Goal: Task Accomplishment & Management: Use online tool/utility

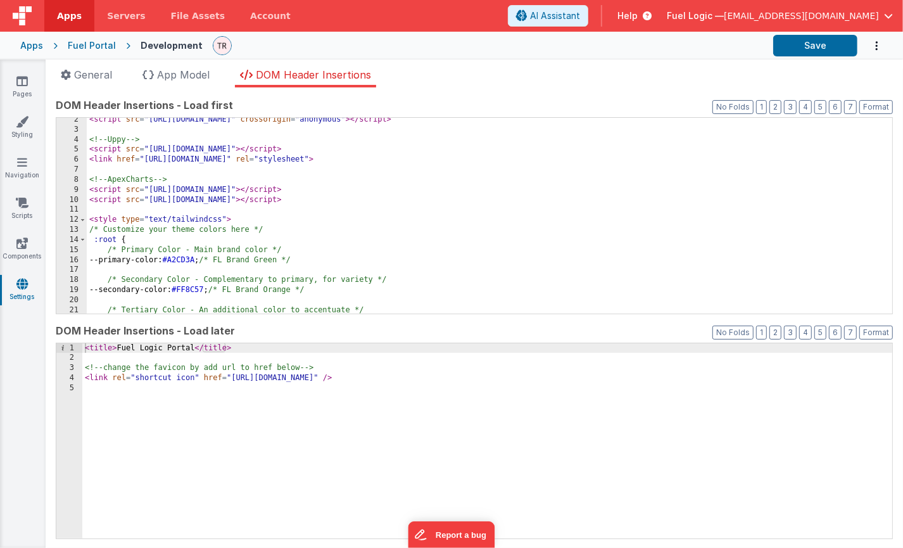
scroll to position [13, 0]
click at [38, 41] on div "Apps" at bounding box center [31, 45] width 23 height 13
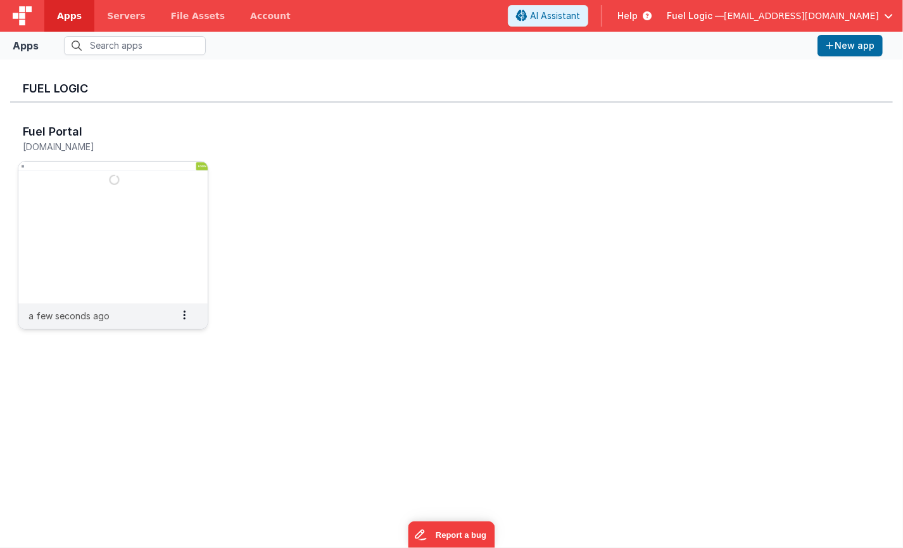
click at [84, 187] on img at bounding box center [112, 232] width 189 height 142
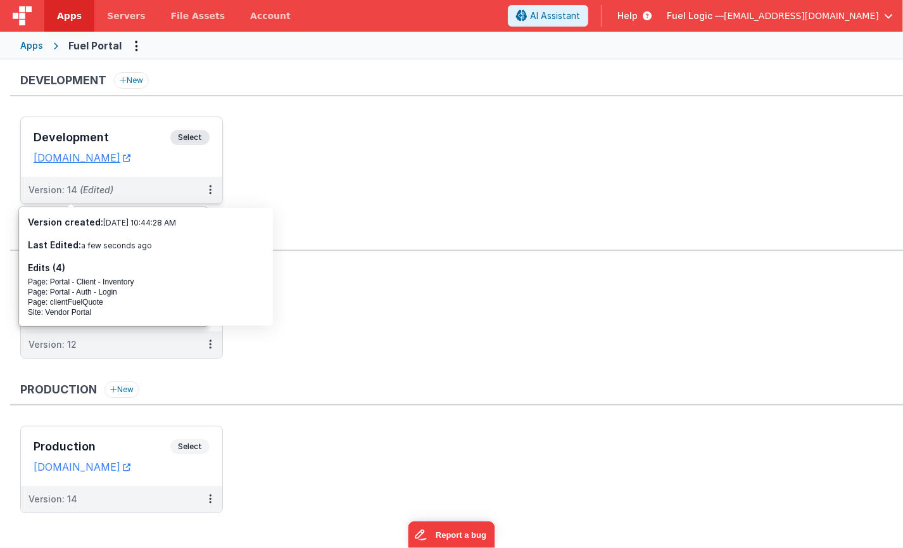
click at [86, 138] on h3 "Development" at bounding box center [102, 137] width 137 height 13
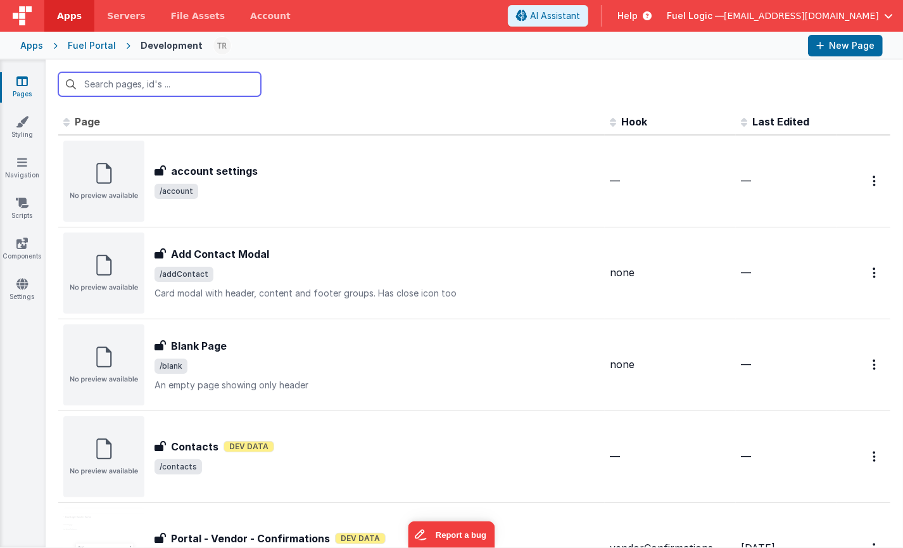
click at [174, 90] on input "text" at bounding box center [159, 84] width 203 height 24
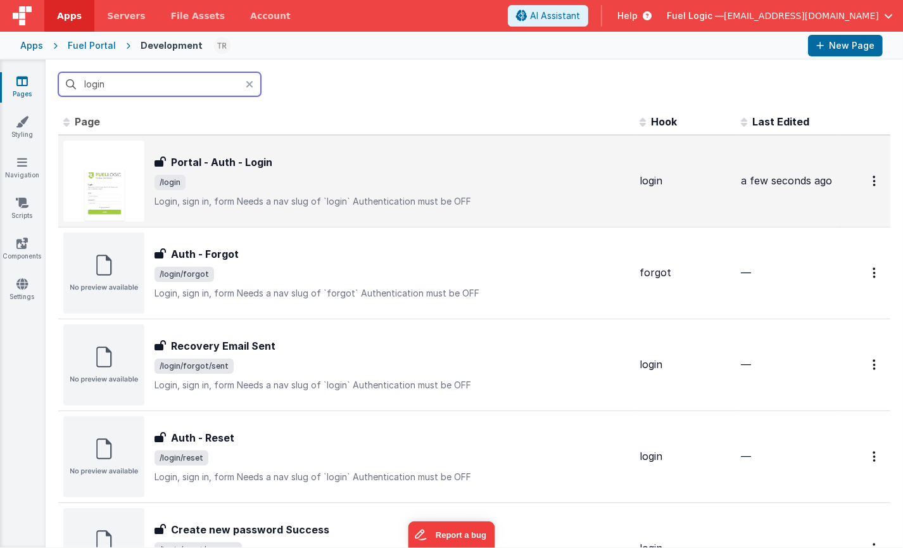
type input "login"
click at [117, 173] on img at bounding box center [103, 181] width 81 height 81
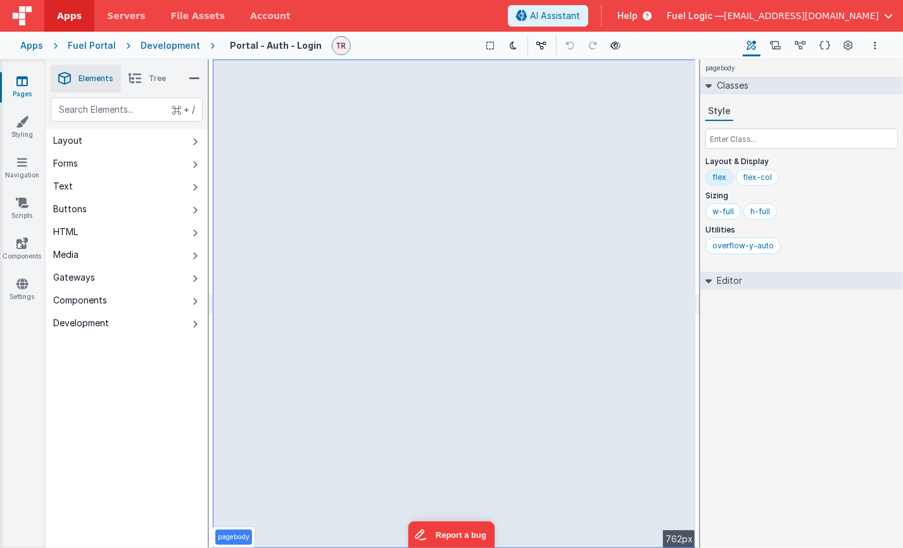
click at [705, 277] on div "Editor" at bounding box center [801, 281] width 203 height 18
click at [705, 277] on icon at bounding box center [708, 280] width 10 height 6
click at [131, 142] on button "Layout" at bounding box center [127, 140] width 162 height 23
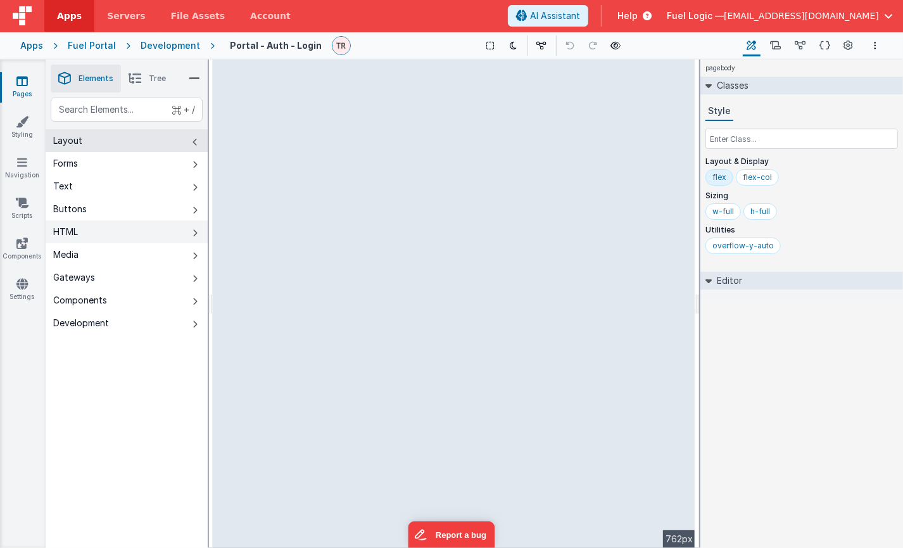
click at [113, 238] on button "HTML" at bounding box center [127, 231] width 162 height 23
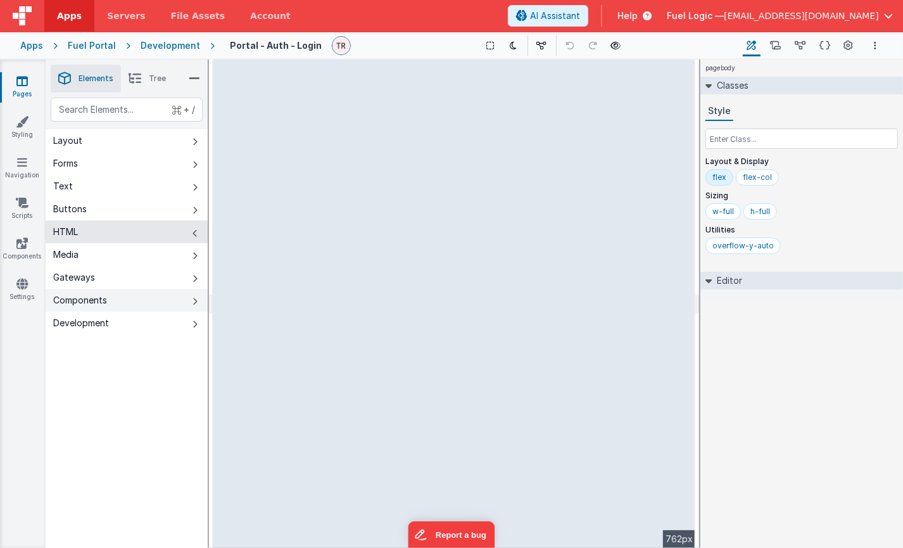
click at [117, 293] on button "Components" at bounding box center [127, 300] width 162 height 23
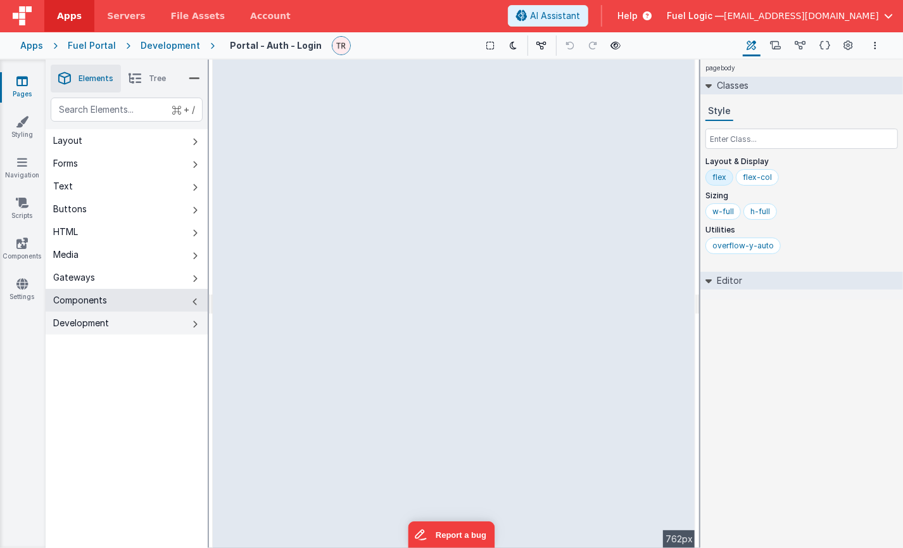
click at [115, 318] on button "Development" at bounding box center [127, 323] width 162 height 23
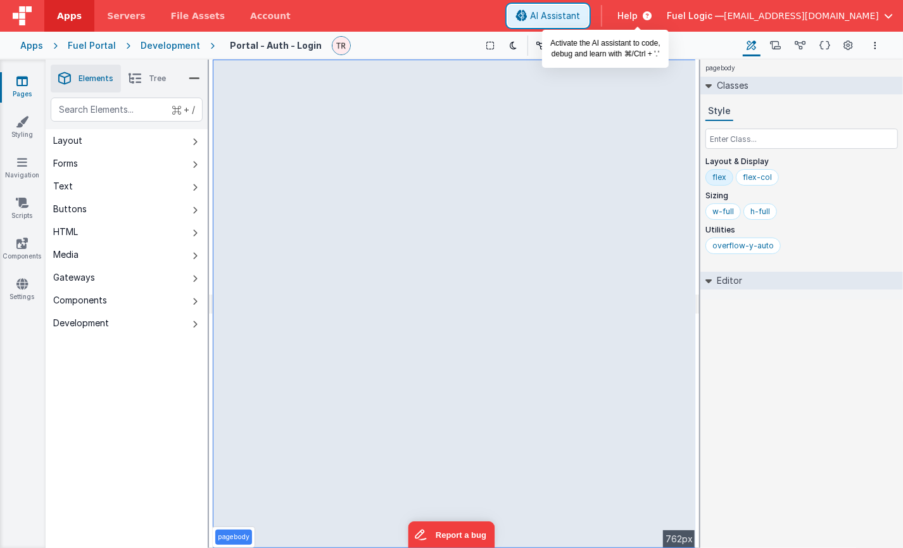
click at [580, 19] on span "AI Assistant" at bounding box center [555, 15] width 50 height 13
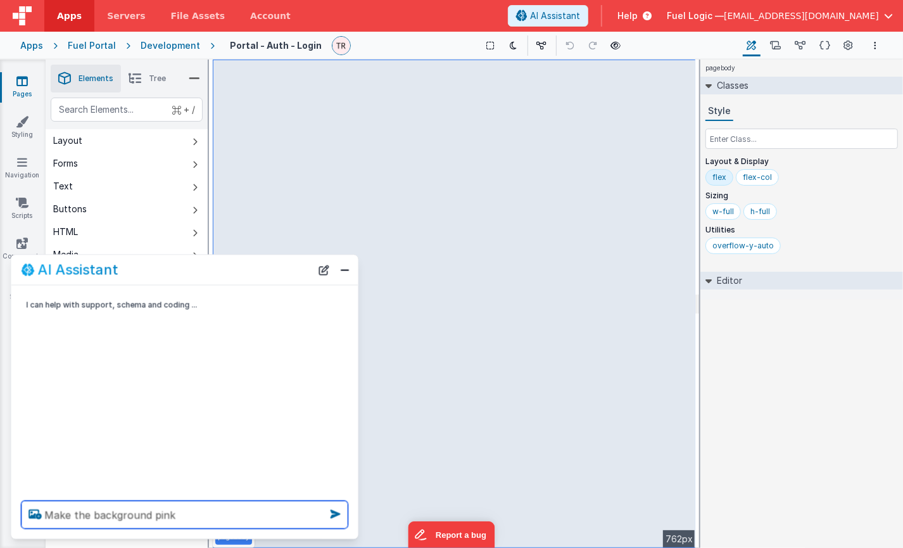
type textarea "Make the background pink"
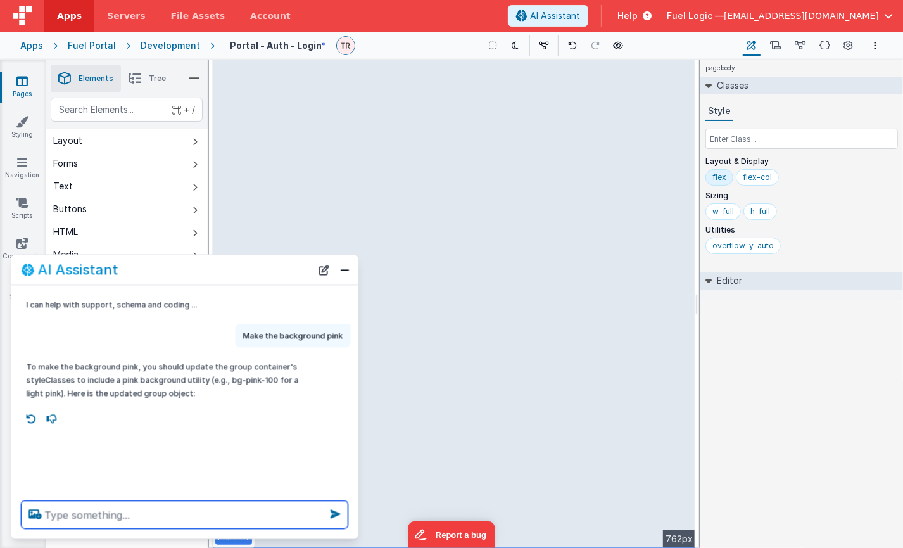
click at [87, 514] on textarea at bounding box center [185, 515] width 327 height 28
click at [113, 512] on textarea at bounding box center [185, 515] width 327 height 28
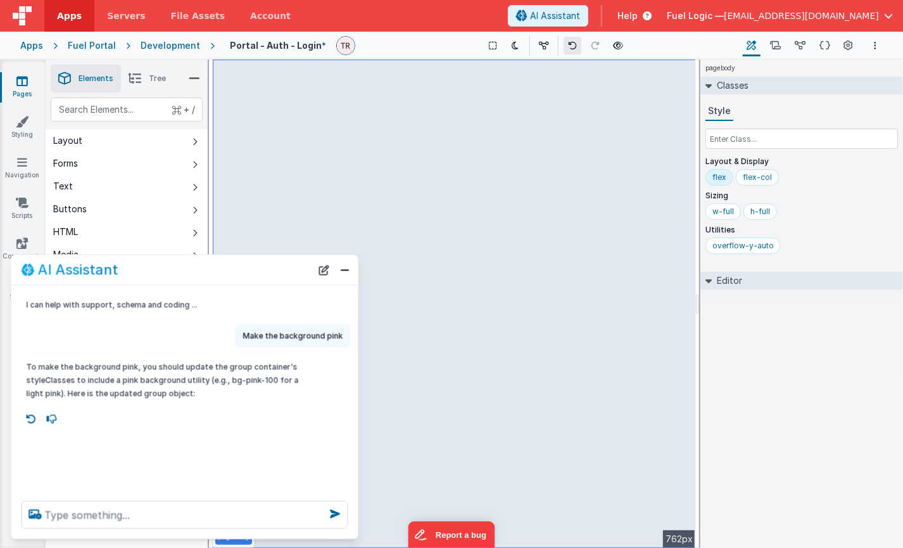
click at [568, 50] on icon at bounding box center [572, 45] width 9 height 9
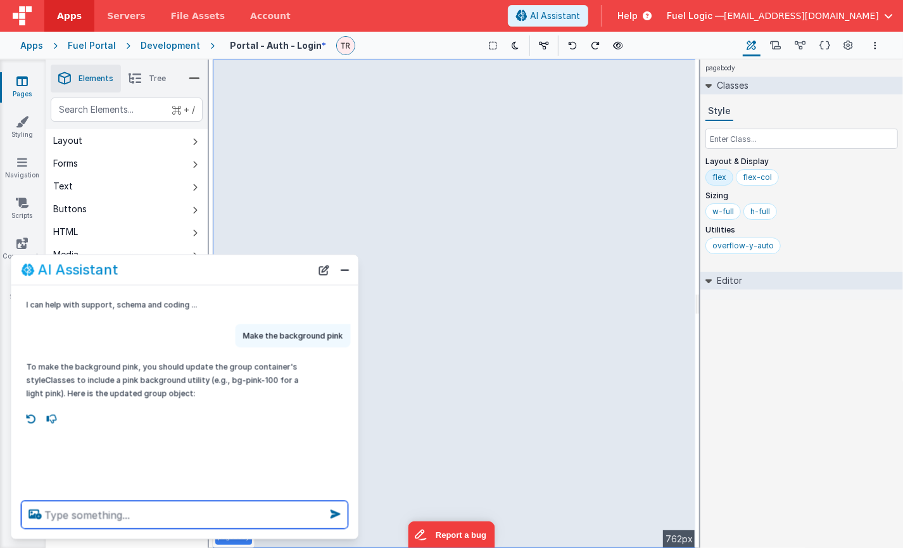
click at [181, 515] on textarea at bounding box center [185, 515] width 327 height 28
click at [106, 515] on textarea at bounding box center [185, 515] width 327 height 28
type textarea "Make the lar"
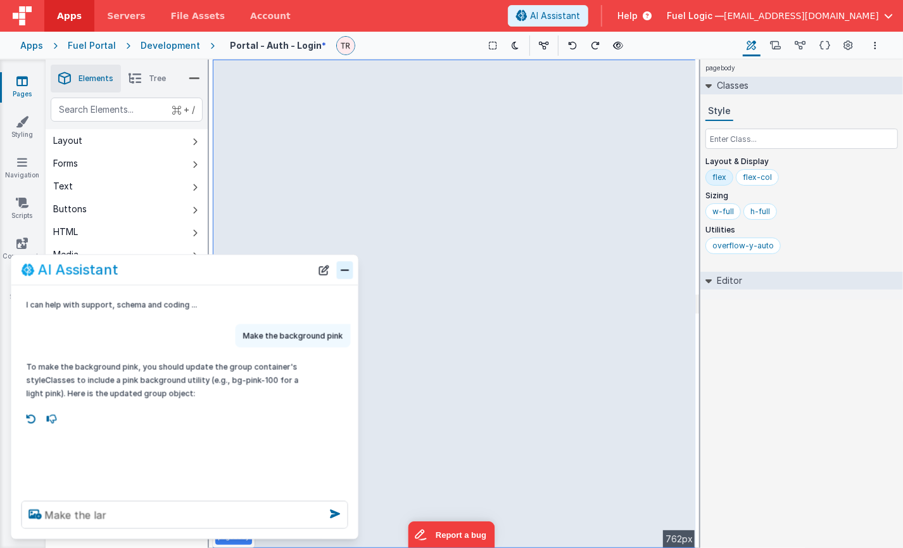
click at [342, 272] on button "Close" at bounding box center [345, 270] width 16 height 18
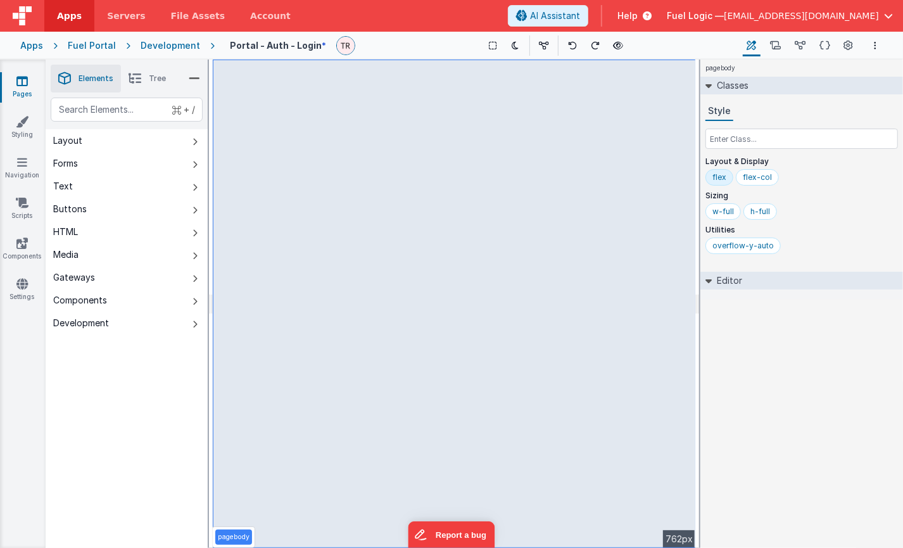
click at [150, 72] on li "Tree" at bounding box center [147, 79] width 53 height 28
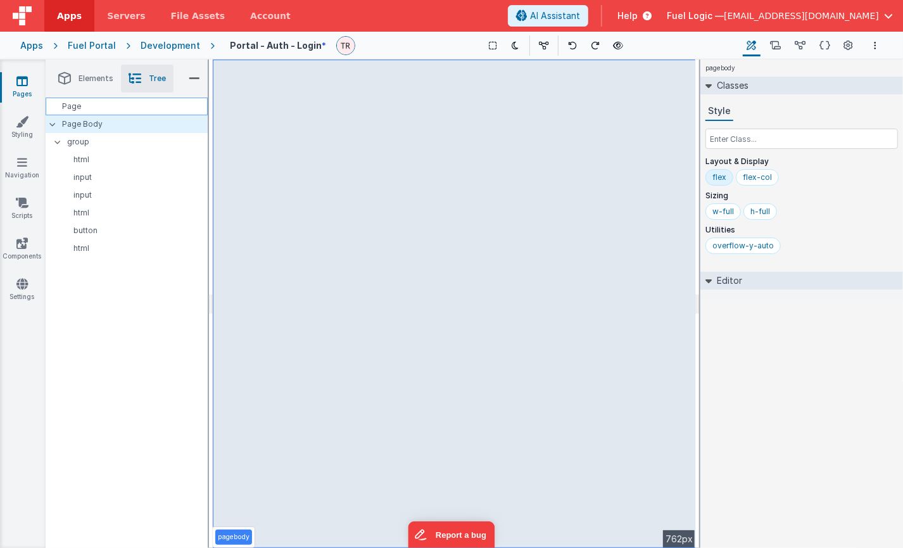
click at [86, 110] on div "Page" at bounding box center [127, 107] width 162 height 18
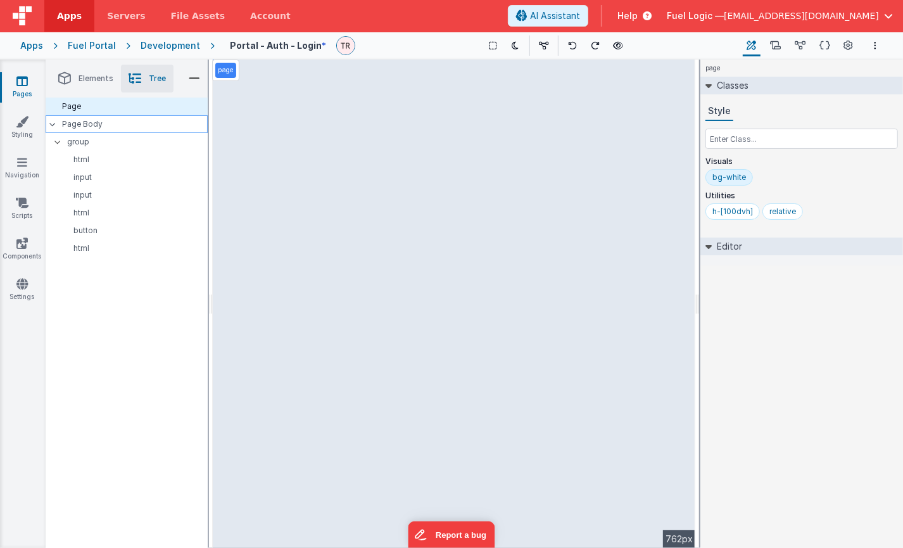
click at [87, 123] on p "Page Body" at bounding box center [135, 124] width 145 height 10
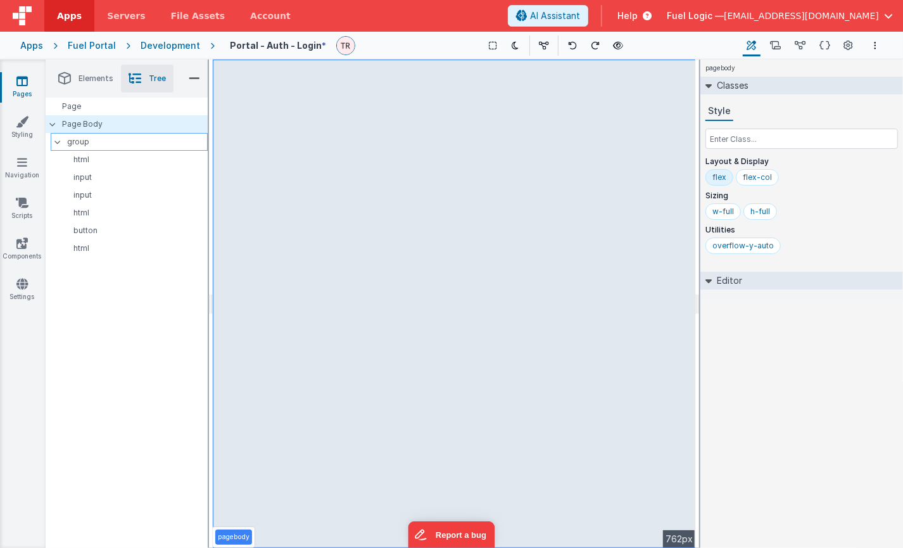
click at [92, 134] on div "group" at bounding box center [129, 142] width 157 height 18
click at [91, 137] on p "group" at bounding box center [137, 142] width 140 height 14
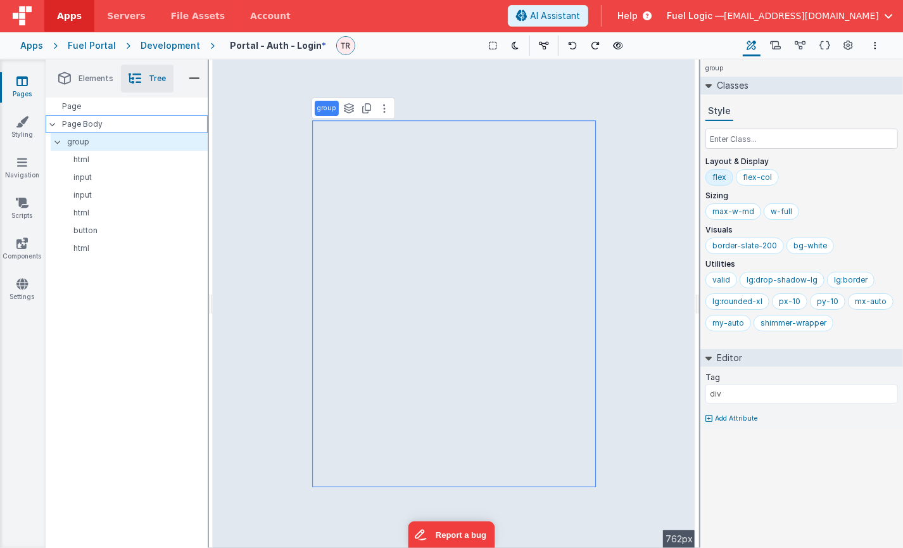
click at [96, 123] on p "Page Body" at bounding box center [135, 124] width 145 height 10
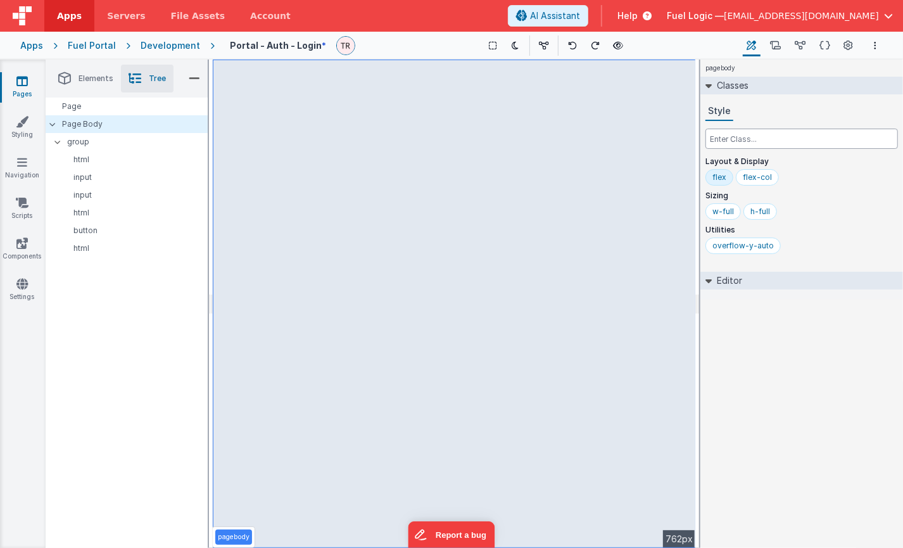
click at [729, 144] on input "text" at bounding box center [801, 139] width 192 height 20
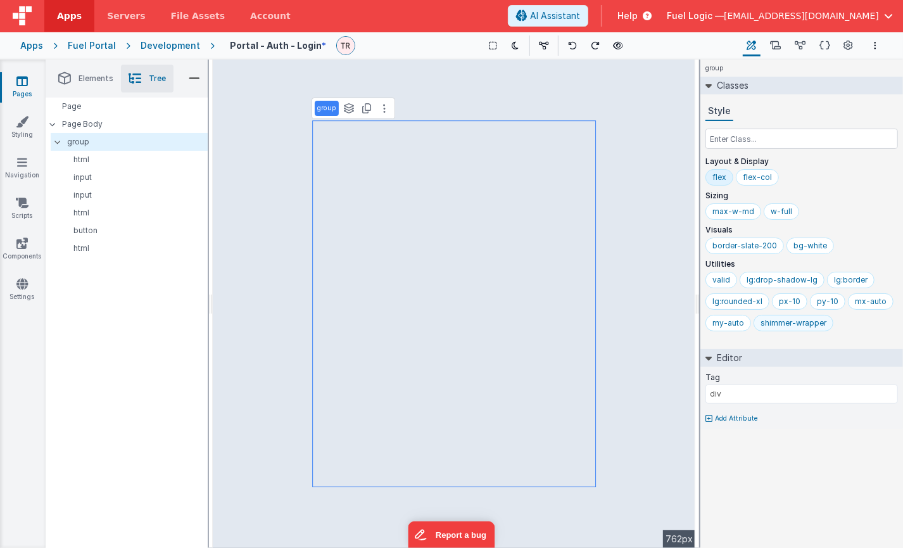
click at [823, 321] on div "shimmer-wrapper" at bounding box center [793, 323] width 80 height 16
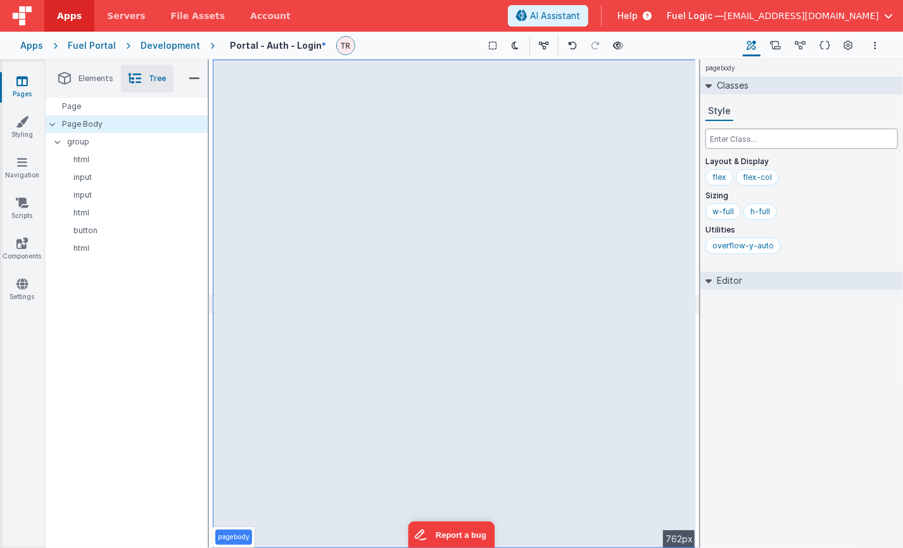
click at [735, 144] on input "text" at bounding box center [801, 139] width 192 height 20
click at [748, 140] on input "text" at bounding box center [801, 139] width 192 height 20
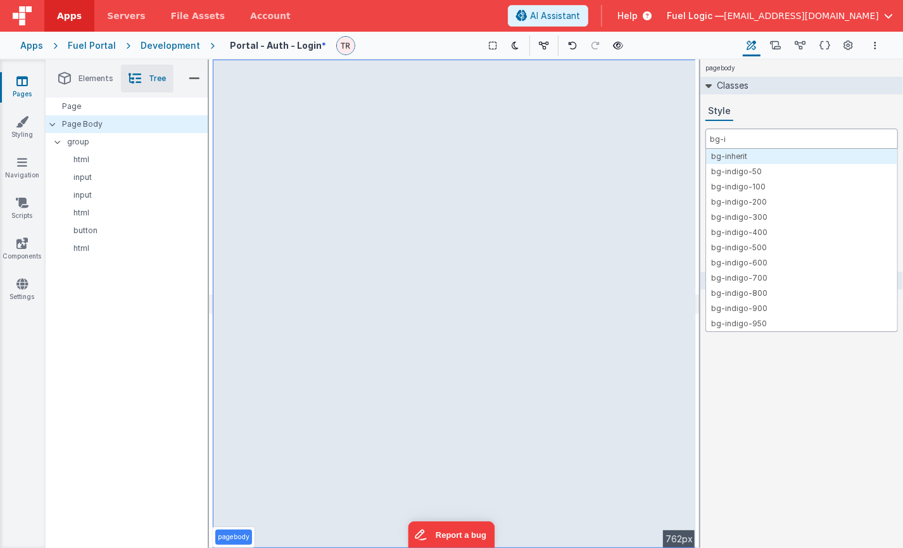
type input "bg-i"
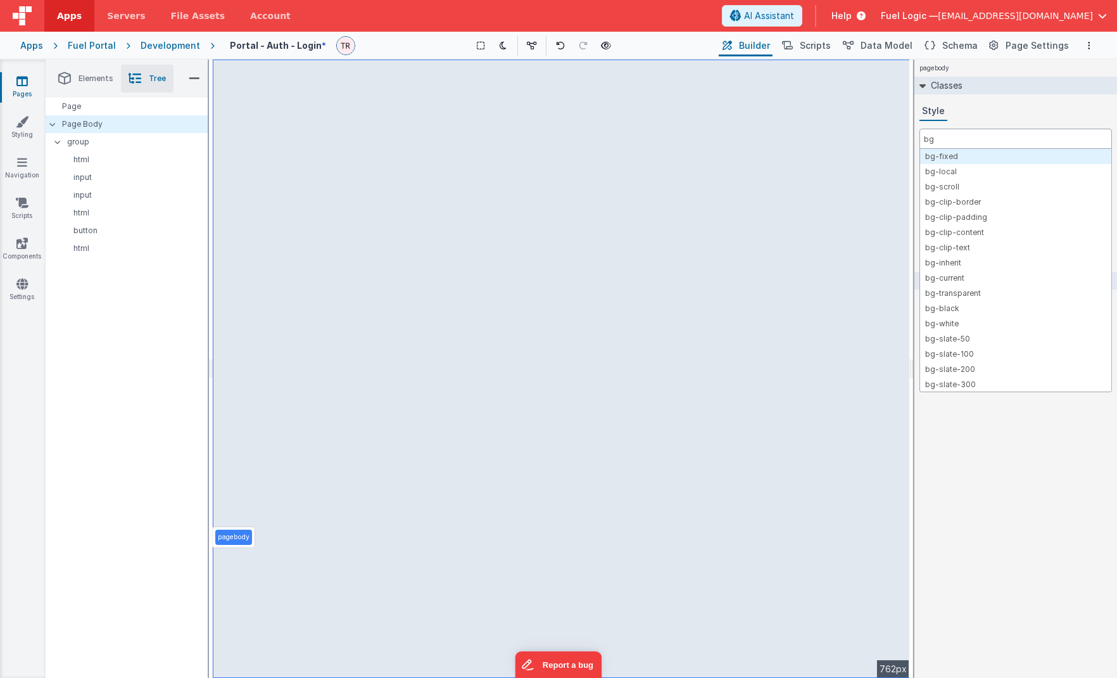
type input "b"
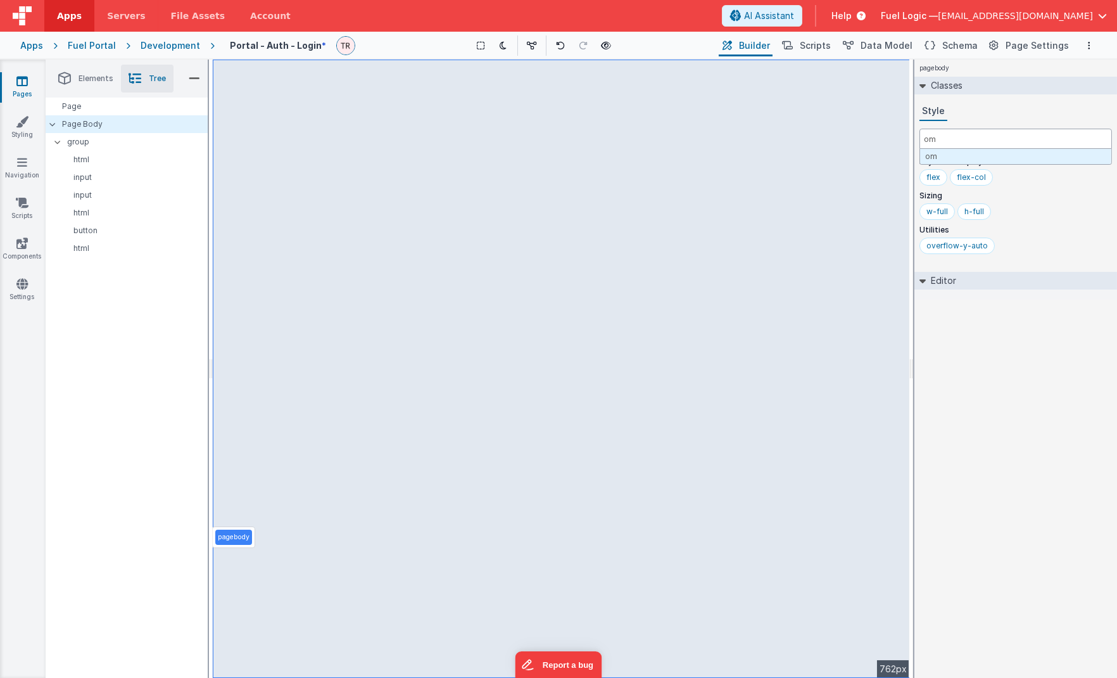
type input "o"
type input "i"
click at [183, 11] on span "File Assets" at bounding box center [198, 15] width 54 height 13
click at [902, 137] on input "text" at bounding box center [1015, 139] width 192 height 20
paste input "url('https://assets.fmbetterforms.com/small-image.png')] sm:bg-[url('https://as…"
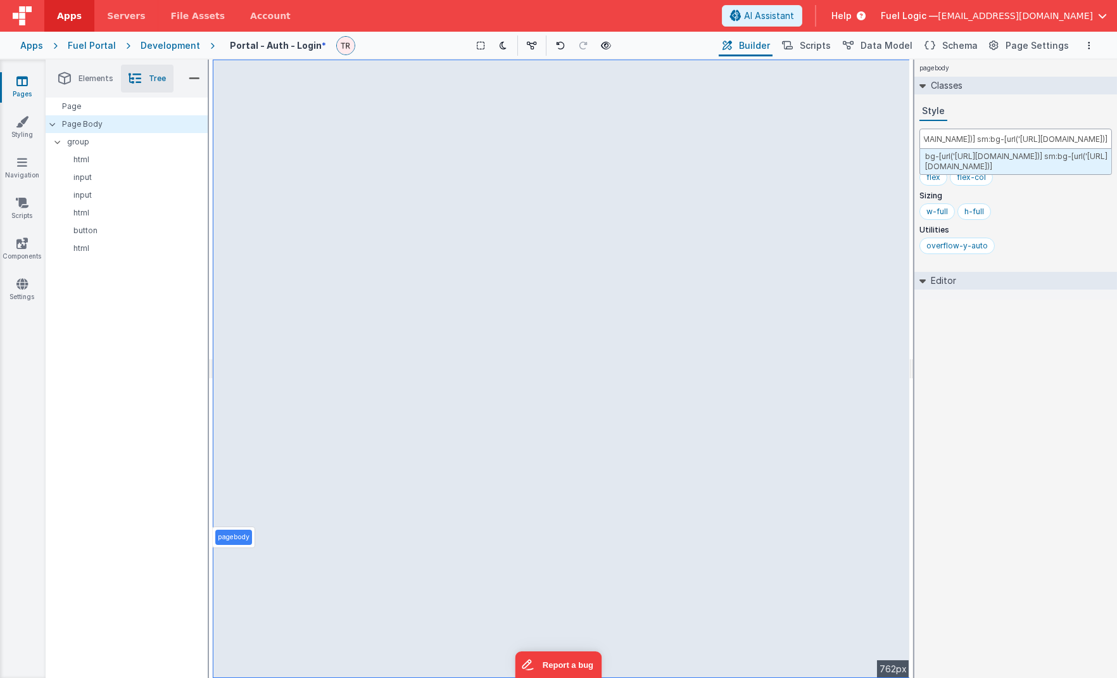
scroll to position [0, 272]
type input "bg-[url('https://assets.fmbetterforms.com/small-image.png')] sm:bg-[url('https:…"
click at [902, 134] on input "text" at bounding box center [1015, 139] width 192 height 20
type input "bg-["
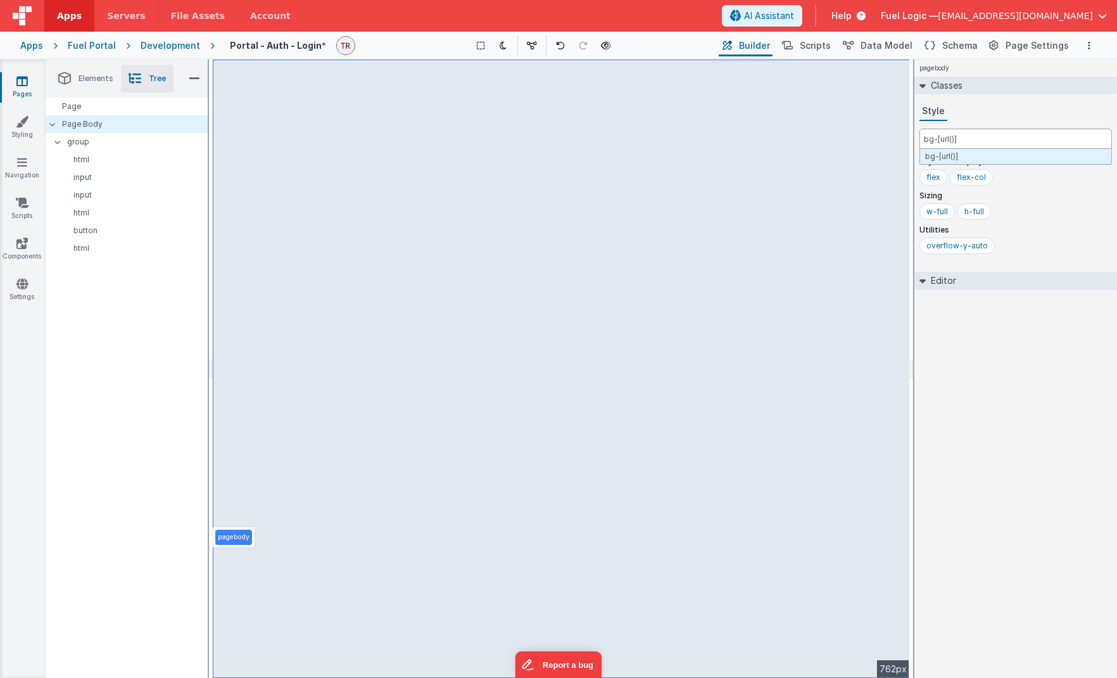
paste input "https://5t61ut5p19.ucarecd.net/69ac72ba-1999-4ba0-8c60-87300beb1a7e/"
type input "bg-[url(https://5t61ut5p19.ucarecd.net/69ac72ba-1999-4ba0-8c60-87300beb1a7e/)]"
type input "bg-cover"
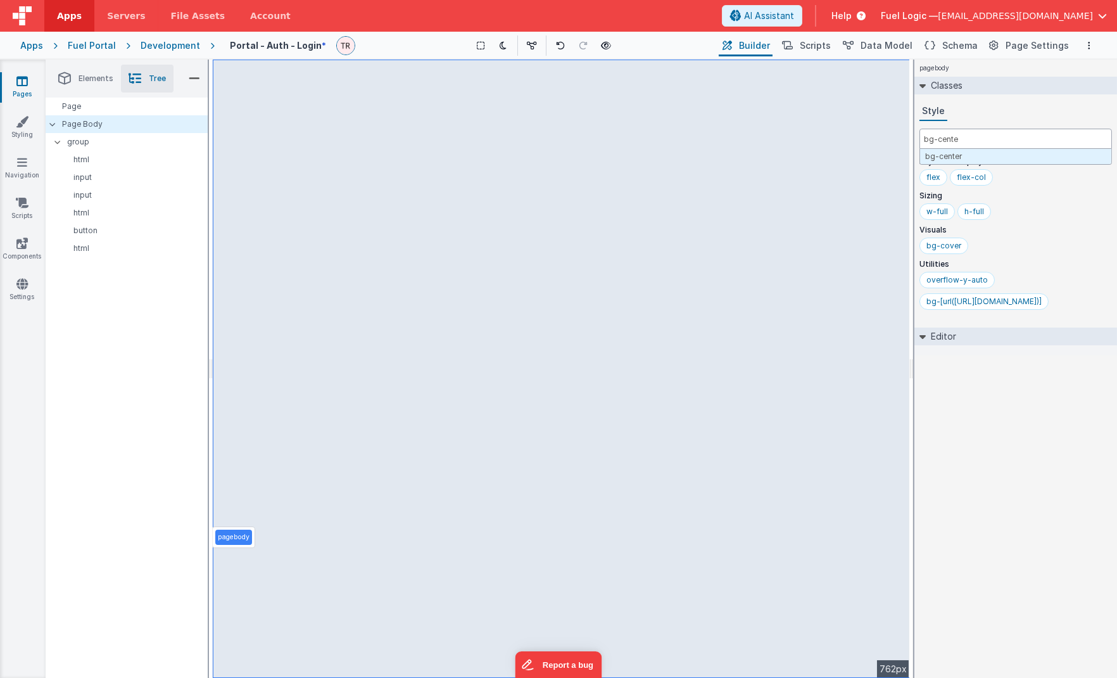
type input "bg-center"
click at [902, 142] on input "text" at bounding box center [1015, 139] width 192 height 20
type input "b"
type input "bg-repeat"
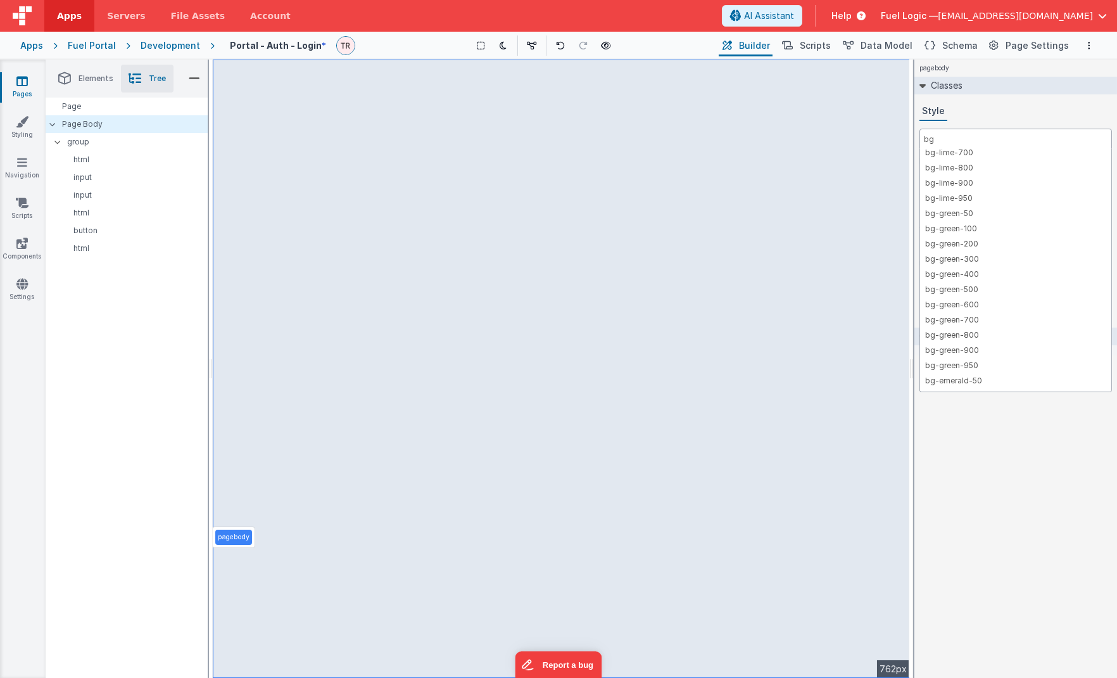
scroll to position [1392, 0]
type input "bg"
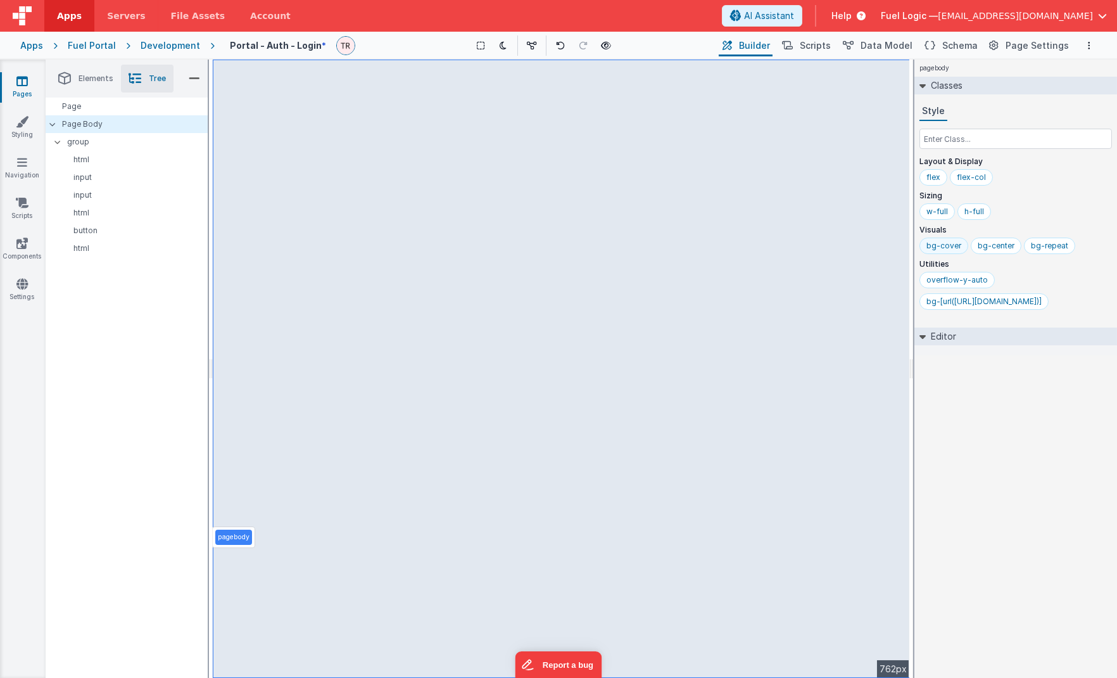
click at [902, 237] on div "bg-cover" at bounding box center [943, 245] width 49 height 16
click at [902, 137] on input "text" at bounding box center [1015, 139] width 192 height 20
type input "bg-contain"
type input "bg-top"
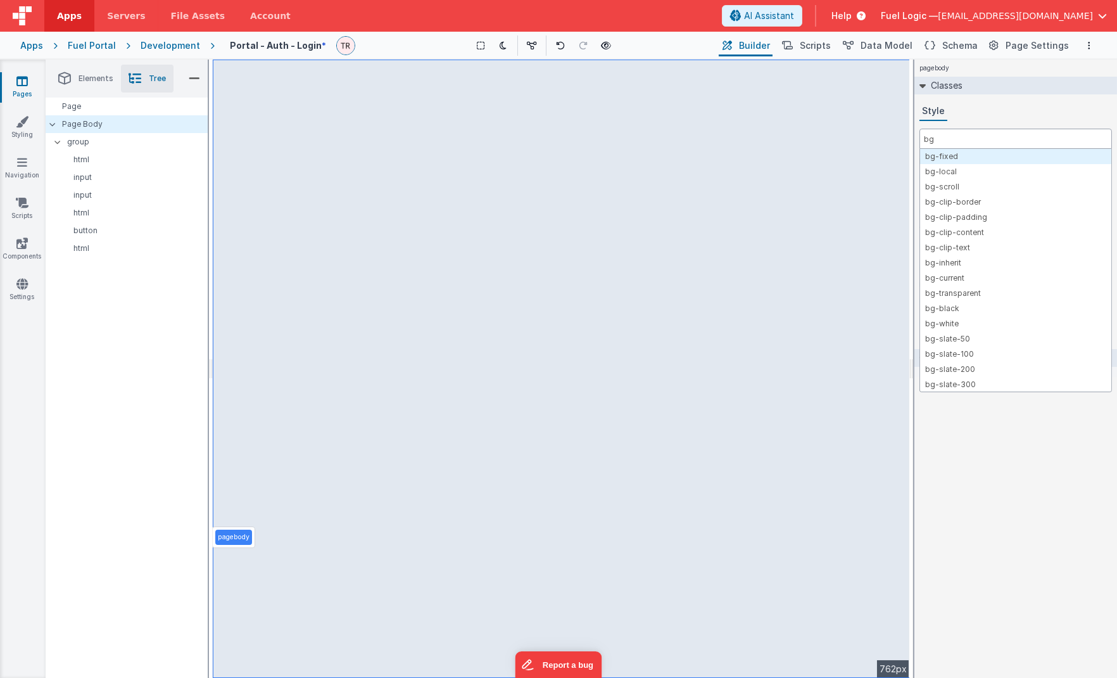
type input "b"
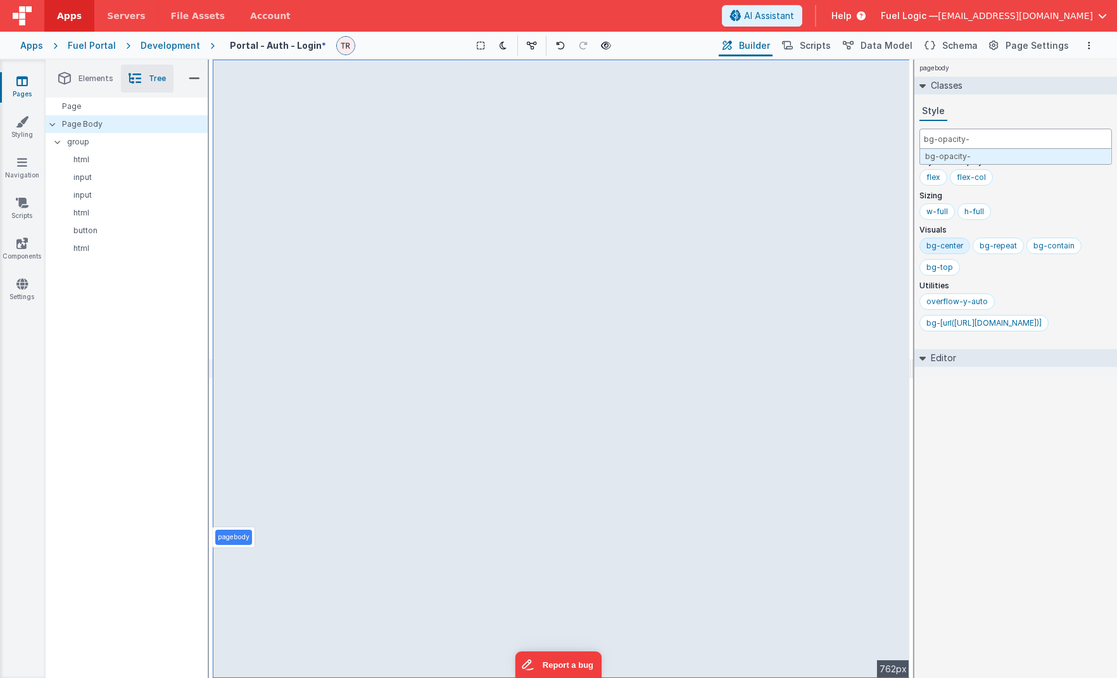
type input "bg-opacity-2"
click at [902, 349] on div "bg-opacity-2" at bounding box center [951, 344] width 50 height 10
click at [902, 138] on input "text" at bounding box center [1015, 139] width 192 height 20
type input "bg-opacity-50"
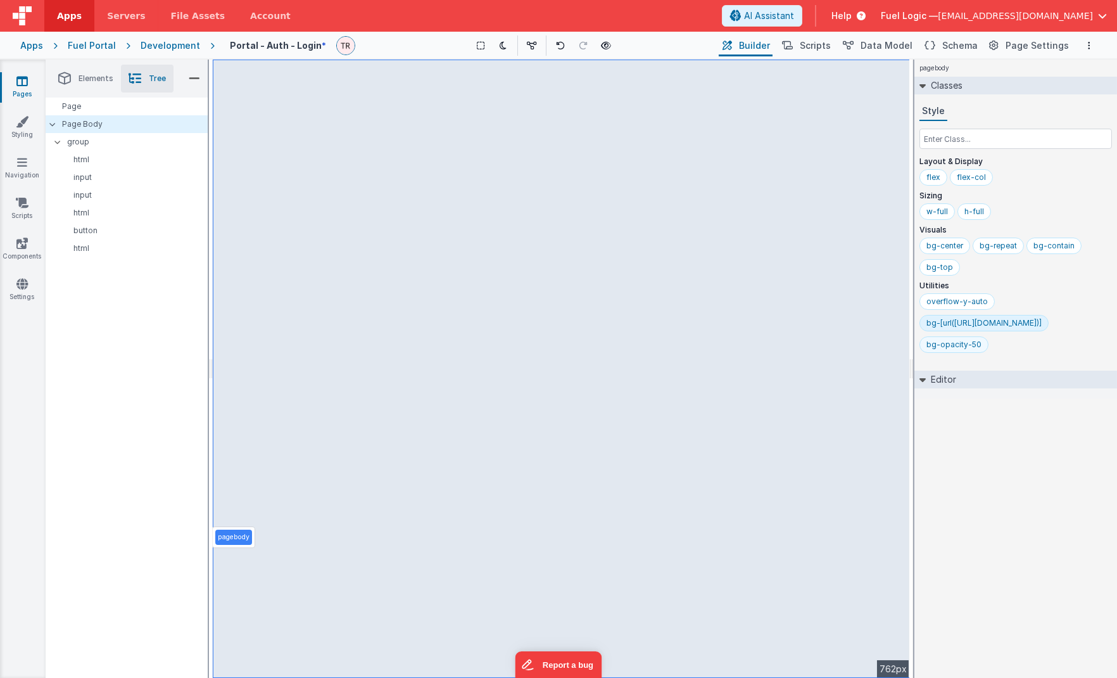
click at [902, 350] on div "bg-opacity-50" at bounding box center [953, 344] width 55 height 10
click at [902, 143] on input "text" at bounding box center [1015, 139] width 192 height 20
type input "bg-tran"
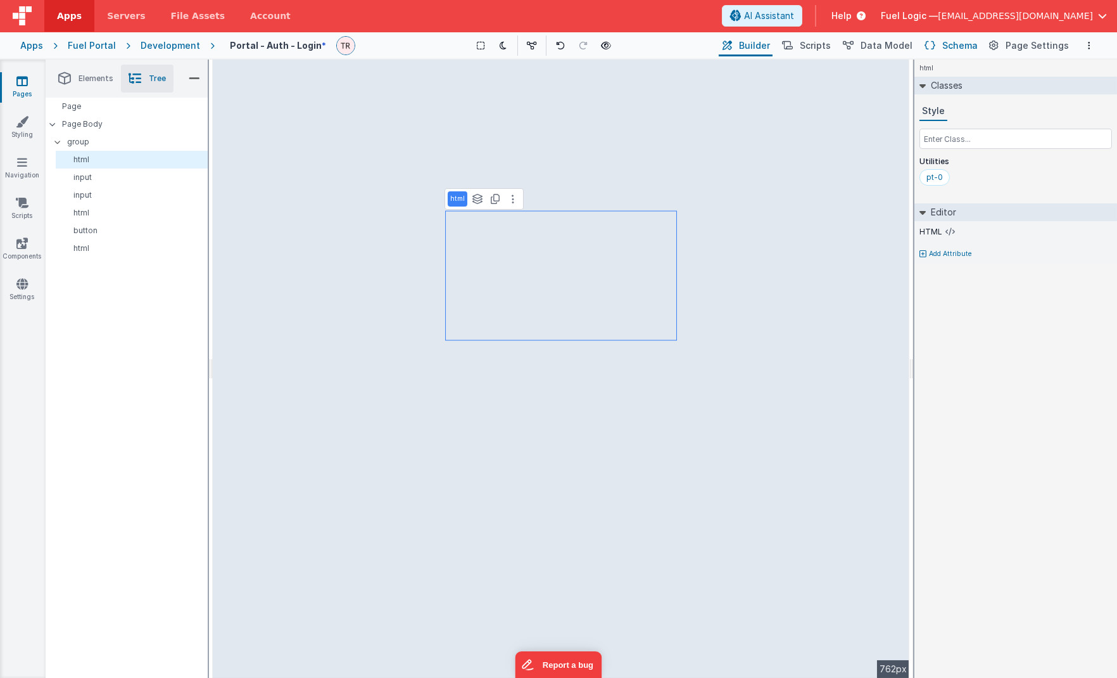
click at [902, 47] on span "Schema" at bounding box center [959, 45] width 35 height 13
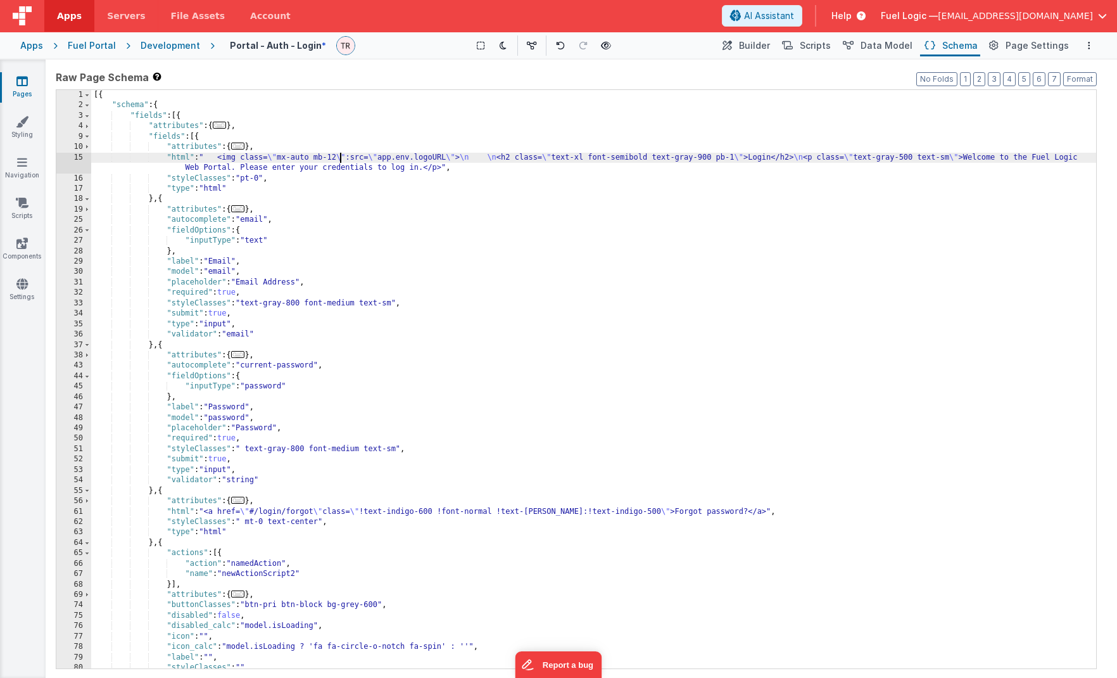
click at [341, 160] on div "[{ "schema" : { "fields" : [{ "attributes" : { ... } , "fields" : [{ "attribute…" at bounding box center [594, 389] width 1006 height 599
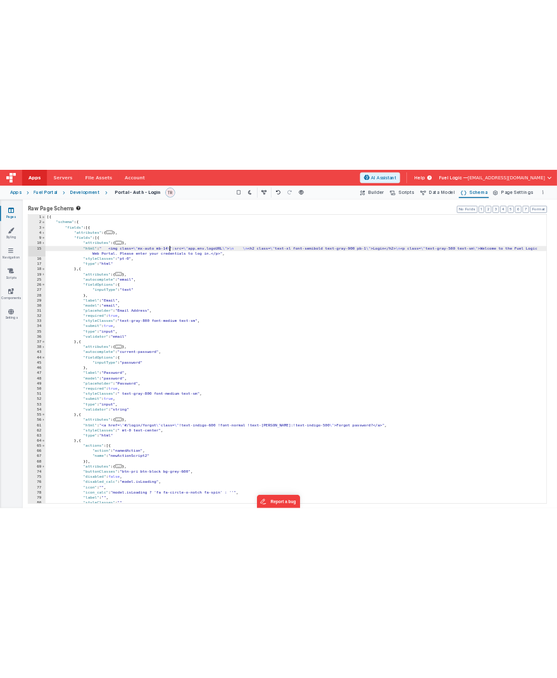
scroll to position [171, 0]
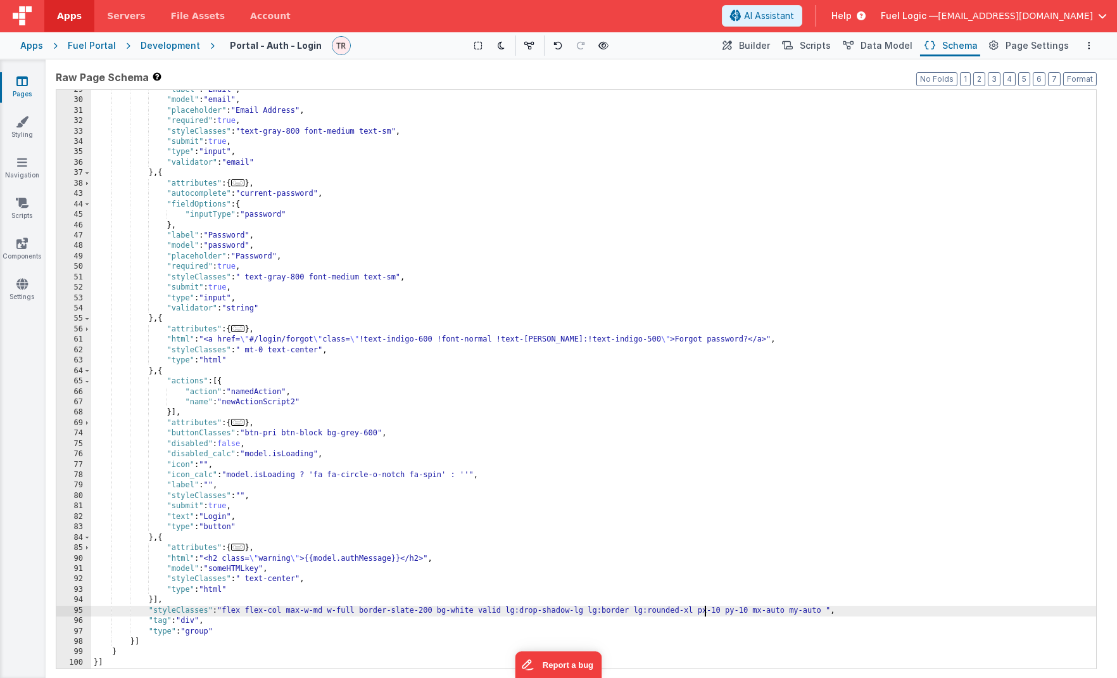
click at [703, 547] on div ""label" : "Email" , "model" : "email" , "placeholder" : "Email Address" , "requ…" at bounding box center [594, 384] width 1006 height 599
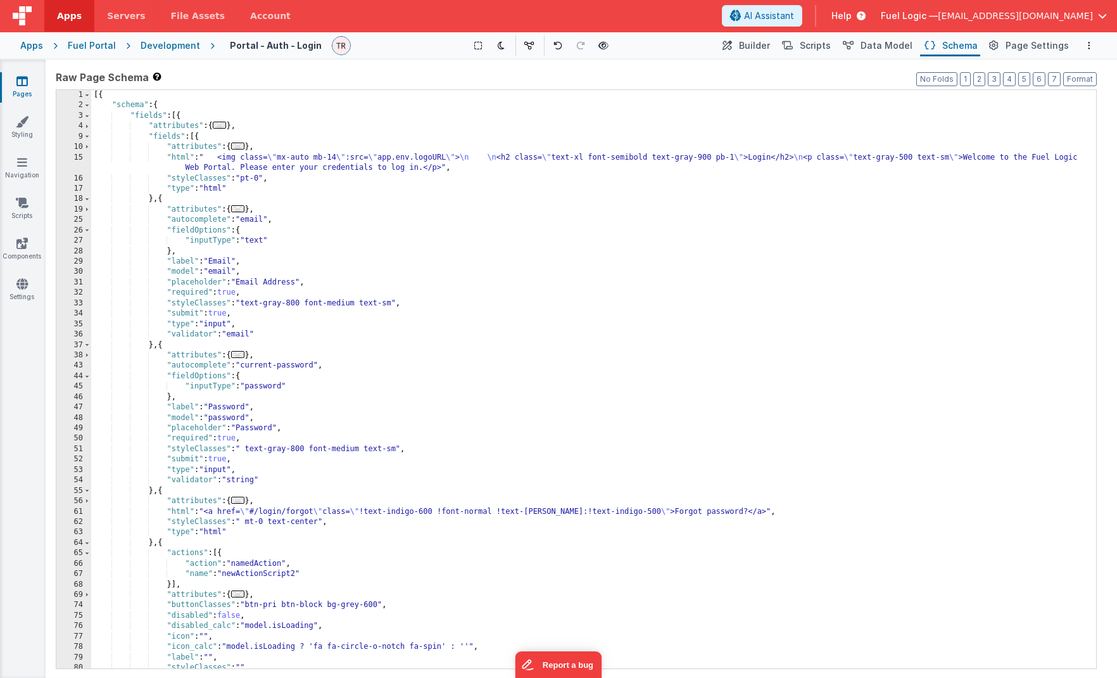
click at [585, 158] on div "[{ "schema" : { "fields" : [{ "attributes" : { ... } , "fields" : [{ "attribute…" at bounding box center [594, 389] width 1006 height 599
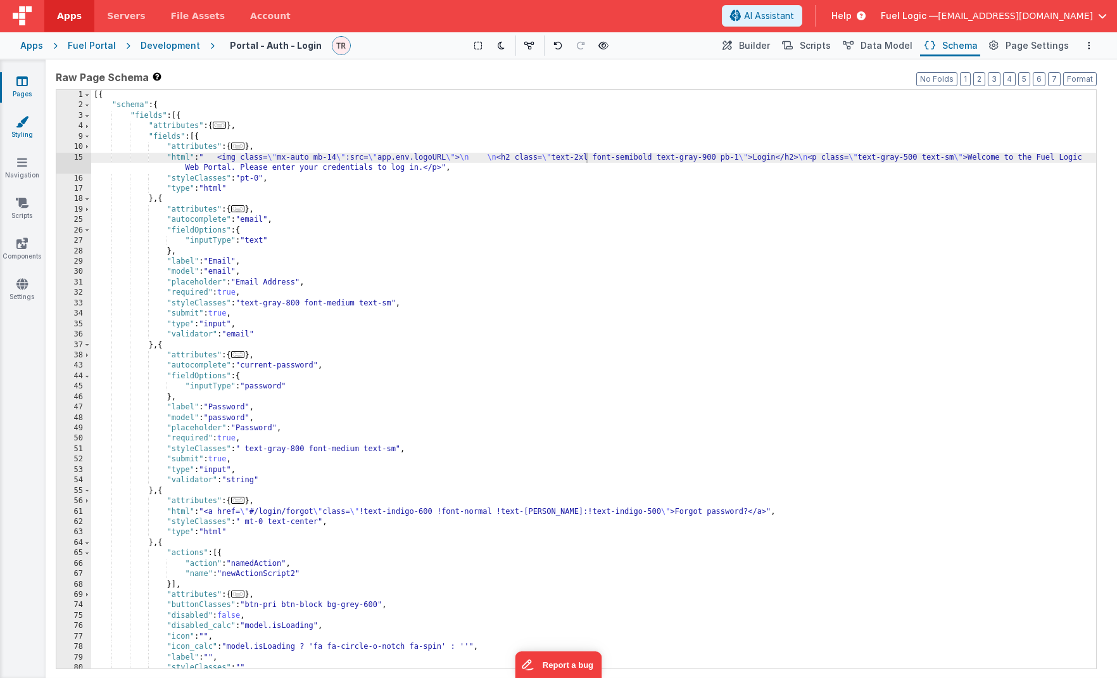
click at [20, 124] on icon at bounding box center [22, 121] width 13 height 13
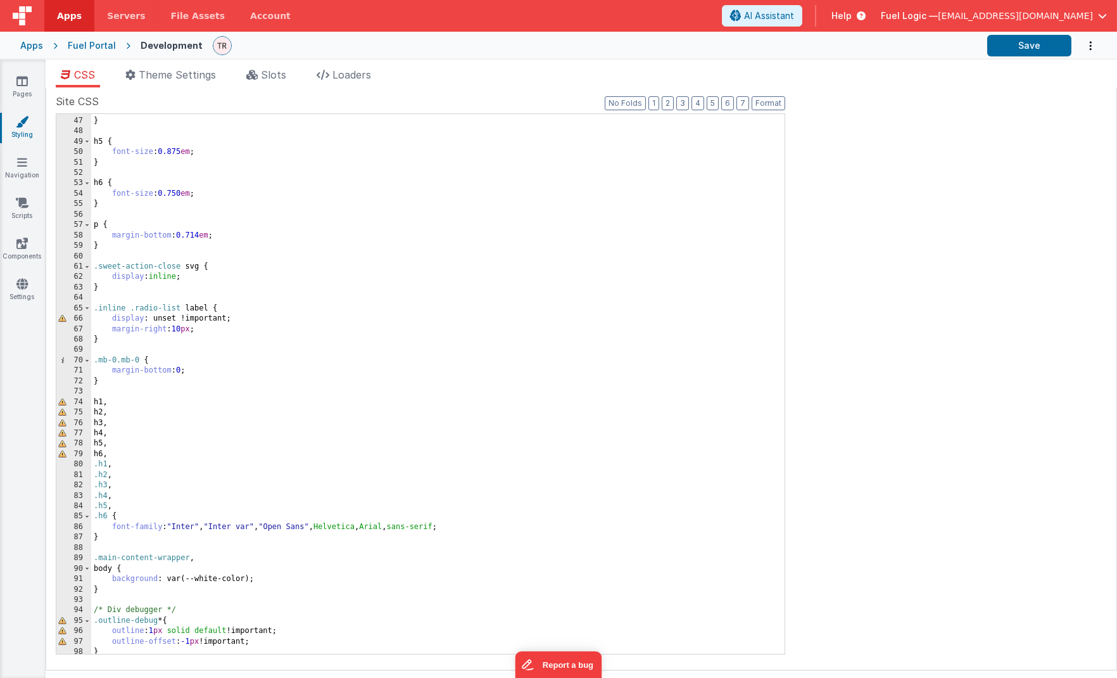
scroll to position [478, 0]
click at [477, 523] on div "font-size : 1 em ; } h5 { font-size : 0.875 em ; } h6 { font-size : 0.750 em ; …" at bounding box center [437, 384] width 693 height 561
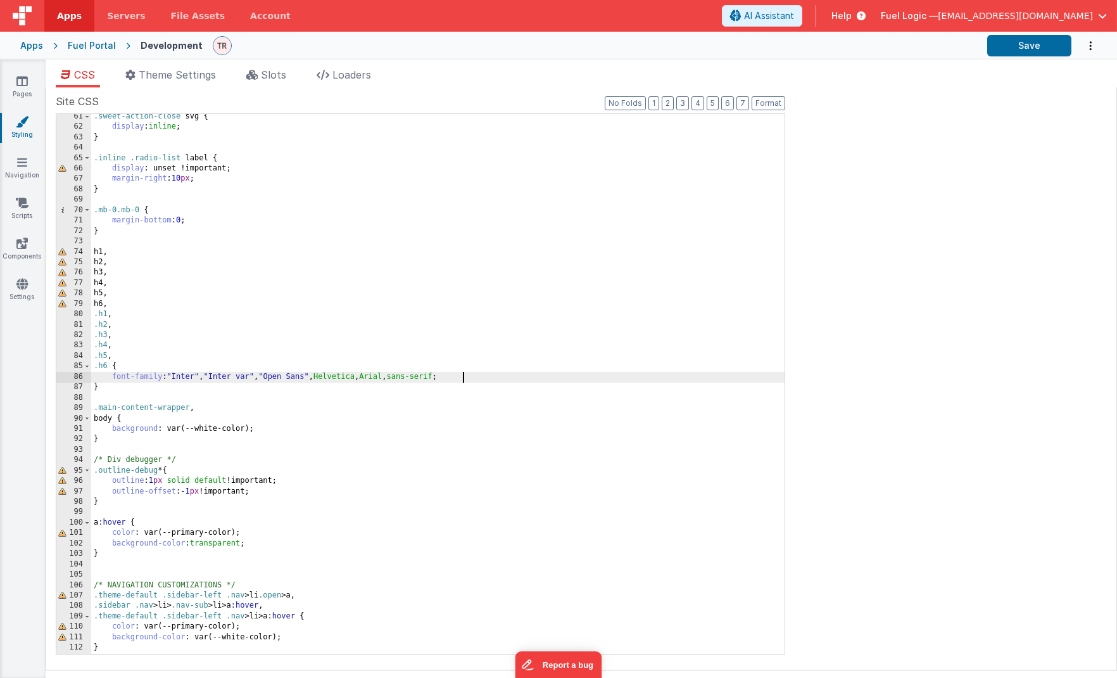
scroll to position [629, 0]
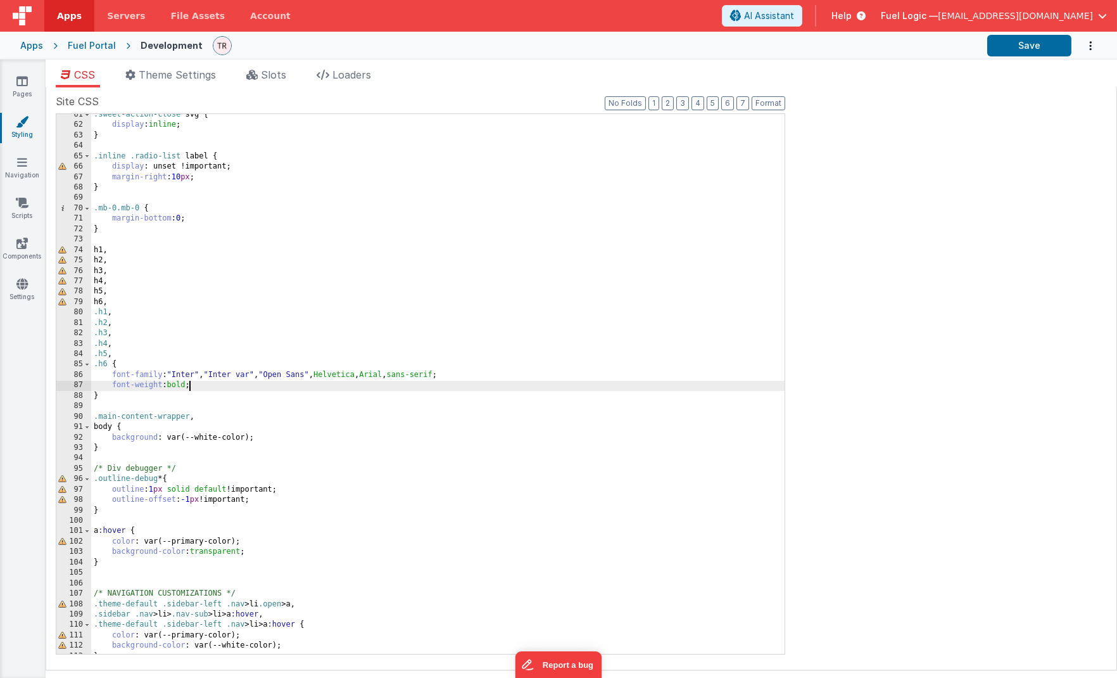
click at [168, 377] on div ".sweet-action-close svg { display : inline ; } .inline .radio-list label { disp…" at bounding box center [437, 390] width 693 height 561
click at [285, 362] on div ".sweet-action-close svg { display : inline ; } .inline .radio-list label { disp…" at bounding box center [437, 390] width 693 height 561
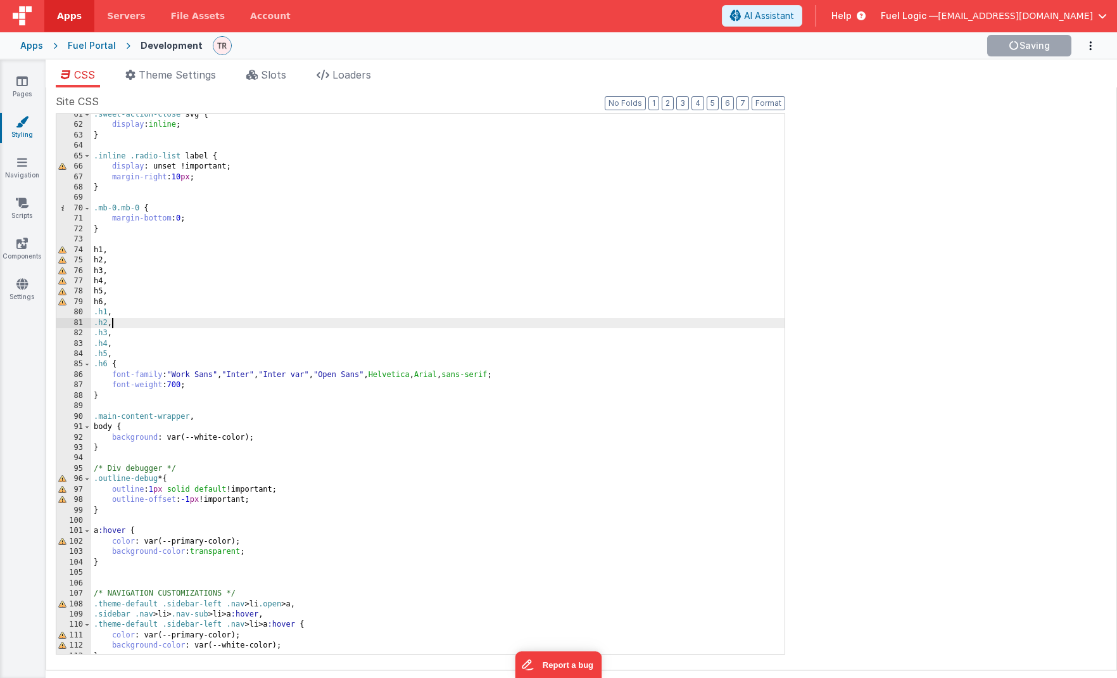
click at [710, 319] on div ".sweet-action-close svg { display : inline ; } .inline .radio-list label { disp…" at bounding box center [437, 390] width 693 height 561
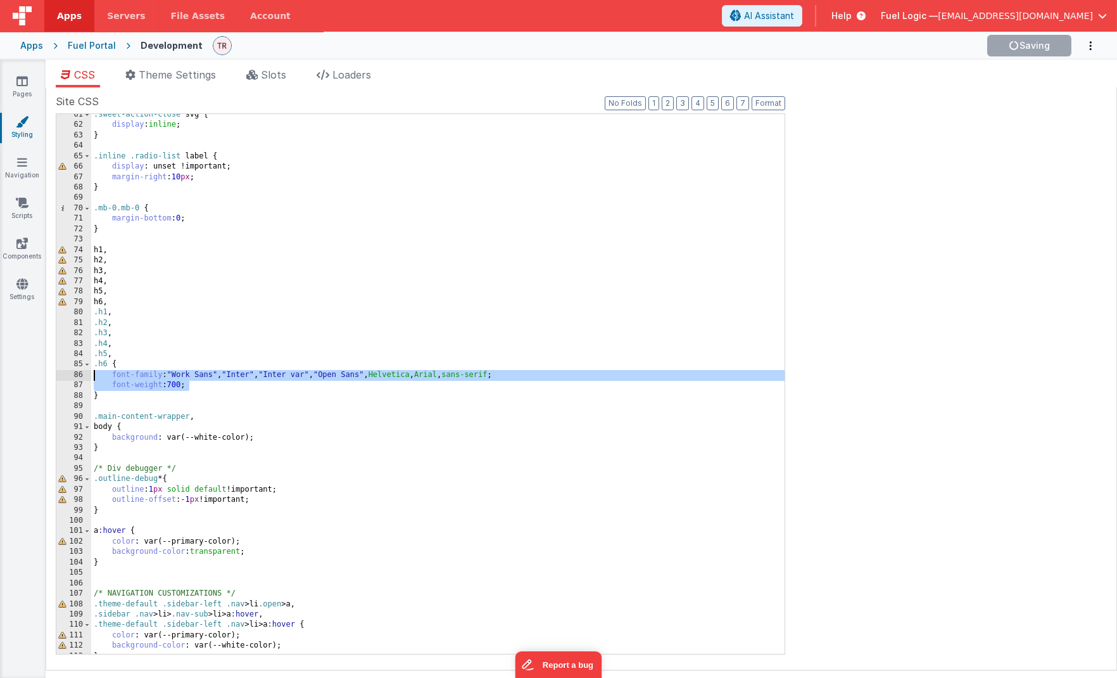
drag, startPoint x: 212, startPoint y: 390, endPoint x: 61, endPoint y: 373, distance: 152.3
click at [91, 373] on div ".sweet-action-close svg { display : inline ; } .inline .radio-list label { disp…" at bounding box center [437, 383] width 693 height 539
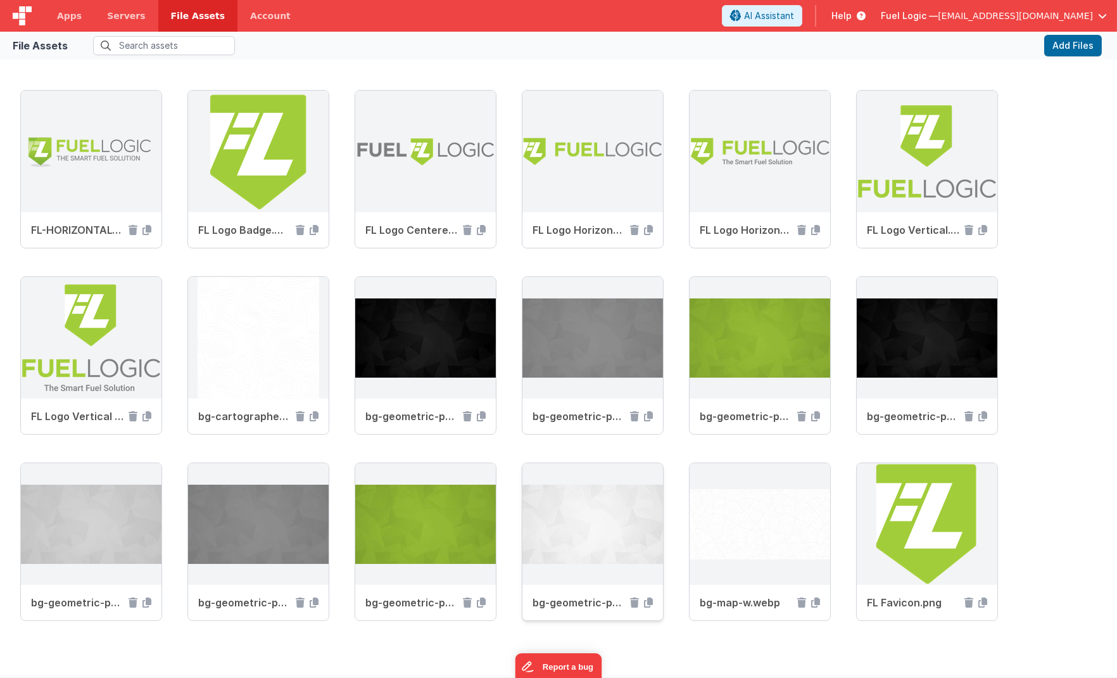
click at [602, 519] on img at bounding box center [592, 524] width 141 height 122
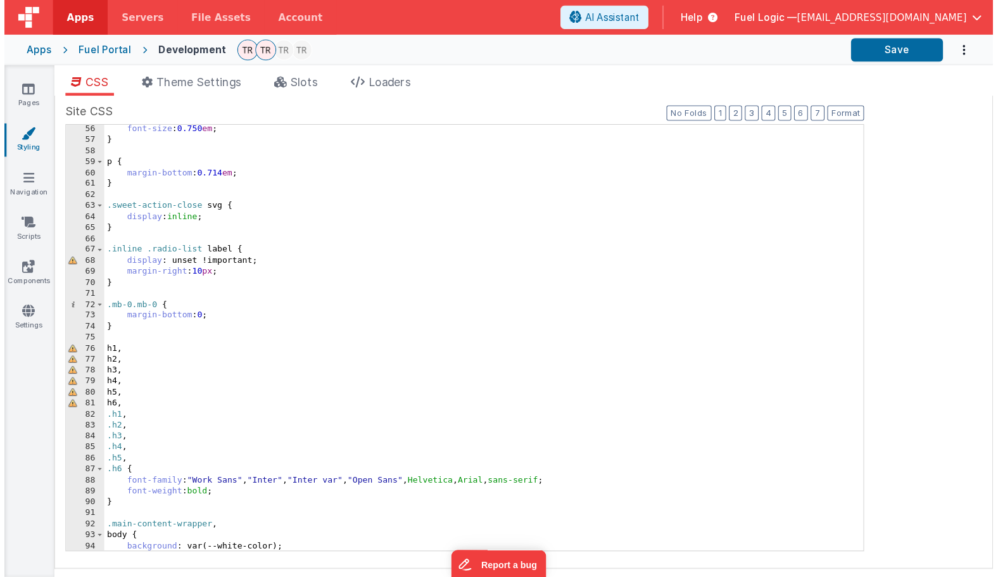
scroll to position [562, 0]
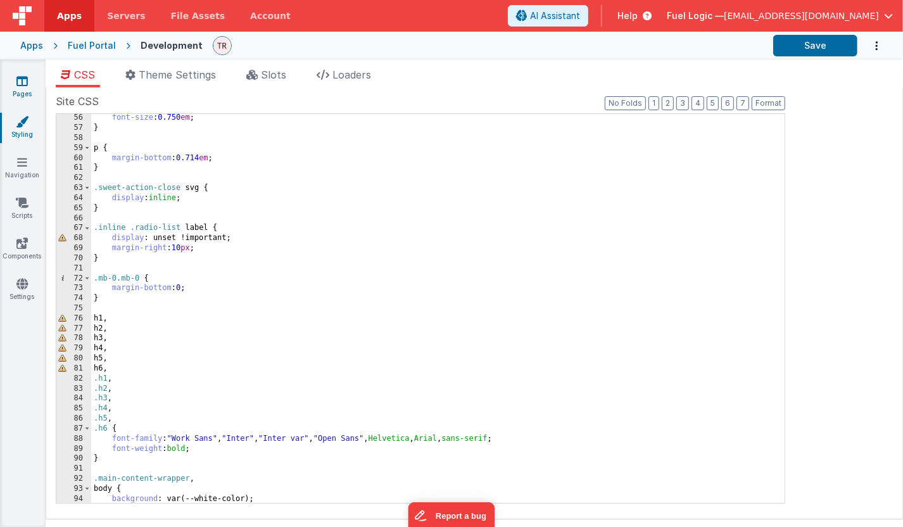
click at [28, 80] on link "Pages" at bounding box center [22, 87] width 46 height 25
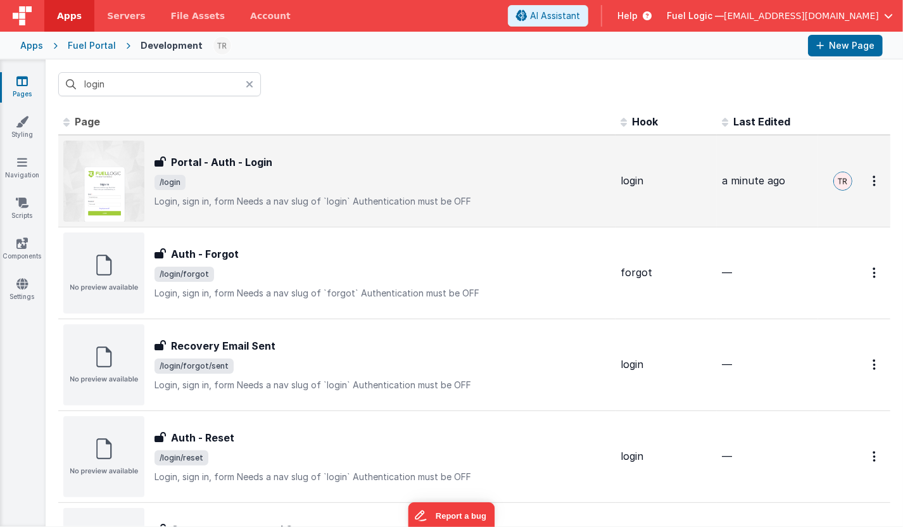
click at [210, 161] on h3 "Portal - Auth - Login" at bounding box center [221, 161] width 101 height 15
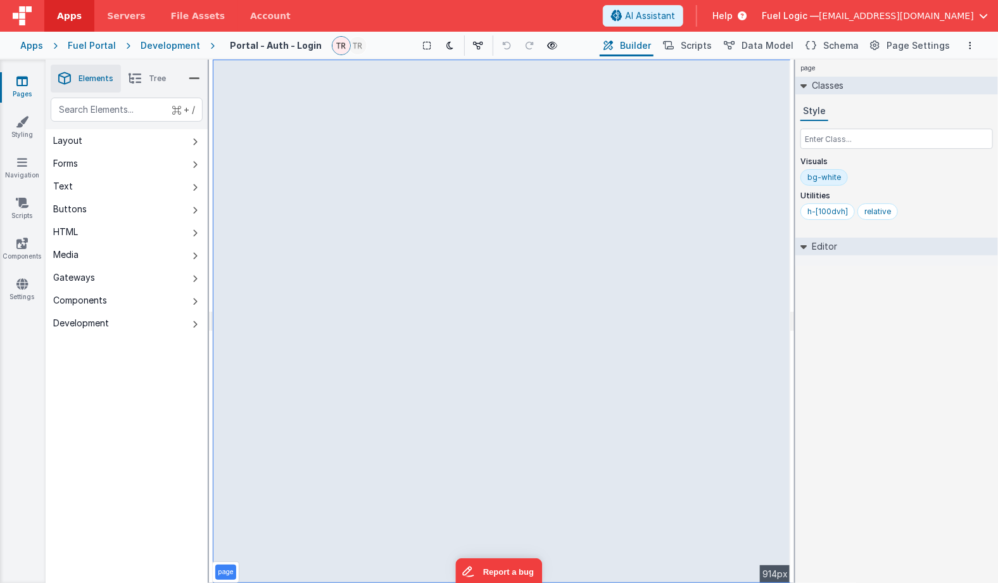
select select "email"
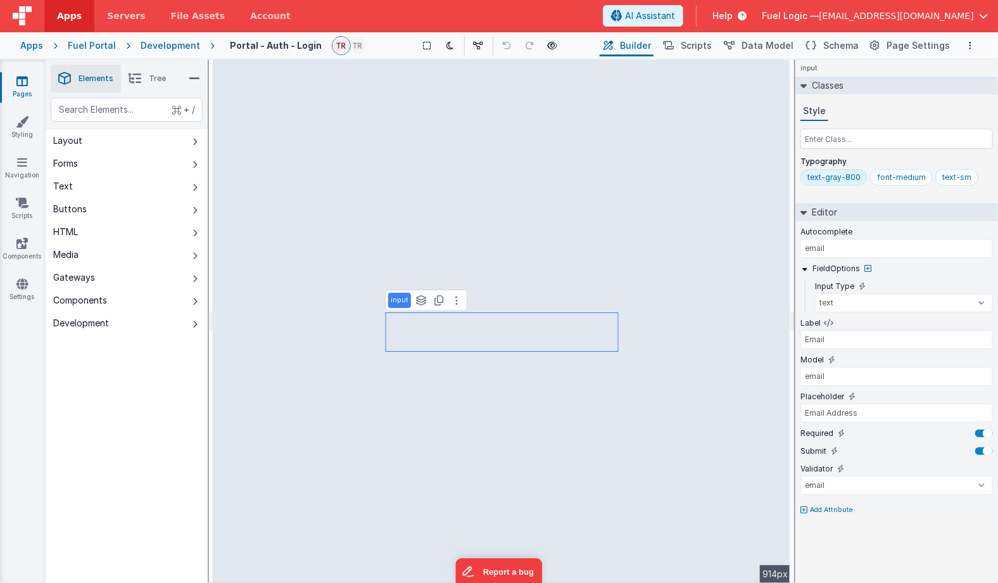
click at [139, 81] on icon at bounding box center [135, 79] width 13 height 18
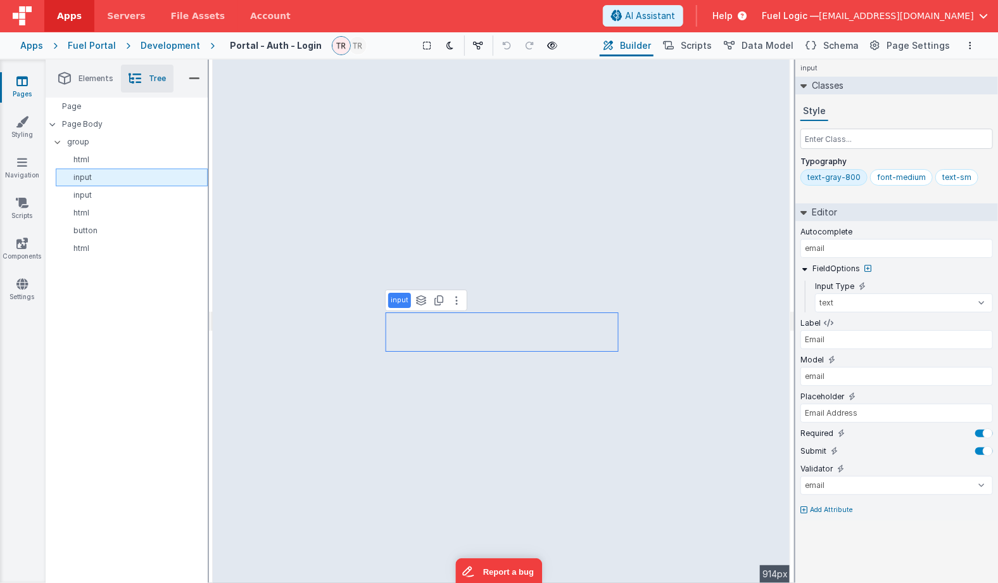
click at [85, 173] on p "input" at bounding box center [134, 177] width 146 height 10
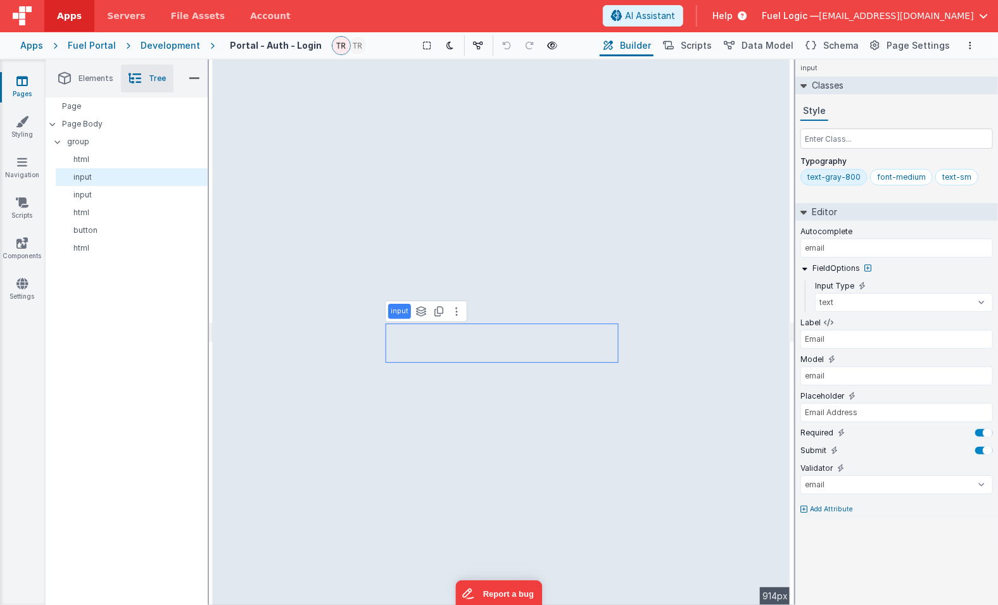
click at [450, 175] on div "text-gray-800" at bounding box center [833, 177] width 53 height 10
click at [450, 134] on input "text" at bounding box center [896, 139] width 192 height 20
type input "text-gray-500"
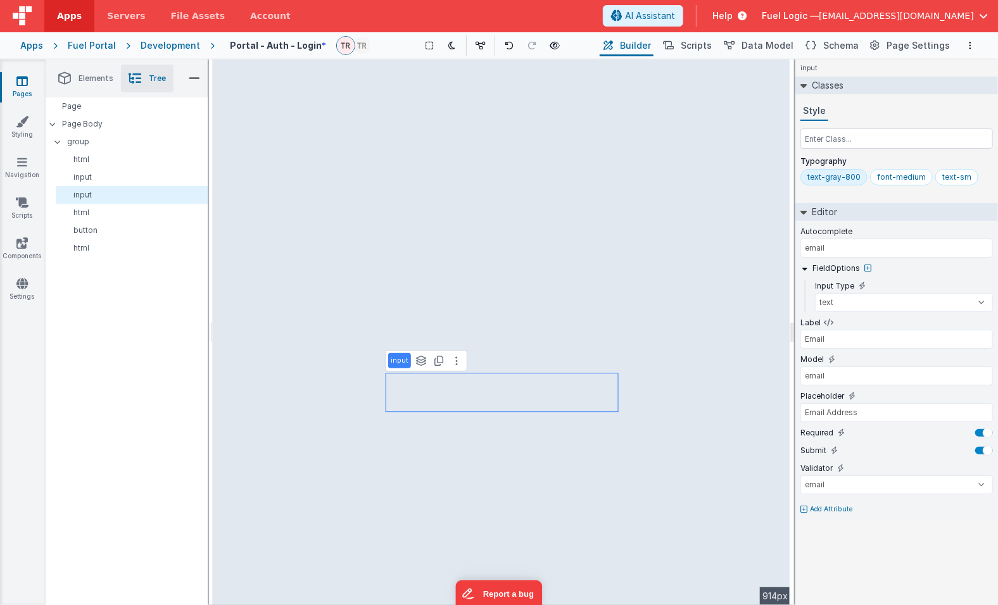
type input "current-password"
select select "password"
type input "Password"
type input "password"
type input "Password"
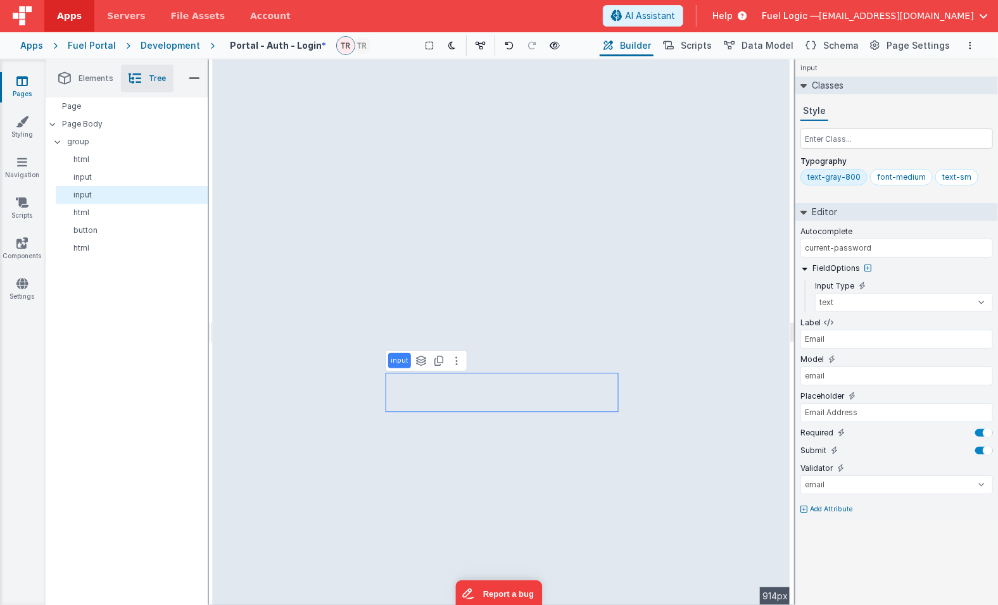
select select "string"
click at [450, 168] on div "Typography text-gray-800 font-medium text-sm" at bounding box center [896, 173] width 192 height 34
click at [450, 170] on div "text-gray-800" at bounding box center [833, 177] width 67 height 16
click at [450, 144] on input "text" at bounding box center [896, 139] width 192 height 20
type input "text-gray-500"
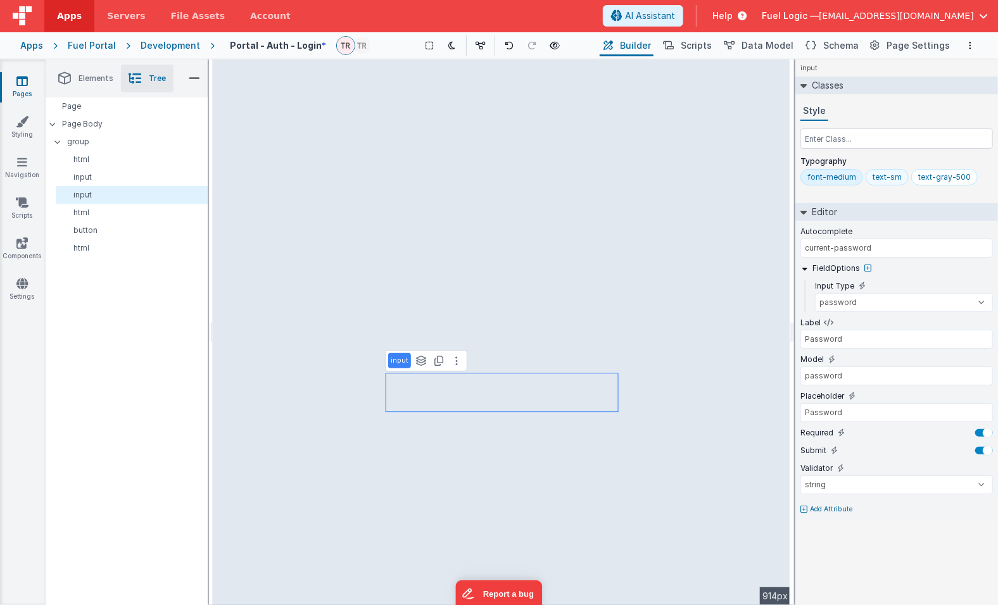
click at [450, 173] on div "text-sm" at bounding box center [887, 177] width 29 height 10
type input "email"
select select "text"
type input "Email"
type input "email"
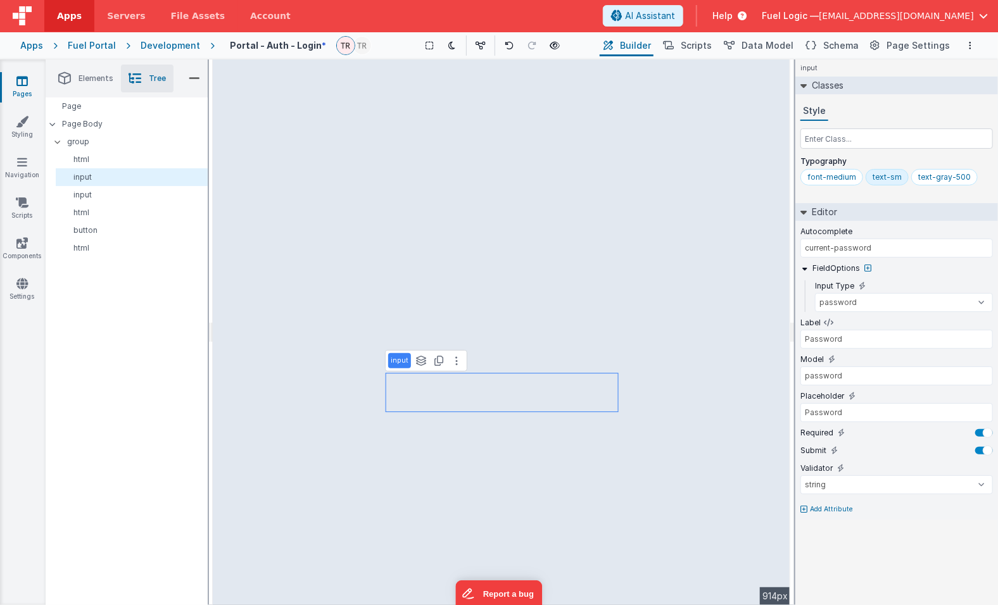
type input "Email Address"
select select "email"
click at [450, 178] on div "text-sm" at bounding box center [887, 177] width 29 height 10
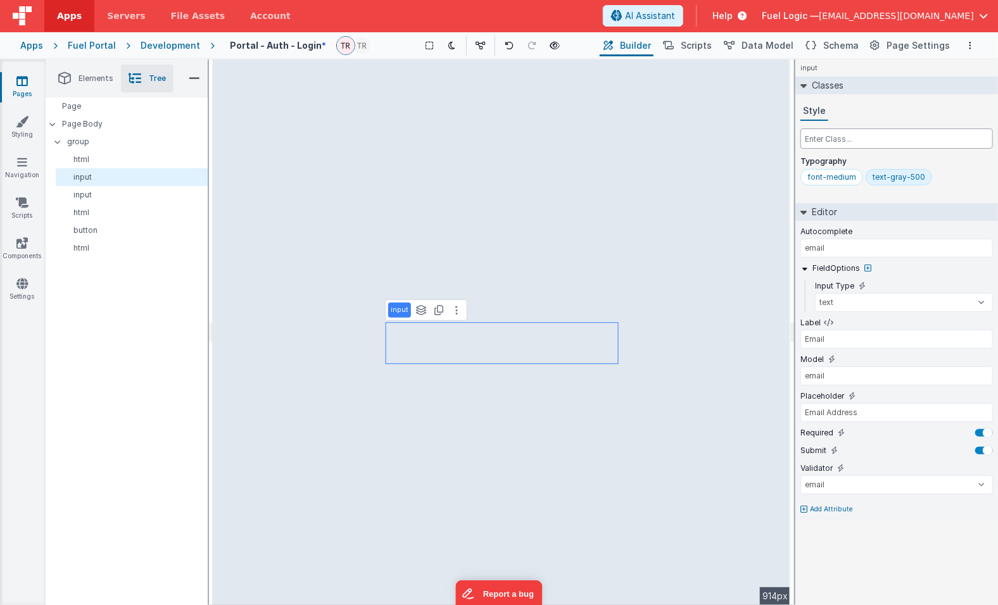
click at [450, 142] on input "text" at bounding box center [896, 139] width 192 height 20
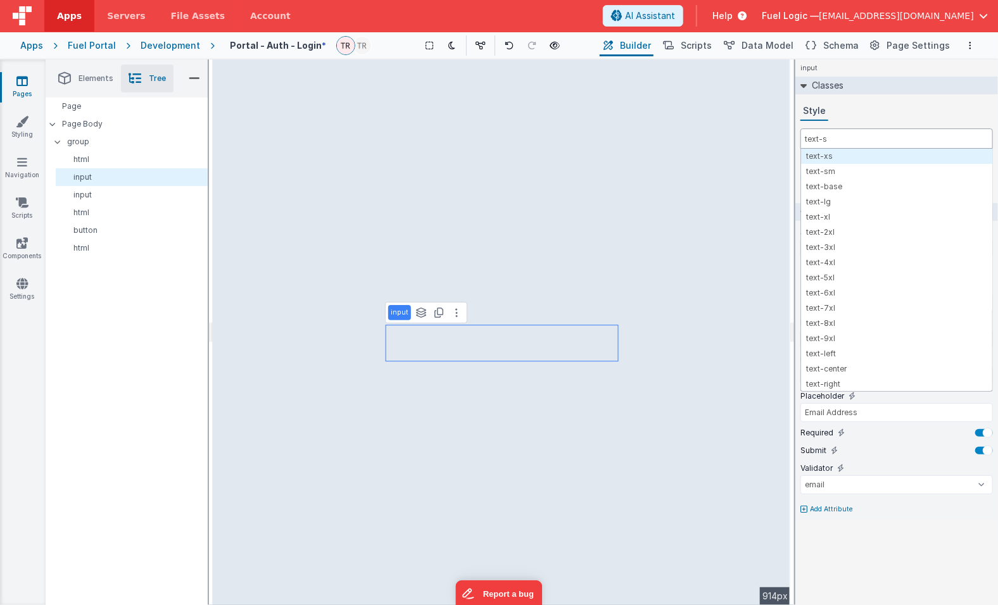
type input "text-sm"
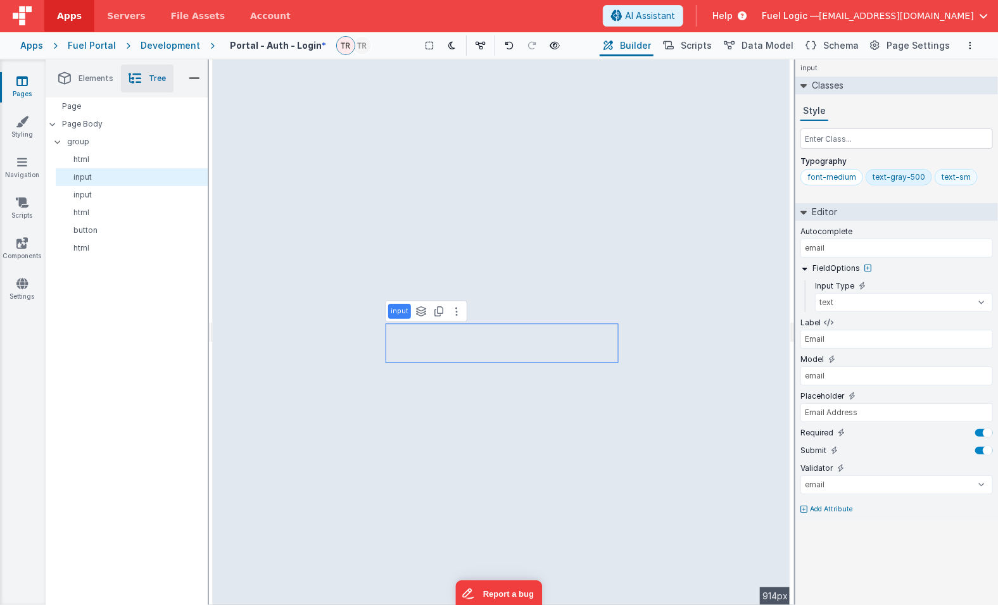
click at [450, 179] on div "text-sm" at bounding box center [956, 177] width 29 height 10
click at [450, 140] on input "text" at bounding box center [896, 139] width 192 height 20
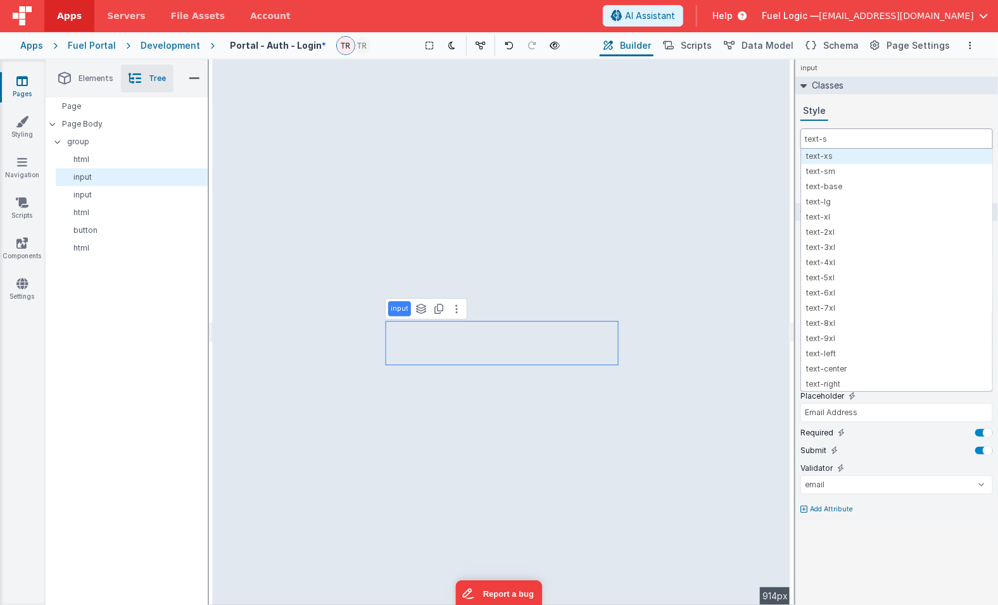
type input "text-sm"
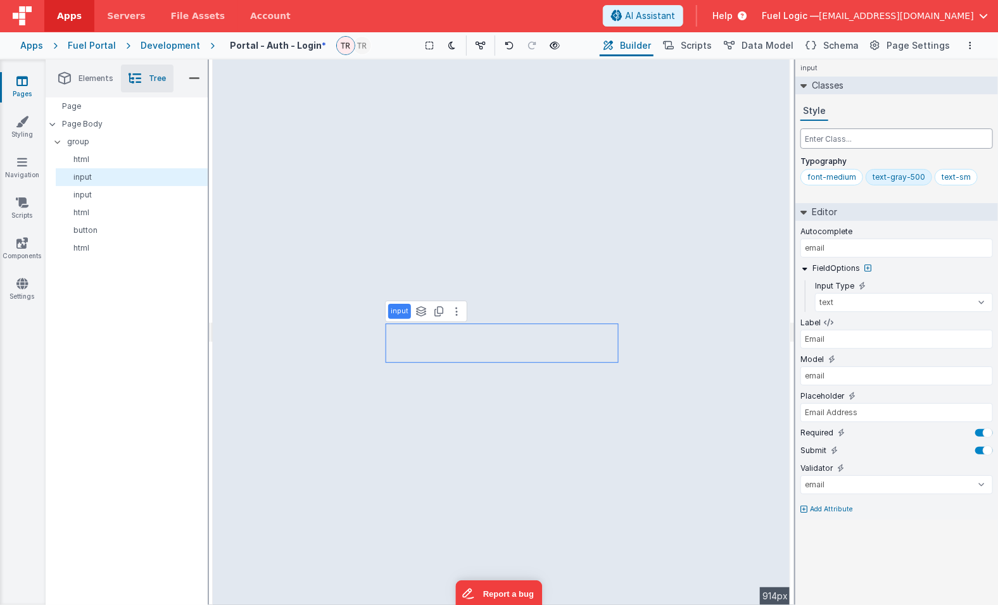
click at [450, 135] on input "text" at bounding box center [896, 139] width 192 height 20
click at [450, 173] on div "font-medium" at bounding box center [831, 177] width 49 height 10
click at [450, 139] on input "text" at bounding box center [896, 139] width 192 height 20
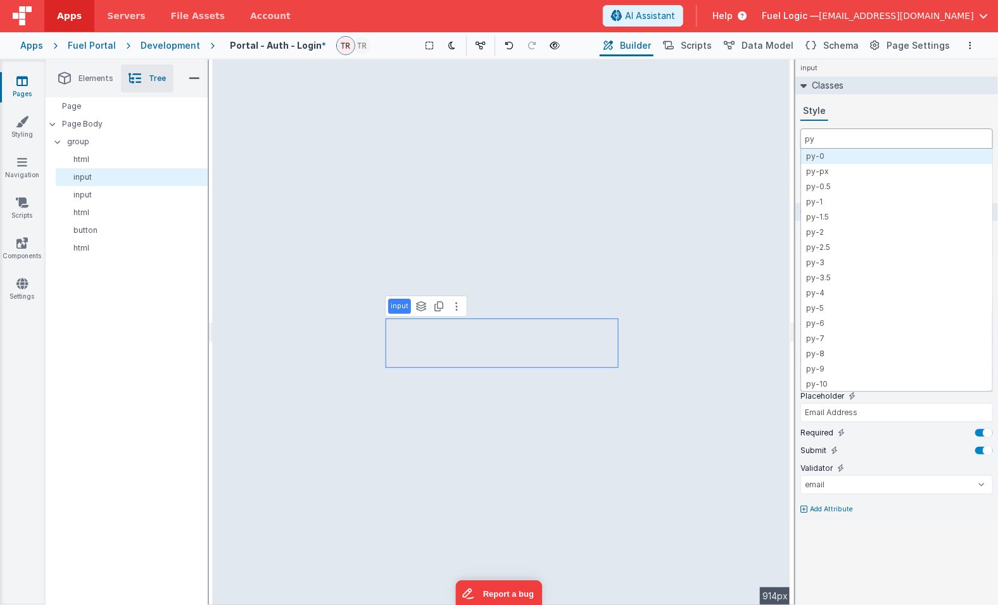
type input "p"
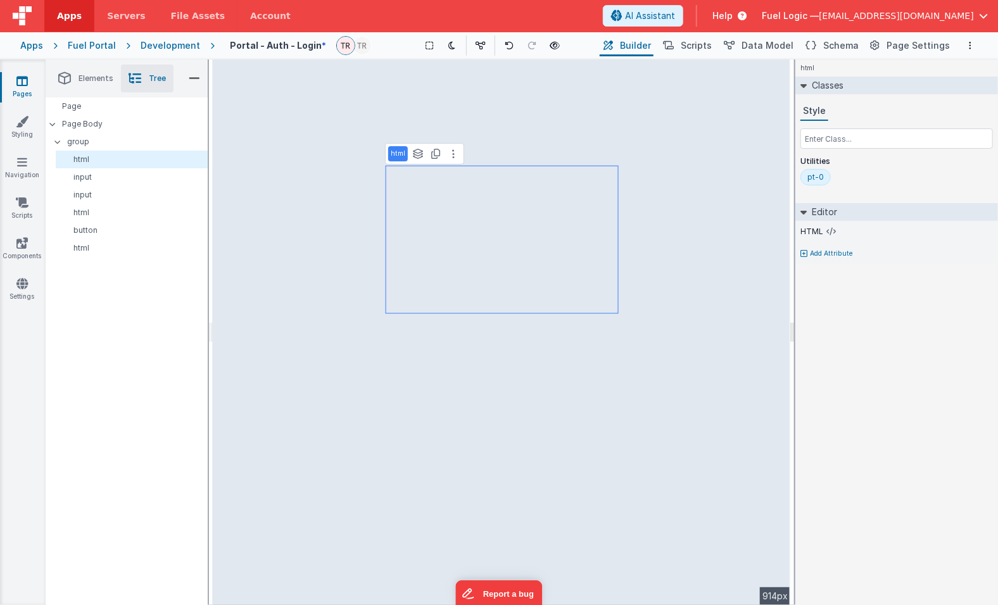
select select "email"
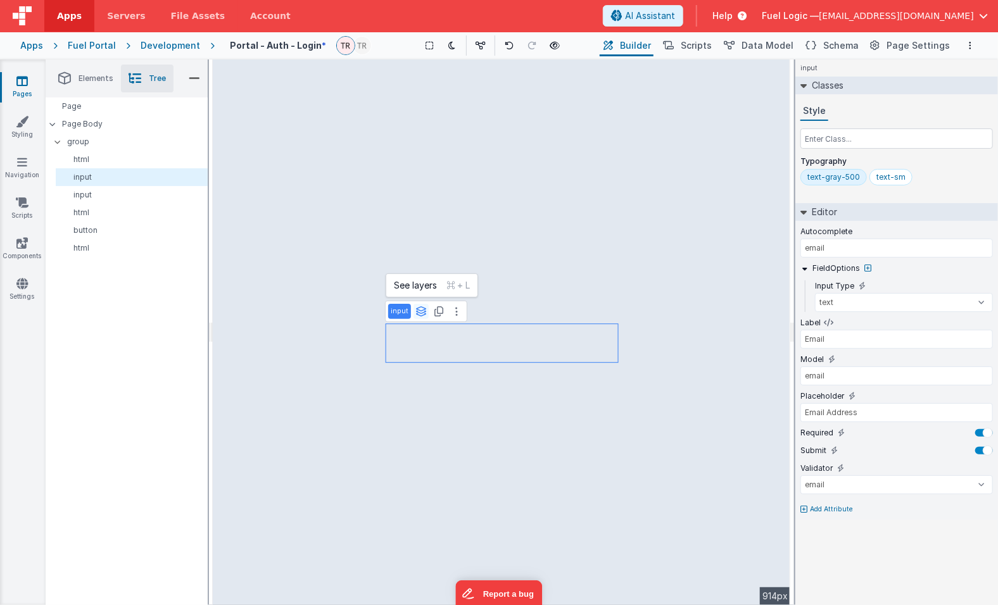
click at [419, 311] on icon at bounding box center [420, 311] width 11 height 10
click at [94, 178] on p "input" at bounding box center [134, 177] width 146 height 10
click at [450, 42] on span "Schema" at bounding box center [840, 45] width 35 height 13
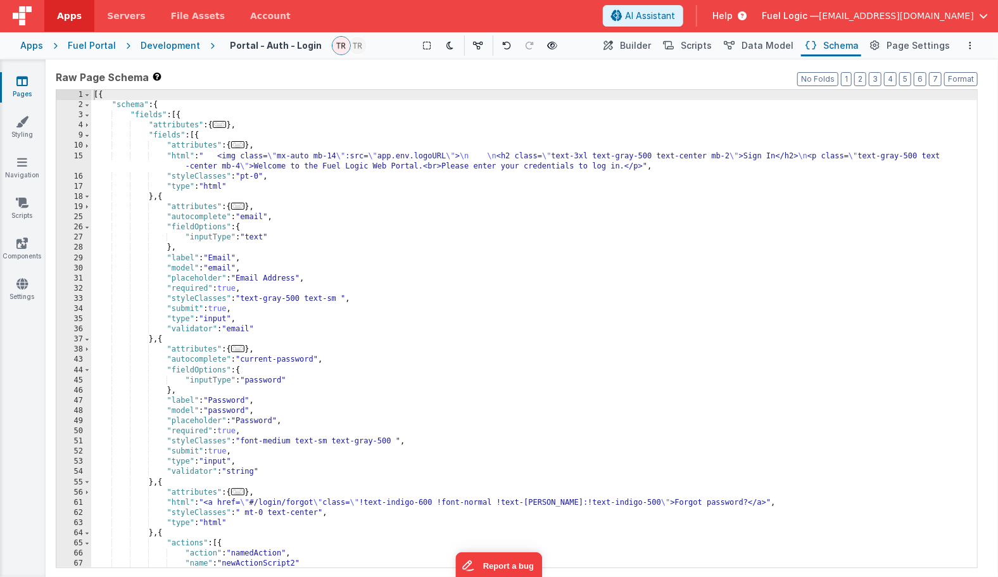
click at [450, 222] on div "[{ "schema" : { "fields" : [{ "attributes" : { ... } , "fields" : [{ "attribute…" at bounding box center [534, 339] width 886 height 498
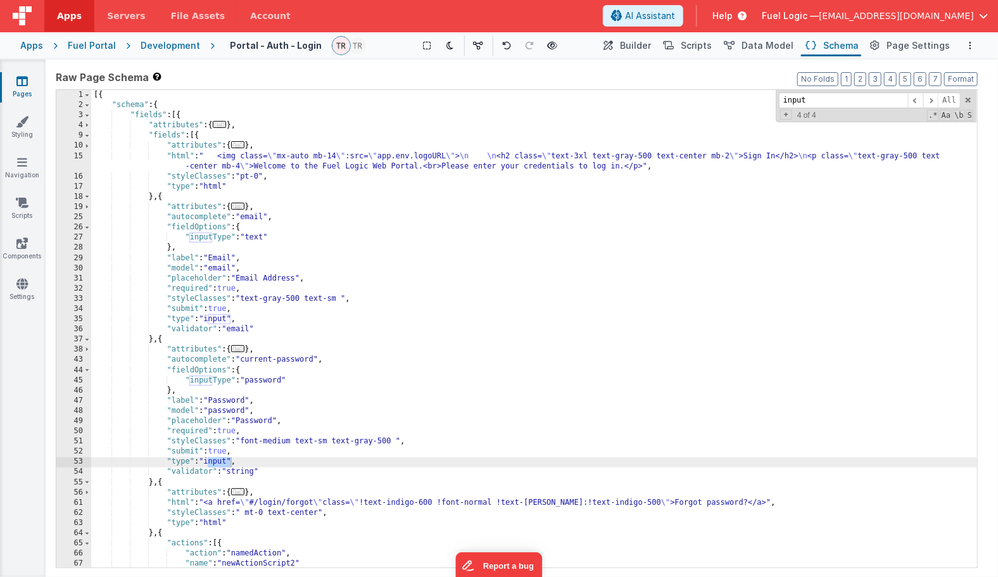
type input "input"
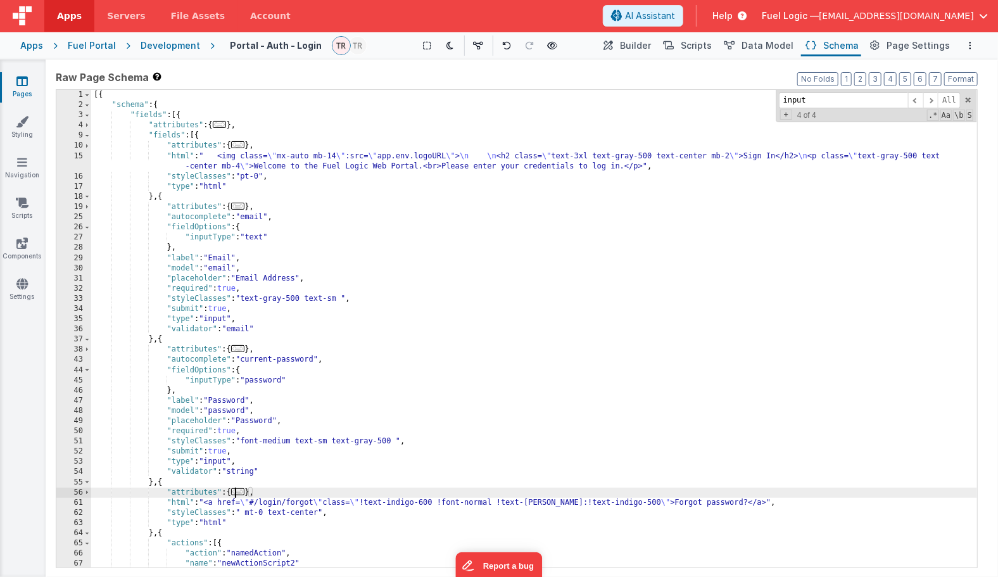
click at [238, 491] on span "..." at bounding box center [238, 491] width 14 height 7
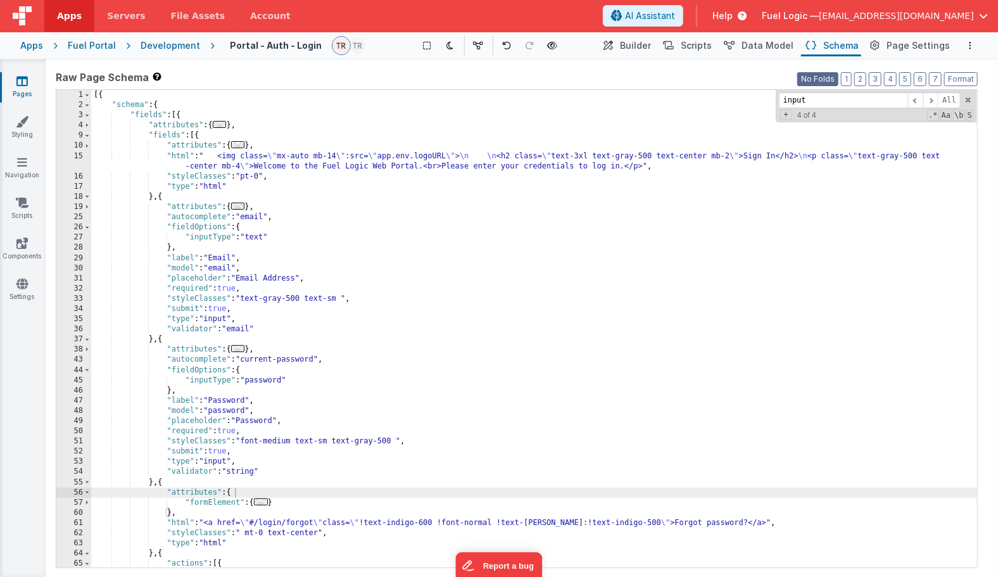
click at [450, 75] on button "No Folds" at bounding box center [817, 79] width 41 height 14
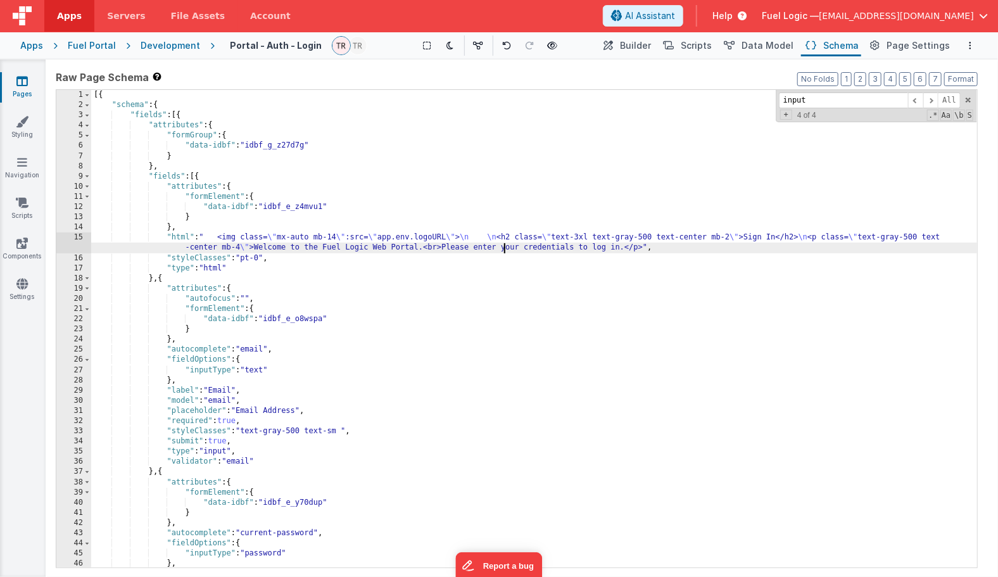
click at [450, 251] on div "[{ "schema" : { "fields" : [{ "attributes" : { "formGroup" : { "data-idbf" : "i…" at bounding box center [534, 339] width 886 height 498
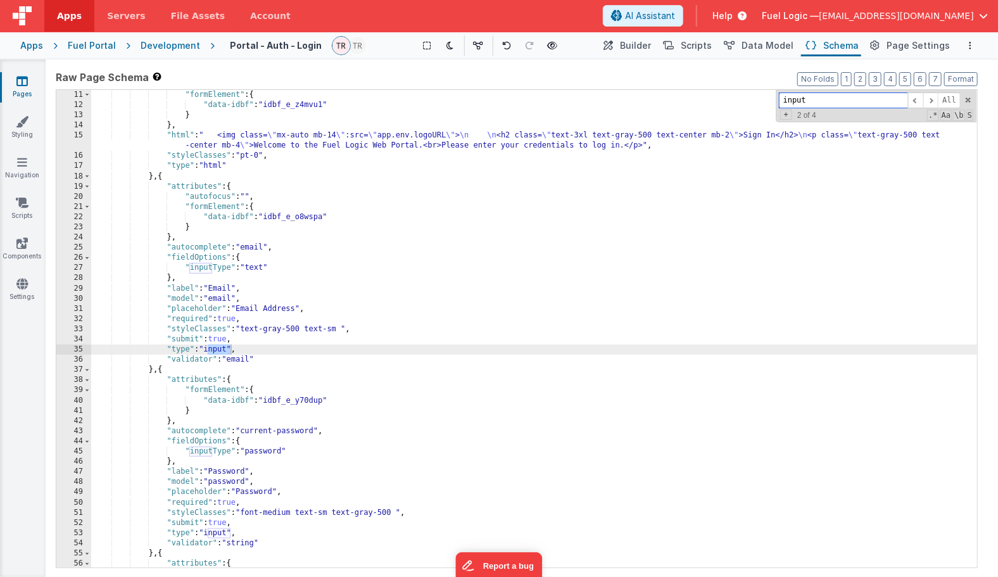
scroll to position [102, 0]
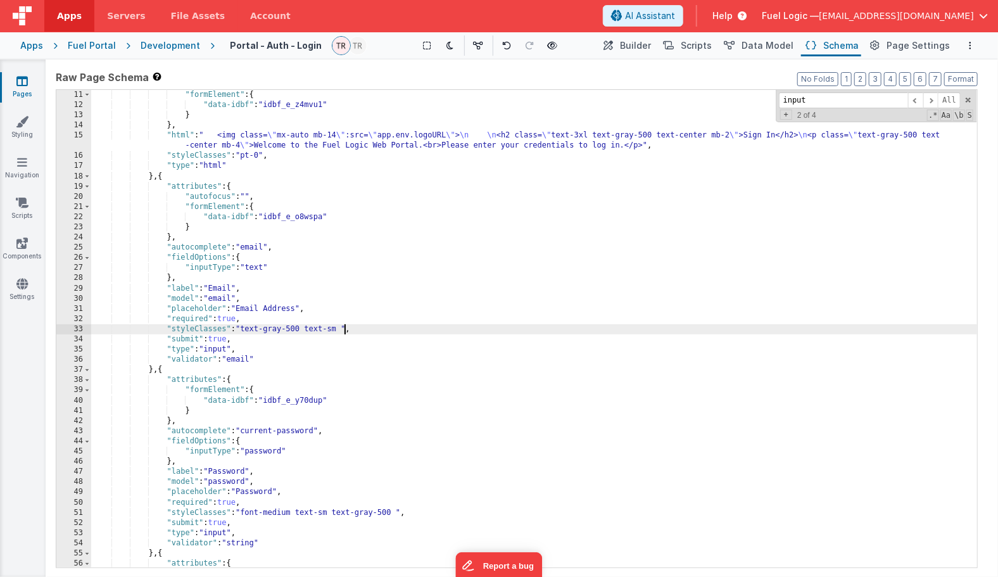
click at [344, 328] on div ""formElement" : { "data-idbf" : "idbf_e_z4mvu1" } } , "html" : " <img class= \"…" at bounding box center [534, 339] width 886 height 498
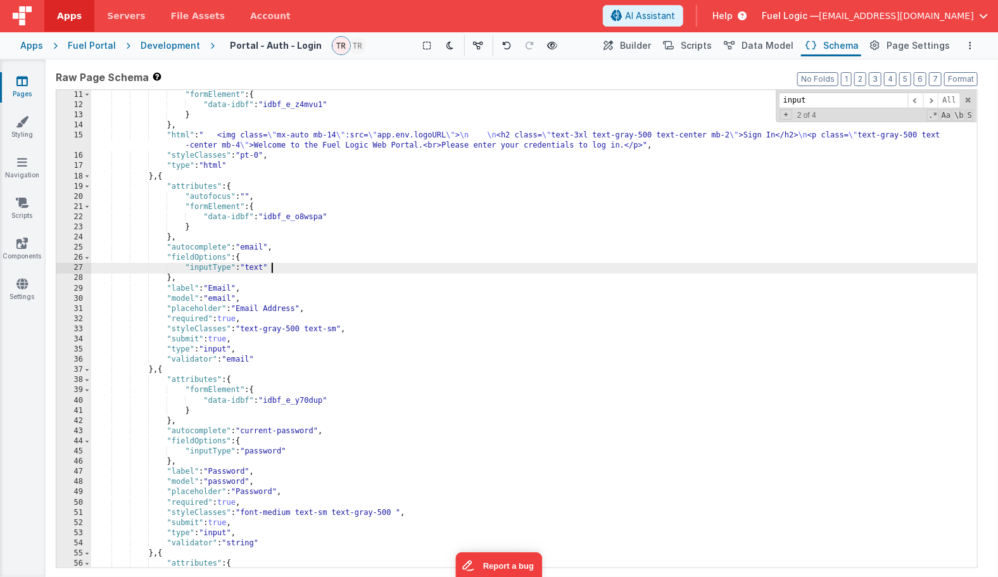
click at [281, 267] on div ""formElement" : { "data-idbf" : "idbf_e_z4mvu1" } } , "html" : " <img class= \"…" at bounding box center [534, 339] width 886 height 498
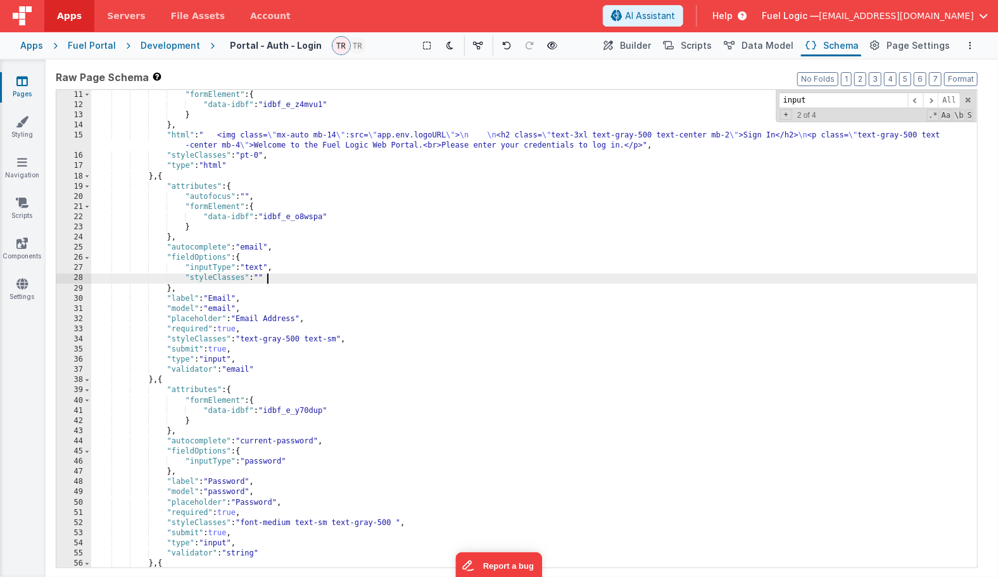
click at [272, 277] on div ""formElement" : { "data-idbf" : "idbf_e_z4mvu1" } } , "html" : " <img class= \"…" at bounding box center [534, 339] width 886 height 498
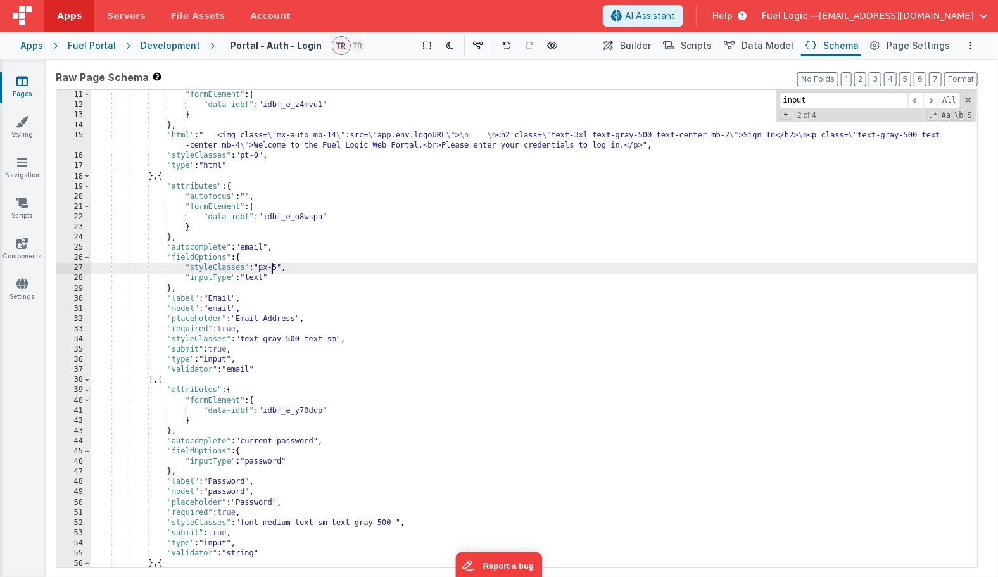
click at [324, 275] on div ""formElement" : { "data-idbf" : "idbf_e_z4mvu1" } } , "html" : " <img class= \"…" at bounding box center [534, 339] width 886 height 498
click at [305, 270] on div ""formElement" : { "data-idbf" : "idbf_e_z4mvu1" } } , "html" : " <img class= \"…" at bounding box center [534, 339] width 886 height 498
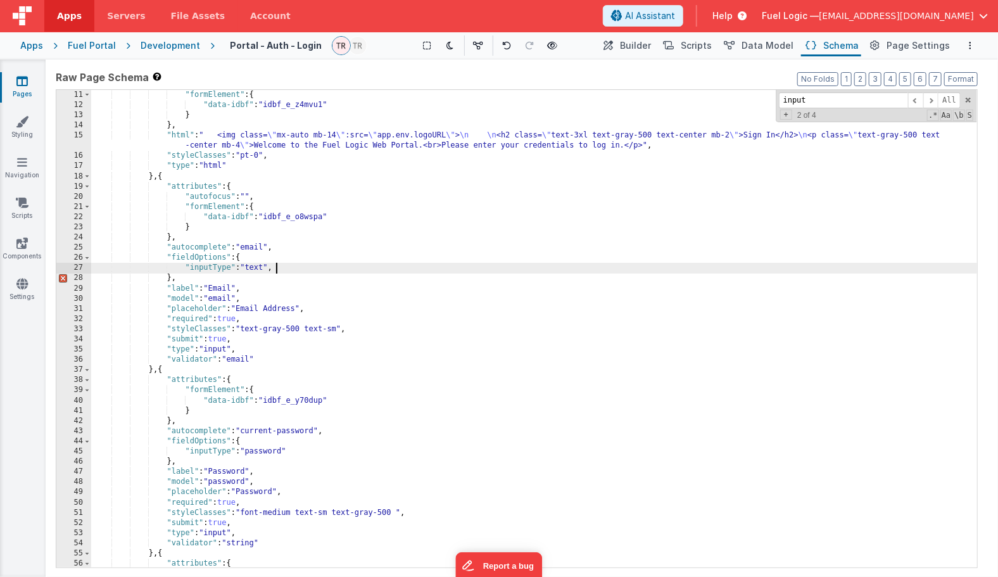
click at [302, 517] on div ""formElement" : { "data-idbf" : "idbf_e_z4mvu1" } } , "html" : " <img class= \"…" at bounding box center [534, 339] width 886 height 498
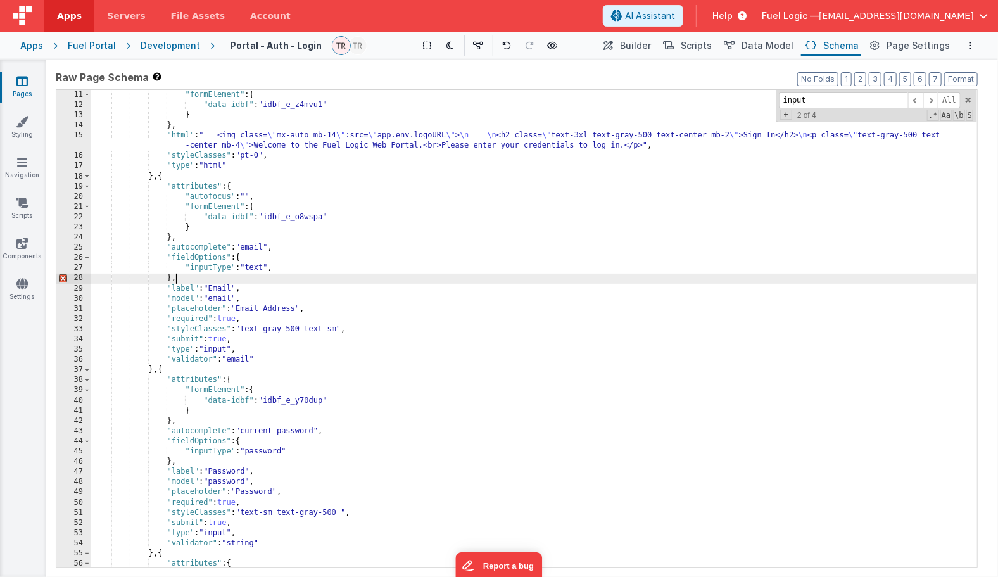
click at [287, 274] on div ""formElement" : { "data-idbf" : "idbf_e_z4mvu1" } } , "html" : " <img class= \"…" at bounding box center [534, 339] width 886 height 498
click at [287, 271] on div ""formElement" : { "data-idbf" : "idbf_e_z4mvu1" } } , "html" : " <img class= \"…" at bounding box center [534, 339] width 886 height 498
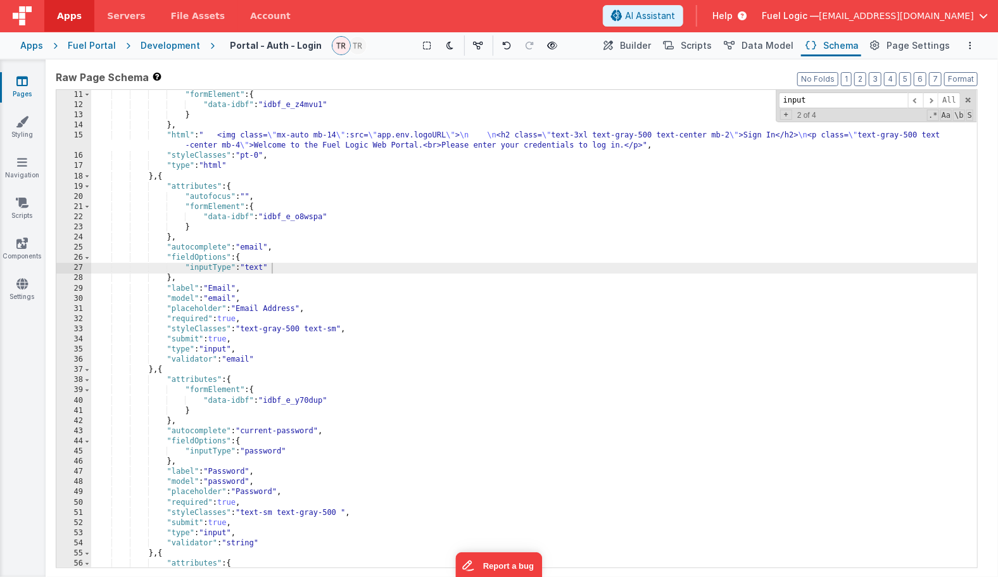
click at [20, 88] on link "Pages" at bounding box center [22, 87] width 46 height 25
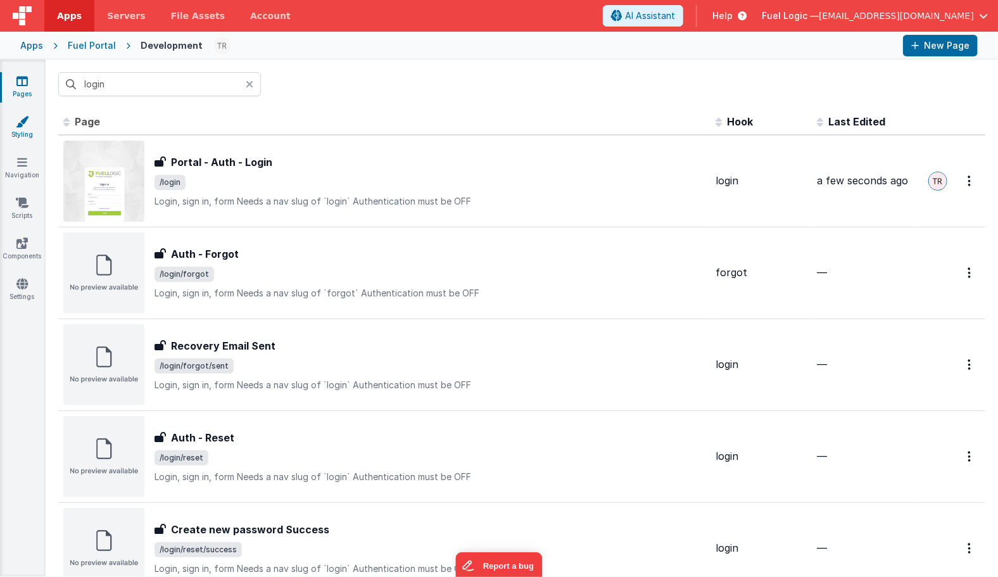
click at [18, 124] on icon at bounding box center [22, 121] width 13 height 13
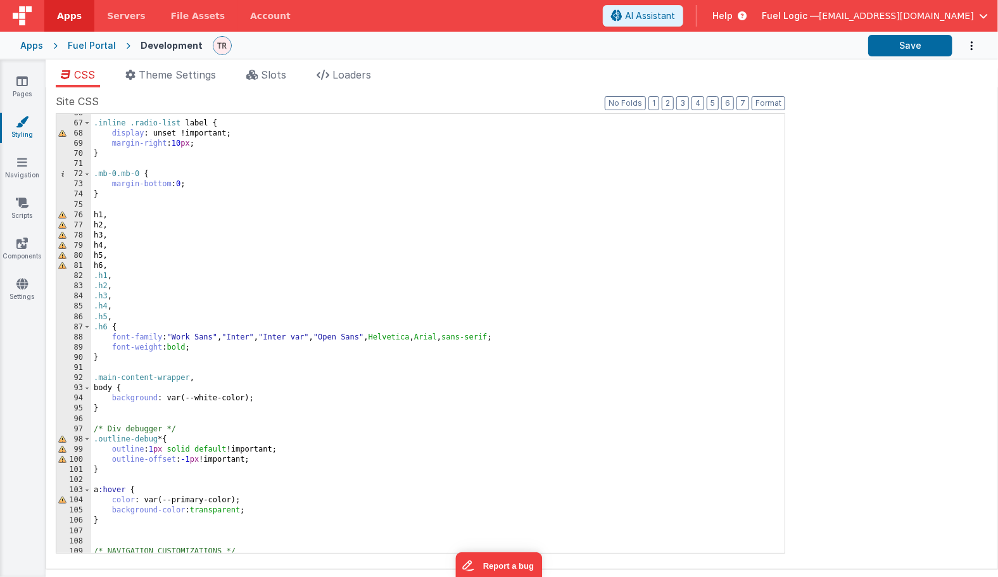
scroll to position [681, 0]
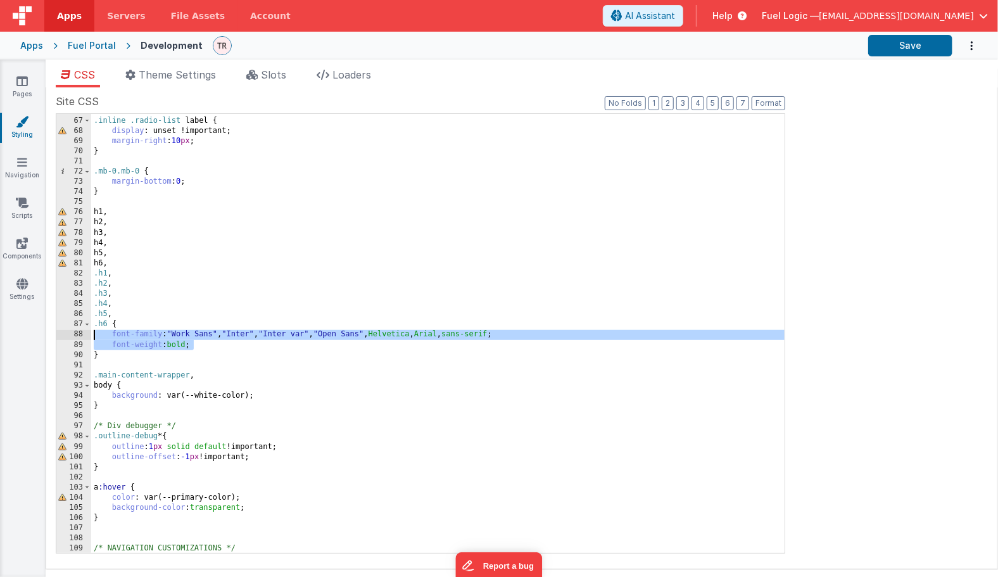
drag, startPoint x: 199, startPoint y: 348, endPoint x: 80, endPoint y: 332, distance: 119.5
click at [91, 332] on div ".inline .radio-list label { display : unset !important; margin-right : 10 px ; …" at bounding box center [437, 333] width 693 height 439
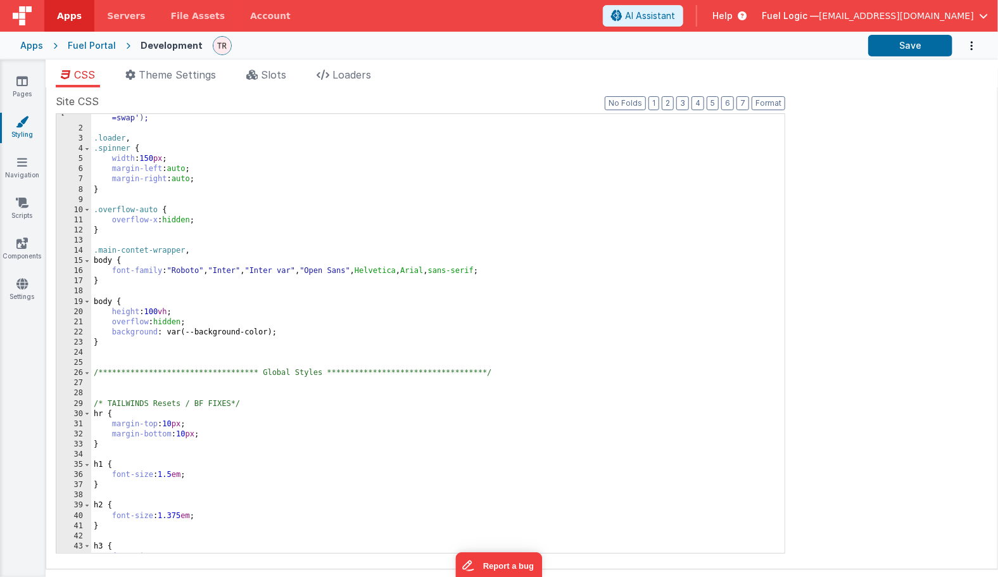
scroll to position [9, 0]
click at [117, 344] on div "**********" at bounding box center [438, 339] width 694 height 470
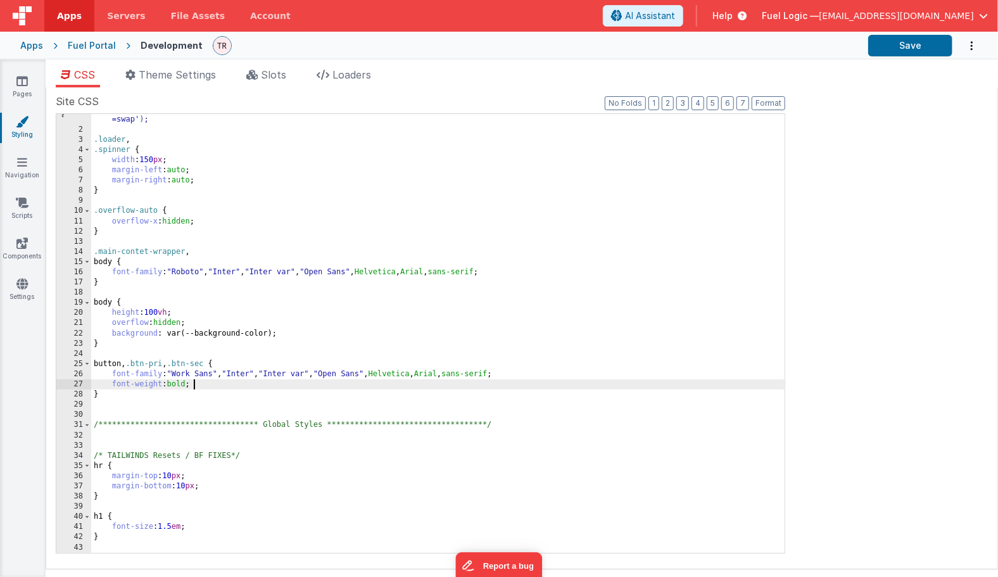
click at [207, 384] on div "**********" at bounding box center [438, 339] width 694 height 470
click at [24, 287] on icon at bounding box center [21, 283] width 11 height 13
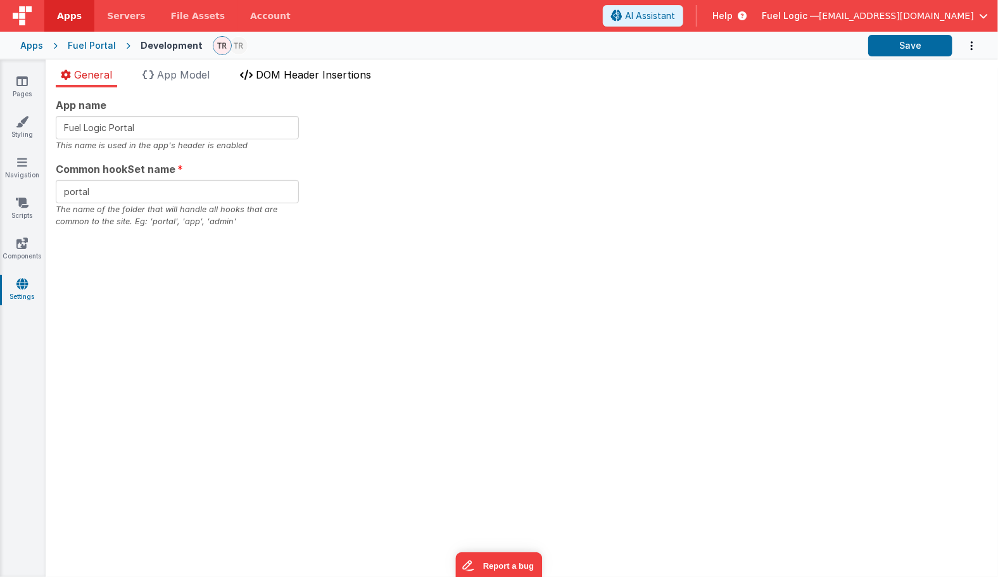
click at [311, 73] on span "DOM Header Insertions" at bounding box center [313, 74] width 115 height 13
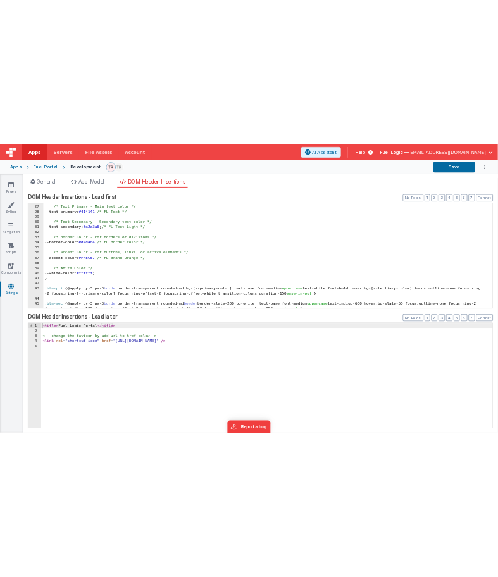
scroll to position [289, 0]
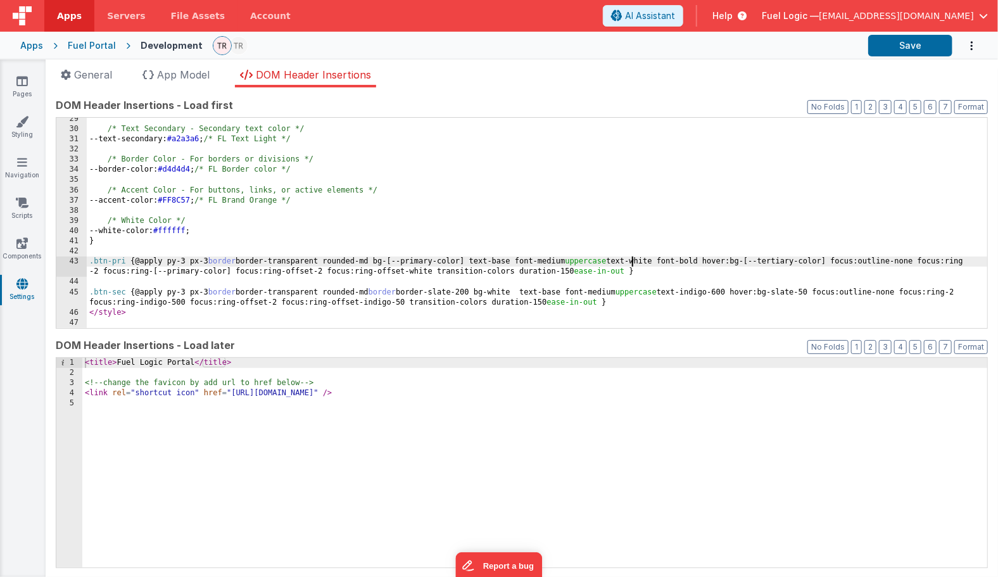
click at [450, 265] on div "/* Text Secondary - Secondary text color */ --text-secondary: #a2a3a6 ; /* FL T…" at bounding box center [537, 229] width 901 height 230
click at [450, 287] on div "/* Text Secondary - Secondary text color */ --text-secondary: #a2a3a6 ; /* FL T…" at bounding box center [537, 229] width 901 height 230
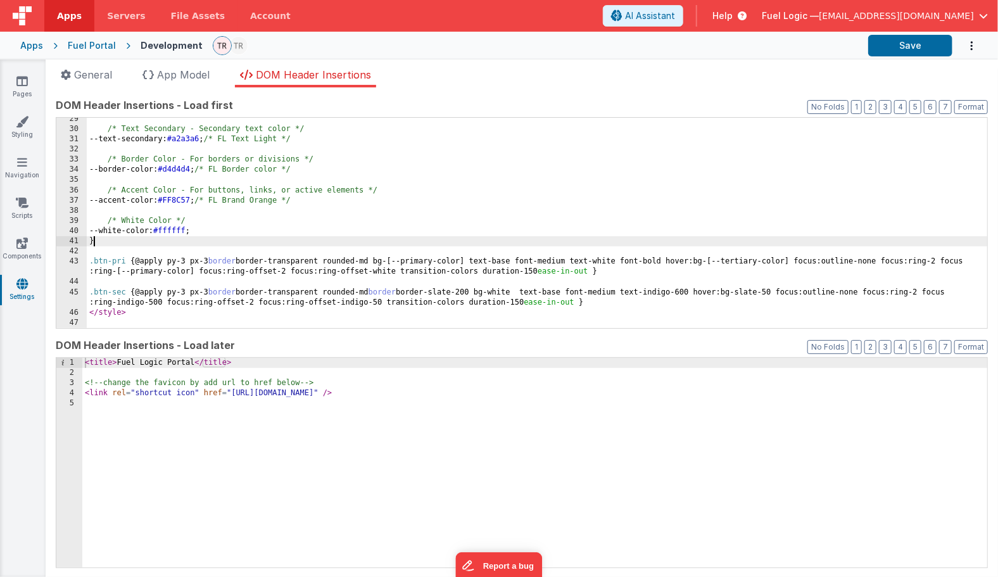
click at [450, 245] on div "/* Text Secondary - Secondary text color */ --text-secondary: #a2a3a6 ; /* FL T…" at bounding box center [537, 229] width 901 height 230
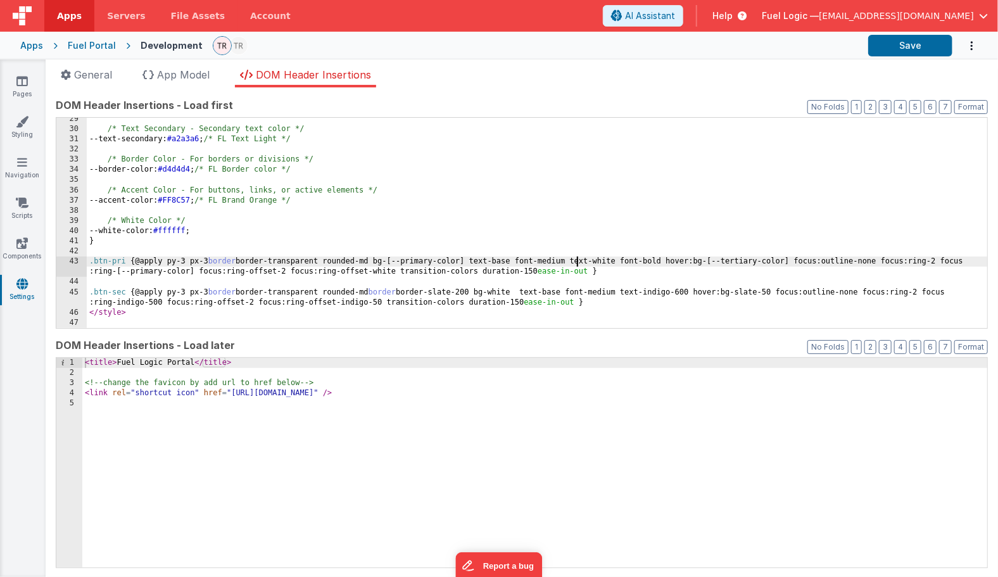
click at [450, 262] on div "/* Text Secondary - Secondary text color */ --text-secondary: #a2a3a6 ; /* FL T…" at bounding box center [537, 229] width 901 height 230
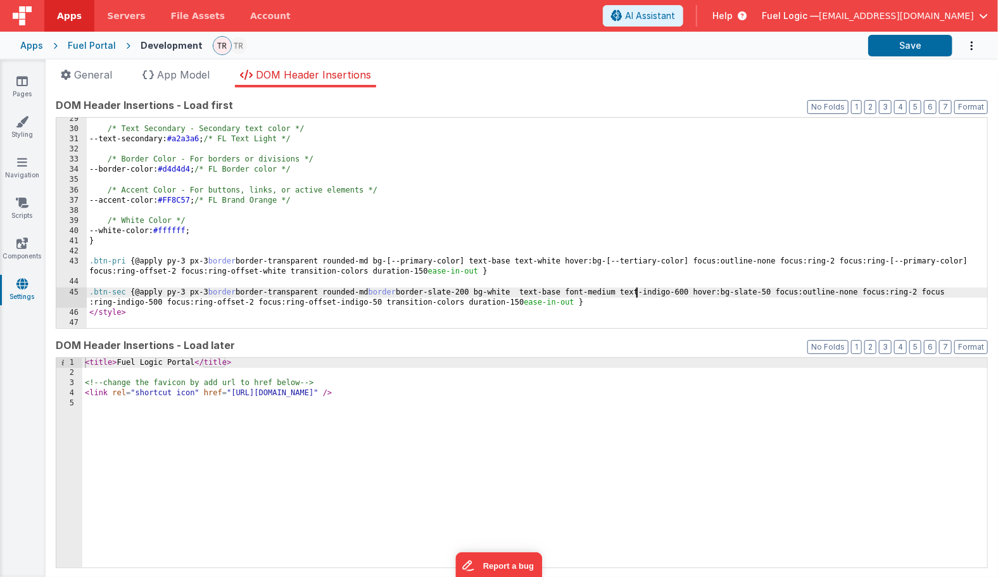
click at [450, 291] on div "/* Text Secondary - Secondary text color */ --text-secondary: #a2a3a6 ; /* FL T…" at bounding box center [537, 229] width 901 height 230
click at [450, 257] on div "/* Text Secondary - Secondary text color */ --text-secondary: #a2a3a6 ; /* FL T…" at bounding box center [537, 229] width 901 height 230
click at [450, 294] on div "/* Text Secondary - Secondary text color */ --text-secondary: #a2a3a6 ; /* FL T…" at bounding box center [537, 229] width 901 height 230
click at [450, 258] on div "/* Text Secondary - Secondary text color */ --text-secondary: #a2a3a6 ; /* FL T…" at bounding box center [537, 229] width 901 height 230
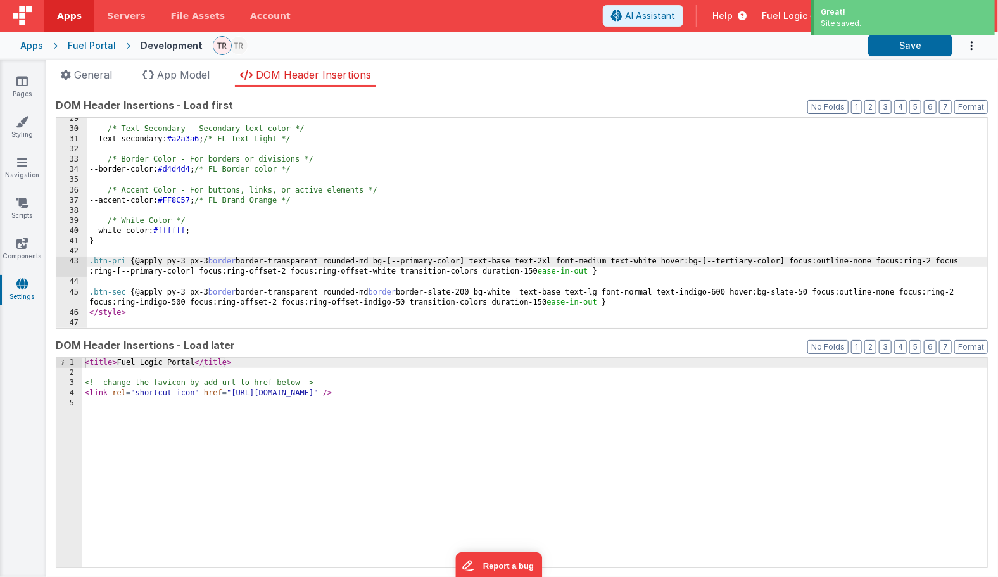
click at [450, 293] on div "/* Text Secondary - Secondary text color */ --text-secondary: #a2a3a6 ; /* FL T…" at bounding box center [537, 229] width 901 height 230
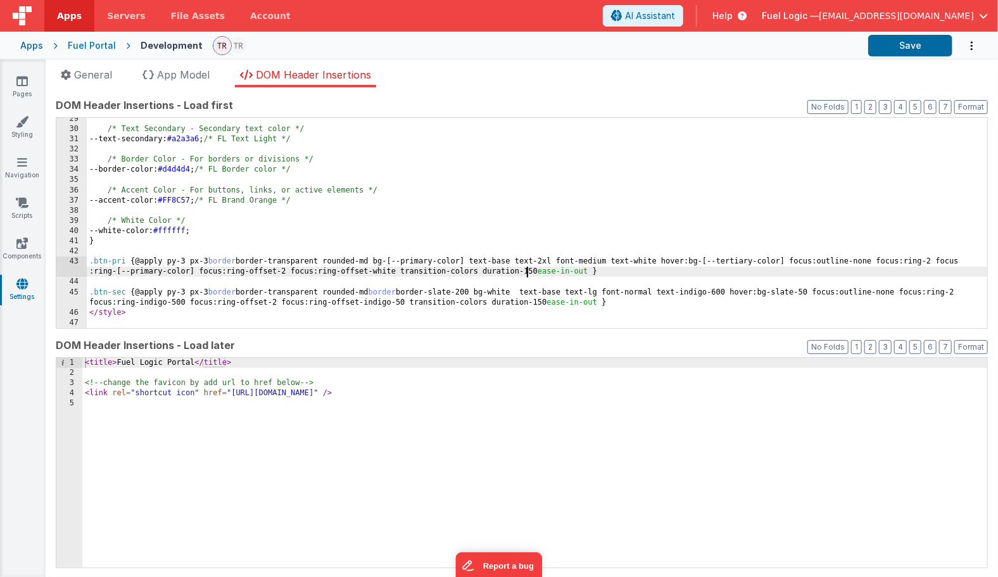
click at [450, 267] on div "/* Text Secondary - Secondary text color */ --text-secondary: #a2a3a6 ; /* FL T…" at bounding box center [537, 229] width 901 height 230
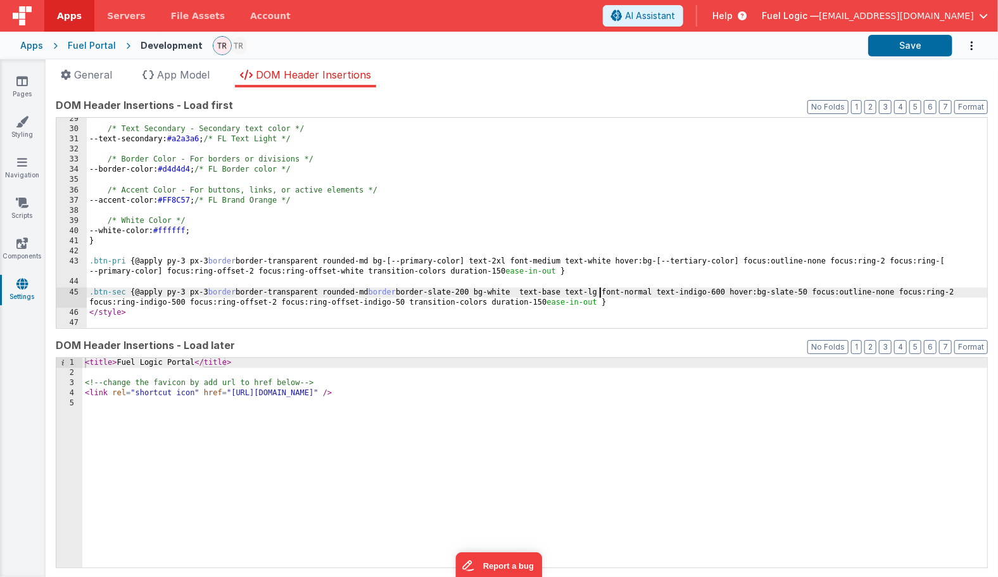
click at [450, 296] on div "/* Text Secondary - Secondary text color */ --text-secondary: #a2a3a6 ; /* FL T…" at bounding box center [537, 229] width 901 height 230
click at [13, 80] on link "Pages" at bounding box center [22, 87] width 46 height 25
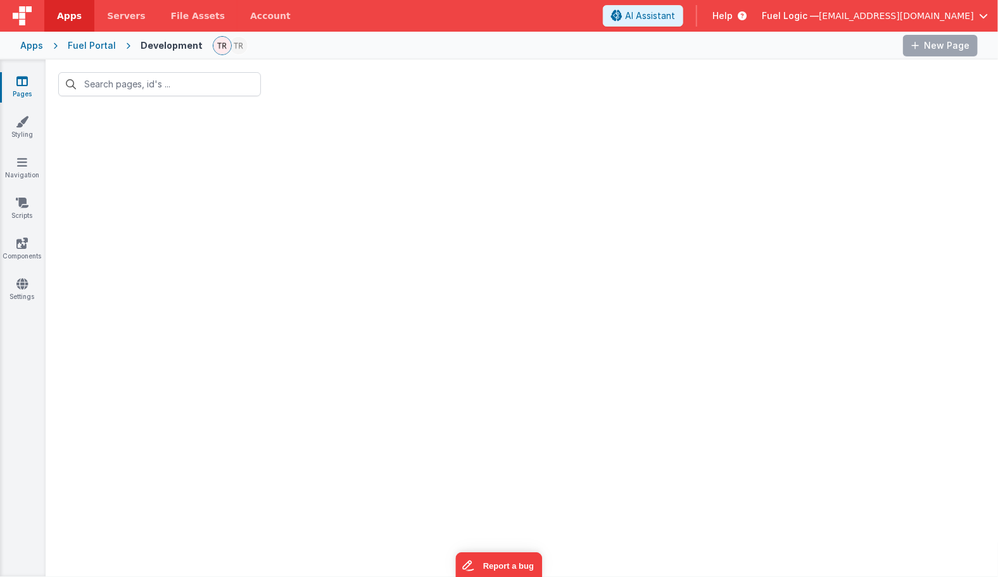
type input "login"
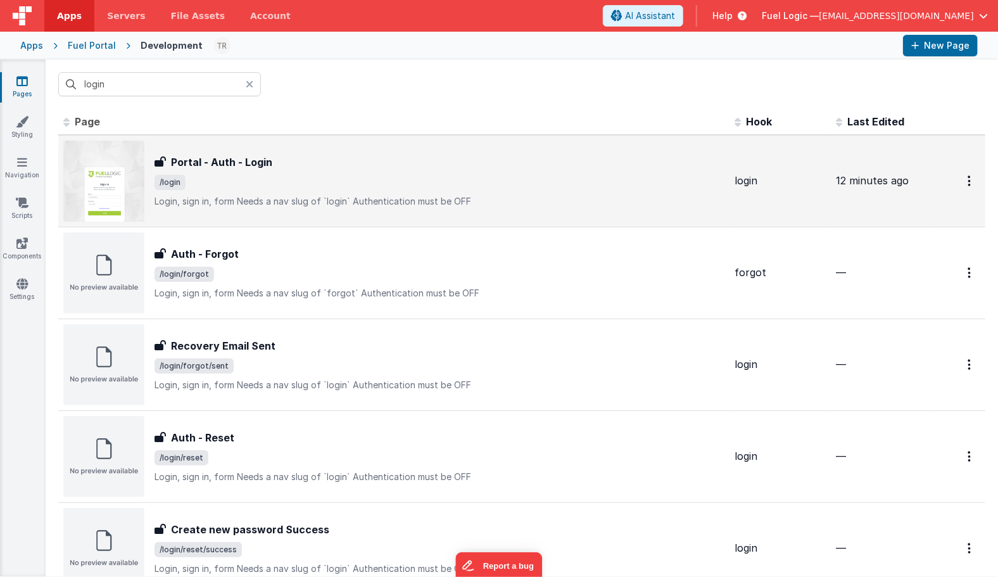
click at [175, 162] on h3 "Portal - Auth - Login" at bounding box center [221, 161] width 101 height 15
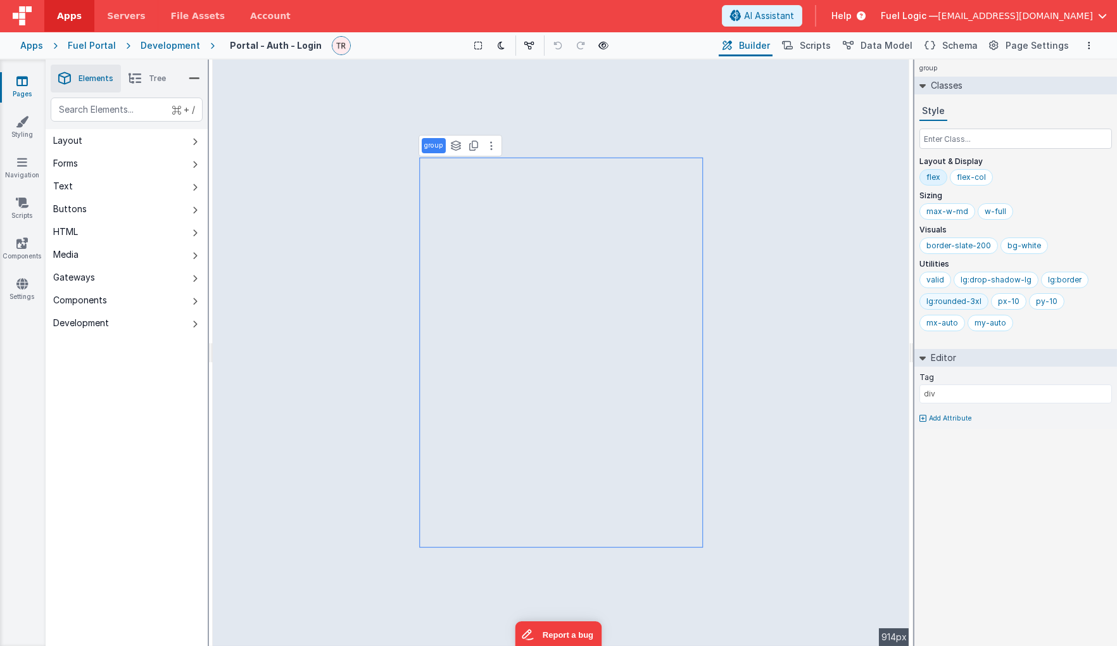
click at [450, 303] on div "lg:rounded-3xl" at bounding box center [953, 301] width 55 height 10
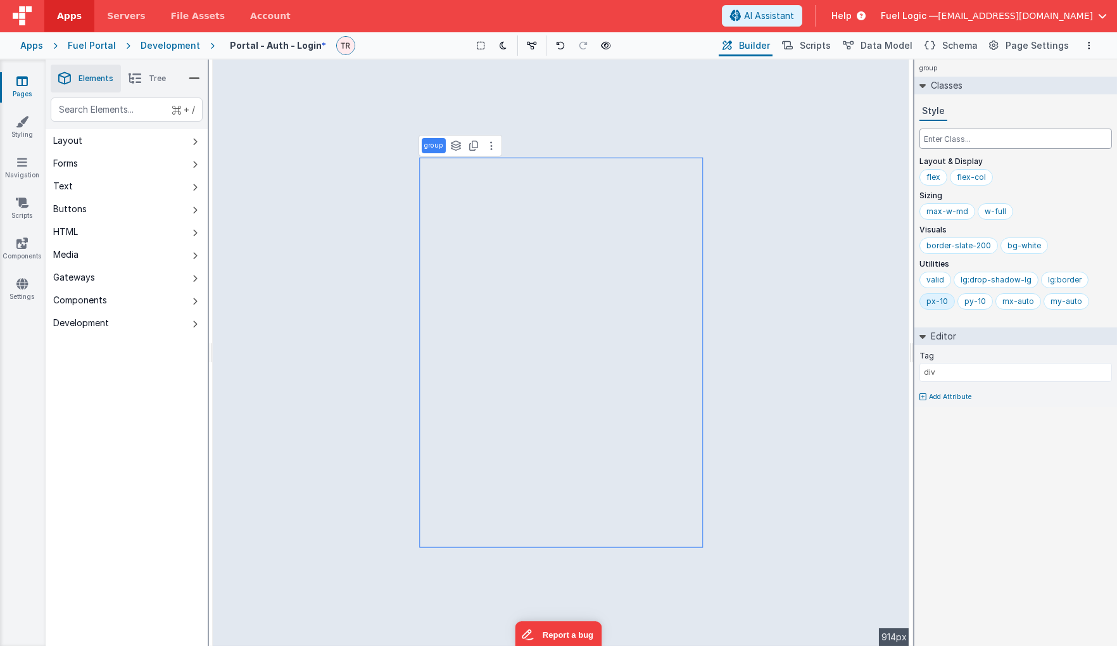
click at [450, 142] on input "text" at bounding box center [1015, 139] width 192 height 20
type input "rounded-3xl"
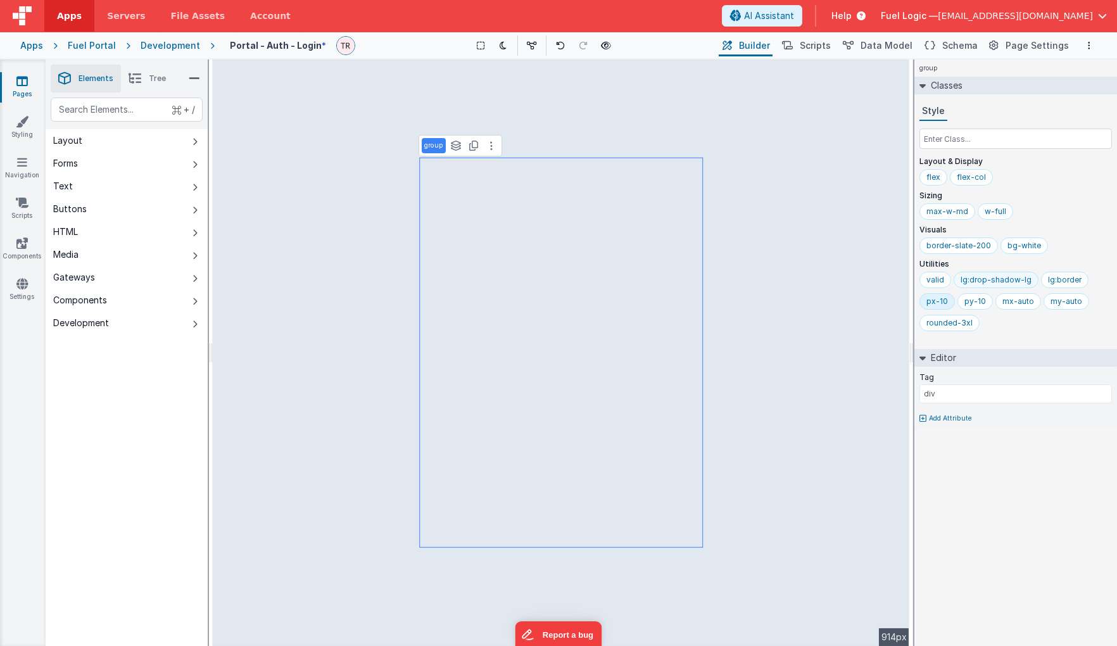
click at [450, 280] on div "lg:drop-shadow-lg" at bounding box center [996, 280] width 71 height 10
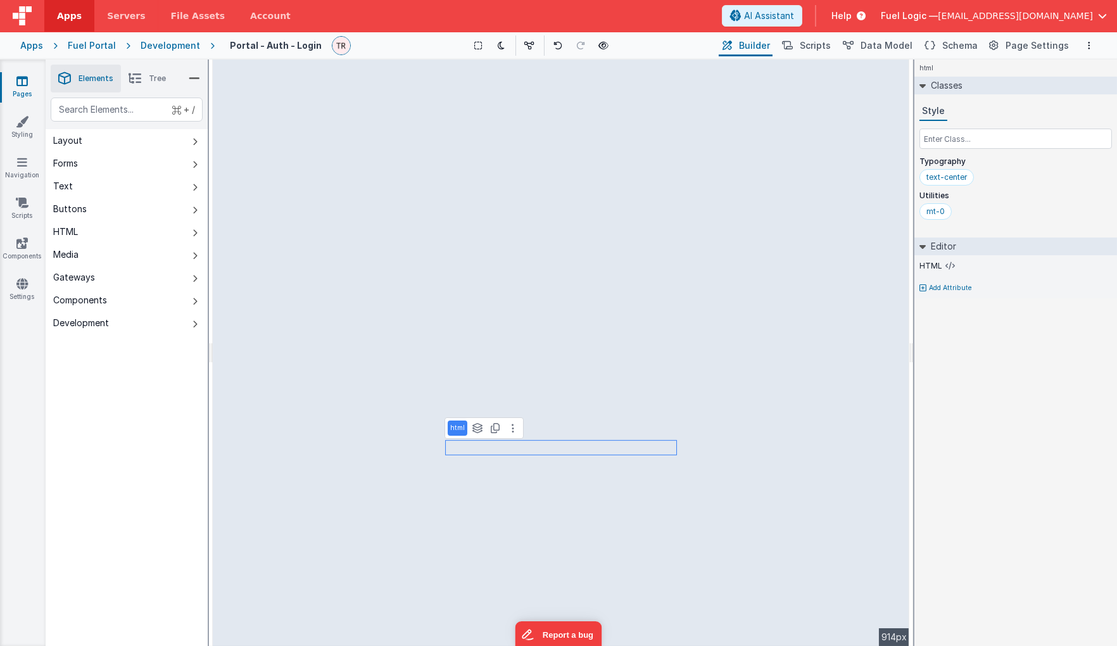
click at [149, 87] on li "Tree" at bounding box center [147, 79] width 53 height 28
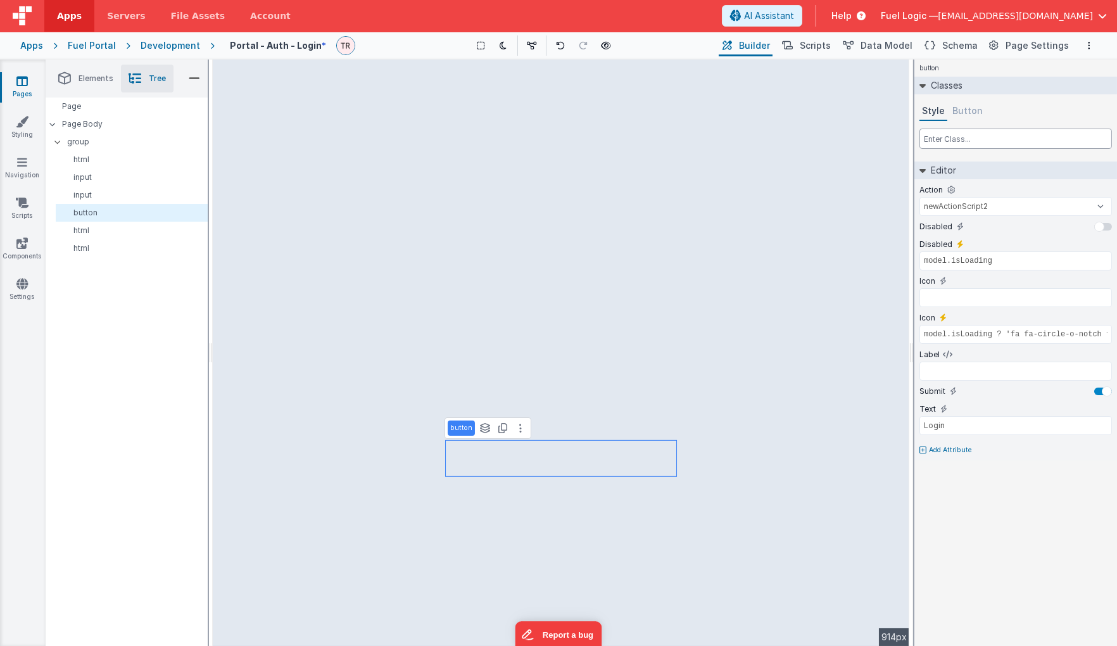
click at [450, 139] on input "text" at bounding box center [1015, 139] width 192 height 20
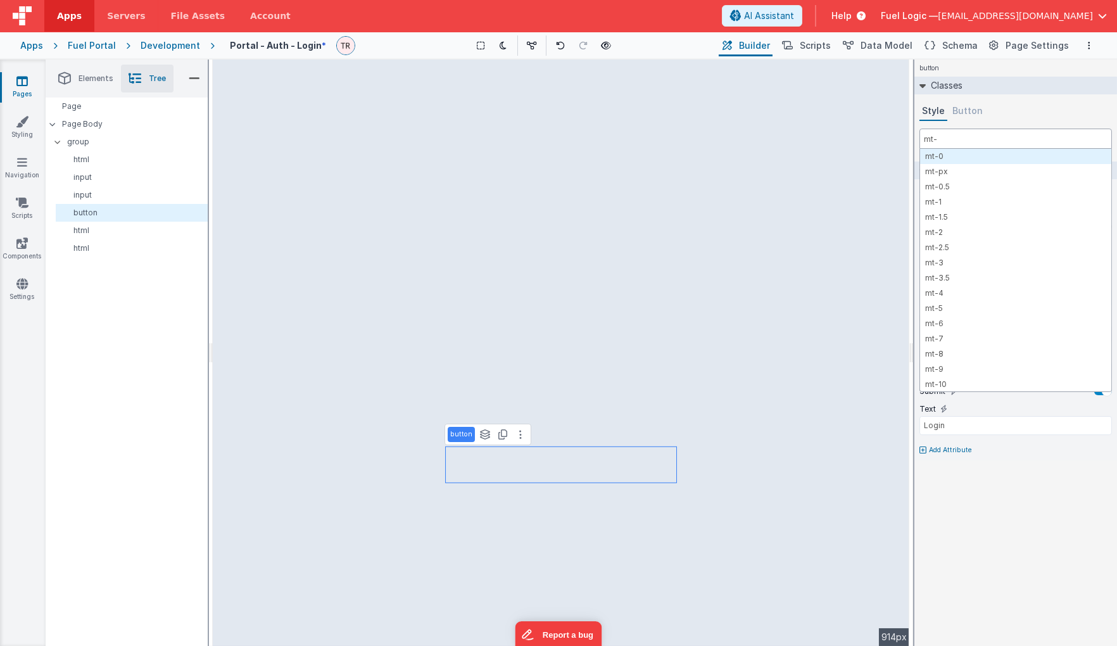
type input "mt-6"
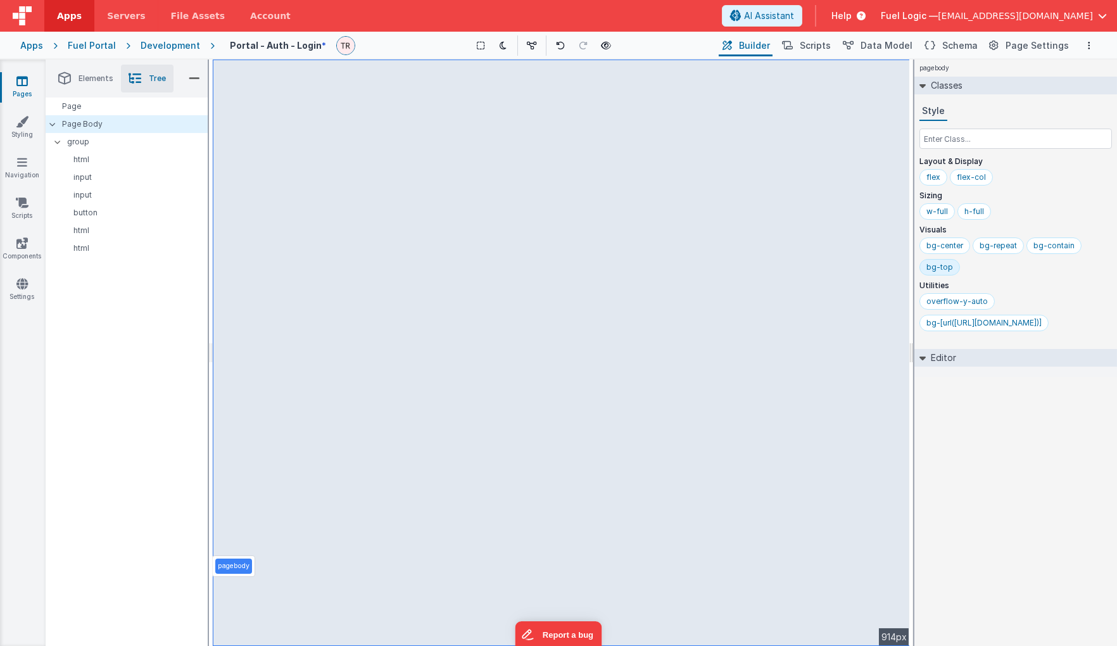
select select "email"
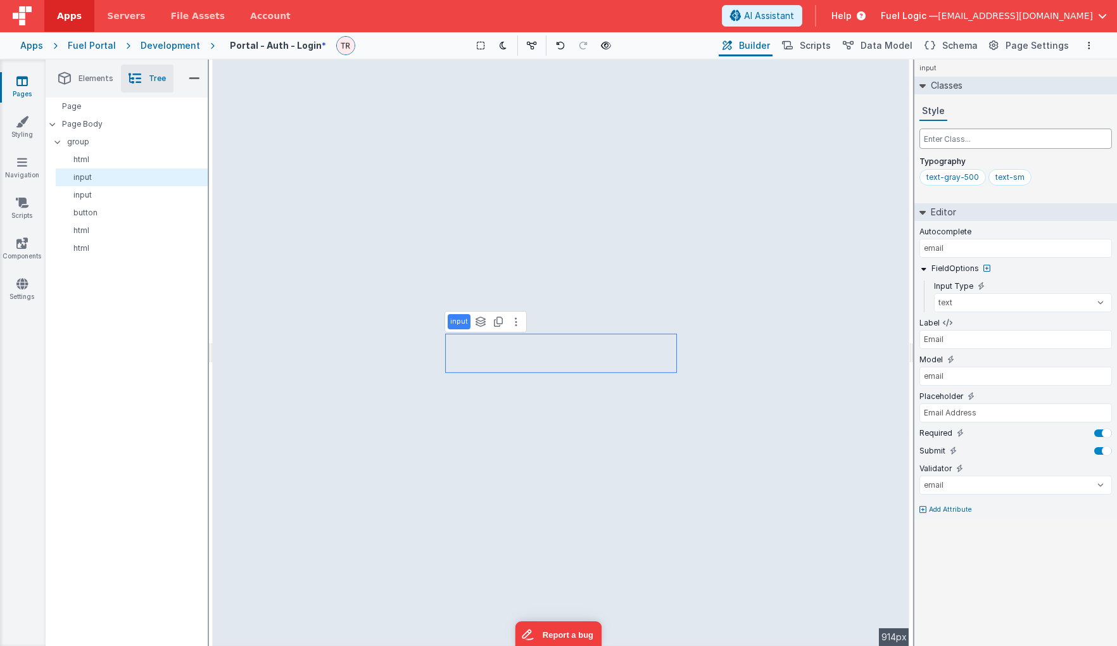
click at [450, 139] on input "text" at bounding box center [1015, 139] width 192 height 20
type input "s"
click at [450, 172] on div "text-sm" at bounding box center [1009, 177] width 43 height 16
click at [450, 41] on icon at bounding box center [560, 45] width 9 height 9
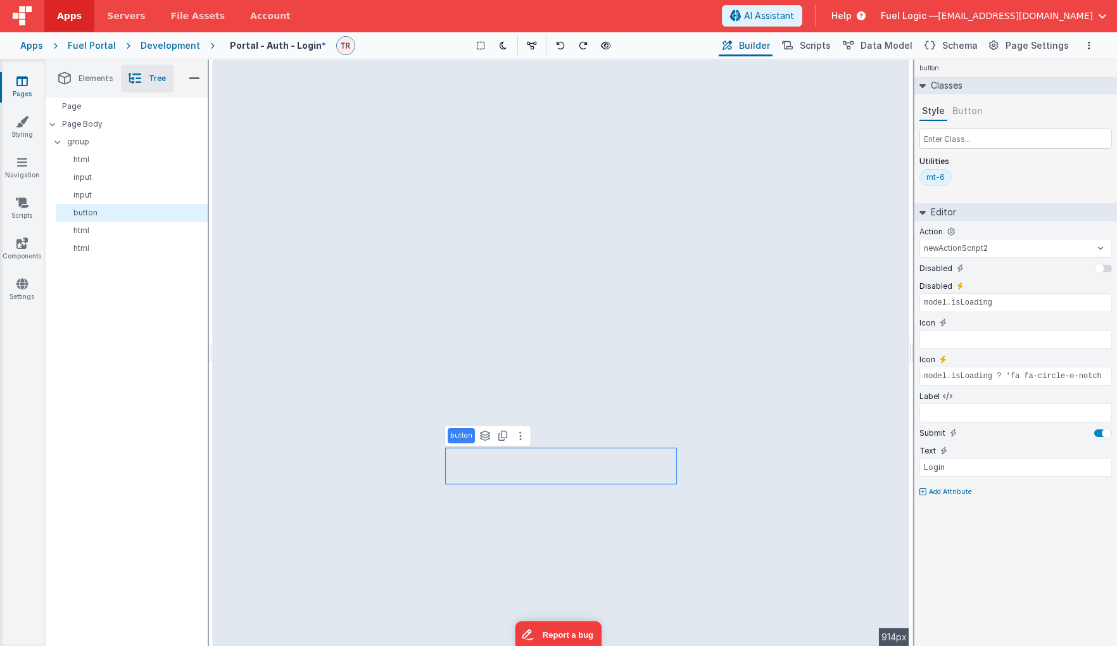
click at [450, 179] on div "mt-6" at bounding box center [935, 177] width 18 height 10
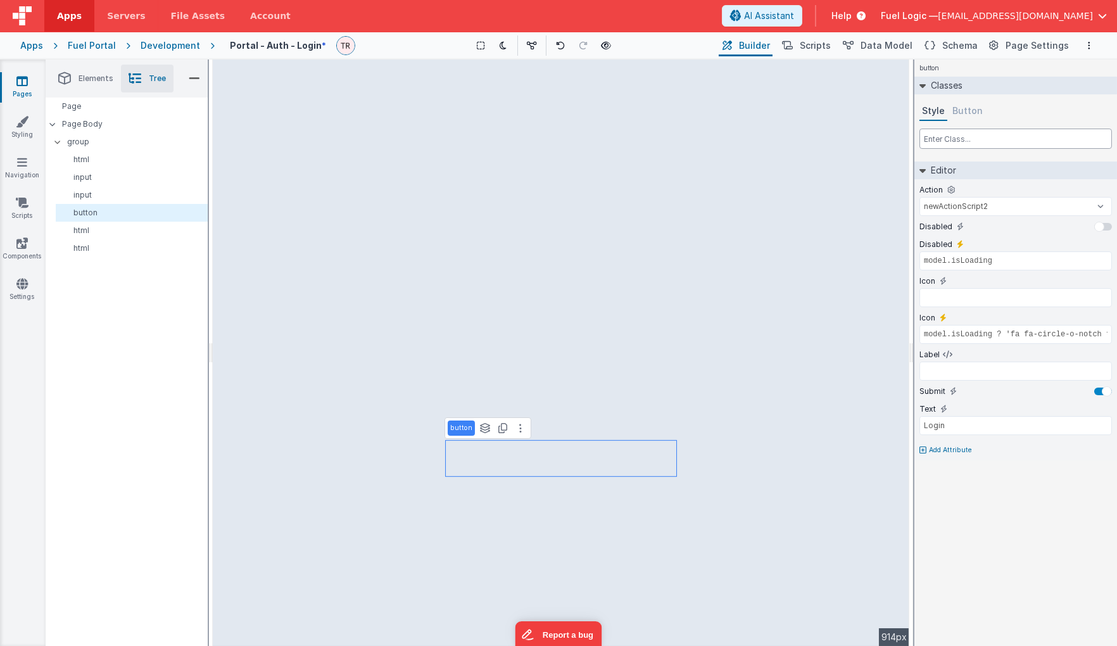
click at [450, 130] on input "text" at bounding box center [1015, 139] width 192 height 20
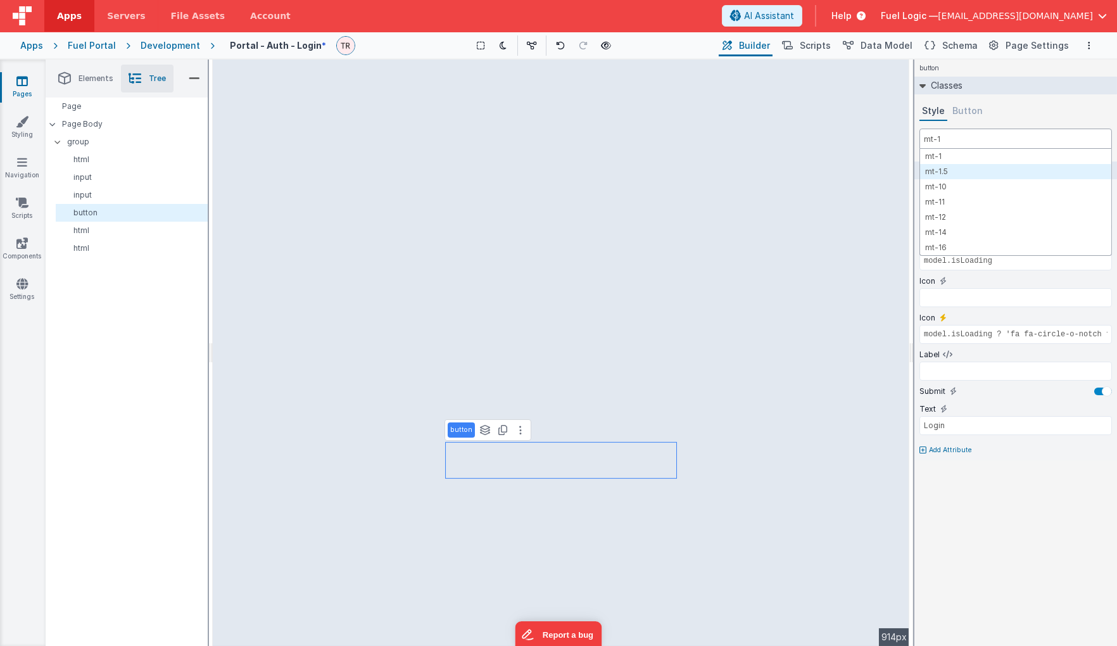
type input "mt-1"
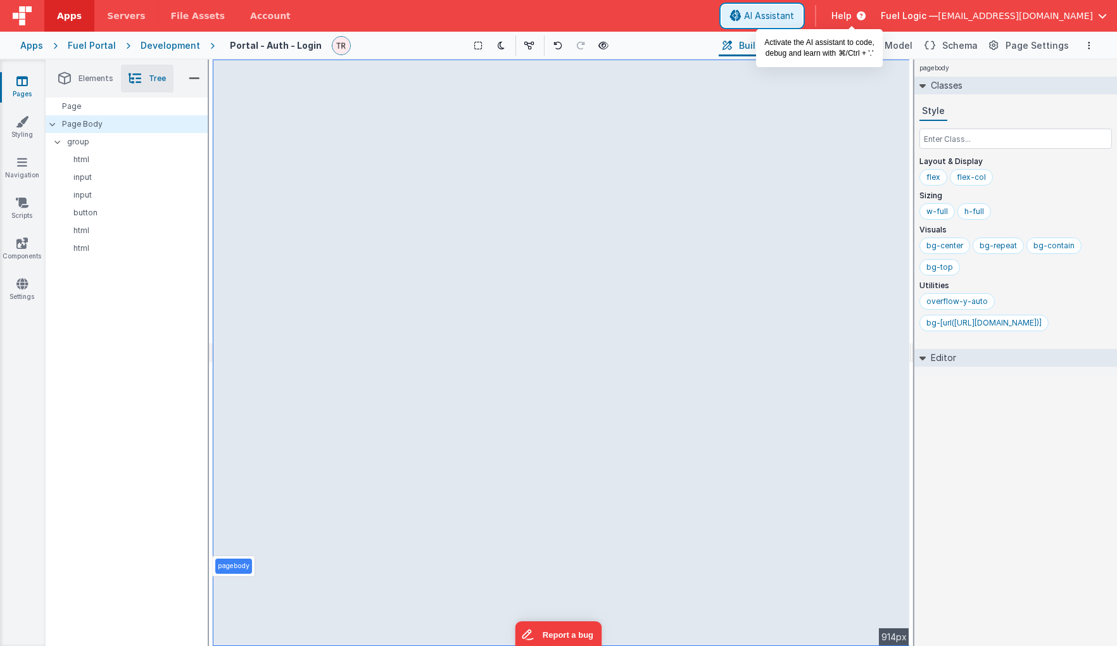
click at [450, 17] on span "AI Assistant" at bounding box center [769, 15] width 50 height 13
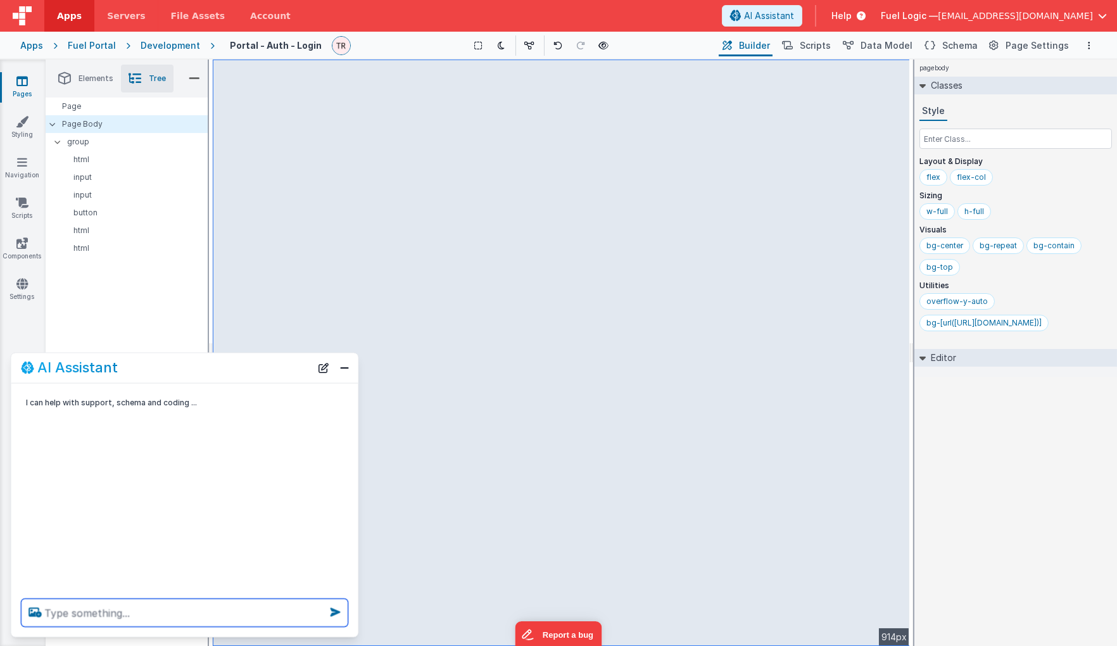
click at [115, 526] on textarea at bounding box center [185, 613] width 327 height 28
type textarea "make the two text input field text larger"
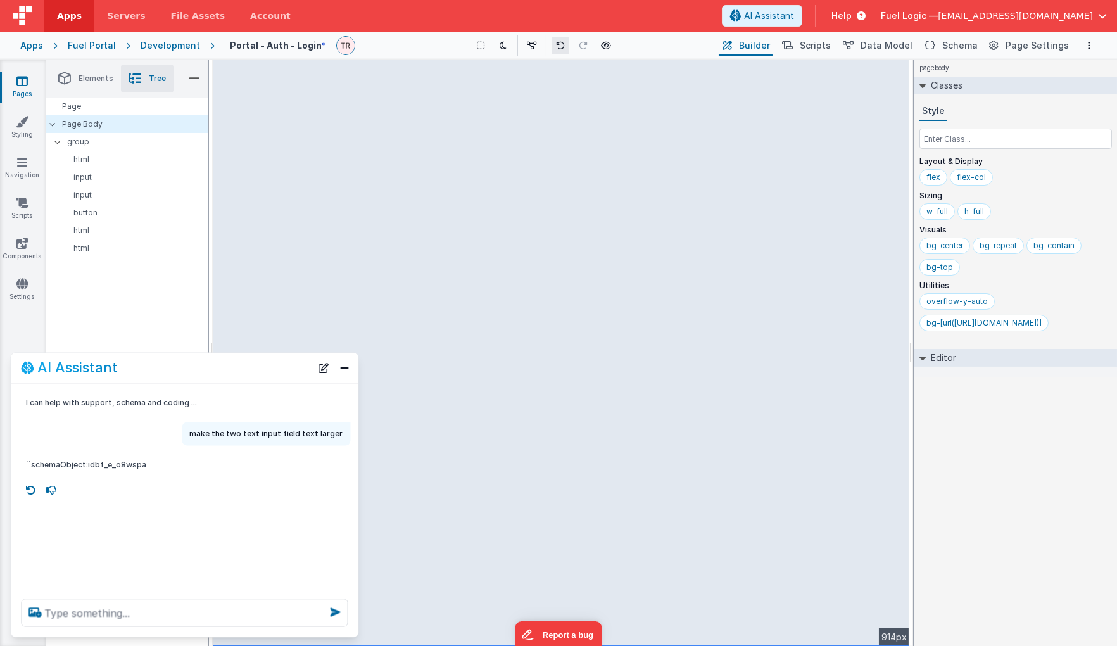
click at [450, 47] on icon at bounding box center [560, 45] width 9 height 9
click at [136, 526] on textarea at bounding box center [185, 613] width 327 height 28
type textarea "undo"
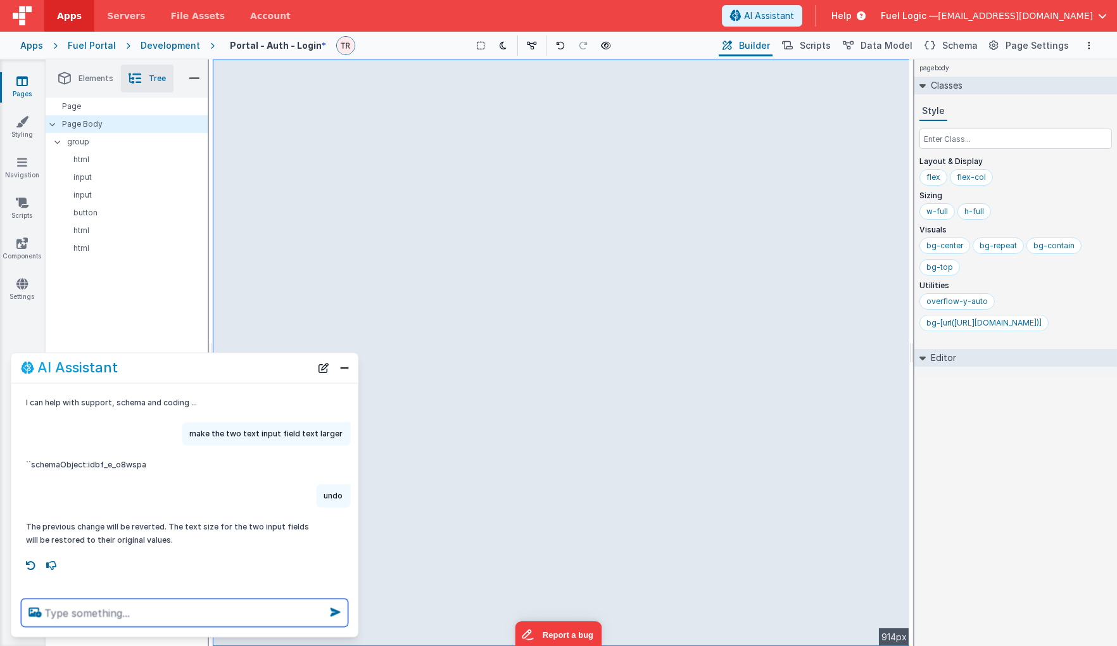
select select "password"
select select "string"
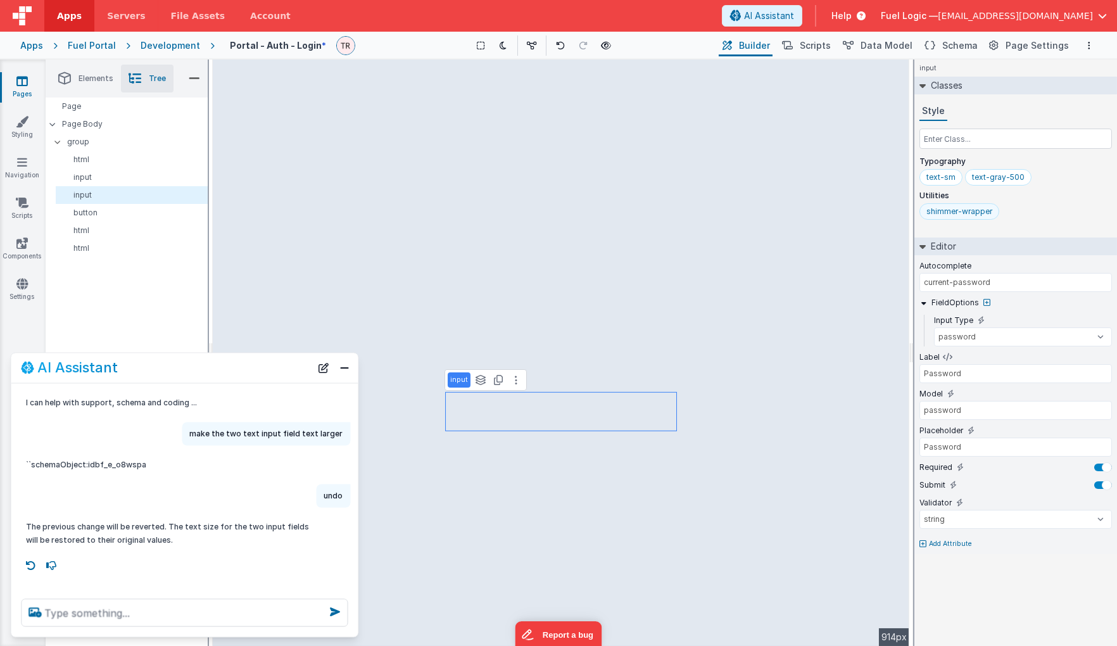
click at [450, 210] on div "shimmer-wrapper" at bounding box center [959, 211] width 66 height 10
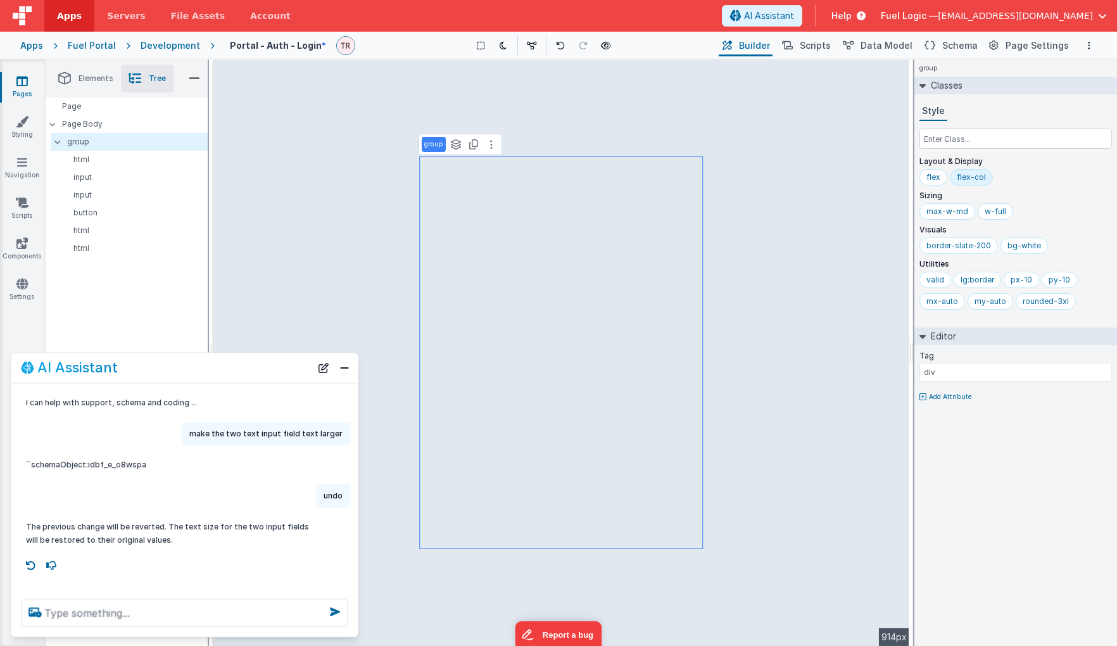
select select "email"
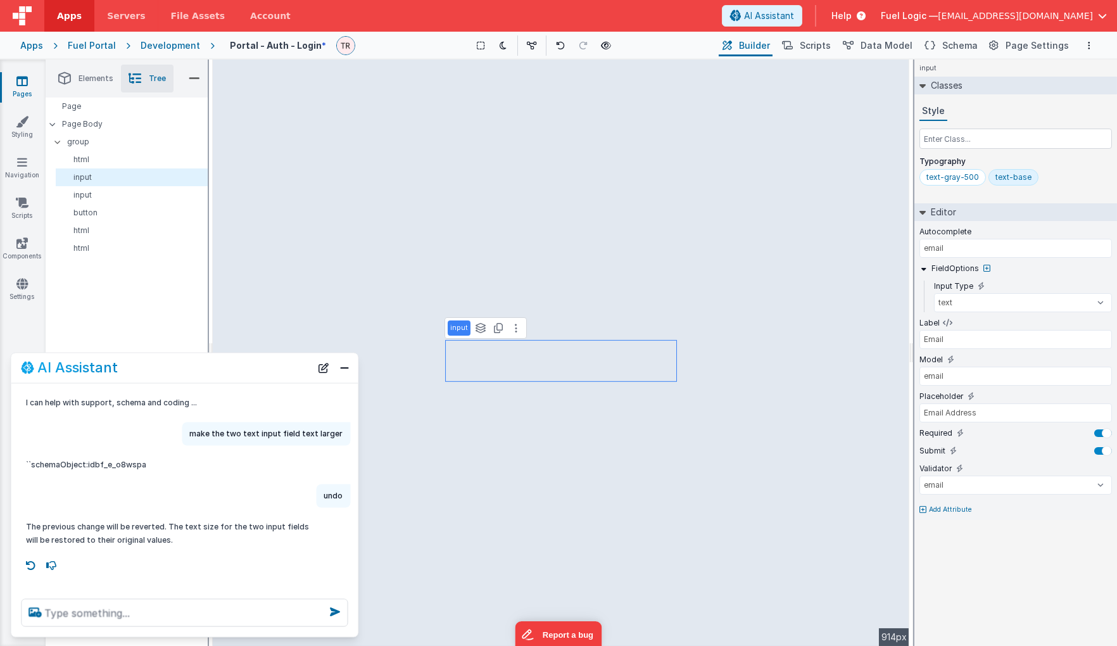
click at [450, 172] on div "text-base" at bounding box center [1013, 177] width 36 height 10
click at [450, 136] on input "text" at bounding box center [1015, 139] width 192 height 20
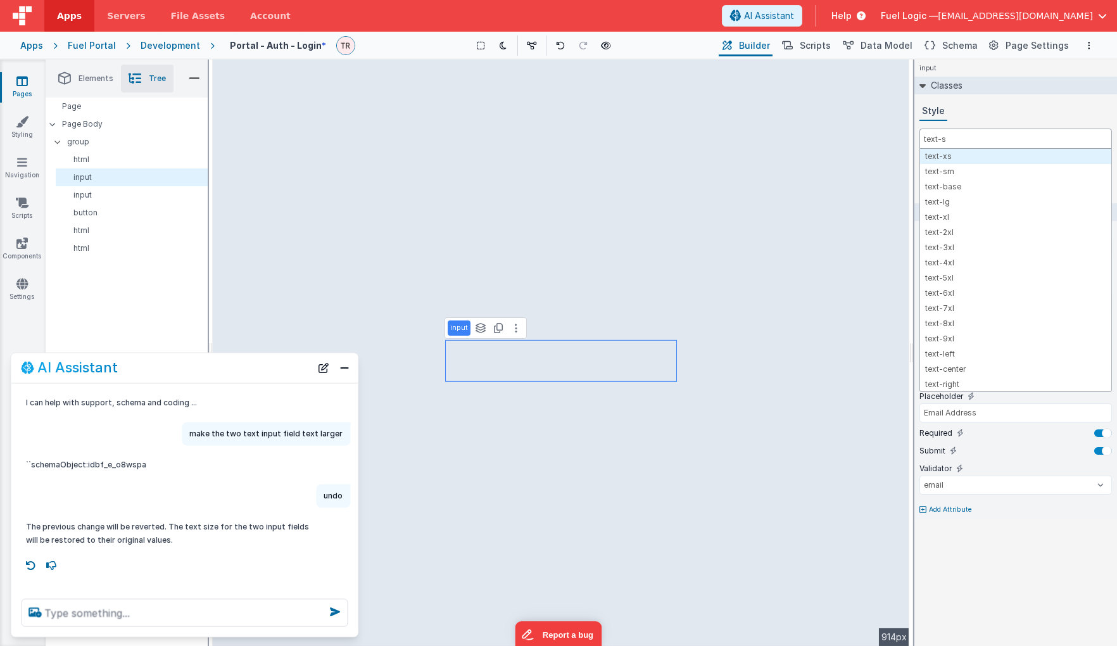
type input "text-sm"
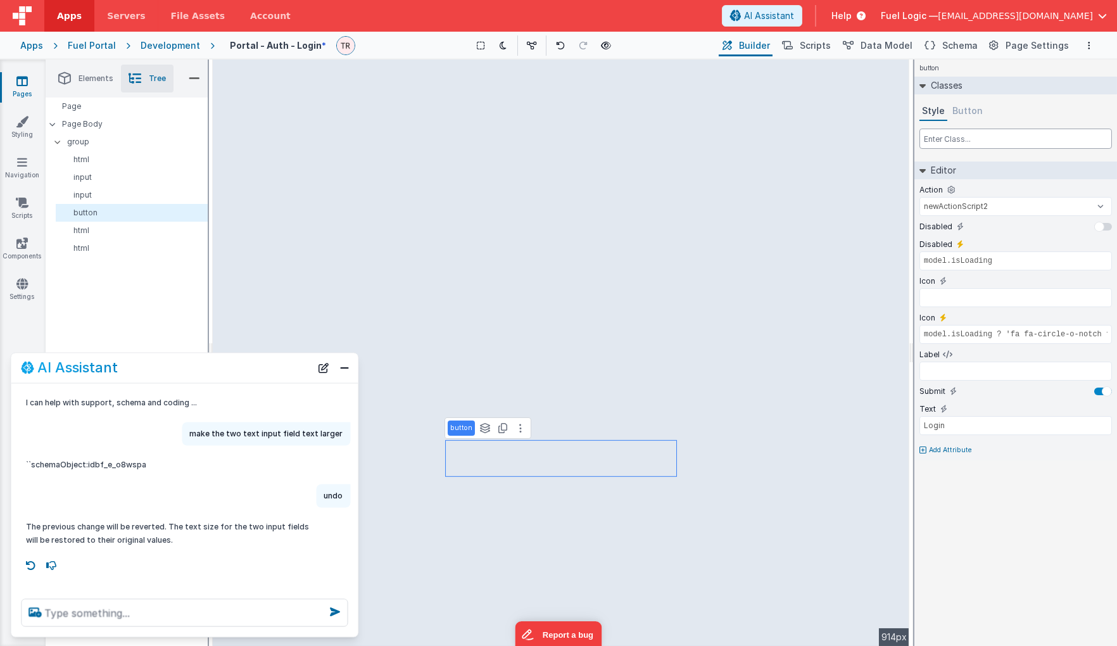
click at [450, 134] on input "text" at bounding box center [1015, 139] width 192 height 20
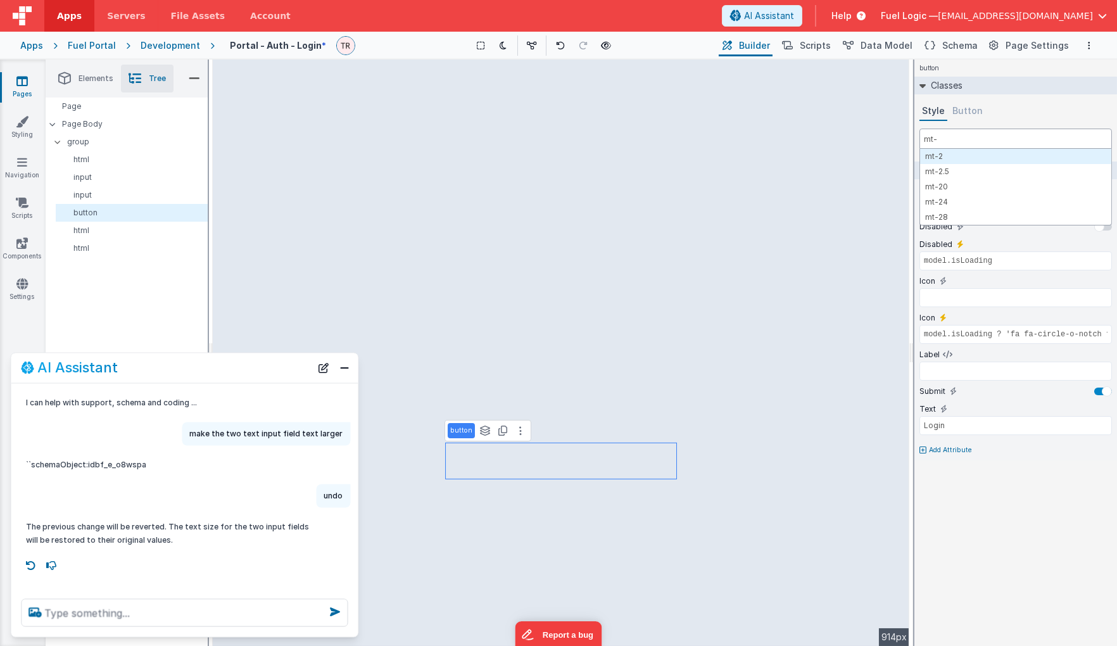
type input "mt-3"
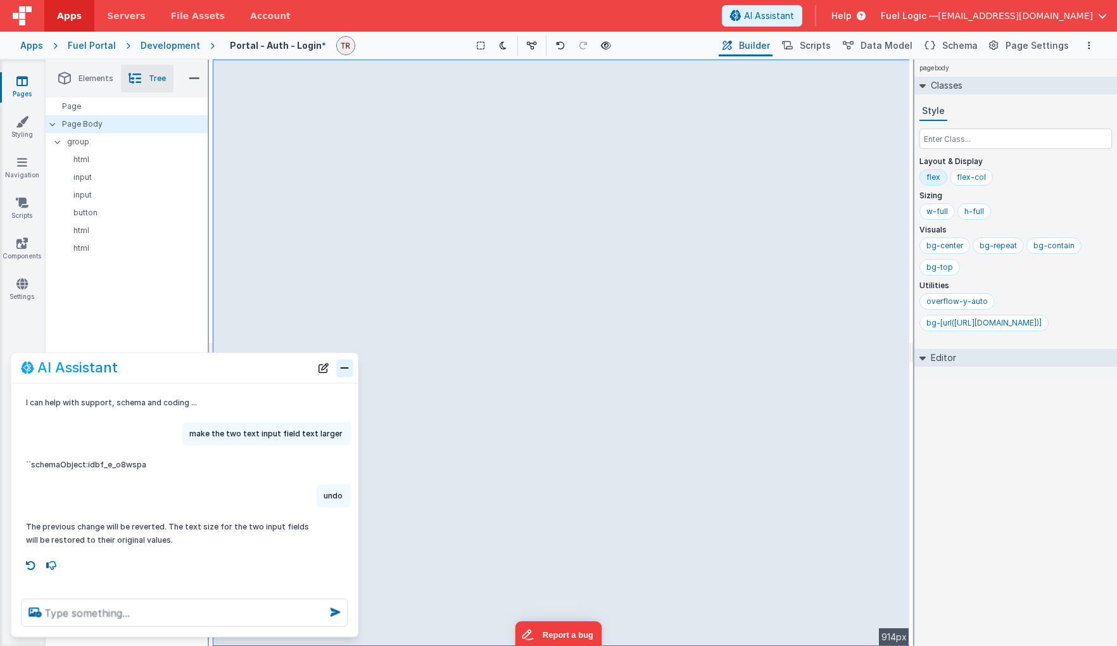
click at [351, 365] on button "Close" at bounding box center [345, 368] width 16 height 18
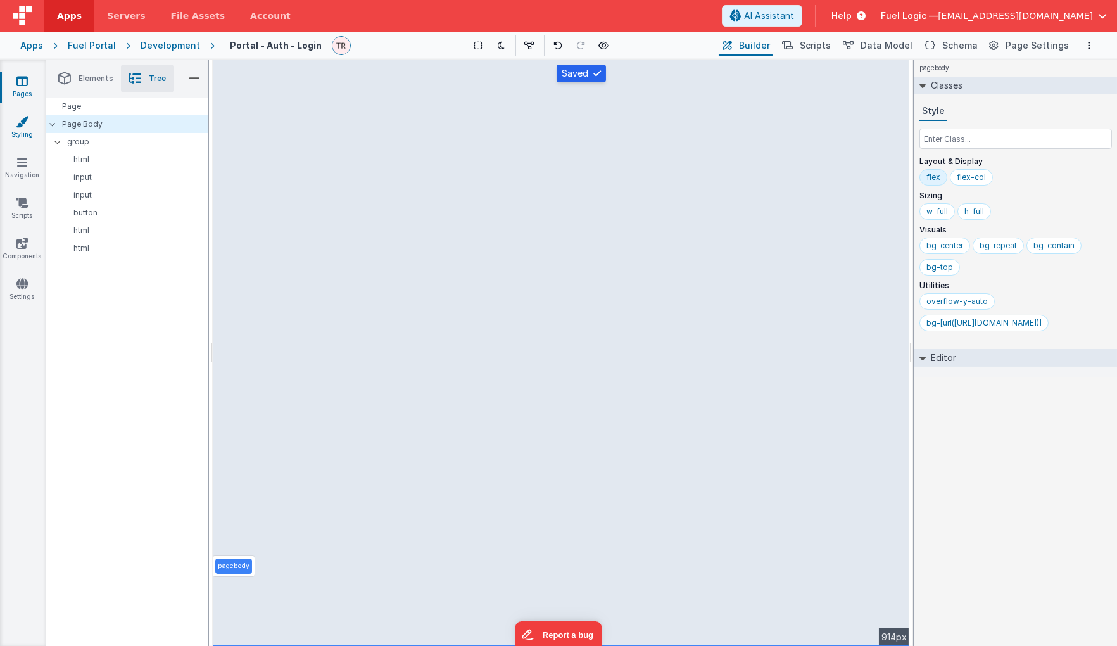
click at [24, 127] on icon at bounding box center [22, 121] width 13 height 13
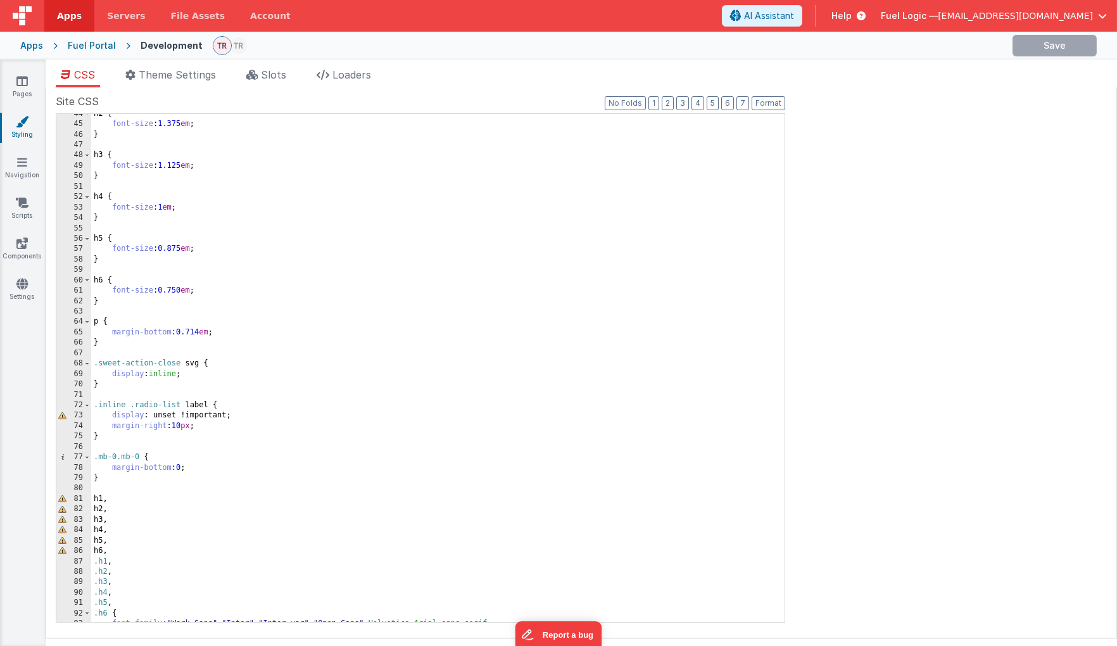
scroll to position [730, 0]
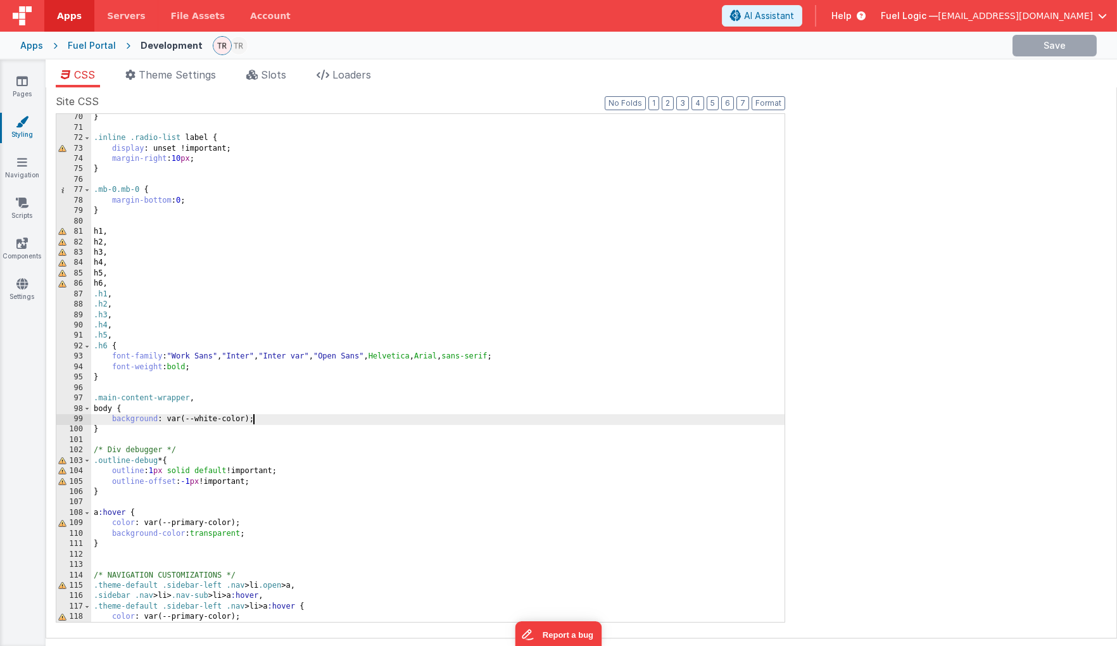
click at [275, 419] on div "} .inline .radio-list label { display : unset !important; margin-right : 10 px …" at bounding box center [437, 376] width 693 height 529
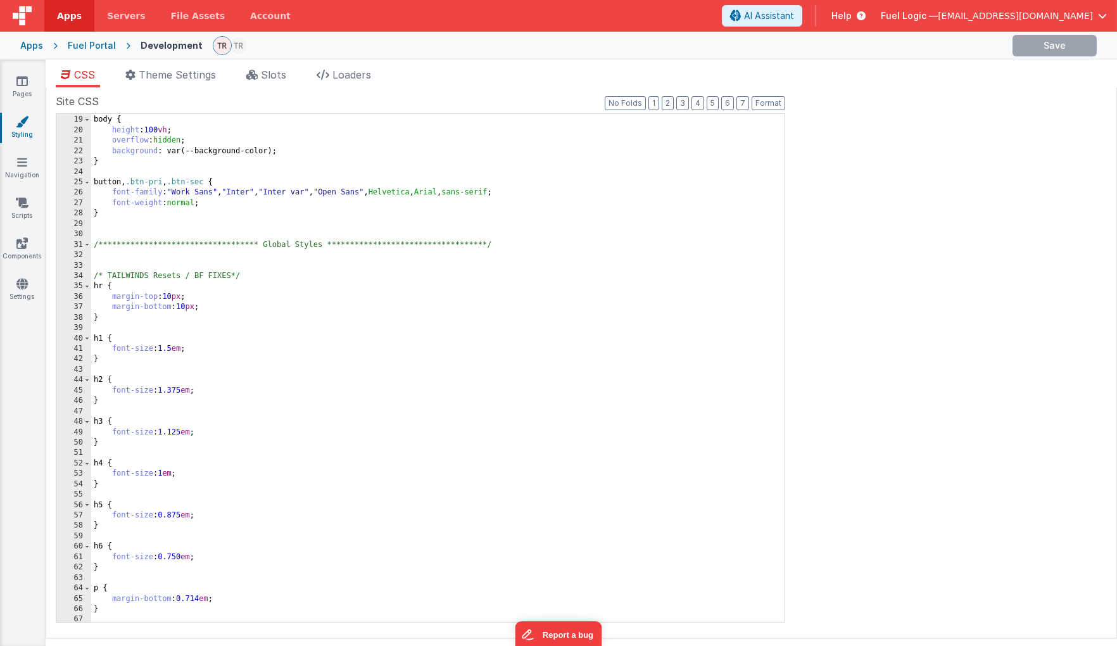
scroll to position [151, 0]
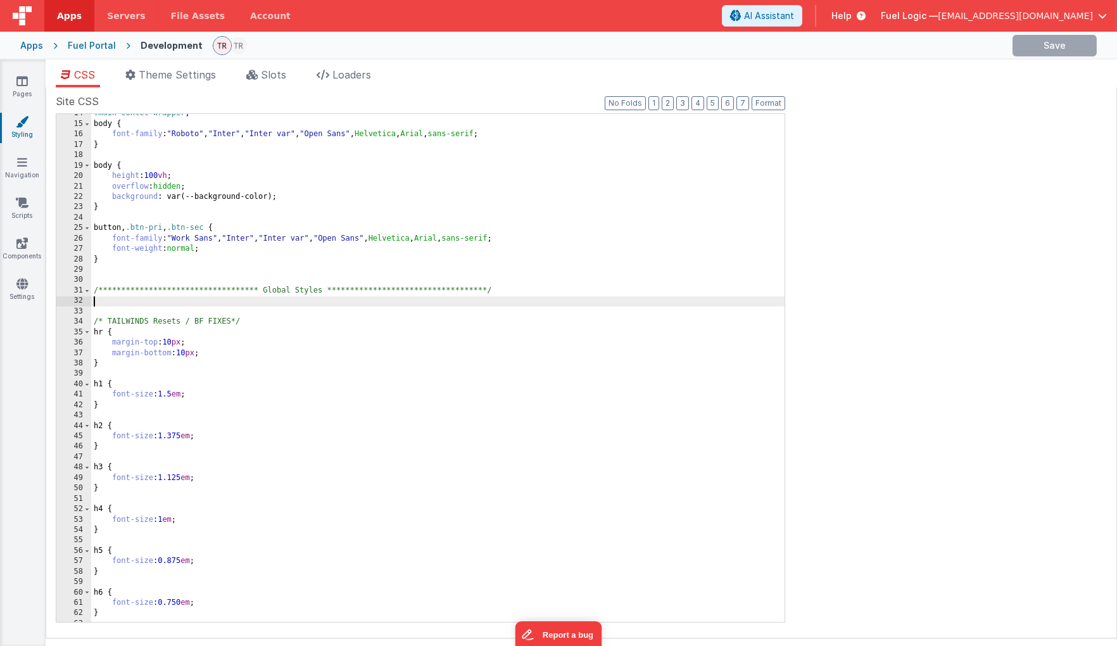
click at [152, 300] on div "**********" at bounding box center [437, 372] width 693 height 529
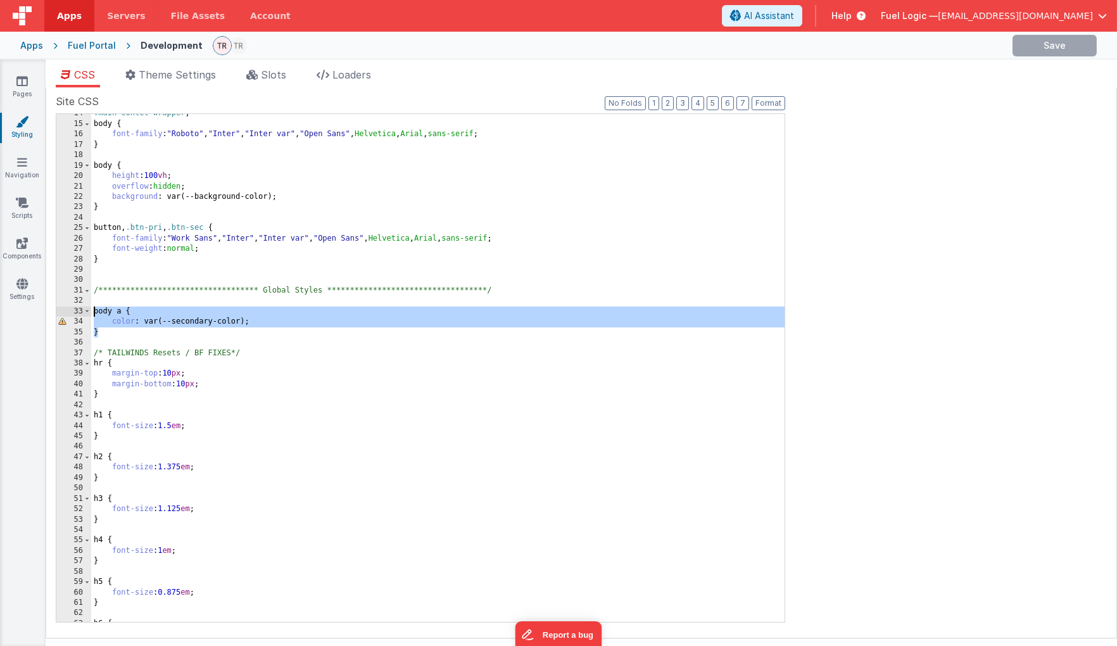
drag, startPoint x: 105, startPoint y: 331, endPoint x: 88, endPoint y: 310, distance: 27.0
click at [91, 310] on div "**********" at bounding box center [437, 368] width 693 height 508
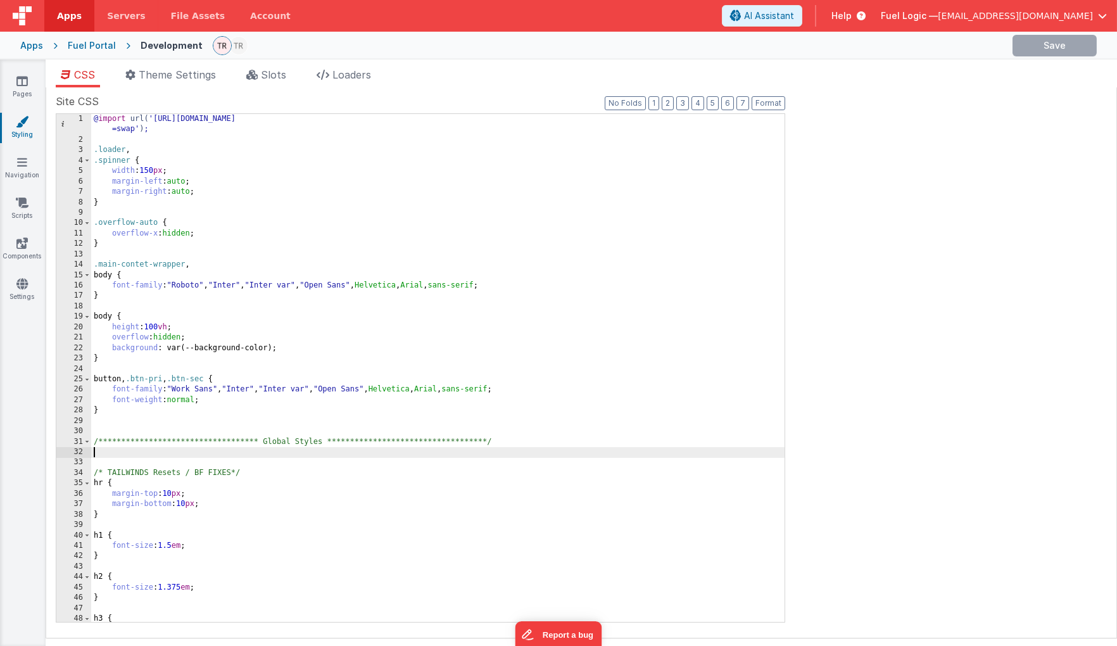
click at [117, 456] on div "**********" at bounding box center [437, 383] width 693 height 539
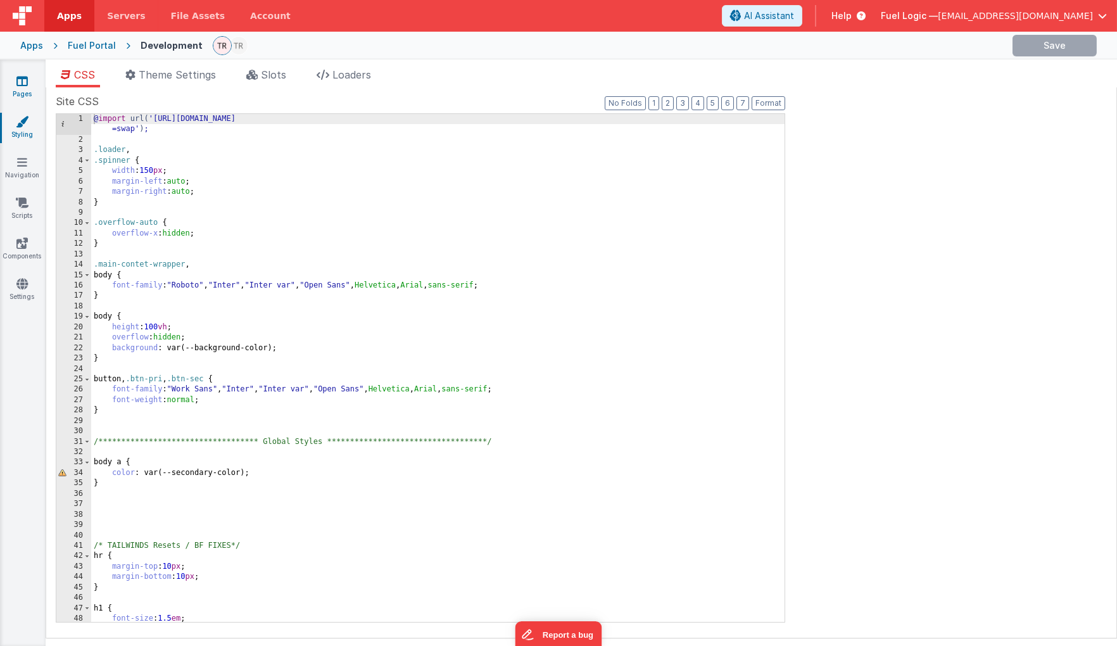
click at [16, 89] on link "Pages" at bounding box center [22, 87] width 46 height 25
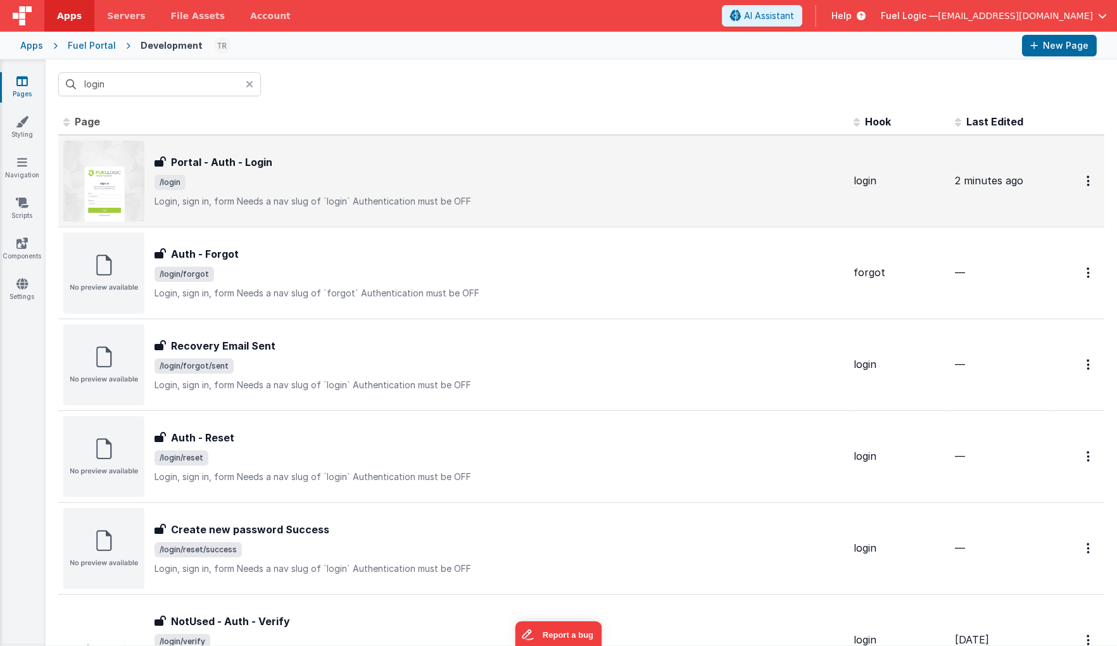
click at [217, 158] on h3 "Portal - Auth - Login" at bounding box center [221, 161] width 101 height 15
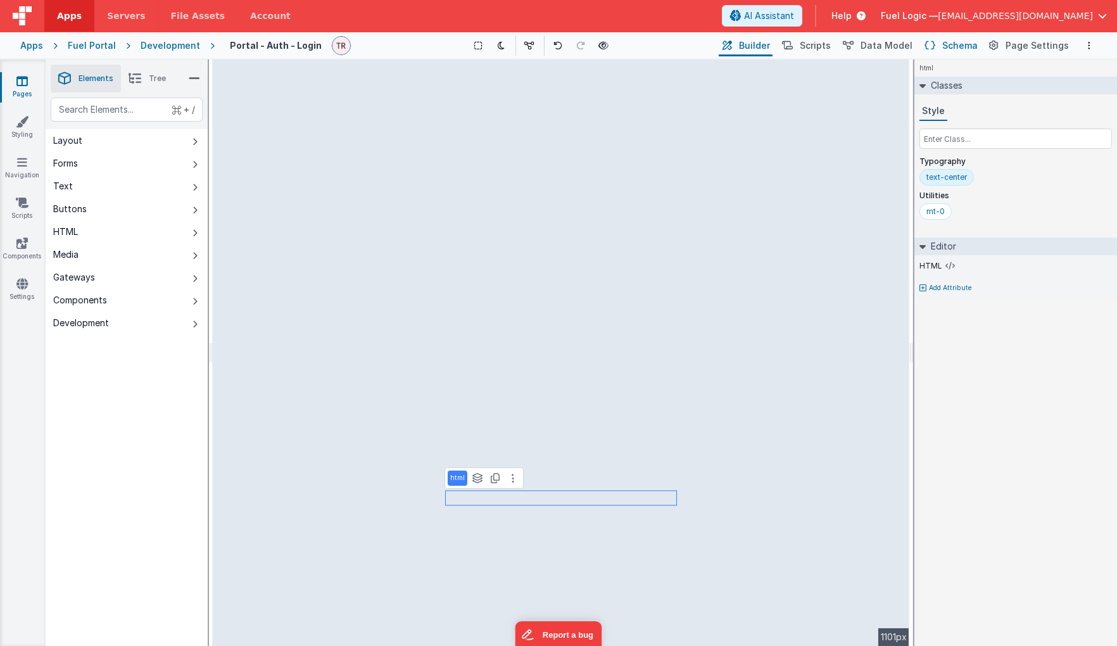
click at [961, 35] on button "Schema" at bounding box center [950, 46] width 60 height 22
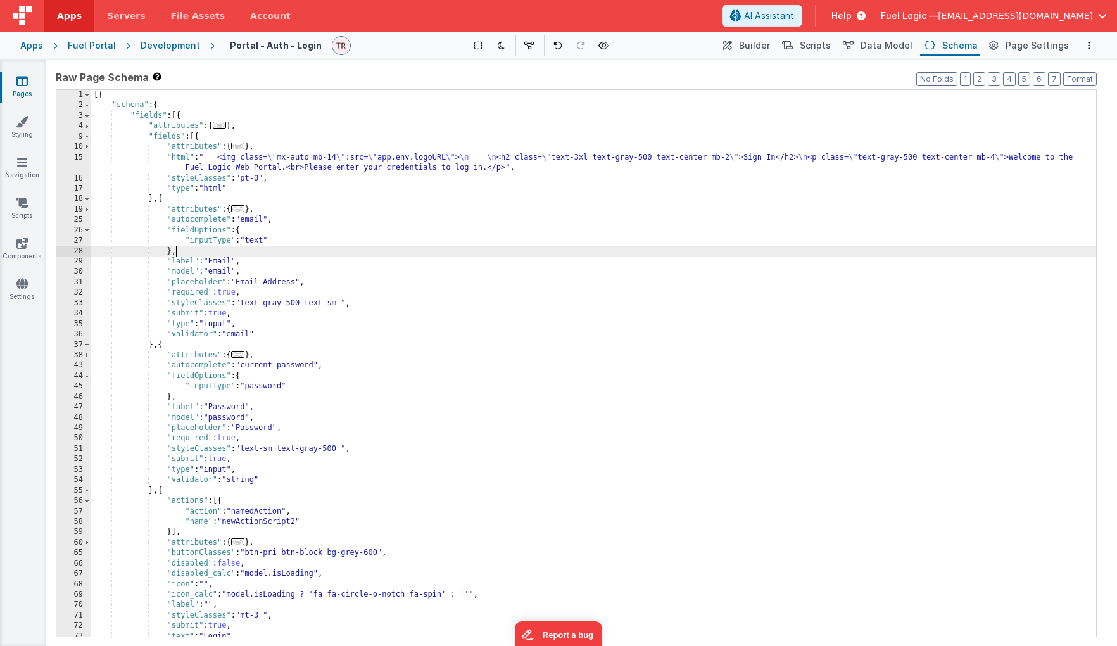
click at [752, 248] on div "[{ "schema" : { "fields" : [{ "attributes" : { ... } , "fields" : [{ "attribute…" at bounding box center [594, 373] width 1006 height 567
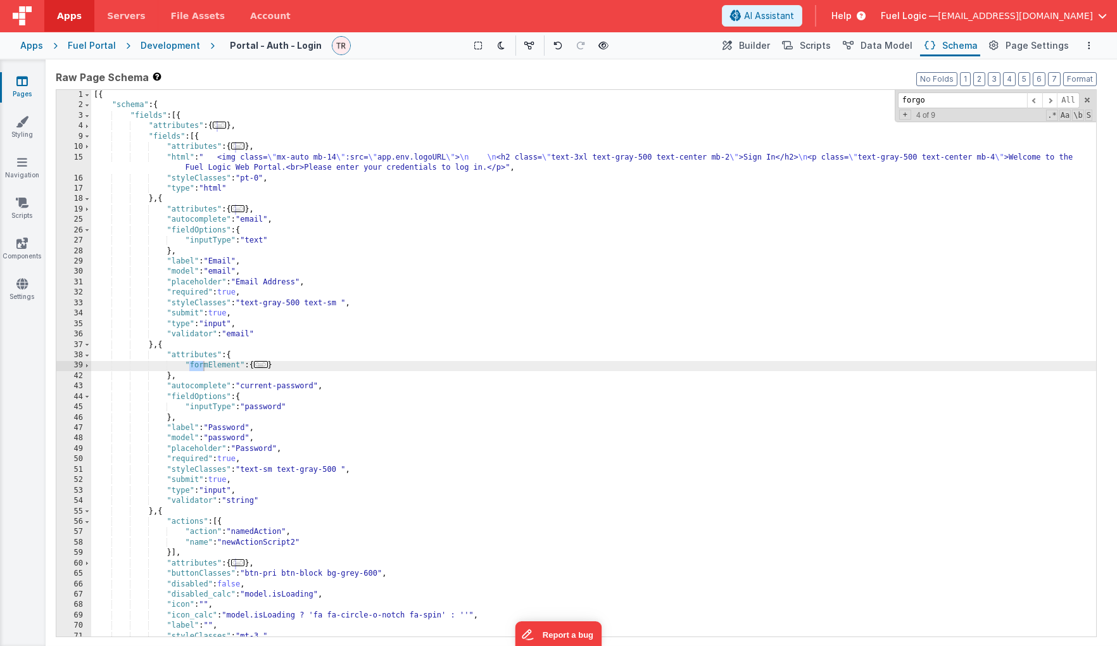
scroll to position [224, 0]
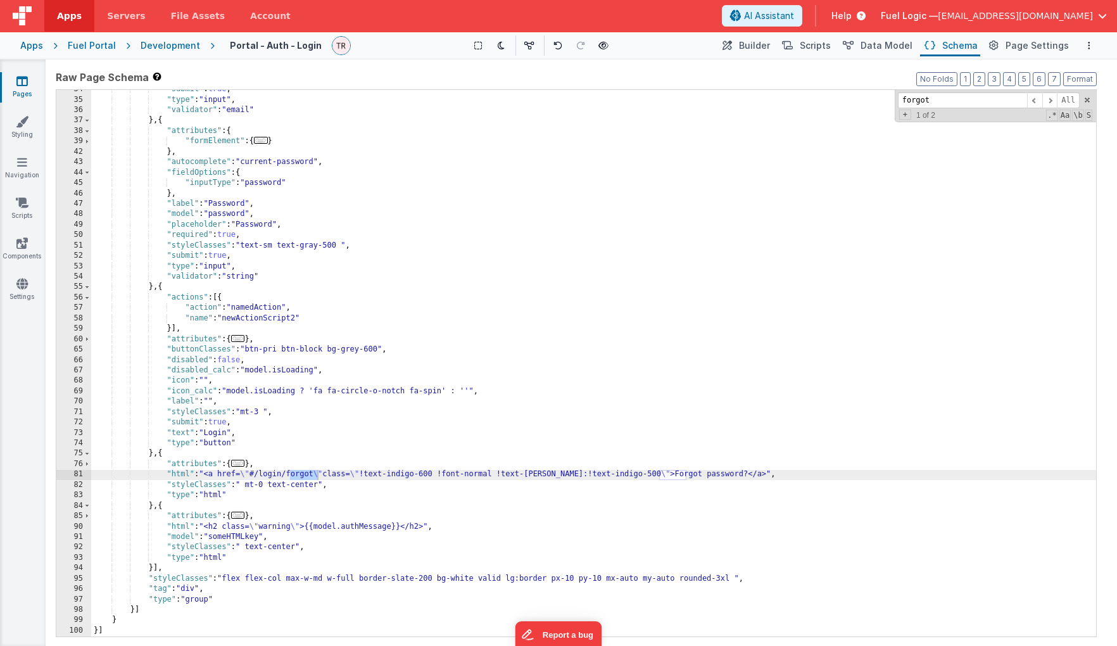
type input "forgot"
click at [639, 476] on div ""submit" : true , "type" : "input" , "validator" : "email" } , { "attributes" :…" at bounding box center [594, 367] width 1006 height 567
click at [420, 471] on div ""submit" : true , "type" : "input" , "validator" : "email" } , { "attributes" :…" at bounding box center [594, 367] width 1006 height 567
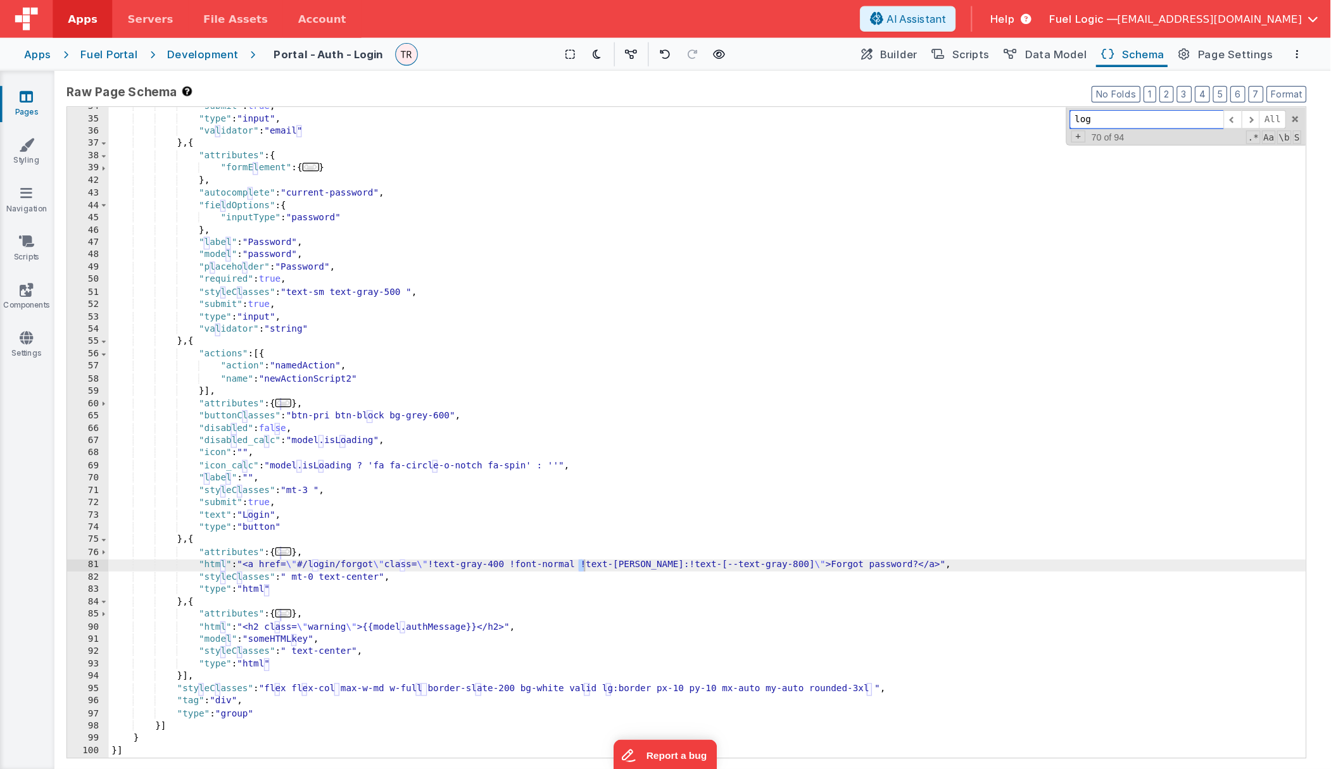
scroll to position [0, 0]
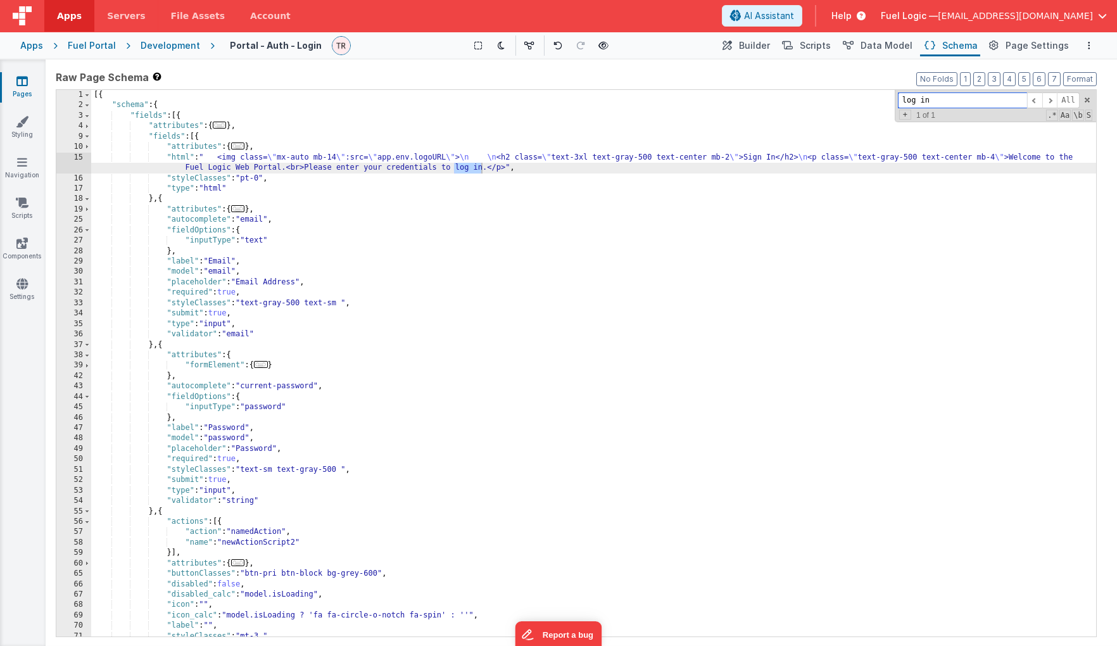
type input "log in"
click at [463, 164] on div "[{ "schema" : { "fields" : [{ "attributes" : { ... } , "fields" : [{ "attribute…" at bounding box center [593, 363] width 1005 height 546
click at [148, 47] on div "Development" at bounding box center [171, 45] width 60 height 13
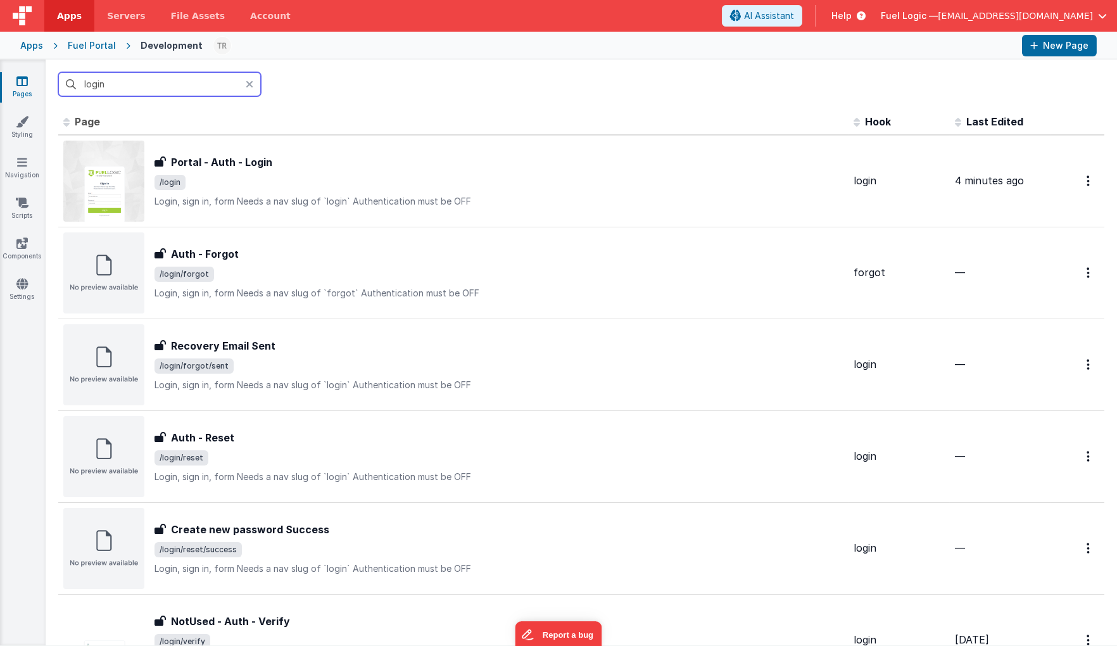
click at [146, 89] on input "login" at bounding box center [159, 84] width 203 height 24
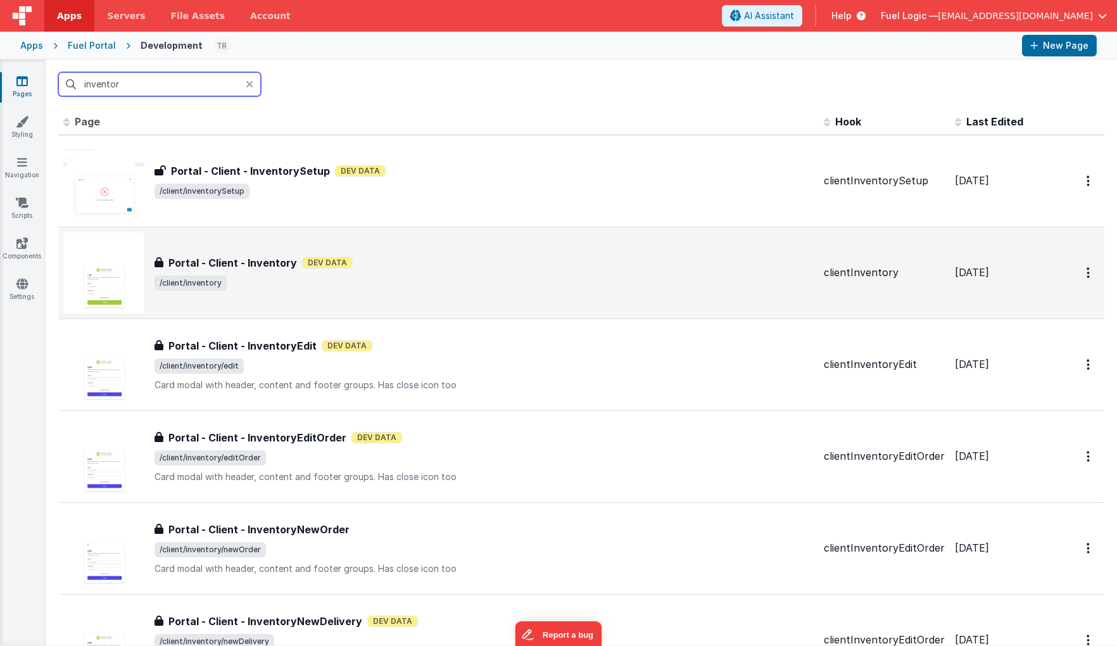
type input "inventor"
click at [265, 263] on h3 "Portal - Client - Inventory" at bounding box center [232, 262] width 129 height 15
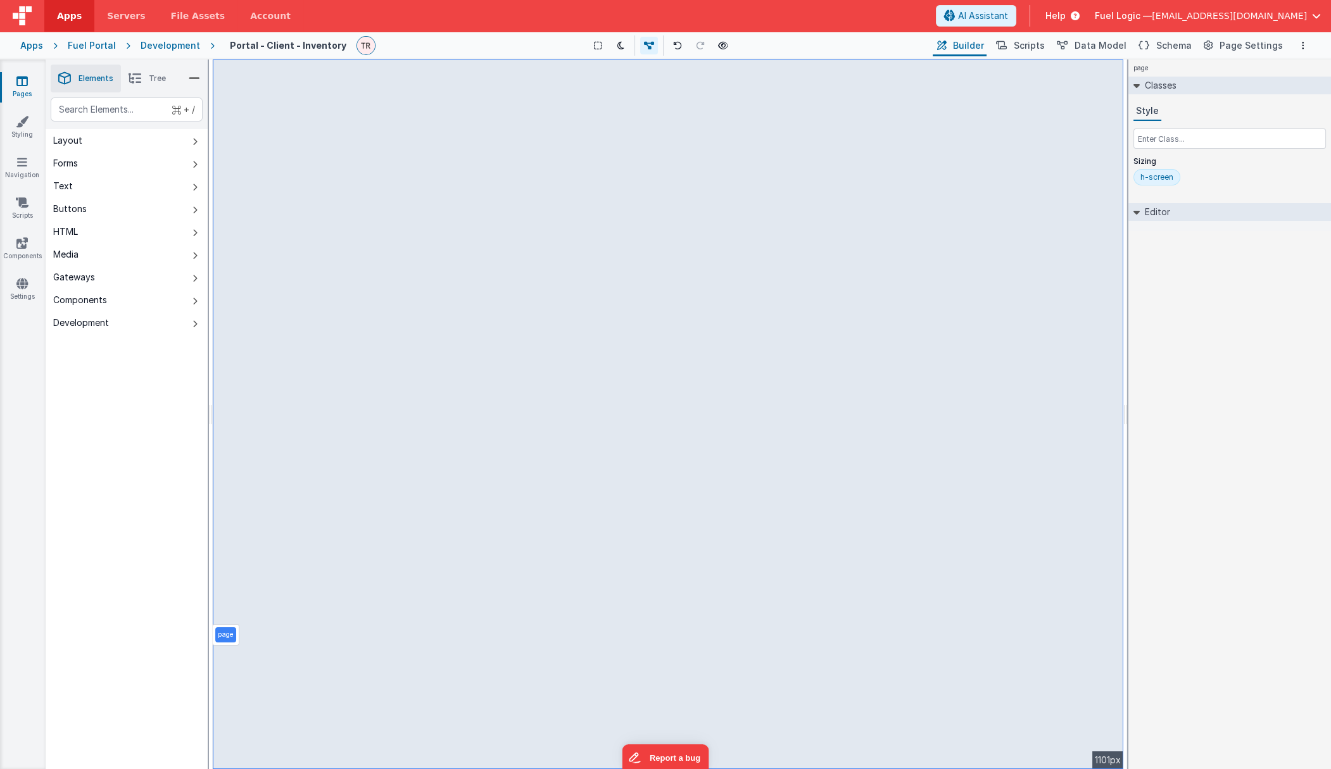
click at [500, 89] on div "page --> 1101px" at bounding box center [668, 415] width 911 height 710
click at [142, 84] on li "Tree" at bounding box center [147, 79] width 53 height 28
click at [91, 125] on p "Page Body" at bounding box center [135, 124] width 145 height 10
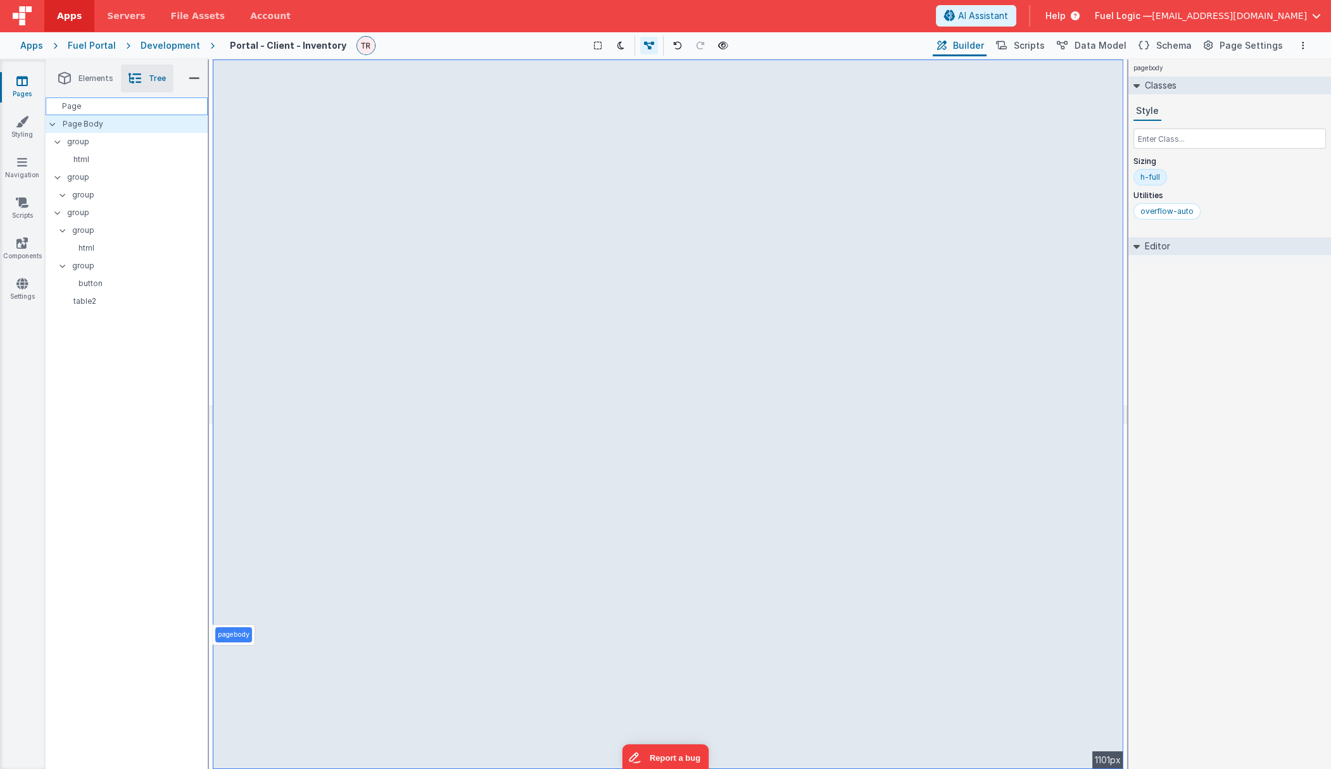
click at [75, 106] on div "Page" at bounding box center [127, 107] width 162 height 18
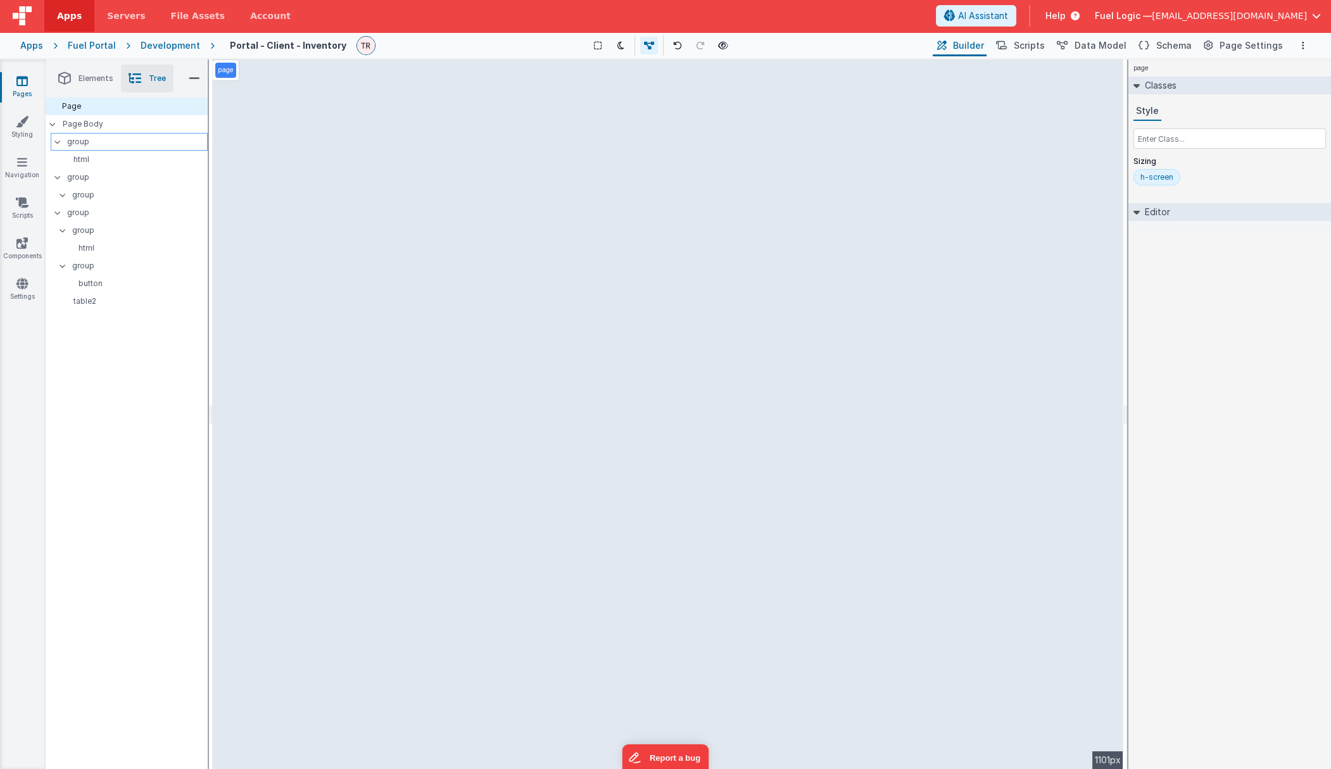
click at [102, 138] on p "group" at bounding box center [137, 142] width 140 height 14
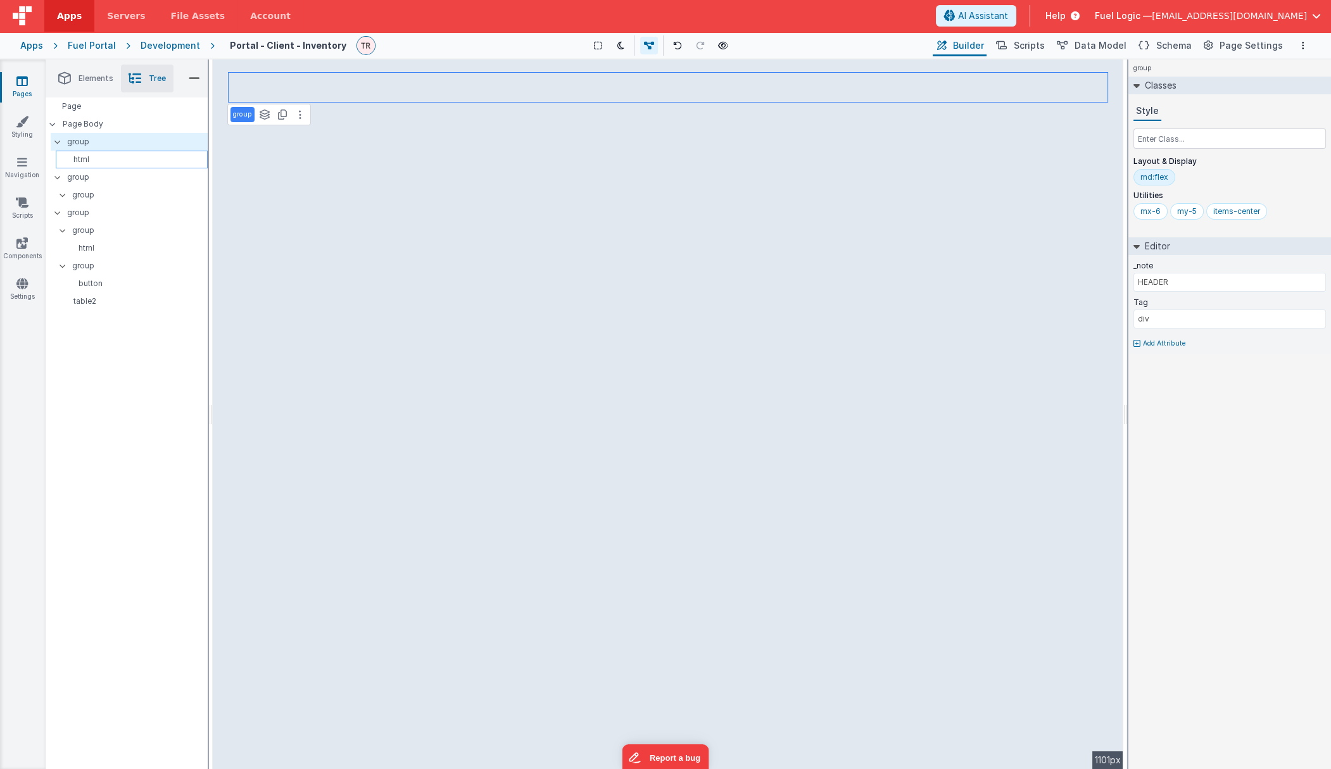
click at [84, 164] on p "html" at bounding box center [134, 159] width 146 height 10
click at [237, 114] on p "html" at bounding box center [240, 115] width 15 height 10
click at [318, 111] on div "html See layers + L Duplicate + D --> 1101px" at bounding box center [668, 415] width 911 height 710
click at [299, 111] on button at bounding box center [295, 114] width 15 height 15
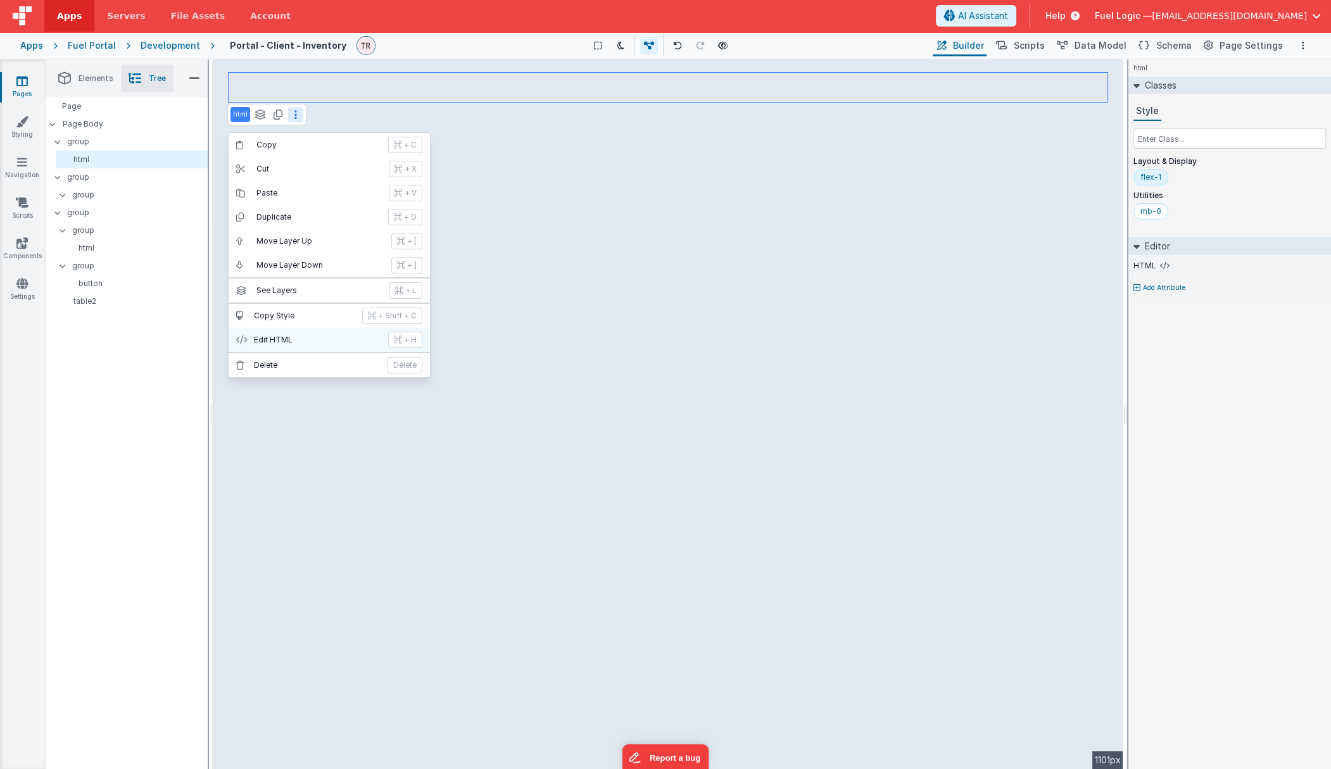
click at [280, 345] on button "Edit HTML + H" at bounding box center [329, 340] width 201 height 24
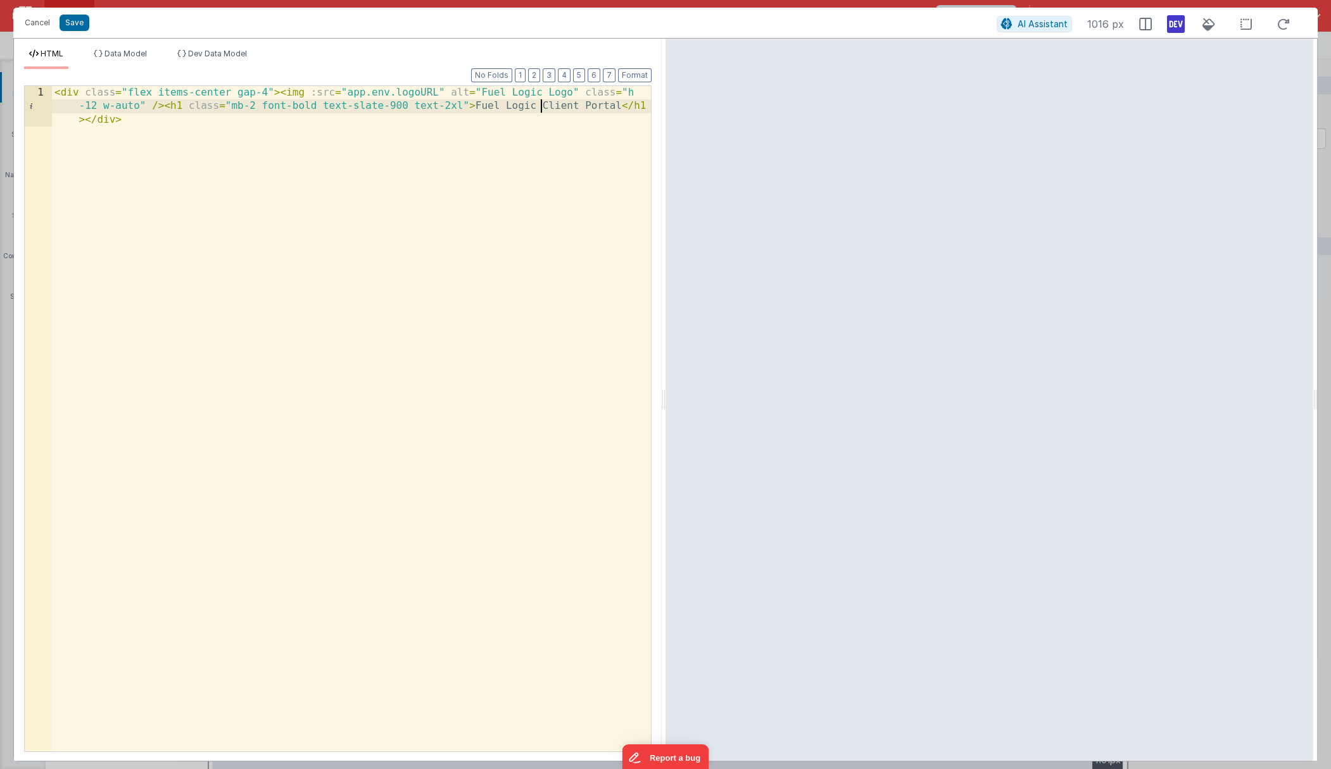
click at [543, 106] on div "< div class = "flex items-center gap-4" > < img :src = "app.env.logoURL" alt = …" at bounding box center [351, 459] width 599 height 747
click at [408, 109] on div "< div class = "flex items-center gap-4" > < img :src = "app.env.logoURL" alt = …" at bounding box center [351, 446] width 599 height 720
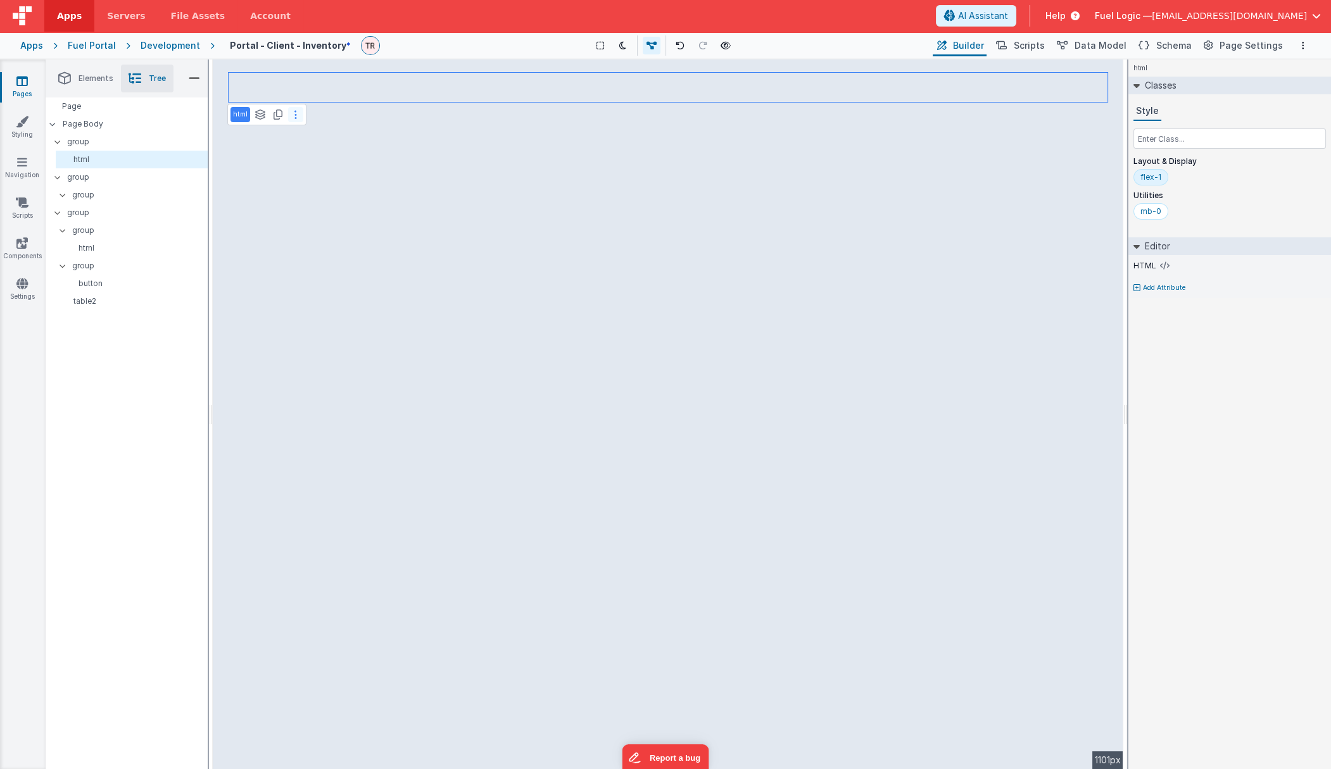
click at [294, 115] on icon at bounding box center [295, 115] width 3 height 10
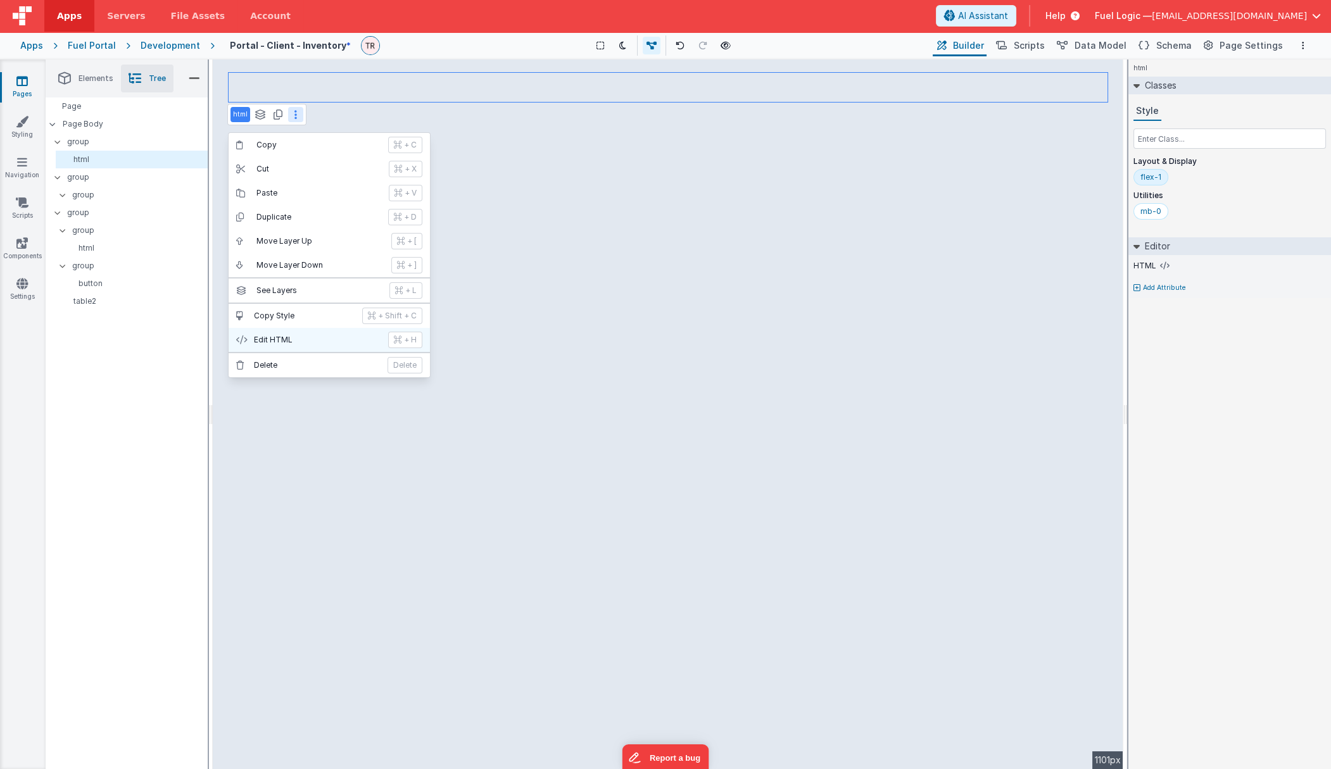
click at [291, 339] on p "Edit HTML" at bounding box center [317, 340] width 127 height 10
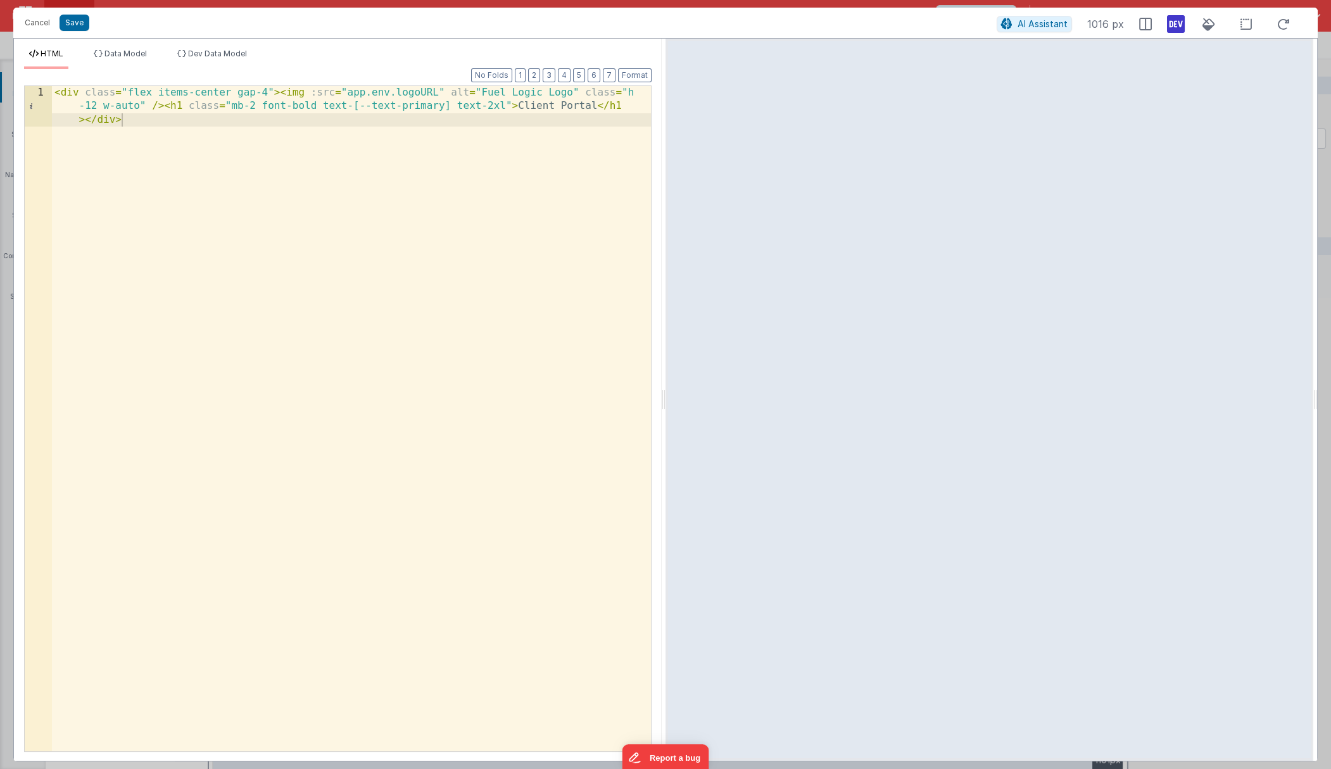
click at [438, 102] on div "< div class = "flex items-center gap-4" > < img :src = "app.env.logoURL" alt = …" at bounding box center [351, 459] width 599 height 747
click at [251, 102] on div "< div class = "flex items-center gap-4" > < img :src = "app.env.logoURL" alt = …" at bounding box center [351, 446] width 599 height 720
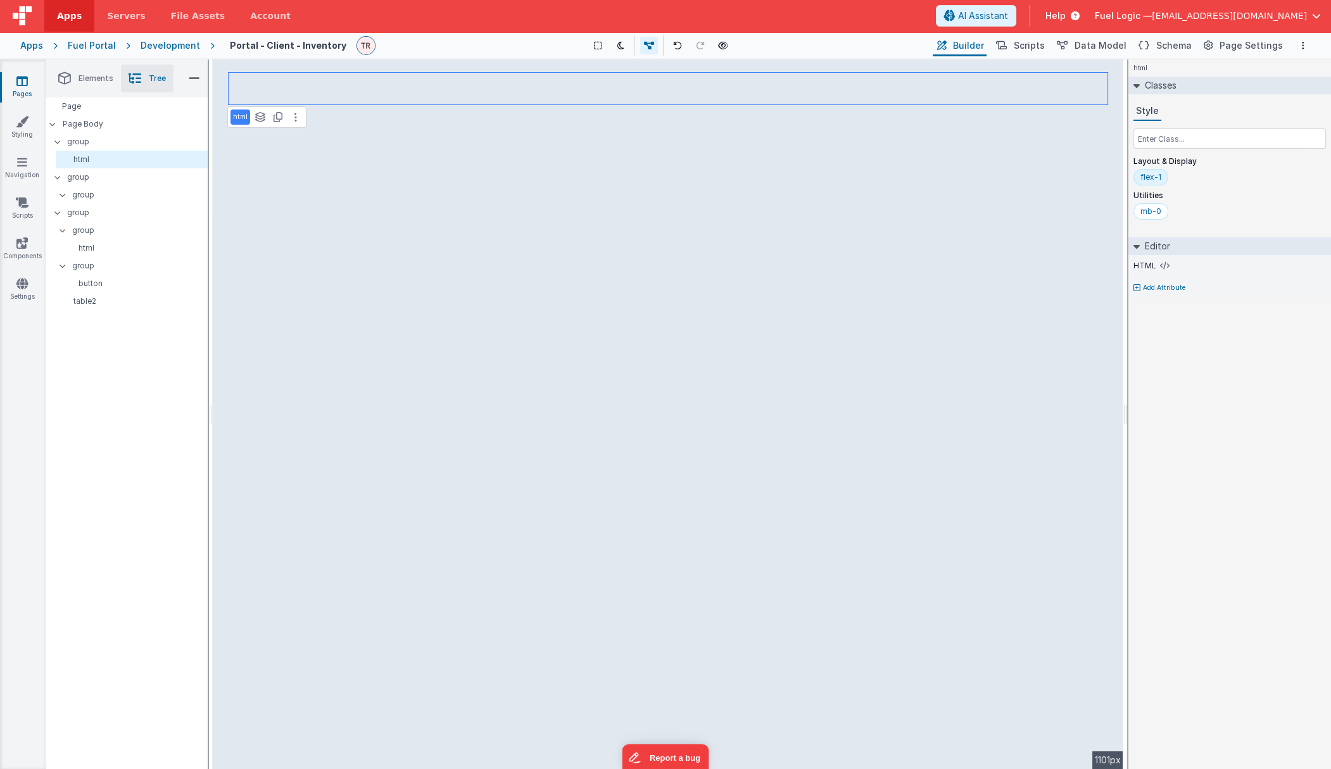
click at [336, 169] on div "html See layers + L Duplicate + D --> 1101px" at bounding box center [668, 415] width 911 height 710
click at [324, 167] on div "html See layers + L Duplicate + D --> 1101px" at bounding box center [668, 415] width 911 height 710
click at [479, 146] on div "html See layers + L Duplicate + D --> 1101px" at bounding box center [668, 415] width 911 height 710
click at [358, 176] on div "html See layers + L Duplicate + D --> 1101px" at bounding box center [668, 415] width 911 height 710
click at [126, 182] on p "group" at bounding box center [137, 177] width 140 height 14
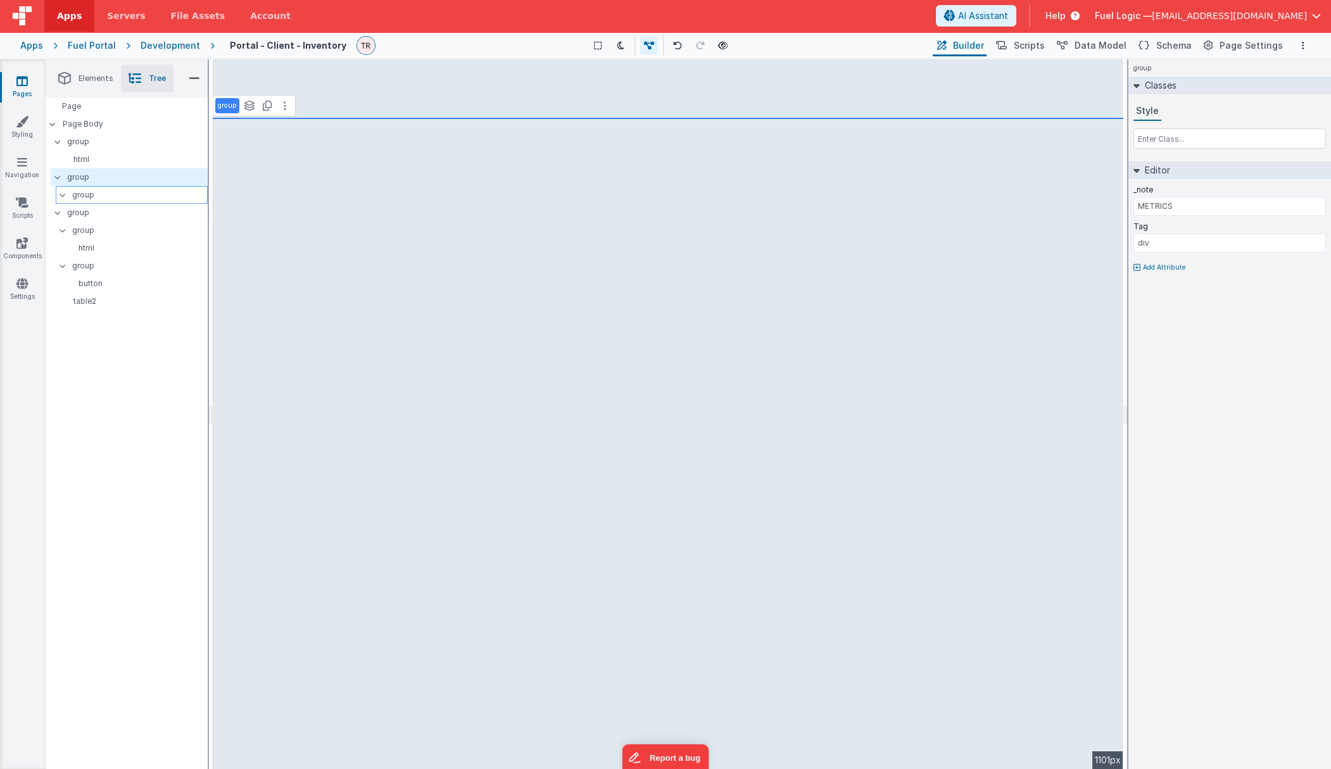
click at [121, 191] on p "group" at bounding box center [139, 195] width 135 height 14
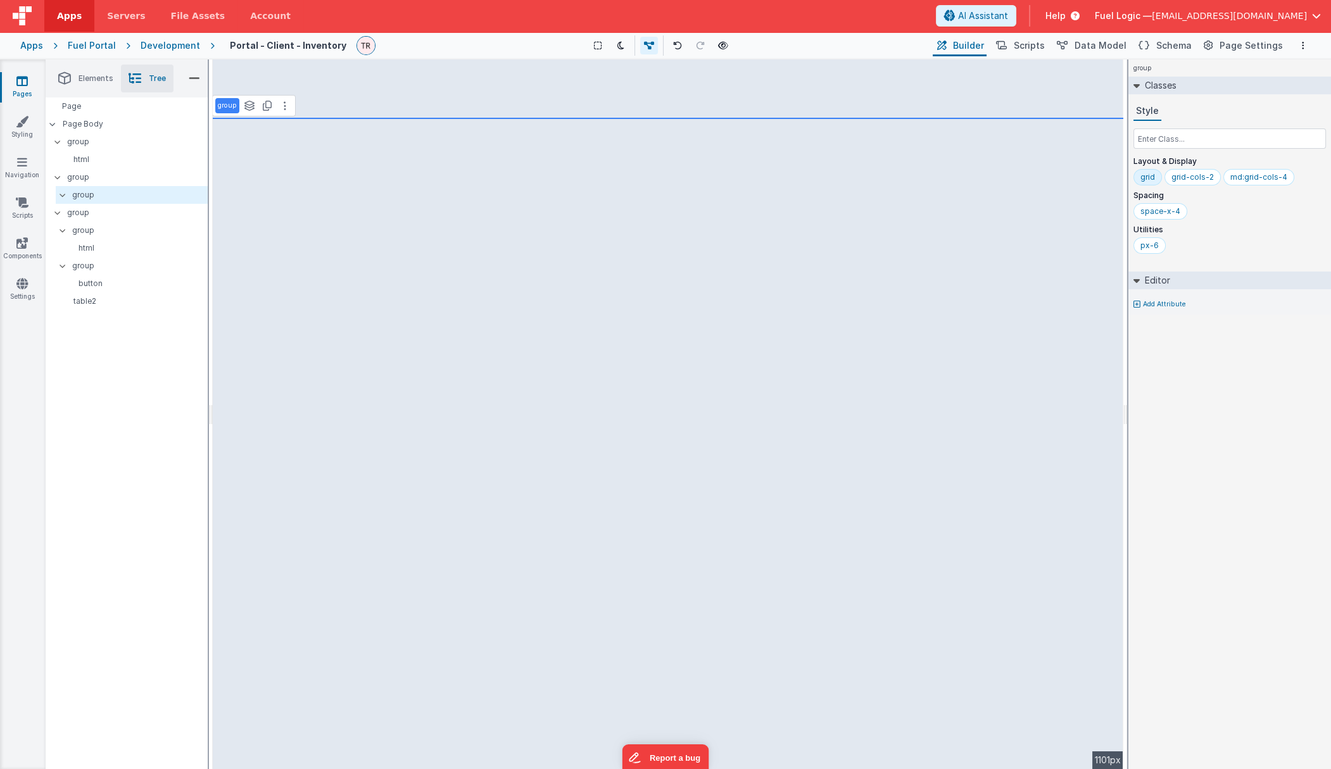
click at [279, 172] on div "group See layers + L Duplicate + D --> 1101px" at bounding box center [668, 415] width 911 height 710
click at [111, 240] on div "html" at bounding box center [134, 248] width 147 height 18
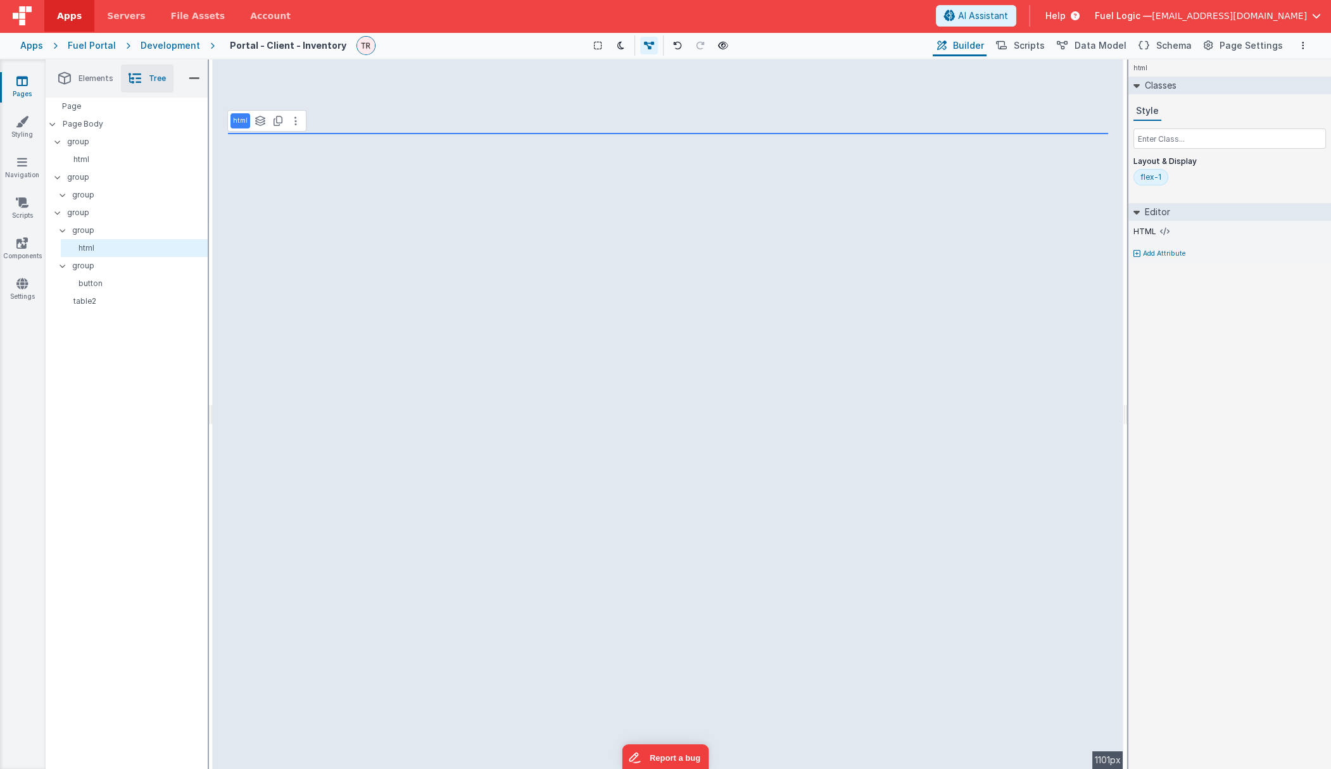
click at [588, 220] on div "html See layers + L Duplicate + D --> 1101px" at bounding box center [668, 415] width 911 height 710
click at [97, 117] on div "Page Body" at bounding box center [127, 124] width 162 height 18
click at [91, 149] on div "group" at bounding box center [129, 142] width 157 height 18
click at [84, 154] on div "html" at bounding box center [132, 160] width 152 height 18
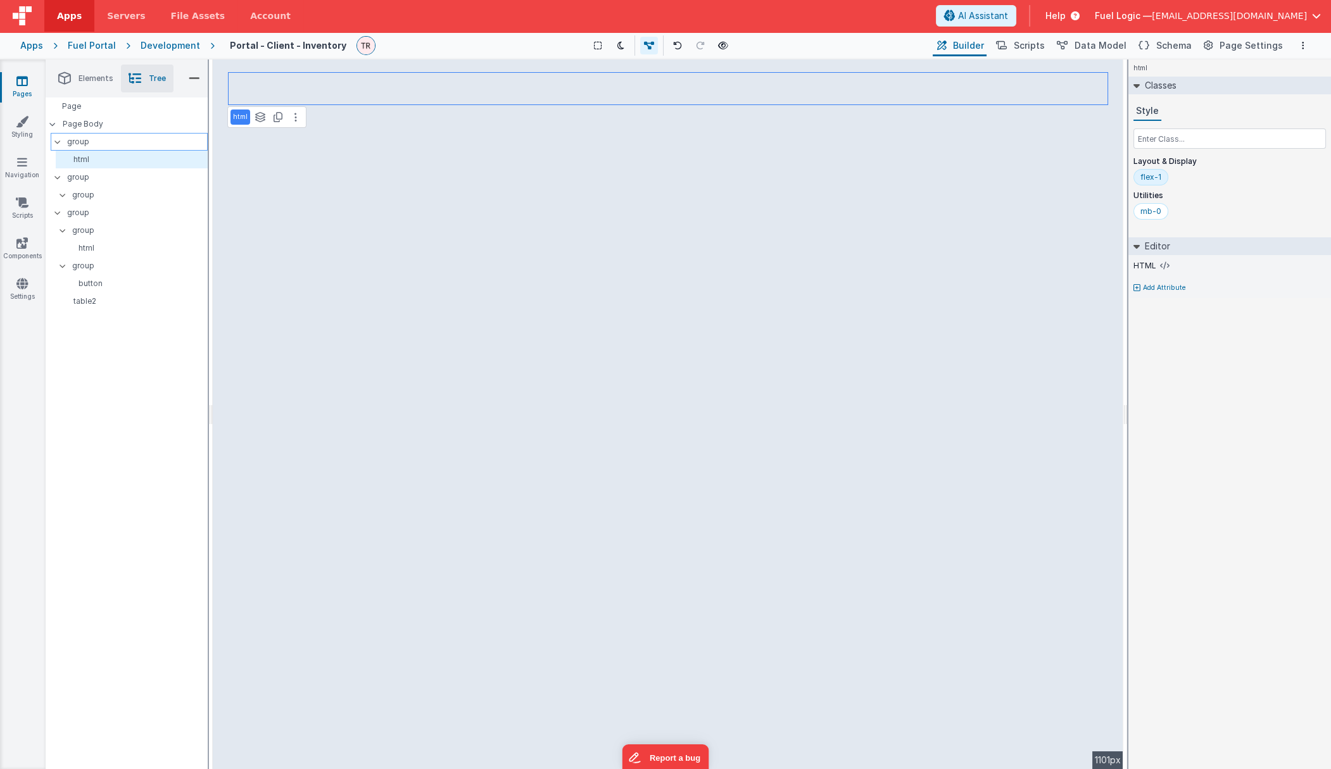
click at [84, 142] on p "group" at bounding box center [137, 142] width 140 height 14
click at [87, 127] on p "Page Body" at bounding box center [135, 124] width 145 height 10
click at [96, 143] on p "group" at bounding box center [137, 142] width 140 height 14
click at [16, 282] on link "Settings" at bounding box center [22, 289] width 46 height 25
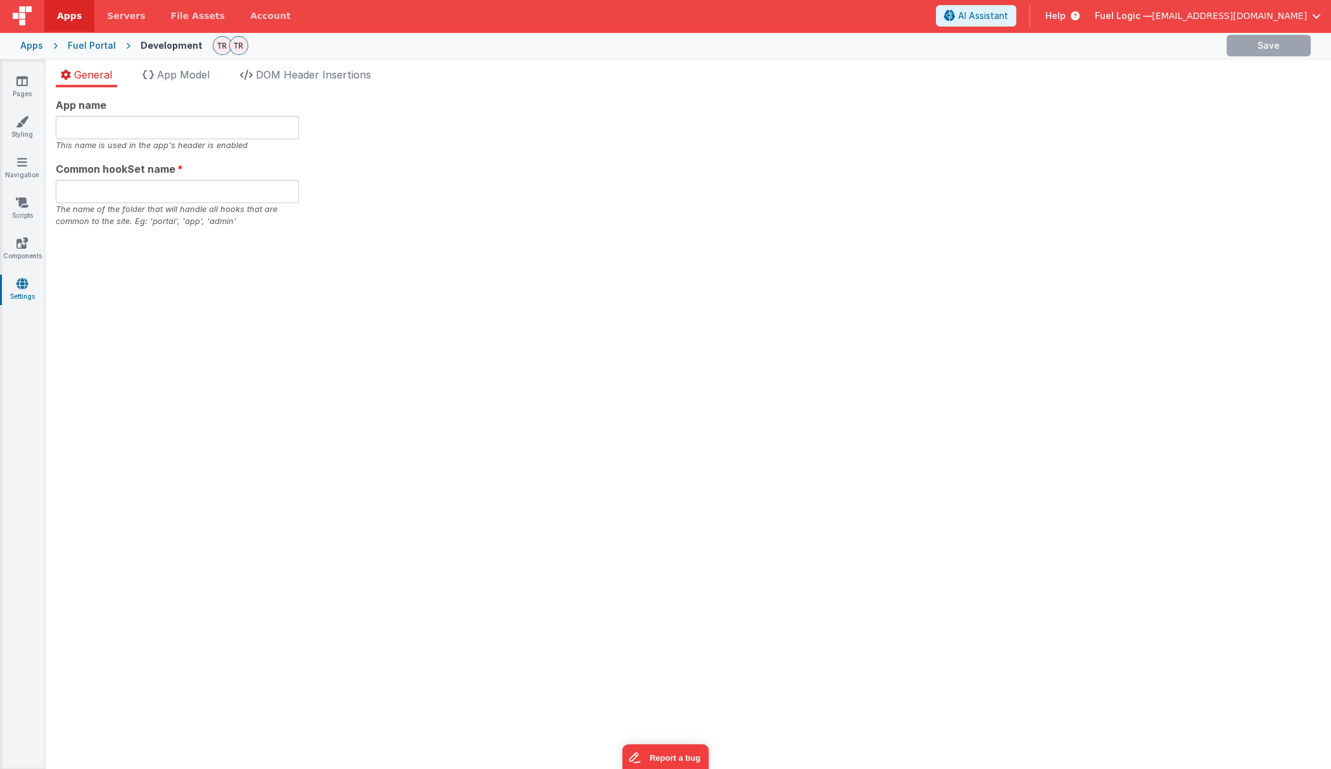
type input "Fuel Logic Portal"
type input "portal"
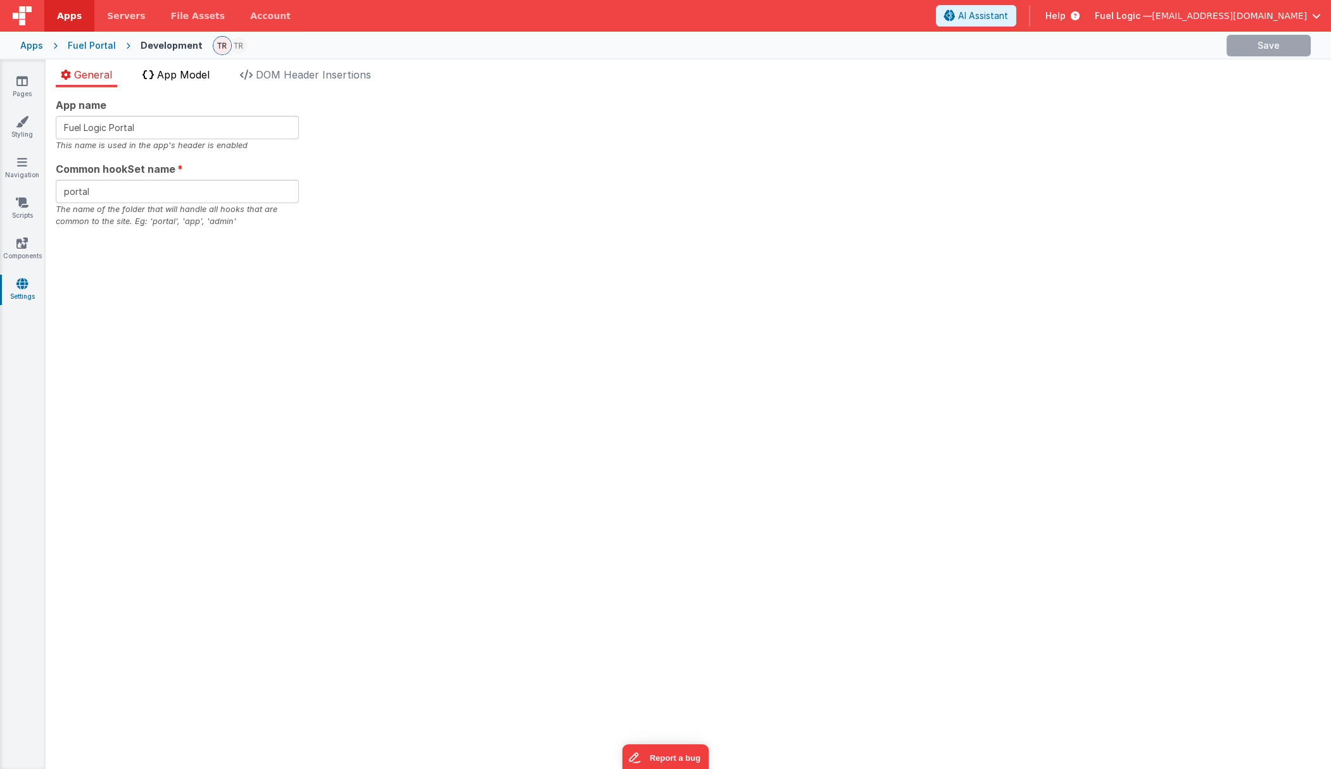
click at [174, 82] on li "App Model" at bounding box center [175, 77] width 77 height 20
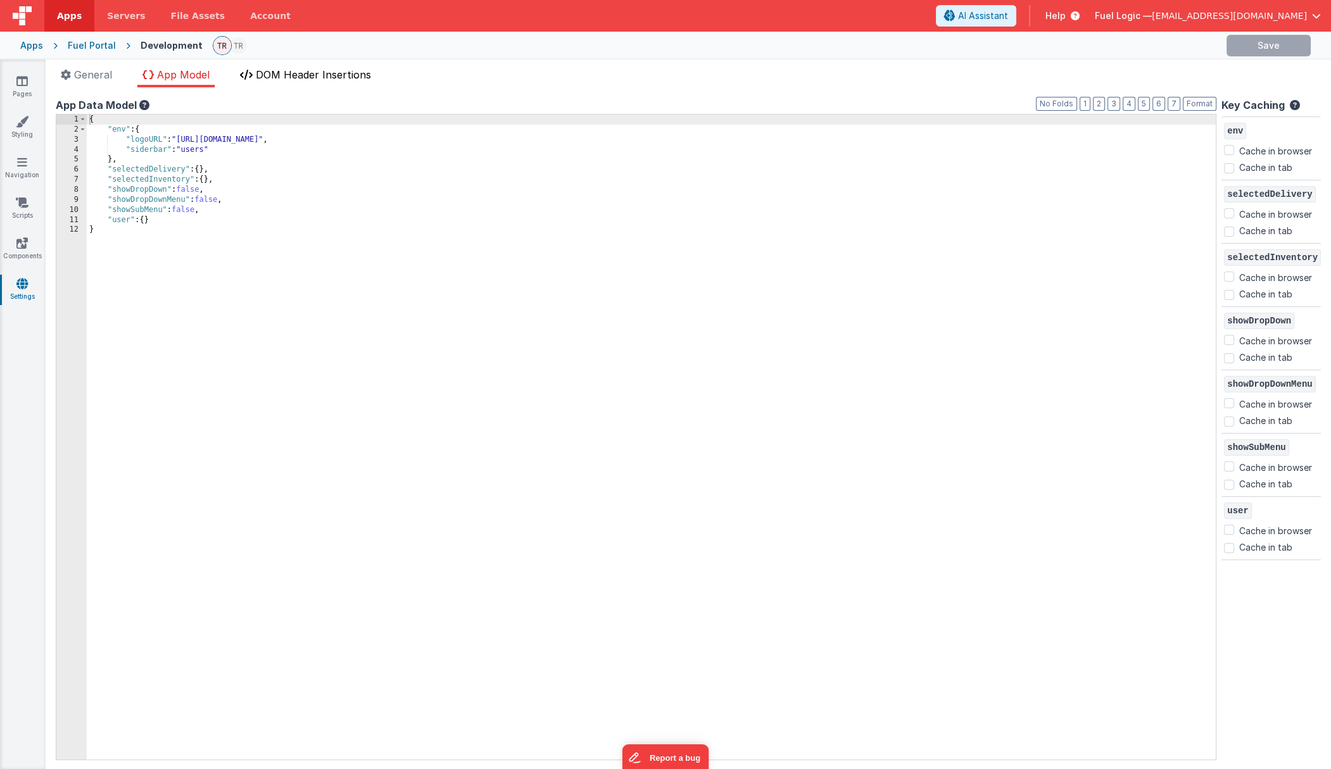
click at [289, 80] on span "DOM Header Insertions" at bounding box center [313, 74] width 115 height 13
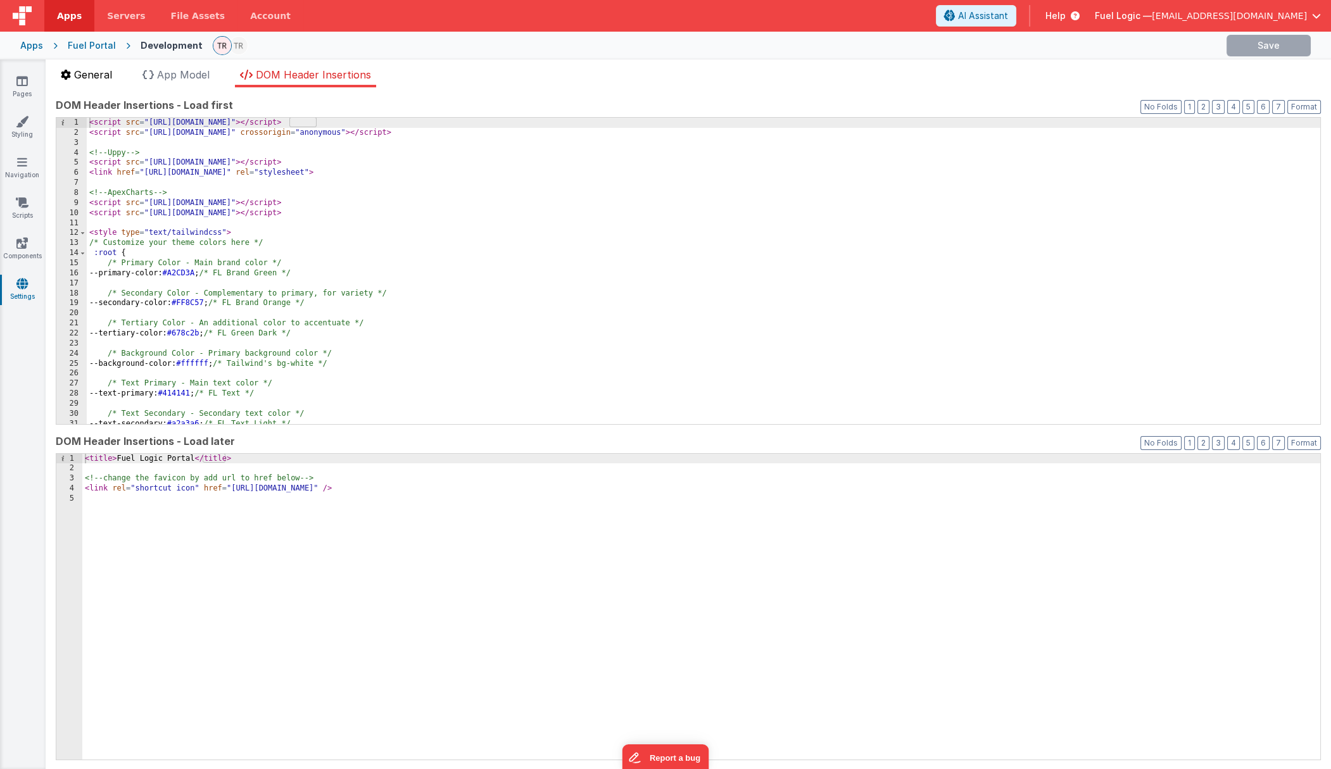
click at [97, 73] on span "General" at bounding box center [93, 74] width 38 height 13
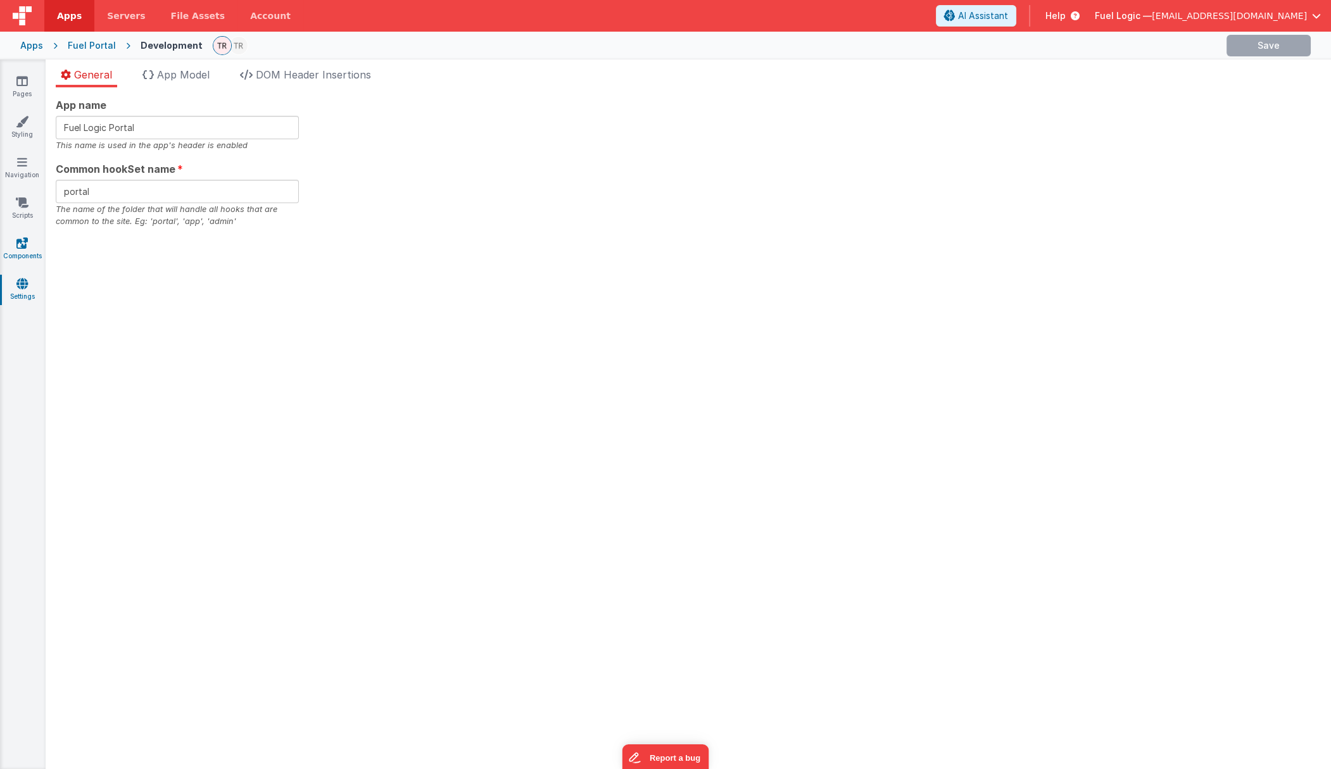
click at [30, 241] on link "Components" at bounding box center [22, 249] width 46 height 25
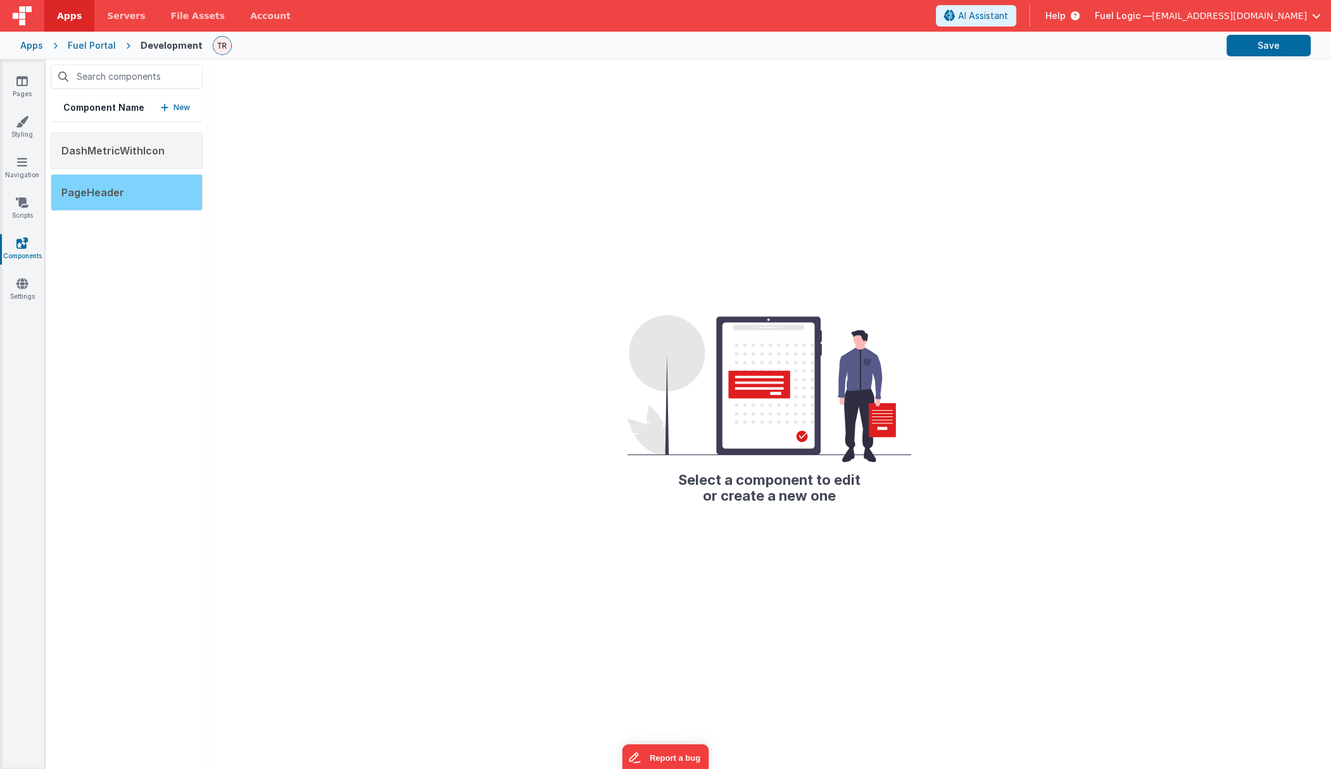
click at [114, 184] on div "PageHeader" at bounding box center [127, 192] width 152 height 37
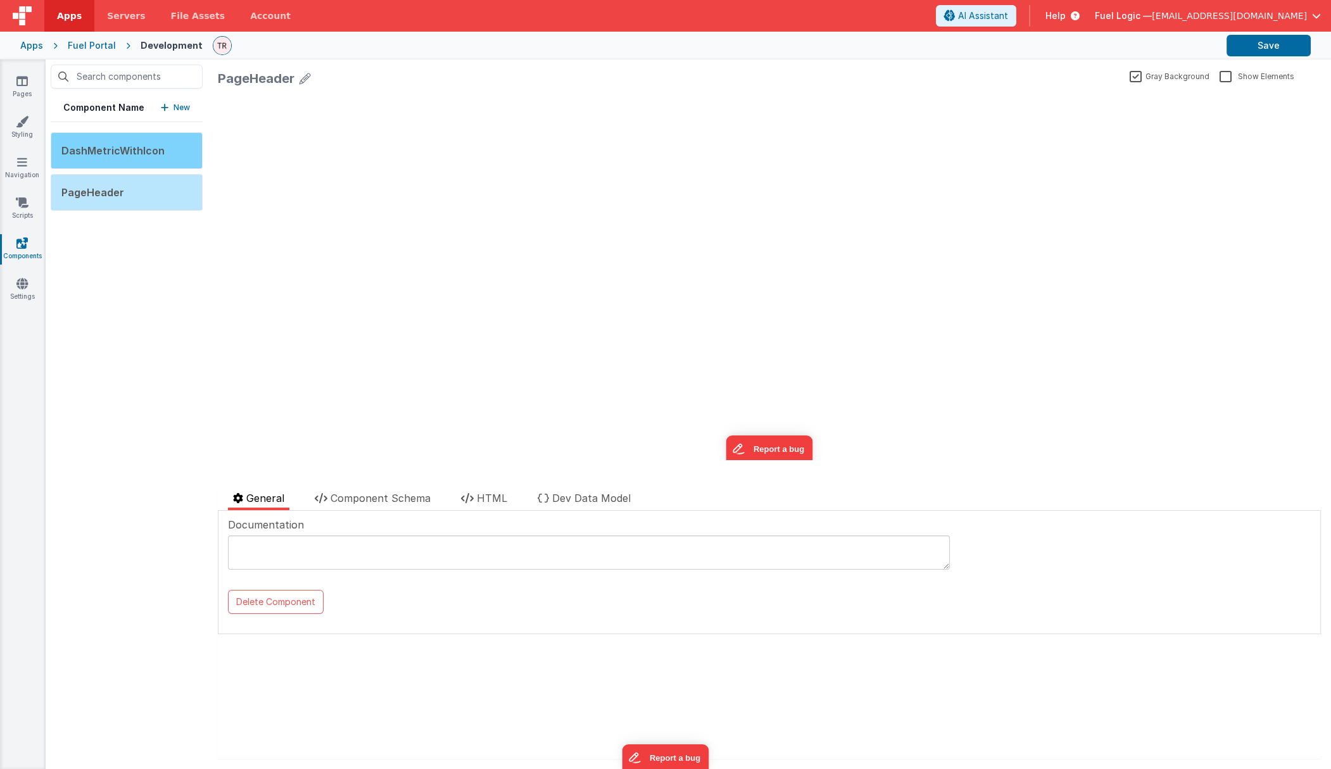
click at [150, 141] on div "DashMetricWithIcon" at bounding box center [127, 150] width 152 height 37
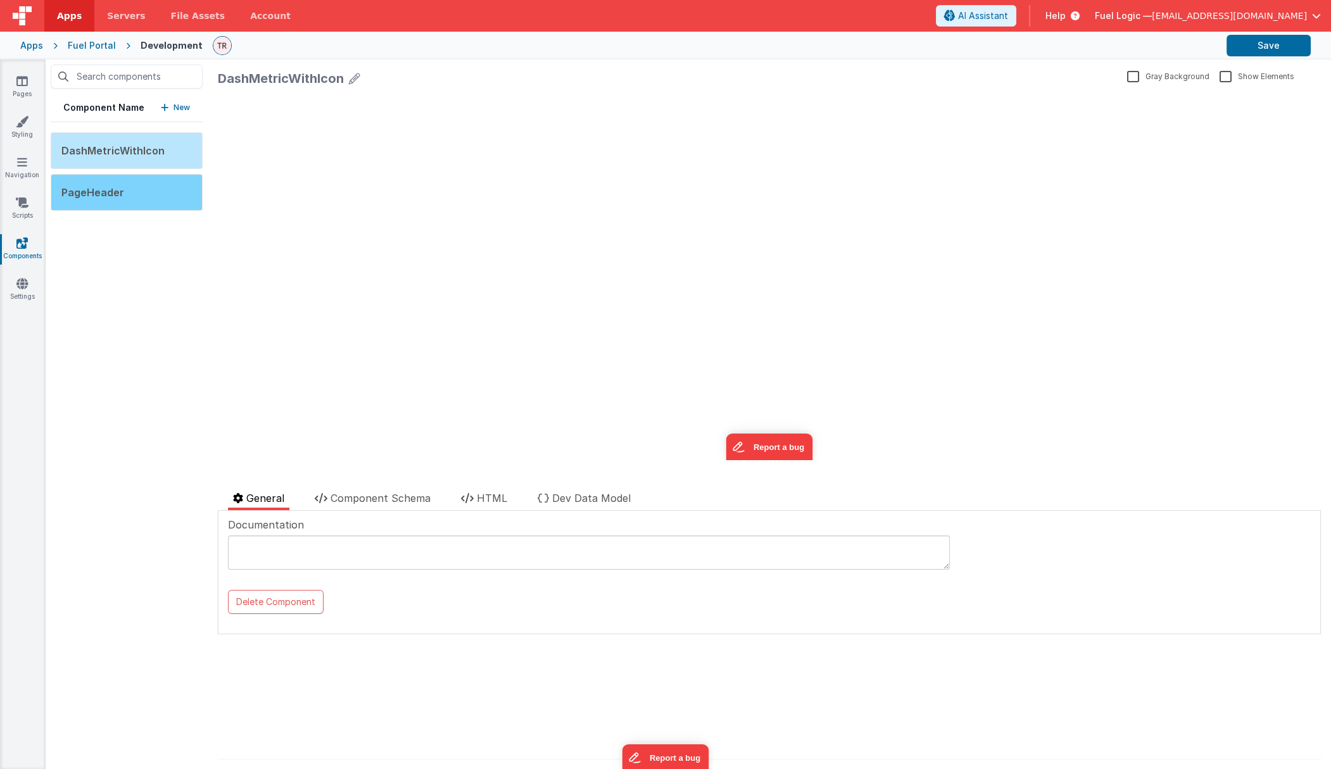
click at [142, 199] on div "PageHeader" at bounding box center [127, 192] width 152 height 37
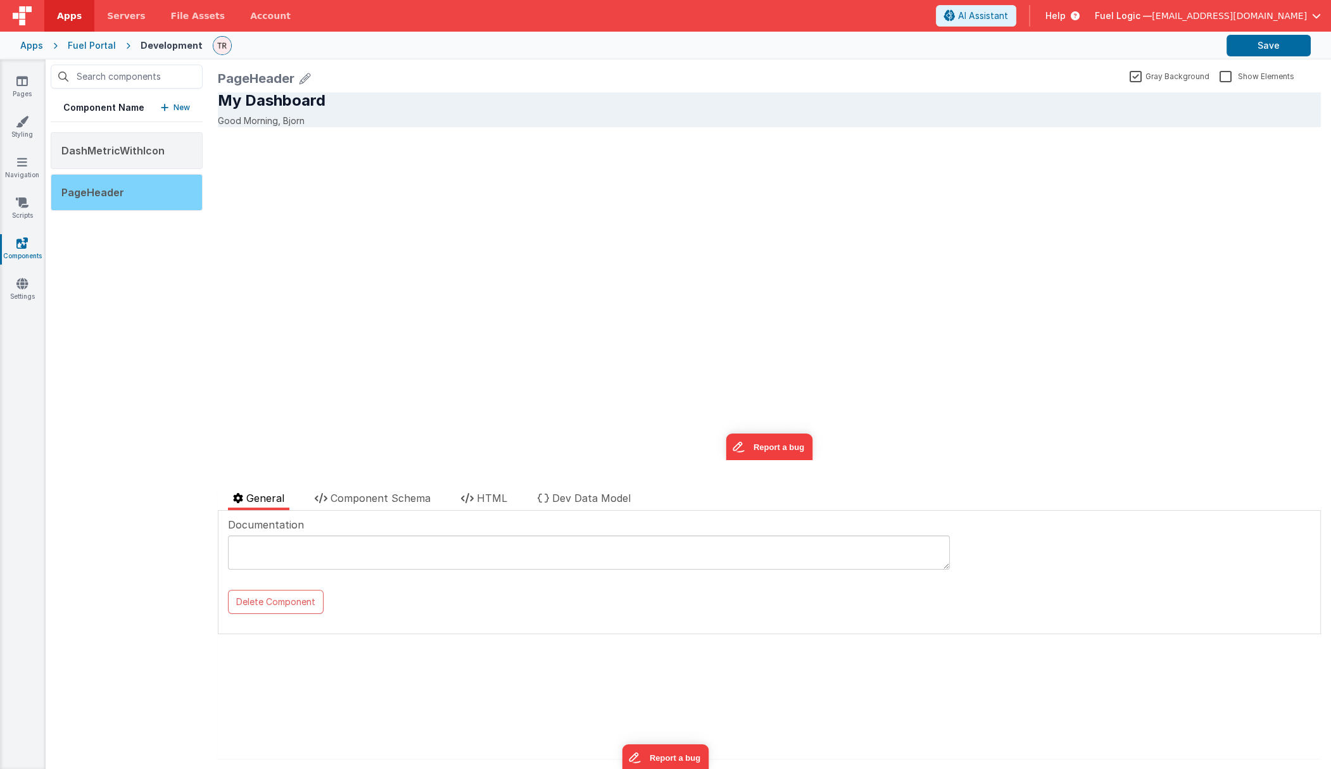
click at [142, 199] on div "PageHeader" at bounding box center [127, 192] width 152 height 37
click at [291, 115] on p "Good Morning, Bjorn" at bounding box center [769, 120] width 1103 height 13
click at [293, 85] on div "PageHeader" at bounding box center [256, 79] width 77 height 18
click at [130, 189] on div "PageHeader" at bounding box center [127, 192] width 152 height 37
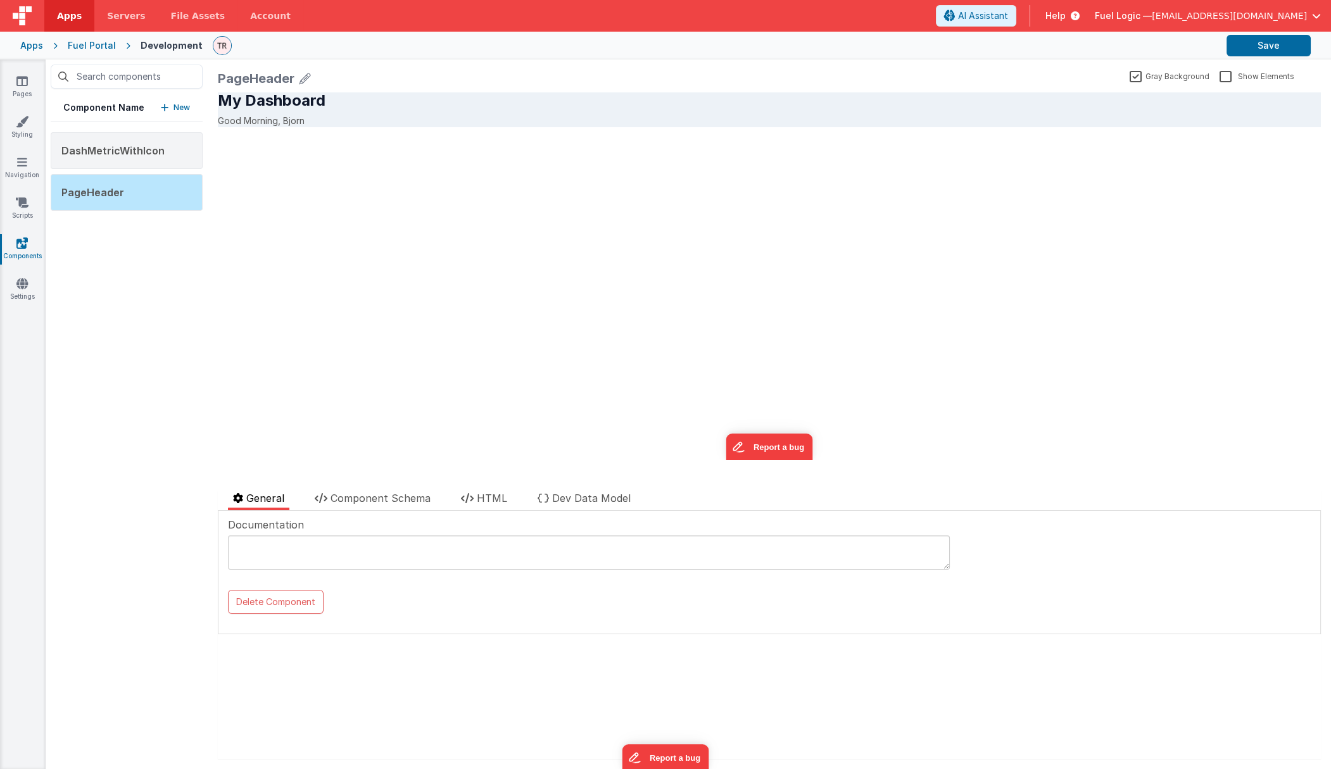
click at [300, 83] on icon at bounding box center [304, 79] width 11 height 18
click at [408, 198] on div "My Dashboard Good Morning, Bjorn update page model (See schema to hide after de…" at bounding box center [769, 280] width 1103 height 359
click at [28, 175] on link "Navigation" at bounding box center [22, 168] width 46 height 25
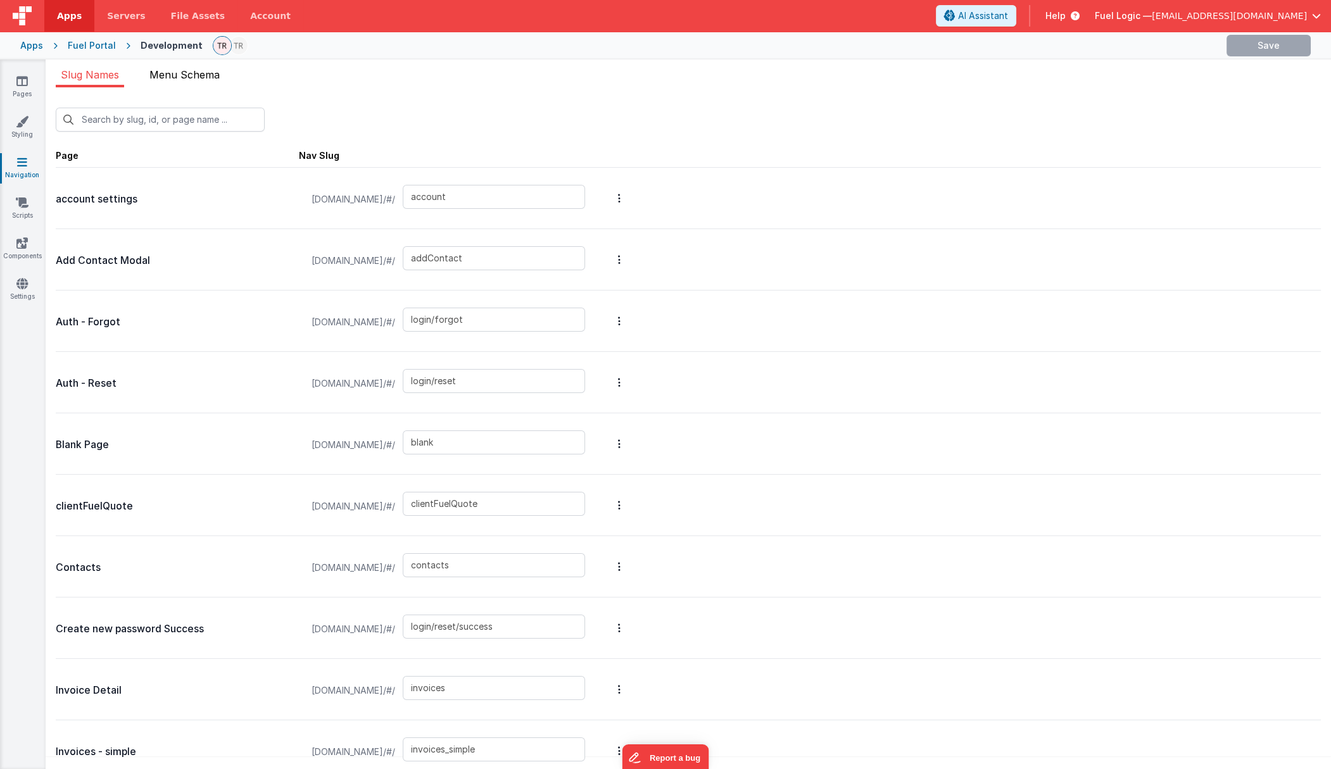
click at [191, 79] on span "Menu Schema" at bounding box center [184, 74] width 70 height 13
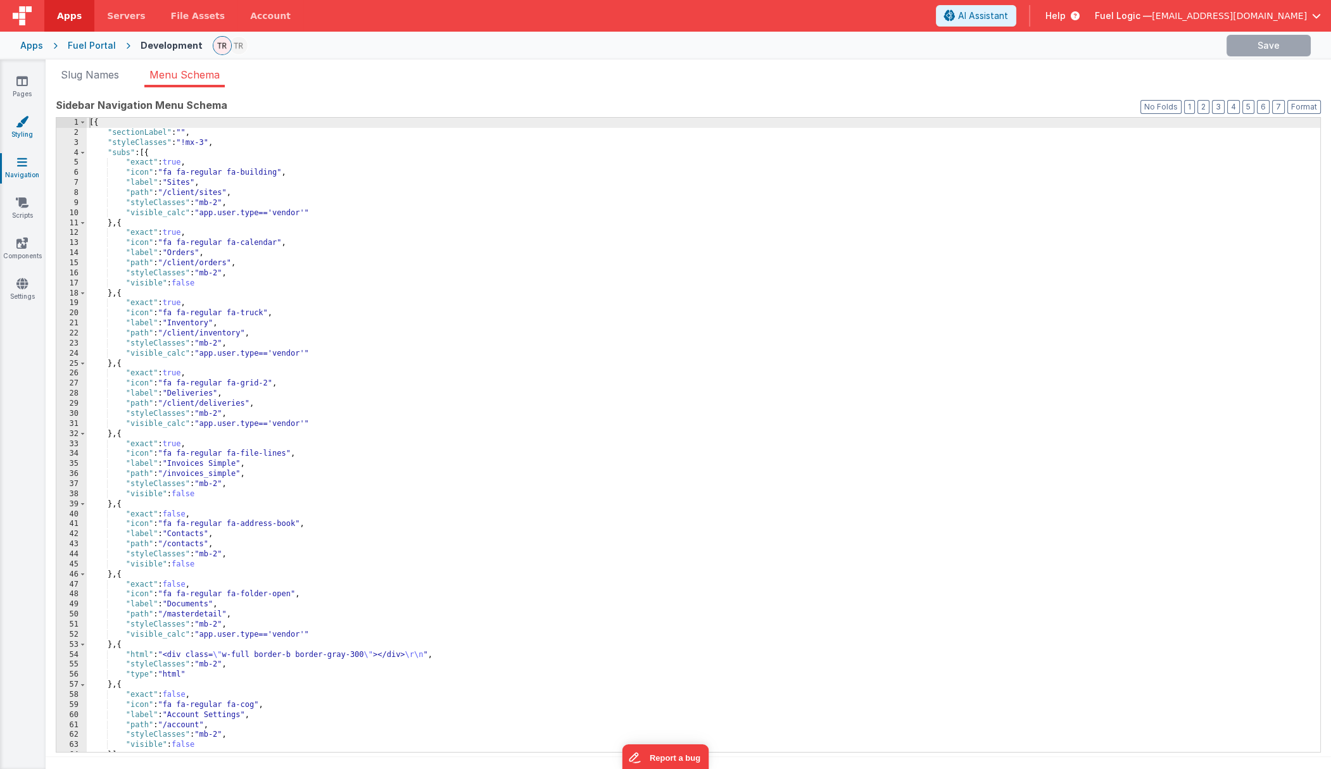
click at [19, 127] on icon at bounding box center [22, 121] width 13 height 13
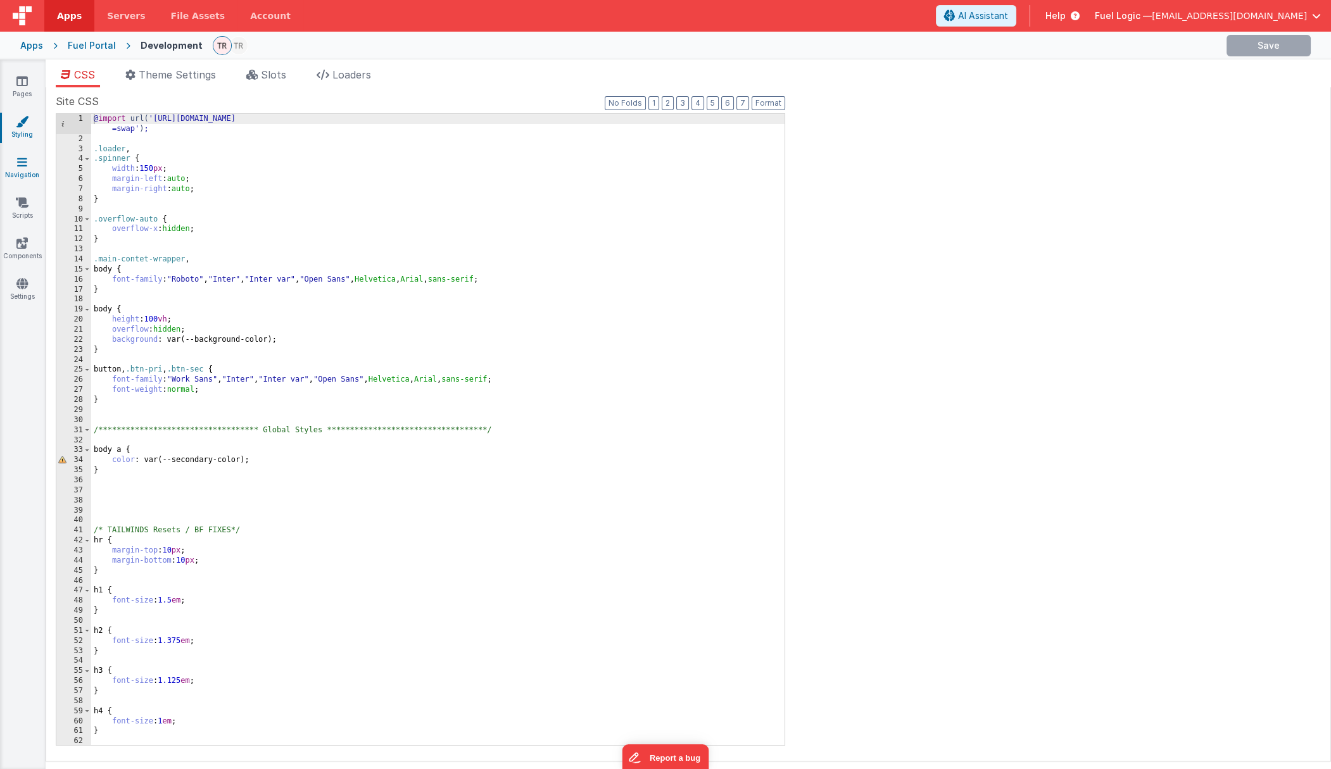
click at [22, 170] on link "Navigation" at bounding box center [22, 168] width 46 height 25
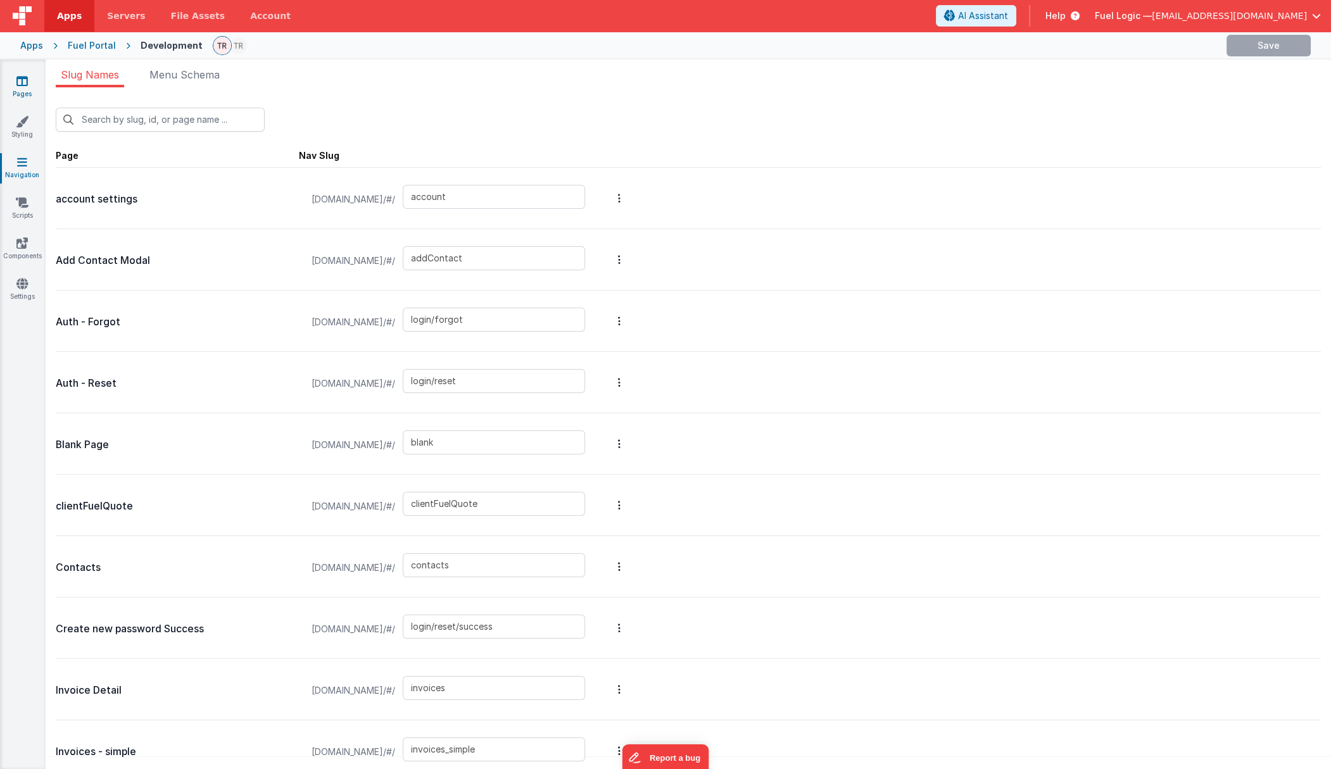
click at [26, 82] on icon at bounding box center [21, 81] width 11 height 13
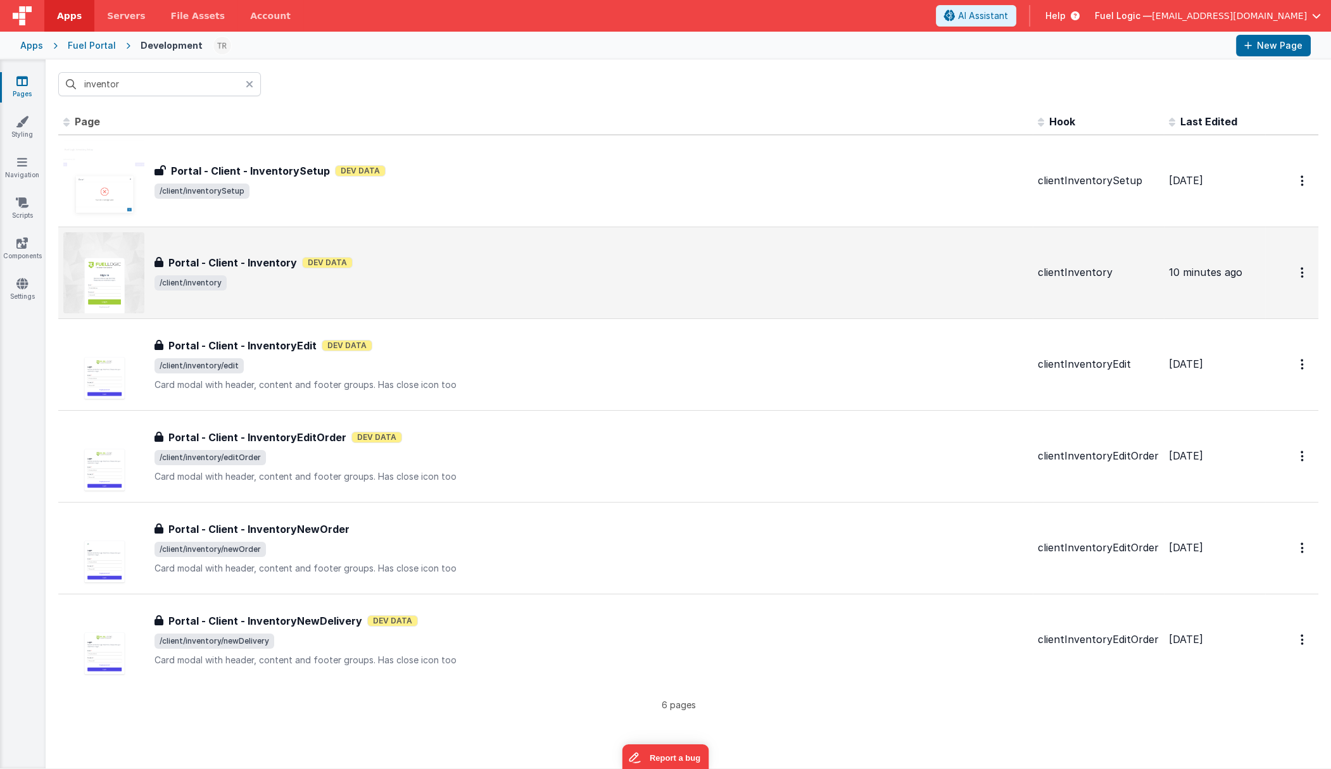
click at [239, 264] on h3 "Portal - Client - Inventory" at bounding box center [232, 262] width 129 height 15
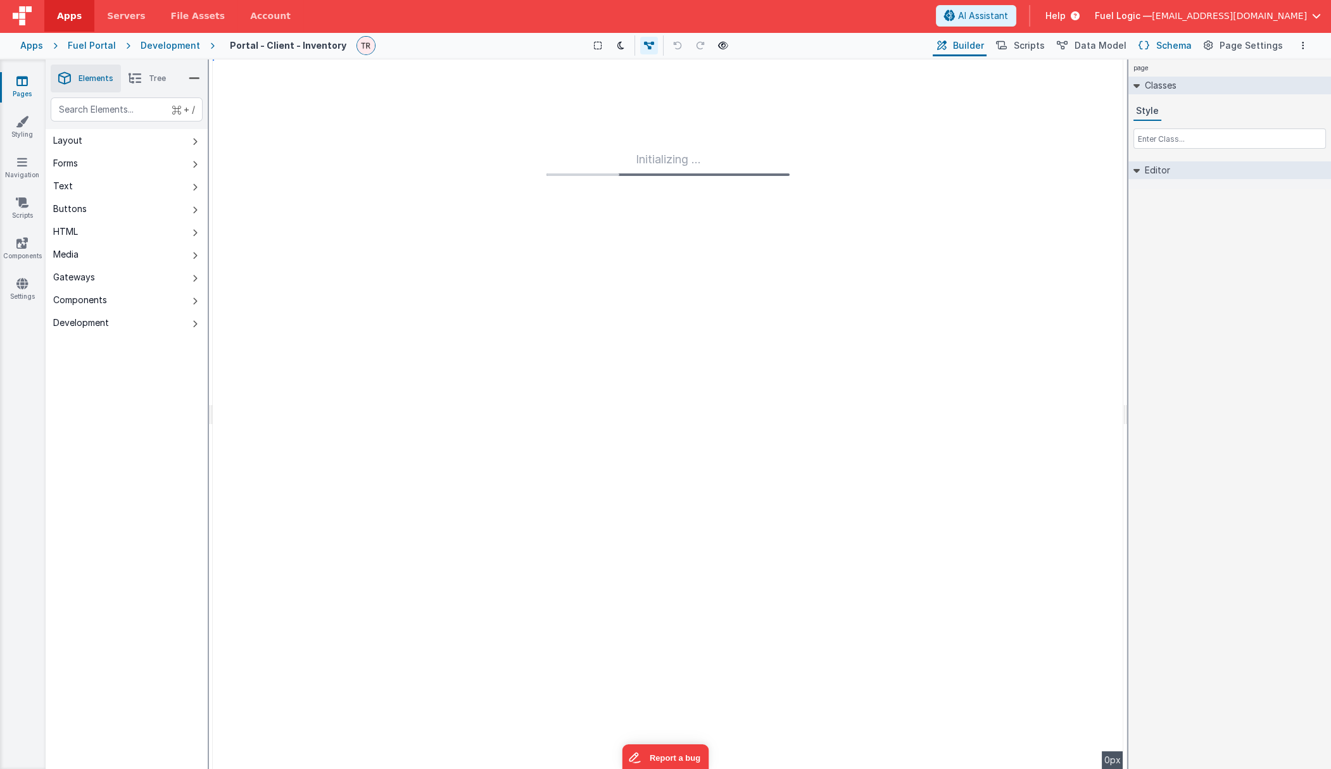
click at [1116, 44] on button "Schema" at bounding box center [1164, 46] width 60 height 22
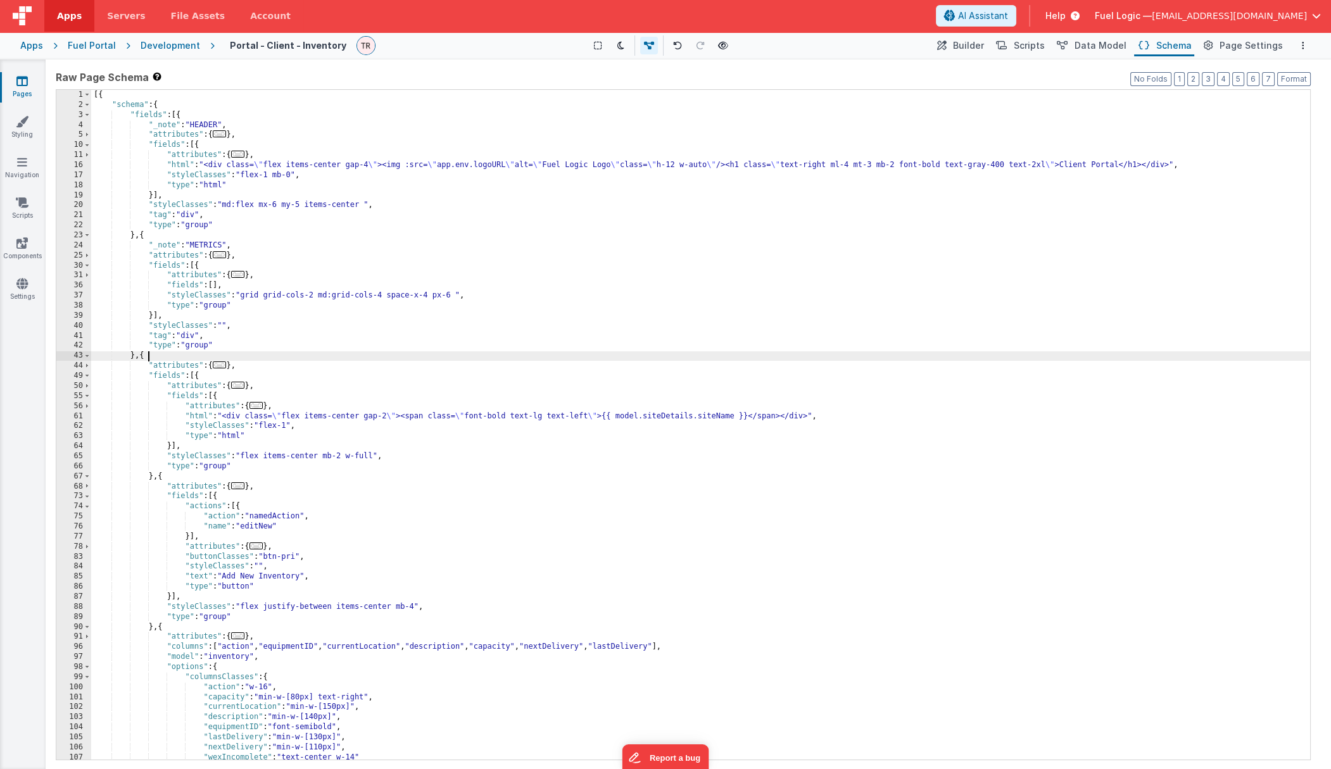
click at [576, 356] on div "[{ "schema" : { "fields" : [{ "_note" : "HEADER" , "attributes" : { ... } , "fi…" at bounding box center [700, 435] width 1219 height 690
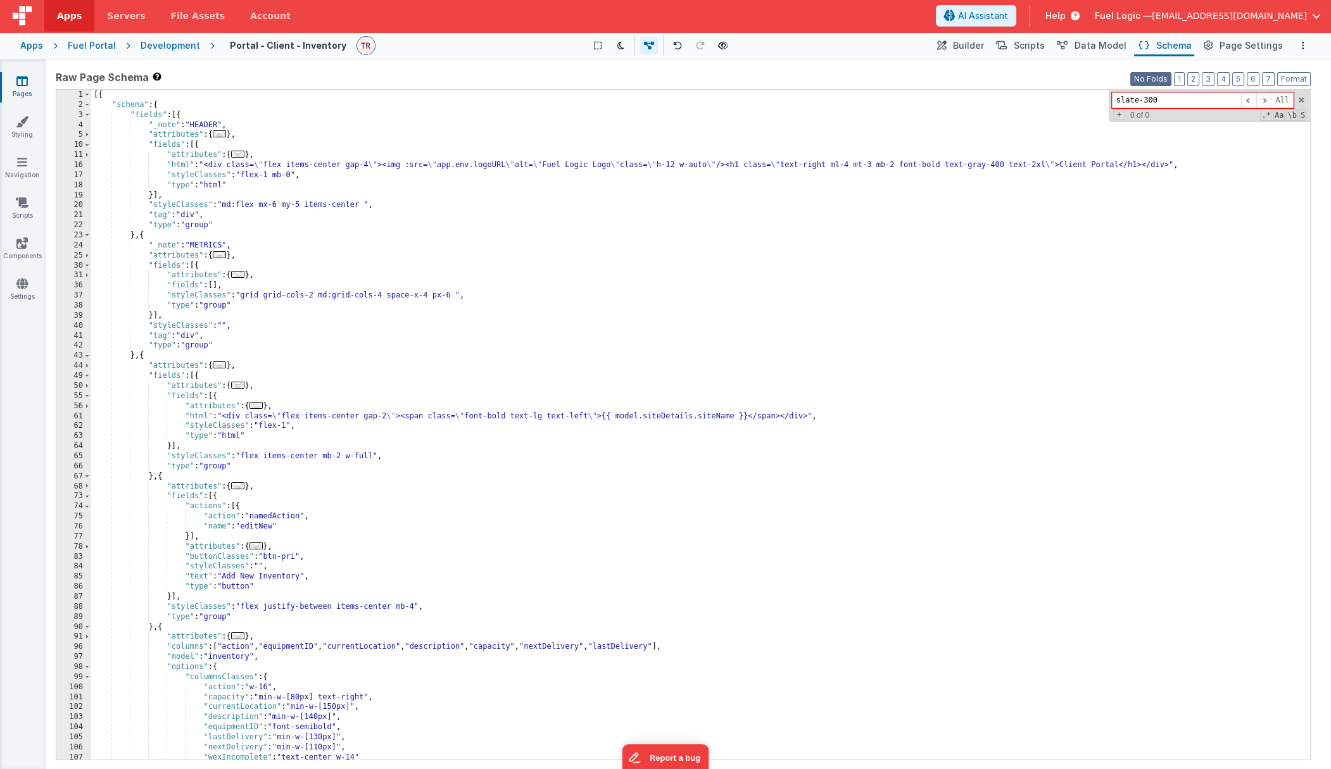
type input "slate-300"
click at [1116, 76] on button "No Folds" at bounding box center [1150, 79] width 41 height 14
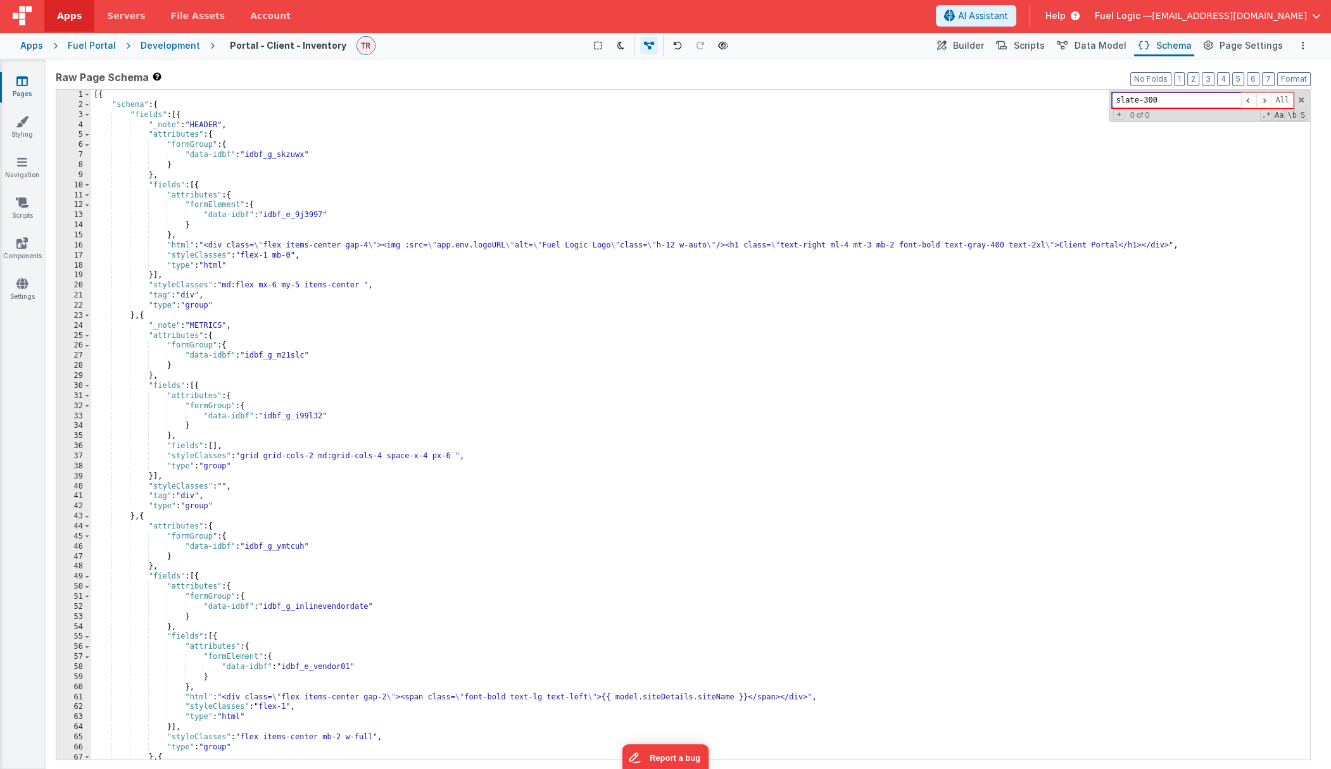
click at [1116, 100] on input "slate-300" at bounding box center [1176, 100] width 129 height 16
click at [1099, 112] on div "[{ "schema" : { "fields" : [{ "_note" : "HEADER" , "attributes" : { "formGroup"…" at bounding box center [700, 435] width 1219 height 690
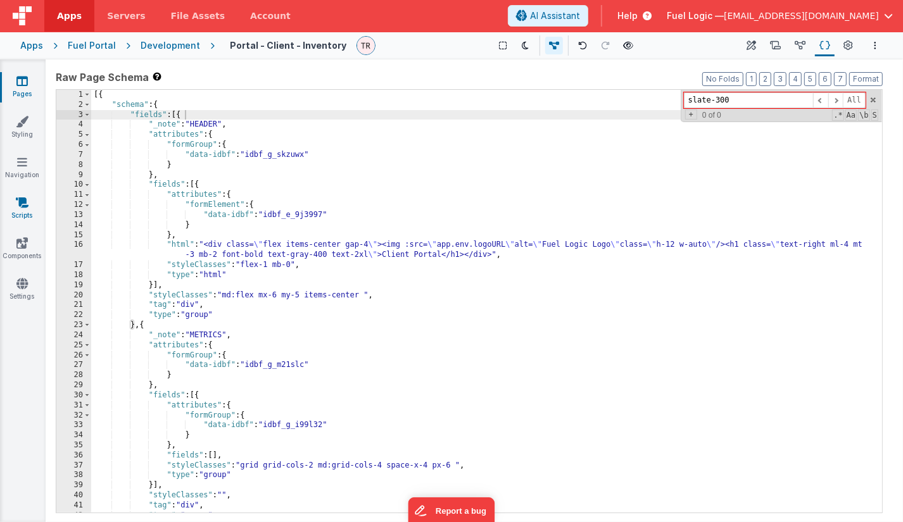
click at [23, 206] on icon at bounding box center [22, 202] width 13 height 13
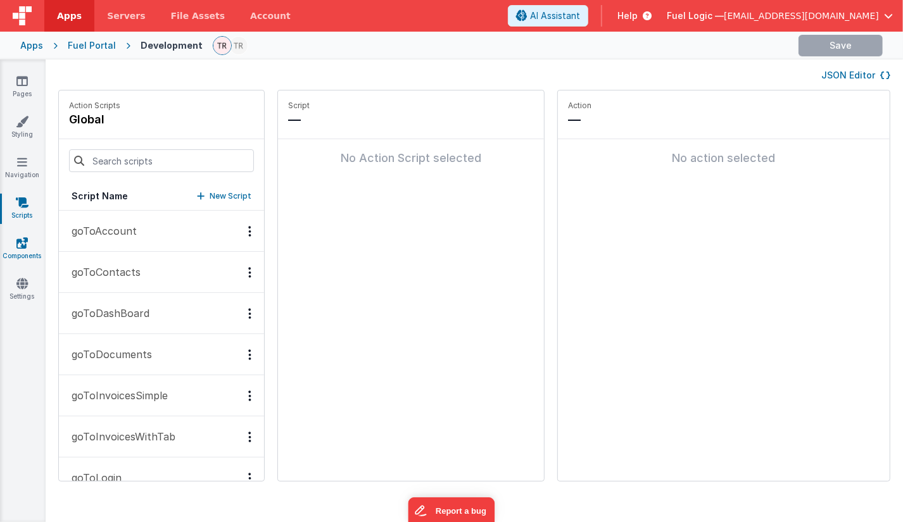
click at [25, 243] on icon at bounding box center [21, 243] width 11 height 13
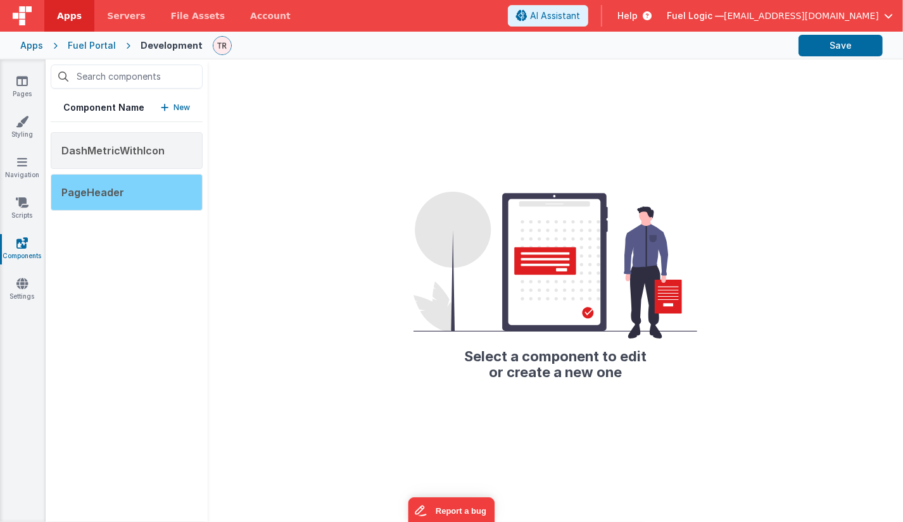
click at [113, 201] on div "PageHeader" at bounding box center [127, 192] width 152 height 37
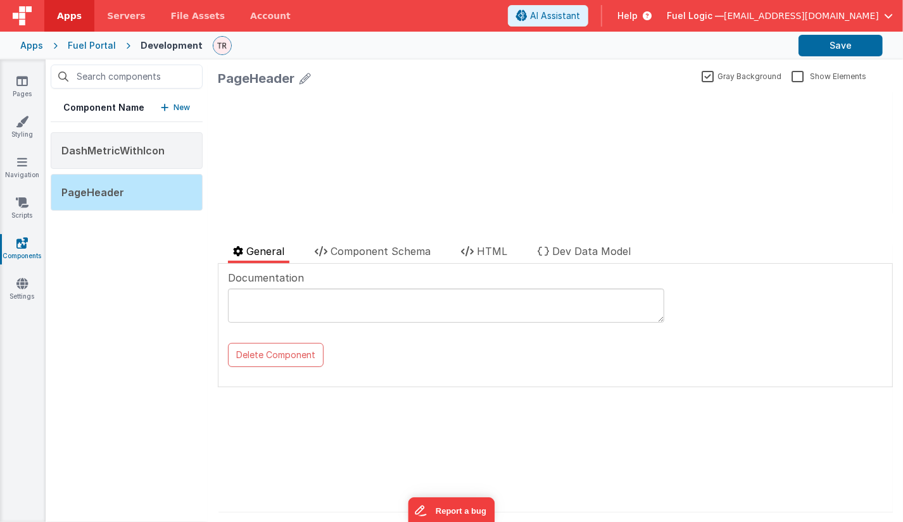
click at [432, 122] on div "update page model (See schema to hide after dev) { "component": { "comp": { "fi…" at bounding box center [554, 152] width 675 height 121
click at [301, 78] on icon at bounding box center [304, 79] width 11 height 18
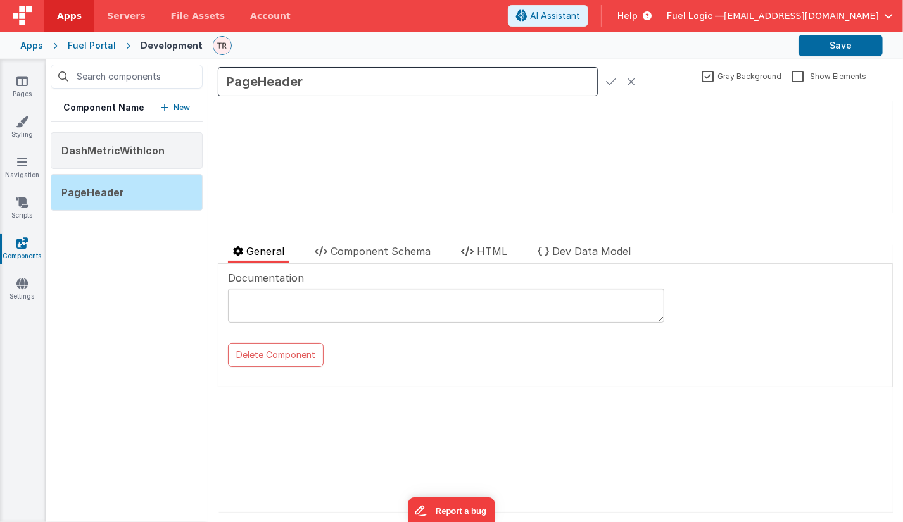
click at [558, 144] on div "update page model (See schema to hide after dev) { "component": { "comp": { "fi…" at bounding box center [554, 157] width 675 height 112
click at [629, 83] on icon at bounding box center [631, 82] width 9 height 18
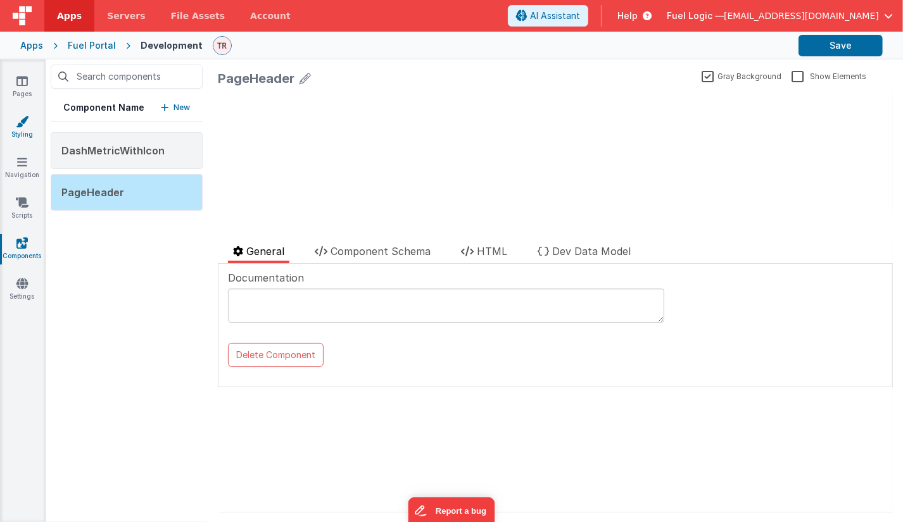
click at [22, 121] on icon at bounding box center [22, 121] width 13 height 13
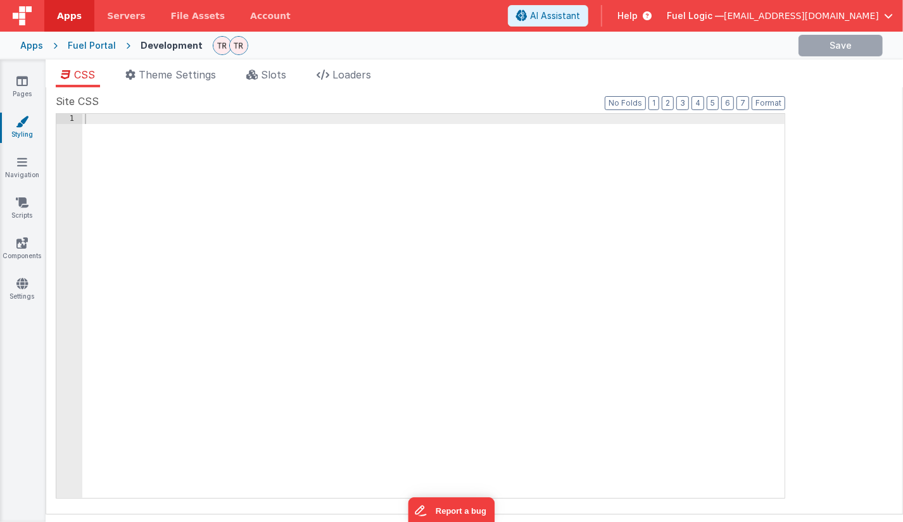
type input "Fuel Logic Portal"
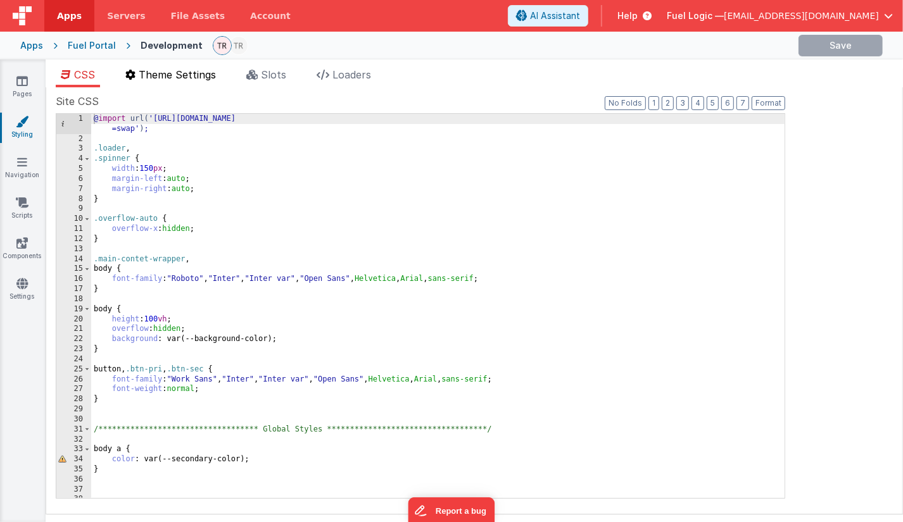
click at [192, 82] on li "Theme Settings" at bounding box center [170, 77] width 101 height 20
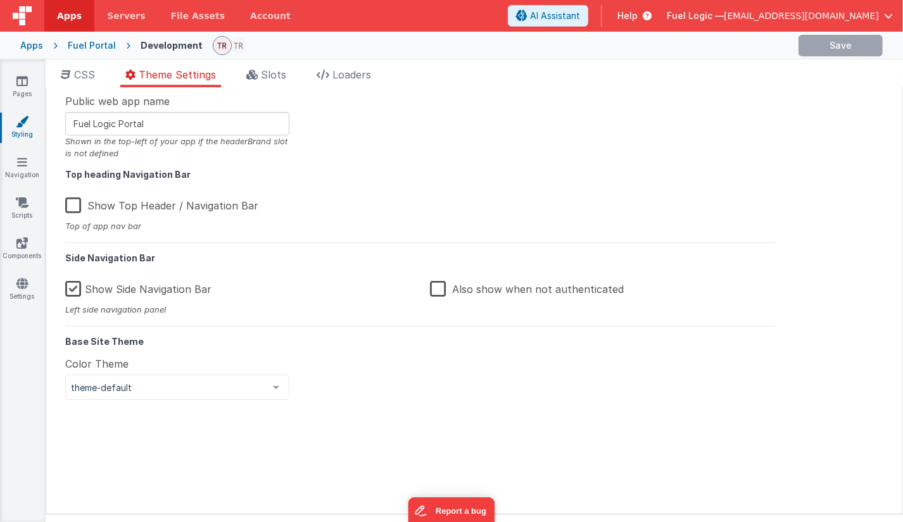
click at [68, 288] on label "Show Side Navigation Bar" at bounding box center [138, 287] width 146 height 27
click at [0, 0] on input "Show Side Navigation Bar" at bounding box center [0, 0] width 0 height 0
click at [75, 206] on label "Show Top Header / Navigation Bar" at bounding box center [161, 203] width 193 height 27
click at [0, 0] on input "Show Top Header / Navigation Bar" at bounding box center [0, 0] width 0 height 0
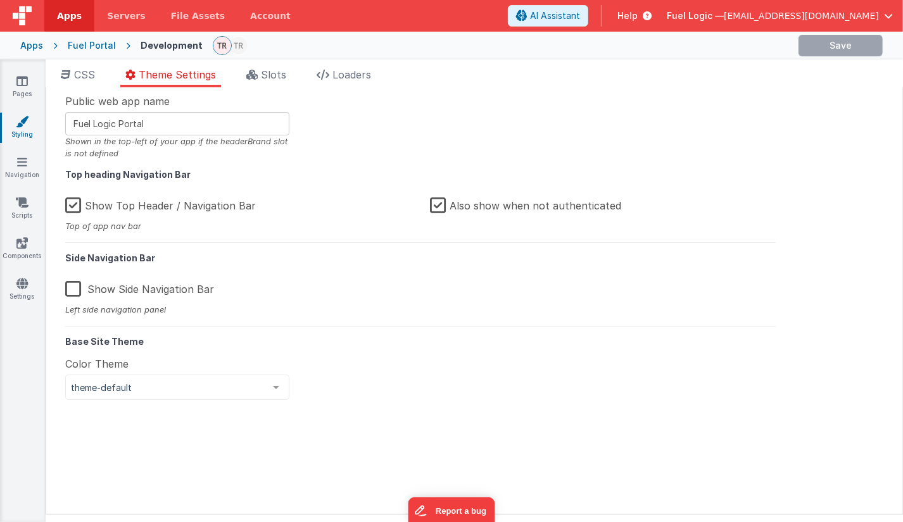
click at [439, 205] on label "Also show when not authenticated" at bounding box center [525, 203] width 191 height 27
click at [0, 0] on input "Also show when not authenticated" at bounding box center [0, 0] width 0 height 0
click at [363, 181] on div "Public web app name Fuel Logic Portal Shown in the top-left of your app if the …" at bounding box center [420, 301] width 729 height 414
click at [272, 79] on span "Slots" at bounding box center [273, 74] width 25 height 13
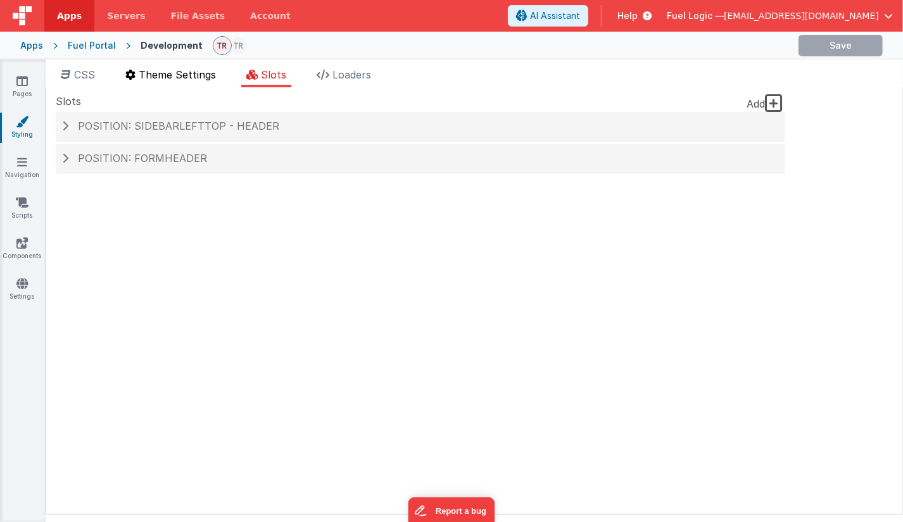
click at [172, 72] on span "Theme Settings" at bounding box center [177, 74] width 77 height 13
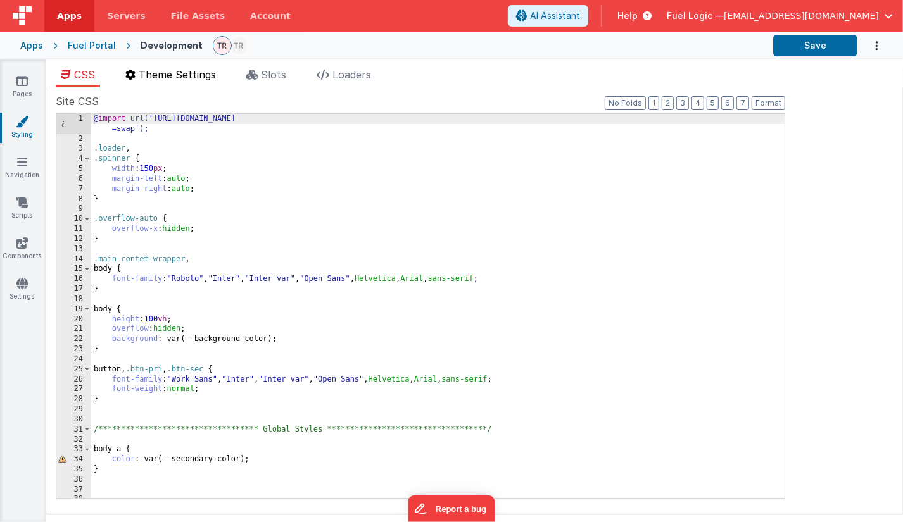
click at [175, 86] on li "Theme Settings" at bounding box center [170, 77] width 101 height 20
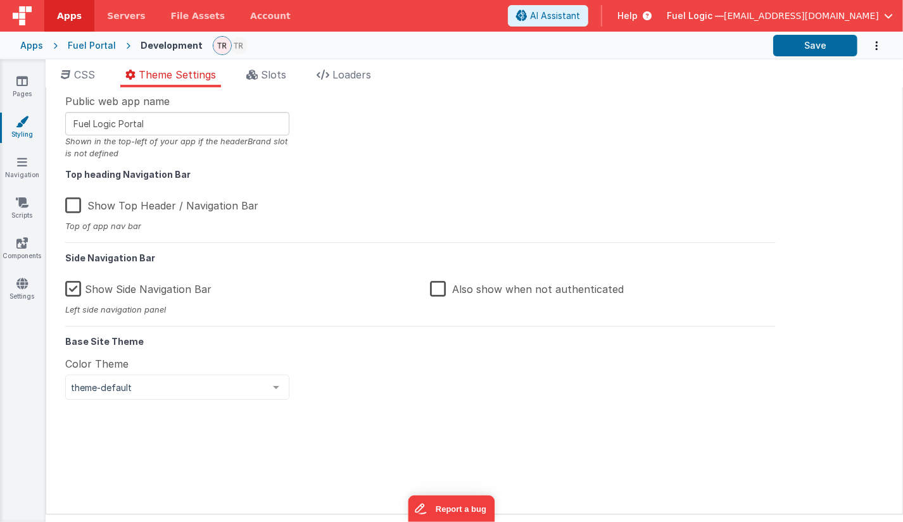
click at [76, 203] on label "Show Top Header / Navigation Bar" at bounding box center [161, 203] width 193 height 27
click at [0, 0] on input "Show Top Header / Navigation Bar" at bounding box center [0, 0] width 0 height 0
click at [70, 293] on label "Show Side Navigation Bar" at bounding box center [138, 287] width 146 height 27
click at [0, 0] on input "Show Side Navigation Bar" at bounding box center [0, 0] width 0 height 0
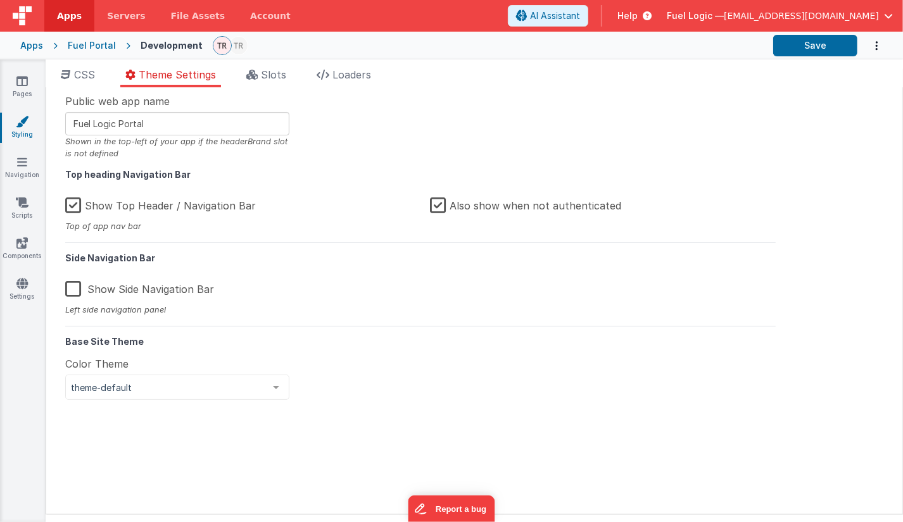
click at [445, 201] on label "Also show when not authenticated" at bounding box center [525, 203] width 191 height 27
click at [0, 0] on input "Also show when not authenticated" at bounding box center [0, 0] width 0 height 0
click at [820, 35] on button "Save" at bounding box center [815, 46] width 84 height 22
click at [443, 203] on label "Also show when not authenticated" at bounding box center [527, 203] width 194 height 27
click at [0, 0] on input "Also show when not authenticated" at bounding box center [0, 0] width 0 height 0
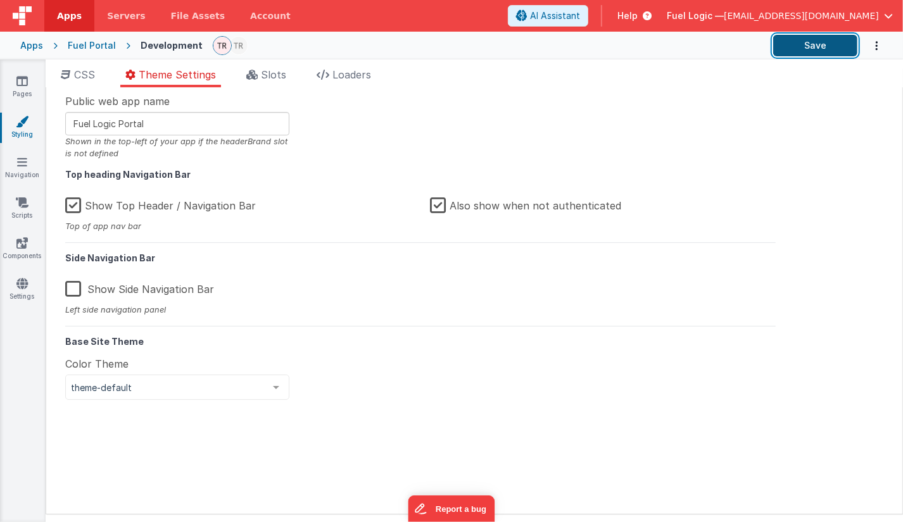
click at [814, 47] on button "Save" at bounding box center [815, 46] width 84 height 22
click at [439, 209] on label "Also show when not authenticated" at bounding box center [525, 203] width 191 height 27
click at [0, 0] on input "Also show when not authenticated" at bounding box center [0, 0] width 0 height 0
click at [71, 208] on label "Show Top Header / Navigation Bar" at bounding box center [160, 203] width 191 height 27
click at [0, 0] on input "Show Top Header / Navigation Bar" at bounding box center [0, 0] width 0 height 0
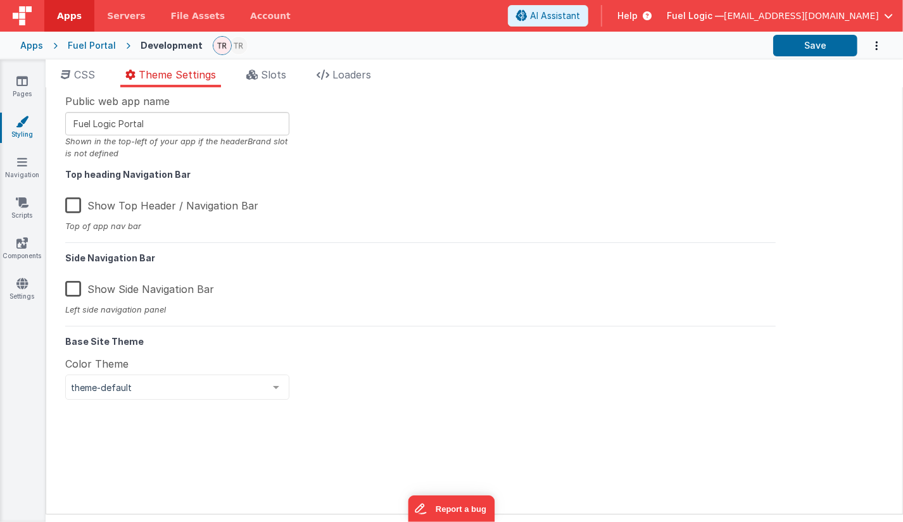
click at [75, 291] on label "Show Side Navigation Bar" at bounding box center [139, 287] width 149 height 27
click at [0, 0] on input "Show Side Navigation Bar" at bounding box center [0, 0] width 0 height 0
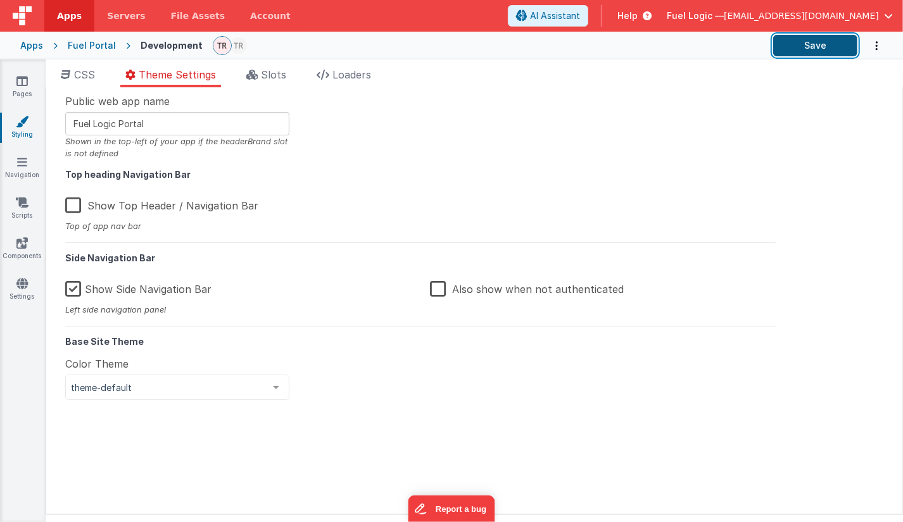
click at [808, 43] on button "Save" at bounding box center [815, 46] width 84 height 22
click at [22, 165] on icon at bounding box center [22, 162] width 10 height 13
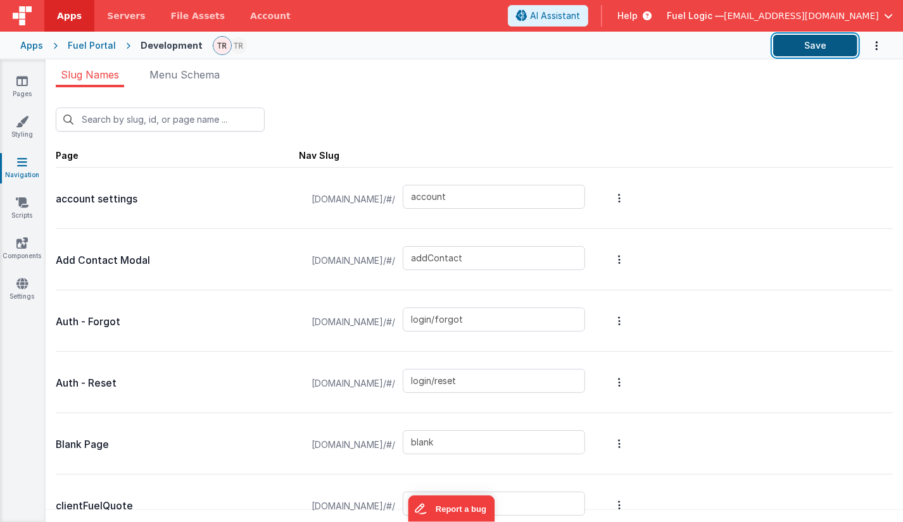
click at [821, 47] on button "Save" at bounding box center [815, 46] width 84 height 22
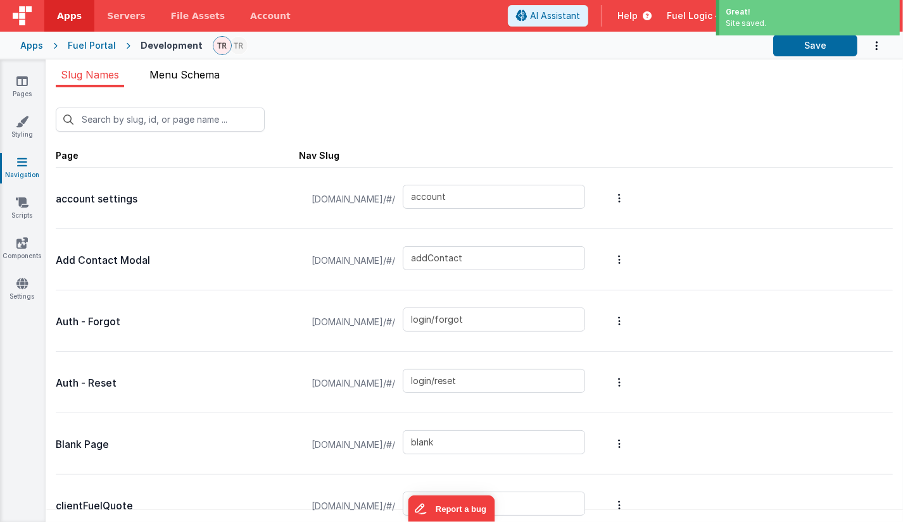
click at [195, 70] on span "Menu Schema" at bounding box center [184, 74] width 70 height 13
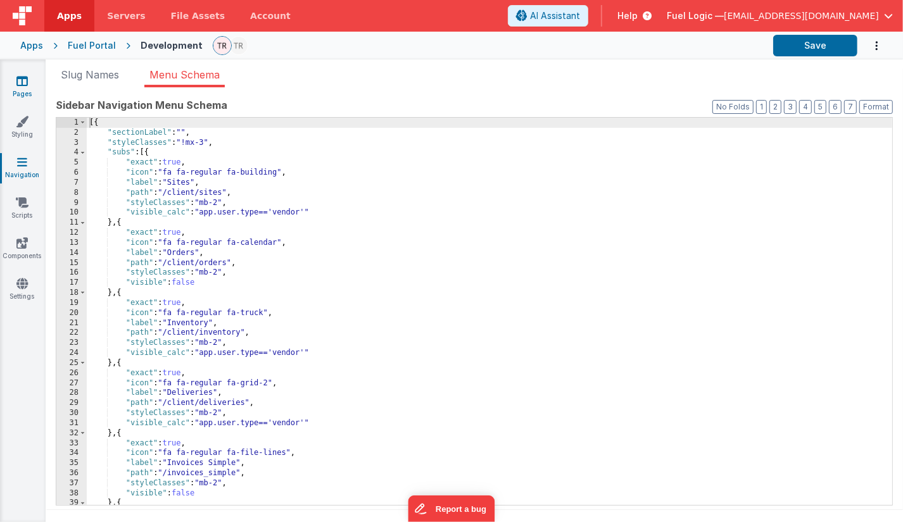
click at [24, 89] on link "Pages" at bounding box center [22, 87] width 46 height 25
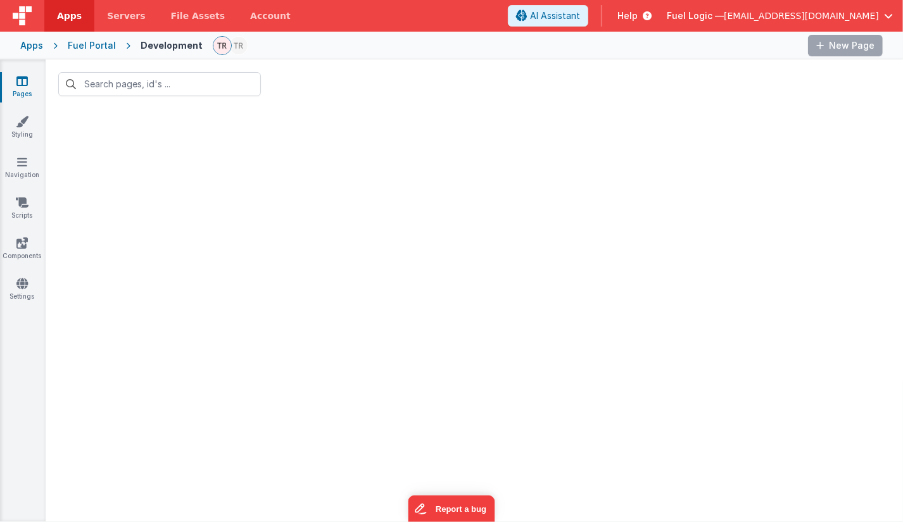
type input "inventor"
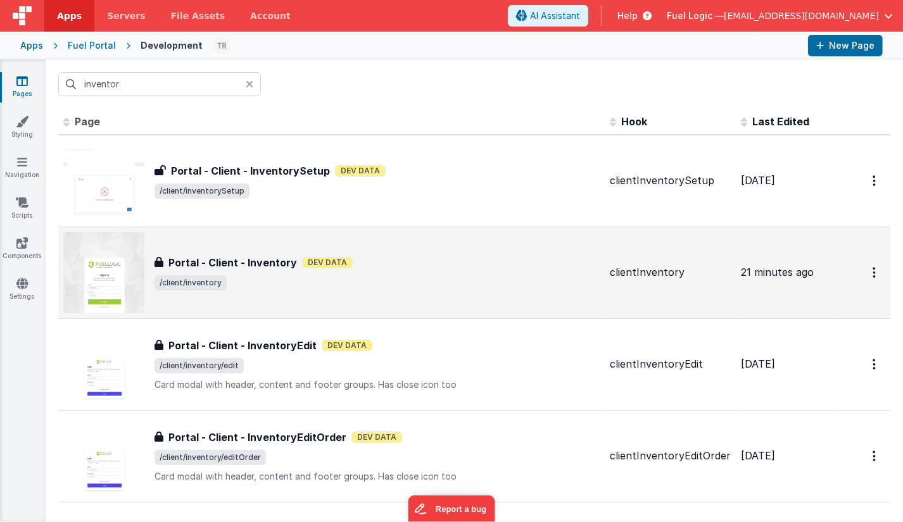
click at [246, 266] on h3 "Portal - Client - Inventory" at bounding box center [232, 262] width 129 height 15
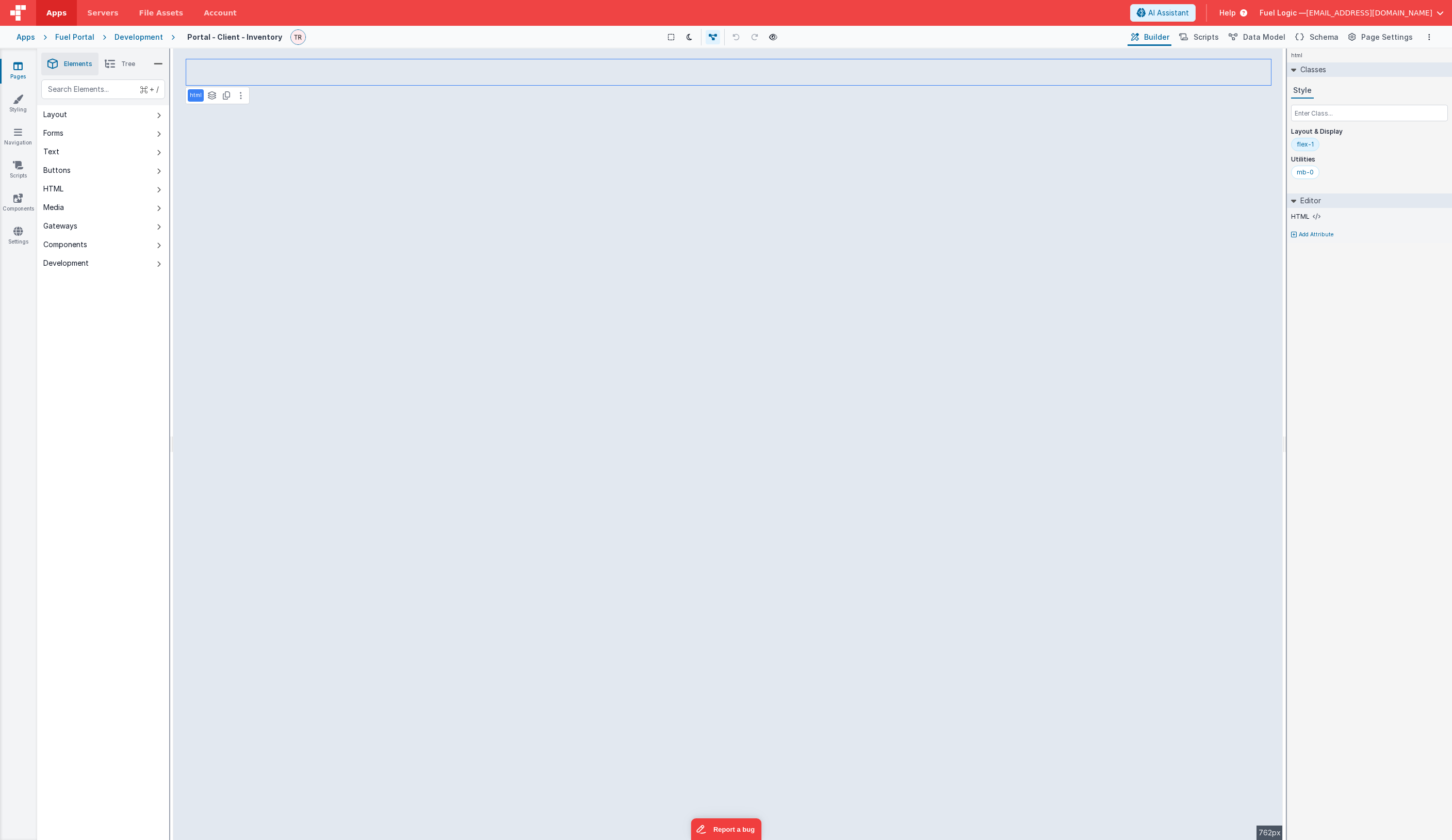
click at [106, 57] on icon at bounding box center [110, 64] width 11 height 15
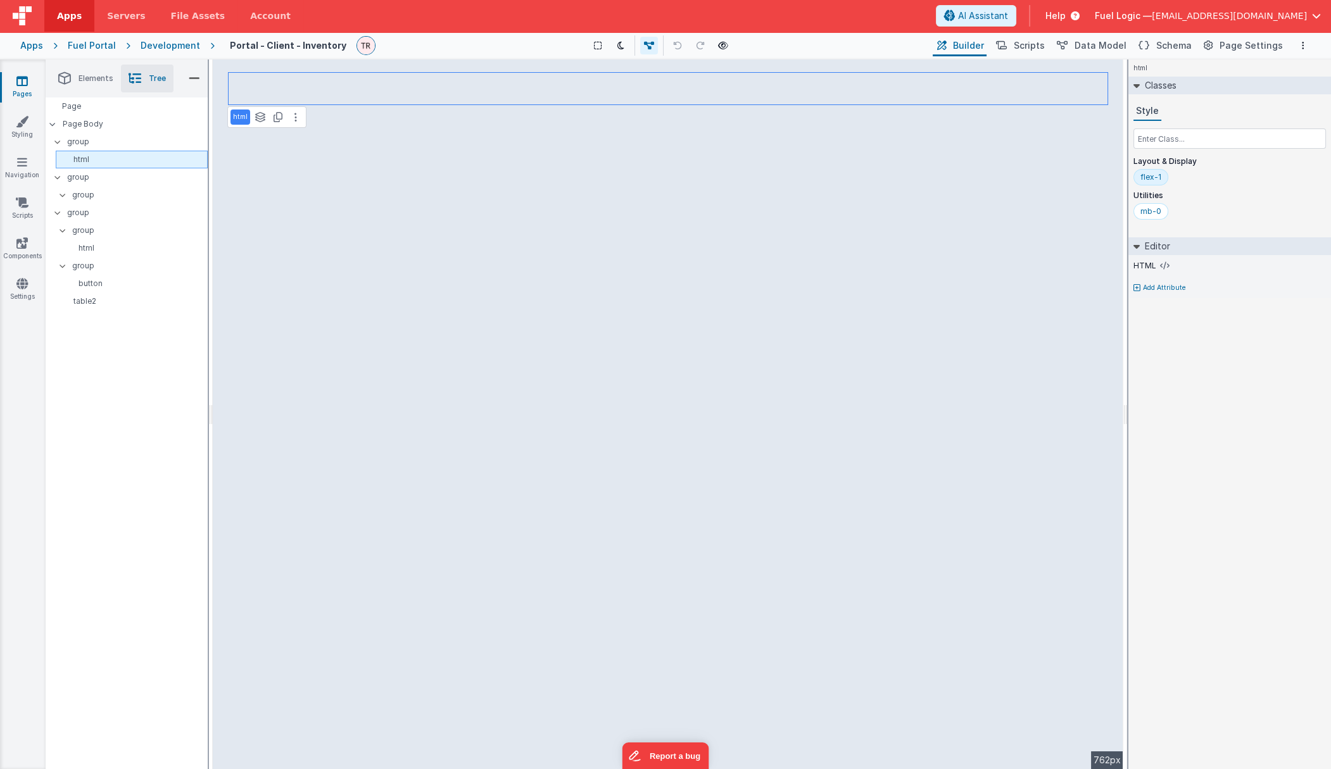
click at [98, 156] on p "html" at bounding box center [134, 159] width 146 height 10
click at [92, 136] on p "group" at bounding box center [137, 142] width 140 height 14
click at [96, 117] on div "Page Body" at bounding box center [127, 124] width 162 height 18
click at [96, 124] on p "Page Body" at bounding box center [135, 124] width 145 height 10
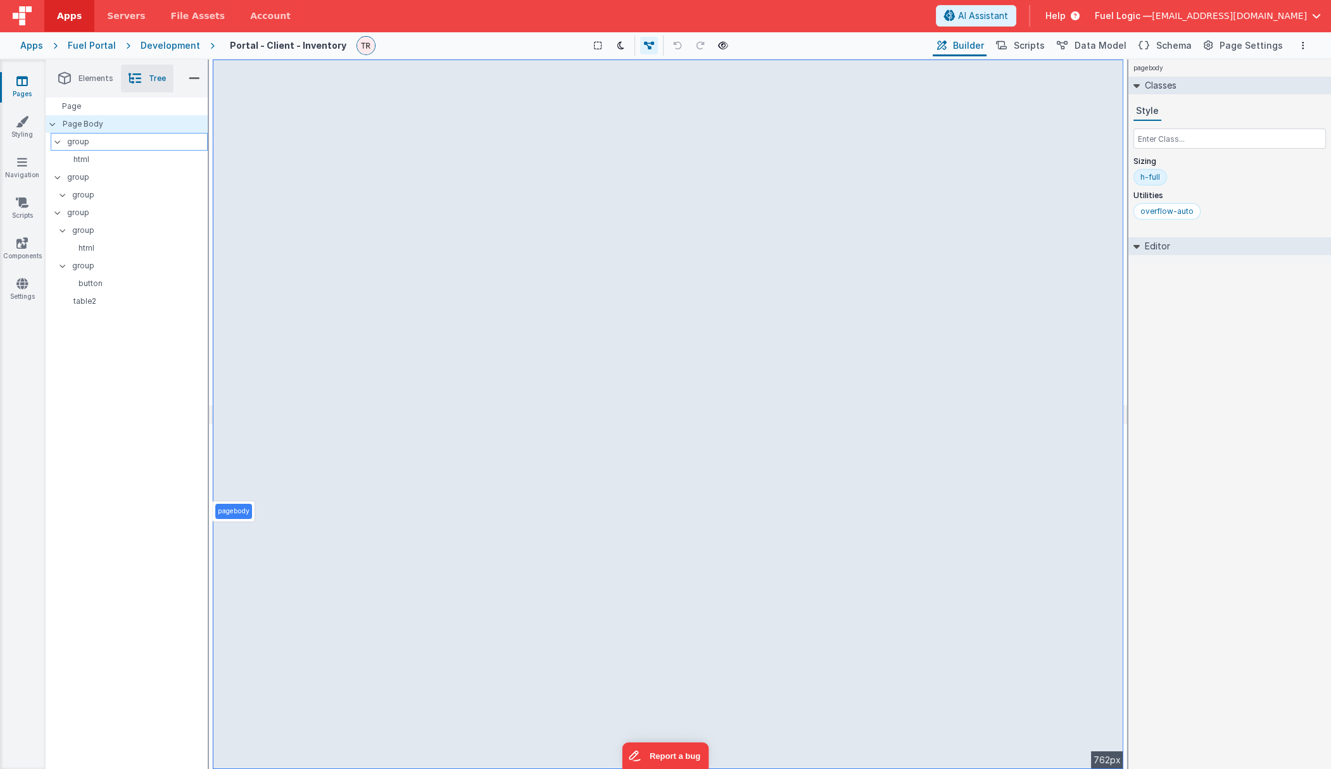
click at [92, 137] on p "group" at bounding box center [137, 142] width 140 height 14
click at [85, 129] on p "Page Body" at bounding box center [135, 124] width 145 height 10
click at [81, 142] on p "group" at bounding box center [137, 142] width 140 height 14
click at [80, 122] on p "Page Body" at bounding box center [135, 124] width 145 height 10
click at [88, 146] on p "group" at bounding box center [137, 142] width 140 height 14
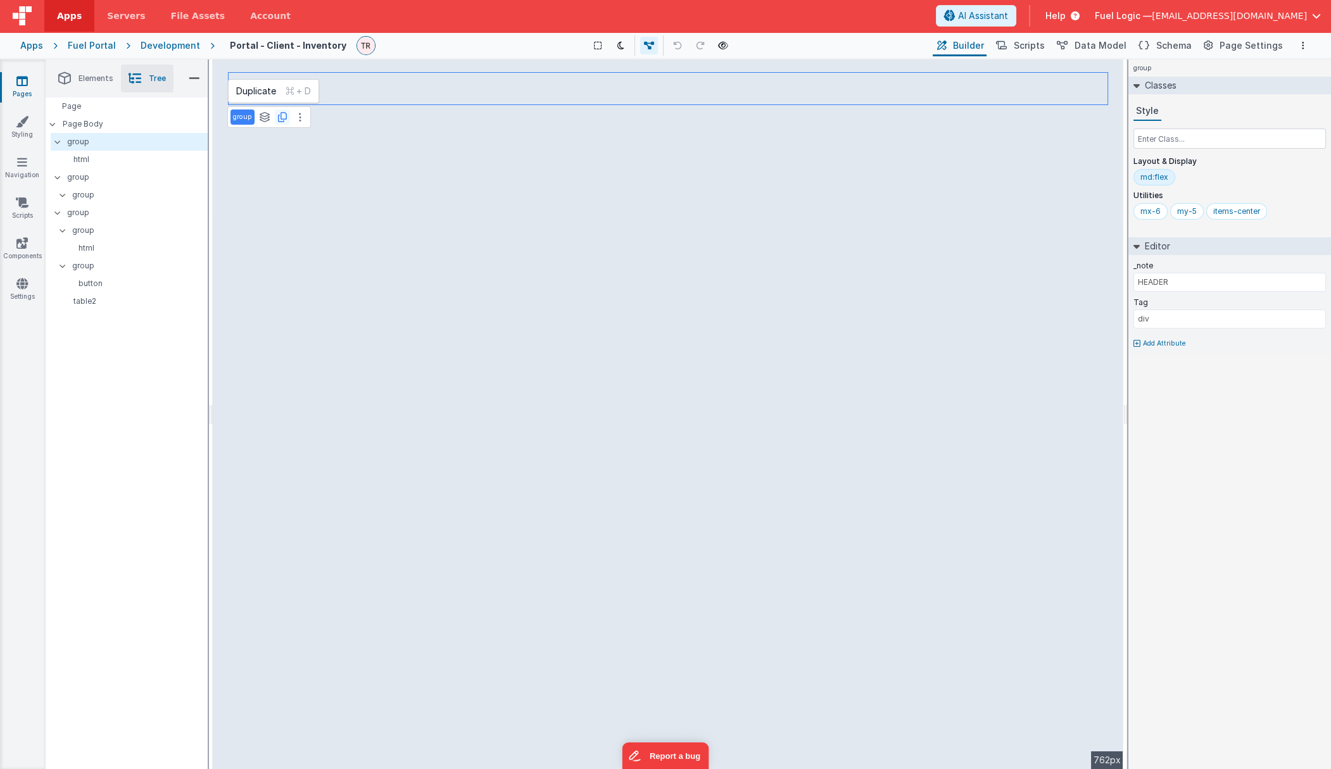
click at [279, 120] on icon at bounding box center [282, 117] width 9 height 10
click at [103, 147] on p "group" at bounding box center [137, 142] width 140 height 14
click at [902, 142] on input "text" at bounding box center [1229, 139] width 192 height 20
type input "w-full"
click at [902, 210] on div "w-full" at bounding box center [1151, 211] width 22 height 10
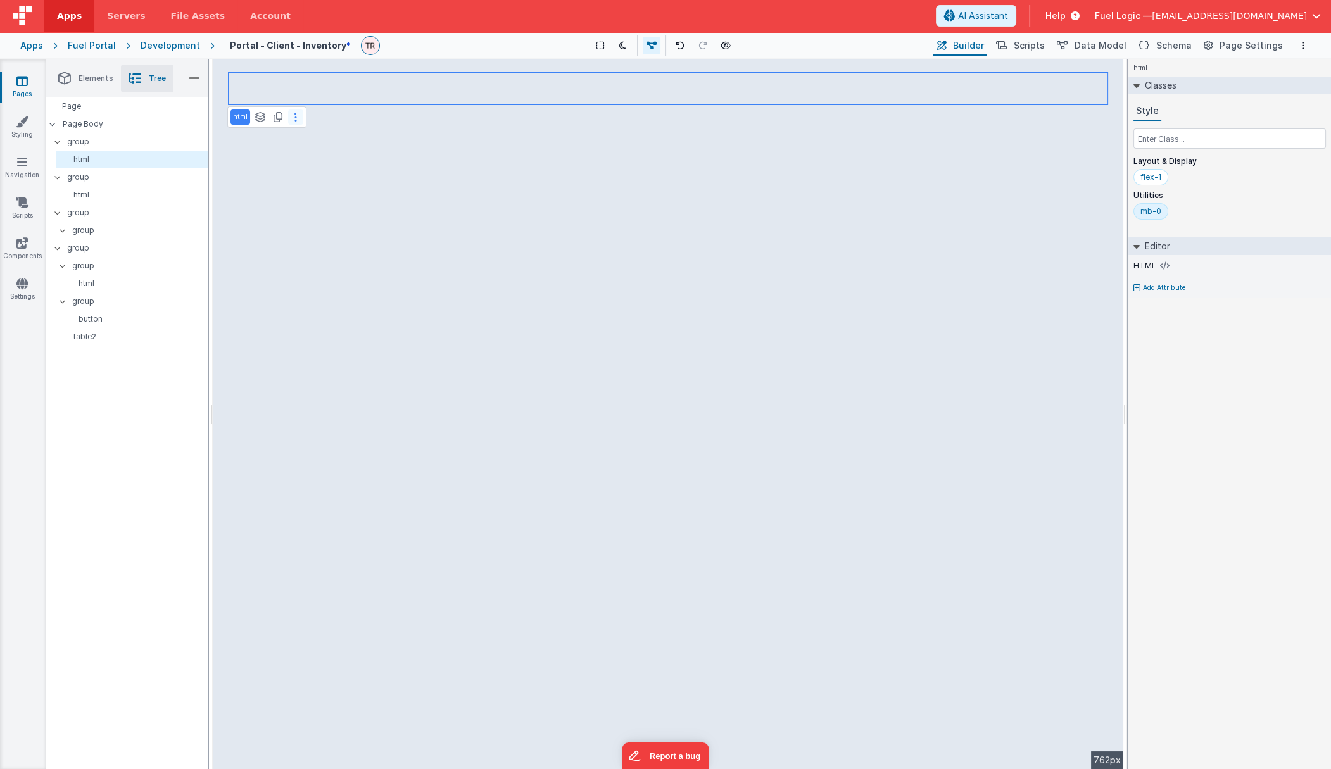
click at [294, 120] on icon at bounding box center [295, 117] width 3 height 10
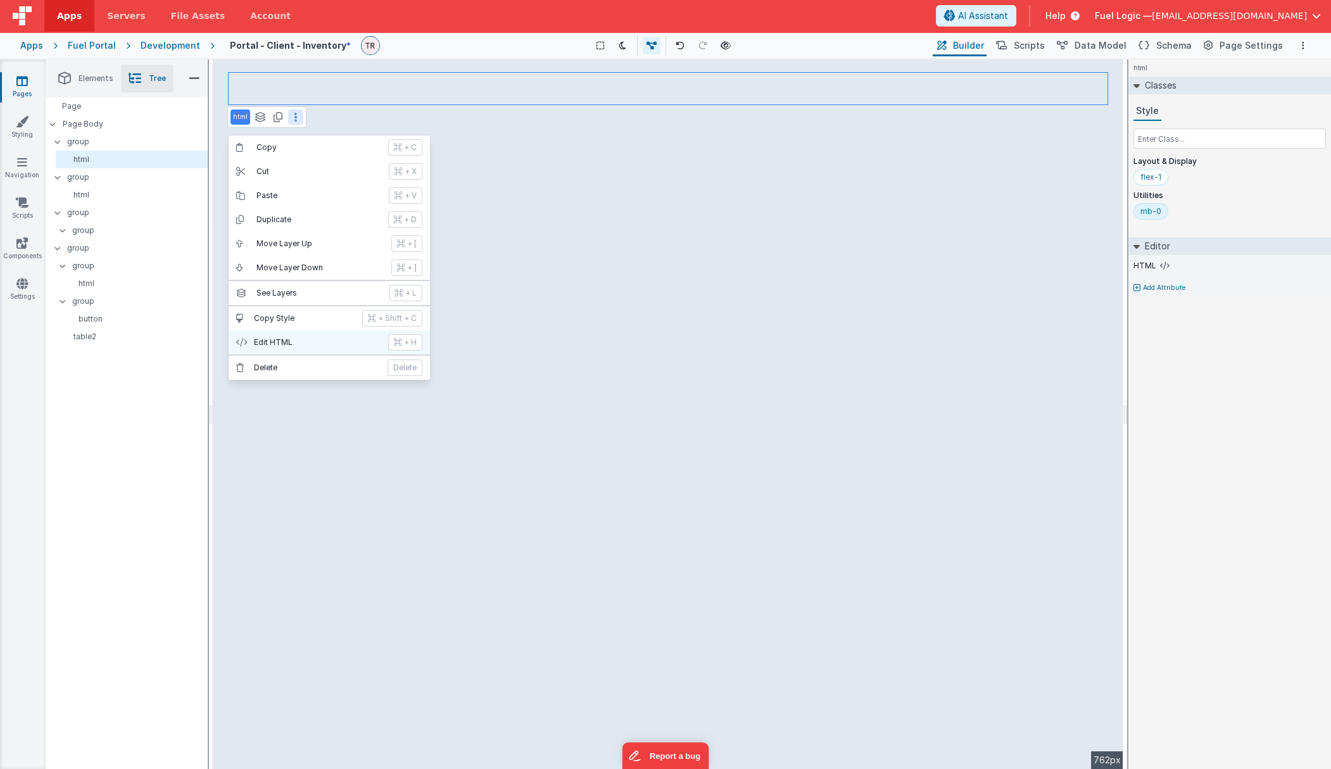
click at [307, 335] on button "Edit HTML + H" at bounding box center [329, 343] width 201 height 24
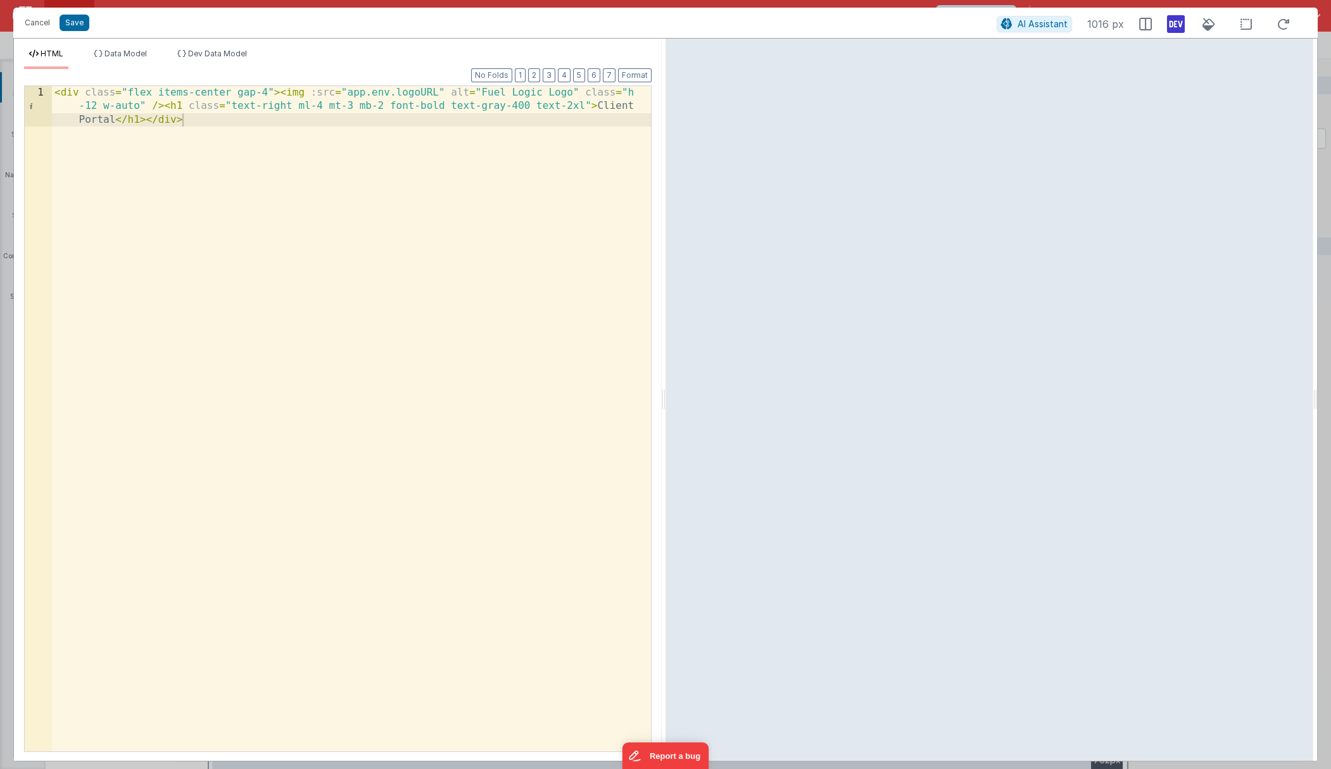
click at [237, 114] on div "< div class = "flex items-center gap-4" > < img :src = "app.env.logoURL" alt = …" at bounding box center [351, 459] width 599 height 747
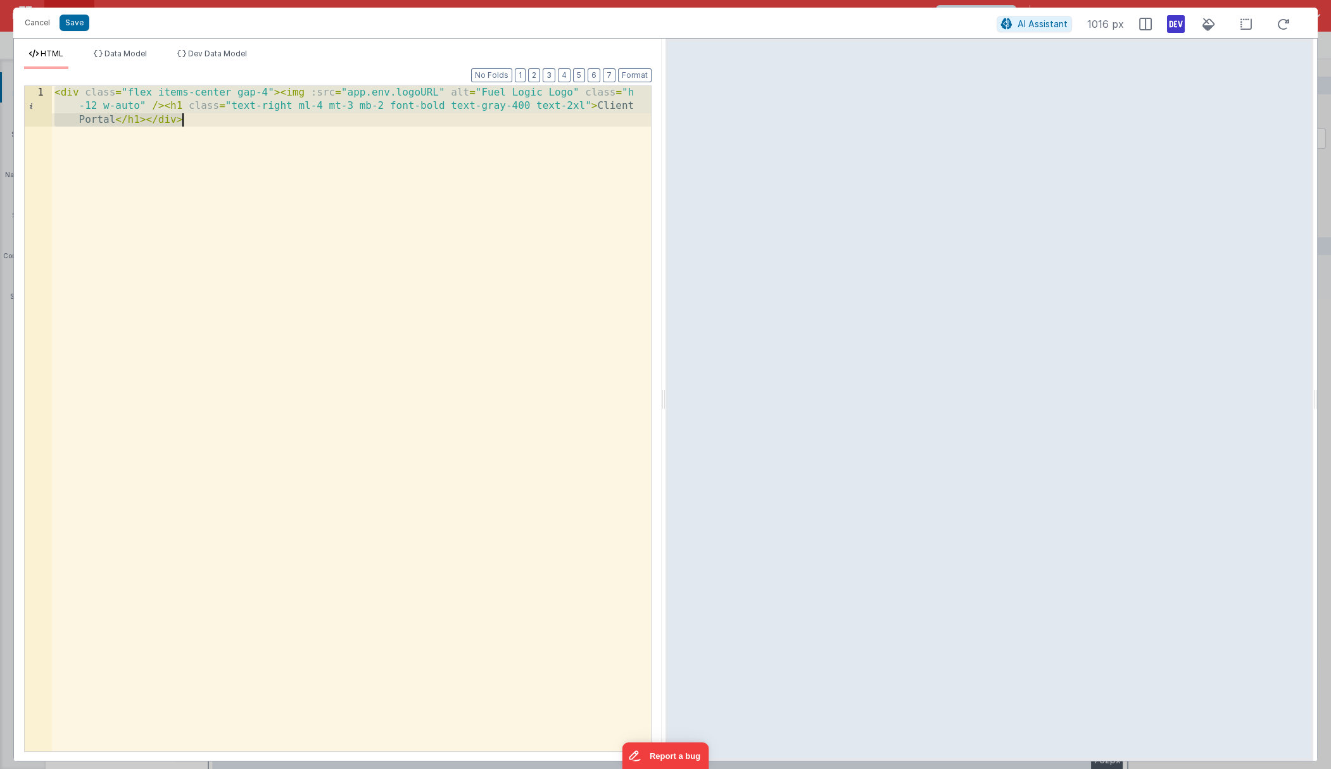
click at [237, 114] on div "< div class = "flex items-center gap-4" > < img :src = "app.env.logoURL" alt = …" at bounding box center [351, 459] width 599 height 747
click at [337, 109] on div "< div class = "flex items-center gap-4" > < img :src = "app.env.logoURL" alt = …" at bounding box center [351, 418] width 599 height 665
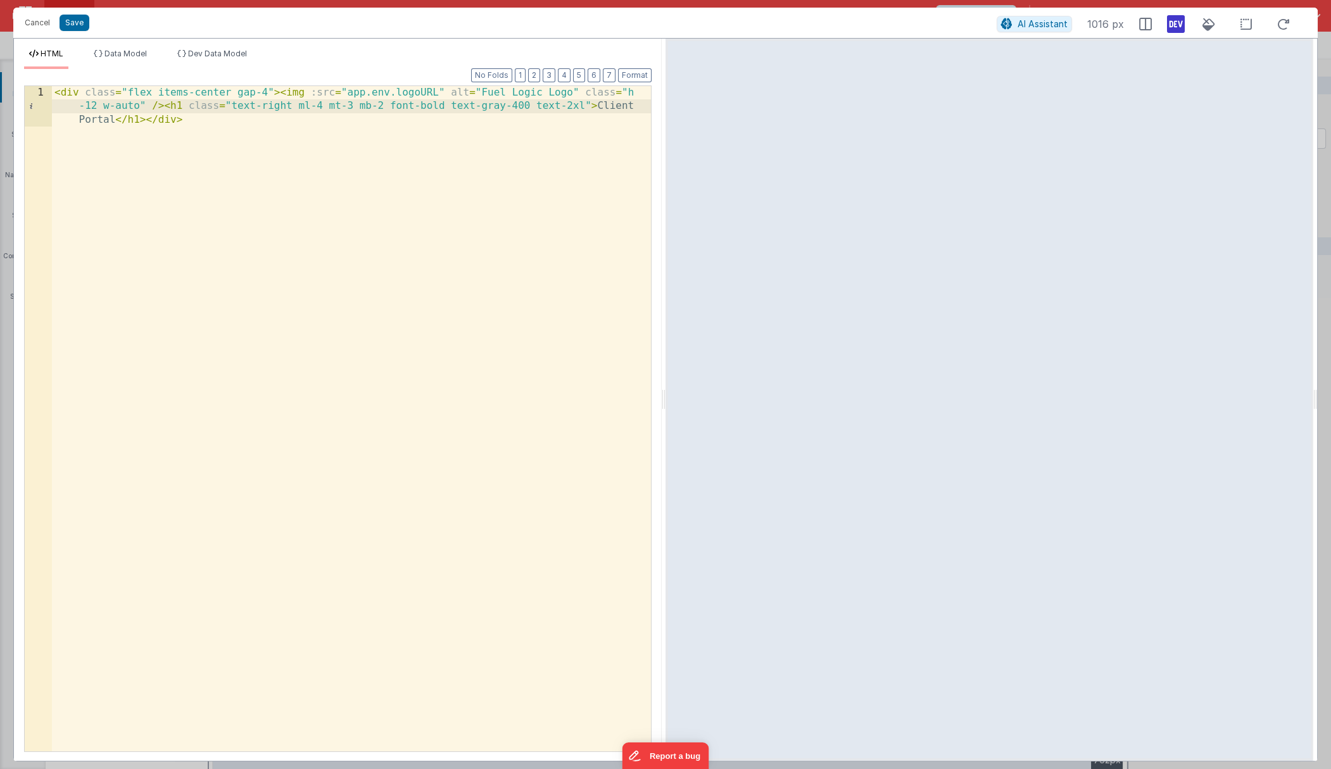
click at [259, 122] on div "< div class = "flex items-center gap-4" > < img :src = "app.env.logoURL" alt = …" at bounding box center [351, 459] width 599 height 747
click at [57, 93] on div "< div class = "flex items-center gap-4" > < img :src = "app.env.logoURL" alt = …" at bounding box center [351, 459] width 599 height 747
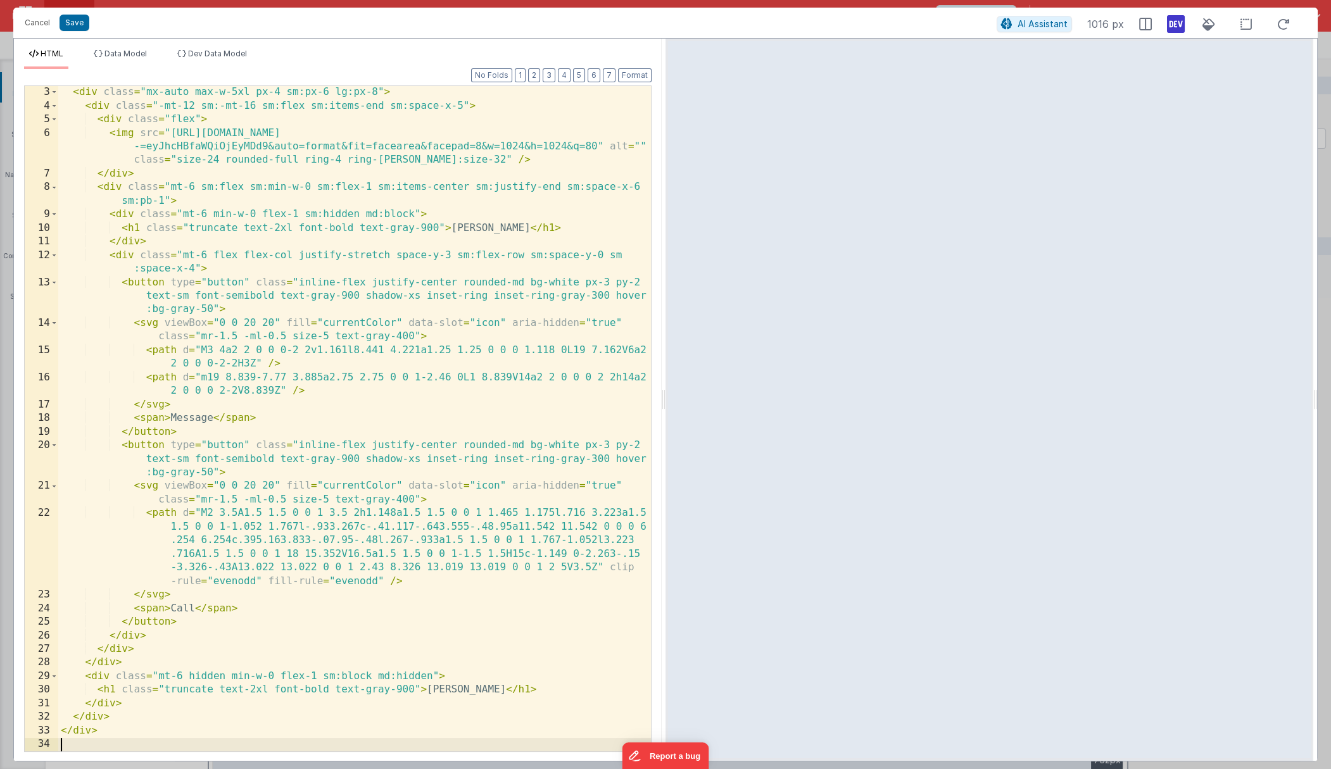
scroll to position [54, 0]
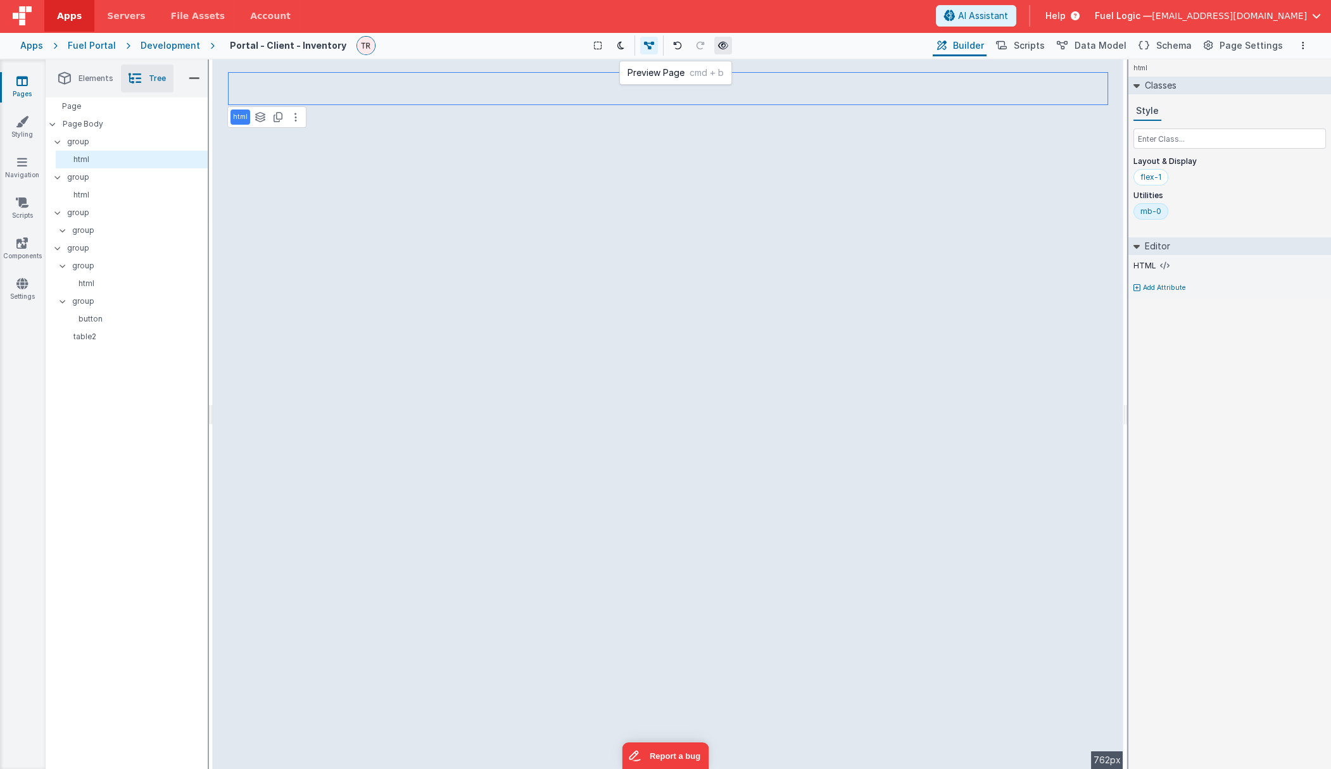
click at [719, 45] on icon at bounding box center [723, 45] width 10 height 9
click at [293, 277] on button at bounding box center [295, 279] width 15 height 15
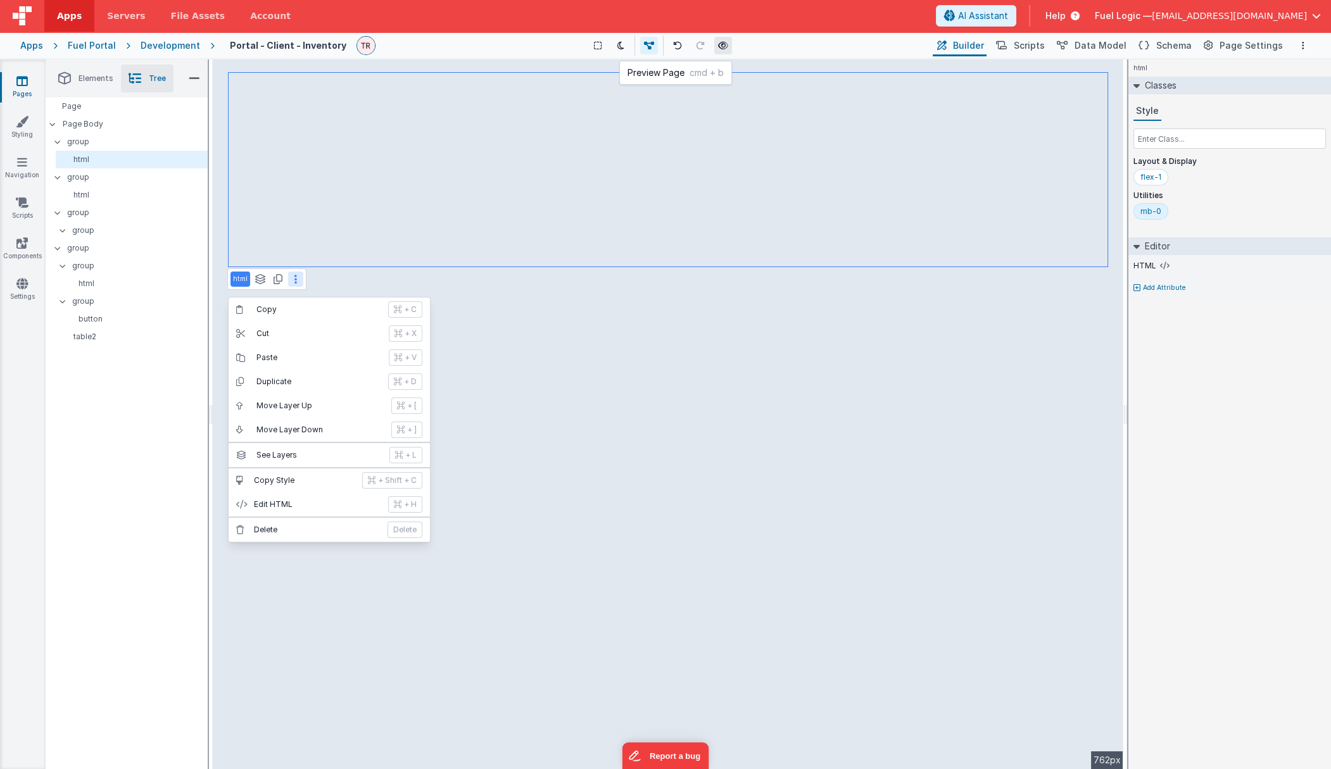
click at [721, 42] on icon at bounding box center [723, 45] width 10 height 9
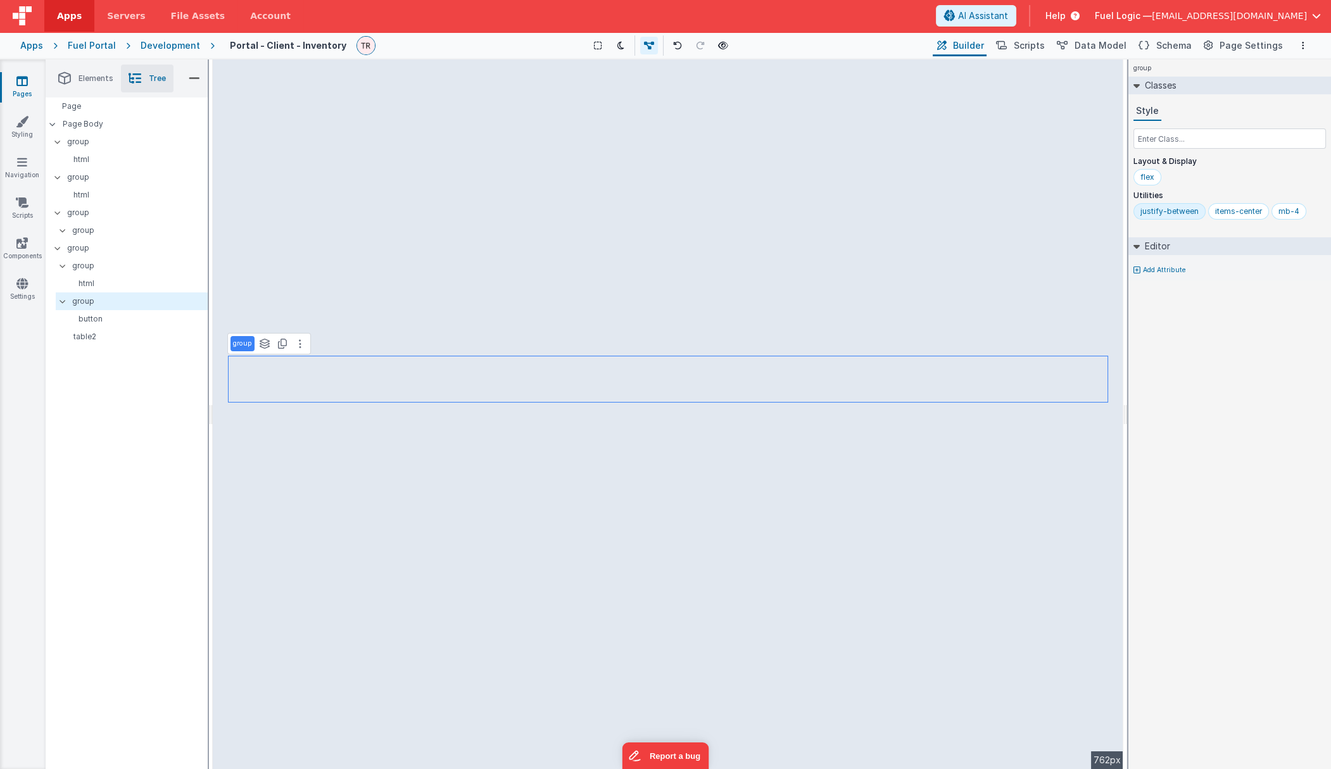
select select "editNew"
click at [902, 137] on input "text" at bounding box center [1229, 139] width 192 height 20
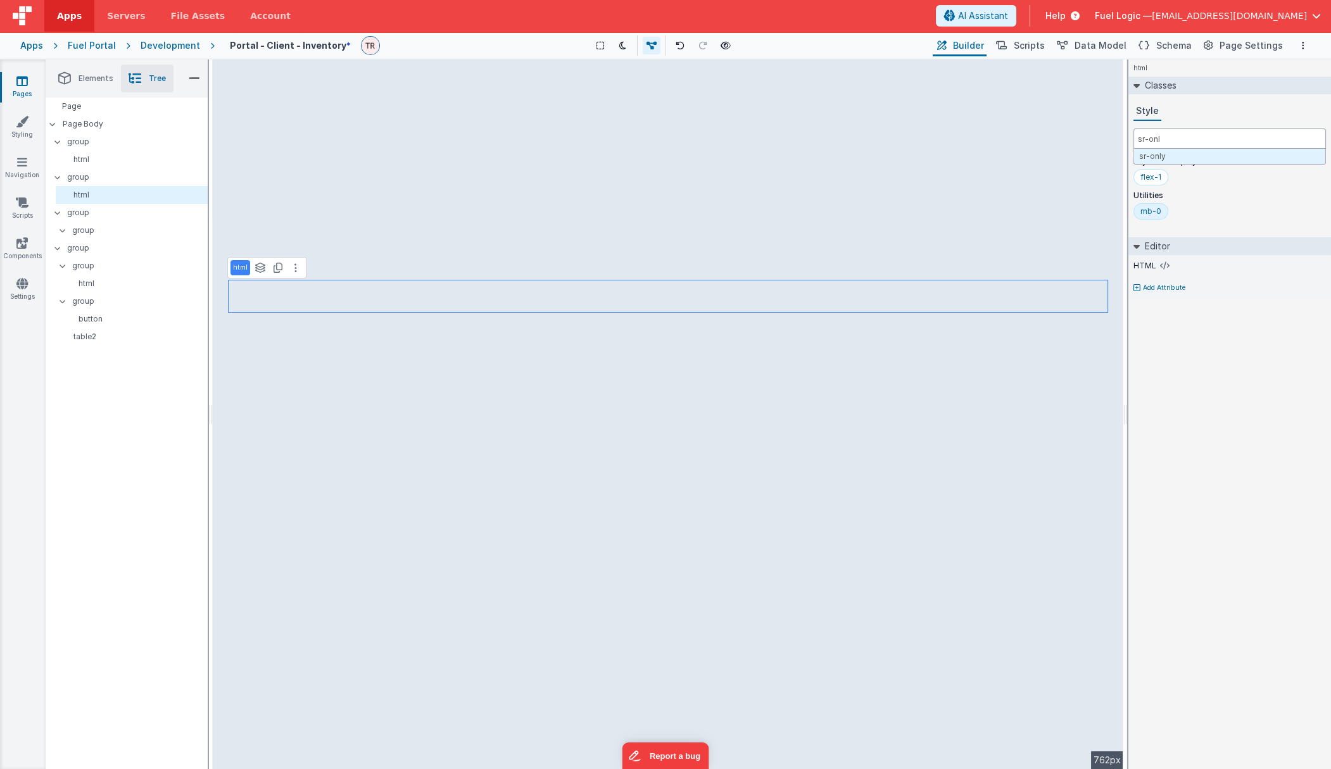
type input "sr-only"
click at [115, 171] on p "group" at bounding box center [137, 177] width 140 height 14
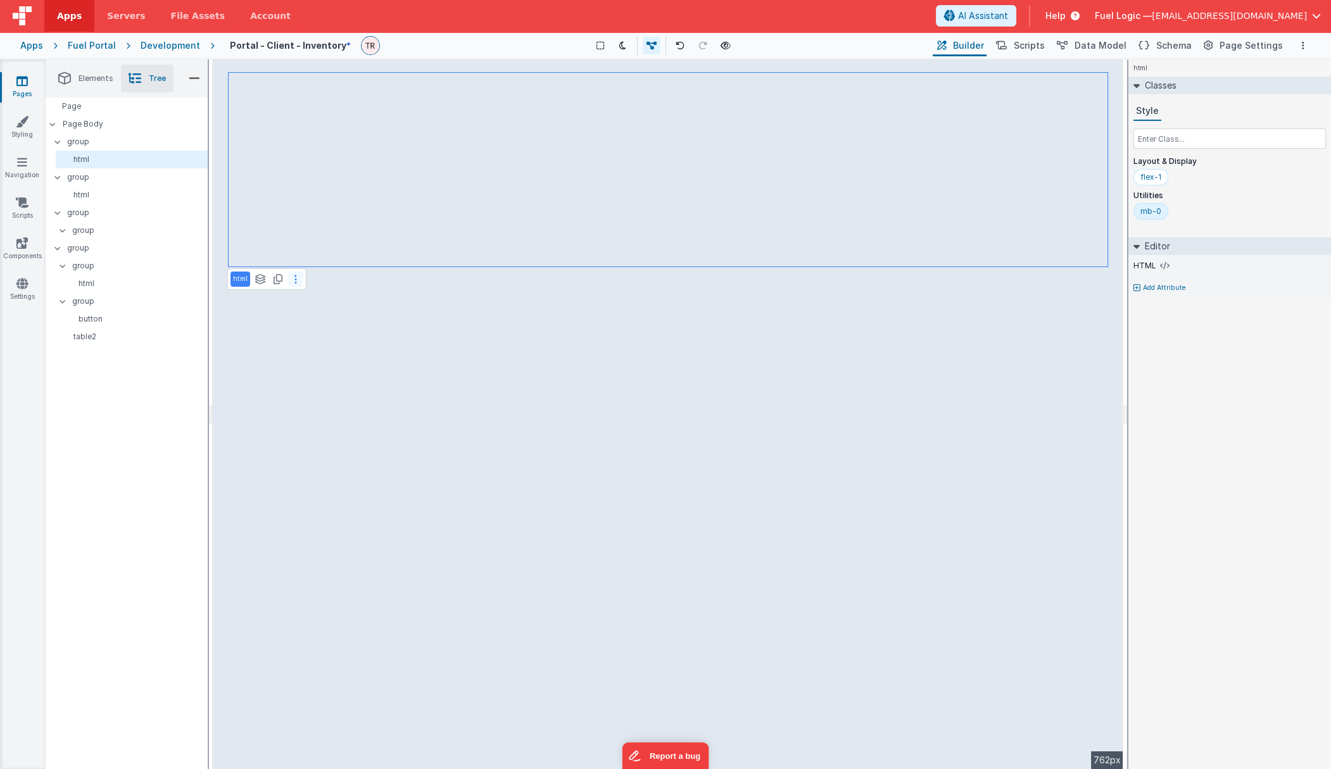
click at [297, 283] on button at bounding box center [295, 279] width 15 height 15
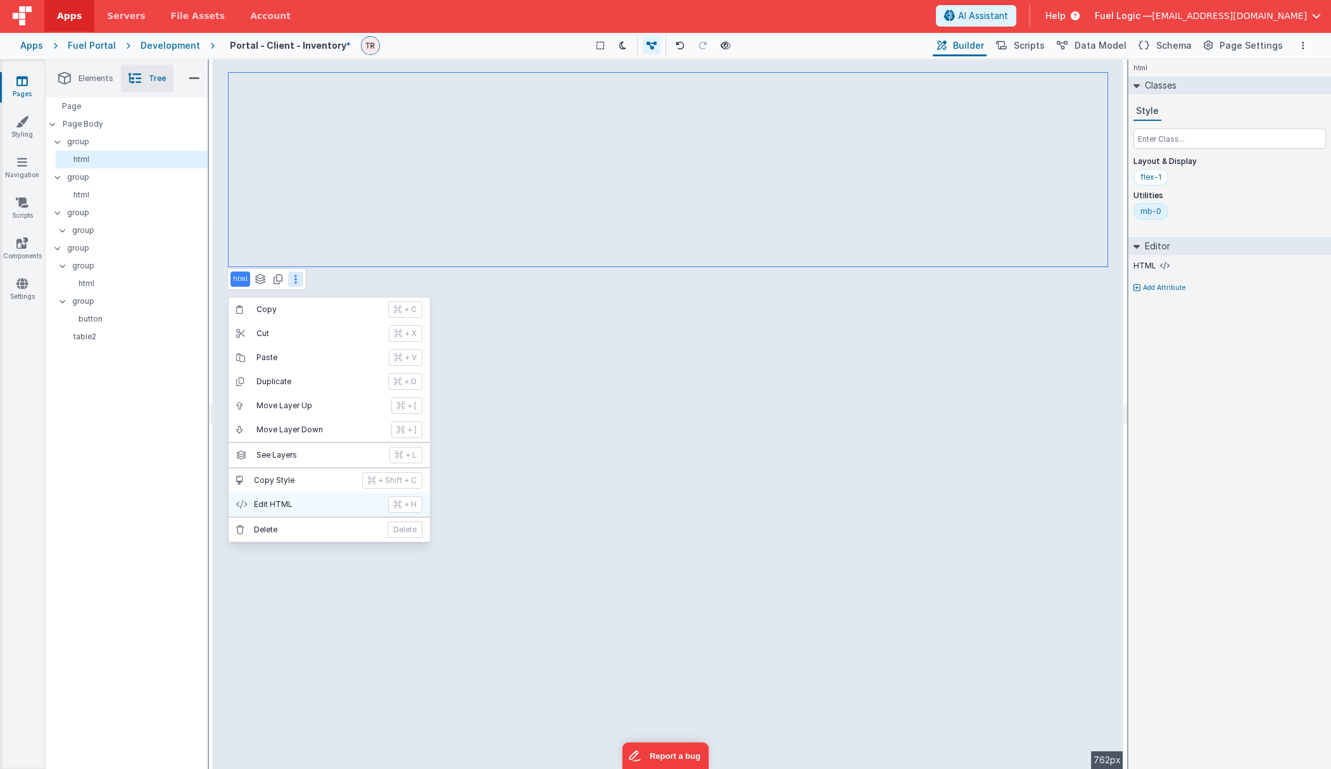
click at [287, 500] on p "Edit HTML" at bounding box center [317, 505] width 127 height 10
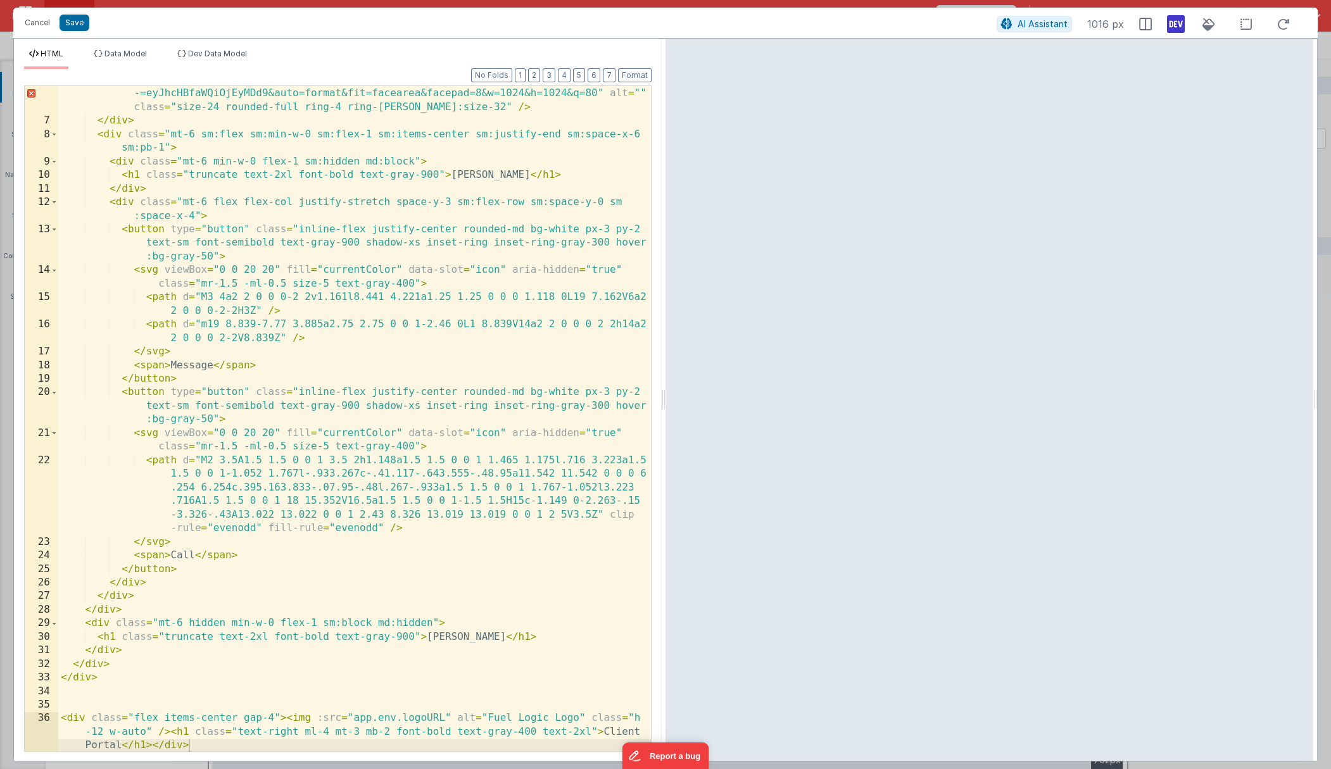
scroll to position [109, 0]
click at [304, 379] on div "< img src = "https://images.unsplash.com/photo-1463453091185-61582044d556?ixlib…" at bounding box center [354, 445] width 593 height 747
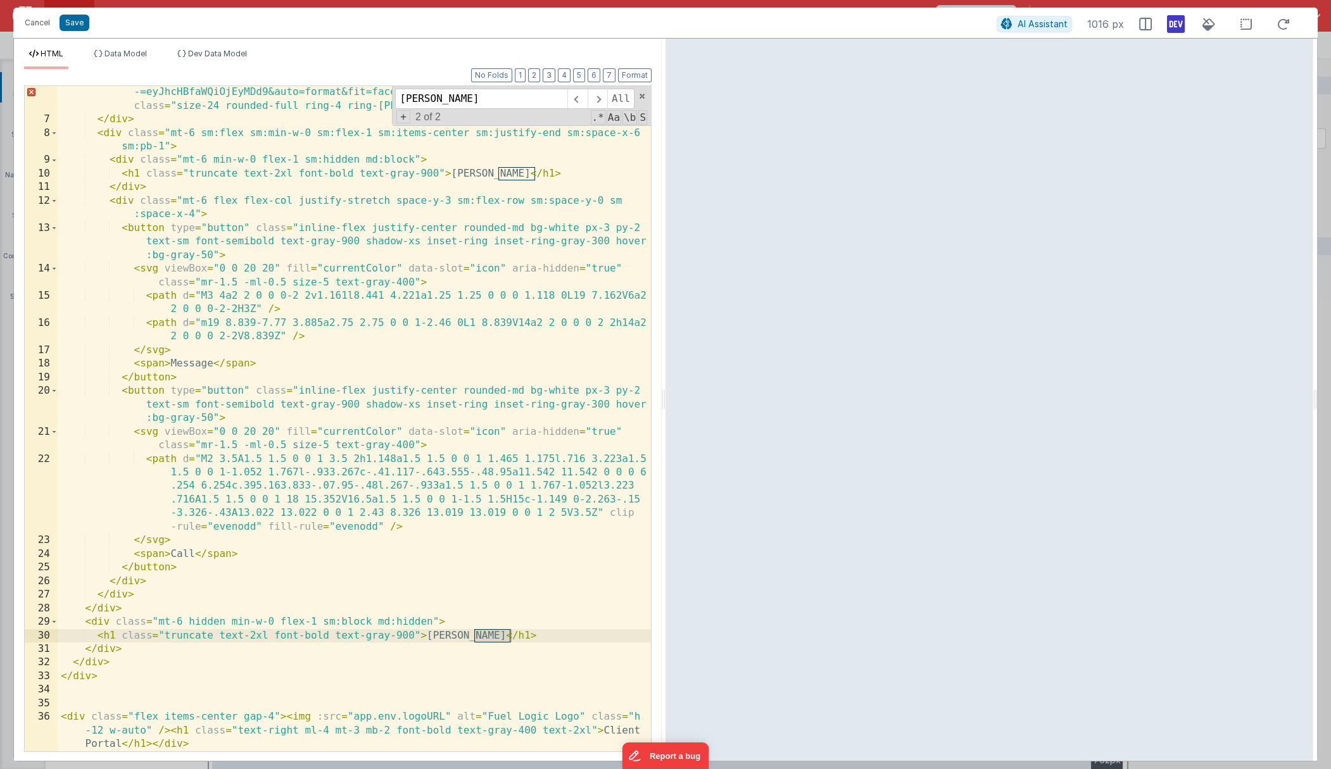
type input "cooper"
click at [510, 522] on div "< img src = "https://images.unsplash.com/photo-1463453091185-61582044d556?ixlib…" at bounding box center [354, 418] width 593 height 665
click at [442, 522] on div "< img src = "https://images.unsplash.com/photo-1463453091185-61582044d556?ixlib…" at bounding box center [354, 445] width 593 height 747
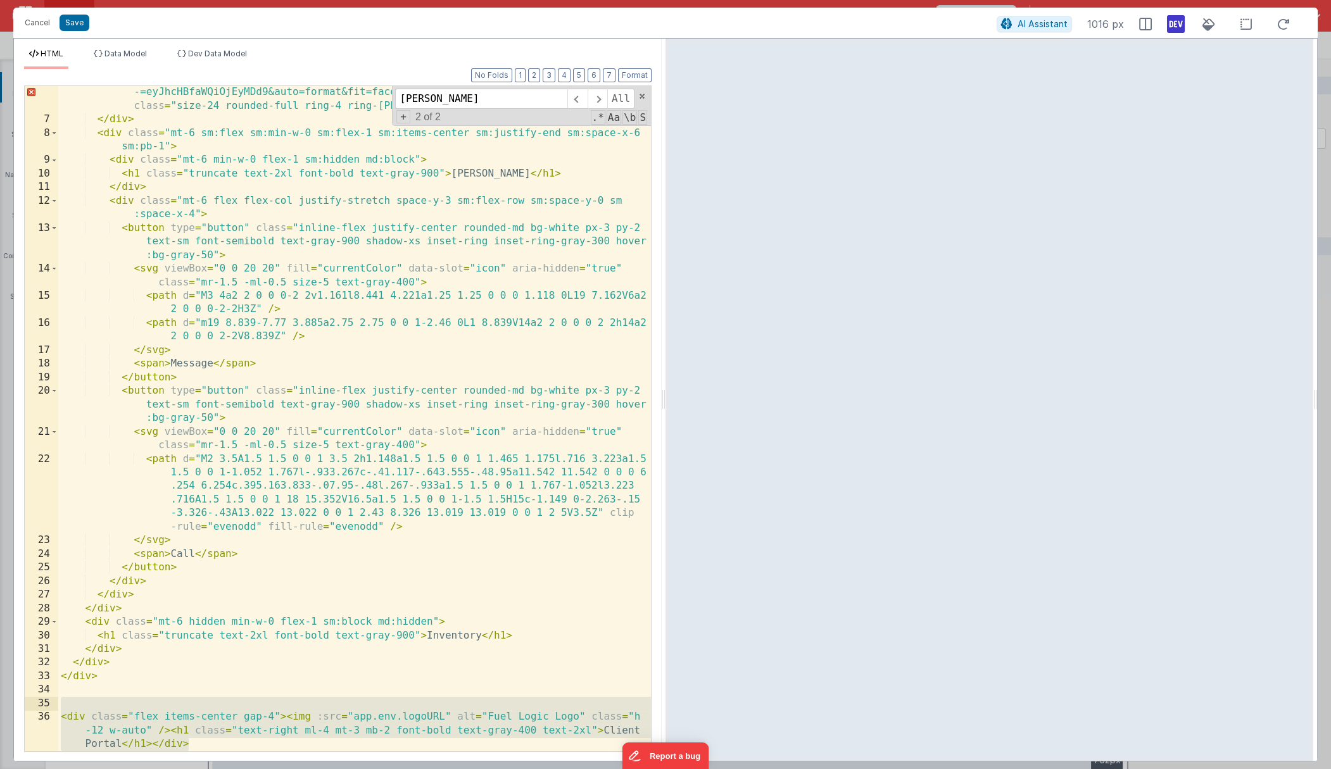
drag, startPoint x: 197, startPoint y: 743, endPoint x: 56, endPoint y: 707, distance: 145.1
click at [58, 522] on div "< img src = "https://images.unsplash.com/photo-1463453091185-61582044d556?ixlib…" at bounding box center [354, 418] width 593 height 665
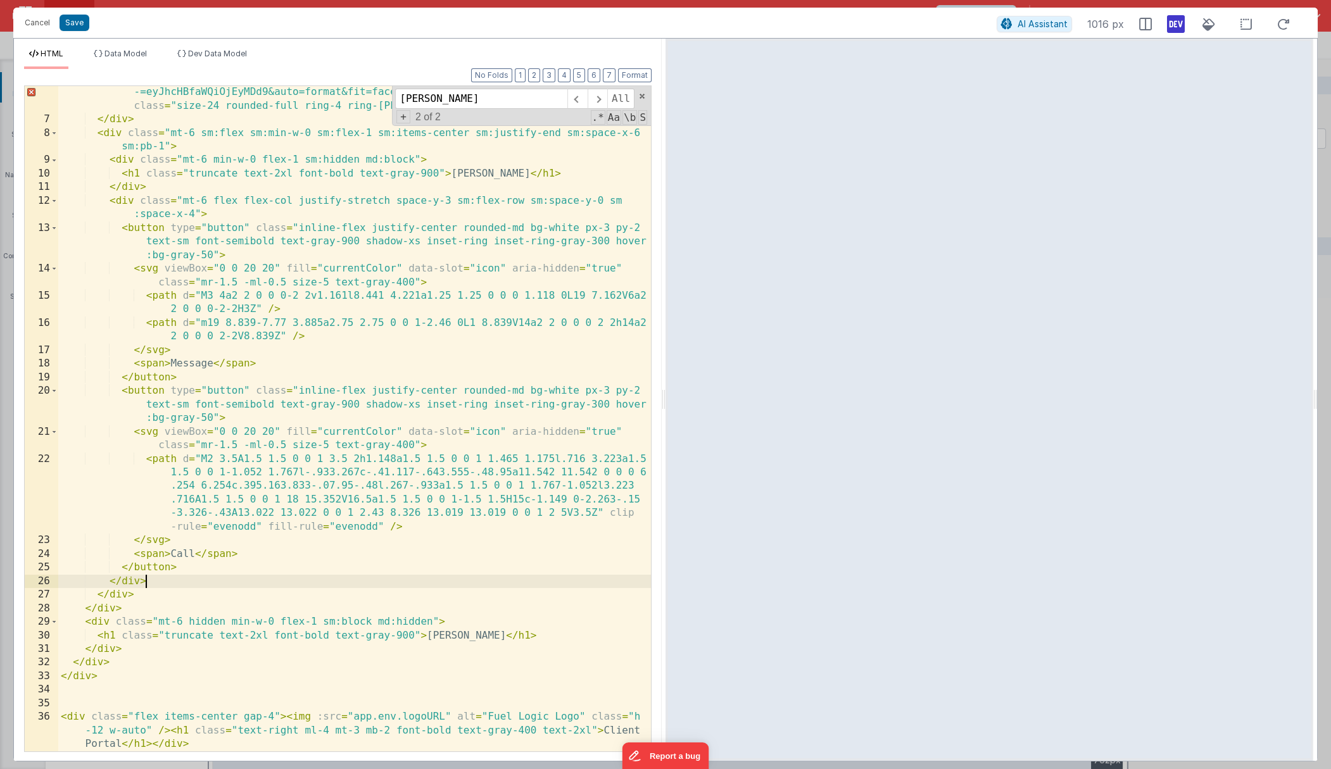
click at [504, 522] on div "< img src = "https://images.unsplash.com/photo-1463453091185-61582044d556?ixlib…" at bounding box center [354, 445] width 593 height 747
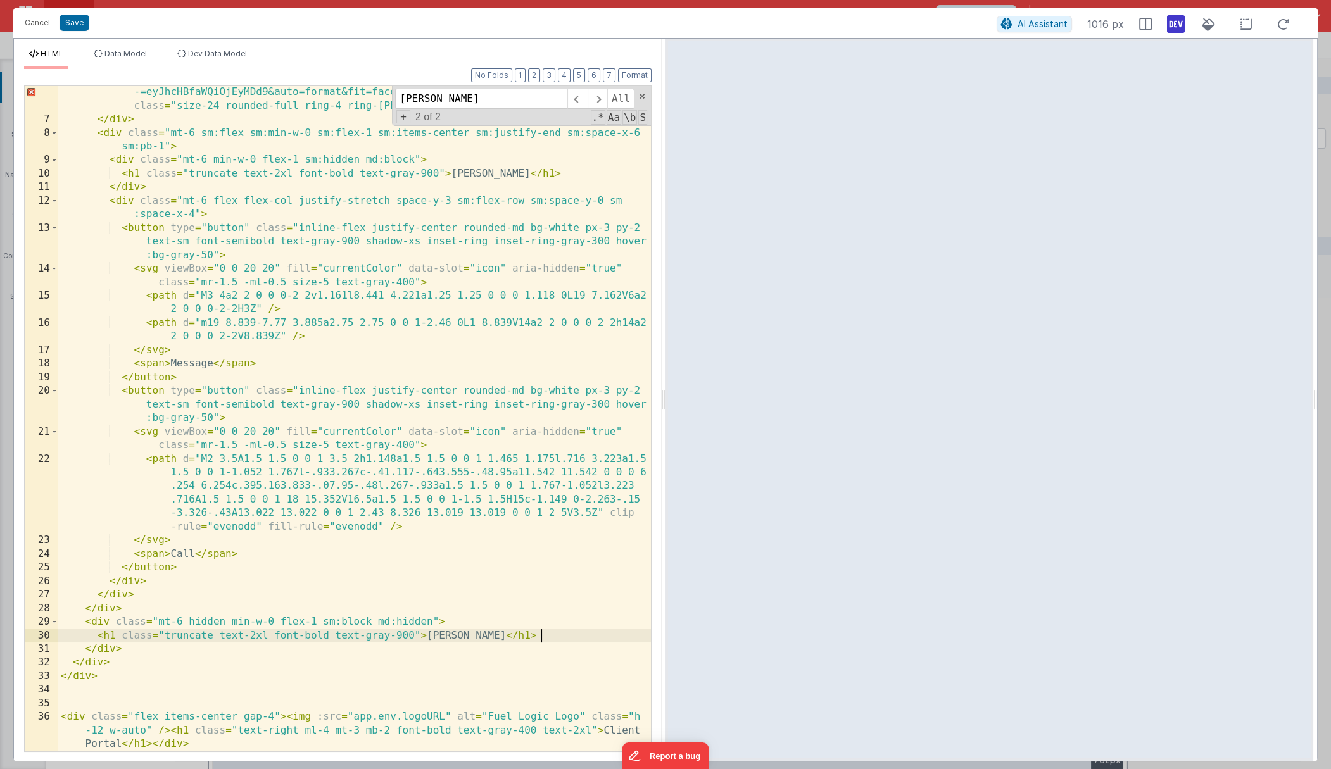
click at [564, 522] on div "< img src = "https://images.unsplash.com/photo-1463453091185-61582044d556?ixlib…" at bounding box center [354, 445] width 593 height 747
click at [419, 165] on div "< img src = "https://images.unsplash.com/photo-1463453091185-61582044d556?ixlib…" at bounding box center [354, 445] width 593 height 747
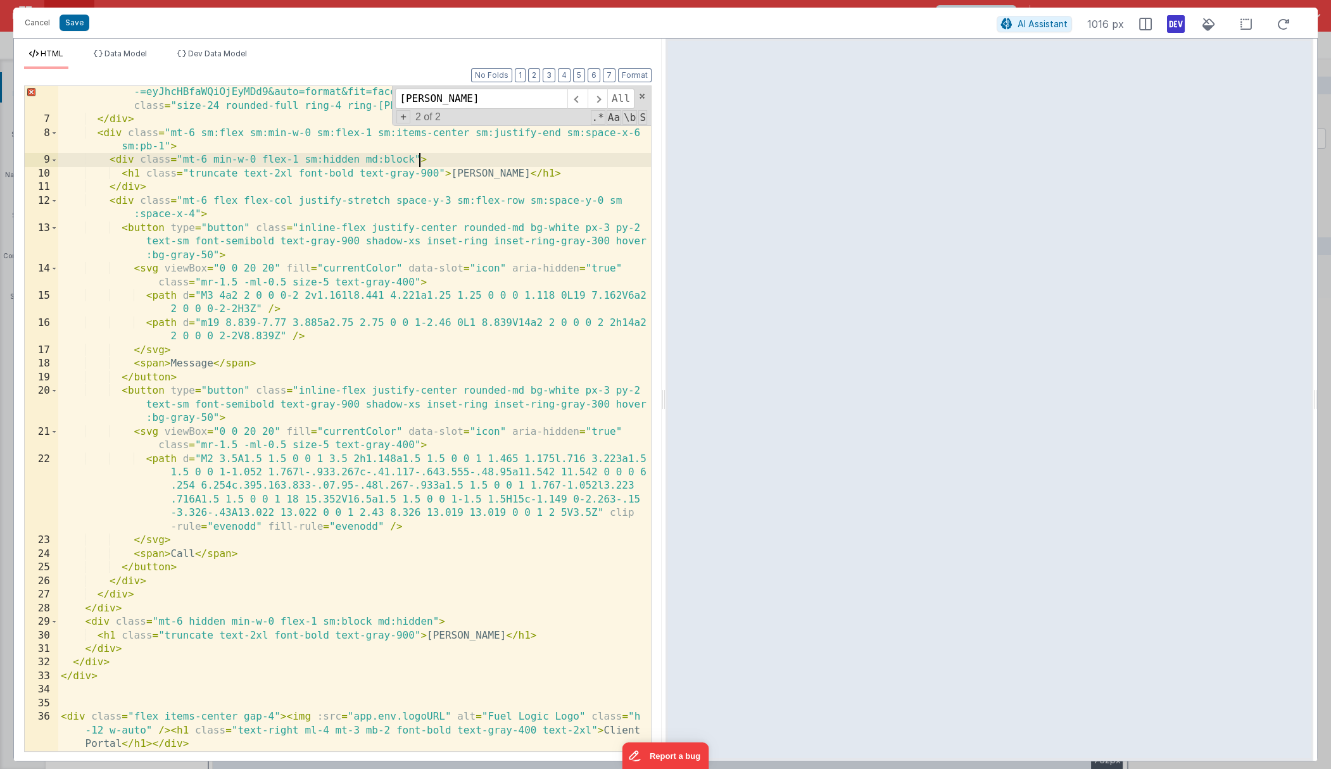
click at [422, 173] on div "< img src = "https://images.unsplash.com/photo-1463453091185-61582044d556?ixlib…" at bounding box center [354, 445] width 593 height 747
click at [545, 175] on div "< img src = "https://images.unsplash.com/photo-1463453091185-61582044d556?ixlib…" at bounding box center [354, 445] width 593 height 747
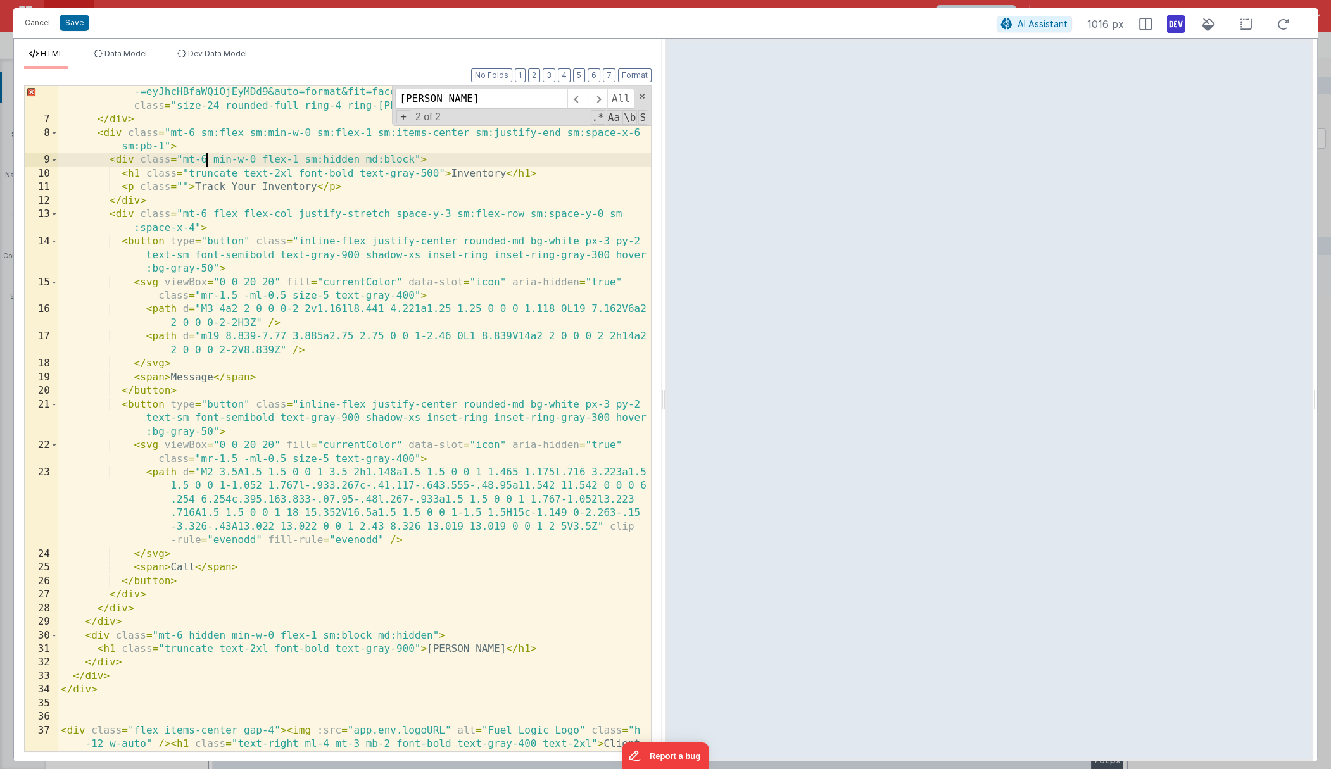
click at [206, 159] on div "< img src = "https://images.unsplash.com/photo-1463453091185-61582044d556?ixlib…" at bounding box center [354, 445] width 593 height 747
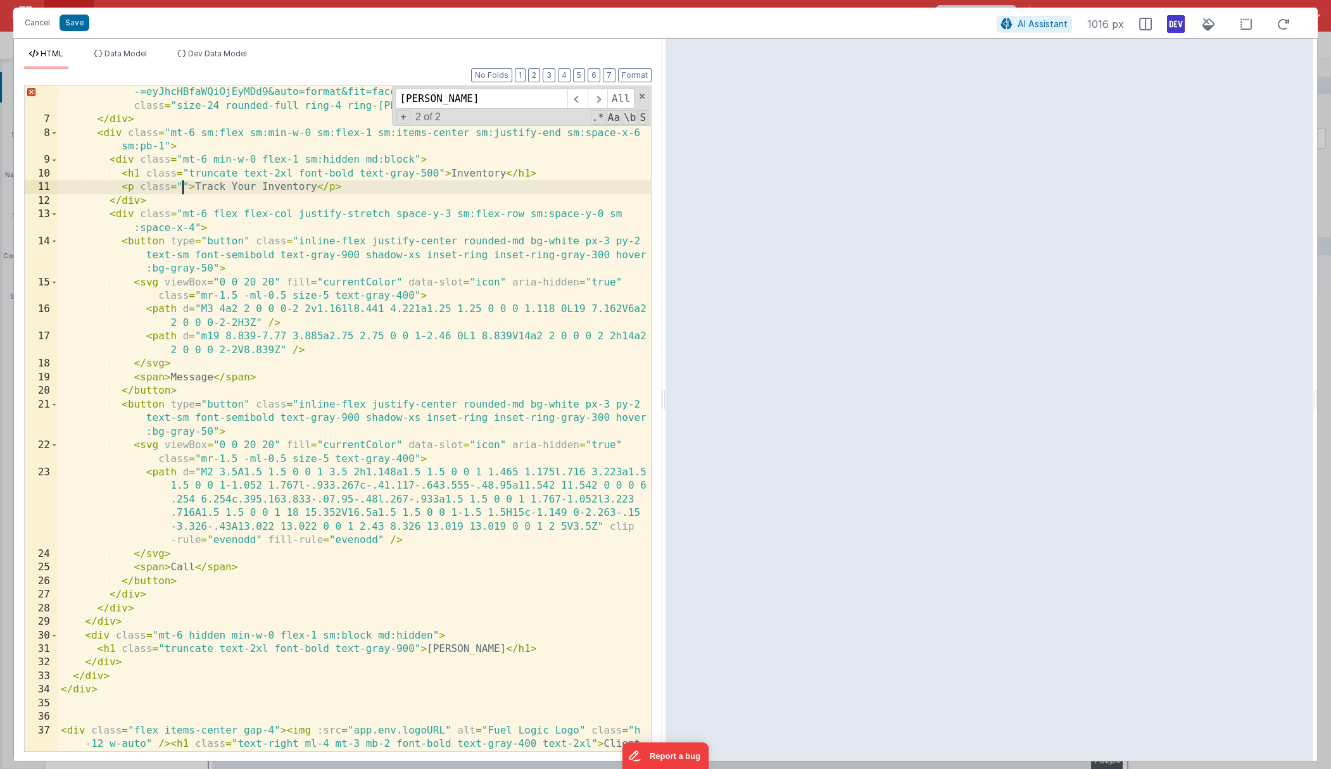
click at [182, 191] on div "< img src = "https://images.unsplash.com/photo-1463453091185-61582044d556?ixlib…" at bounding box center [354, 445] width 593 height 747
click at [356, 196] on div "< img src = "https://images.unsplash.com/photo-1463453091185-61582044d556?ixlib…" at bounding box center [354, 445] width 593 height 747
click at [356, 189] on div "< img src = "https://images.unsplash.com/photo-1463453091185-61582044d556?ixlib…" at bounding box center [354, 445] width 593 height 747
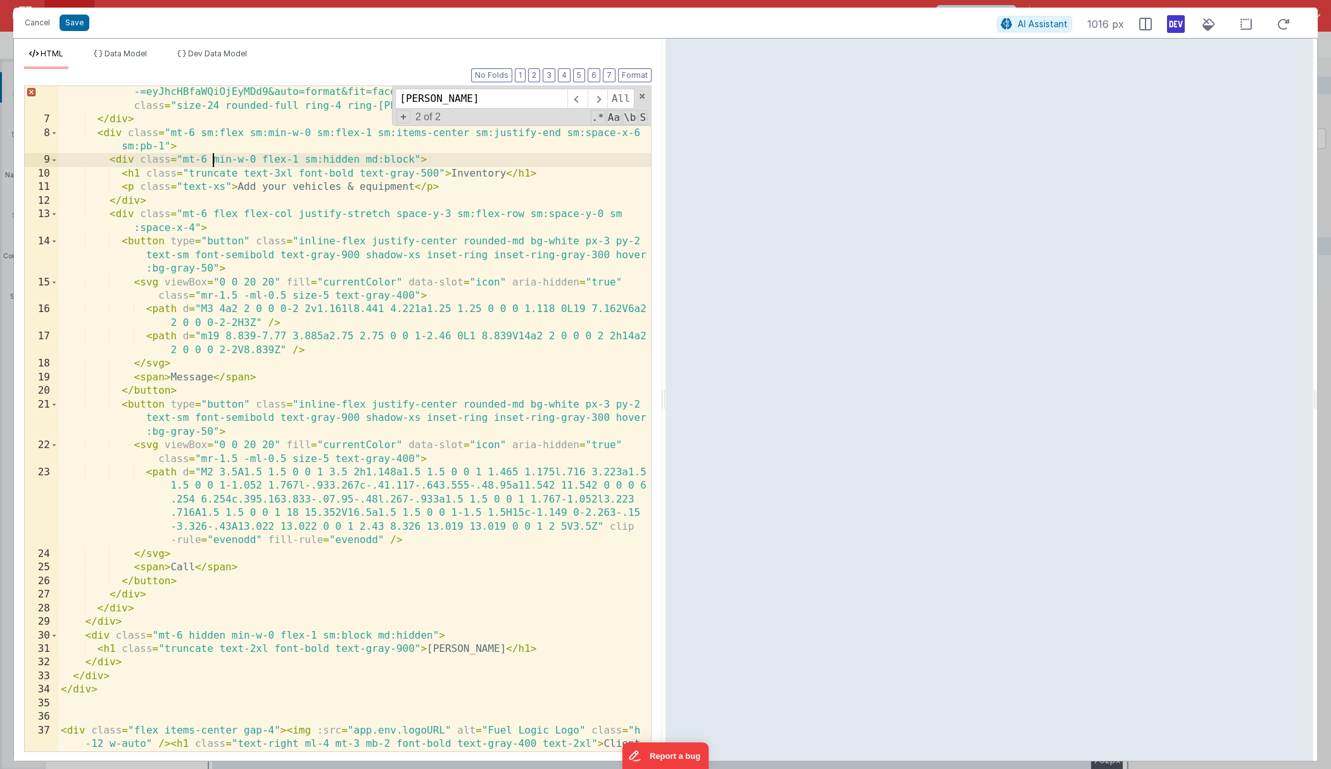
click at [211, 159] on div "< img src = "https://images.unsplash.com/photo-1463453091185-61582044d556?ixlib…" at bounding box center [354, 445] width 593 height 747
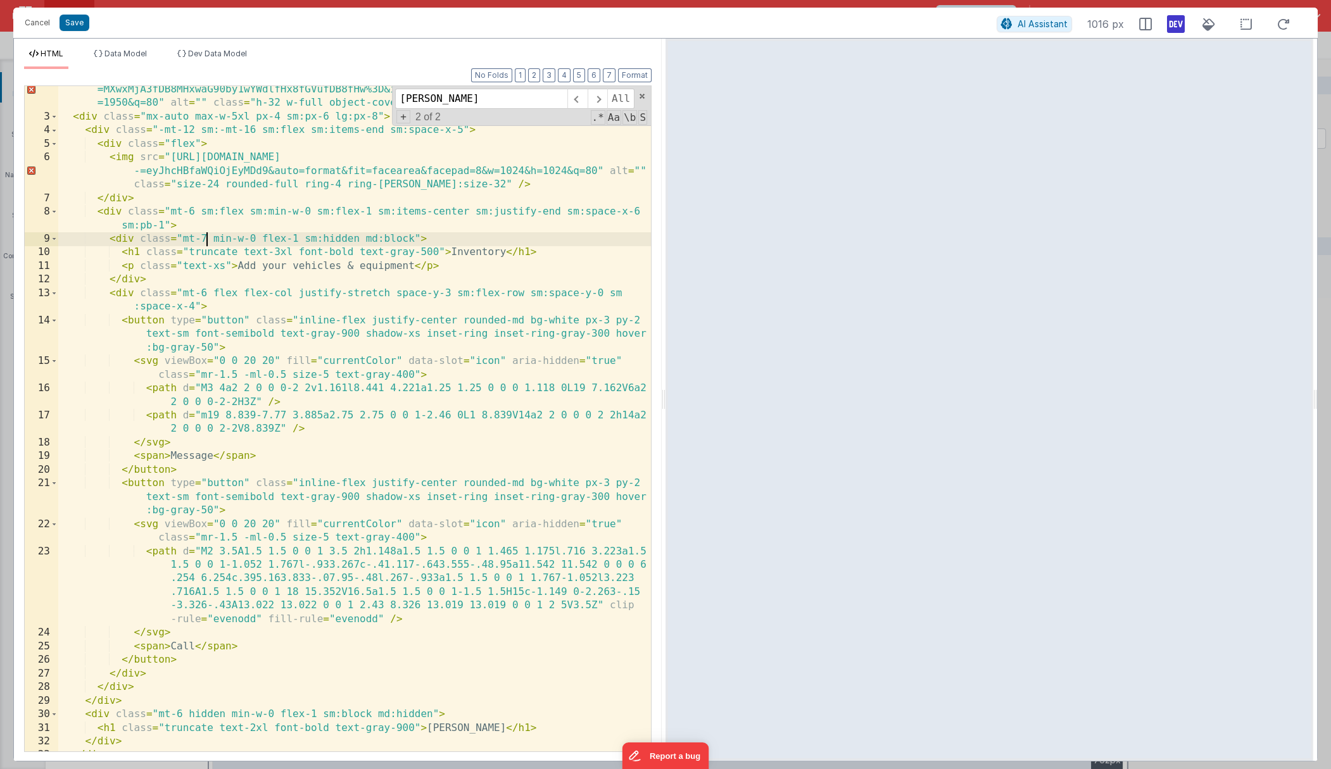
scroll to position [28, 0]
click at [182, 294] on div "< img src = "https://images.unsplash.com/photo-1444628838545-ac4016a5418a?ixid …" at bounding box center [354, 432] width 593 height 720
click at [206, 246] on div "< img src = "https://images.unsplash.com/photo-1444628838545-ac4016a5418a?ixid …" at bounding box center [354, 432] width 593 height 720
click at [330, 243] on div "< img src = "https://images.unsplash.com/photo-1444628838545-ac4016a5418a?ixid …" at bounding box center [354, 432] width 593 height 720
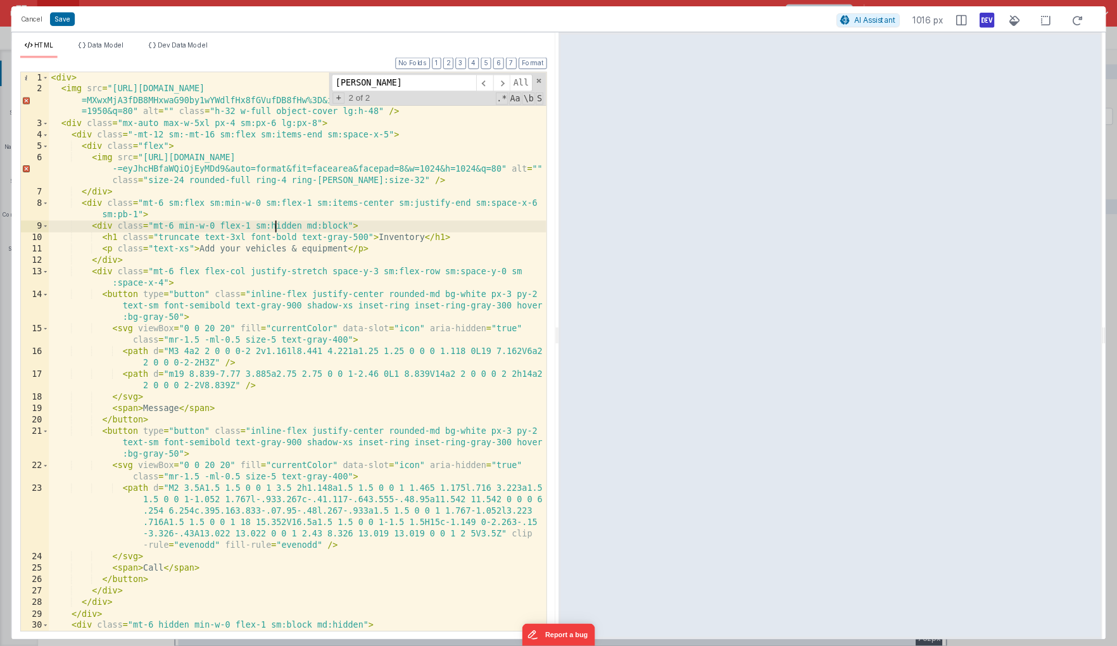
scroll to position [0, 0]
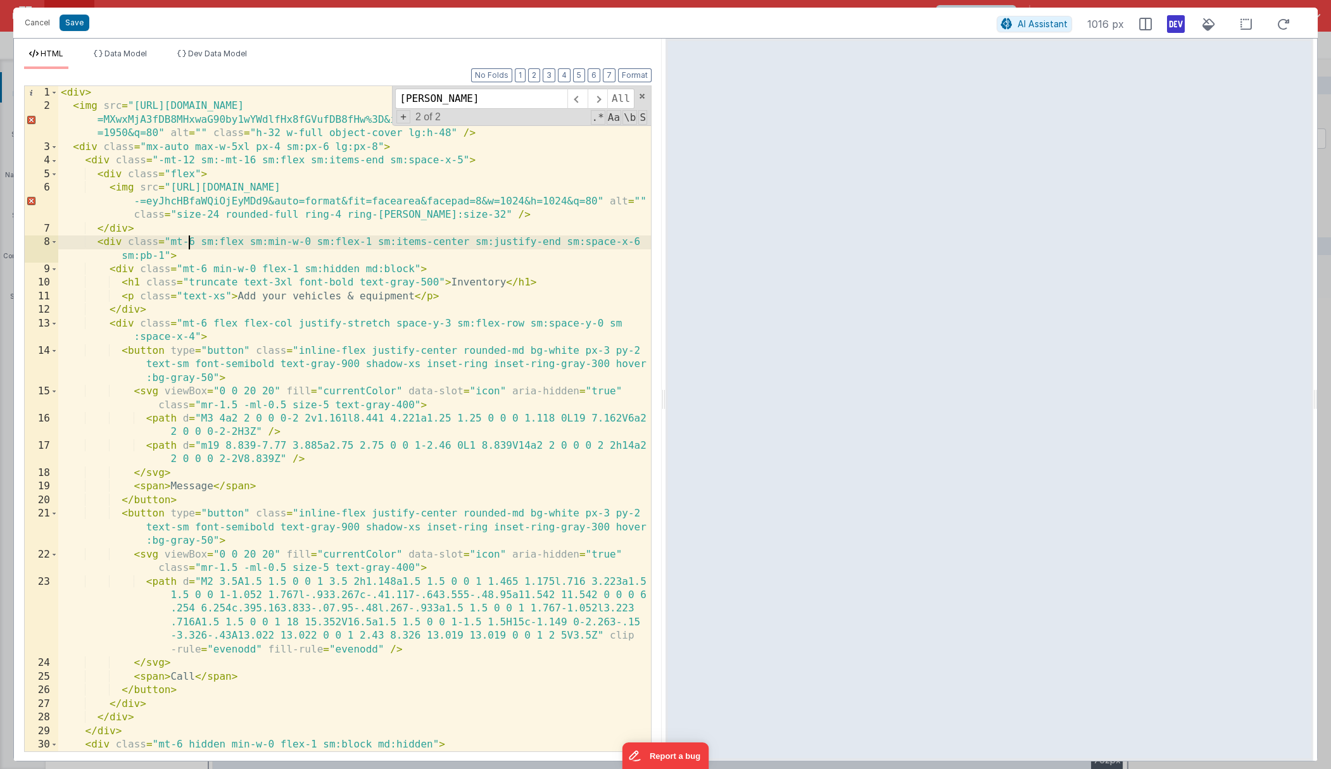
click at [187, 239] on div "< div > < img src = "https://images.unsplash.com/photo-1444628838545-ac4016a541…" at bounding box center [354, 432] width 593 height 693
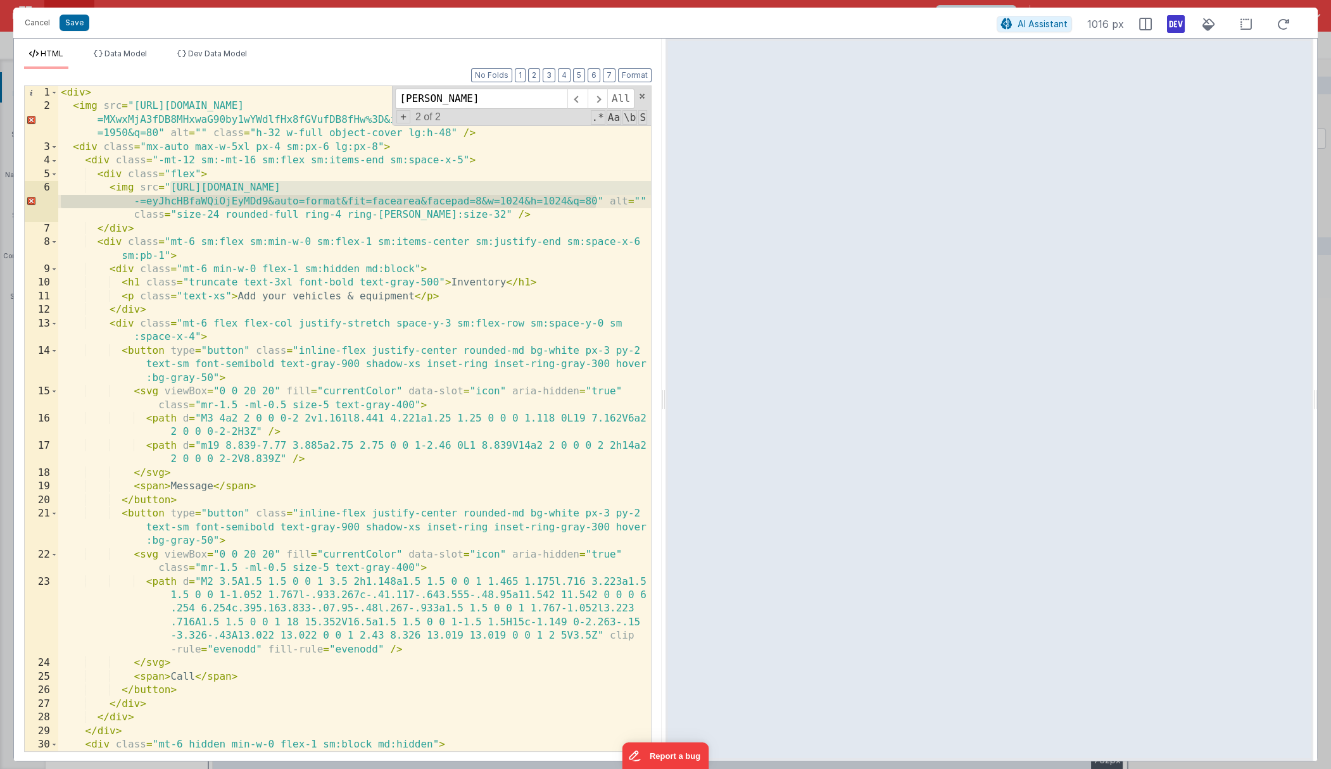
drag, startPoint x: 172, startPoint y: 192, endPoint x: 594, endPoint y: 198, distance: 421.7
click at [594, 198] on div "< div > < img src = "https://images.unsplash.com/photo-1444628838545-ac4016a541…" at bounding box center [354, 432] width 593 height 693
click at [419, 200] on div "< div > < img src = "https://images.unsplash.com/photo-1444628838545-ac4016a541…" at bounding box center [354, 418] width 593 height 665
drag, startPoint x: 595, startPoint y: 203, endPoint x: 169, endPoint y: 194, distance: 426.2
click at [169, 194] on div "< div > < img src = "https://images.unsplash.com/photo-1444628838545-ac4016a541…" at bounding box center [354, 432] width 593 height 693
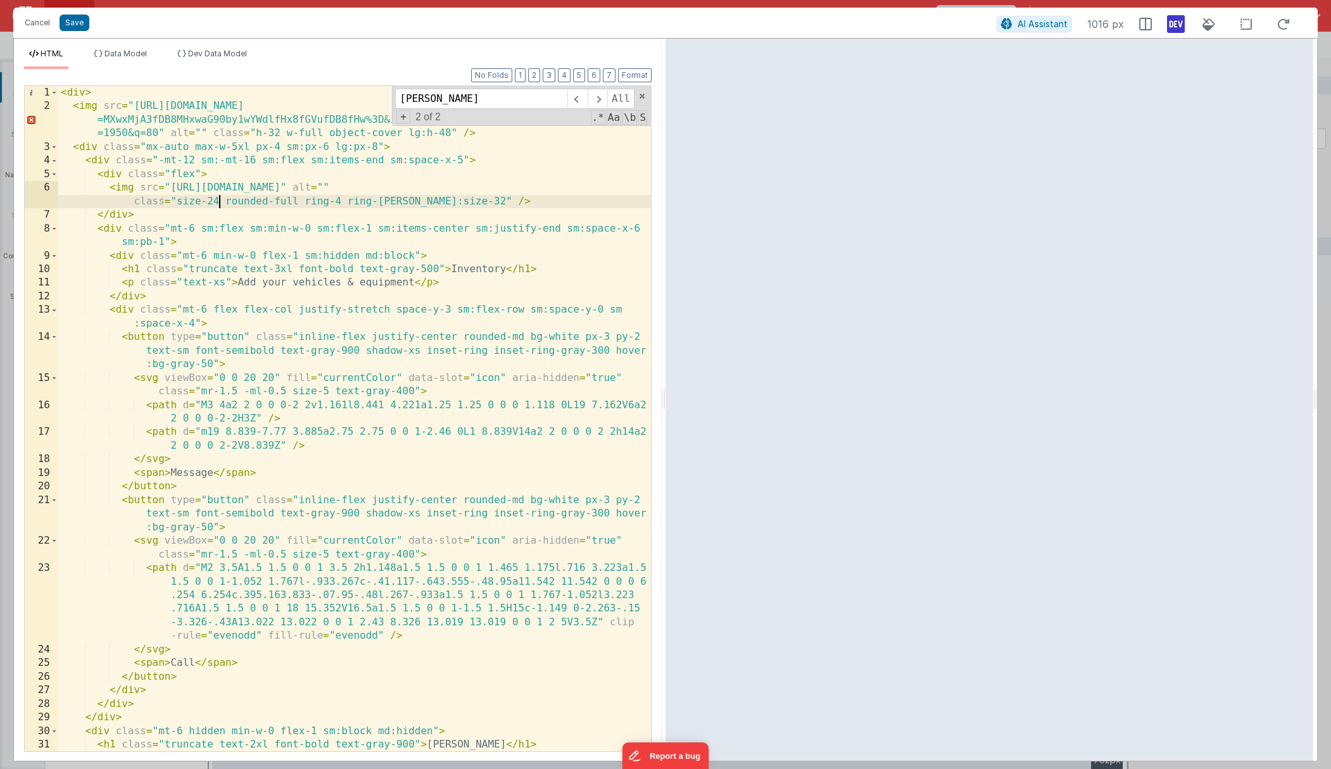
click at [220, 205] on div "< div > < img src = "https://images.unsplash.com/photo-1444628838545-ac4016a541…" at bounding box center [354, 432] width 593 height 693
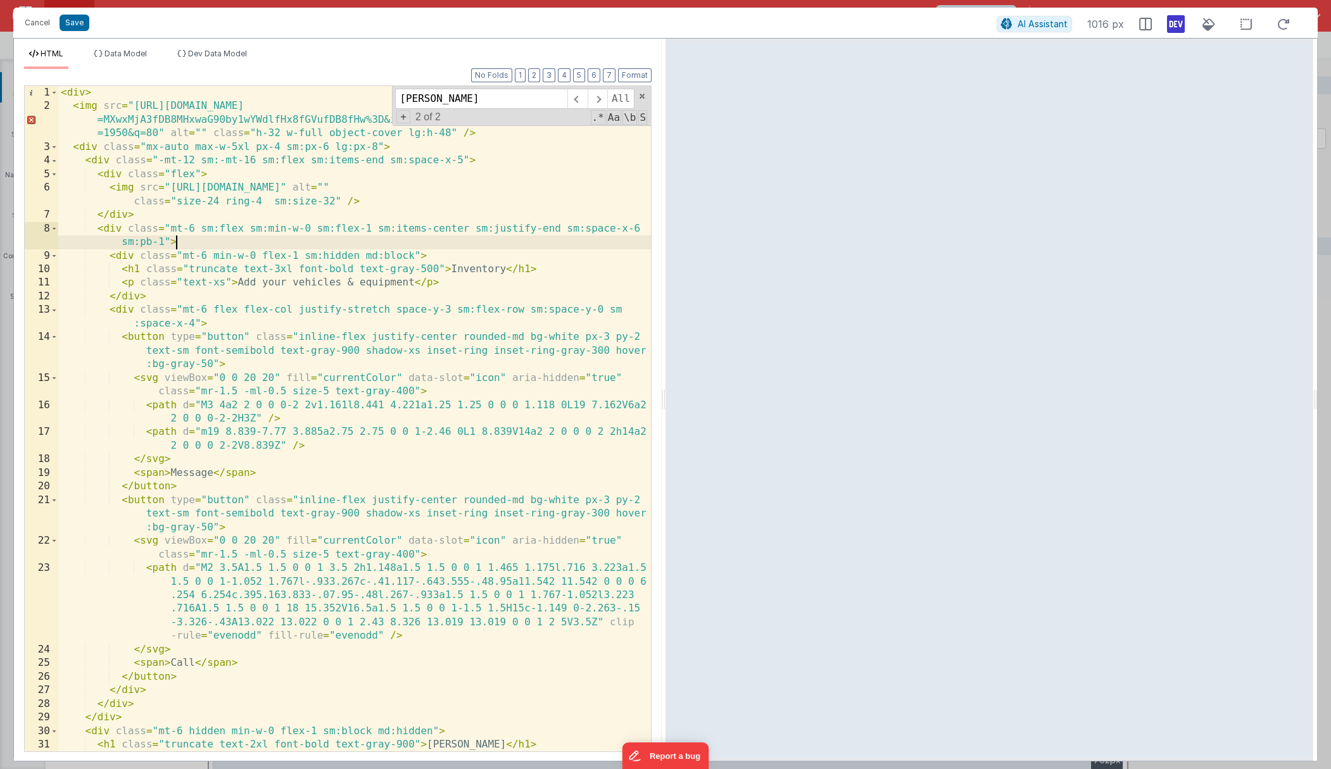
click at [384, 236] on div "< div > < img src = "https://images.unsplash.com/photo-1444628838545-ac4016a541…" at bounding box center [354, 432] width 593 height 693
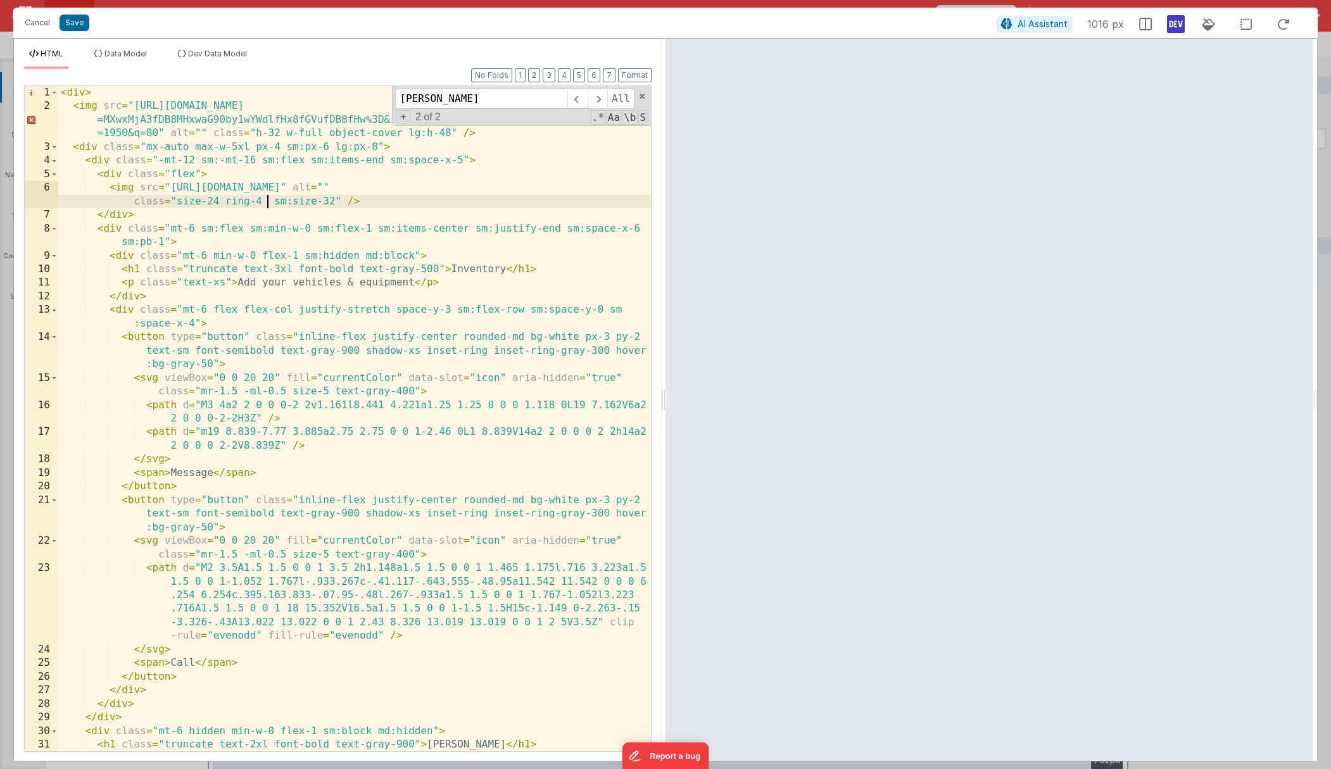
click at [267, 200] on div "< div > < img src = "https://images.unsplash.com/photo-1444628838545-ac4016a541…" at bounding box center [354, 432] width 593 height 693
paste textarea
click at [287, 219] on div "< div > < img src = "https://images.unsplash.com/photo-1444628838545-ac4016a541…" at bounding box center [354, 432] width 593 height 693
click at [216, 208] on div "< div > < img src = "https://images.unsplash.com/photo-1444628838545-ac4016a541…" at bounding box center [354, 432] width 593 height 693
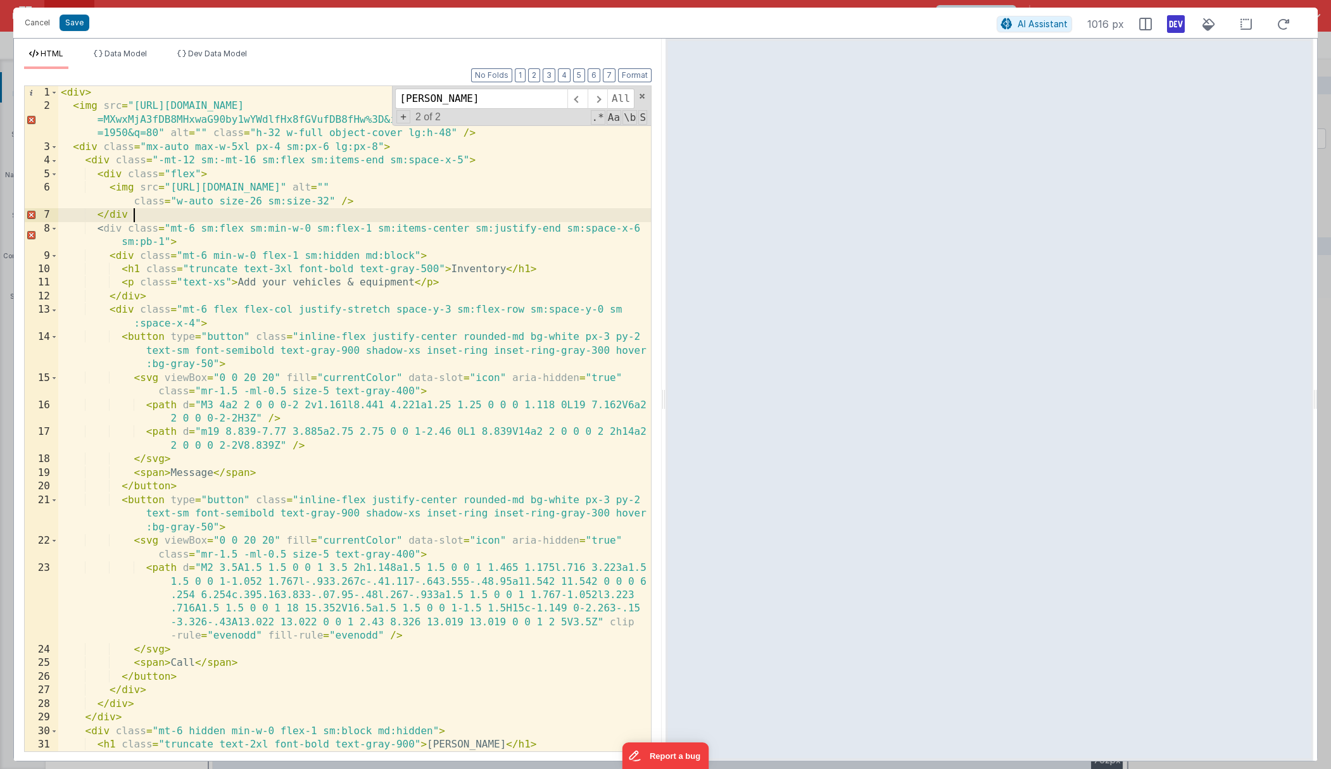
click at [217, 203] on div "< div > < img src = "https://images.unsplash.com/photo-1444628838545-ac4016a541…" at bounding box center [354, 432] width 593 height 693
click at [902, 28] on icon at bounding box center [1284, 24] width 28 height 16
click at [256, 200] on div "< div > < img src = "https://images.unsplash.com/photo-1444628838545-ac4016a541…" at bounding box center [354, 432] width 593 height 693
click at [902, 18] on icon at bounding box center [1284, 24] width 28 height 16
click at [242, 199] on div "< div > < img src = "https://images.unsplash.com/photo-1444628838545-ac4016a541…" at bounding box center [354, 432] width 593 height 693
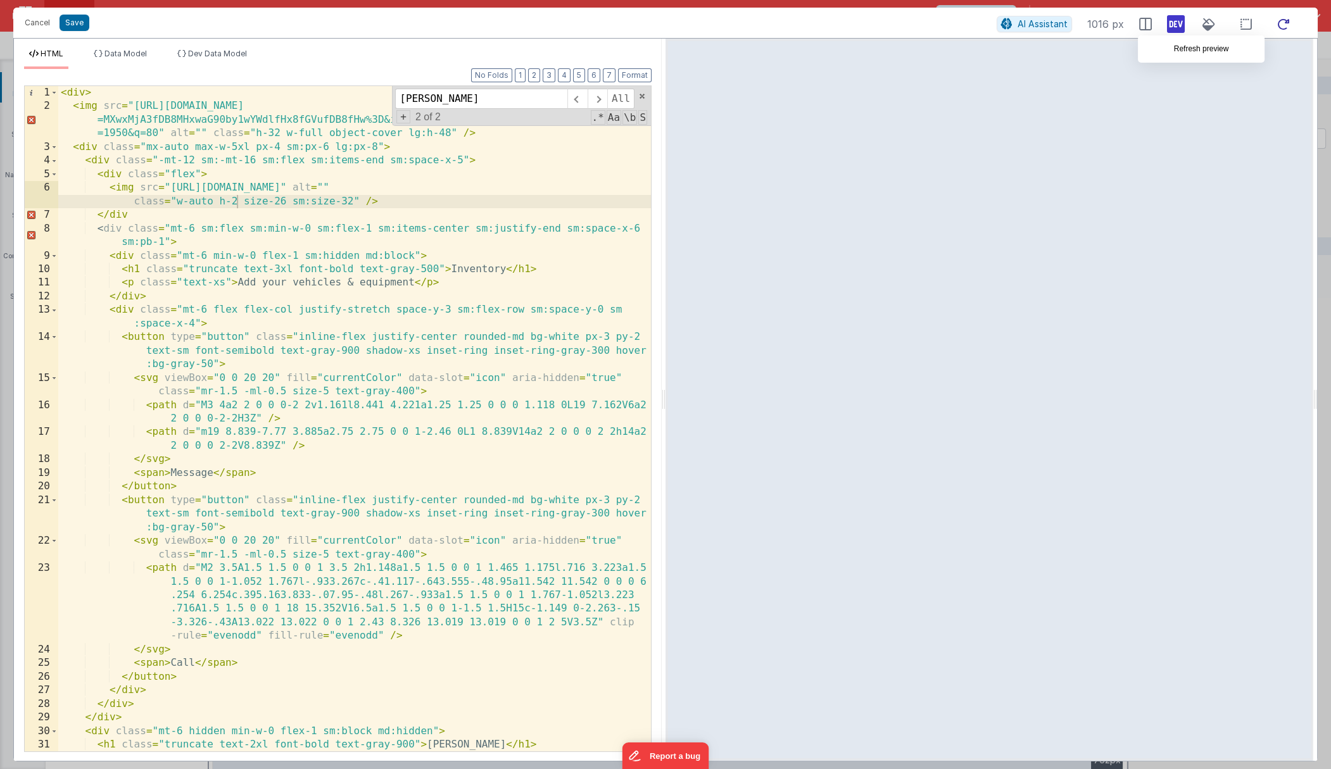
click at [902, 19] on icon at bounding box center [1284, 24] width 28 height 16
click at [244, 205] on div "< div > < img src = "https://images.unsplash.com/photo-1444628838545-ac4016a541…" at bounding box center [354, 432] width 593 height 693
click at [902, 22] on icon at bounding box center [1284, 24] width 28 height 16
click at [228, 200] on div "< div > < img src = "https://images.unsplash.com/photo-1444628838545-ac4016a541…" at bounding box center [354, 432] width 593 height 693
click at [902, 27] on icon at bounding box center [1284, 24] width 28 height 16
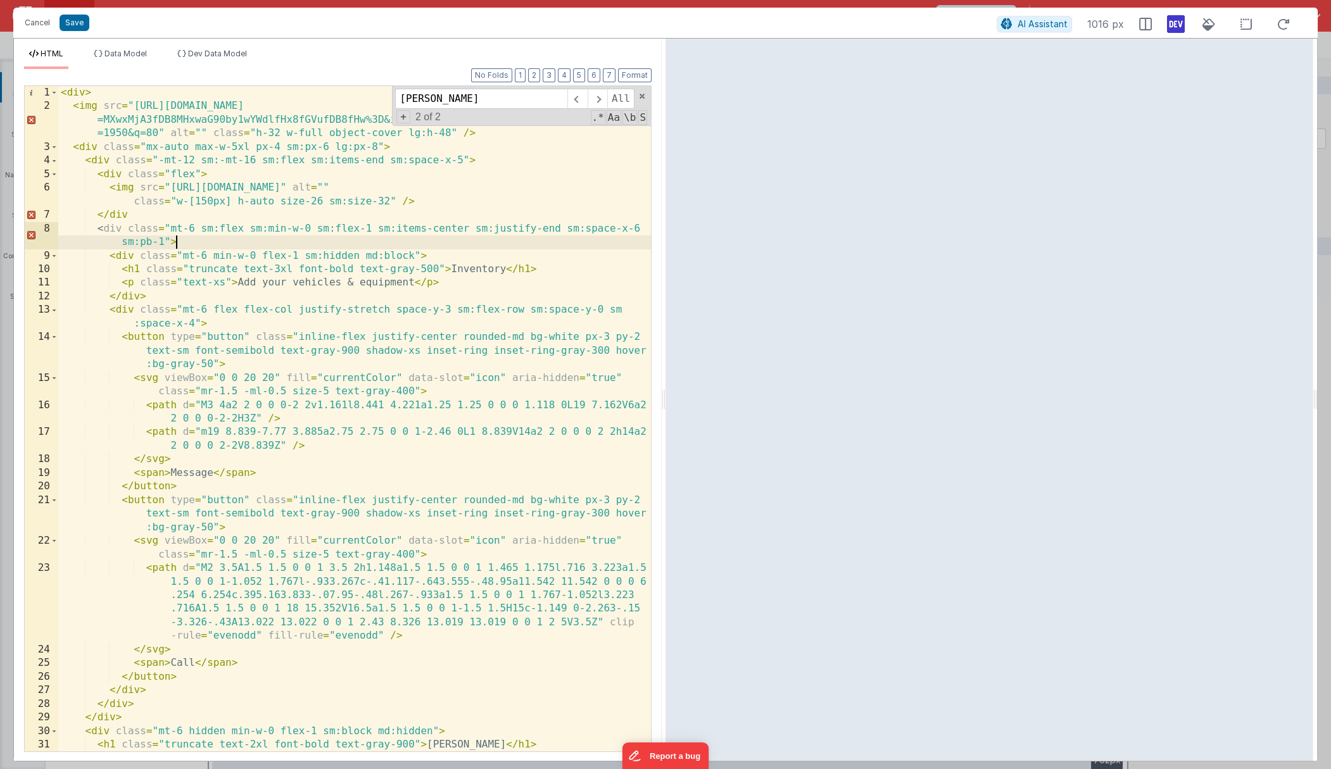
click at [476, 246] on div "< div > < img src = "https://images.unsplash.com/photo-1444628838545-ac4016a541…" at bounding box center [354, 432] width 593 height 693
click at [902, 21] on icon at bounding box center [1284, 24] width 28 height 16
click at [403, 360] on div "< div > < img src = "https://images.unsplash.com/photo-1444628838545-ac4016a541…" at bounding box center [354, 432] width 593 height 693
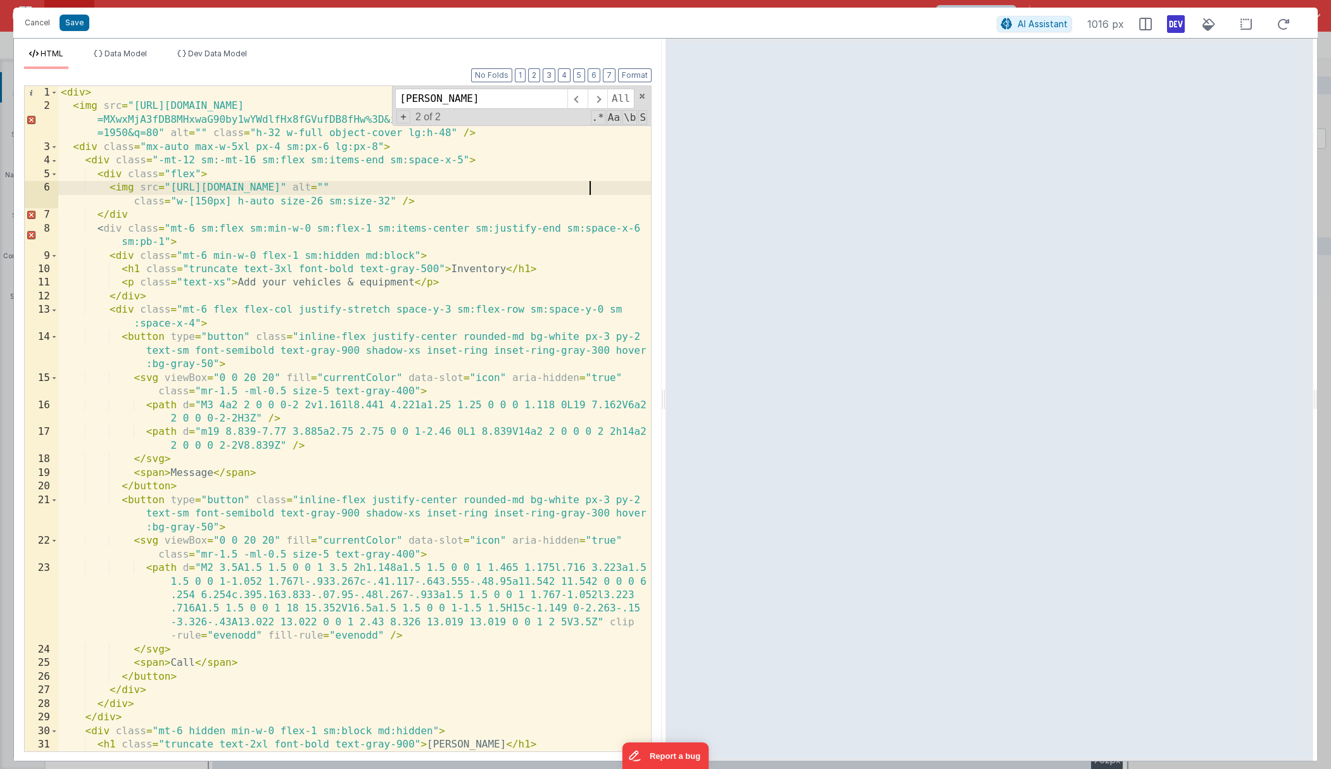
click at [588, 182] on div "< div > < img src = "https://images.unsplash.com/photo-1444628838545-ac4016a541…" at bounding box center [354, 432] width 593 height 693
drag, startPoint x: 272, startPoint y: 203, endPoint x: 190, endPoint y: 202, distance: 82.3
click at [183, 206] on div "< div > < img src = "https://images.unsplash.com/photo-1444628838545-ac4016a541…" at bounding box center [354, 432] width 593 height 693
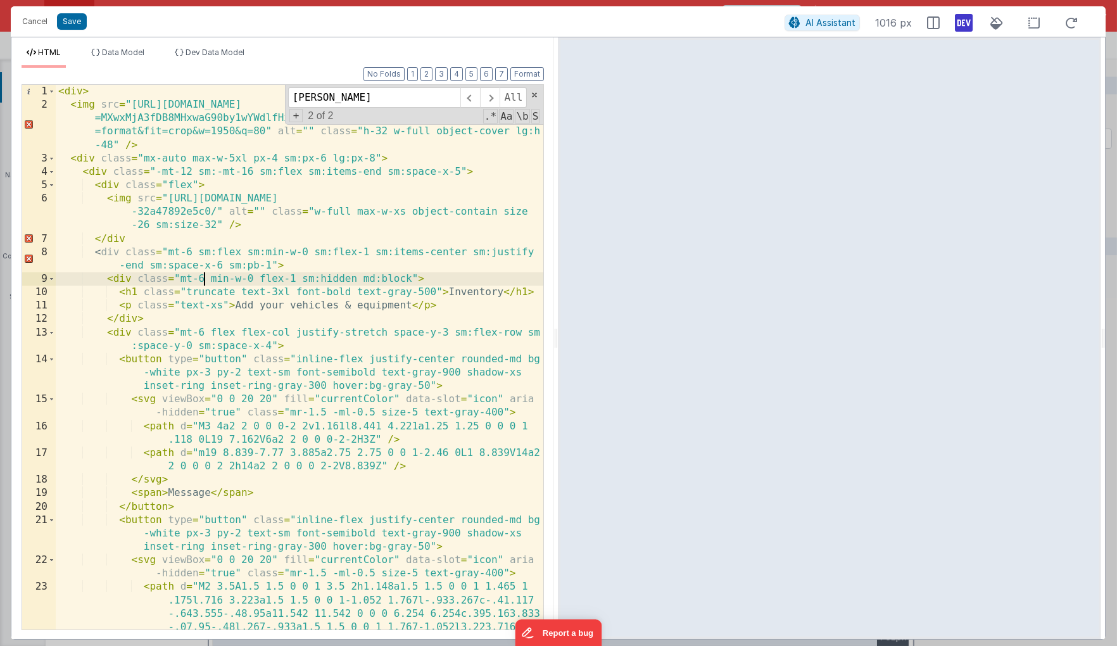
click at [206, 276] on div "< div > < img src = "https://images.unsplash.com/photo-1444628838545-ac4016a541…" at bounding box center [300, 417] width 488 height 665
click at [902, 20] on icon at bounding box center [1071, 23] width 28 height 16
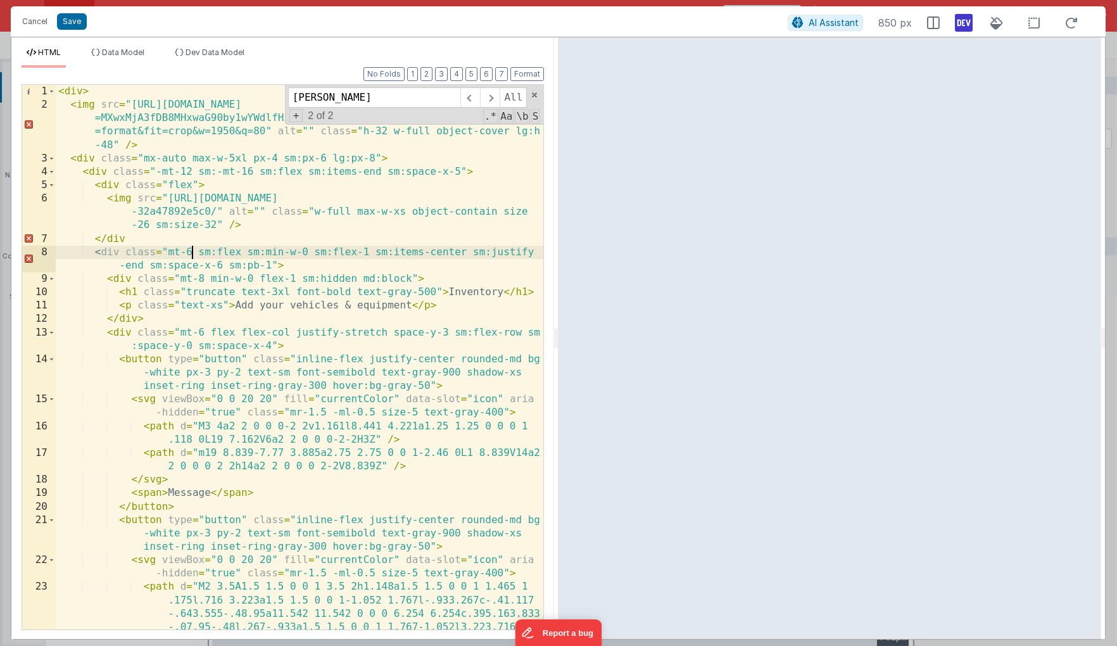
click at [192, 256] on div "< div > < img src = "https://images.unsplash.com/photo-1444628838545-ac4016a541…" at bounding box center [300, 417] width 488 height 665
click at [902, 17] on icon at bounding box center [1071, 23] width 28 height 16
click at [207, 287] on div "< div > < img src = "https://images.unsplash.com/photo-1444628838545-ac4016a541…" at bounding box center [300, 417] width 488 height 665
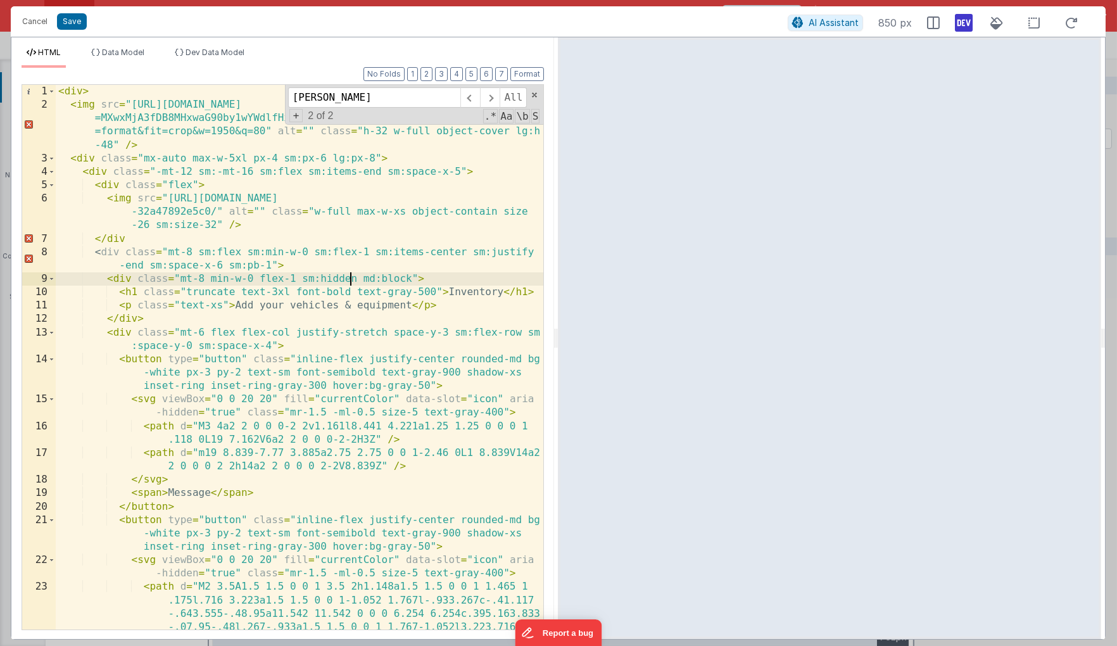
click at [352, 281] on div "< div > < img src = "https://images.unsplash.com/photo-1444628838545-ac4016a541…" at bounding box center [300, 417] width 488 height 665
click at [538, 95] on span at bounding box center [534, 95] width 9 height 9
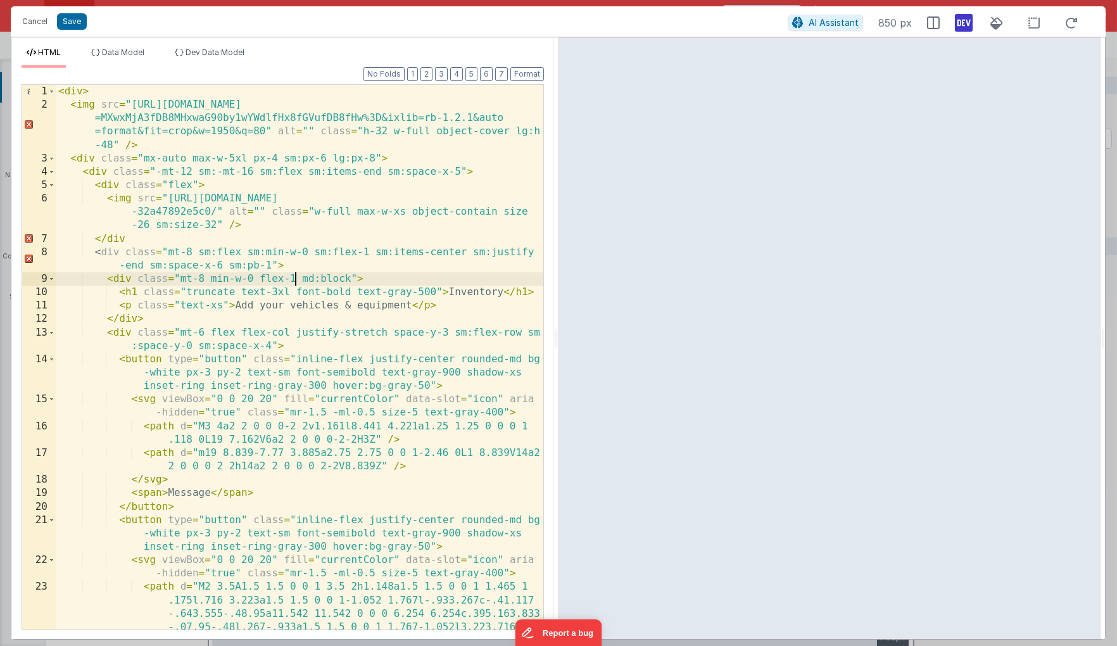
scroll to position [25, 0]
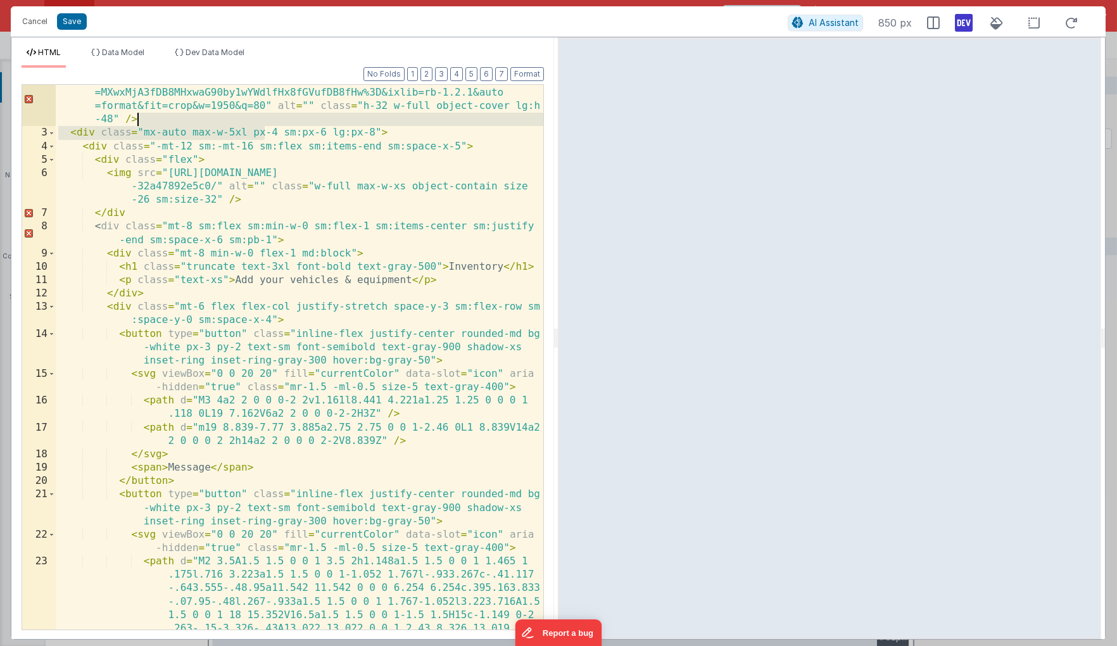
drag, startPoint x: 262, startPoint y: 130, endPoint x: 279, endPoint y: 111, distance: 26.0
click at [268, 113] on div "< img src = "https://images.unsplash.com/photo-1444628838545-ac4016a5418a?ixid …" at bounding box center [300, 425] width 488 height 705
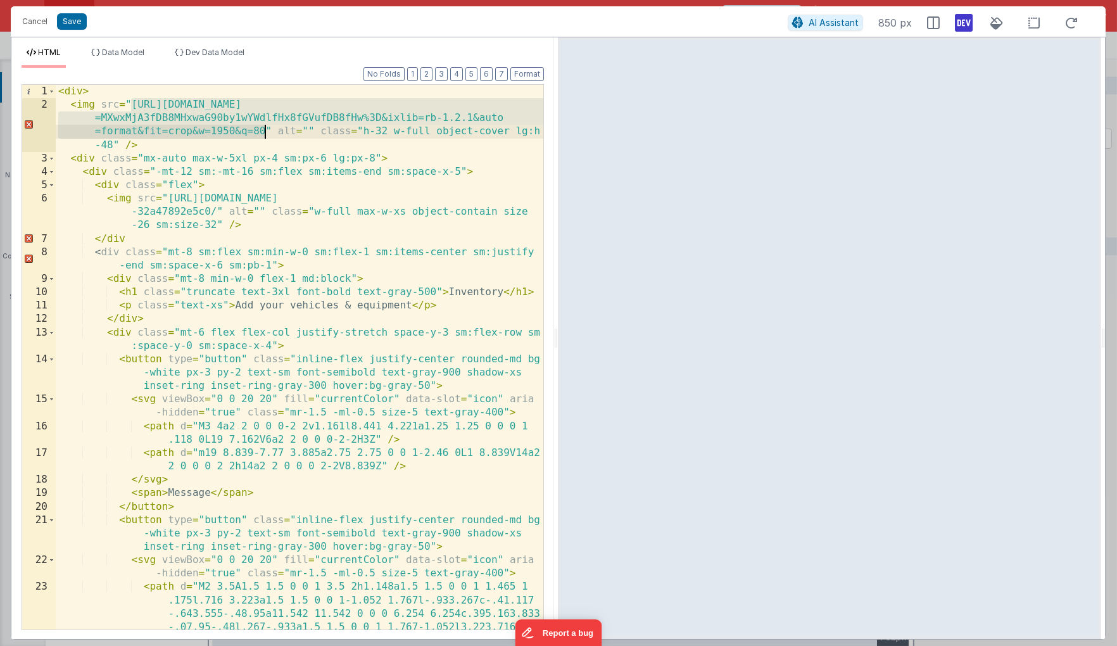
drag, startPoint x: 134, startPoint y: 99, endPoint x: 262, endPoint y: 134, distance: 133.0
click at [262, 134] on div "< div > < img src = "https://images.unsplash.com/photo-1444628838545-ac4016a541…" at bounding box center [300, 417] width 488 height 665
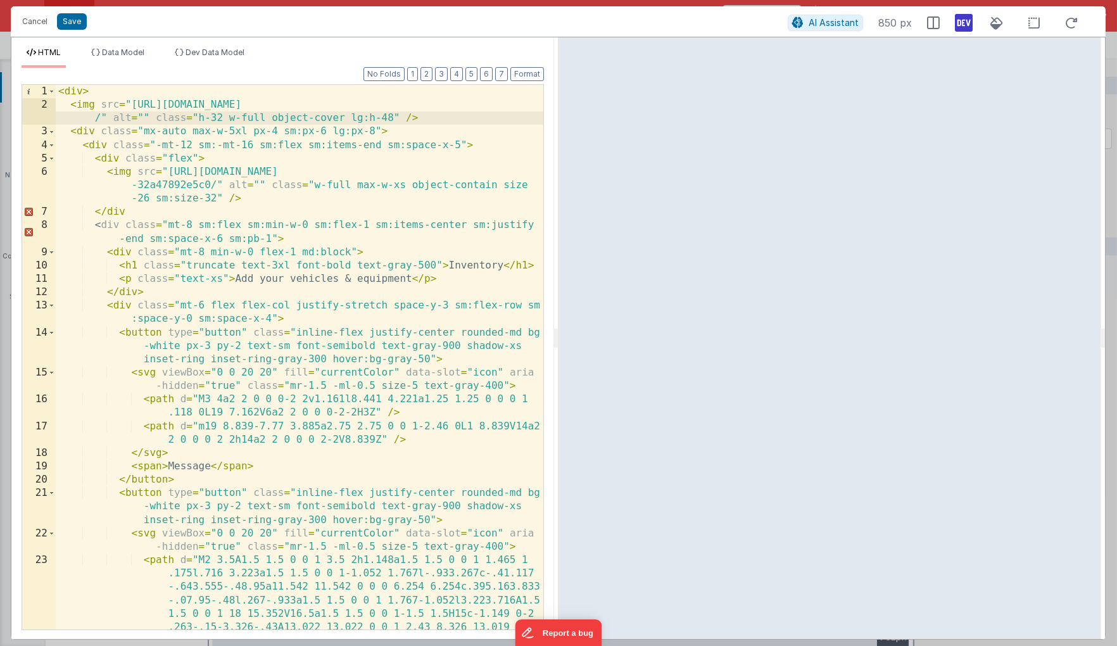
click at [205, 310] on div "< div > < img src = "https://5t61ut5p19.ucarecd.net/69ac72ba-1999-4ba0-8c60-873…" at bounding box center [300, 417] width 488 height 665
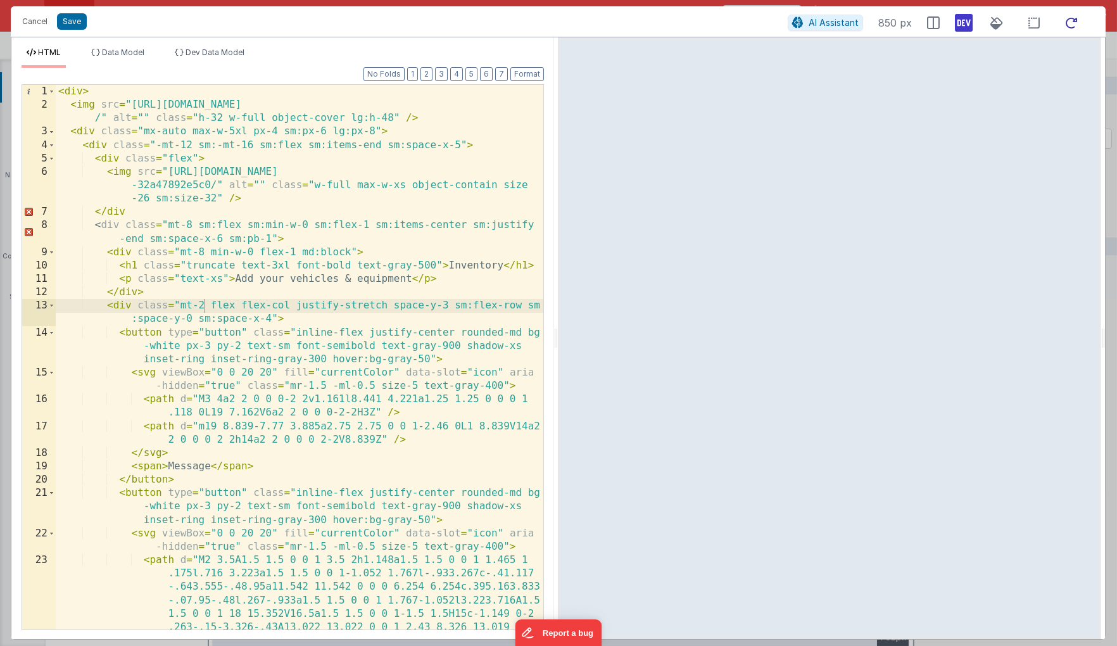
click at [902, 17] on icon at bounding box center [1071, 23] width 28 height 16
click at [389, 314] on div "< div > < img src = "https://5t61ut5p19.ucarecd.net/69ac72ba-1999-4ba0-8c60-873…" at bounding box center [300, 417] width 488 height 665
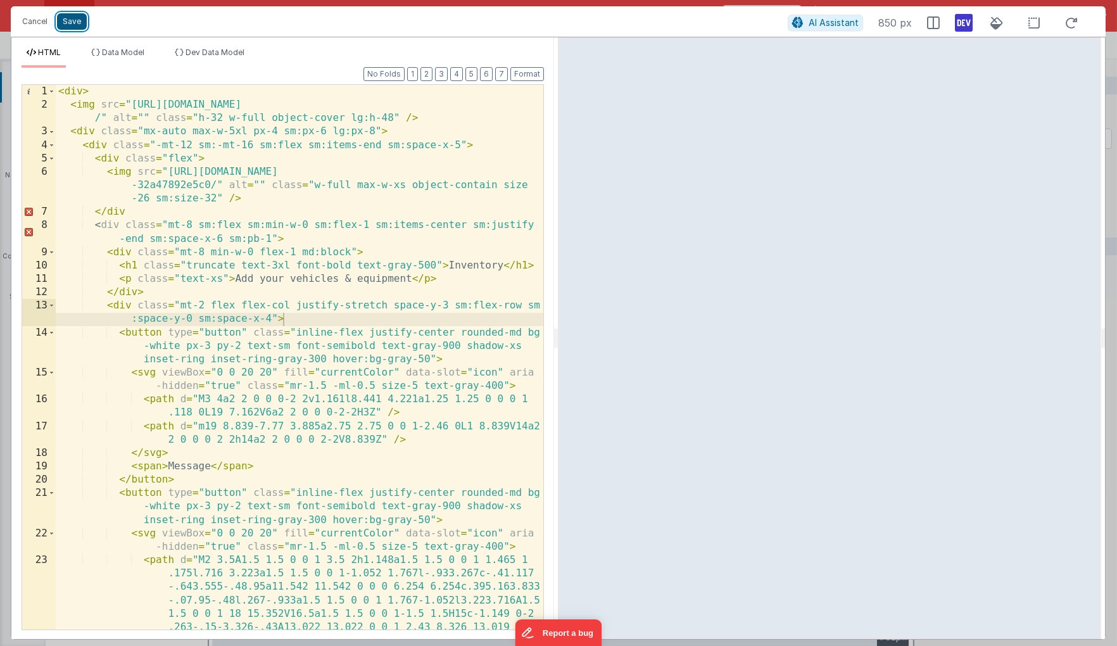
click at [61, 20] on button "Save" at bounding box center [72, 21] width 30 height 16
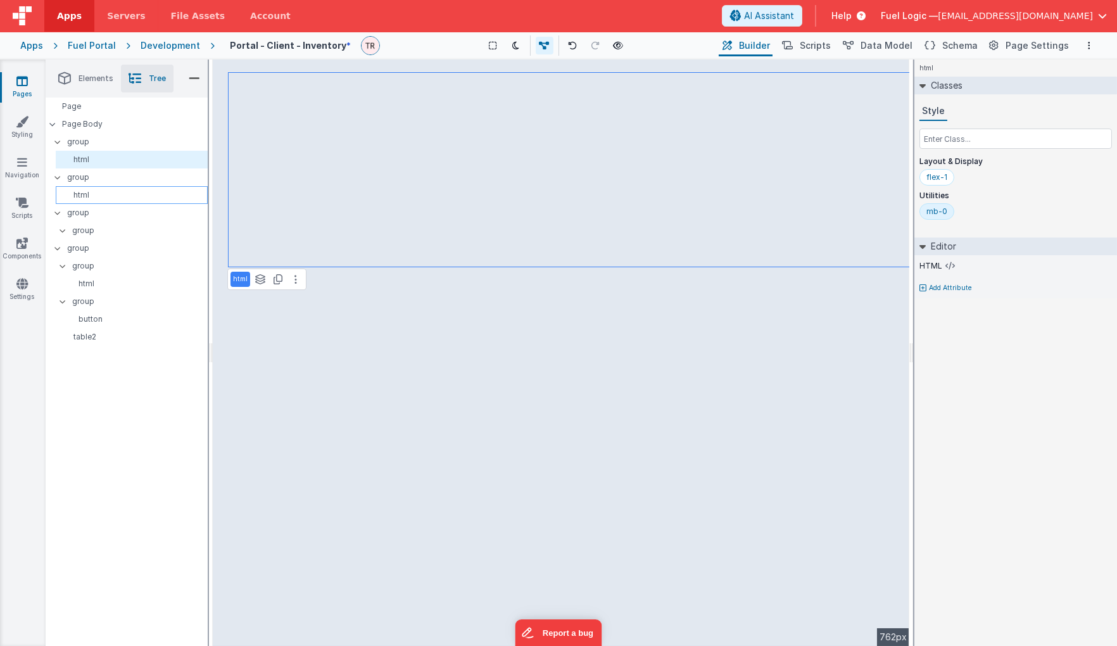
click at [127, 197] on p "html" at bounding box center [134, 195] width 146 height 10
click at [132, 179] on p "group" at bounding box center [137, 177] width 140 height 14
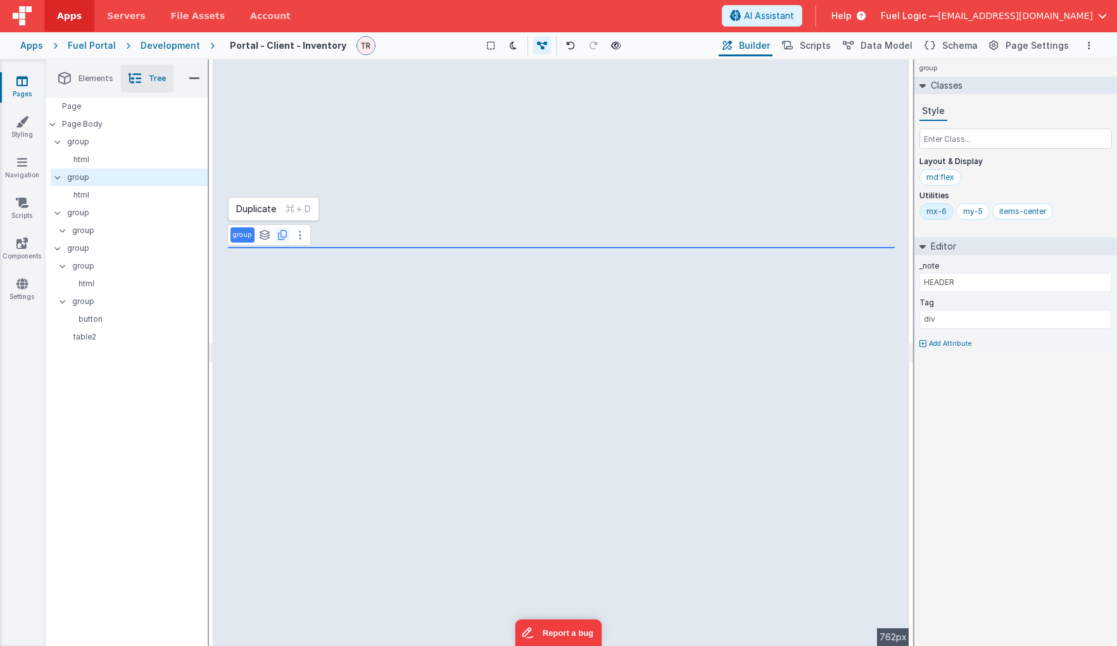
click at [280, 230] on icon at bounding box center [282, 235] width 9 height 10
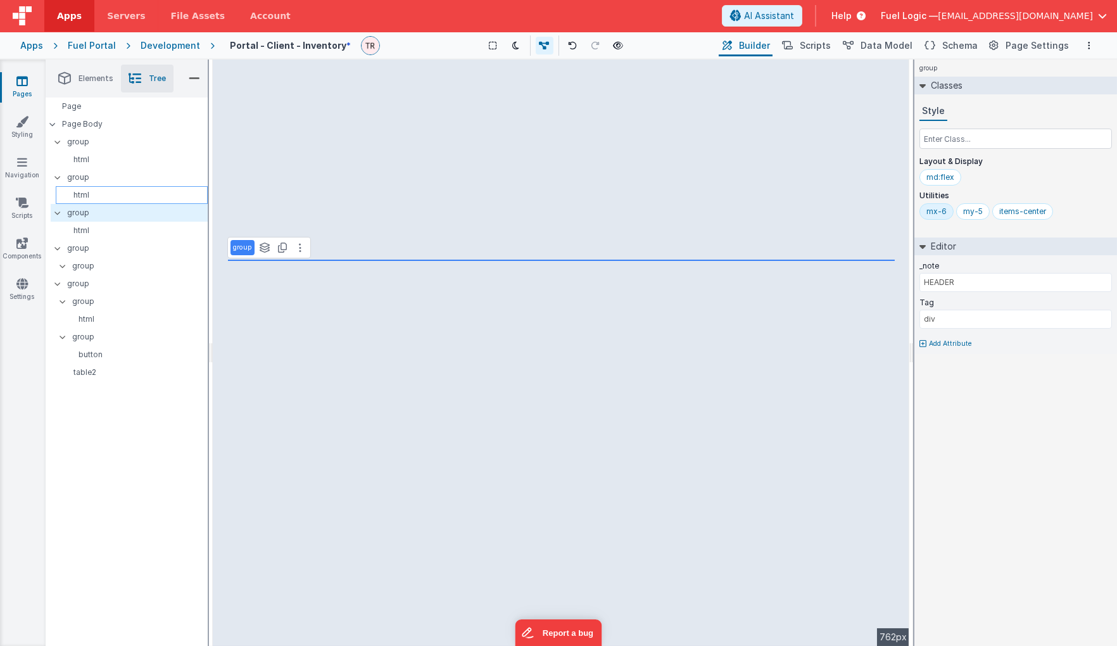
click at [89, 199] on p "html" at bounding box center [134, 195] width 146 height 10
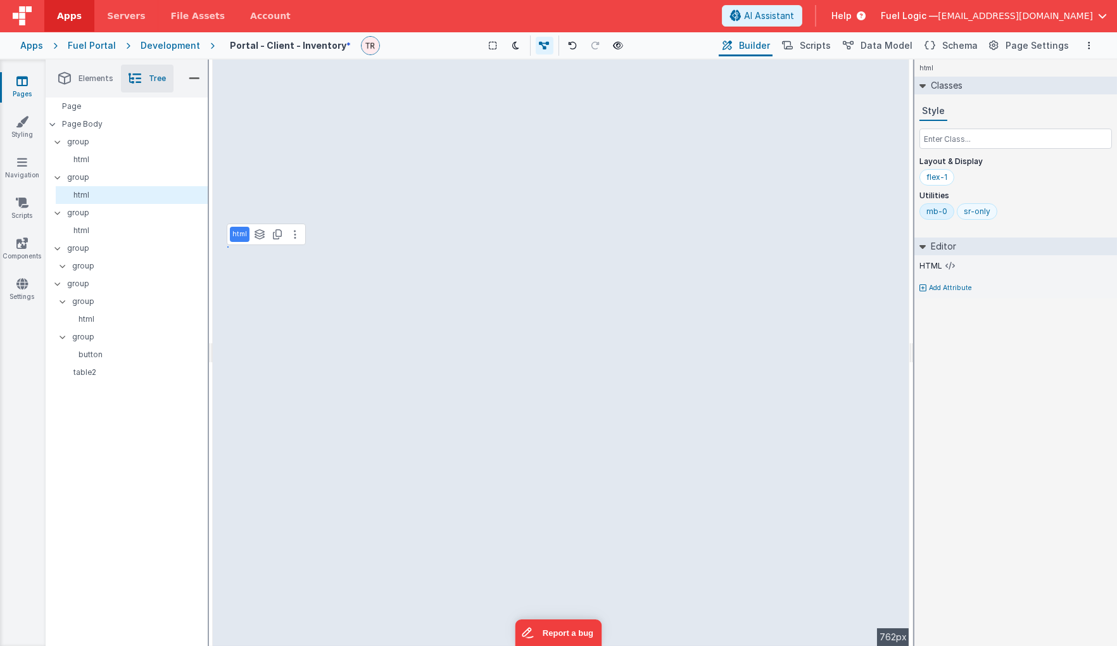
click at [902, 213] on div "sr-only" at bounding box center [977, 211] width 27 height 10
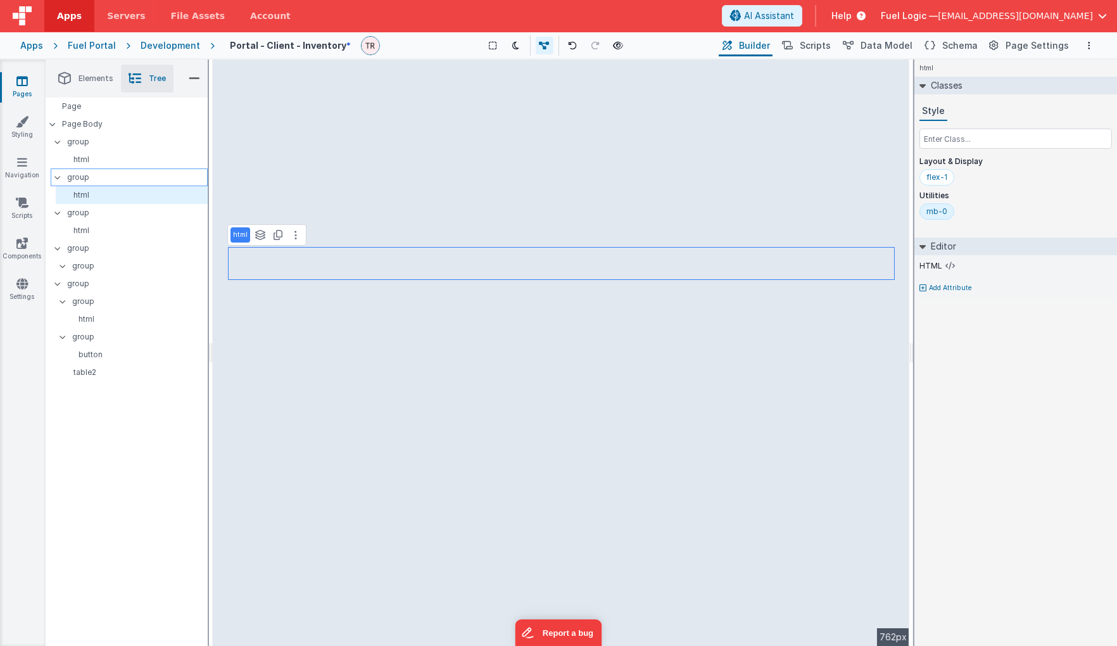
click at [93, 179] on p "group" at bounding box center [137, 177] width 140 height 14
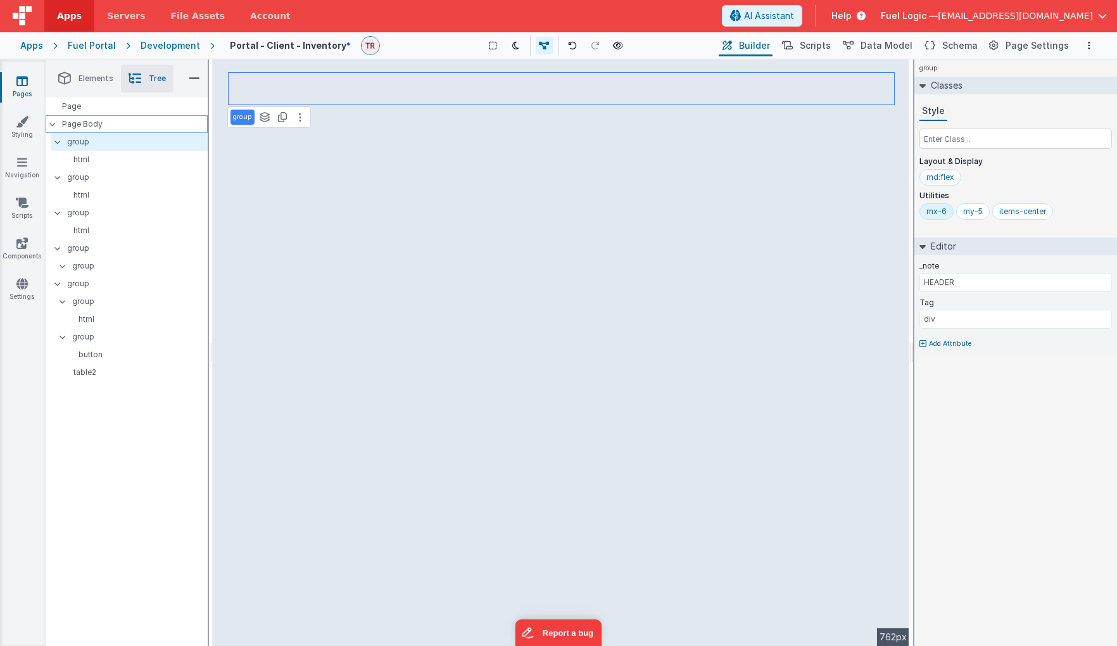
click at [116, 127] on p "Page Body" at bounding box center [135, 124] width 145 height 10
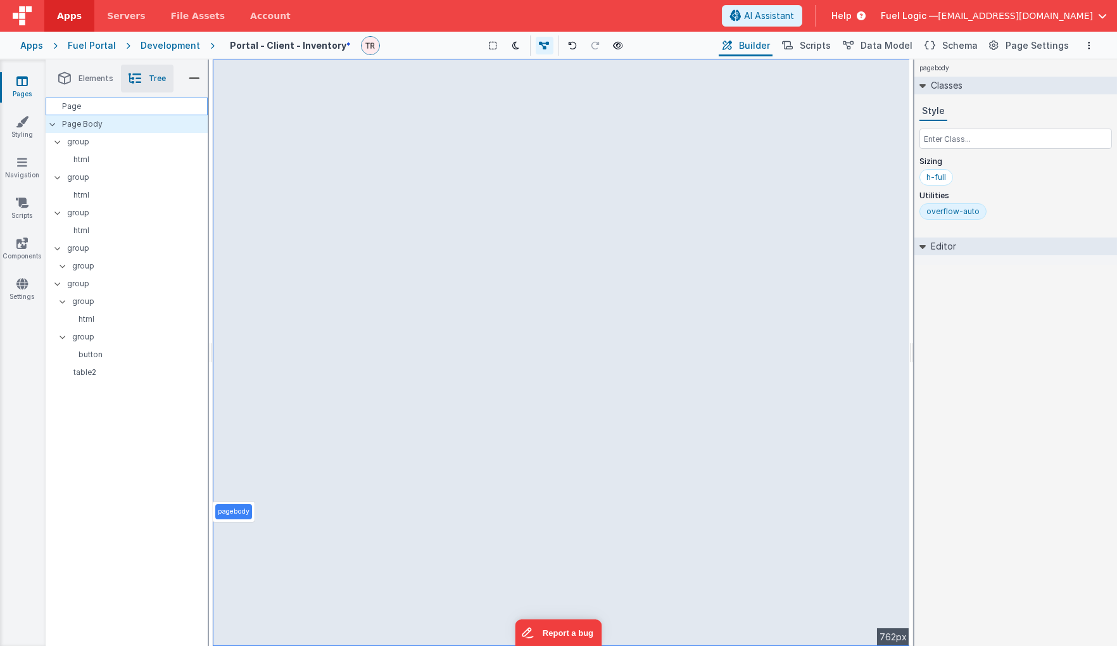
click at [128, 106] on div "Page" at bounding box center [127, 107] width 162 height 18
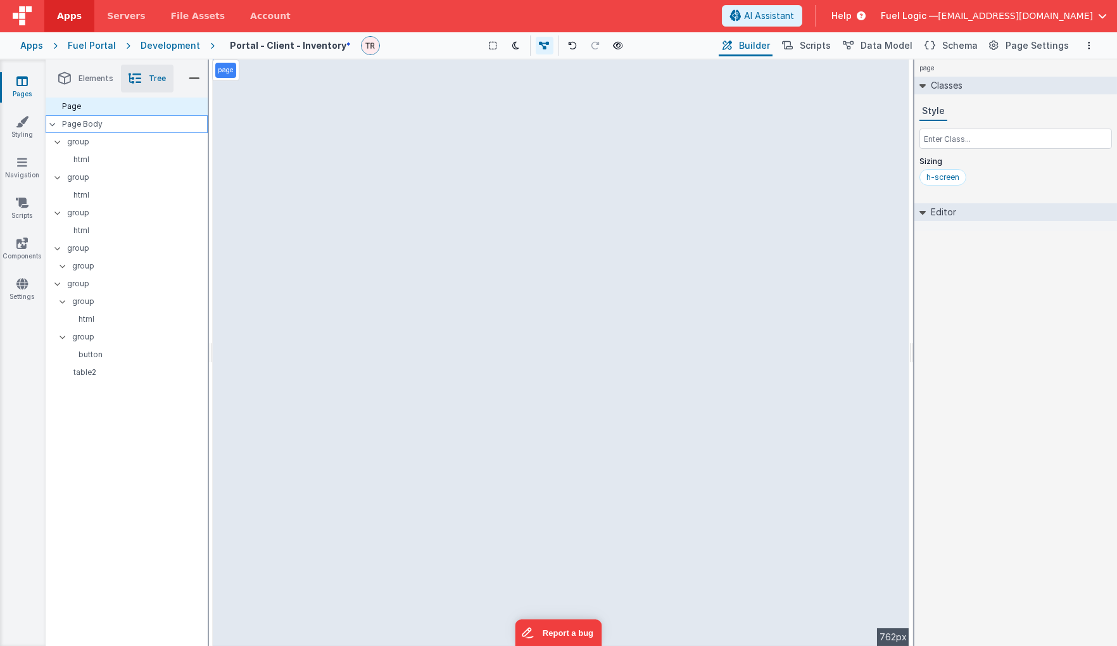
click at [126, 119] on p "Page Body" at bounding box center [135, 124] width 145 height 10
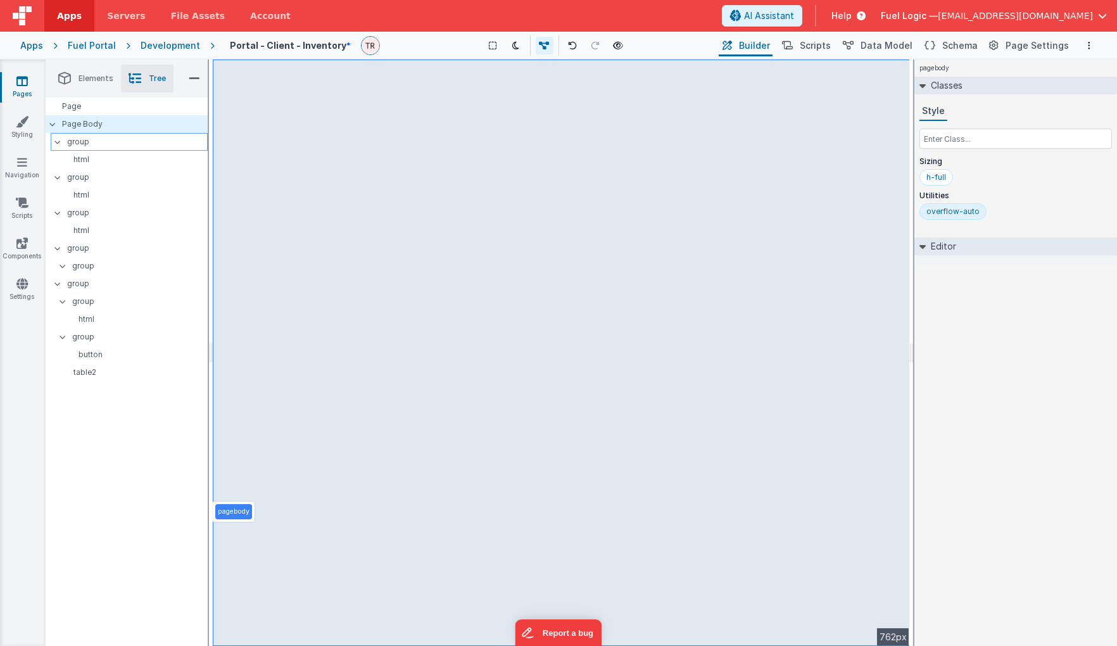
click at [110, 138] on p "group" at bounding box center [137, 142] width 140 height 14
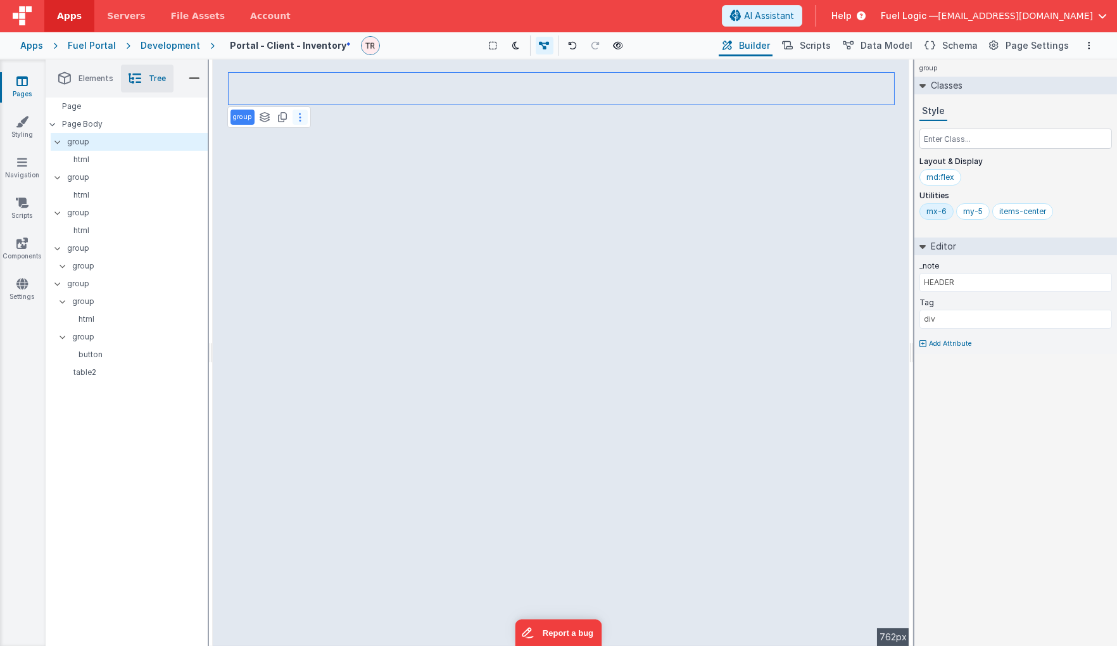
click at [303, 117] on button at bounding box center [300, 117] width 15 height 15
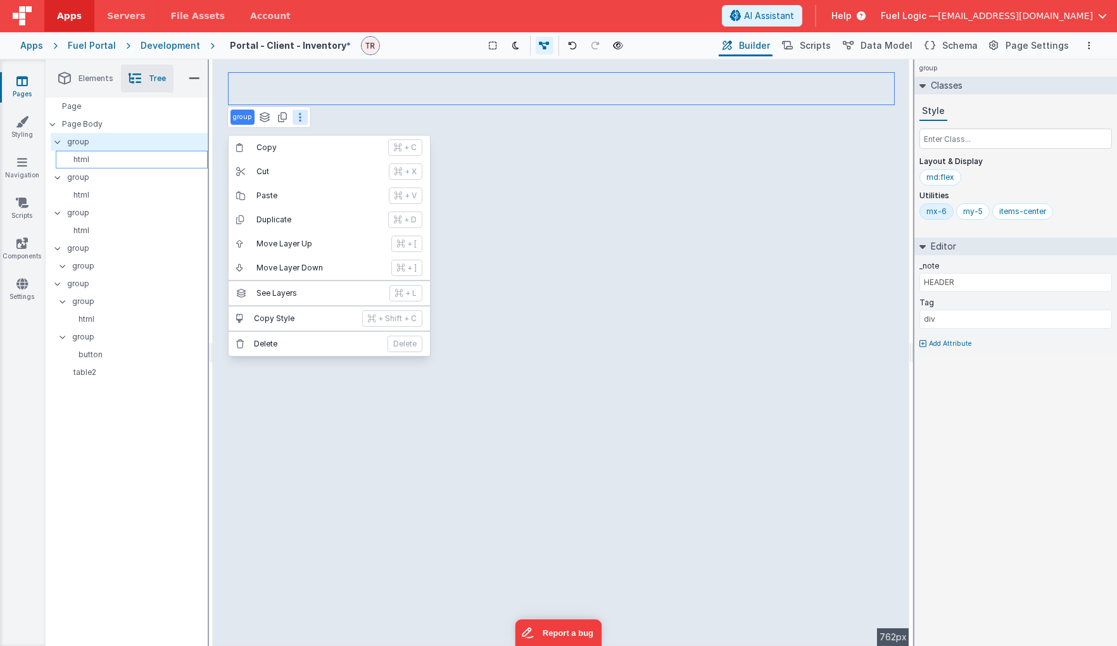
click at [104, 161] on p "html" at bounding box center [134, 159] width 146 height 10
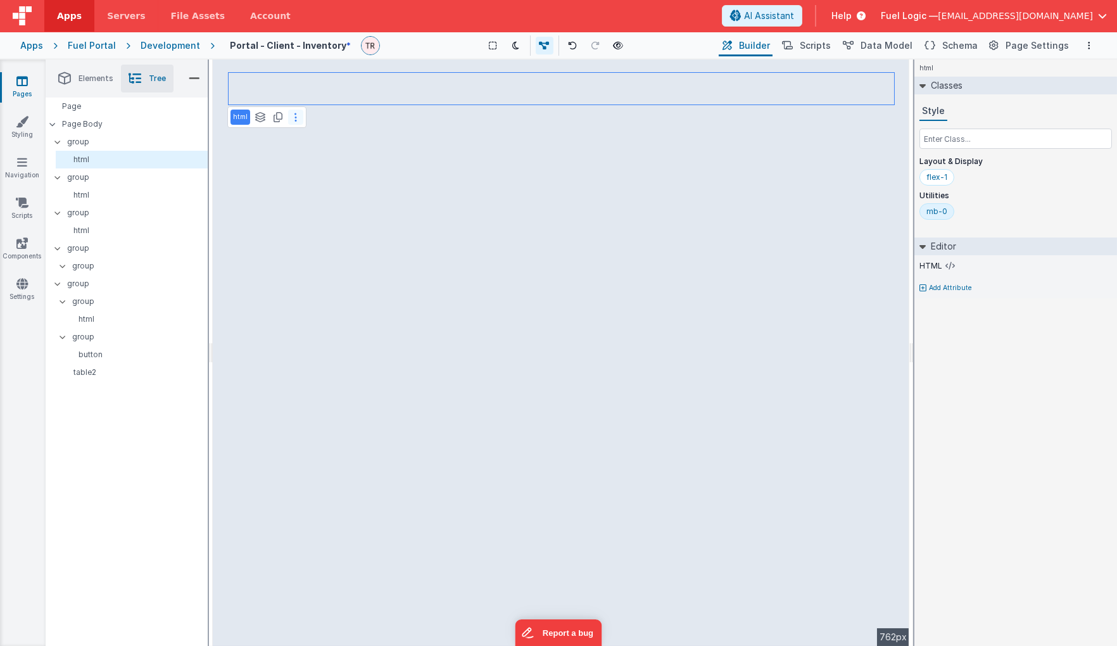
click at [296, 118] on button at bounding box center [295, 117] width 15 height 15
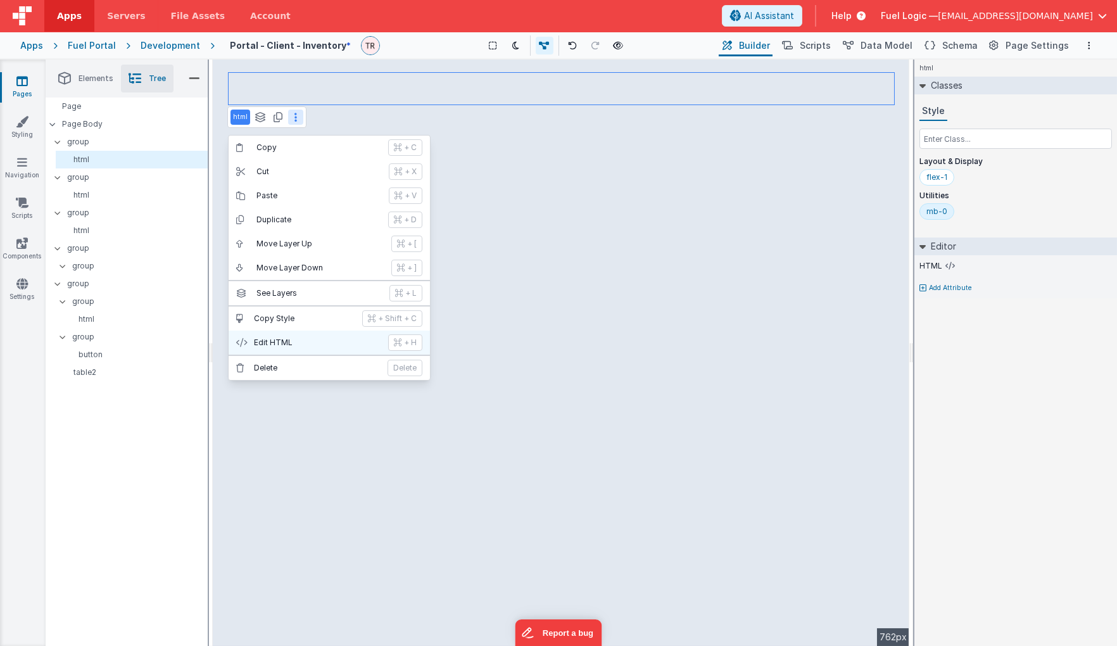
click at [282, 343] on p "Edit HTML" at bounding box center [317, 342] width 127 height 10
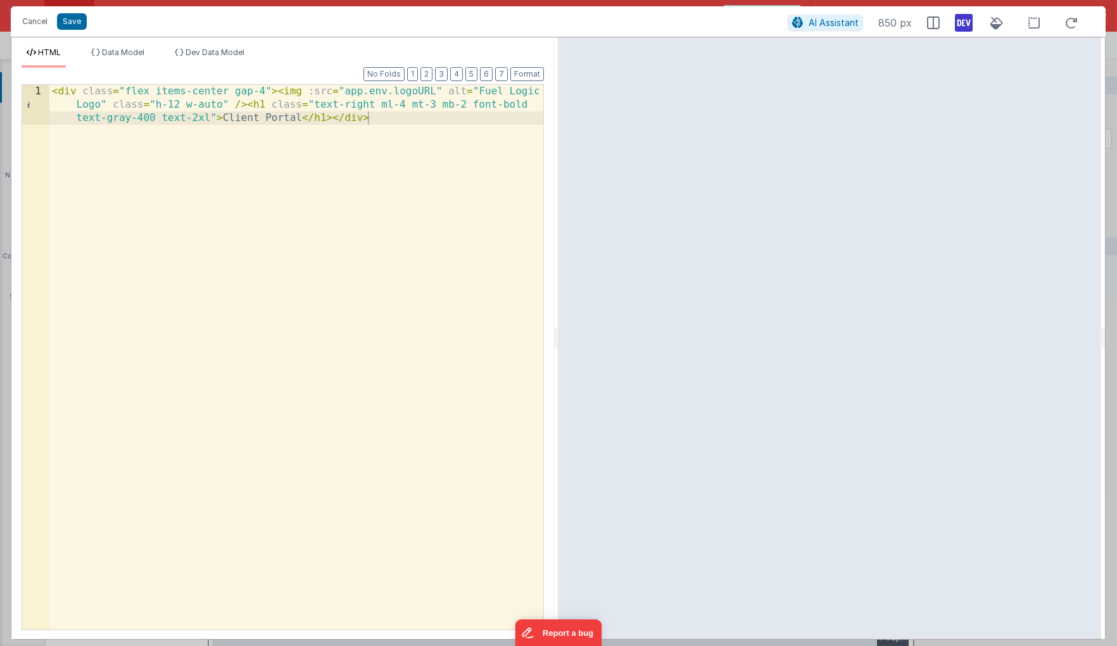
click at [391, 122] on div "< div class = "flex items-center gap-4" > < img :src = "app.env.logoURL" alt = …" at bounding box center [296, 397] width 495 height 625
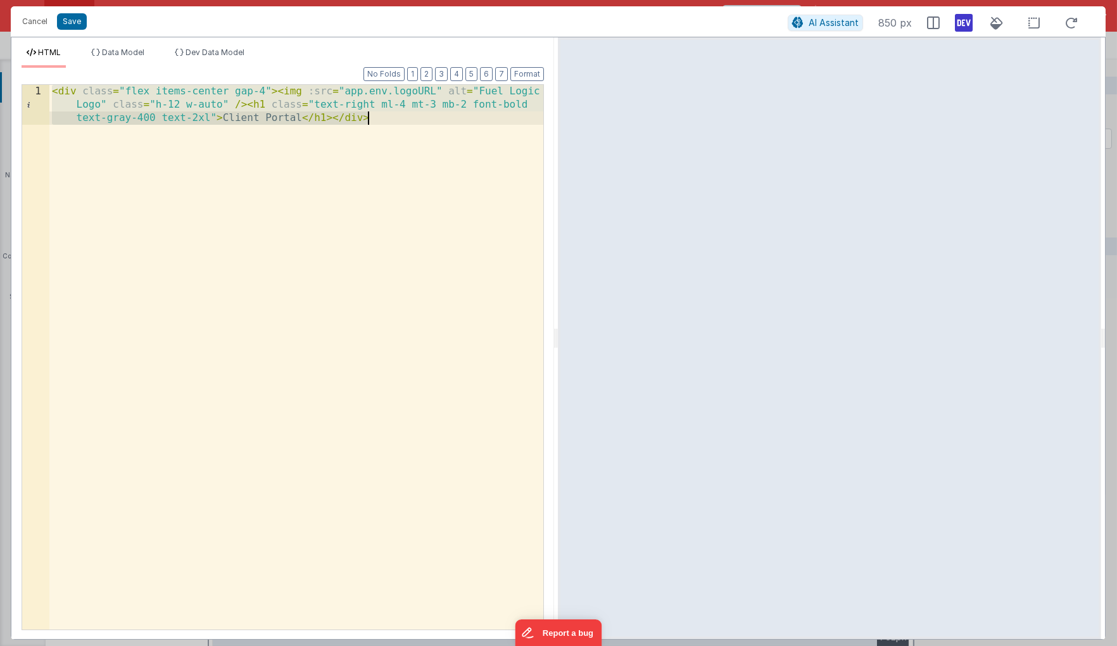
click at [391, 122] on div "< div class = "flex items-center gap-4" > < img :src = "app.env.logoURL" alt = …" at bounding box center [296, 397] width 495 height 625
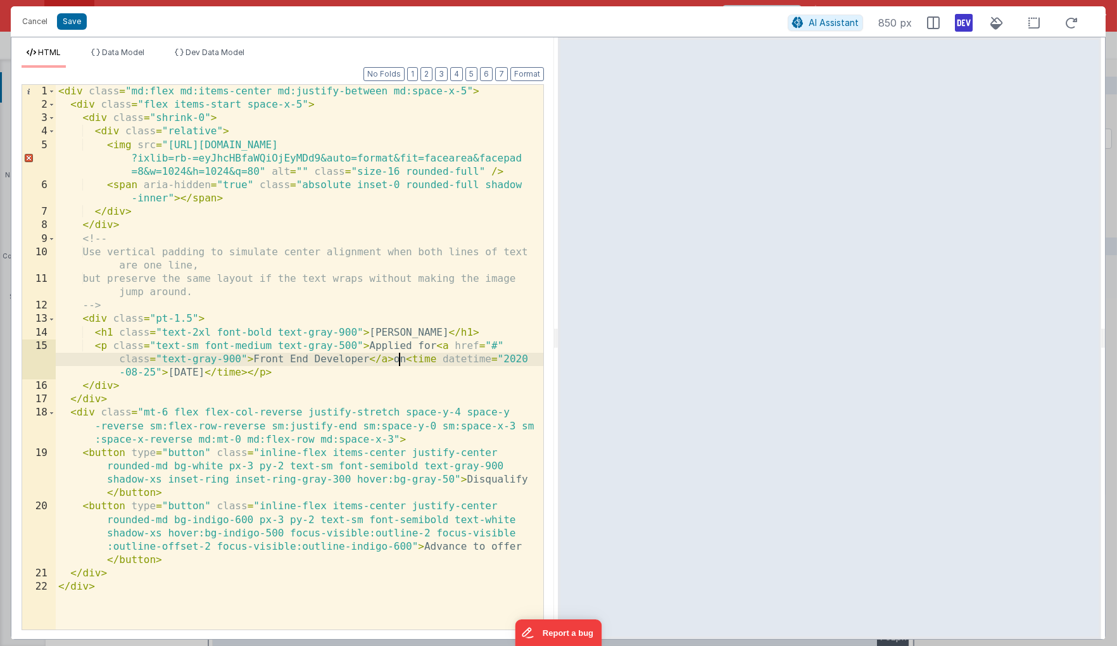
click at [397, 353] on div "< div class = "md:flex md:items-center md:justify-between md:space-x-5" > < div…" at bounding box center [300, 370] width 488 height 571
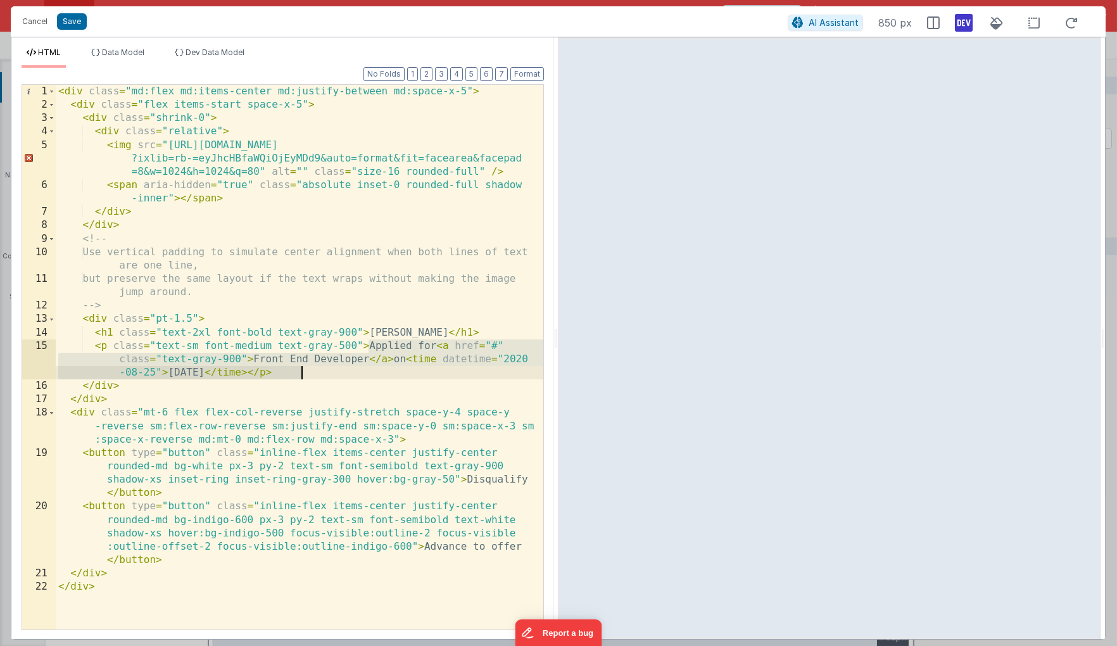
drag, startPoint x: 367, startPoint y: 341, endPoint x: 299, endPoint y: 379, distance: 76.8
click at [299, 379] on div "< div class = "md:flex md:items-center md:justify-between md:space-x-5" > < div…" at bounding box center [300, 370] width 488 height 571
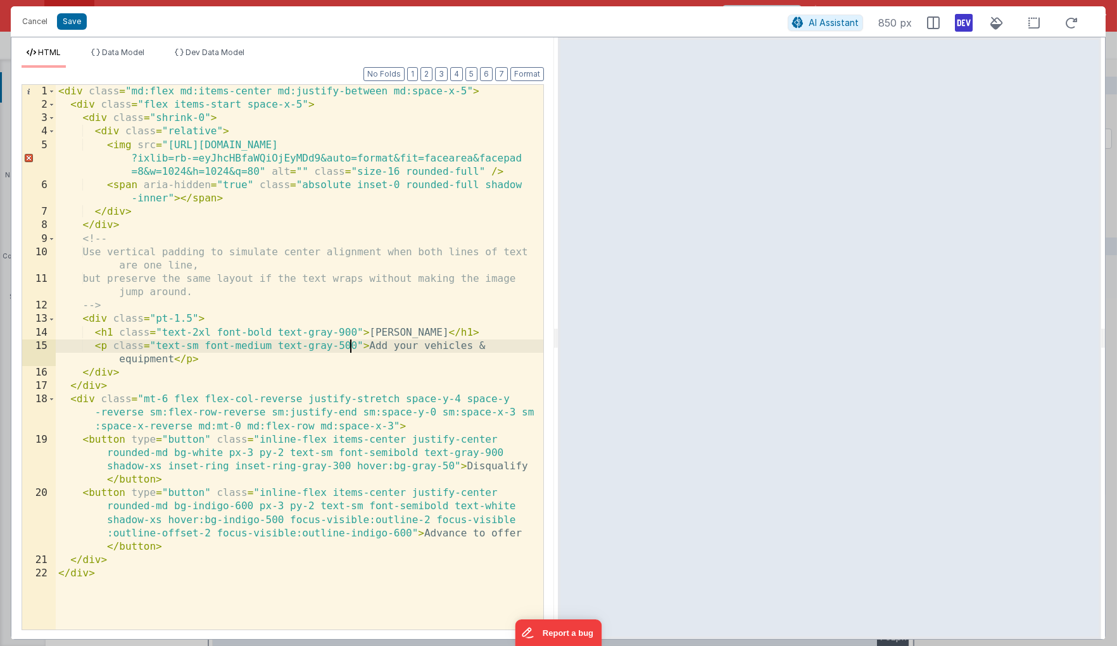
click at [348, 346] on div "< div class = "md:flex md:items-center md:justify-between md:space-x-5" > < div…" at bounding box center [300, 370] width 488 height 571
click at [379, 325] on div "< div class = "md:flex md:items-center md:justify-between md:space-x-5" > < div…" at bounding box center [300, 370] width 488 height 571
click at [367, 337] on div "< div class = "md:flex md:items-center md:justify-between md:space-x-5" > < div…" at bounding box center [300, 370] width 488 height 571
click at [275, 351] on div "< div class = "md:flex md:items-center md:justify-between md:space-x-5" > < div…" at bounding box center [300, 370] width 488 height 571
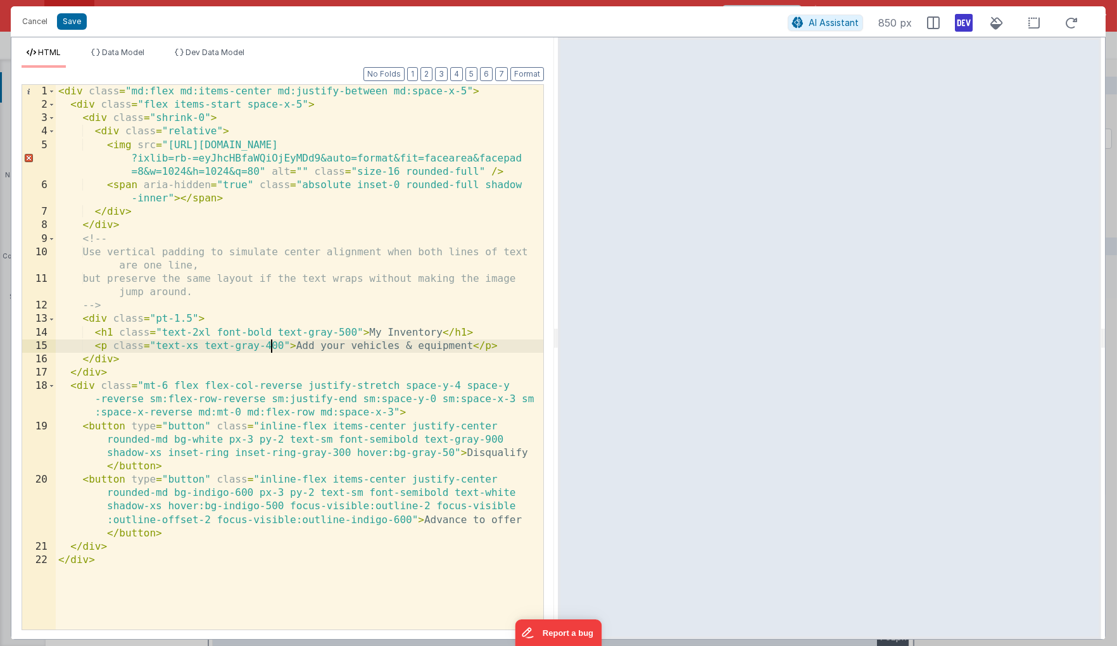
click at [344, 438] on div "< div class = "md:flex md:items-center md:justify-between md:space-x-5" > < div…" at bounding box center [300, 370] width 488 height 571
click at [427, 517] on div "< div class = "md:flex md:items-center md:justify-between md:space-x-5" > < div…" at bounding box center [300, 370] width 488 height 571
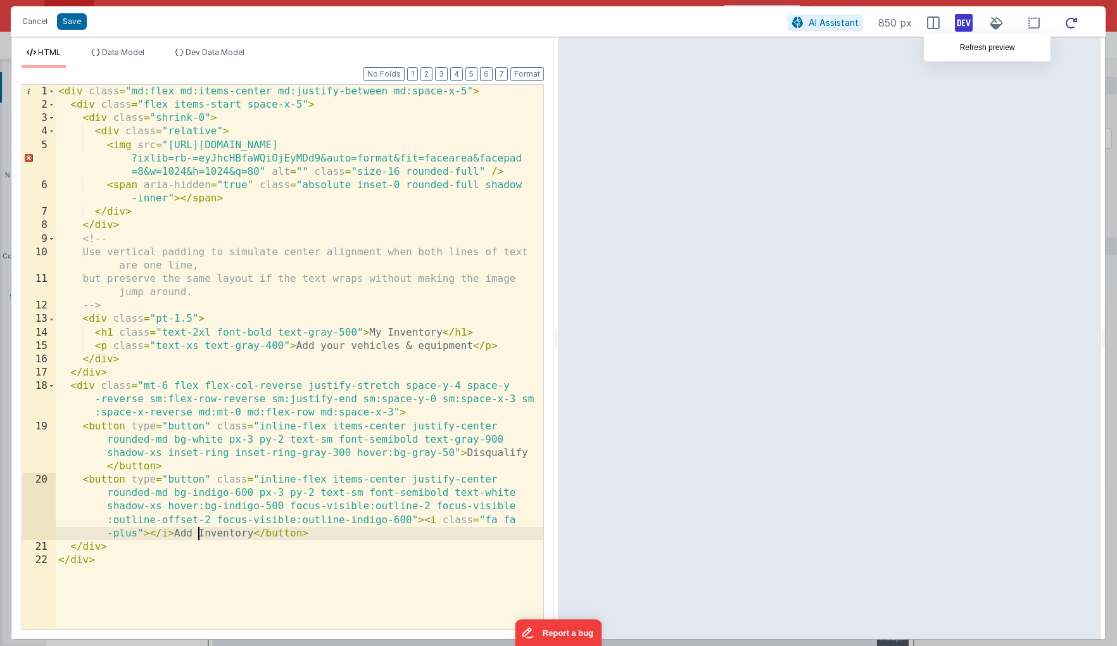
click at [902, 25] on icon at bounding box center [1071, 23] width 28 height 16
click at [260, 475] on div "< div class = "md:flex md:items-center md:justify-between md:space-x-5" > < div…" at bounding box center [300, 370] width 488 height 571
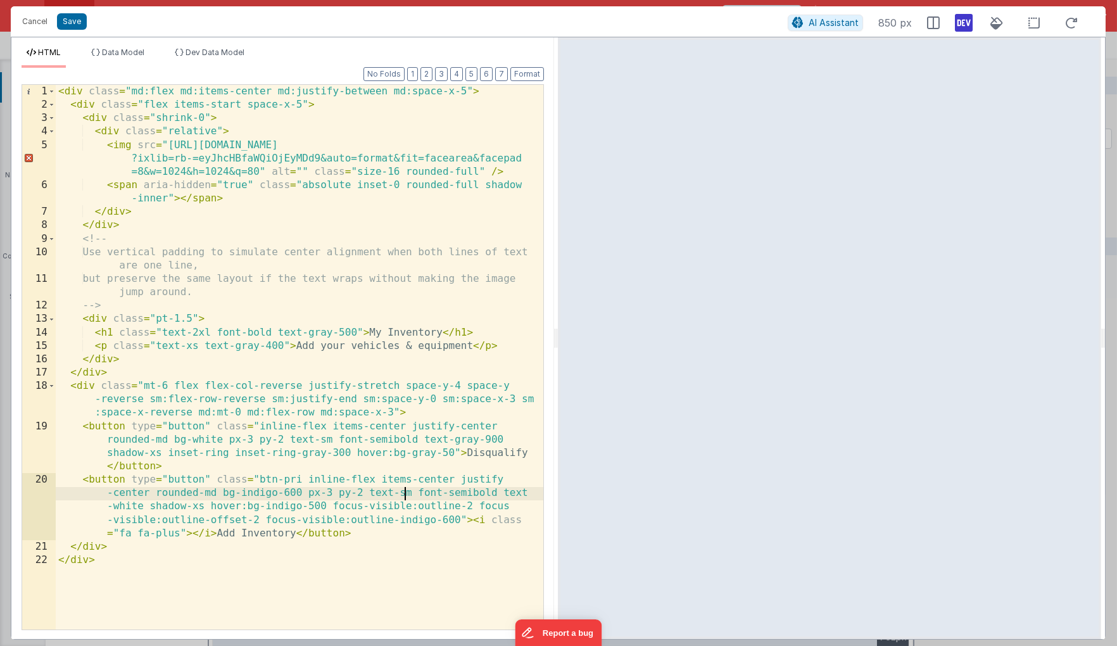
click at [407, 498] on div "< div class = "md:flex md:items-center md:justify-between md:space-x-5" > < div…" at bounding box center [300, 370] width 488 height 571
click at [312, 496] on div "< div class = "md:flex md:items-center md:justify-between md:space-x-5" > < div…" at bounding box center [300, 370] width 488 height 571
click at [393, 513] on div "< div class = "md:flex md:items-center md:justify-between md:space-x-5" > < div…" at bounding box center [300, 370] width 488 height 571
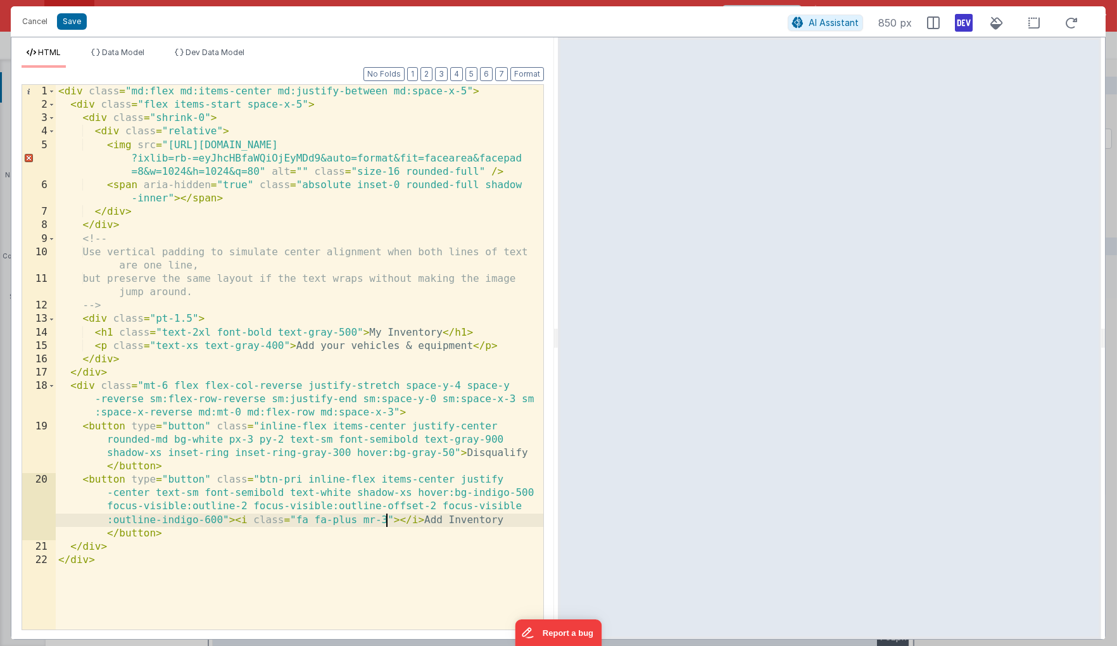
click at [234, 522] on div "< div class = "md:flex md:items-center md:justify-between md:space-x-5" > < div…" at bounding box center [300, 370] width 488 height 571
click at [224, 519] on div "< div class = "md:flex md:items-center md:justify-between md:space-x-5" > < div…" at bounding box center [300, 370] width 488 height 571
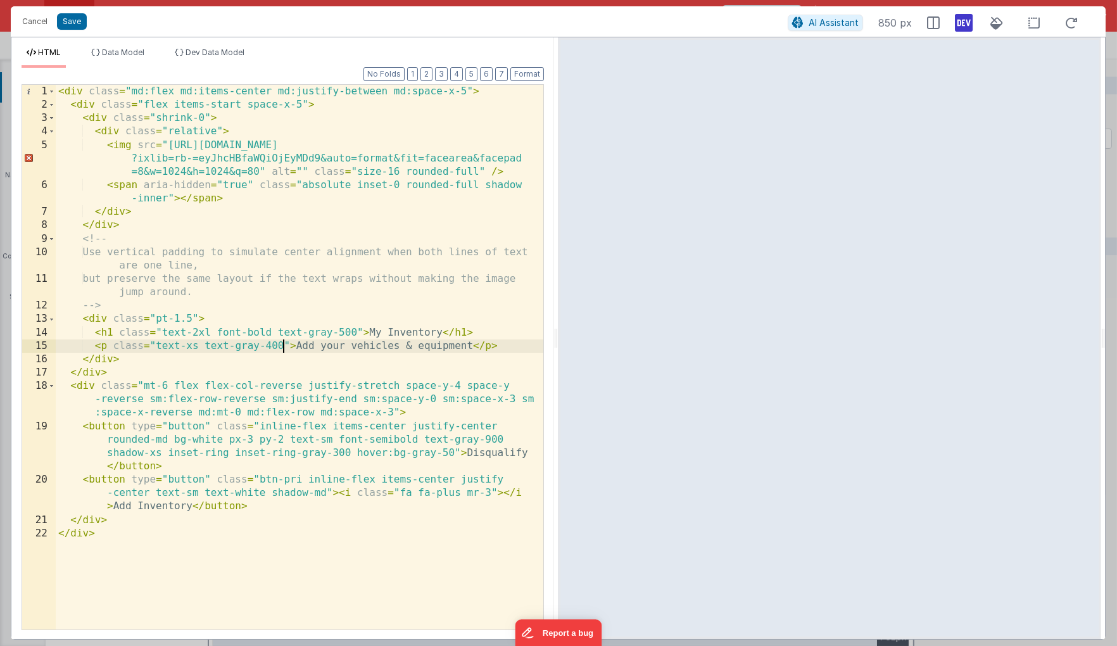
click at [286, 340] on div "< div class = "md:flex md:items-center md:justify-between md:space-x-5" > < div…" at bounding box center [300, 370] width 488 height 571
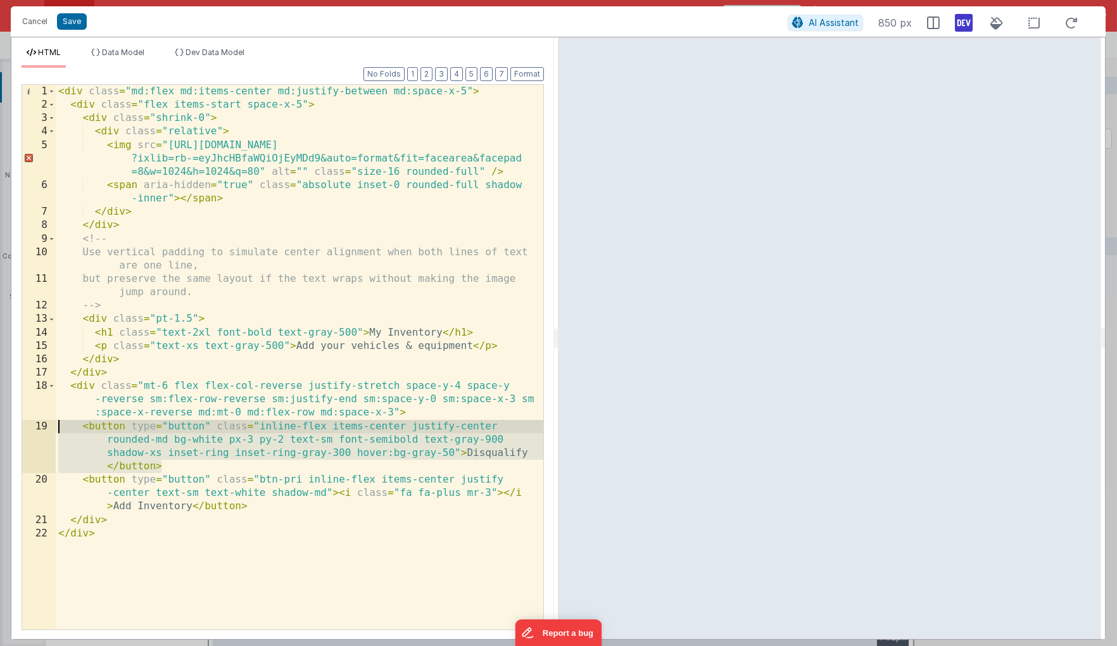
drag, startPoint x: 172, startPoint y: 468, endPoint x: 24, endPoint y: 422, distance: 154.4
click at [56, 422] on div "< div class = "md:flex md:items-center md:justify-between md:space-x-5" > < div…" at bounding box center [300, 357] width 488 height 545
click at [273, 446] on div "< div class = "md:flex md:items-center md:justify-between md:space-x-5" > < div…" at bounding box center [300, 357] width 488 height 545
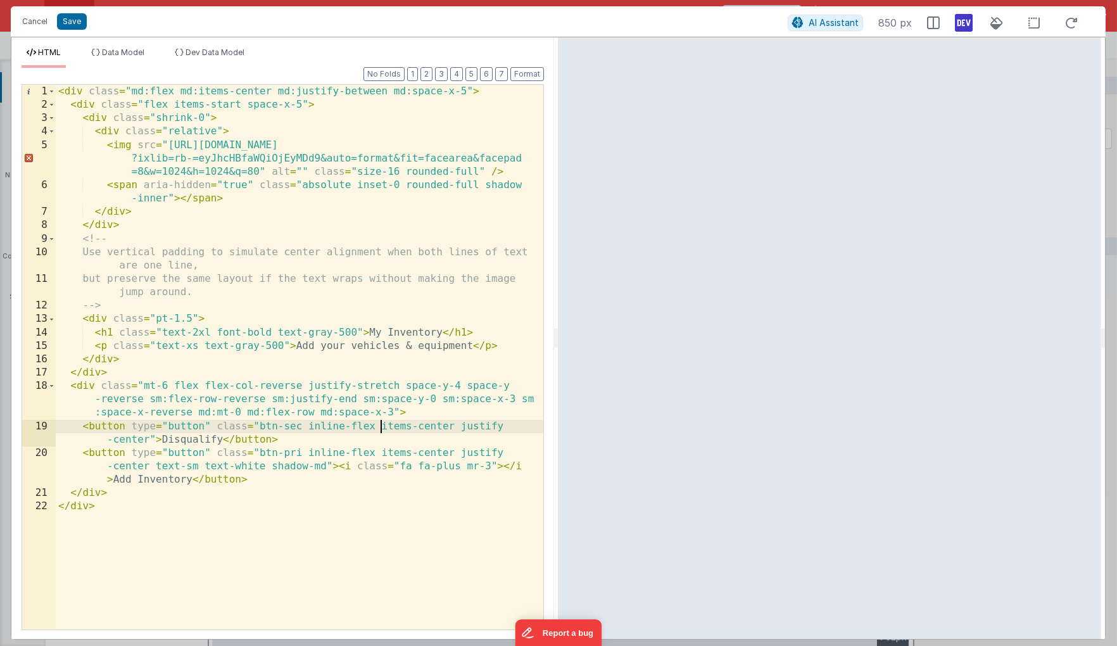
click at [383, 425] on div "< div class = "md:flex md:items-center md:justify-between md:space-x-5" > < div…" at bounding box center [300, 370] width 488 height 571
drag, startPoint x: 224, startPoint y: 438, endPoint x: 163, endPoint y: 443, distance: 61.0
click at [163, 443] on div "< div class = "md:flex md:items-center md:justify-between md:space-x-5" > < div…" at bounding box center [300, 370] width 488 height 571
click at [902, 22] on icon at bounding box center [1071, 23] width 28 height 16
click at [451, 425] on div "< div class = "md:flex md:items-center md:justify-between md:space-x-5" > < div…" at bounding box center [300, 370] width 488 height 571
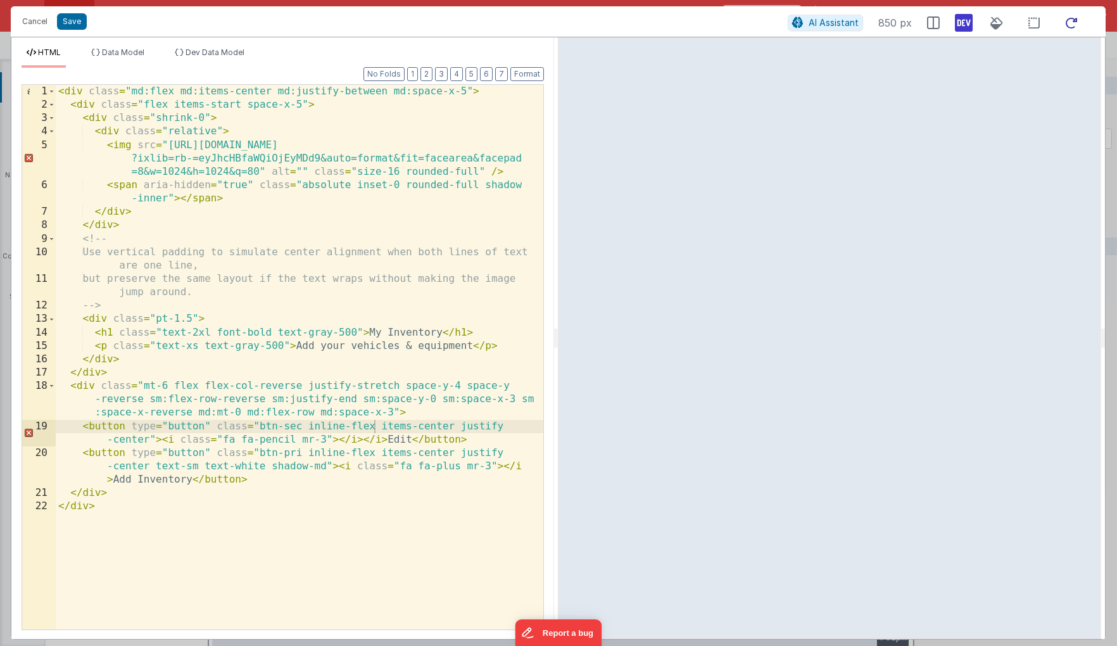
click at [902, 22] on icon at bounding box center [1071, 23] width 28 height 16
click at [72, 22] on button "Save" at bounding box center [72, 21] width 30 height 16
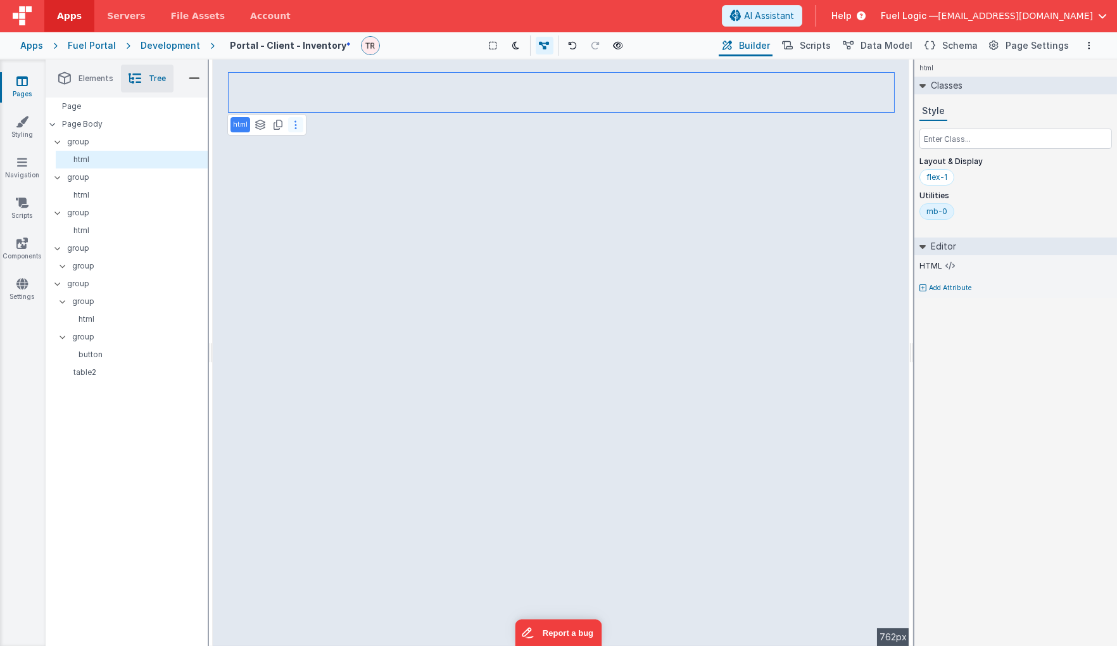
click at [294, 123] on icon at bounding box center [295, 125] width 3 height 10
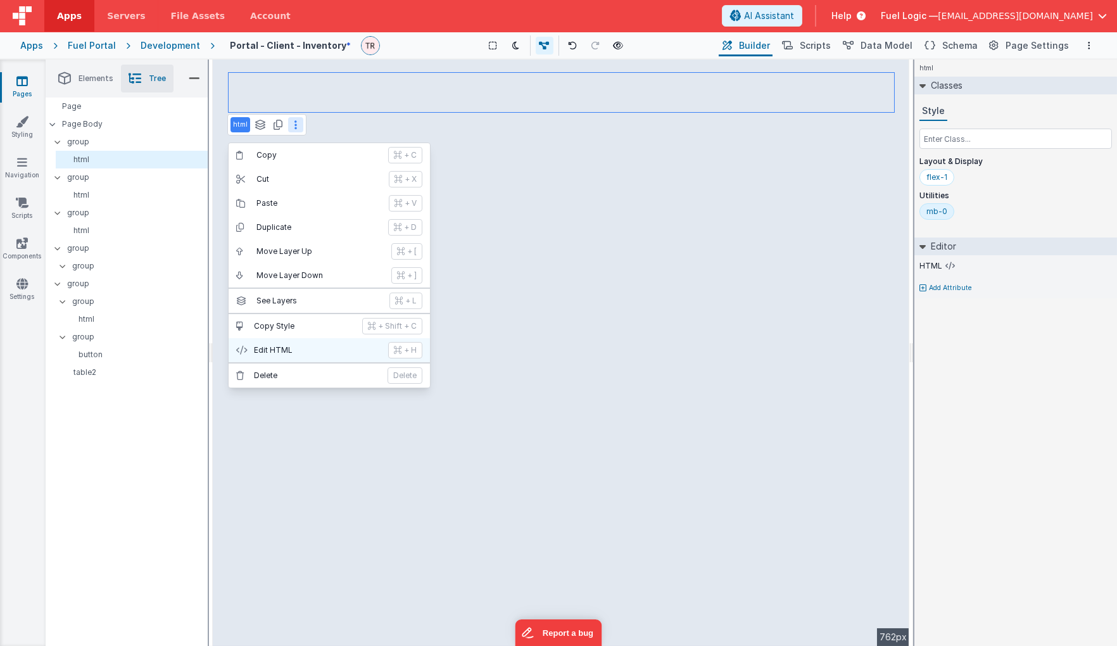
click at [302, 352] on button "Edit HTML + H" at bounding box center [329, 350] width 201 height 24
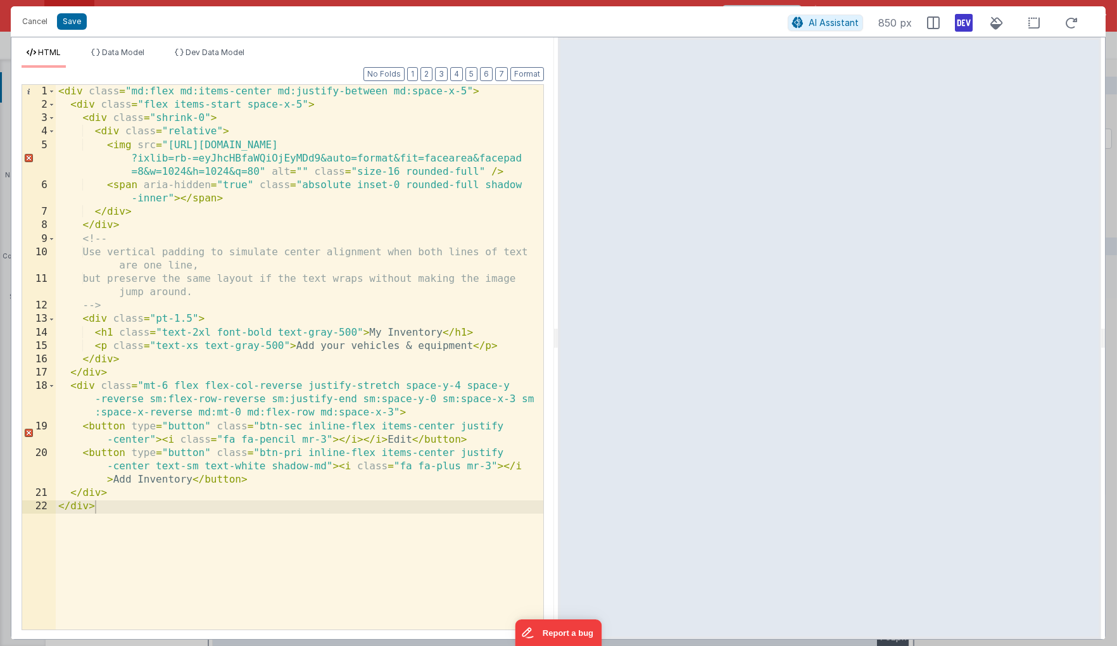
click at [181, 152] on div "< div class = "md:flex md:items-center md:justify-between md:space-x-5" > < div…" at bounding box center [300, 370] width 488 height 571
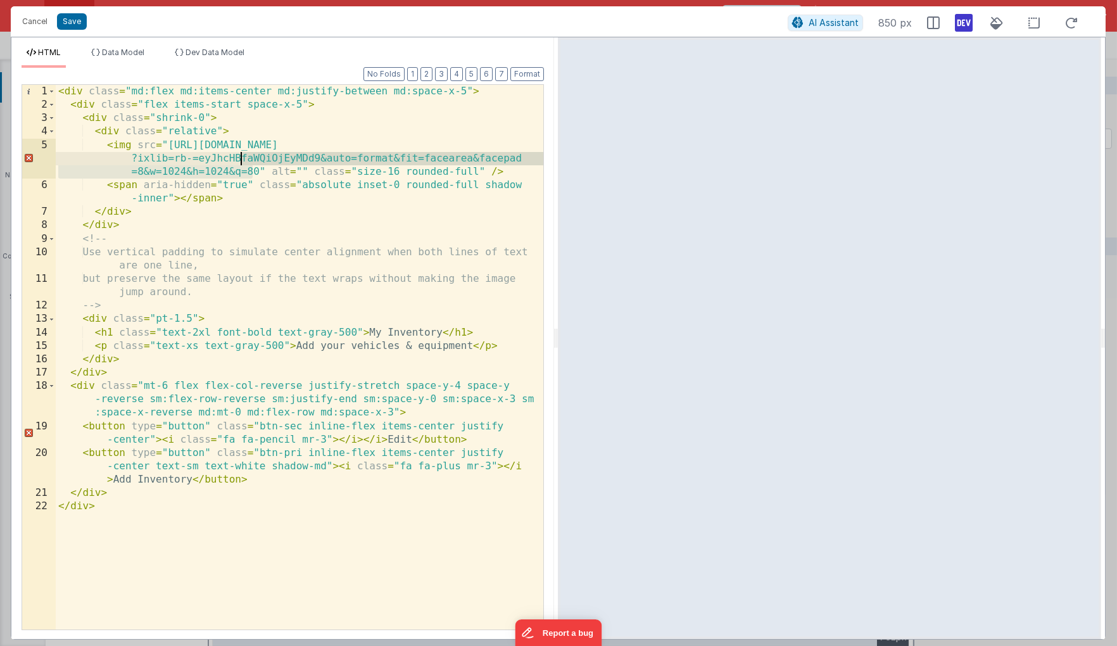
drag, startPoint x: 255, startPoint y: 166, endPoint x: 241, endPoint y: 154, distance: 18.5
click at [241, 154] on div "< div class = "md:flex md:items-center md:justify-between md:space-x-5" > < div…" at bounding box center [300, 370] width 488 height 571
click at [251, 167] on div "< div class = "md:flex md:items-center md:justify-between md:space-x-5" > < div…" at bounding box center [300, 357] width 488 height 545
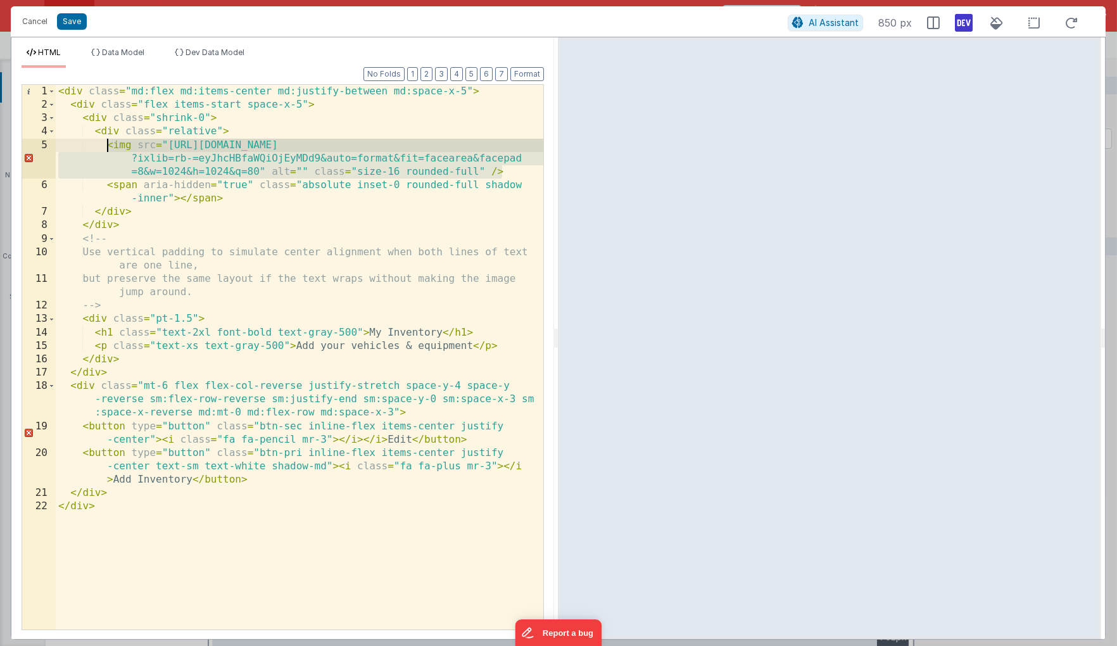
drag, startPoint x: 514, startPoint y: 171, endPoint x: 113, endPoint y: 142, distance: 401.8
click at [113, 142] on div "< div class = "md:flex md:items-center md:justify-between md:space-x-5" > < div…" at bounding box center [300, 370] width 488 height 571
drag, startPoint x: 245, startPoint y: 175, endPoint x: 108, endPoint y: 146, distance: 140.5
click at [108, 146] on div "< div class = "md:flex md:items-center md:justify-between md:space-x-5" > < div…" at bounding box center [300, 370] width 488 height 571
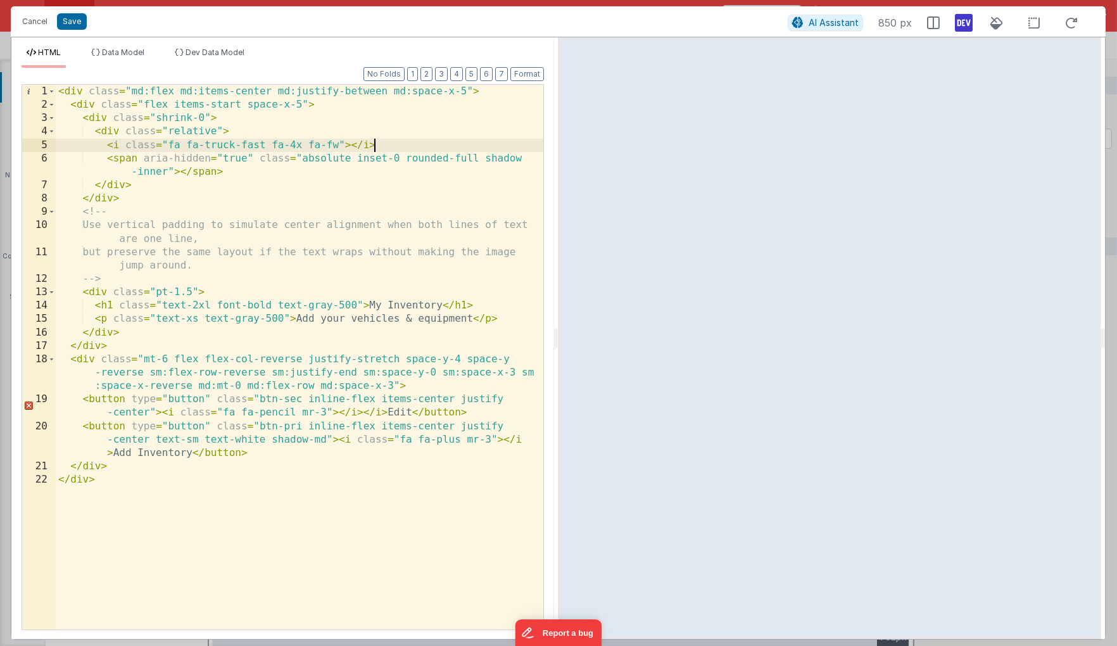
click at [391, 151] on div "< div class = "md:flex md:items-center md:justify-between md:space-x-5" > < div…" at bounding box center [300, 370] width 488 height 571
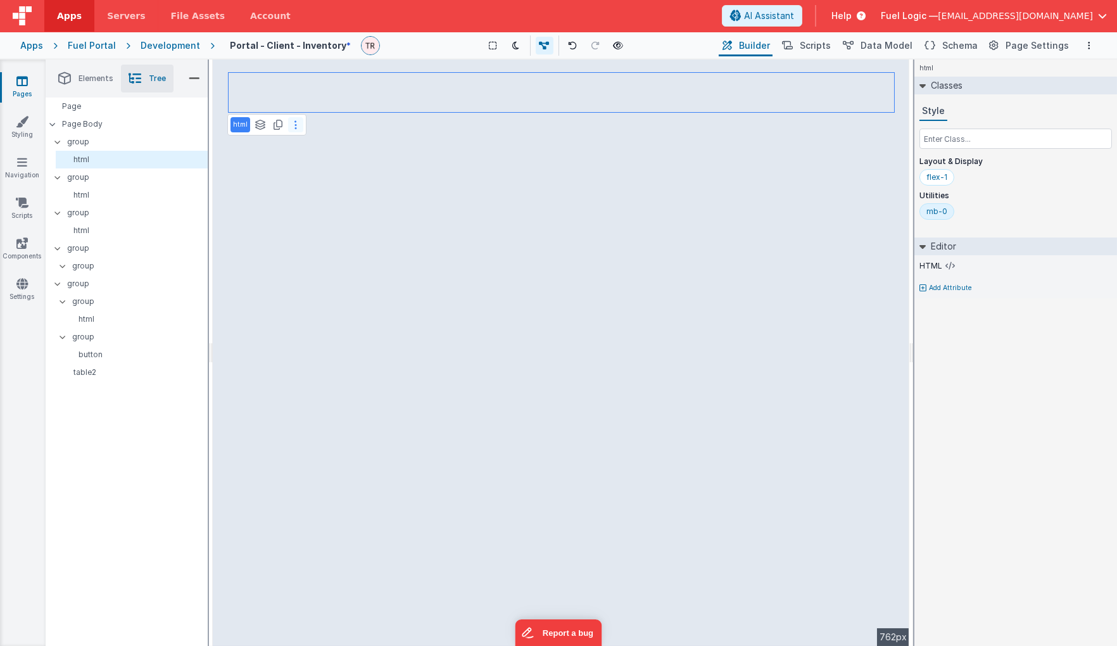
click at [294, 121] on icon at bounding box center [295, 125] width 3 height 10
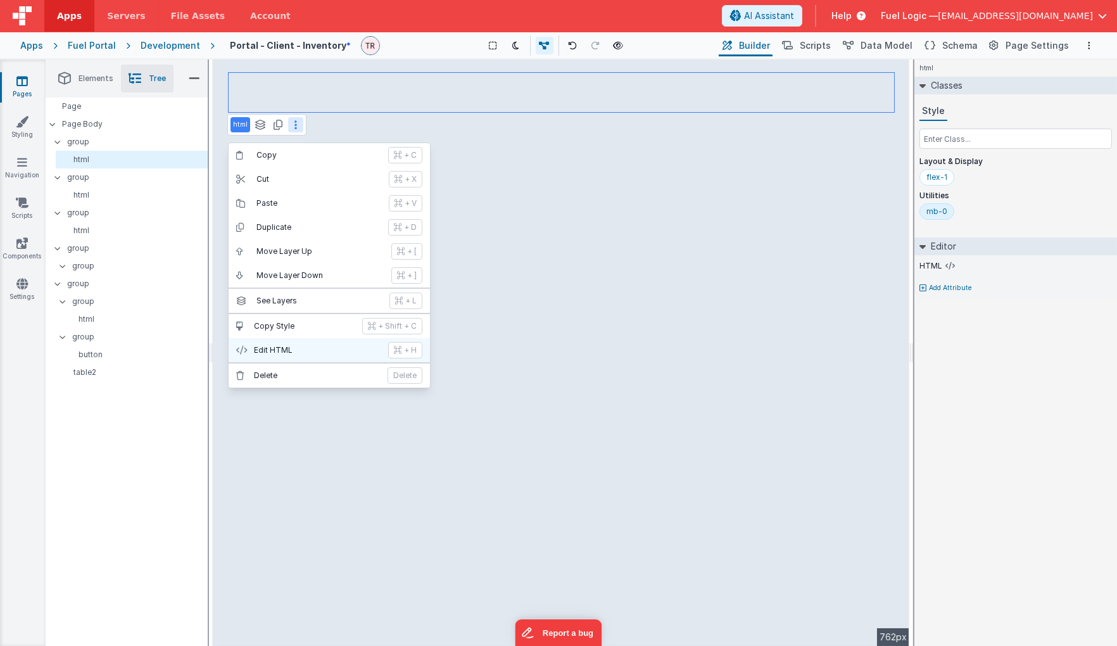
click at [309, 341] on button "Edit HTML + H" at bounding box center [329, 350] width 201 height 24
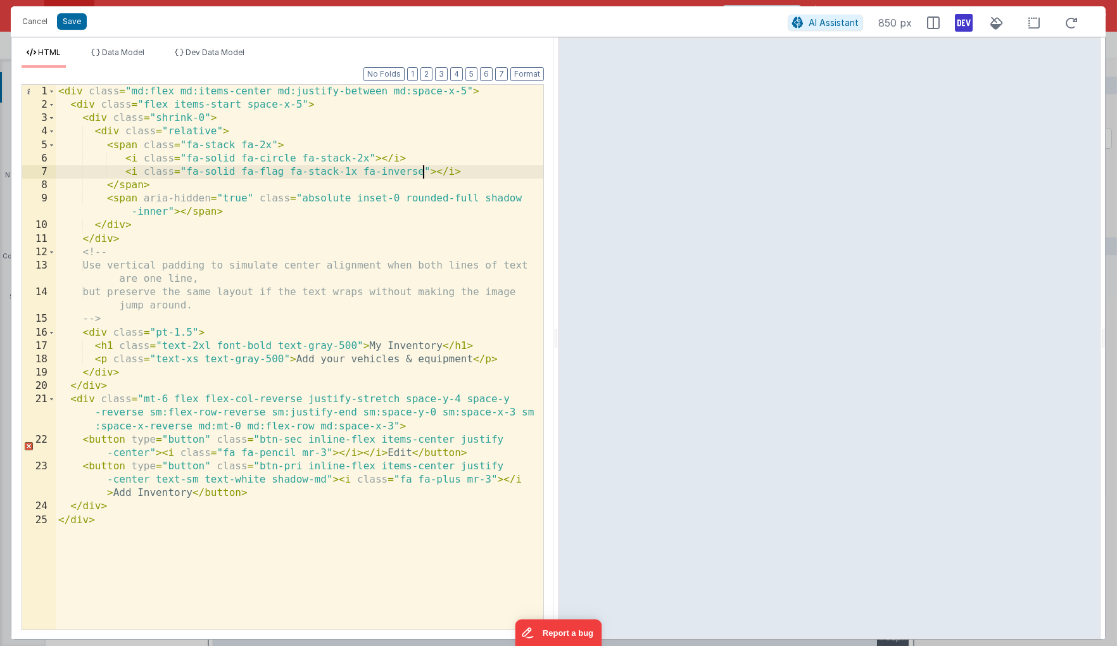
click at [425, 172] on div "< div class = "md:flex md:items-center md:justify-between md:space-x-5" > < div…" at bounding box center [300, 370] width 488 height 571
click at [271, 173] on div "< div class = "md:flex md:items-center md:justify-between md:space-x-5" > < div…" at bounding box center [300, 370] width 488 height 571
click at [473, 169] on div "< div class = "md:flex md:items-center md:justify-between md:space-x-5" > < div…" at bounding box center [300, 370] width 488 height 571
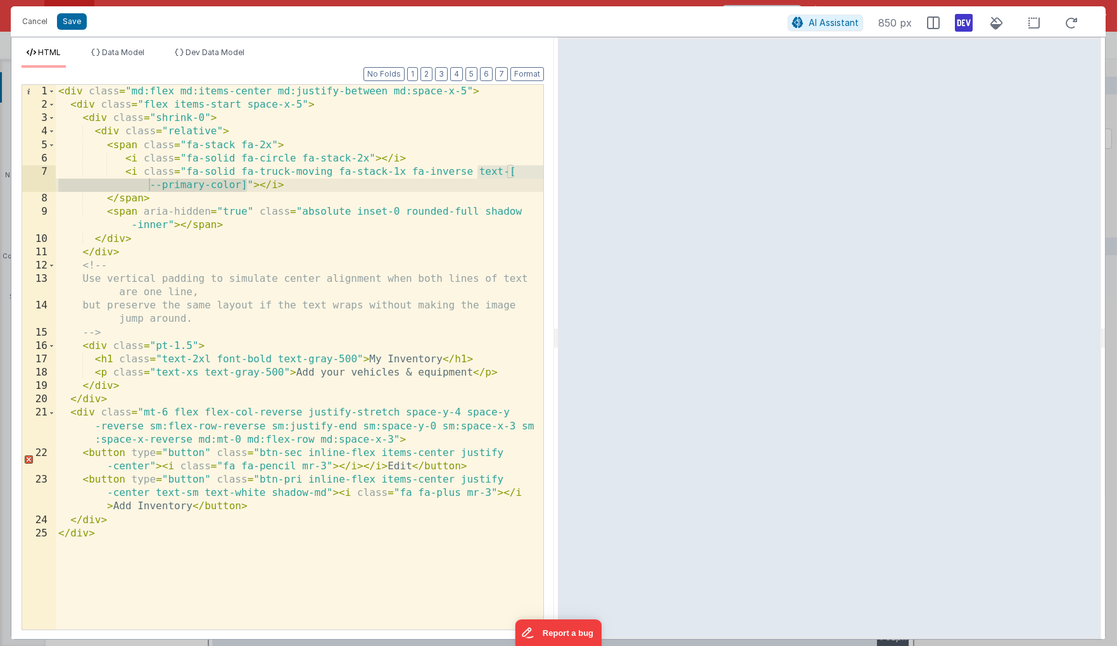
drag, startPoint x: 479, startPoint y: 172, endPoint x: 245, endPoint y: 191, distance: 234.4
click at [245, 191] on div "< div class = "md:flex md:items-center md:justify-between md:space-x-5" > < div…" at bounding box center [300, 370] width 488 height 571
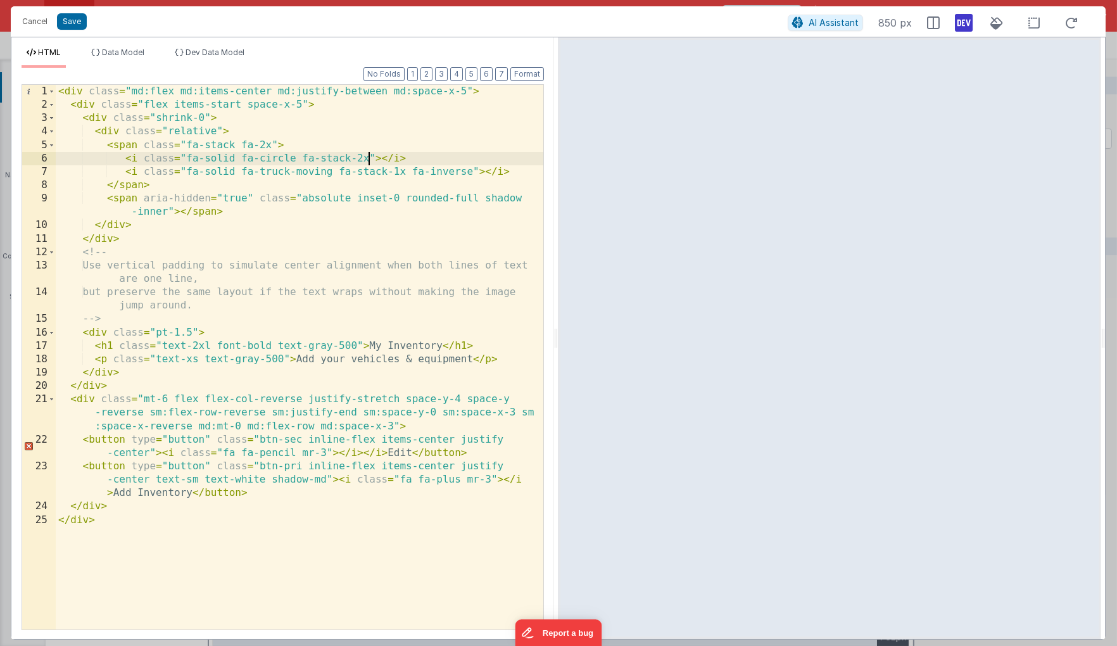
click at [369, 165] on div "< div class = "md:flex md:items-center md:justify-between md:space-x-5" > < div…" at bounding box center [300, 370] width 488 height 571
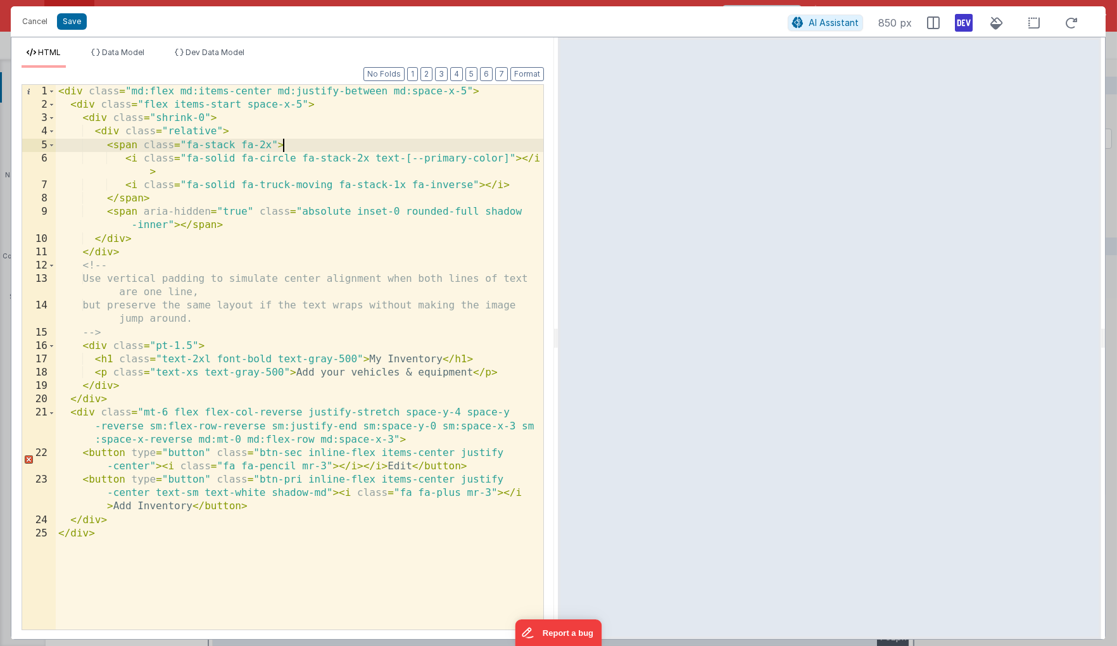
click at [422, 148] on div "< div class = "md:flex md:items-center md:justify-between md:space-x-5" > < div…" at bounding box center [300, 370] width 488 height 571
click at [258, 152] on div "< div class = "md:flex md:items-center md:justify-between md:space-x-5" > < div…" at bounding box center [300, 370] width 488 height 571
click at [400, 184] on div "< div class = "md:flex md:items-center md:justify-between md:space-x-5" > < div…" at bounding box center [300, 370] width 488 height 571
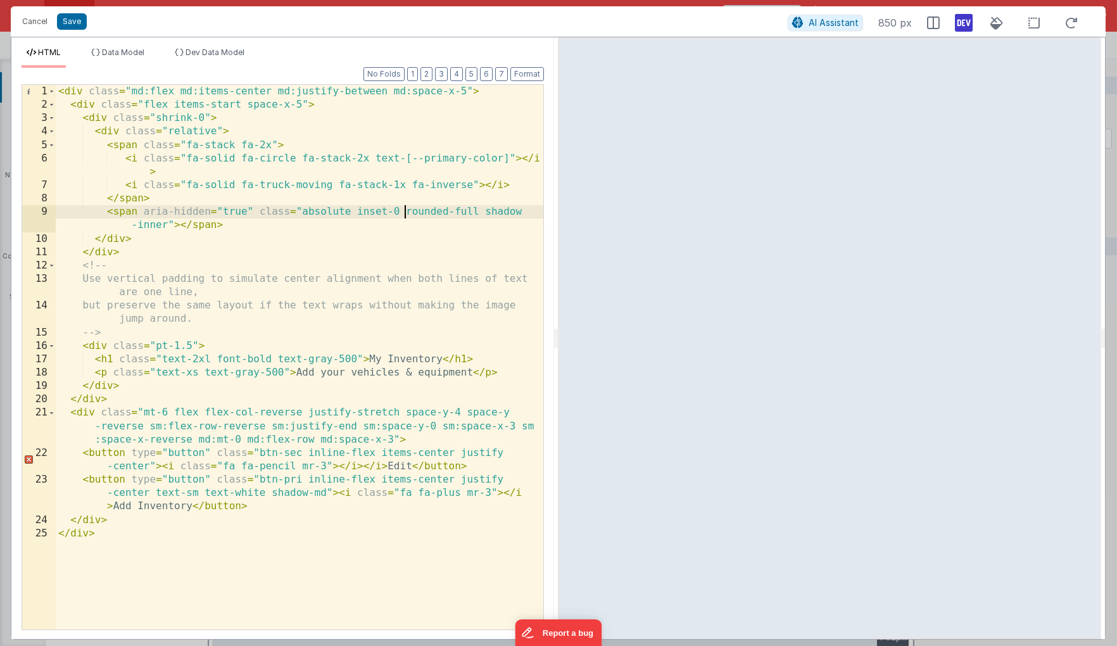
click at [402, 208] on div "< div class = "md:flex md:items-center md:justify-between md:space-x-5" > < div…" at bounding box center [300, 370] width 488 height 571
click at [434, 258] on div "< div class = "md:flex md:items-center md:justify-between md:space-x-5" > < div…" at bounding box center [300, 370] width 488 height 571
click at [173, 344] on div "< div class = "md:flex md:items-center md:justify-between md:space-x-5" > < div…" at bounding box center [300, 370] width 488 height 571
click at [249, 111] on div "< div class = "md:flex md:items-center md:justify-between md:space-x-5" > < div…" at bounding box center [300, 370] width 488 height 571
click at [299, 104] on div "< div class = "md:flex md:items-center md:justify-between md:space-x-5" > < div…" at bounding box center [300, 370] width 488 height 571
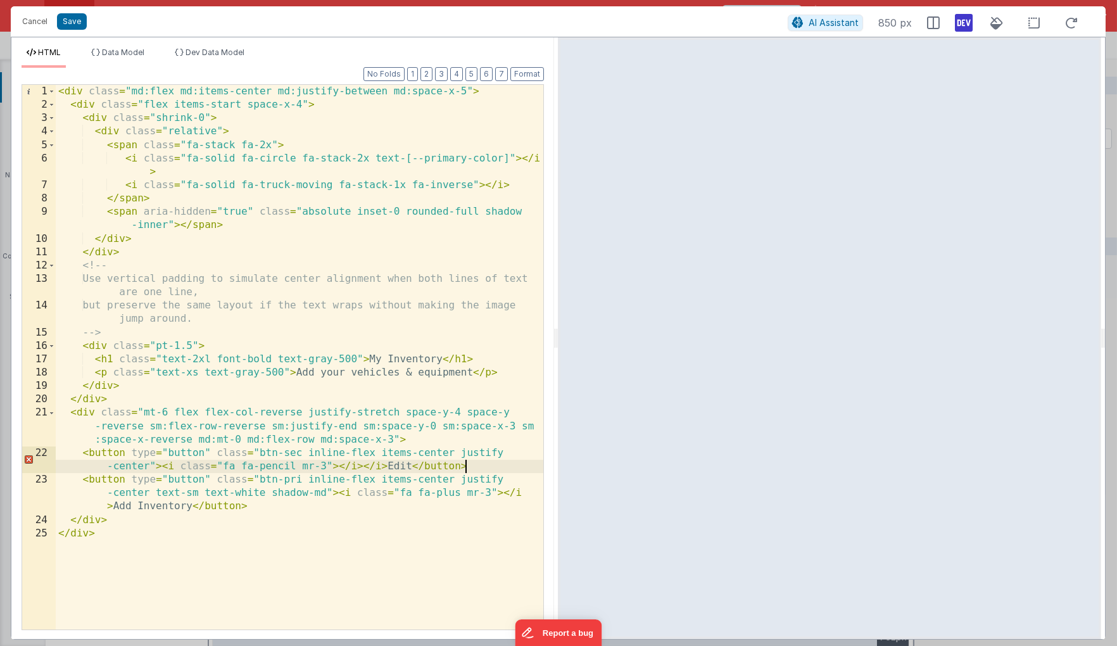
click at [475, 466] on div "< div class = "md:flex md:items-center md:justify-between md:space-x-5" > < div…" at bounding box center [300, 370] width 488 height 571
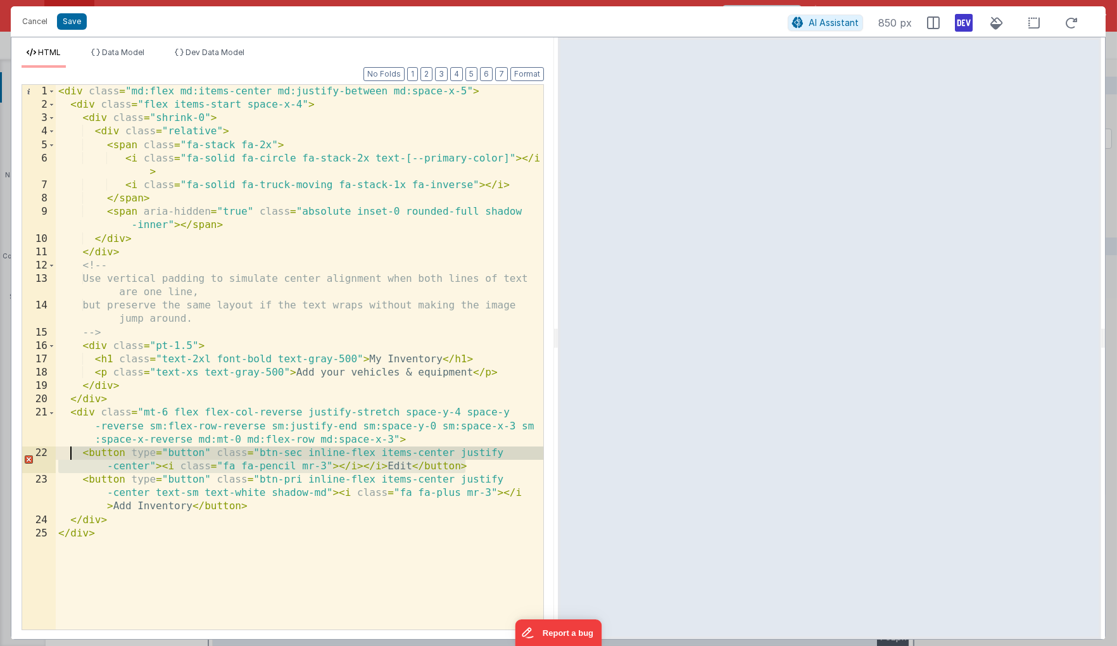
drag, startPoint x: 475, startPoint y: 466, endPoint x: 72, endPoint y: 457, distance: 402.8
click at [72, 457] on div "< div class = "md:flex md:items-center md:justify-between md:space-x-5" > < div…" at bounding box center [300, 370] width 488 height 571
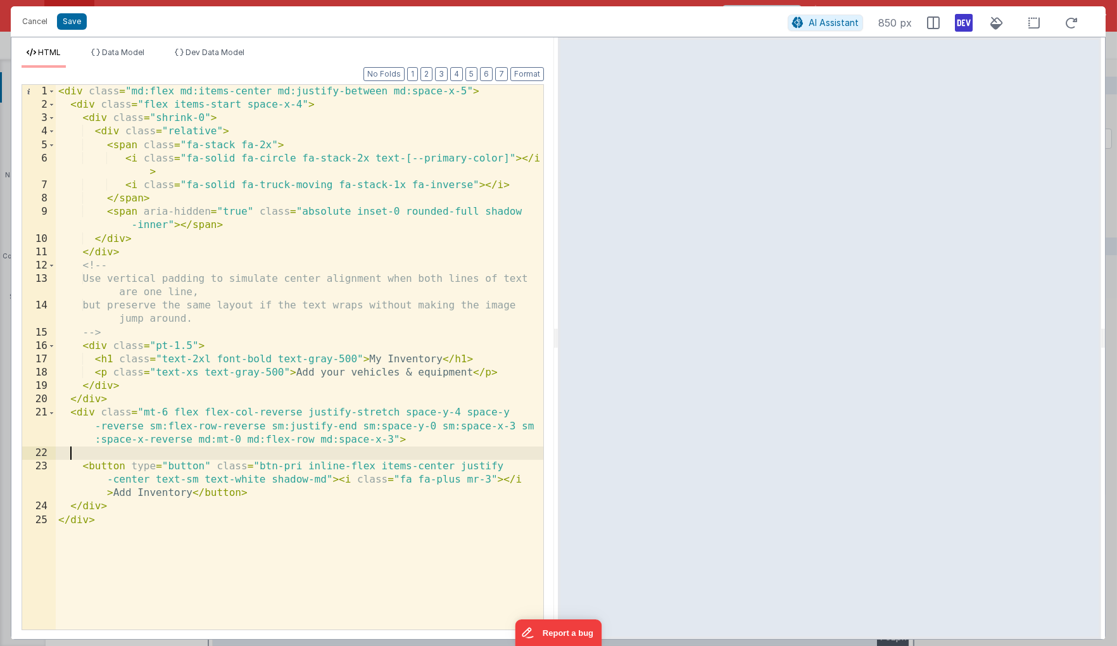
click at [452, 93] on div "< div class = "md:flex md:items-center md:justify-between md:space-x-5" > < div…" at bounding box center [300, 370] width 488 height 571
click at [65, 19] on button "Save" at bounding box center [72, 21] width 30 height 16
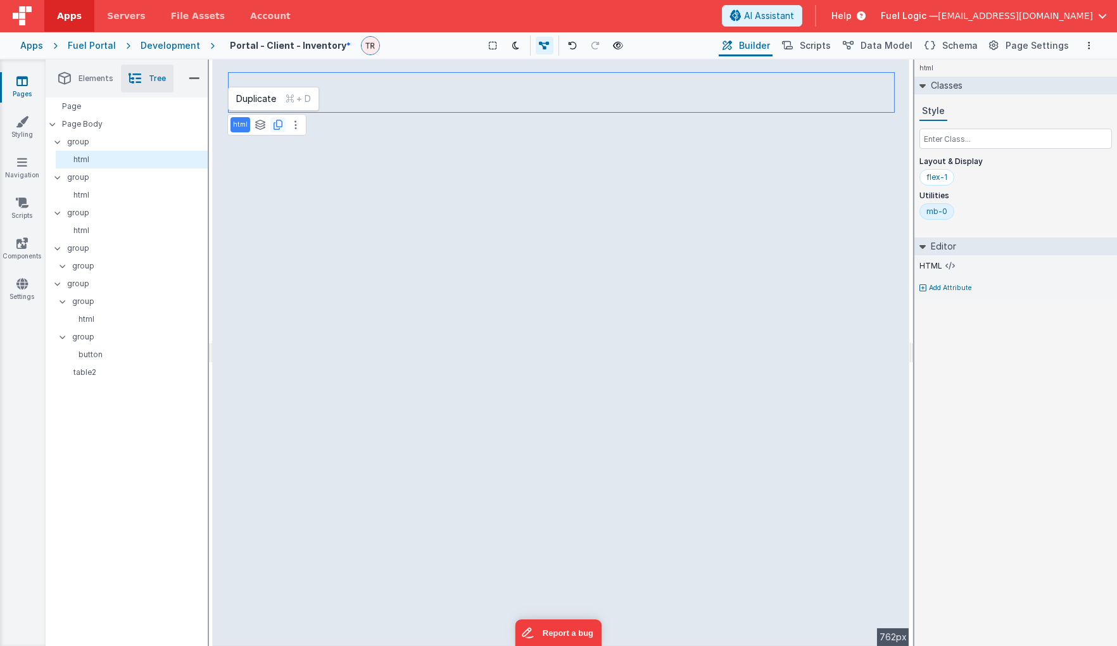
click at [277, 127] on icon at bounding box center [278, 125] width 9 height 10
click at [569, 45] on icon at bounding box center [573, 45] width 9 height 9
click at [117, 137] on p "group" at bounding box center [137, 142] width 140 height 14
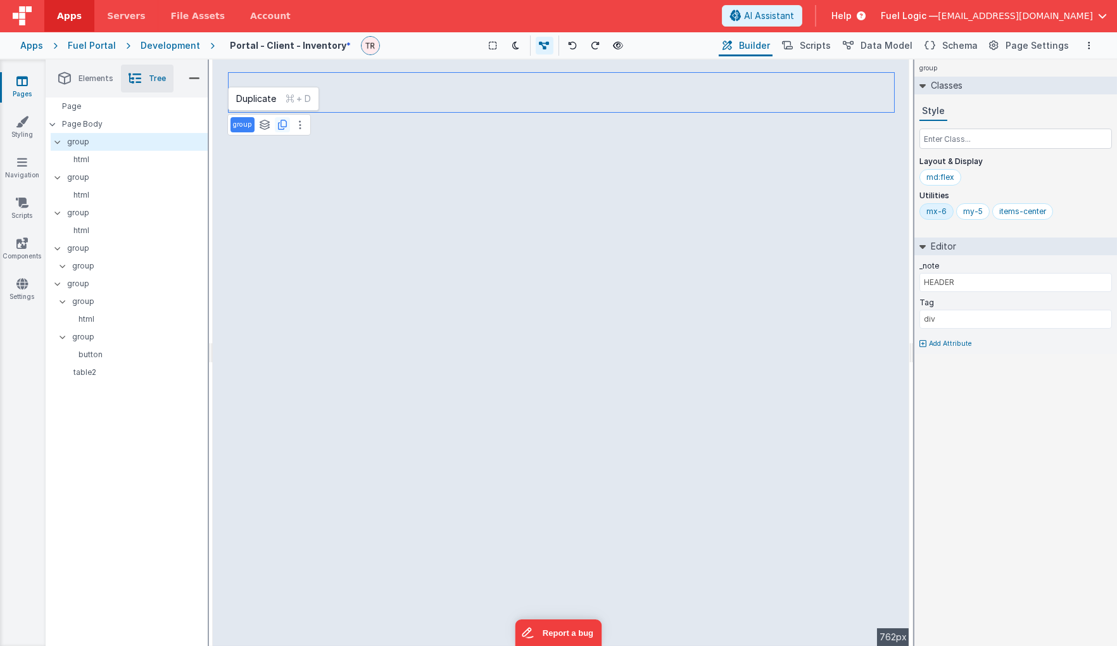
click at [283, 123] on icon at bounding box center [282, 125] width 9 height 10
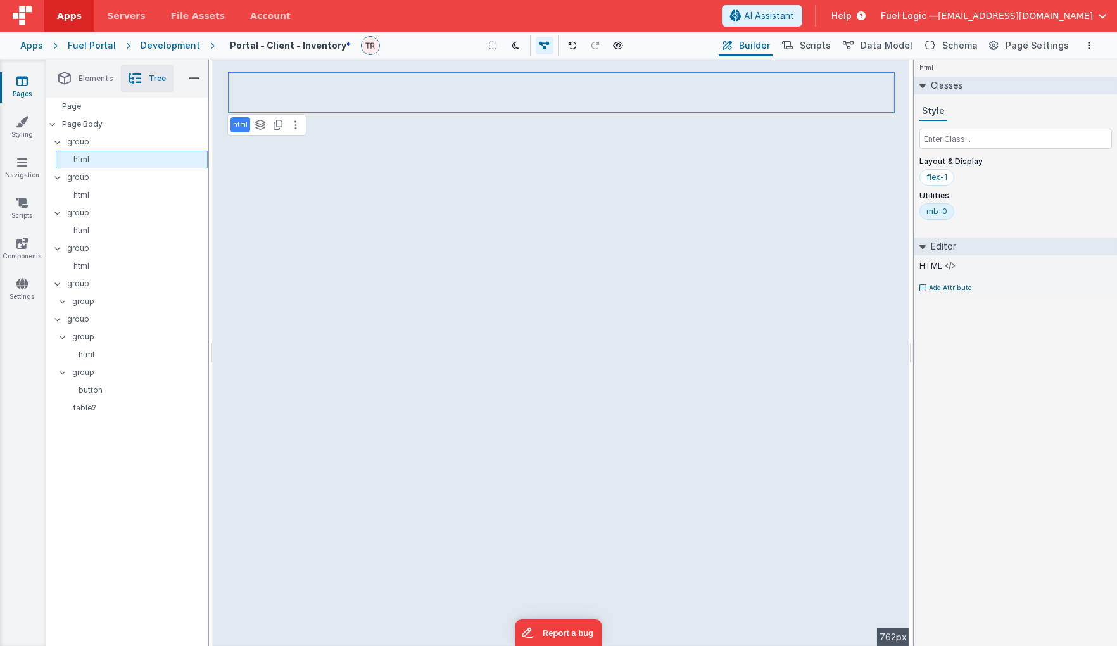
click at [89, 153] on div "html" at bounding box center [132, 160] width 152 height 18
click at [291, 122] on button at bounding box center [295, 124] width 15 height 15
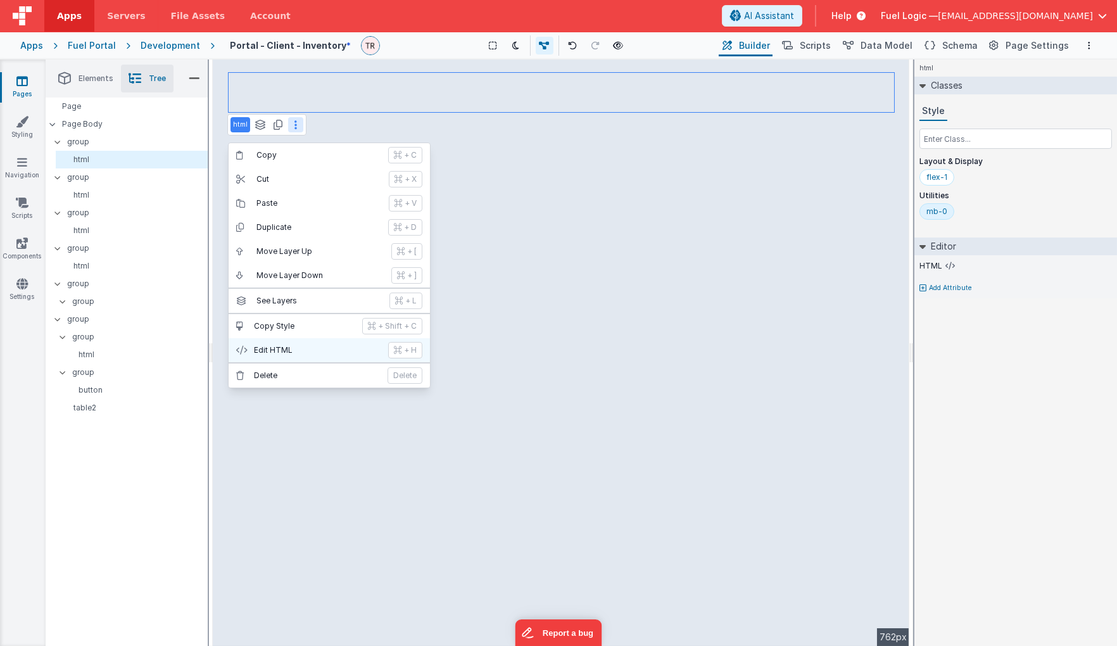
click at [290, 348] on p "Edit HTML" at bounding box center [317, 350] width 127 height 10
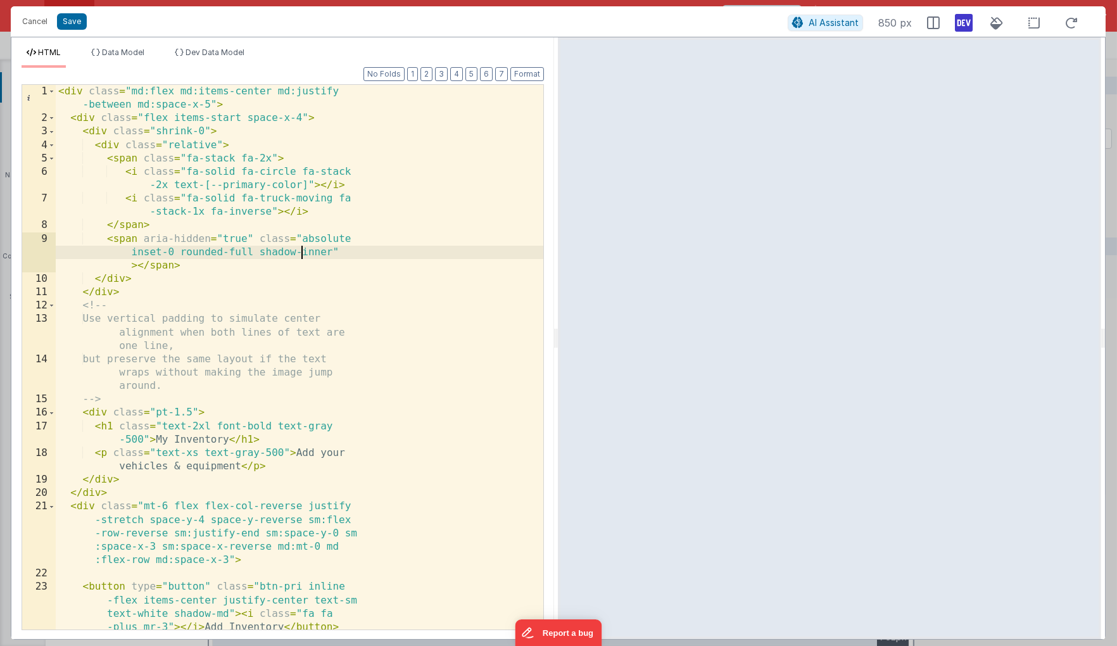
click at [303, 248] on div "< div class = "md:flex md:items-center md:justify -between md:space-x-5" > < di…" at bounding box center [300, 377] width 488 height 584
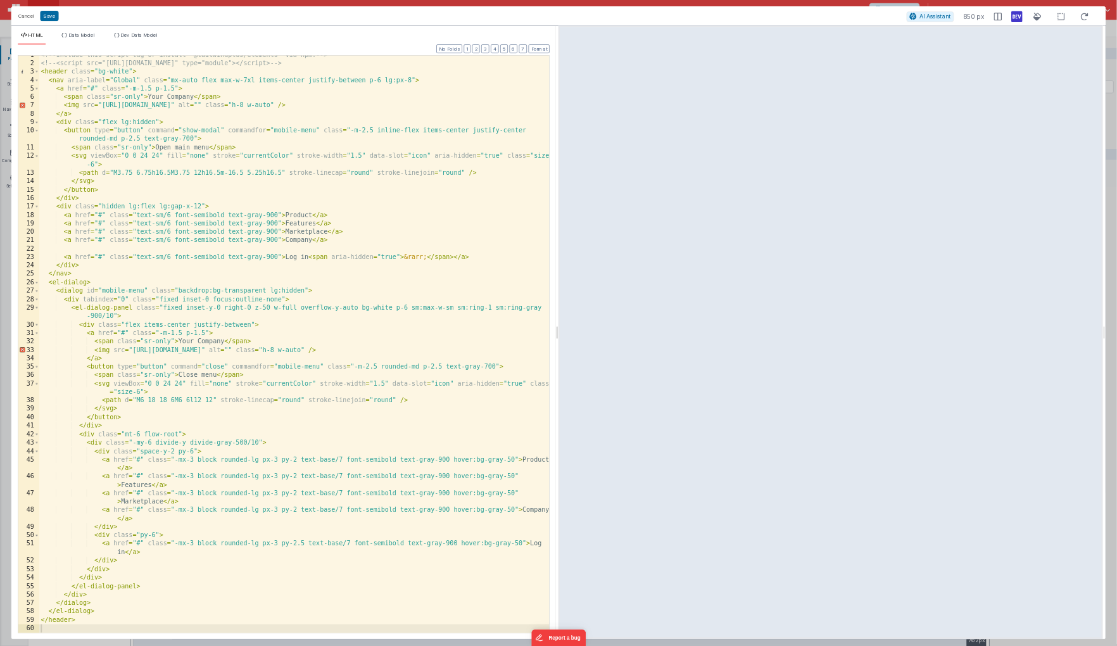
scroll to position [8, 0]
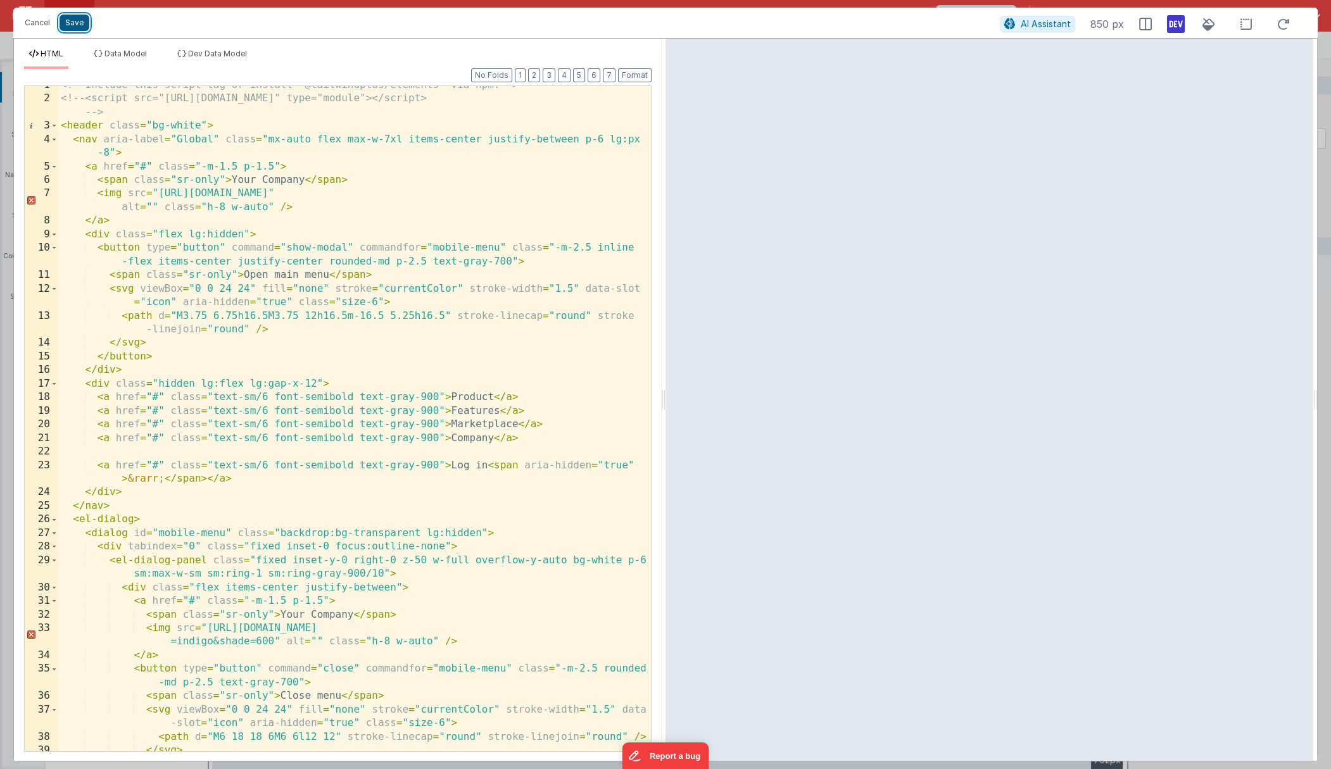
click at [79, 27] on button "Save" at bounding box center [75, 23] width 30 height 16
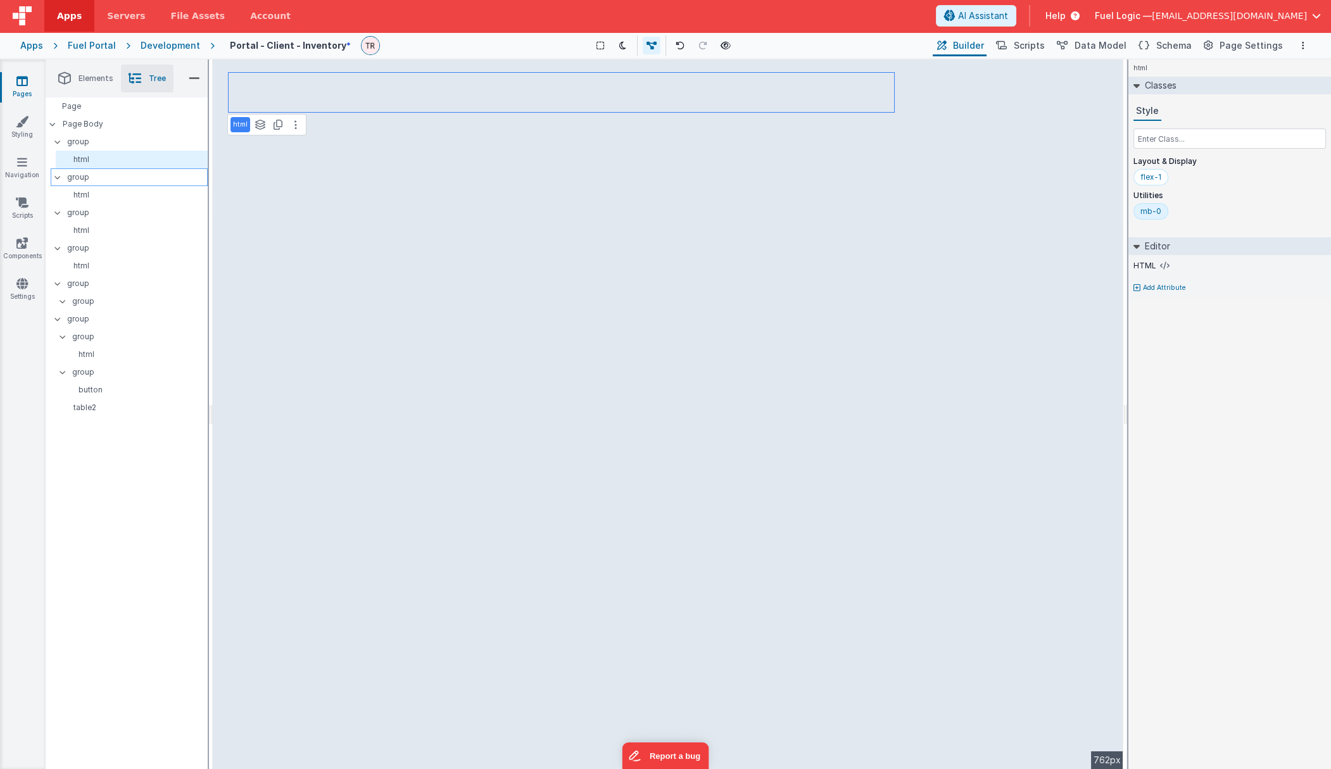
click at [108, 175] on p "group" at bounding box center [137, 177] width 140 height 14
click at [82, 137] on p "group" at bounding box center [137, 142] width 140 height 14
click at [85, 160] on p "html" at bounding box center [134, 159] width 146 height 10
click at [82, 144] on p "group" at bounding box center [137, 142] width 140 height 14
click at [902, 211] on div "my-5" at bounding box center [1187, 211] width 20 height 10
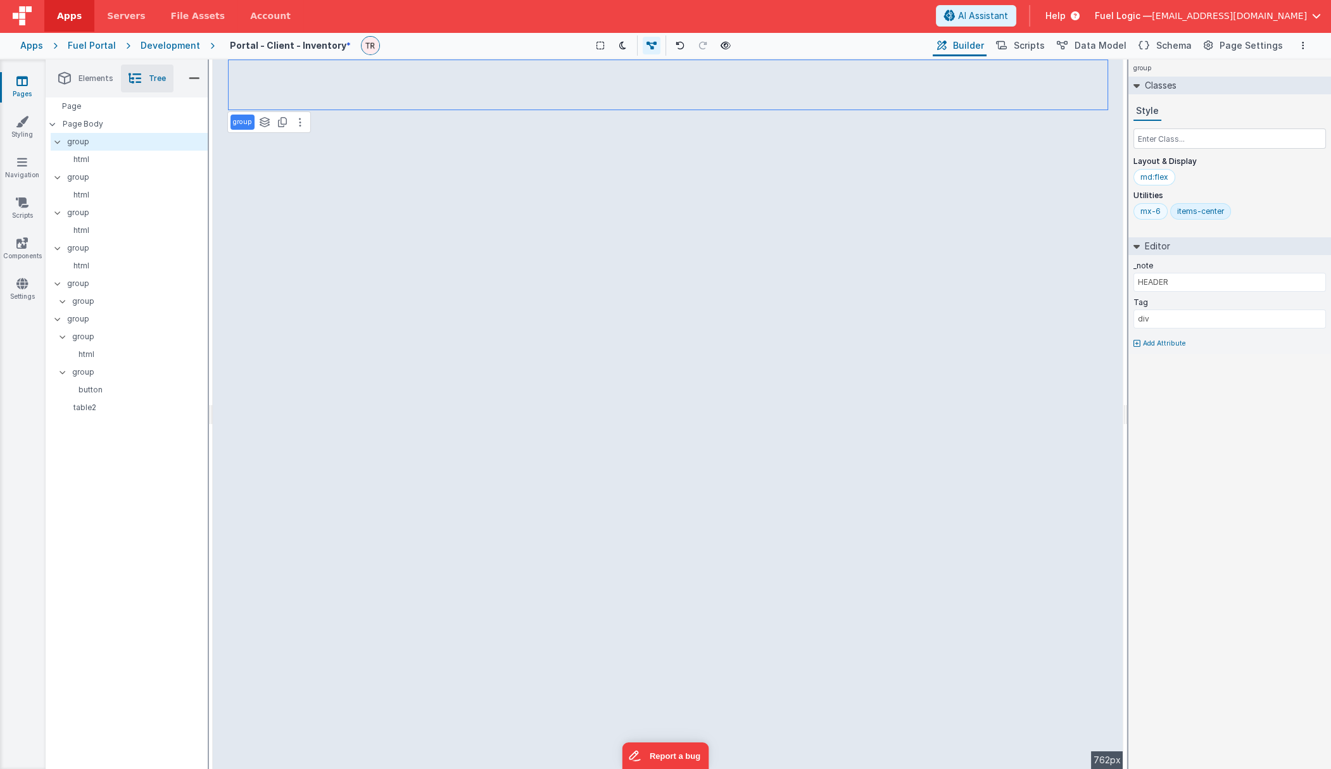
click at [902, 211] on div "mx-6" at bounding box center [1150, 211] width 20 height 10
click at [106, 132] on div "Page Body" at bounding box center [127, 124] width 162 height 18
click at [108, 129] on p "Page Body" at bounding box center [135, 124] width 145 height 10
click at [103, 146] on p "group" at bounding box center [137, 142] width 140 height 14
click at [72, 155] on p "html" at bounding box center [134, 159] width 146 height 10
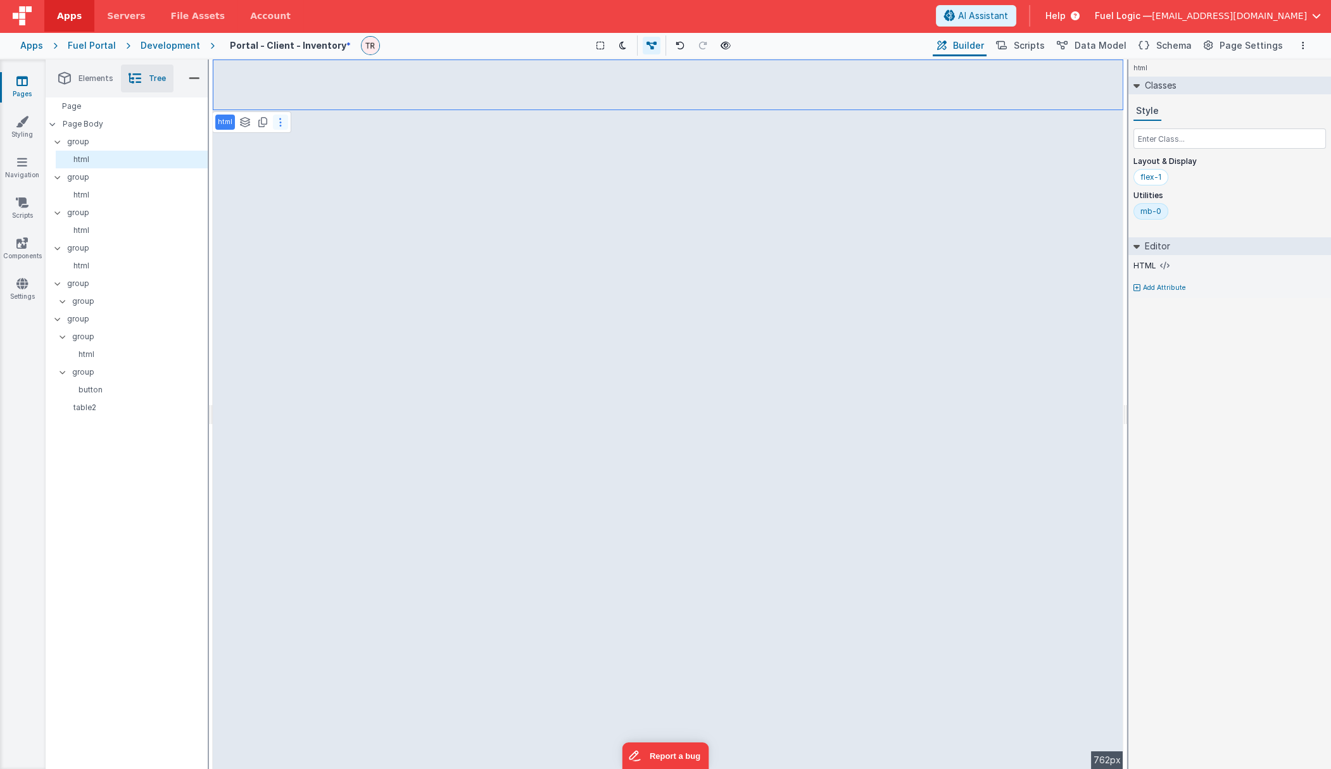
click at [280, 120] on icon at bounding box center [280, 122] width 3 height 10
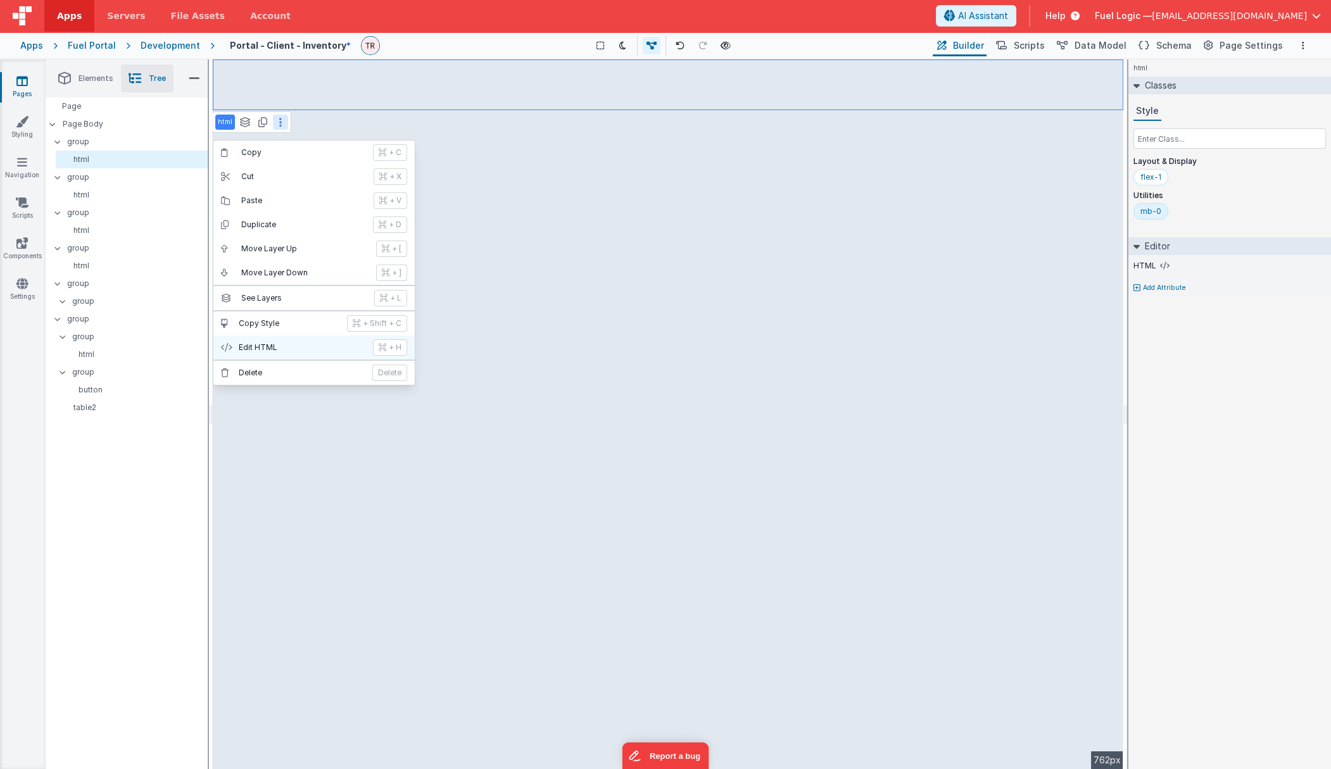
click at [265, 347] on p "Edit HTML" at bounding box center [302, 348] width 127 height 10
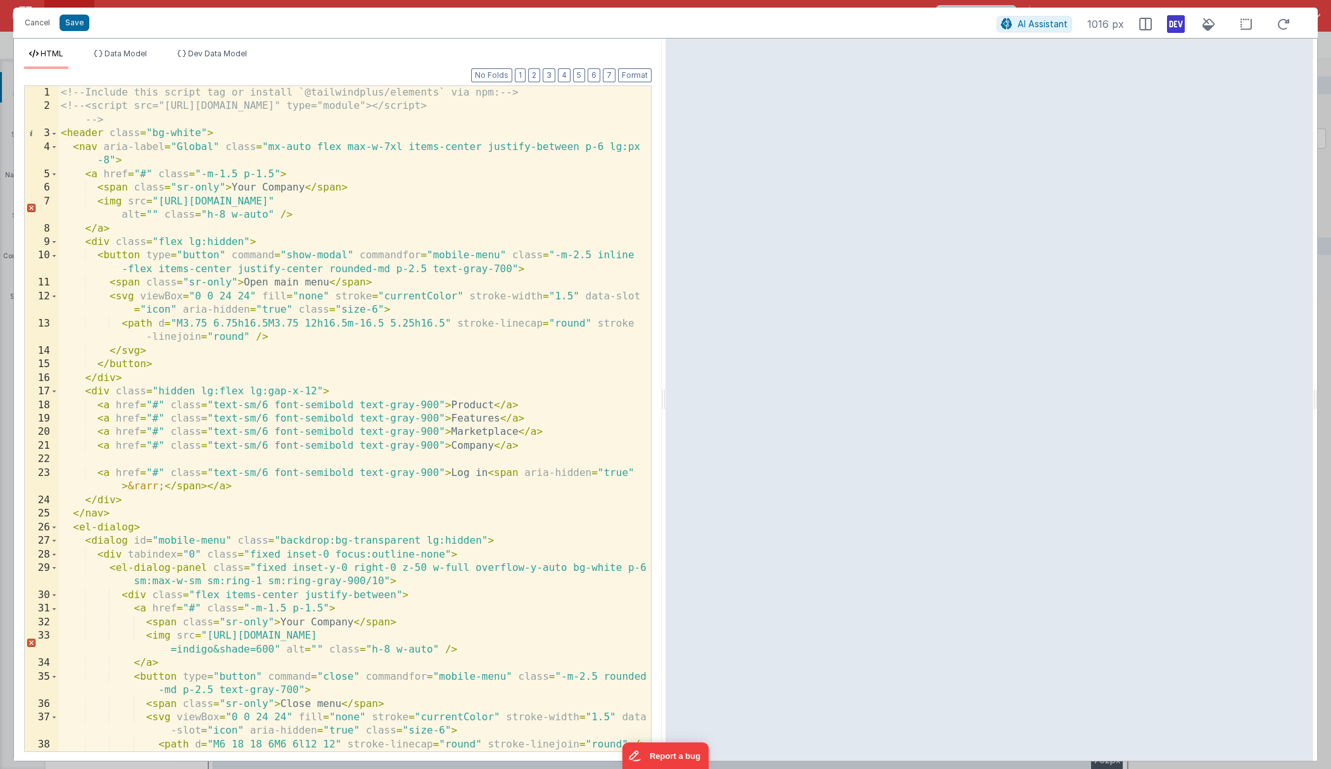
click at [93, 104] on div "<!-- Include this script tag or install `@tailwindplus/elements` via npm: --> <…" at bounding box center [354, 432] width 593 height 693
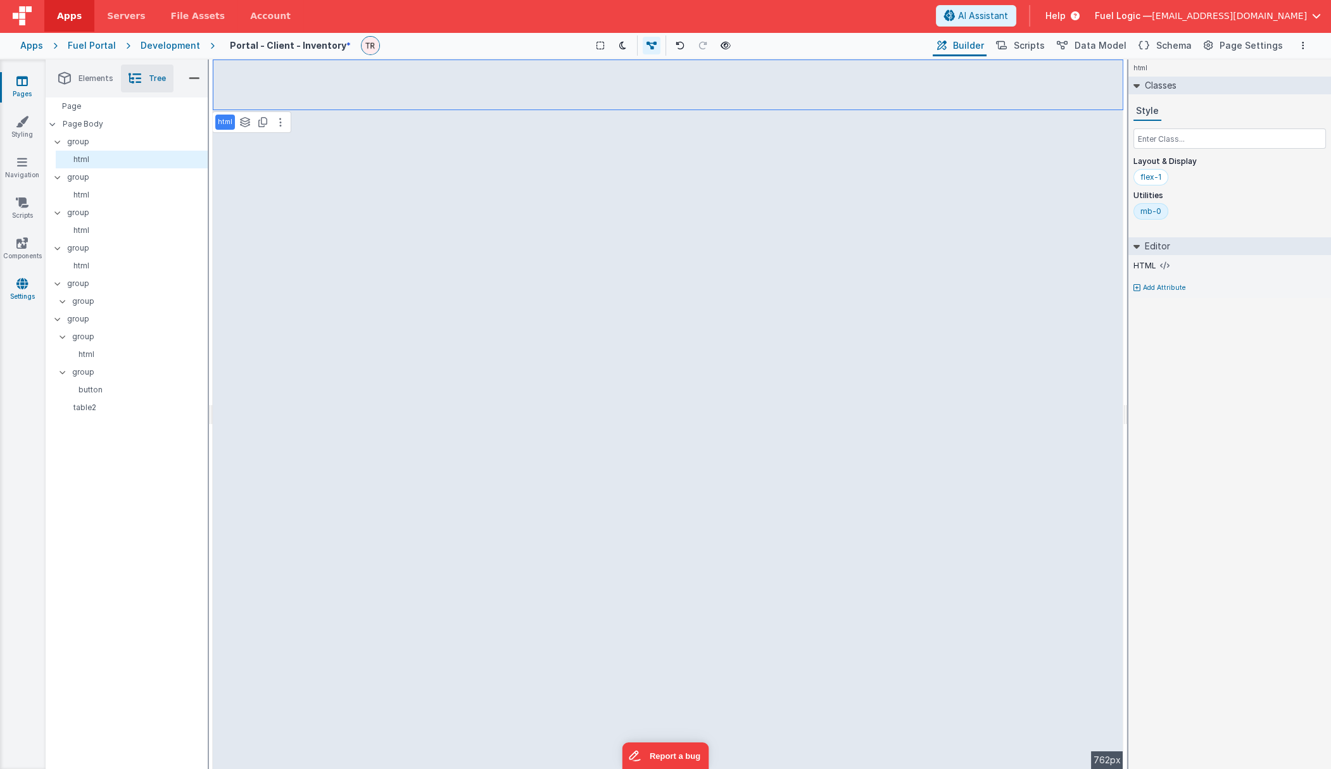
click at [22, 290] on link "Settings" at bounding box center [22, 289] width 46 height 25
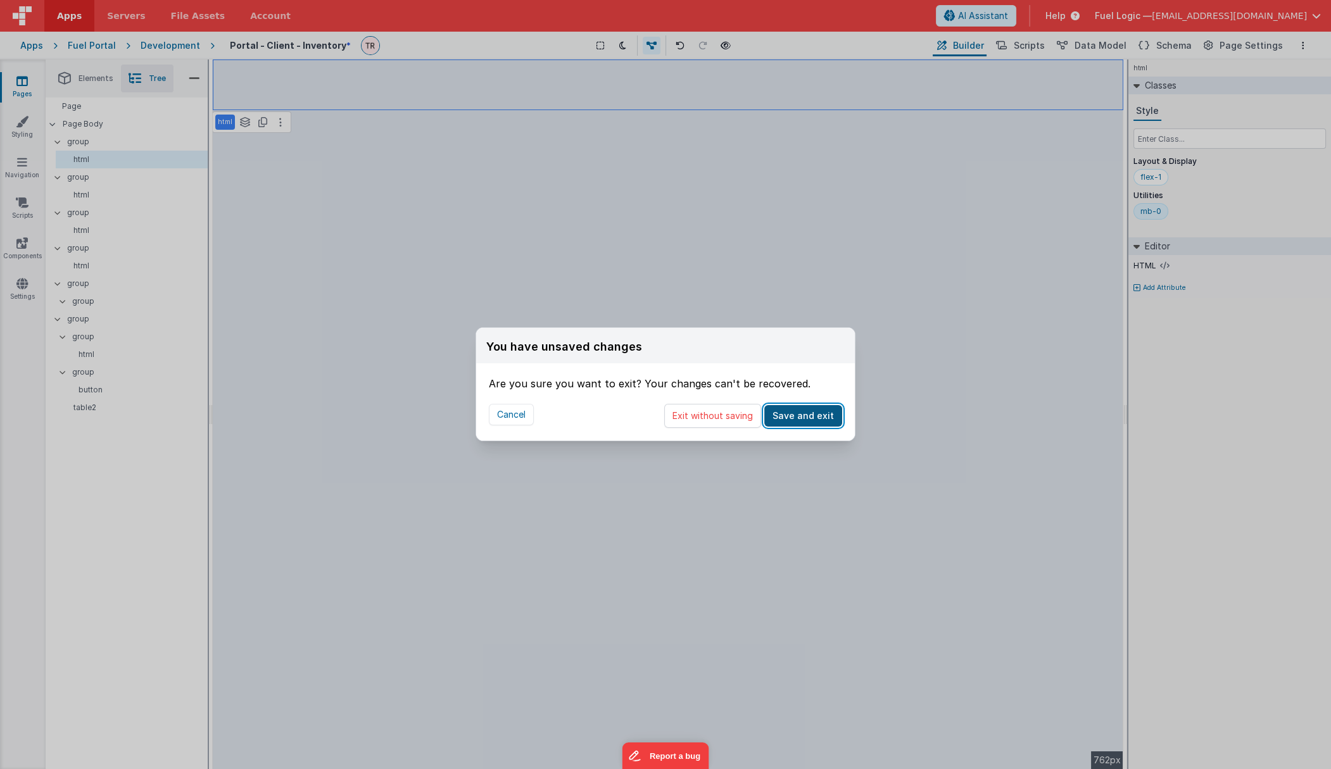
click at [802, 413] on button "Save and exit" at bounding box center [803, 416] width 78 height 22
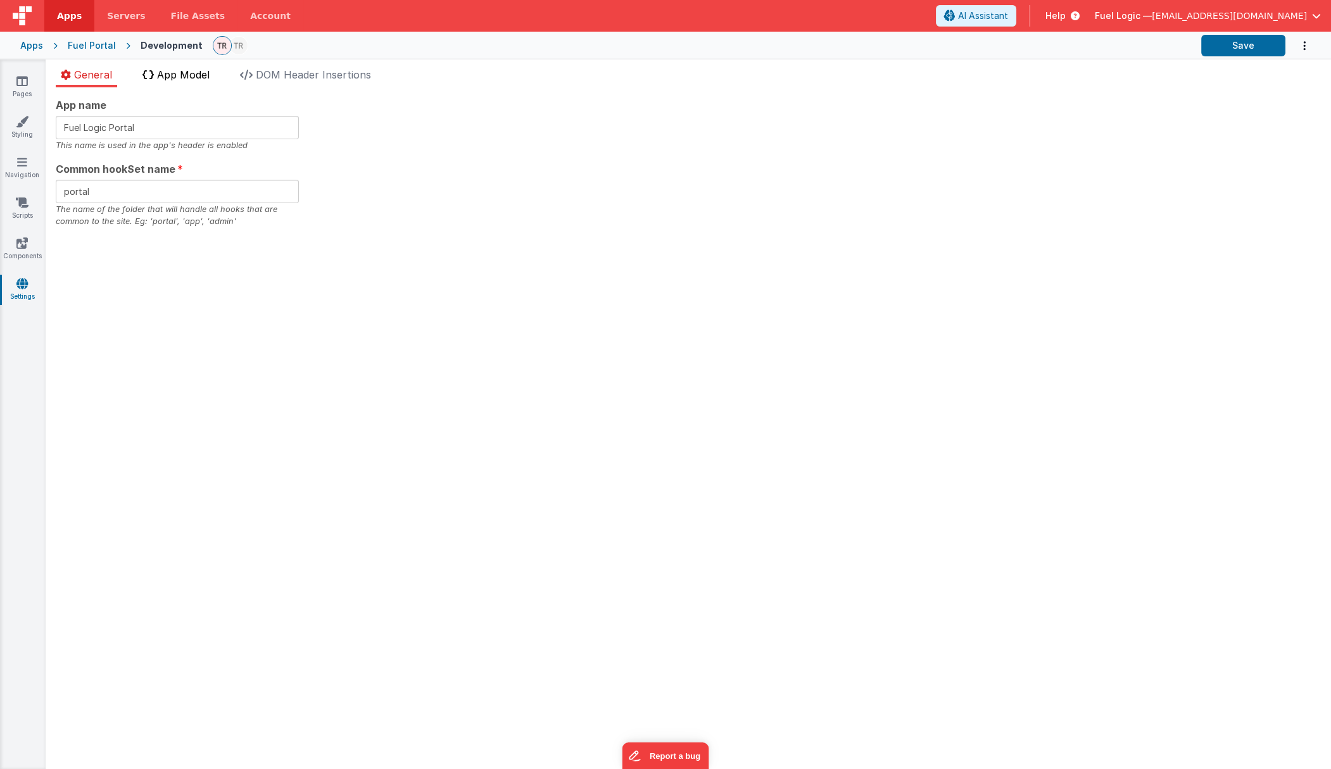
click at [180, 84] on li "App Model" at bounding box center [175, 77] width 77 height 20
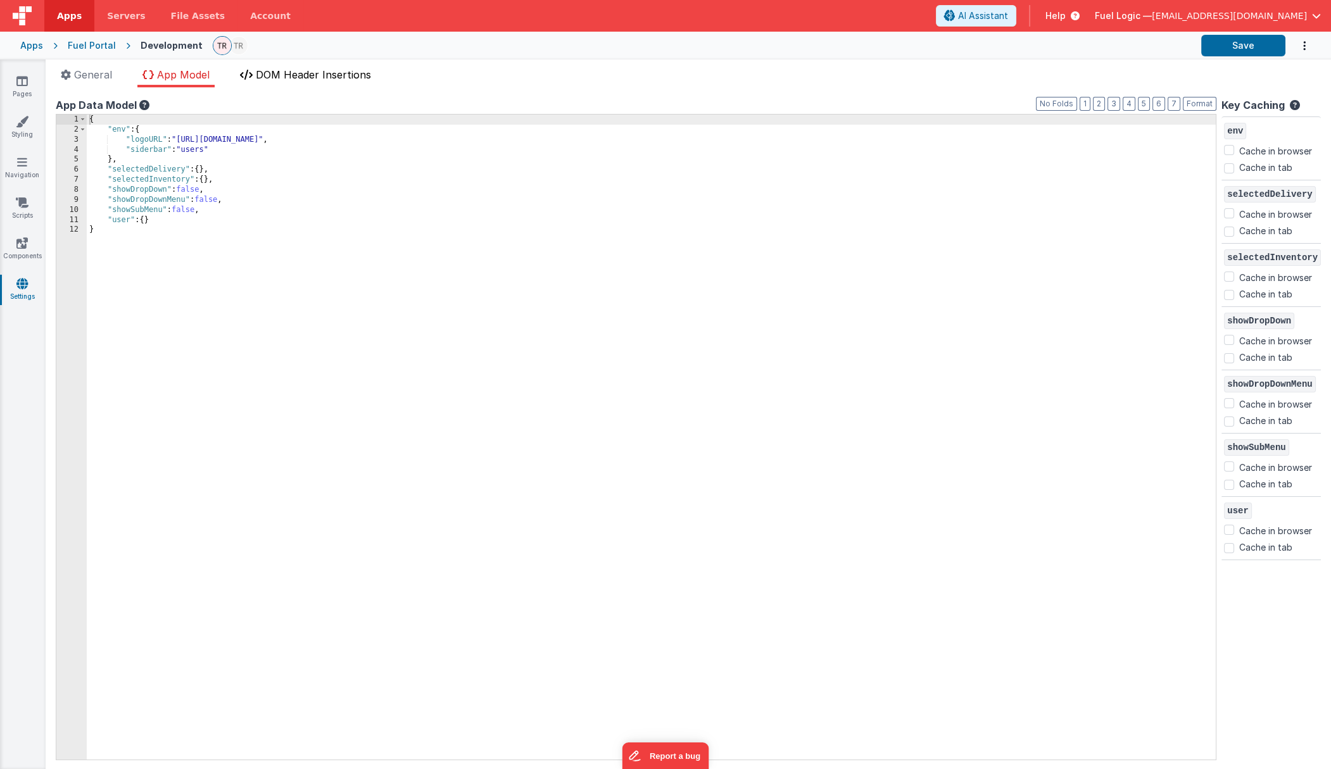
click at [301, 82] on li "DOM Header Insertions" at bounding box center [305, 77] width 141 height 20
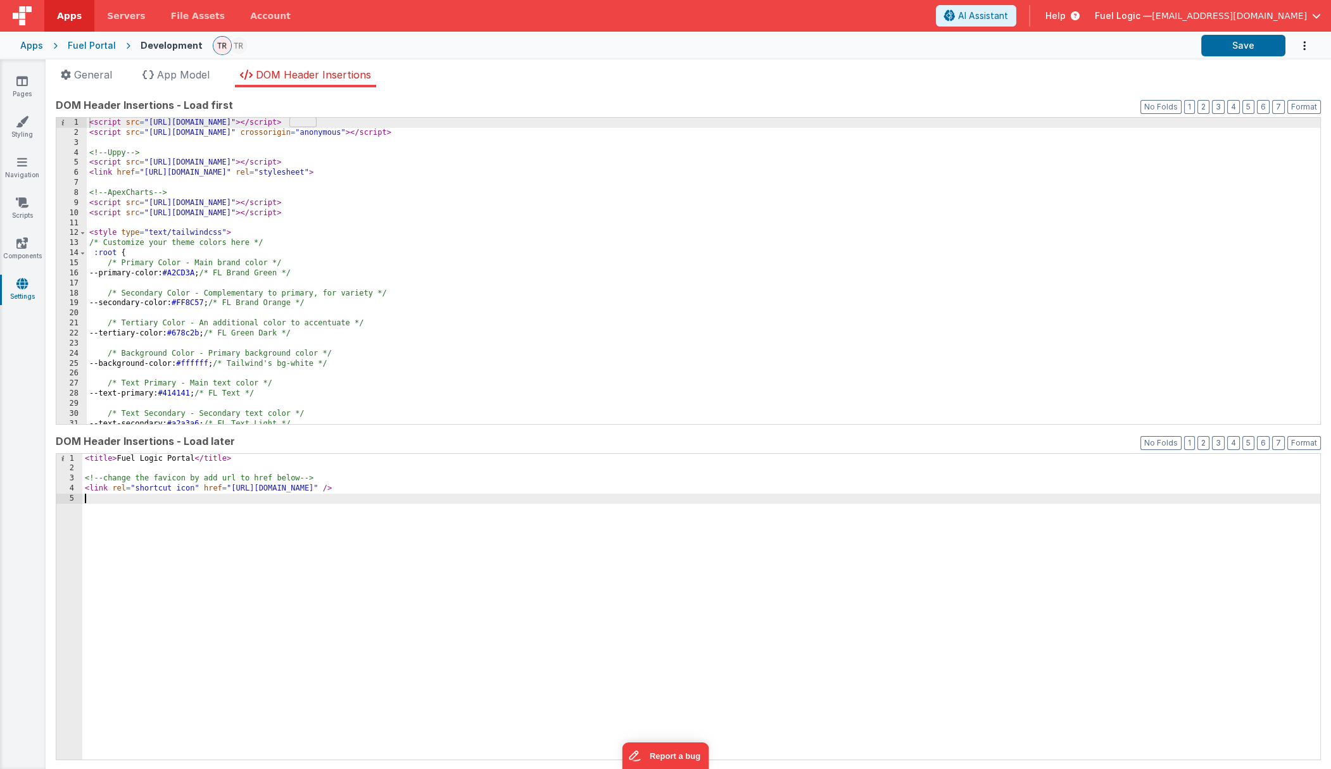
click at [215, 506] on div "< title > Fuel Logic Portal </ title > <!-- change the favicon by add url to hr…" at bounding box center [701, 617] width 1238 height 327
click at [96, 504] on div "< title > Fuel Logic Portal </ title > <!-- change the favicon by add url to hr…" at bounding box center [701, 617] width 1238 height 327
click at [27, 89] on link "Pages" at bounding box center [22, 87] width 46 height 25
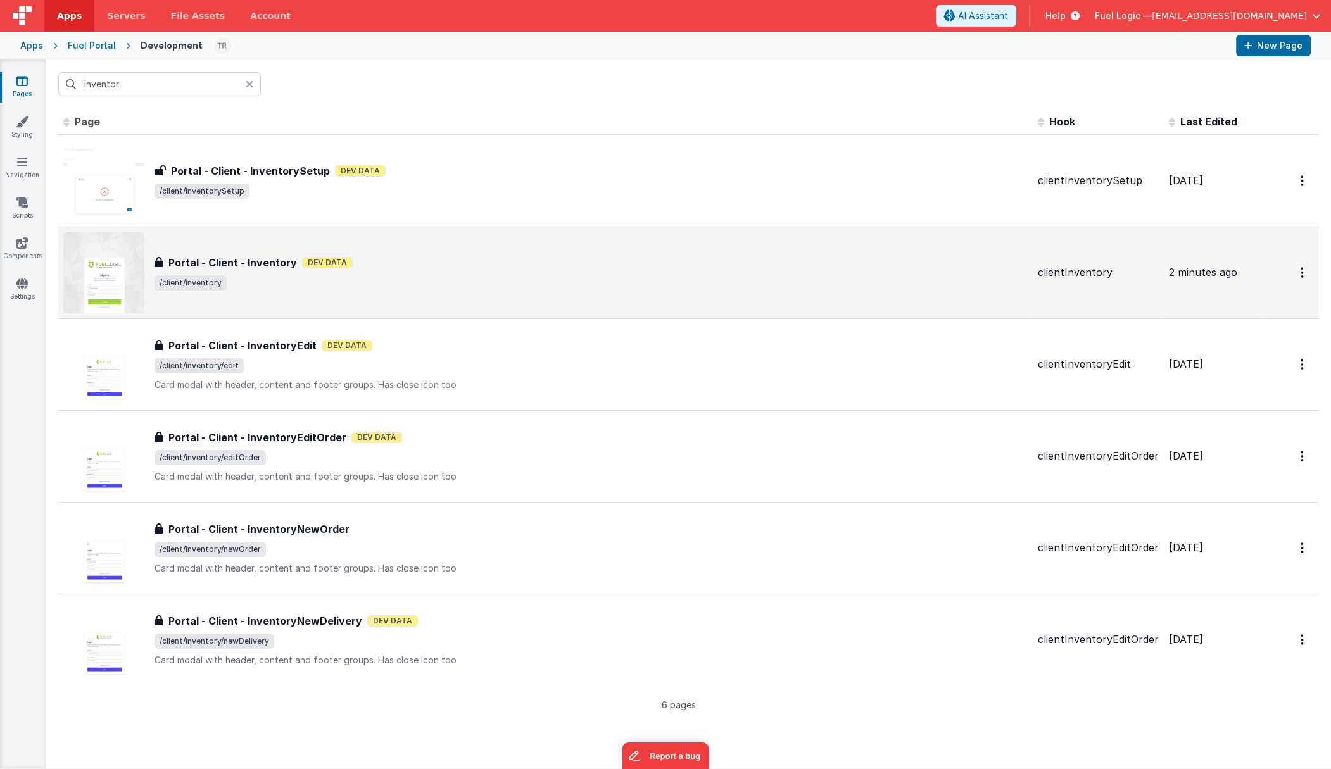
click at [243, 262] on h3 "Portal - Client - Inventory" at bounding box center [232, 262] width 129 height 15
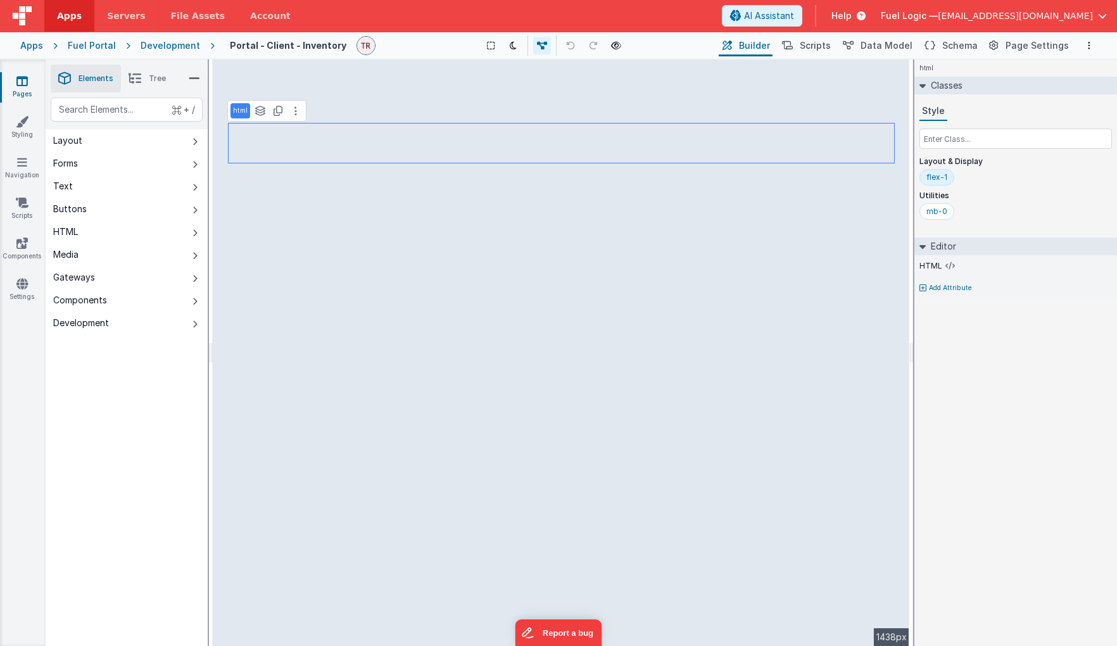
click at [450, 11] on header "Apps Servers File Assets Account Some FUTURE Slot AI Assistant Help Fuel Logic …" at bounding box center [558, 16] width 1117 height 32
click at [142, 79] on li "Tree" at bounding box center [147, 79] width 53 height 28
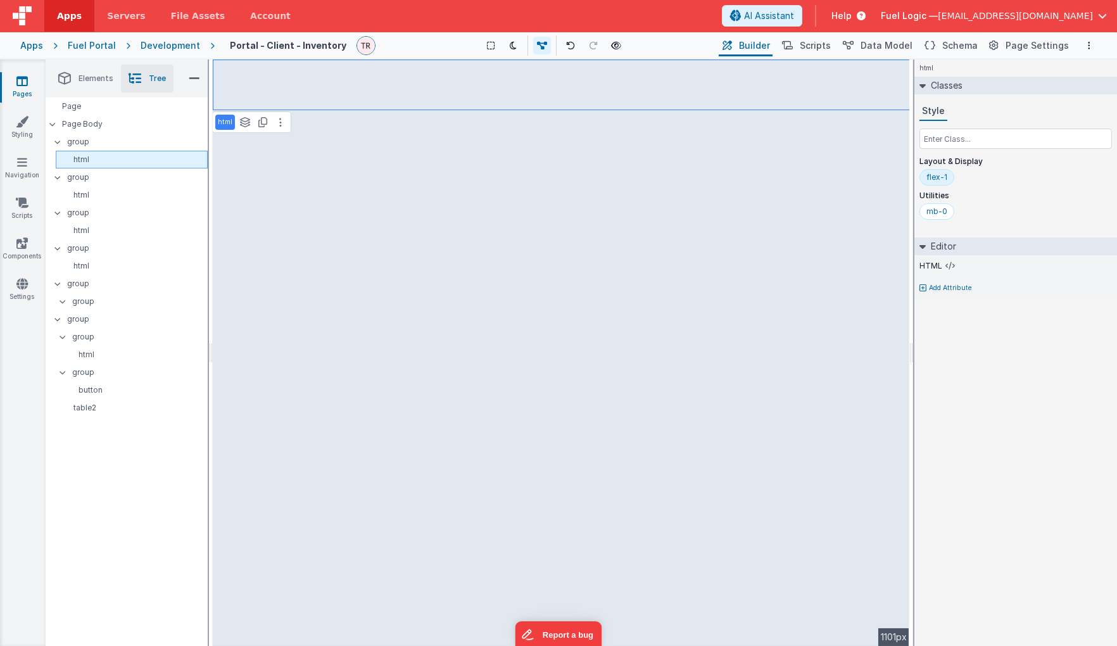
click at [89, 162] on p "html" at bounding box center [134, 159] width 146 height 10
click at [281, 116] on button at bounding box center [280, 122] width 15 height 15
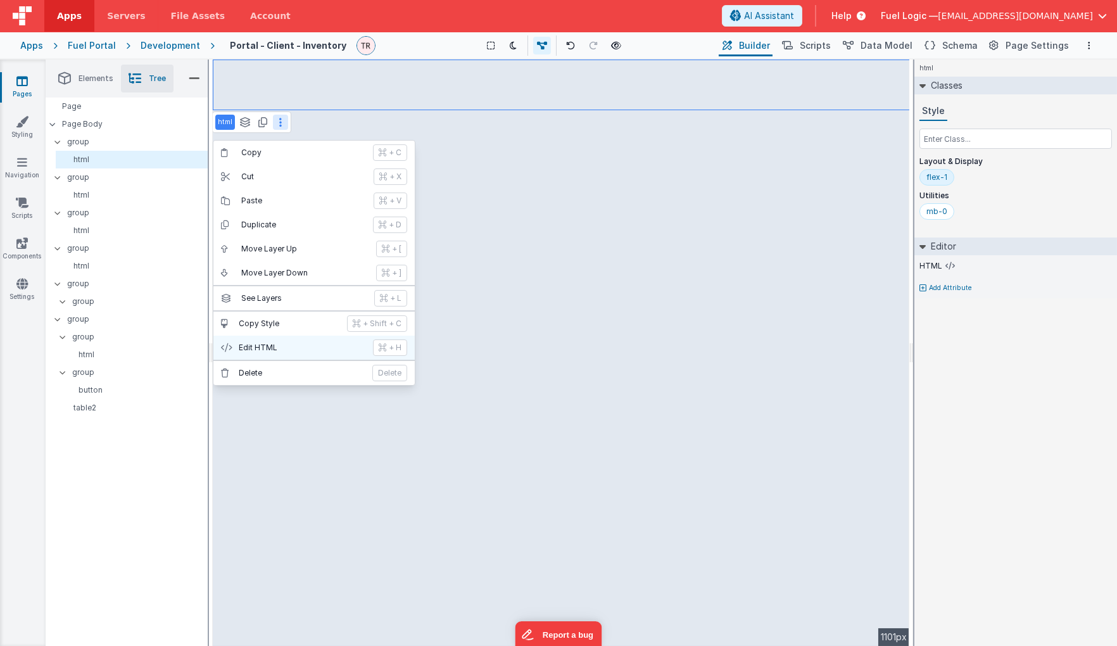
click at [275, 344] on p "Edit HTML" at bounding box center [302, 348] width 127 height 10
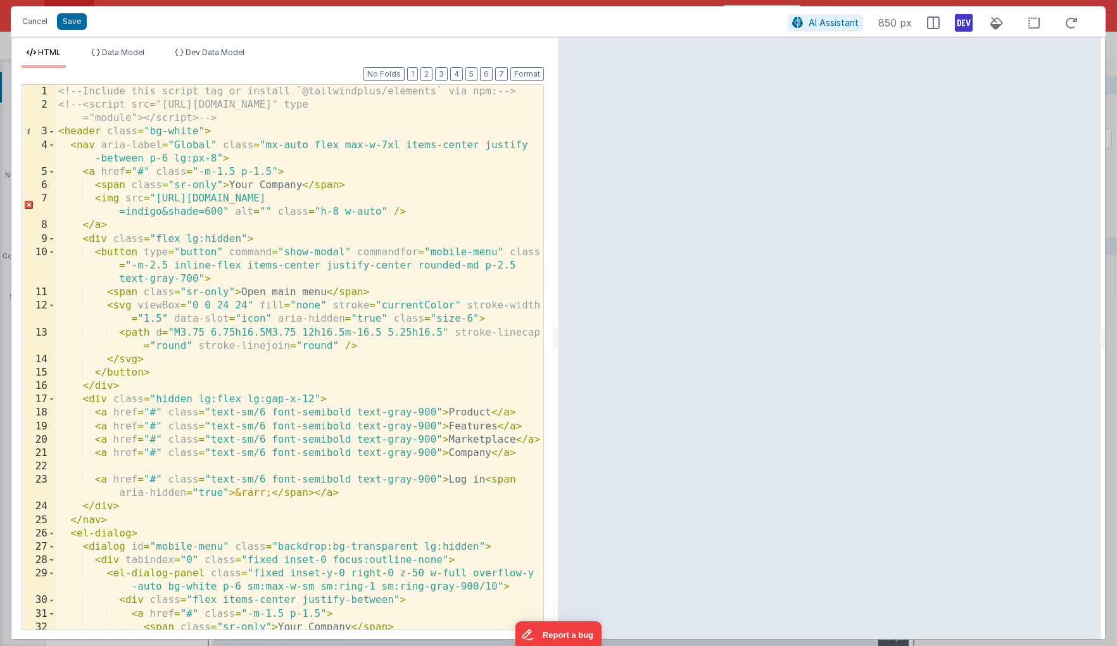
click at [350, 203] on div "<!-- Include this script tag or install `@tailwindplus/elements` via npm: --> <…" at bounding box center [300, 377] width 488 height 584
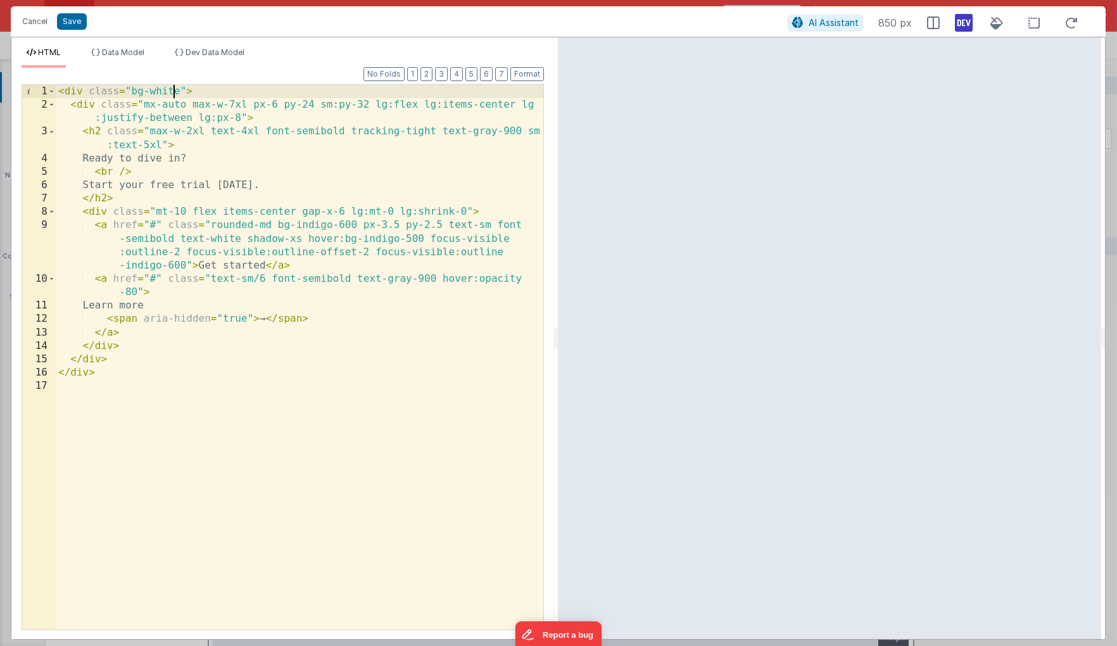
click at [172, 92] on div "< div class = "bg-white" > < div class = "mx-auto max-w-7xl px-6 py-24 sm:py-32…" at bounding box center [300, 370] width 488 height 571
click at [75, 23] on button "Save" at bounding box center [72, 21] width 30 height 16
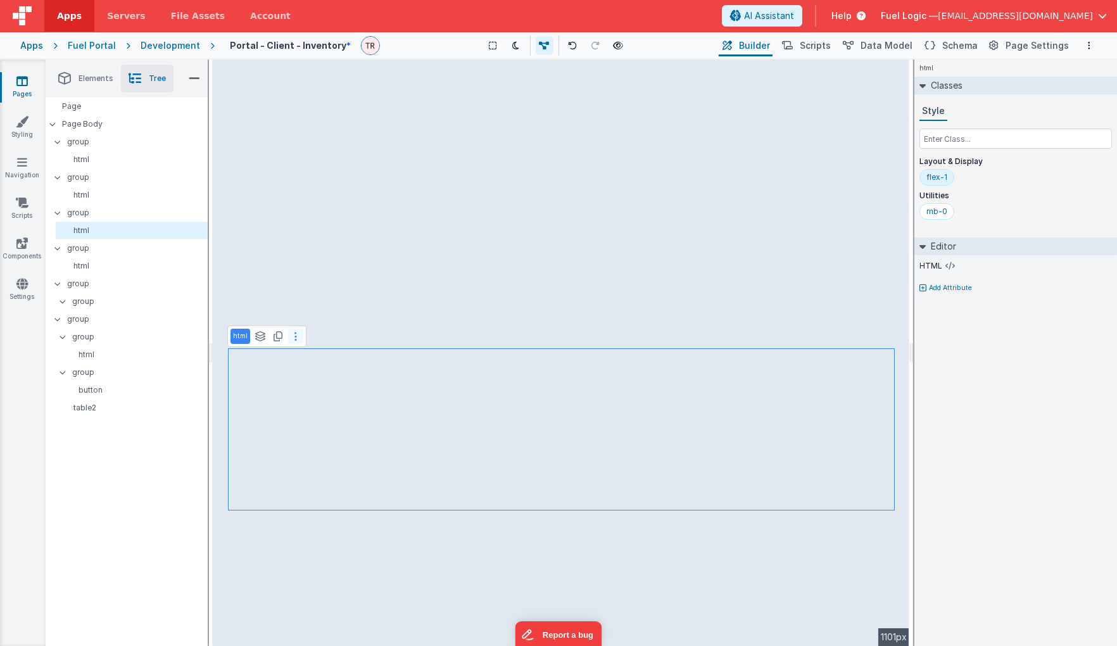
click at [293, 336] on button at bounding box center [295, 336] width 15 height 15
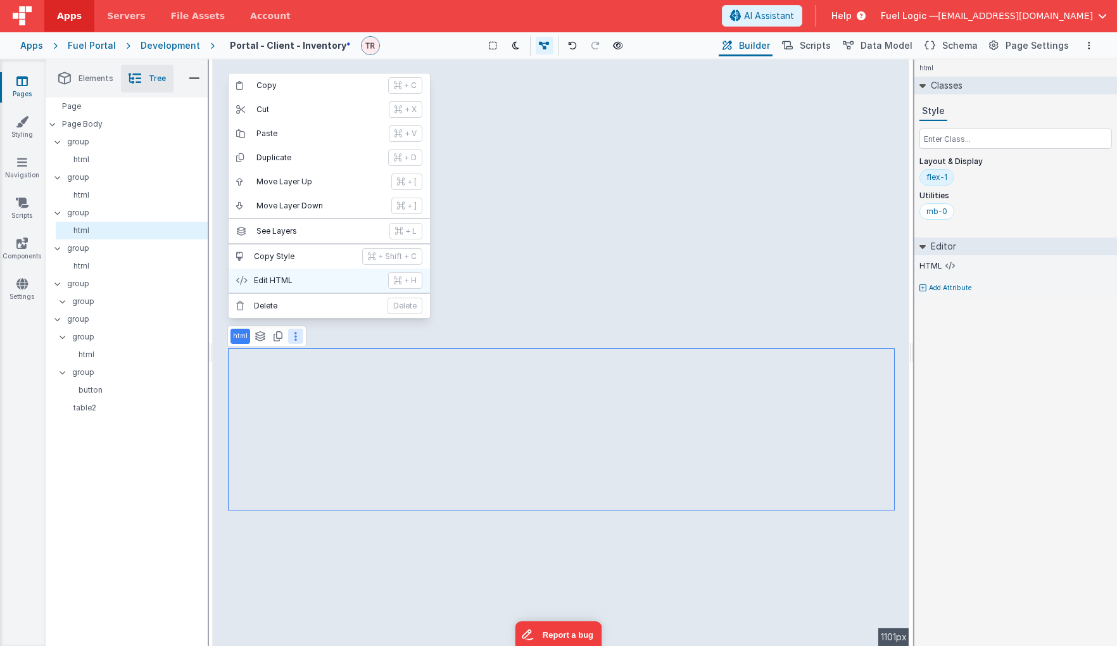
click at [285, 272] on button "Edit HTML + H" at bounding box center [329, 280] width 201 height 24
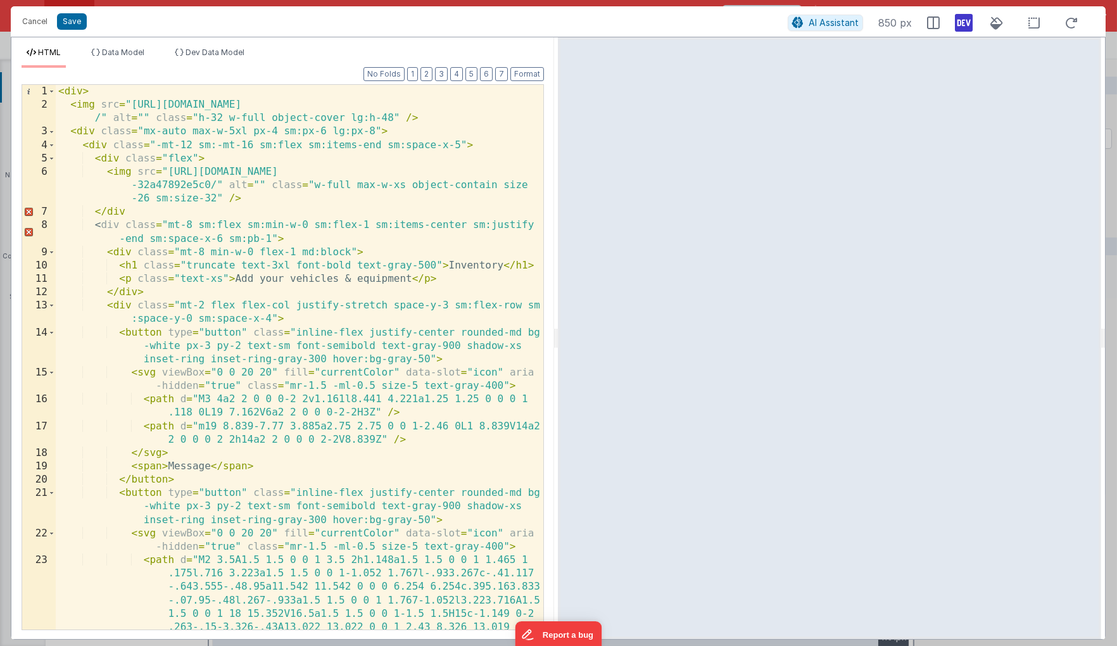
click at [389, 167] on div "< div > < img src = "[URL][DOMAIN_NAME] /" alt = "" class = "h-32 w-full object…" at bounding box center [300, 417] width 488 height 665
click at [22, 21] on button "Cancel" at bounding box center [35, 22] width 38 height 18
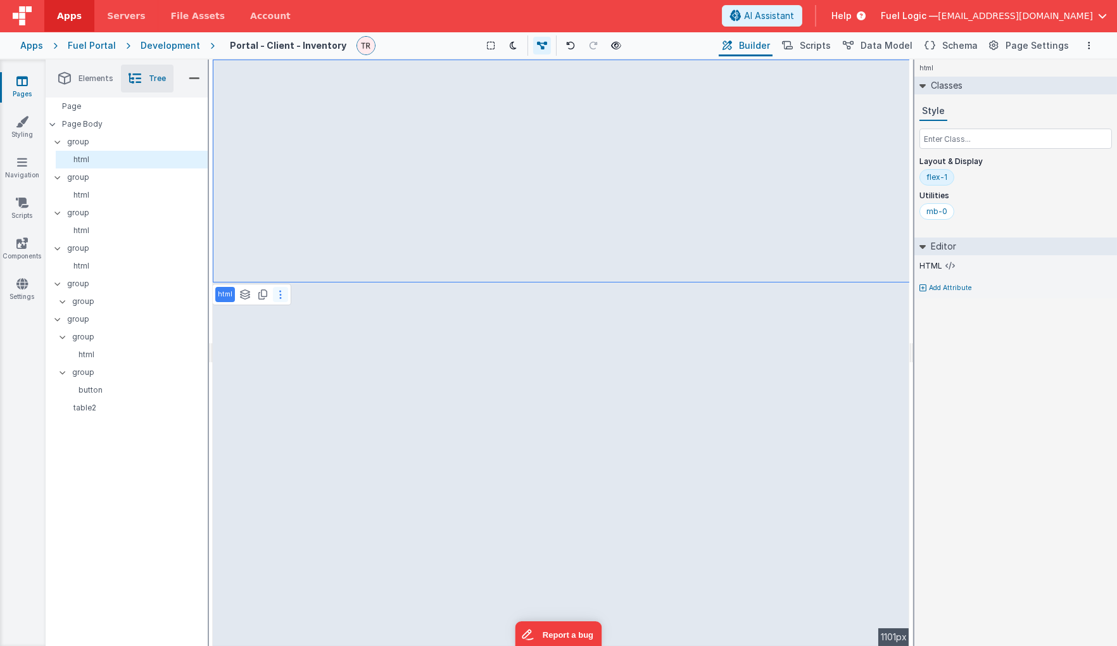
click at [275, 289] on button at bounding box center [280, 294] width 15 height 15
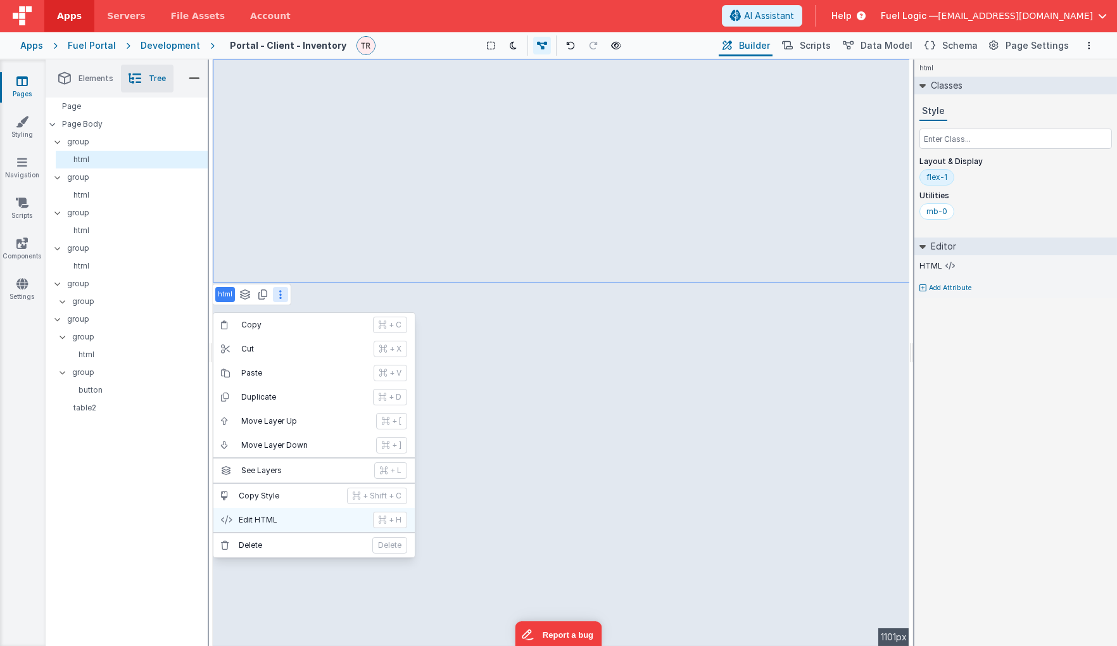
click at [268, 515] on p "Edit HTML" at bounding box center [302, 520] width 127 height 10
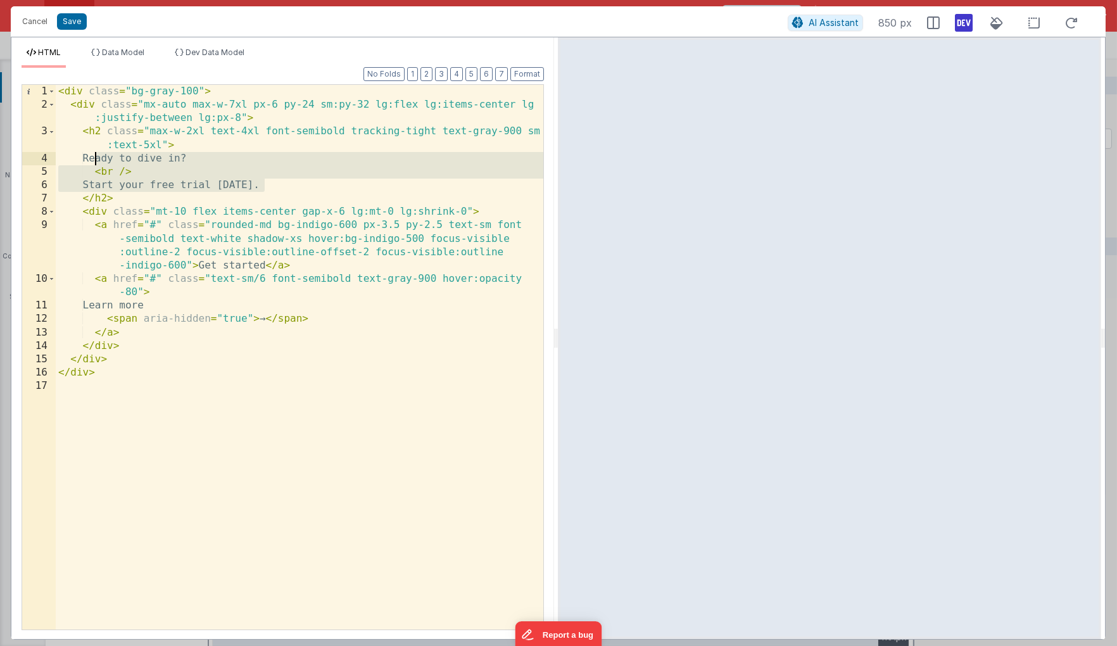
drag, startPoint x: 277, startPoint y: 186, endPoint x: 95, endPoint y: 157, distance: 184.6
click at [95, 157] on div "< div class = "bg-gray-100" > < div class = "mx-auto max-w-7xl px-6 py-24 sm:py…" at bounding box center [300, 370] width 488 height 571
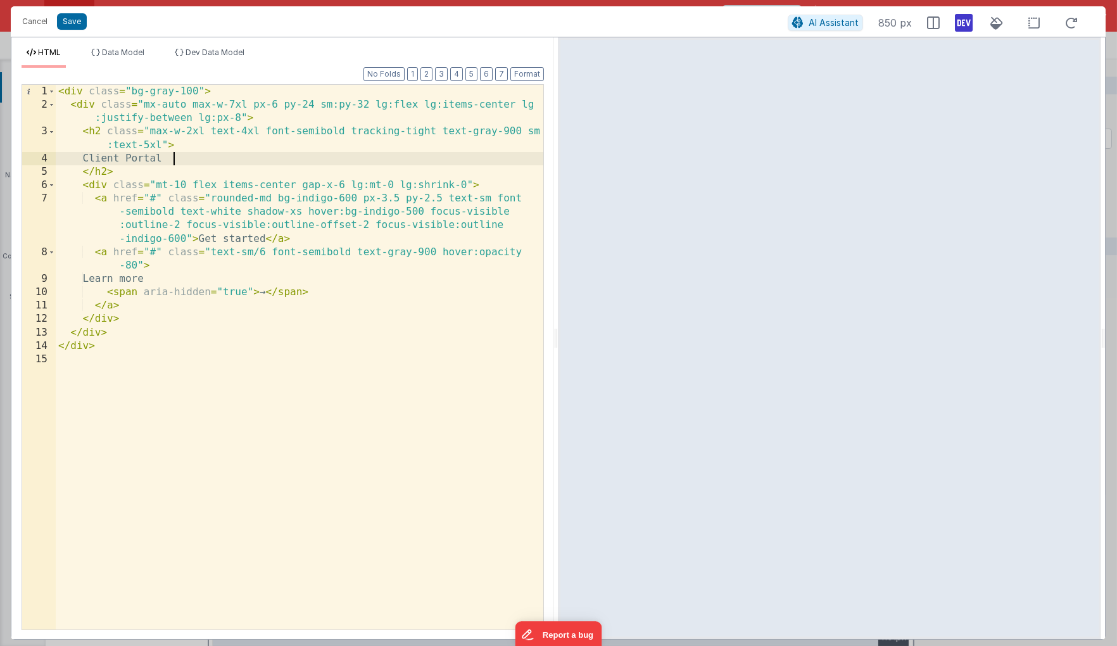
click at [509, 130] on div "< div class = "bg-gray-100" > < div class = "mx-auto max-w-7xl px-6 py-24 sm:py…" at bounding box center [300, 370] width 488 height 571
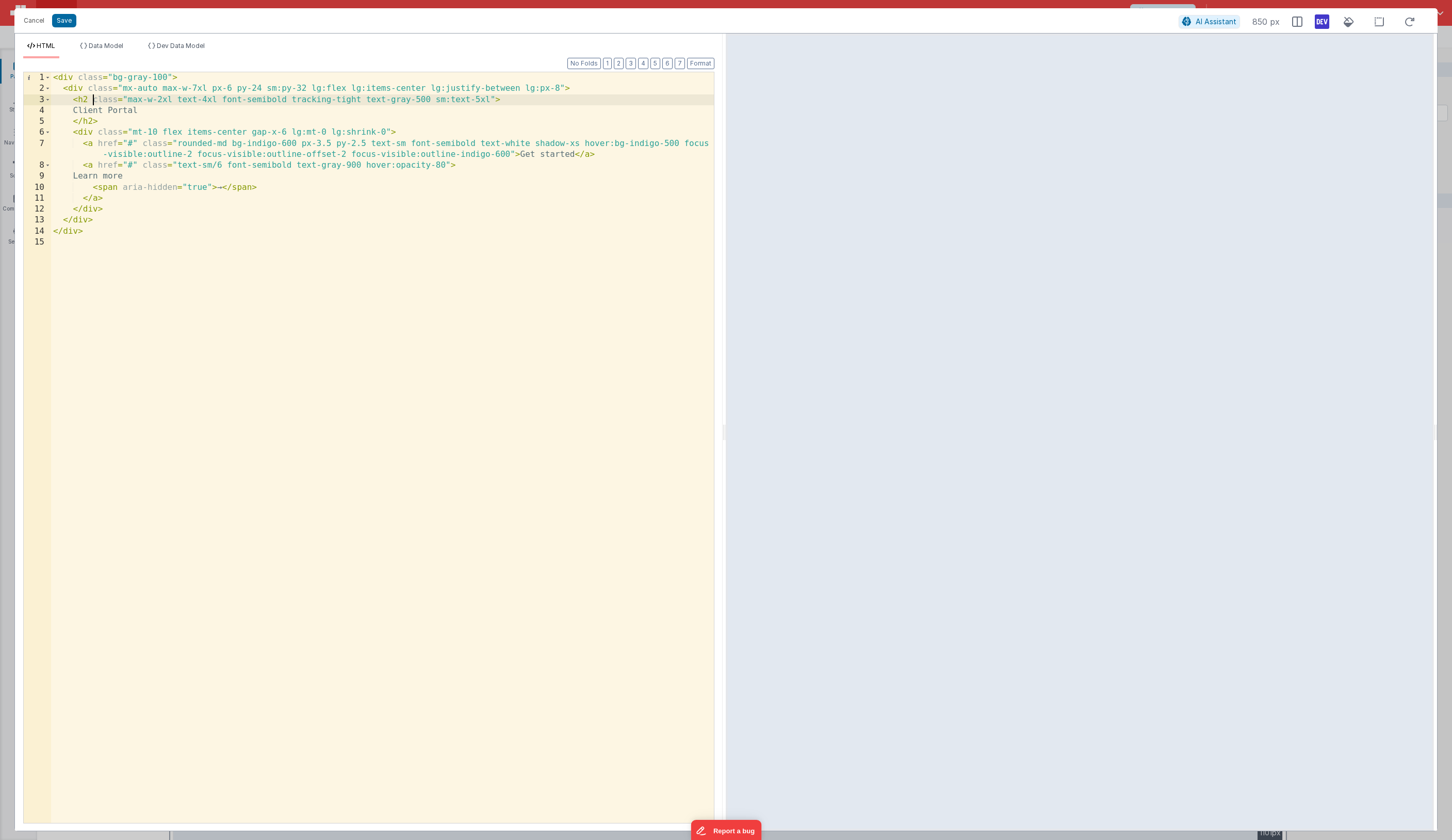
click at [156, 101] on div "< div class = "bg-gray-100" > < div class = "mx-auto max-w-7xl px-6 py-24 sm:py…" at bounding box center [383, 459] width 663 height 772
click at [146, 98] on div "< div class = "bg-gray-100" > < div class = "mx-auto max-w-7xl px-6 py-24 sm:py…" at bounding box center [383, 459] width 663 height 772
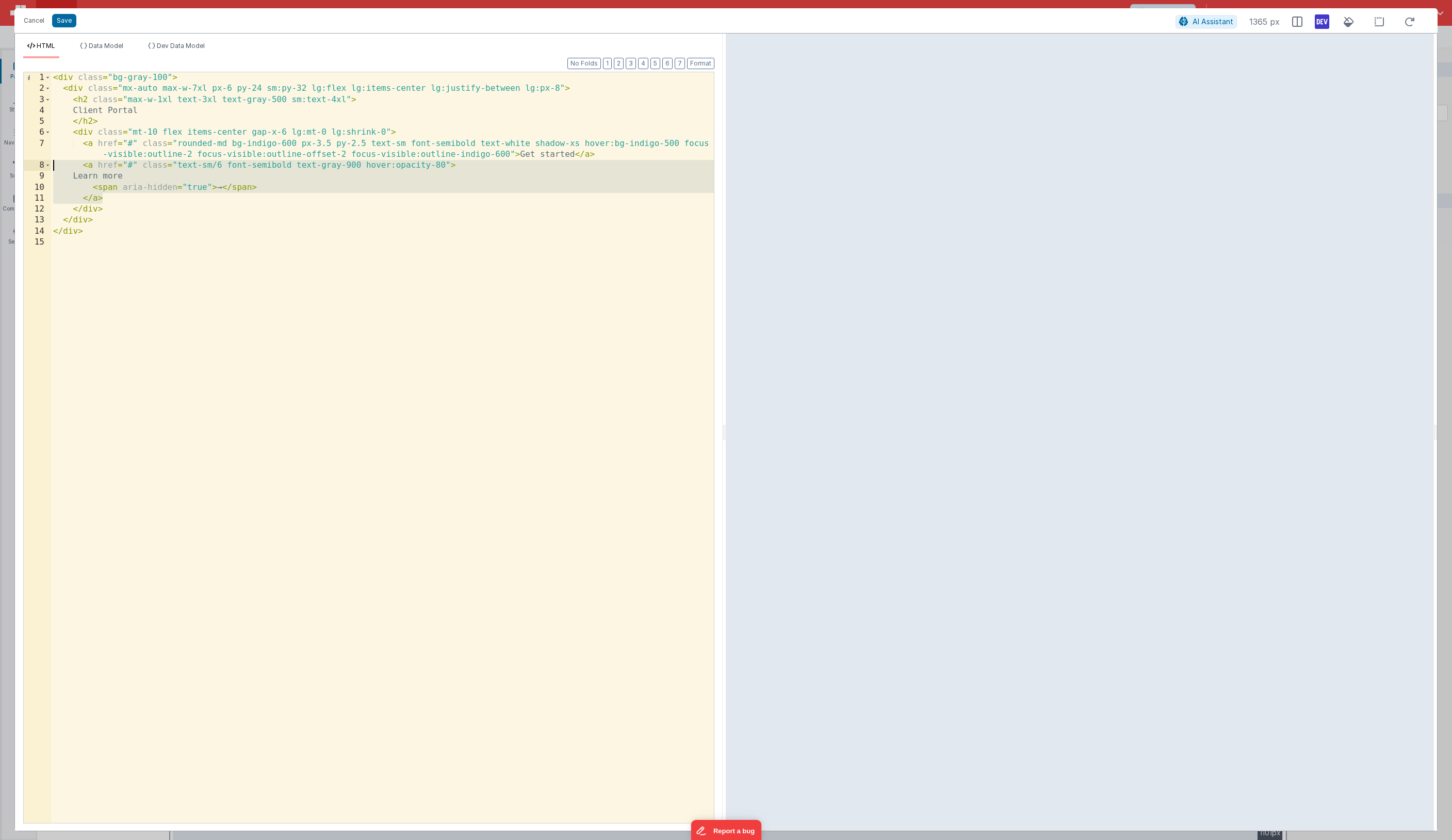
drag, startPoint x: 103, startPoint y: 199, endPoint x: 33, endPoint y: 167, distance: 77.0
click at [51, 167] on div "< div class = "bg-gray-100" > < div class = "mx-auto max-w-7xl px-6 py-24 sm:py…" at bounding box center [383, 447] width 663 height 750
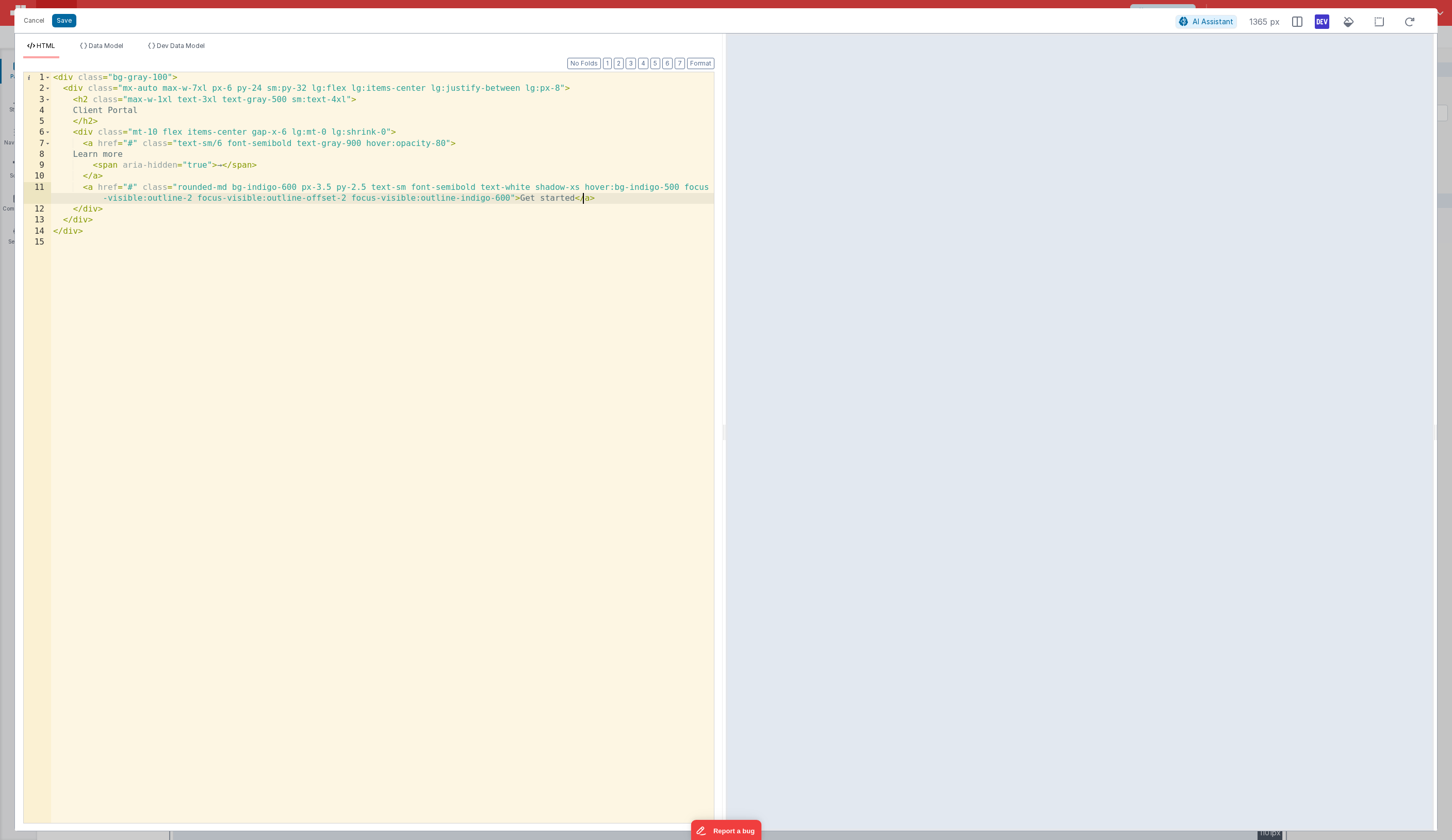
click at [582, 196] on div "< div class = "bg-gray-100" > < div class = "mx-auto max-w-7xl px-6 py-24 sm:py…" at bounding box center [383, 459] width 663 height 772
click at [508, 240] on div "< div class = "bg-gray-100" > < div class = "mx-auto max-w-7xl px-6 py-24 sm:py…" at bounding box center [383, 459] width 663 height 772
click at [520, 199] on div "< div class = "bg-gray-100" > < div class = "mx-auto max-w-7xl px-6 py-24 sm:py…" at bounding box center [383, 459] width 663 height 772
click at [296, 189] on div "< div class = "bg-gray-100" > < div class = "mx-auto max-w-7xl px-6 py-24 sm:py…" at bounding box center [383, 459] width 663 height 772
click at [516, 187] on div "< div class = "bg-gray-100" > < div class = "mx-auto max-w-7xl px-6 py-24 sm:py…" at bounding box center [383, 459] width 663 height 772
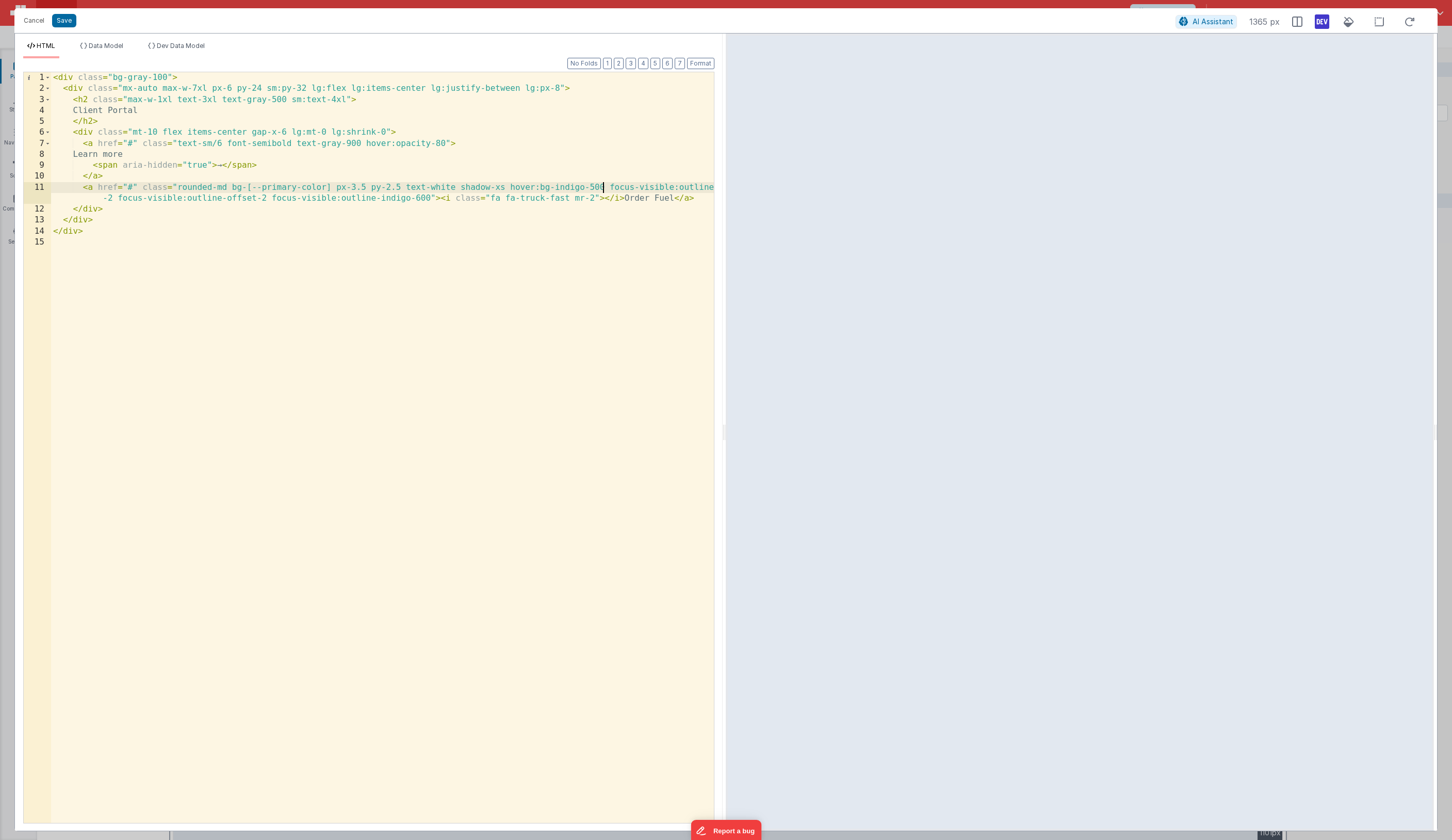
click at [601, 189] on div "< div class = "bg-gray-100" > < div class = "mx-auto max-w-7xl px-6 py-24 sm:py…" at bounding box center [383, 459] width 663 height 772
click at [176, 185] on div "< div class = "bg-gray-100" > < div class = "mx-auto max-w-7xl px-6 py-24 sm:py…" at bounding box center [383, 459] width 663 height 772
click at [518, 195] on div "< div class = "bg-gray-100" > < div class = "mx-auto max-w-7xl px-6 py-24 sm:py…" at bounding box center [383, 459] width 663 height 772
click at [653, 195] on div "< div class = "bg-gray-100" > < div class = "mx-auto max-w-7xl px-6 py-24 sm:py…" at bounding box center [383, 459] width 663 height 772
click at [407, 185] on div "< div class = "bg-gray-100" > < div class = "mx-auto max-w-7xl px-6 py-24 sm:py…" at bounding box center [383, 459] width 663 height 772
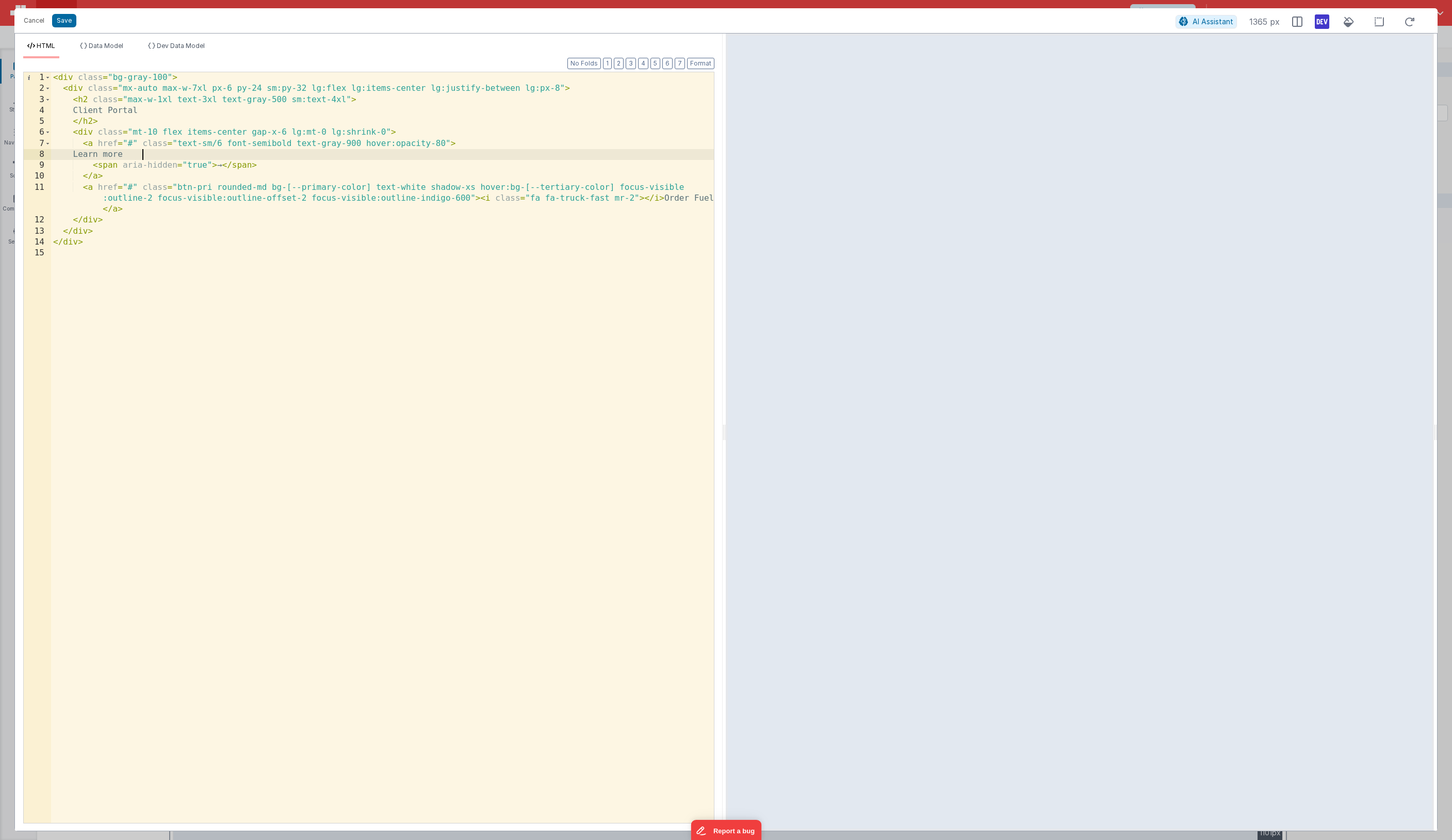
click at [156, 152] on div "< div class = "bg-gray-100" > < div class = "mx-auto max-w-7xl px-6 py-24 sm:py…" at bounding box center [383, 459] width 663 height 772
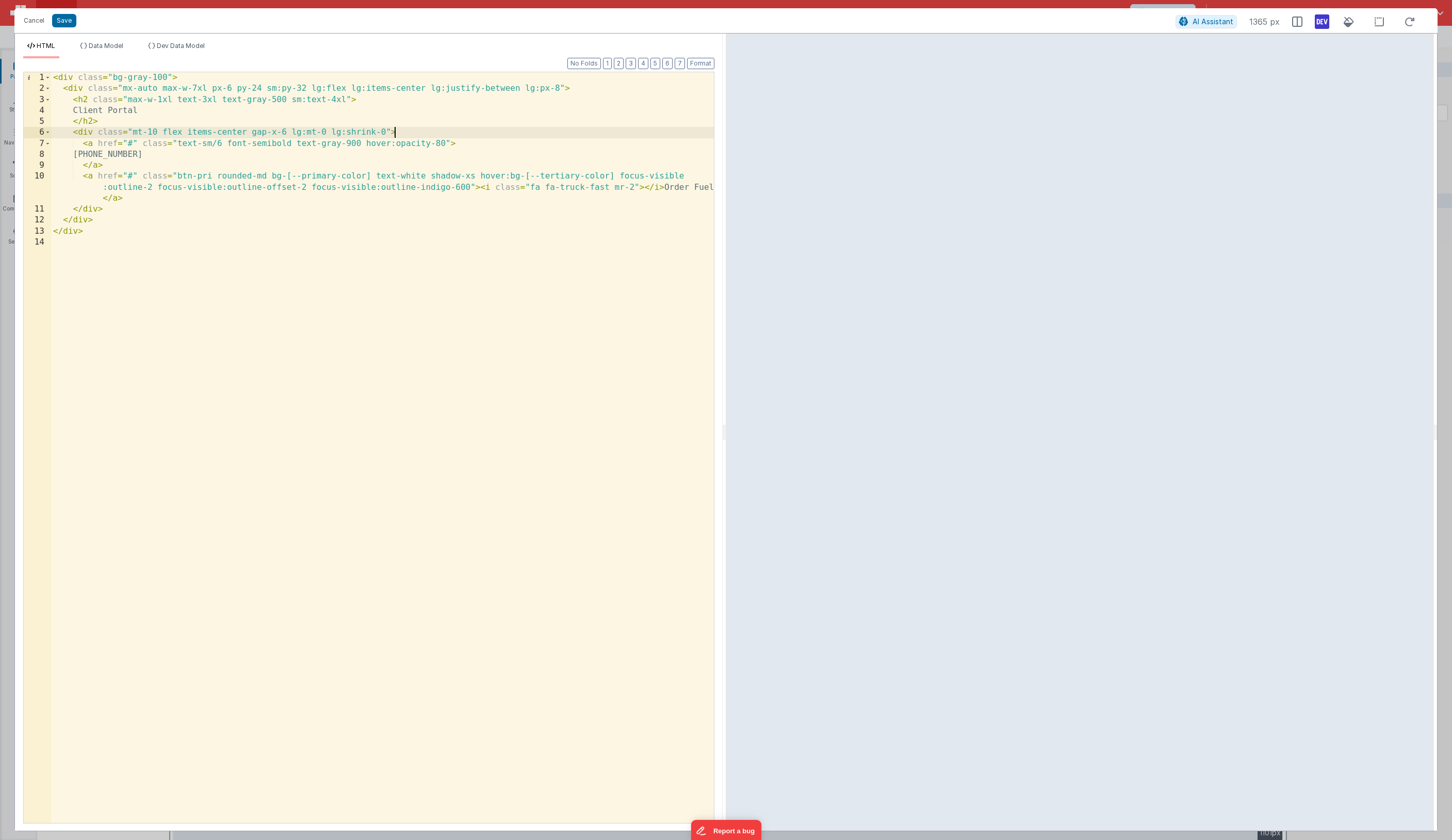
click at [459, 136] on div "< div class = "bg-gray-100" > < div class = "mx-auto max-w-7xl px-6 py-24 sm:py…" at bounding box center [383, 459] width 663 height 772
click at [477, 196] on div "< div class = "bg-gray-100" > < div class = "mx-auto max-w-7xl px-6 py-24 sm:py…" at bounding box center [383, 459] width 663 height 772
click at [477, 194] on div "< div class = "bg-gray-100" > < div class = "mx-auto max-w-7xl px-6 py-24 sm:py…" at bounding box center [383, 459] width 663 height 772
click at [481, 183] on div "< div class = "bg-gray-100" > < div class = "mx-auto max-w-7xl px-6 py-24 sm:py…" at bounding box center [383, 459] width 663 height 772
click at [329, 209] on div "< div class = "bg-gray-100" > < div class = "mx-auto max-w-7xl px-6 py-24 sm:py…" at bounding box center [383, 459] width 663 height 772
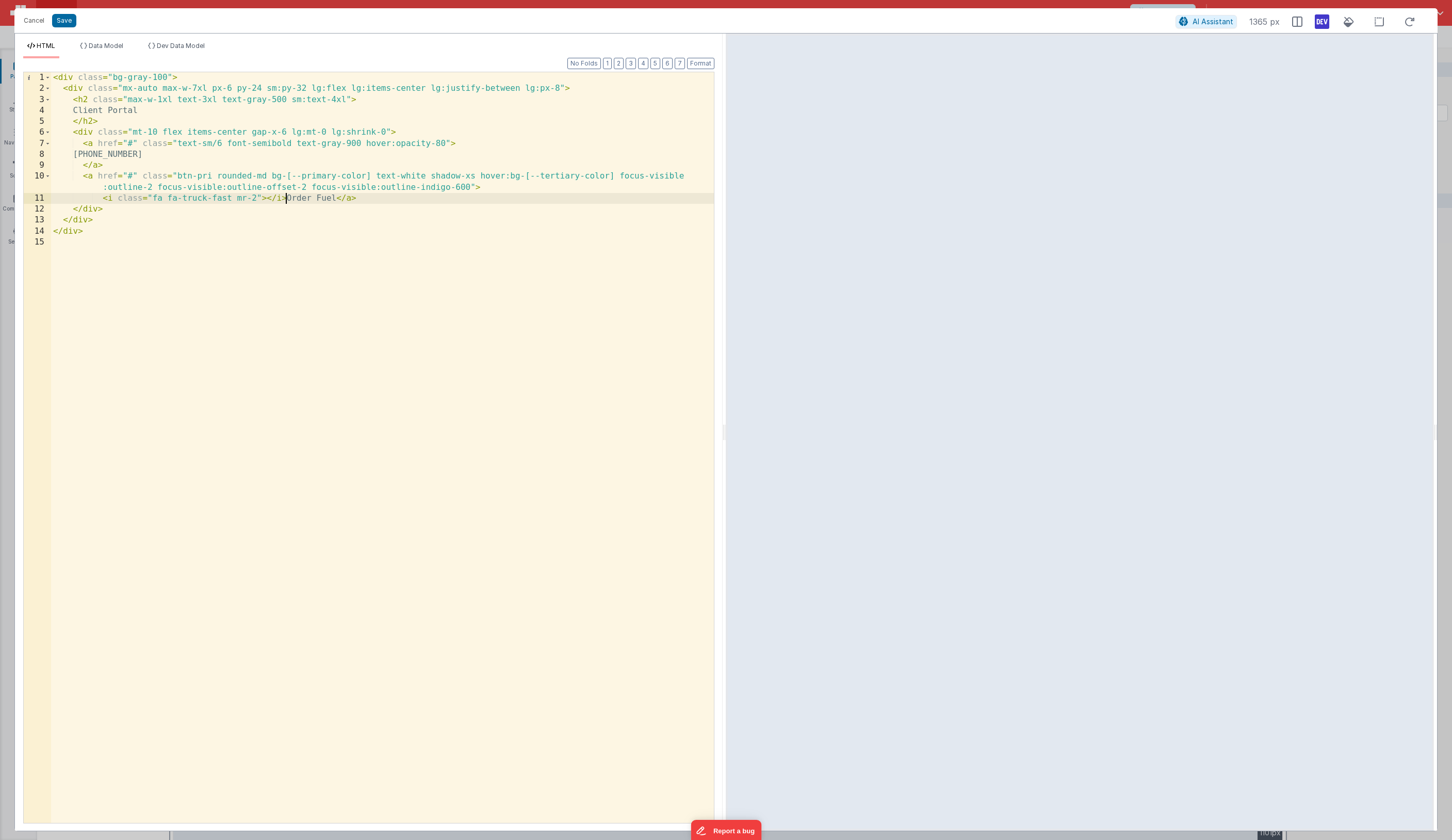
click at [286, 198] on div "< div class = "bg-gray-100" > < div class = "mx-auto max-w-7xl px-6 py-24 sm:py…" at bounding box center [383, 459] width 663 height 772
click at [191, 214] on div "< div class = "bg-gray-100" > < div class = "mx-auto max-w-7xl px-6 py-24 sm:py…" at bounding box center [383, 459] width 663 height 772
click at [292, 203] on div "< div class = "bg-gray-100" > < div class = "mx-auto max-w-7xl px-6 py-24 sm:py…" at bounding box center [383, 459] width 663 height 772
click at [207, 152] on div "< div class = "bg-gray-100" > < div class = "mx-auto max-w-7xl px-6 py-24 sm:py…" at bounding box center [383, 459] width 663 height 772
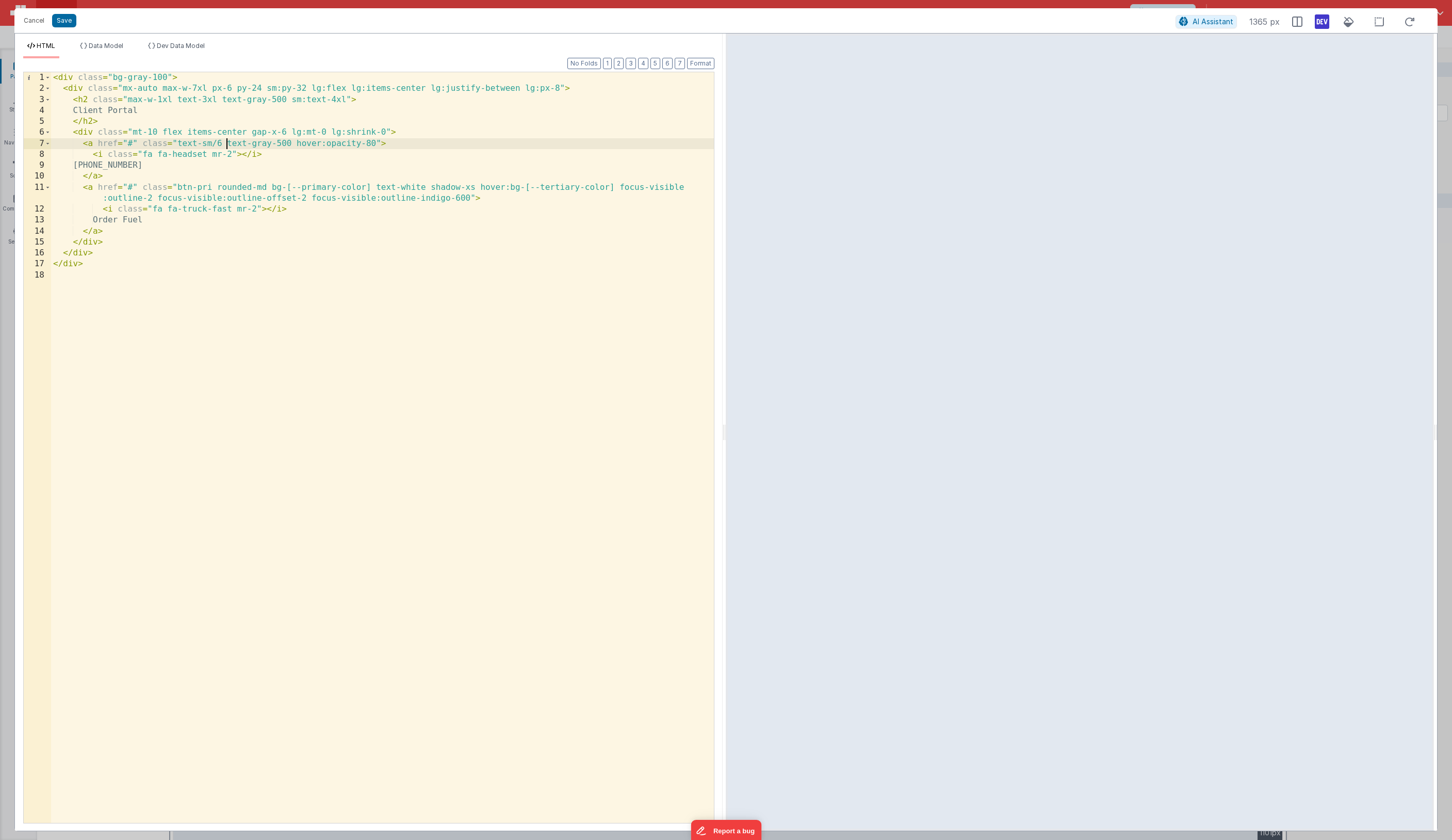
click at [227, 144] on div "< div class = "bg-gray-100" > < div class = "mx-auto max-w-7xl px-6 py-24 sm:py…" at bounding box center [383, 459] width 663 height 772
click at [253, 209] on div "< div class = "bg-gray-100" > < div class = "mx-auto max-w-7xl px-6 py-24 sm:py…" at bounding box center [383, 459] width 663 height 772
click at [100, 156] on div "< div class = "bg-gray-100" > < div class = "mx-auto max-w-7xl px-6 py-24 sm:py…" at bounding box center [383, 459] width 663 height 772
click at [93, 189] on div "< div class = "bg-gray-100" > < div class = "mx-auto max-w-7xl px-6 py-24 sm:py…" at bounding box center [383, 459] width 663 height 772
click at [113, 190] on div "< div class = "bg-gray-100" > < div class = "mx-auto max-w-7xl px-6 py-24 sm:py…" at bounding box center [383, 459] width 663 height 772
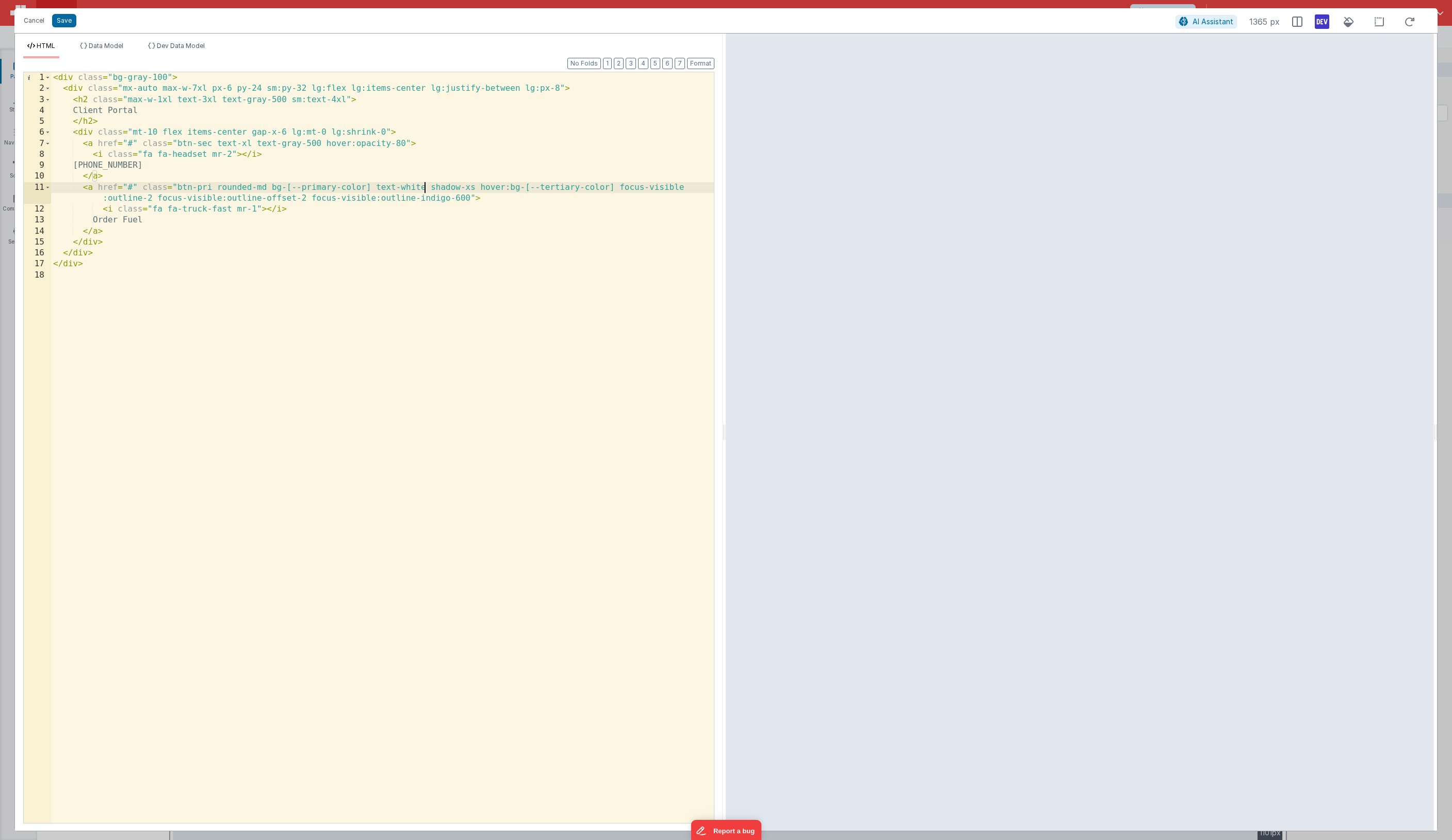
click at [423, 192] on div "< div class = "bg-gray-100" > < div class = "mx-auto max-w-7xl px-6 py-24 sm:py…" at bounding box center [383, 459] width 663 height 772
click at [495, 205] on div "< div class = "bg-gray-100" > < div class = "mx-auto max-w-7xl px-6 py-24 sm:py…" at bounding box center [383, 459] width 663 height 772
click at [481, 205] on div "< div class = "bg-gray-100" > < div class = "mx-auto max-w-7xl px-6 py-24 sm:py…" at bounding box center [383, 459] width 663 height 772
click at [476, 196] on div "< div class = "bg-gray-100" > < div class = "mx-auto max-w-7xl px-6 py-24 sm:py…" at bounding box center [383, 459] width 663 height 772
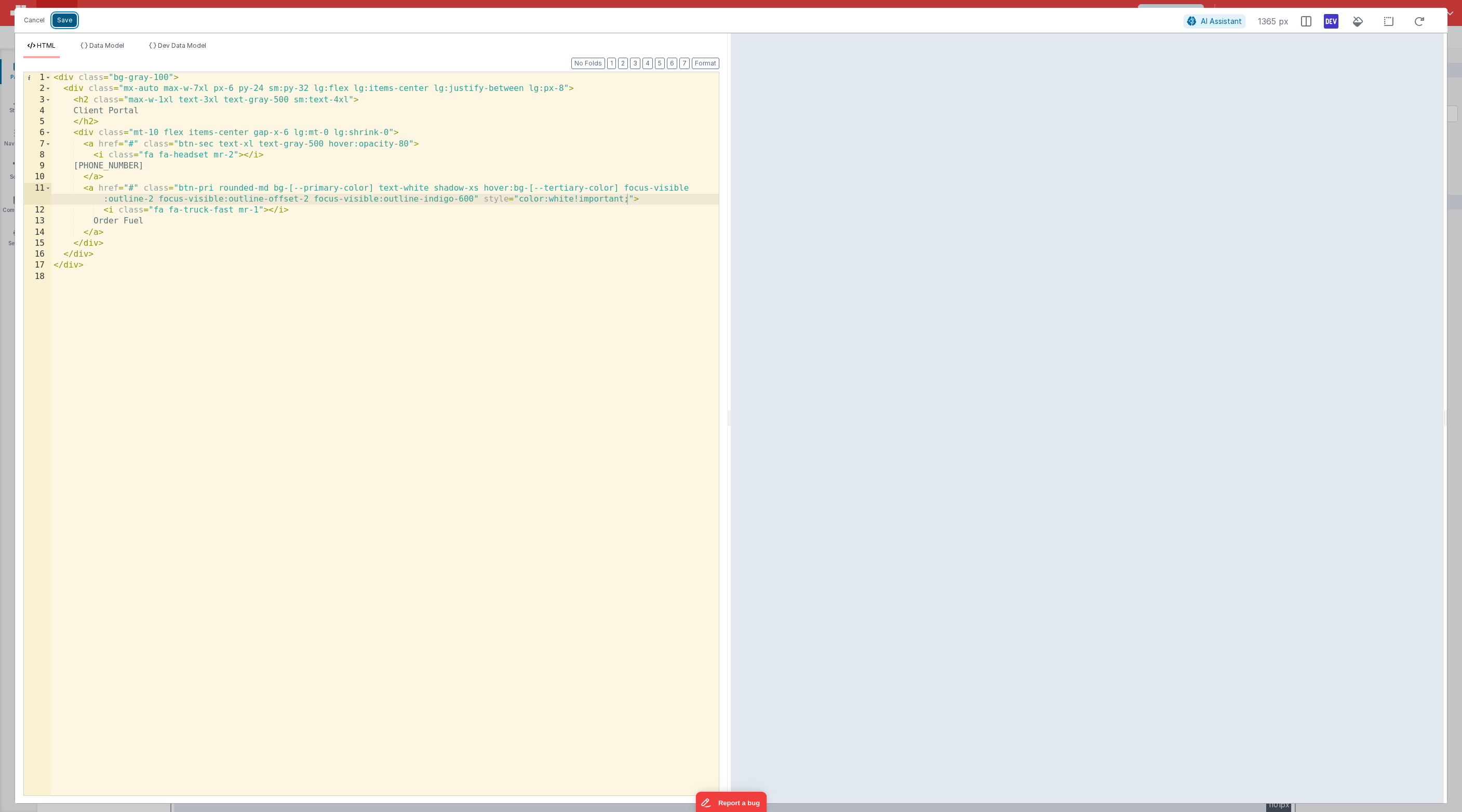
click at [67, 19] on button "Save" at bounding box center [65, 20] width 25 height 13
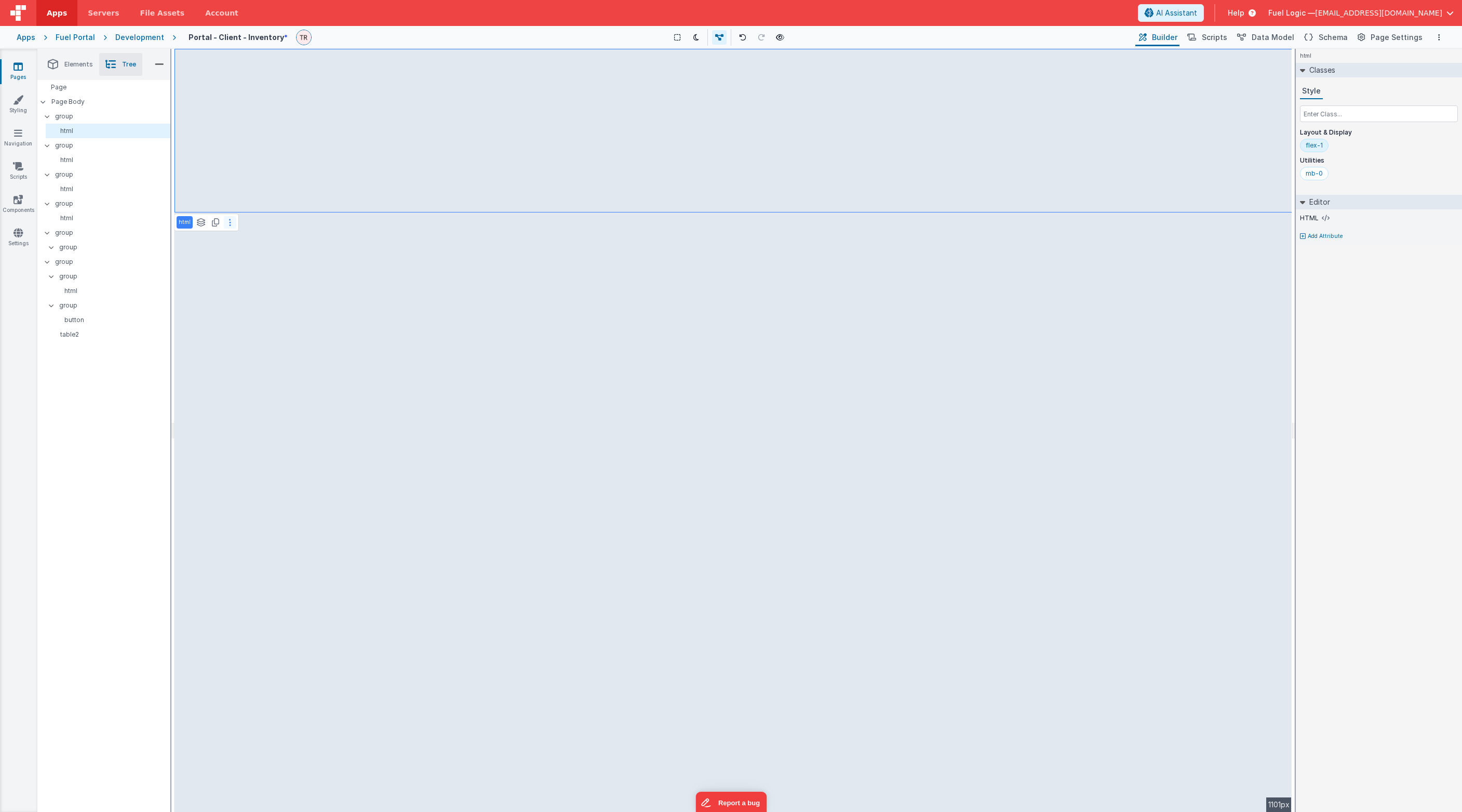
click at [227, 222] on button at bounding box center [230, 221] width 12 height 12
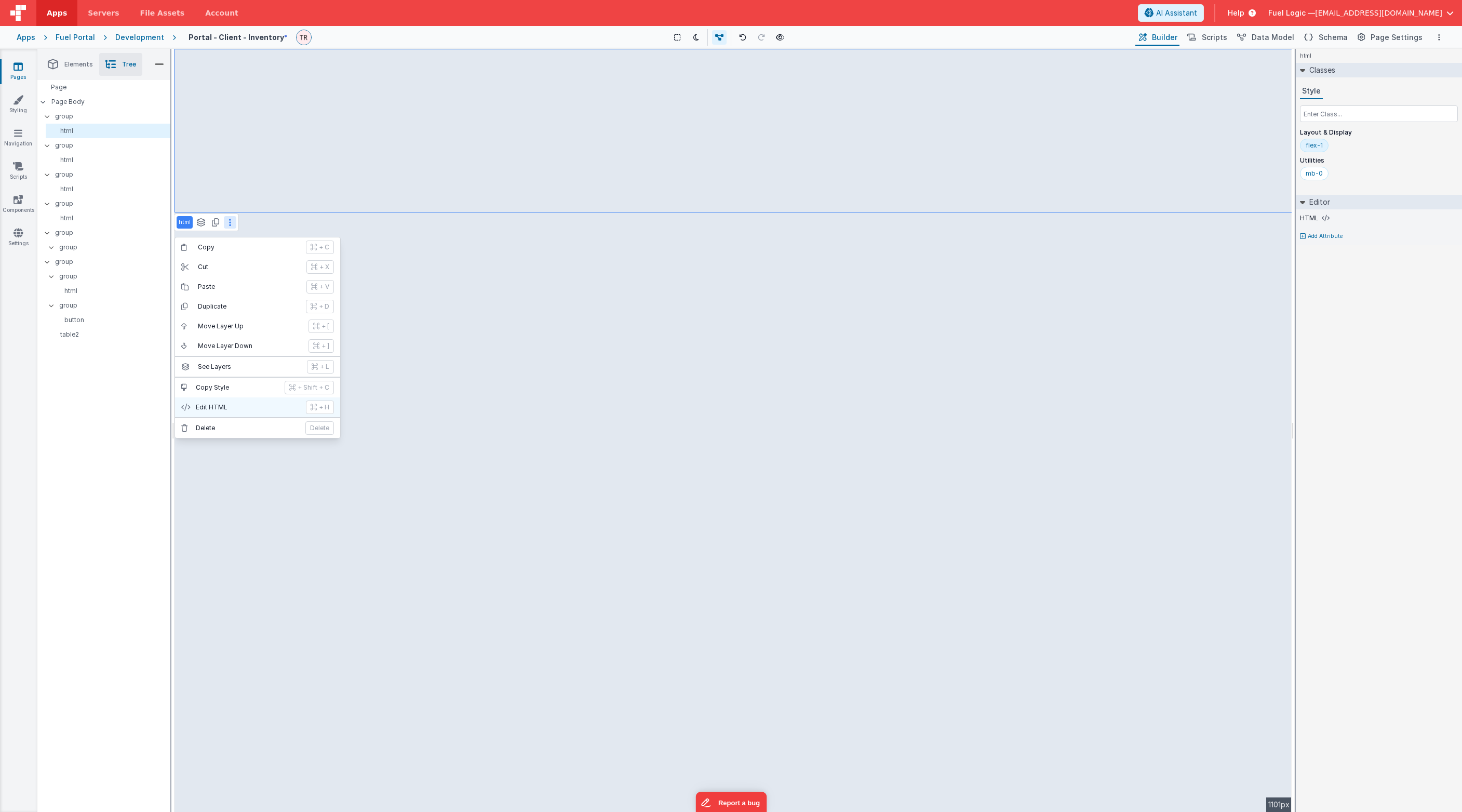
click at [251, 405] on button "Edit HTML + H" at bounding box center [257, 407] width 165 height 20
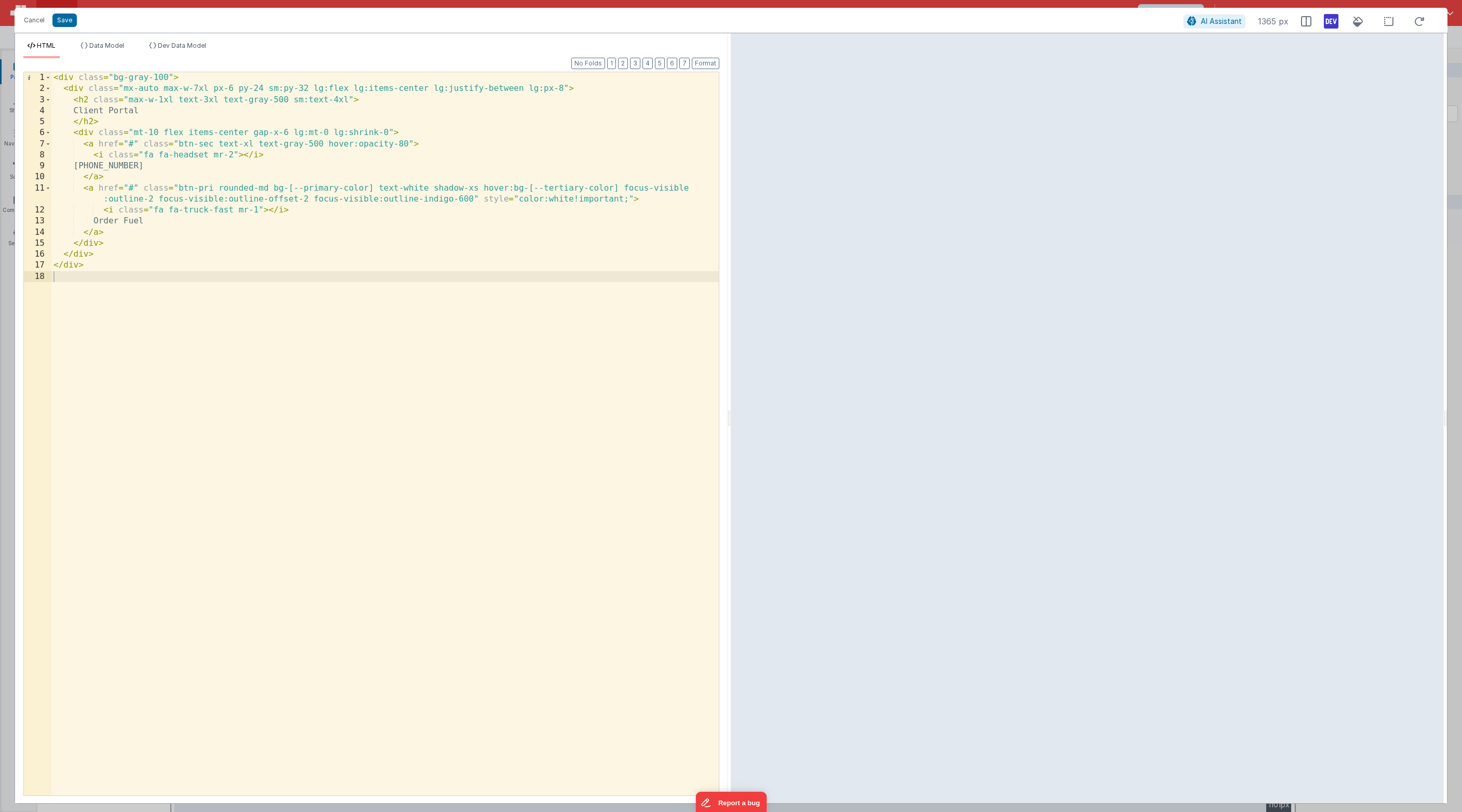
click at [162, 84] on div "< div class = "bg-gray-100" > < div class = "mx-auto max-w-7xl px-6 py-24 sm:py…" at bounding box center [386, 445] width 668 height 745
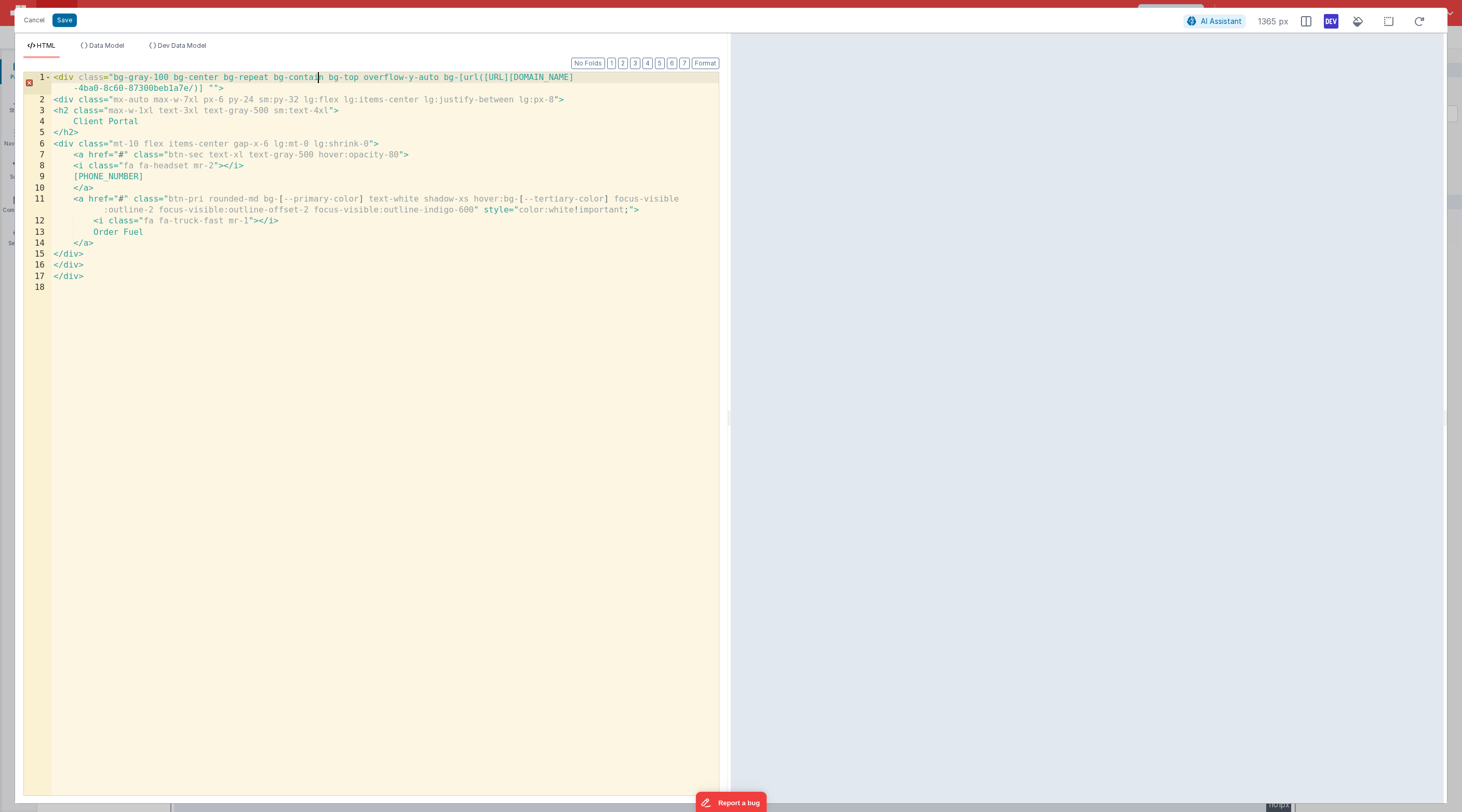
click at [318, 78] on div "< div class = "bg-gray-100 bg-center bg-repeat bg-contain bg-top overflow-y-aut…" at bounding box center [386, 449] width 668 height 755
click at [176, 79] on div "< div class = "bg-gray-100 bg-center bg-repeat bg-cover bg-top overflow-y-auto …" at bounding box center [386, 449] width 668 height 755
click at [59, 18] on button "Save" at bounding box center [65, 20] width 25 height 13
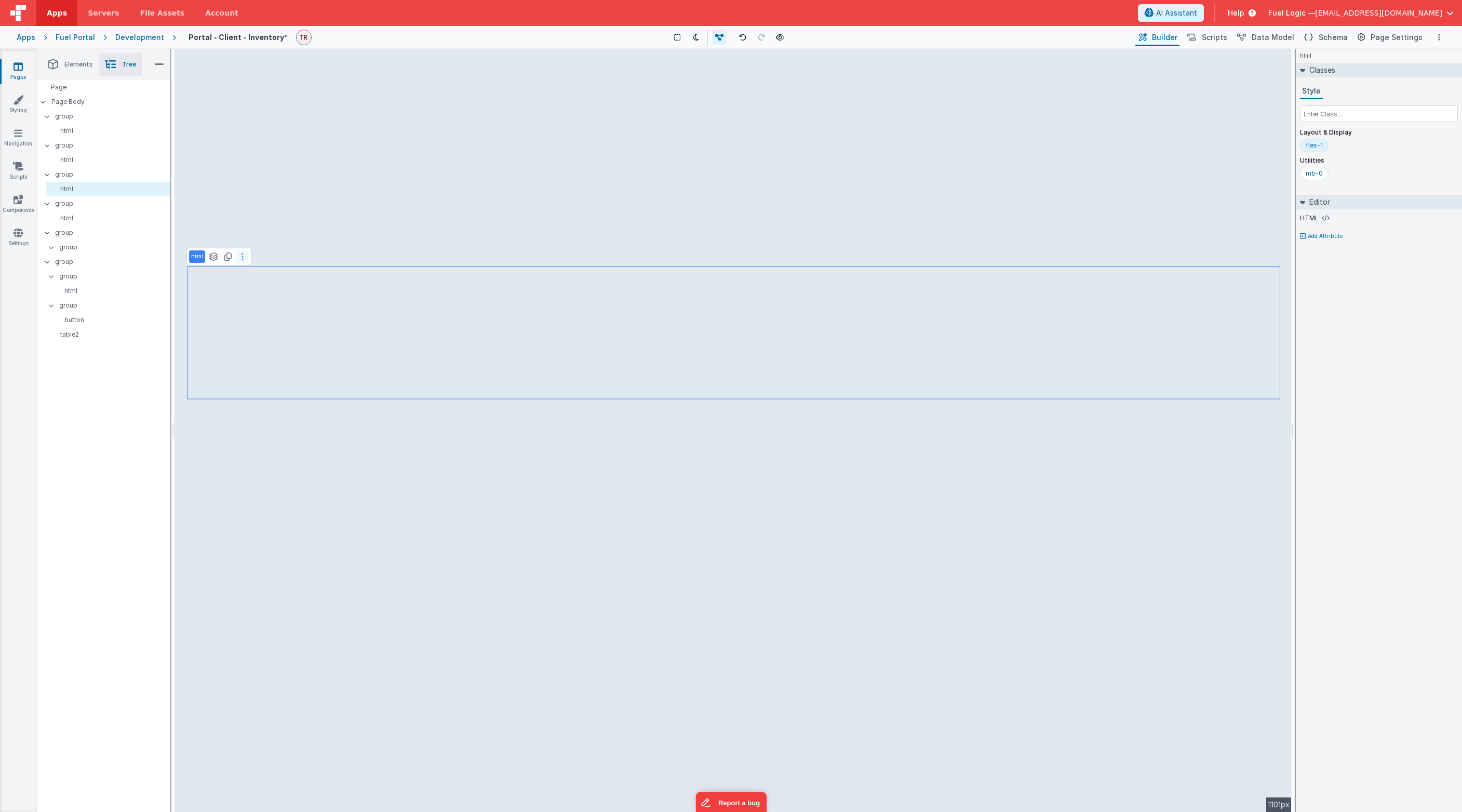
click at [241, 254] on icon at bounding box center [242, 257] width 2 height 8
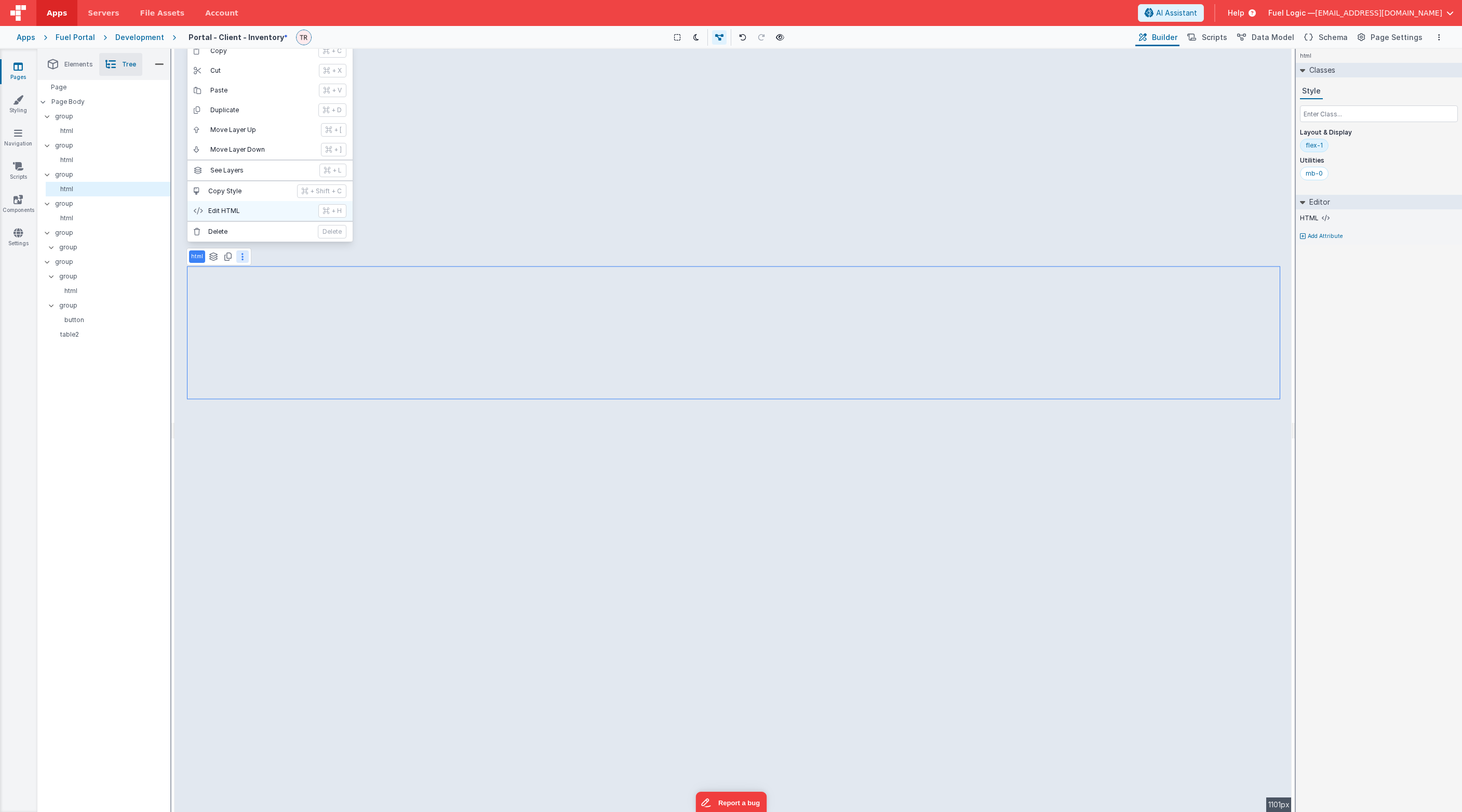
click at [259, 207] on p "Edit HTML" at bounding box center [260, 211] width 104 height 8
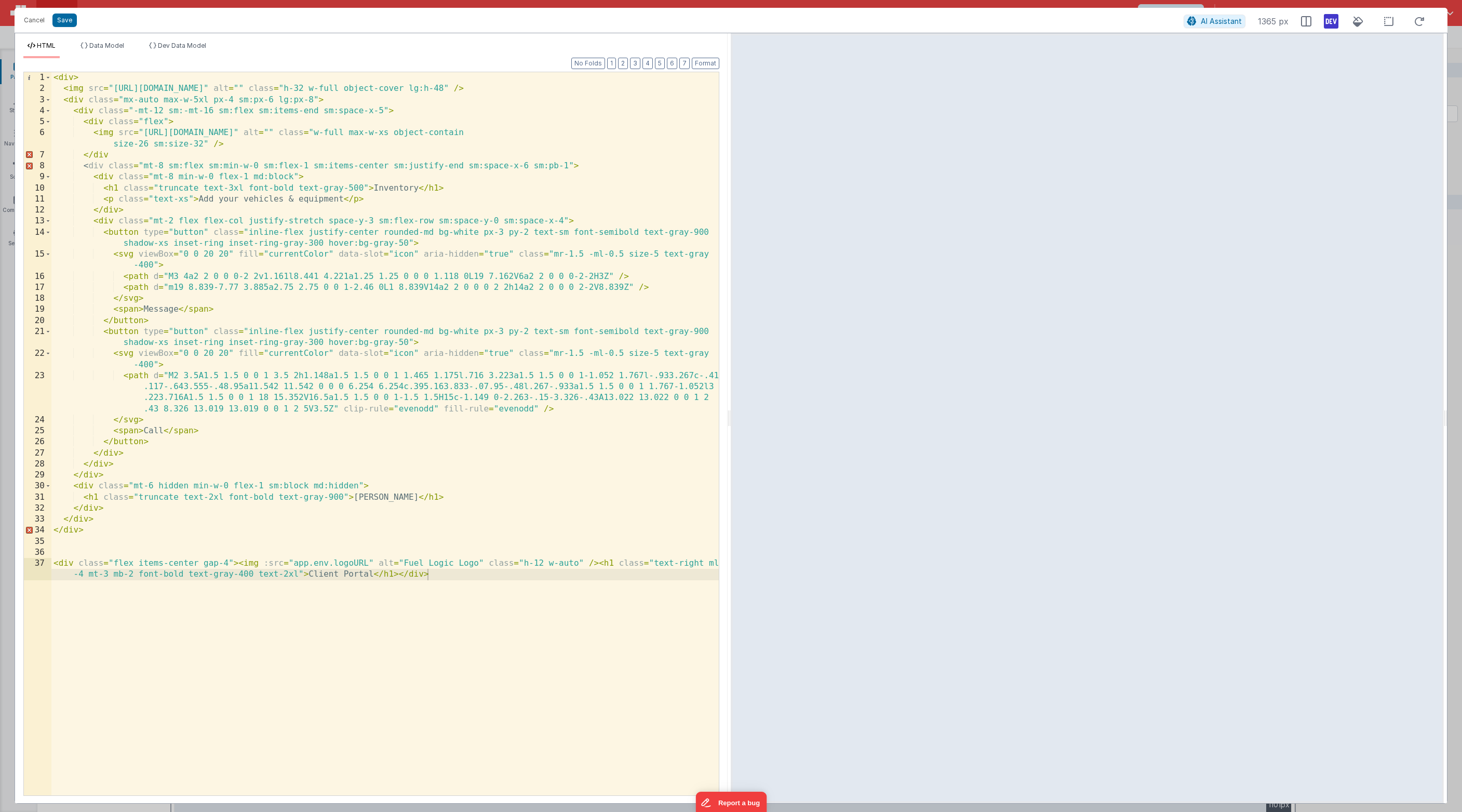
click at [139, 151] on div "< div > < img src = "[URL][DOMAIN_NAME]" alt = "" class = "h-32 w-full object-c…" at bounding box center [386, 449] width 668 height 755
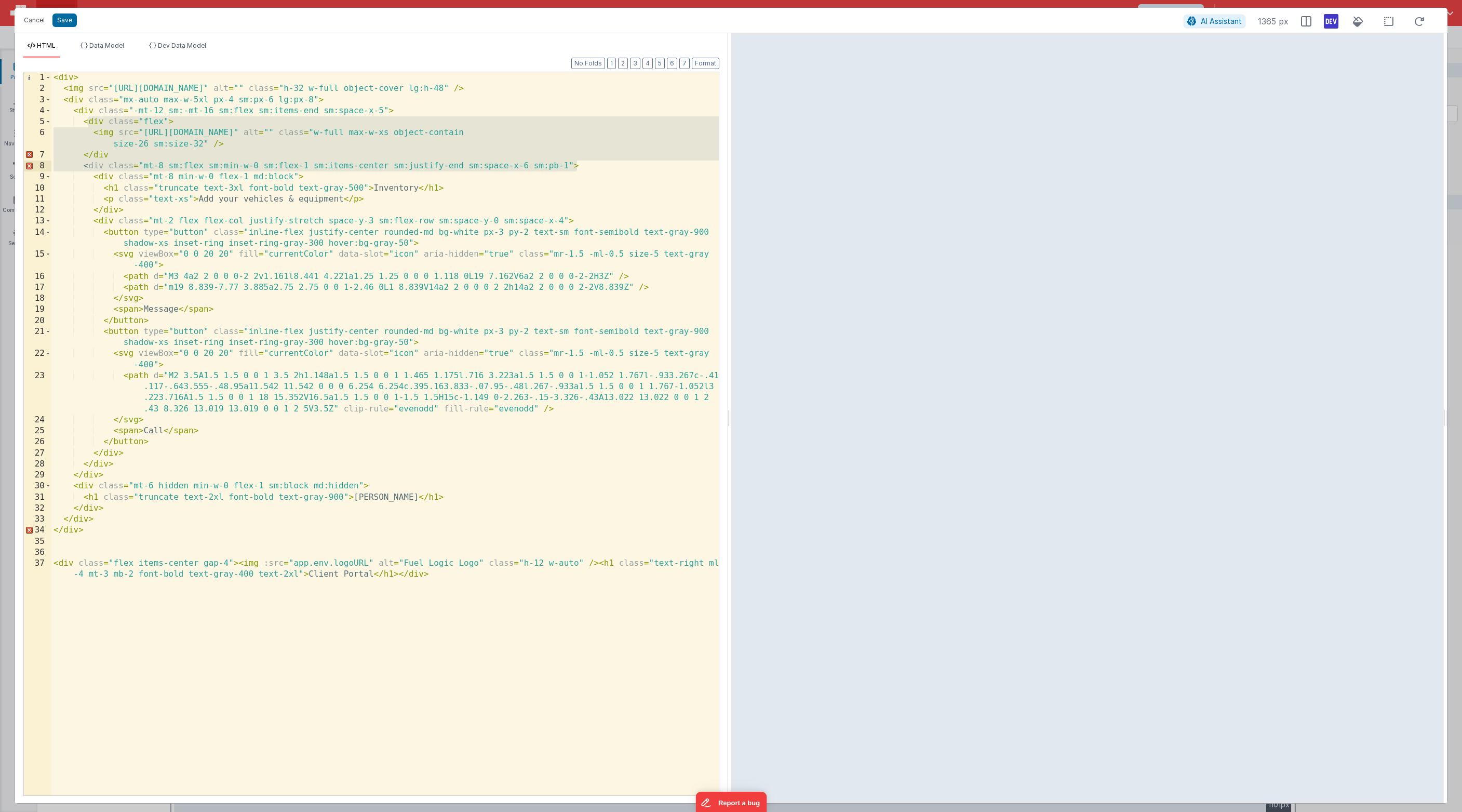
drag, startPoint x: 87, startPoint y: 124, endPoint x: 604, endPoint y: 162, distance: 518.4
click at [604, 162] on div "< div > < img src = "[URL][DOMAIN_NAME]" alt = "" class = "h-32 w-full object-c…" at bounding box center [386, 449] width 668 height 755
click at [916, 43] on div "Cancel Save AI Assistant 1365 px HTML Data Model Dev Data Model Format 7 6 5 4 …" at bounding box center [731, 406] width 1462 height 812
click at [34, 22] on button "Cancel" at bounding box center [34, 21] width 31 height 15
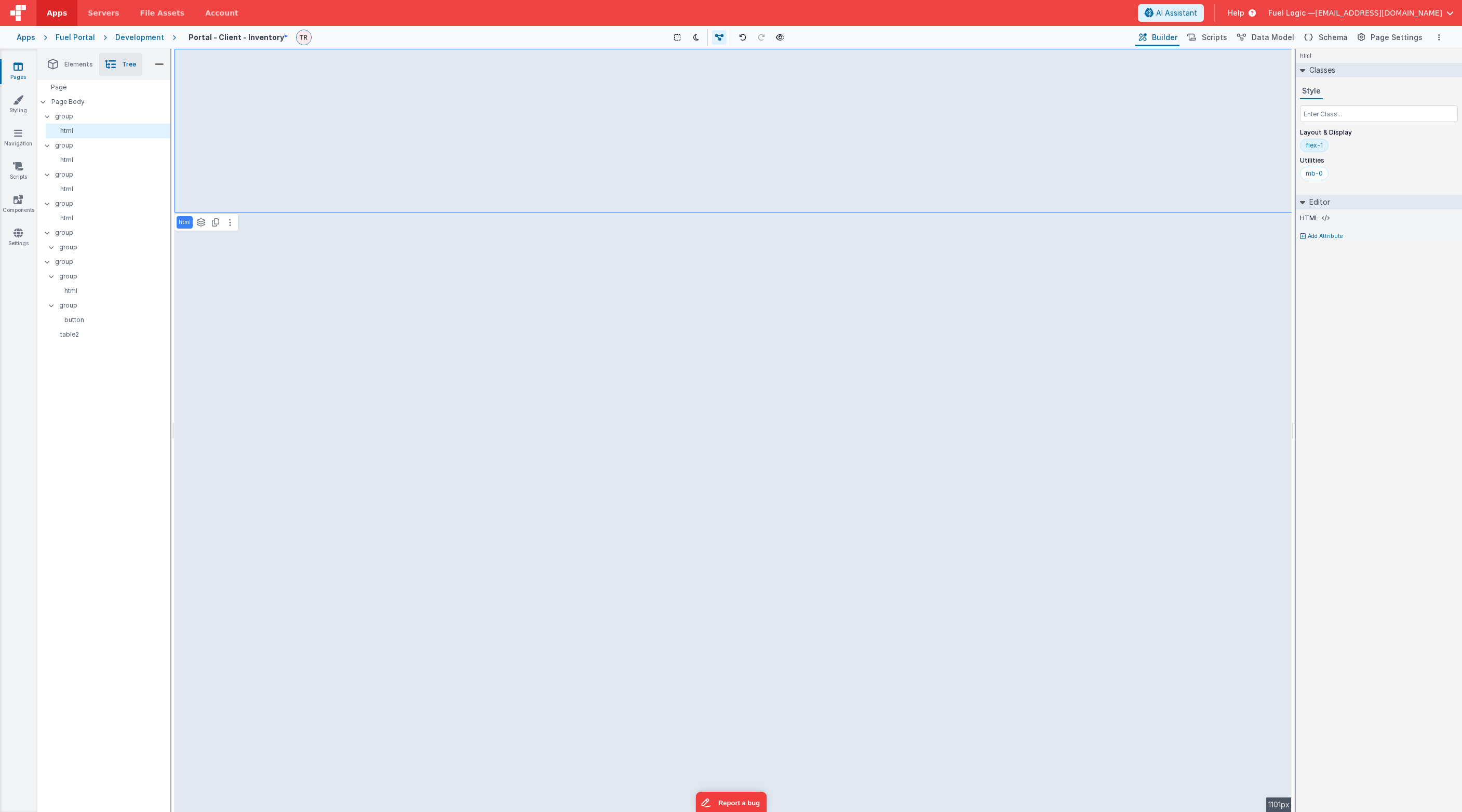
click at [229, 216] on div "html See layers + L Duplicate + D" at bounding box center [206, 222] width 65 height 18
click at [222, 230] on div "html See layers + L Duplicate + D" at bounding box center [206, 222] width 65 height 18
click at [229, 220] on icon at bounding box center [230, 222] width 2 height 8
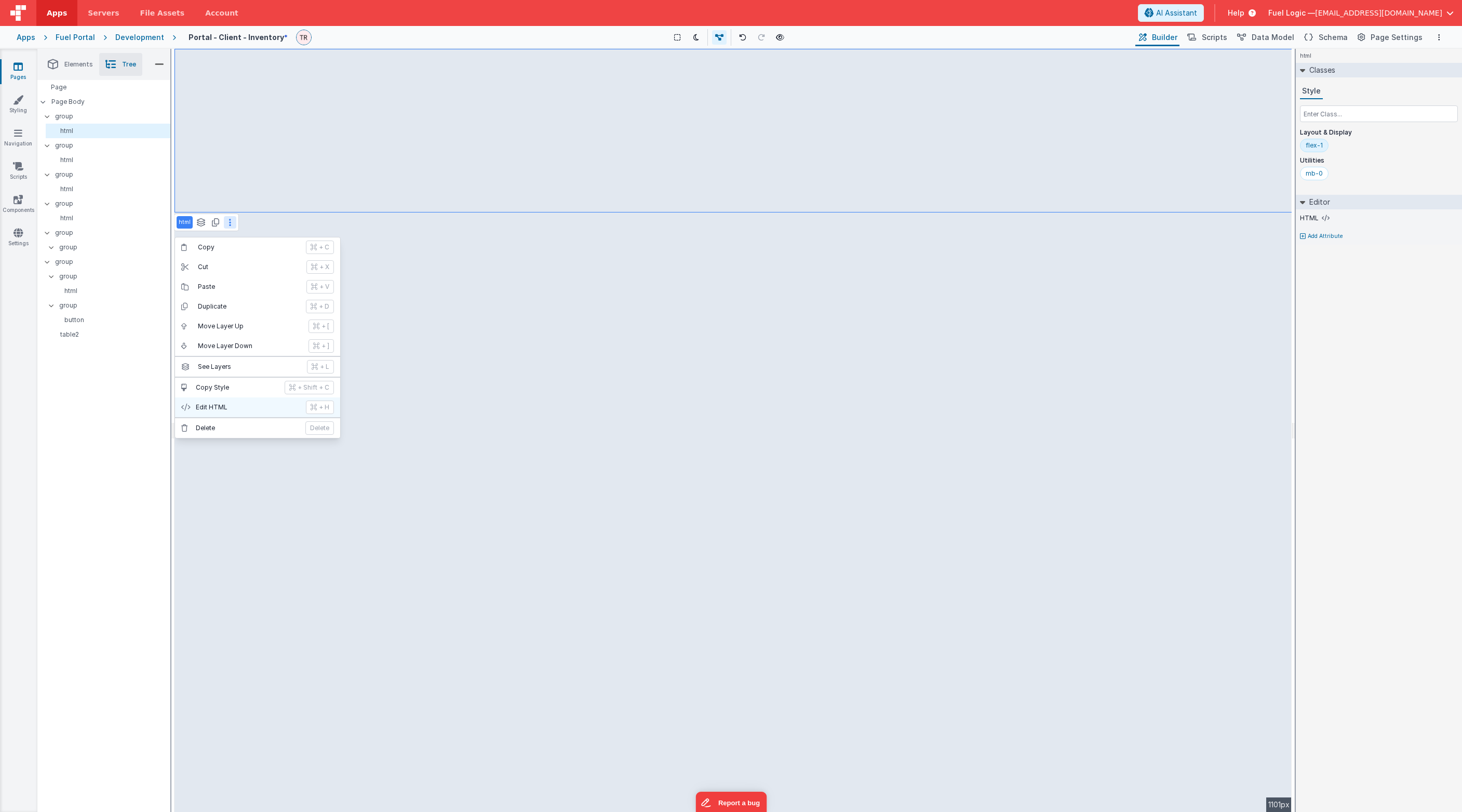
click at [224, 411] on p "Edit HTML" at bounding box center [248, 407] width 104 height 8
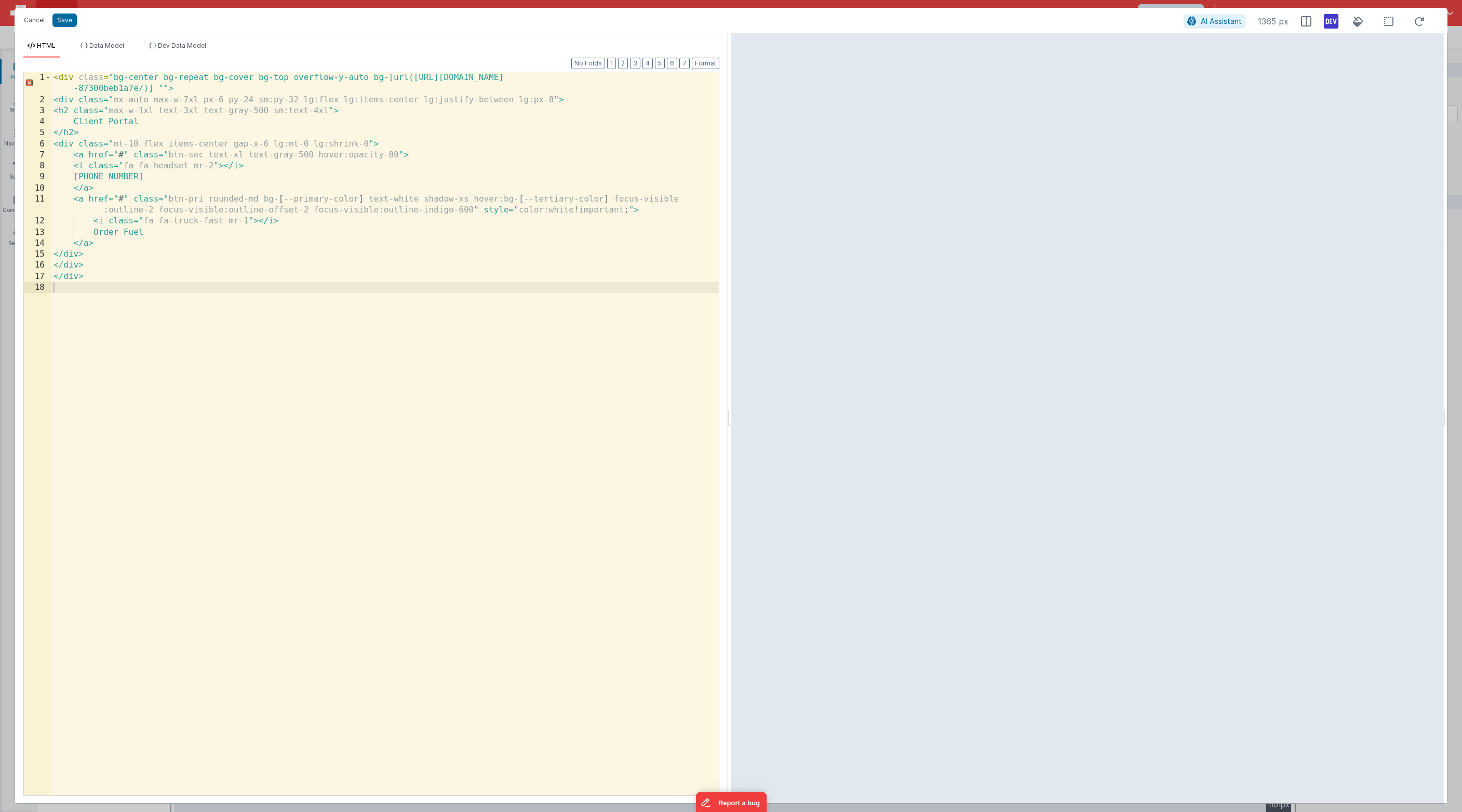
click at [193, 83] on div "< div class = "bg-center bg-repeat bg-cover bg-top overflow-y-auto bg-[url([URL…" at bounding box center [386, 449] width 668 height 755
click at [213, 101] on div "< div class = "bg-center bg-repeat bg-cover bg-top overflow-y-auto bg-[url([URL…" at bounding box center [386, 449] width 668 height 755
click at [375, 194] on div "< div class = "bg-center bg-repeat bg-cover bg-top overflow-y-auto bg-[url([URL…" at bounding box center [386, 449] width 668 height 755
click at [361, 275] on div "< div class = "bg-center bg-repeat bg-cover bg-top overflow-y-auto bg-[url([URL…" at bounding box center [386, 449] width 668 height 755
click at [584, 100] on div "< div class = "bg-center bg-repeat bg-cover bg-top overflow-y-auto bg-[url([URL…" at bounding box center [386, 449] width 668 height 755
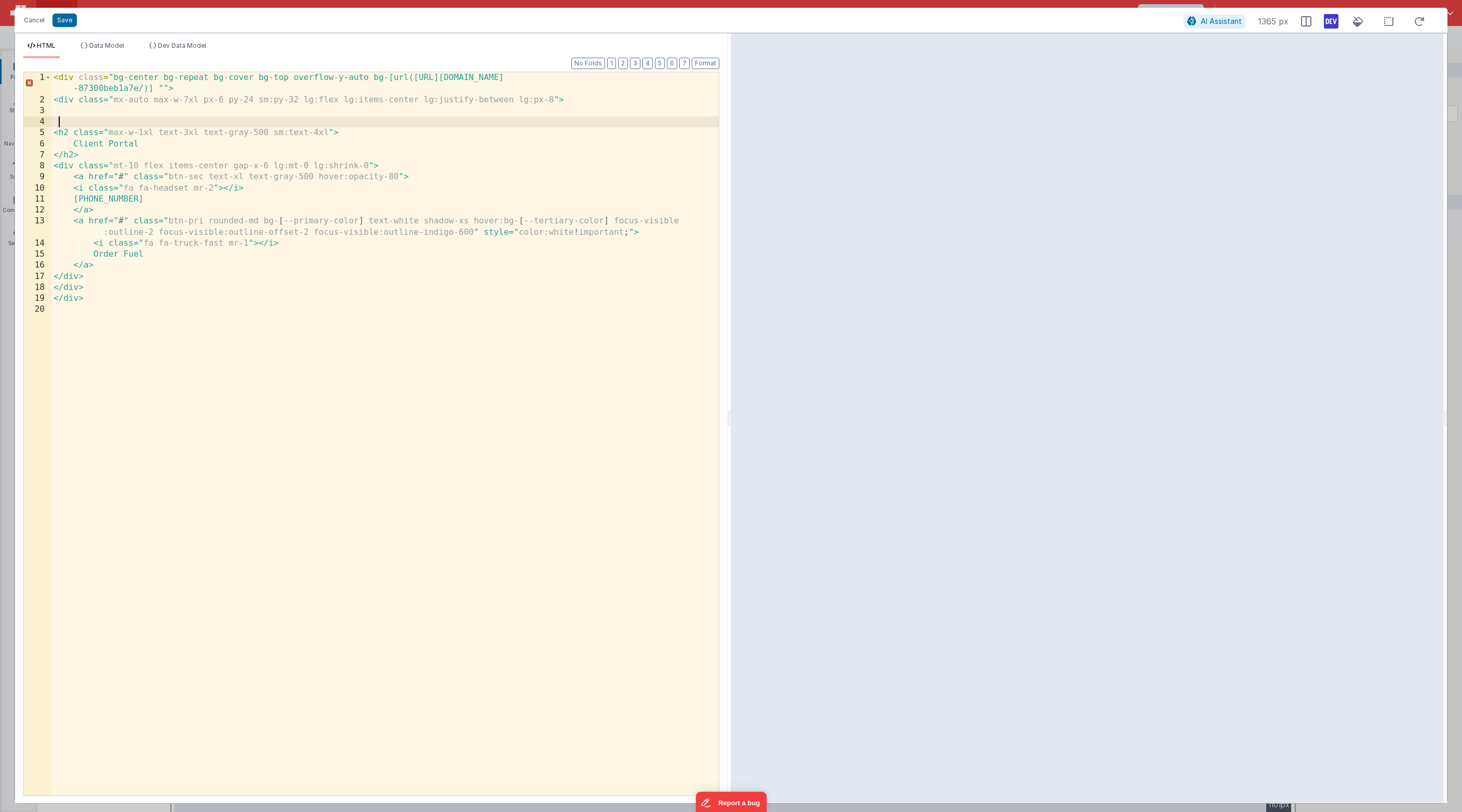
paste textarea
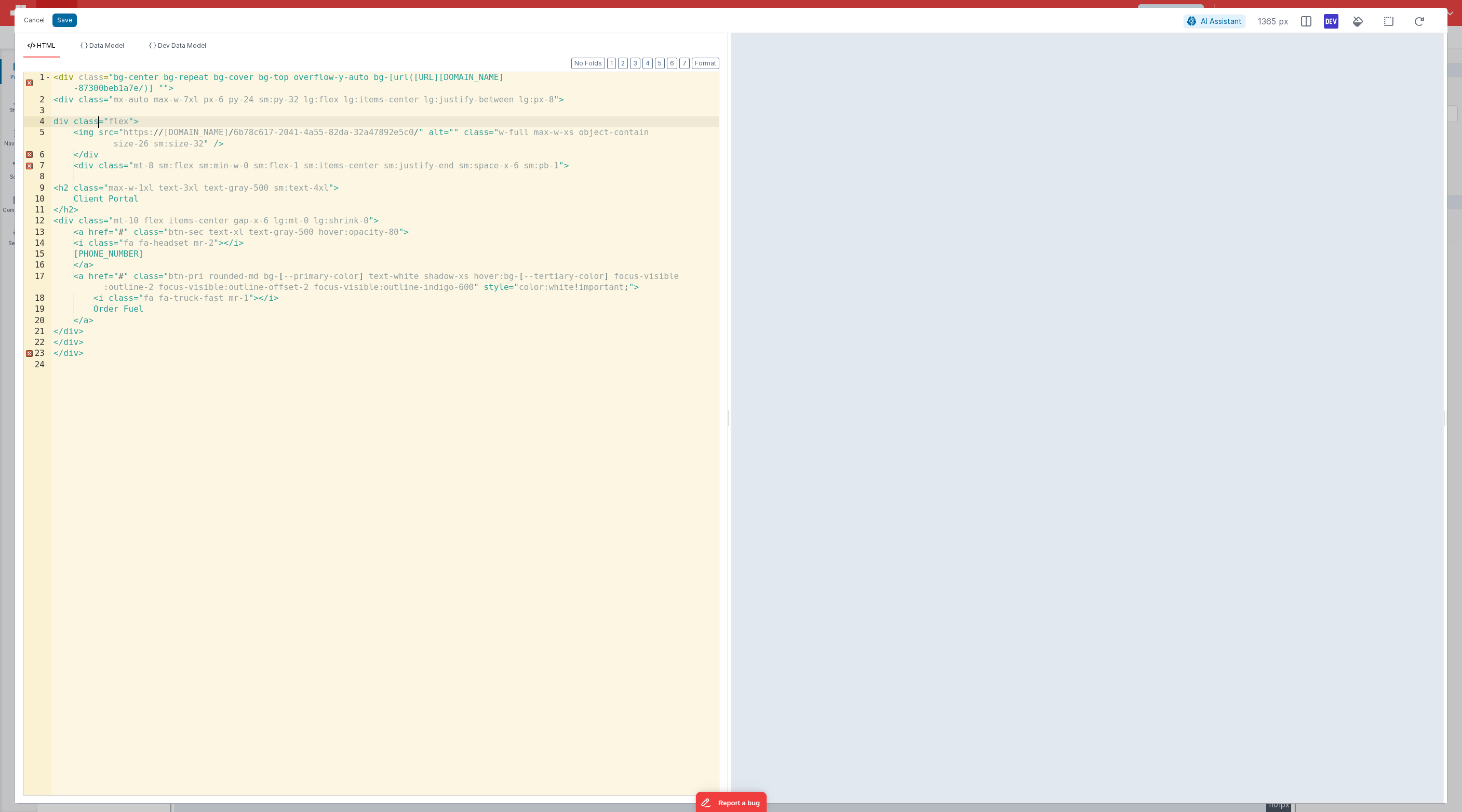
click at [97, 124] on div "< div class = "bg-center bg-repeat bg-cover bg-top overflow-y-auto bg-[url([URL…" at bounding box center [386, 449] width 668 height 755
click at [142, 153] on div "< div class = "bg-center bg-repeat bg-cover bg-top overflow-y-auto bg-[url([URL…" at bounding box center [386, 449] width 668 height 755
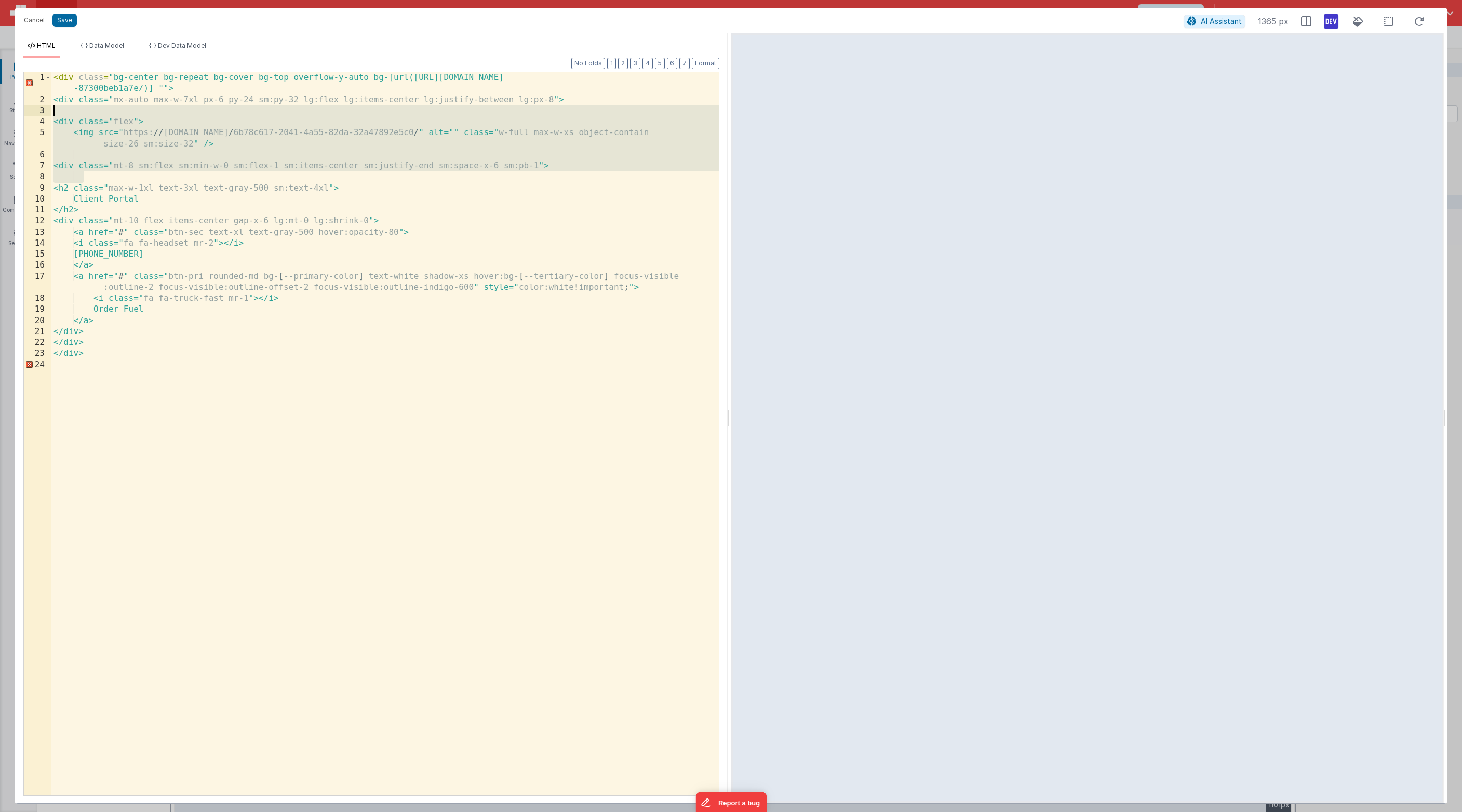
drag, startPoint x: 574, startPoint y: 173, endPoint x: 39, endPoint y: 112, distance: 538.5
click at [52, 112] on div "< div class = "bg-center bg-repeat bg-cover bg-top overflow-y-auto bg-[url([URL…" at bounding box center [386, 433] width 668 height 723
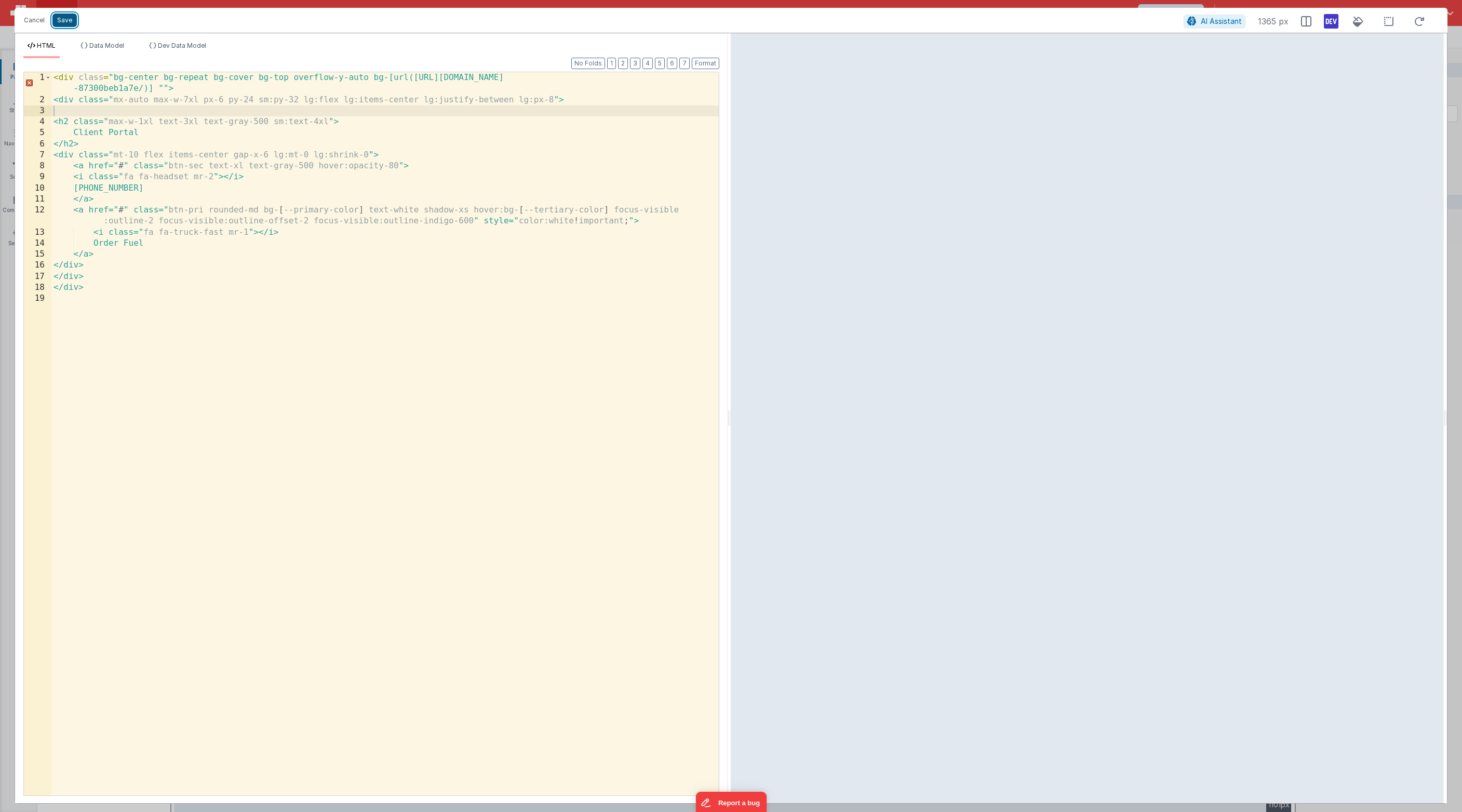
click at [65, 21] on button "Save" at bounding box center [65, 20] width 25 height 13
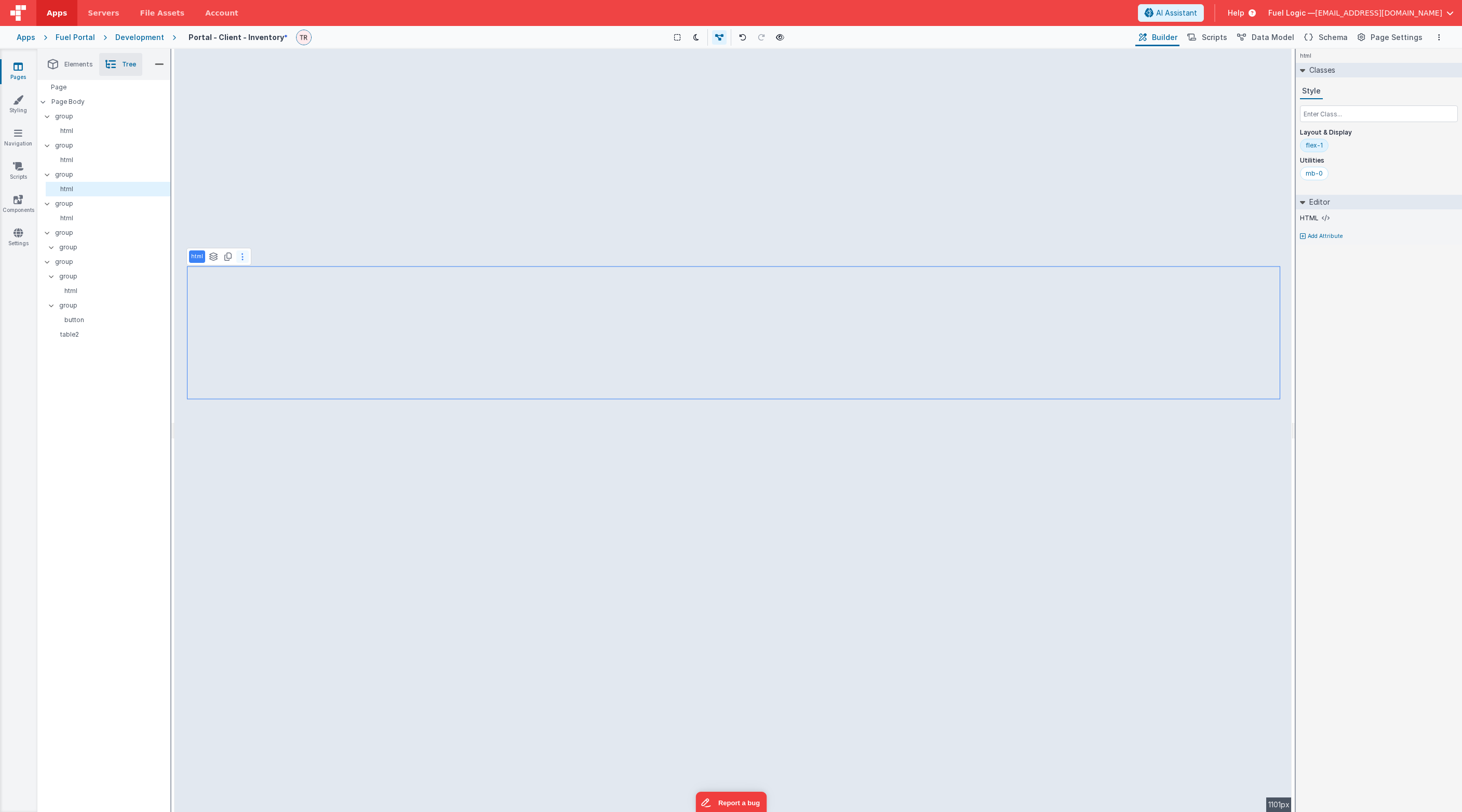
click at [245, 253] on button at bounding box center [242, 256] width 12 height 12
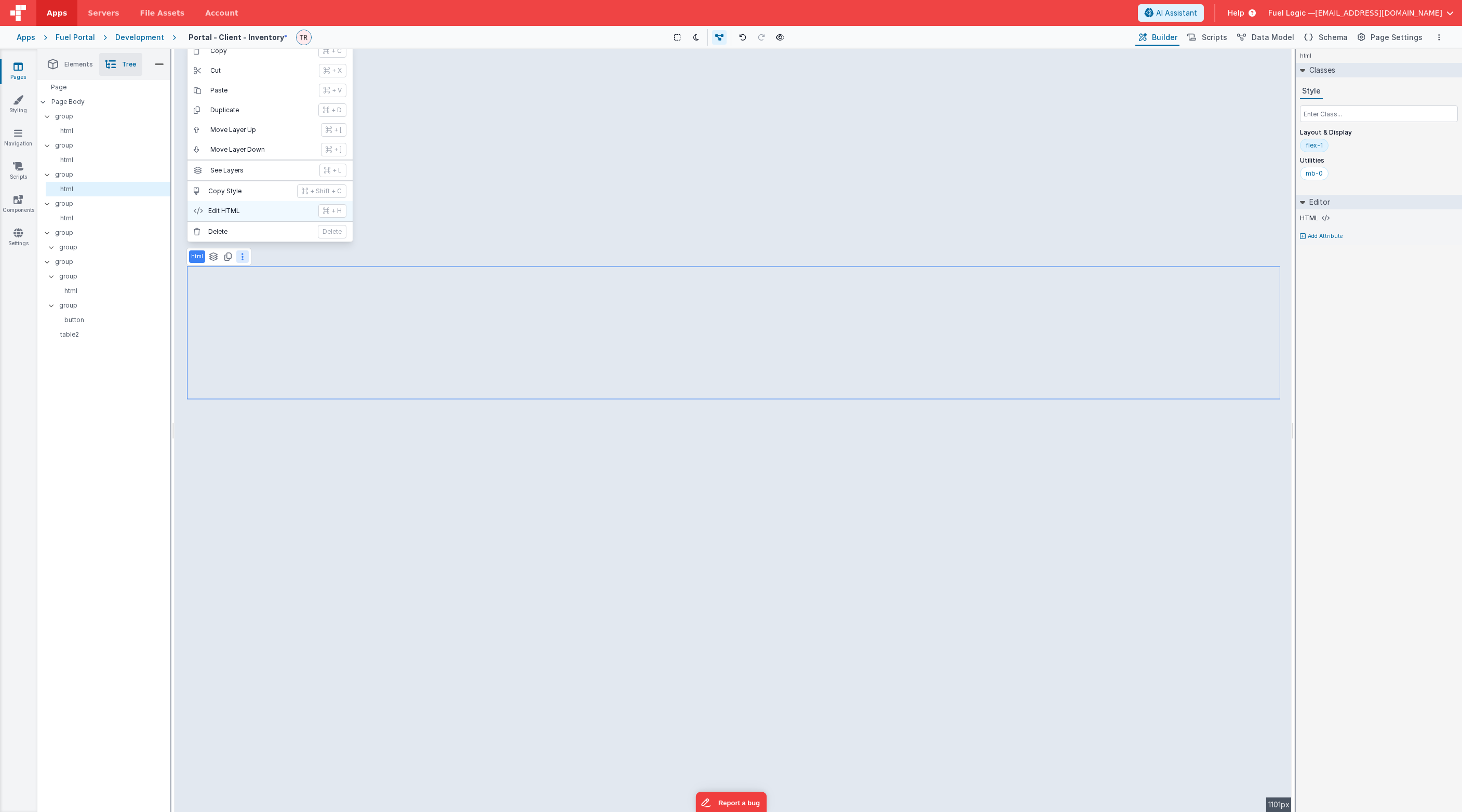
click at [249, 212] on p "Edit HTML" at bounding box center [260, 211] width 104 height 8
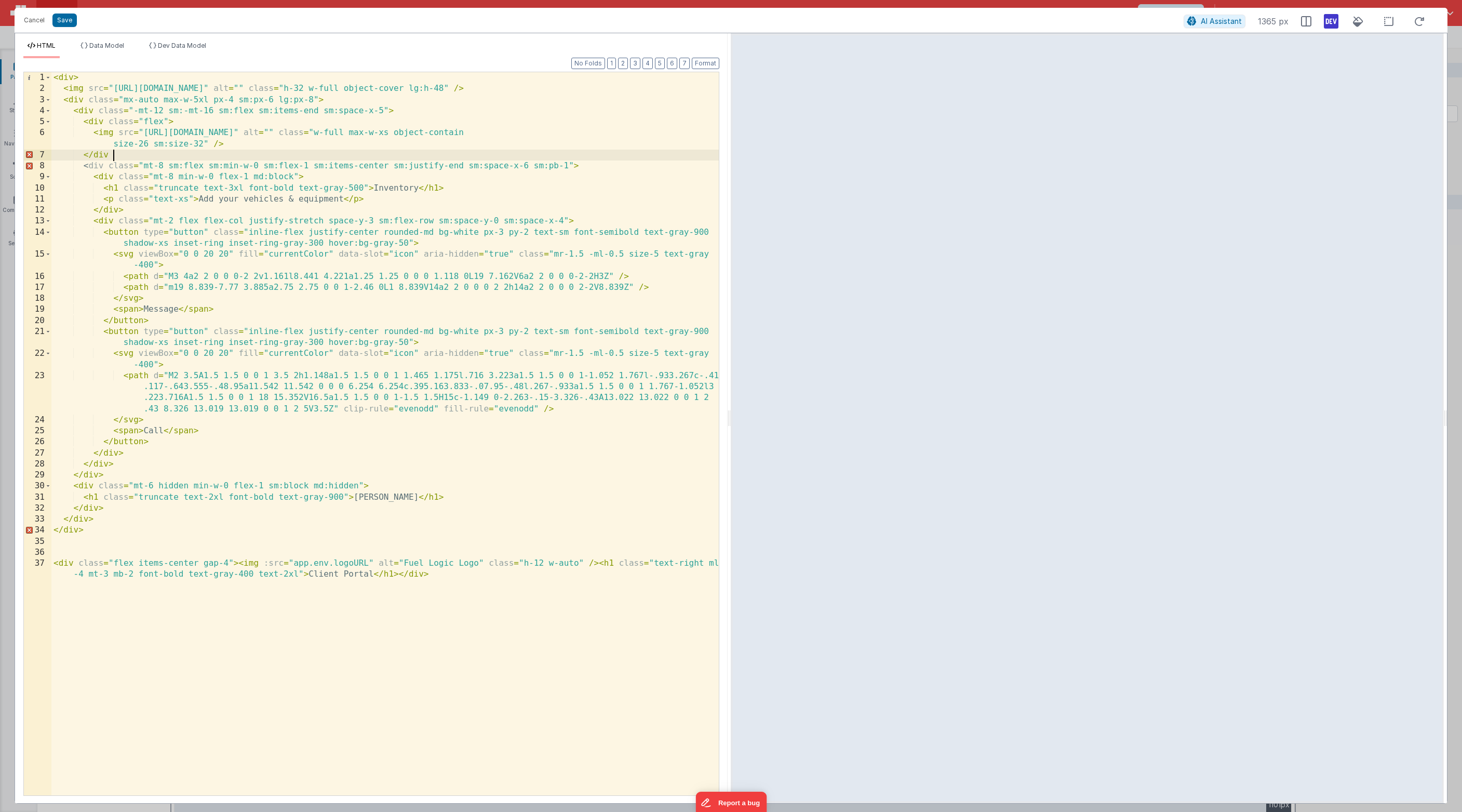
click at [176, 160] on div "< div > < img src = "[URL][DOMAIN_NAME]" alt = "" class = "h-32 w-full object-c…" at bounding box center [386, 449] width 668 height 755
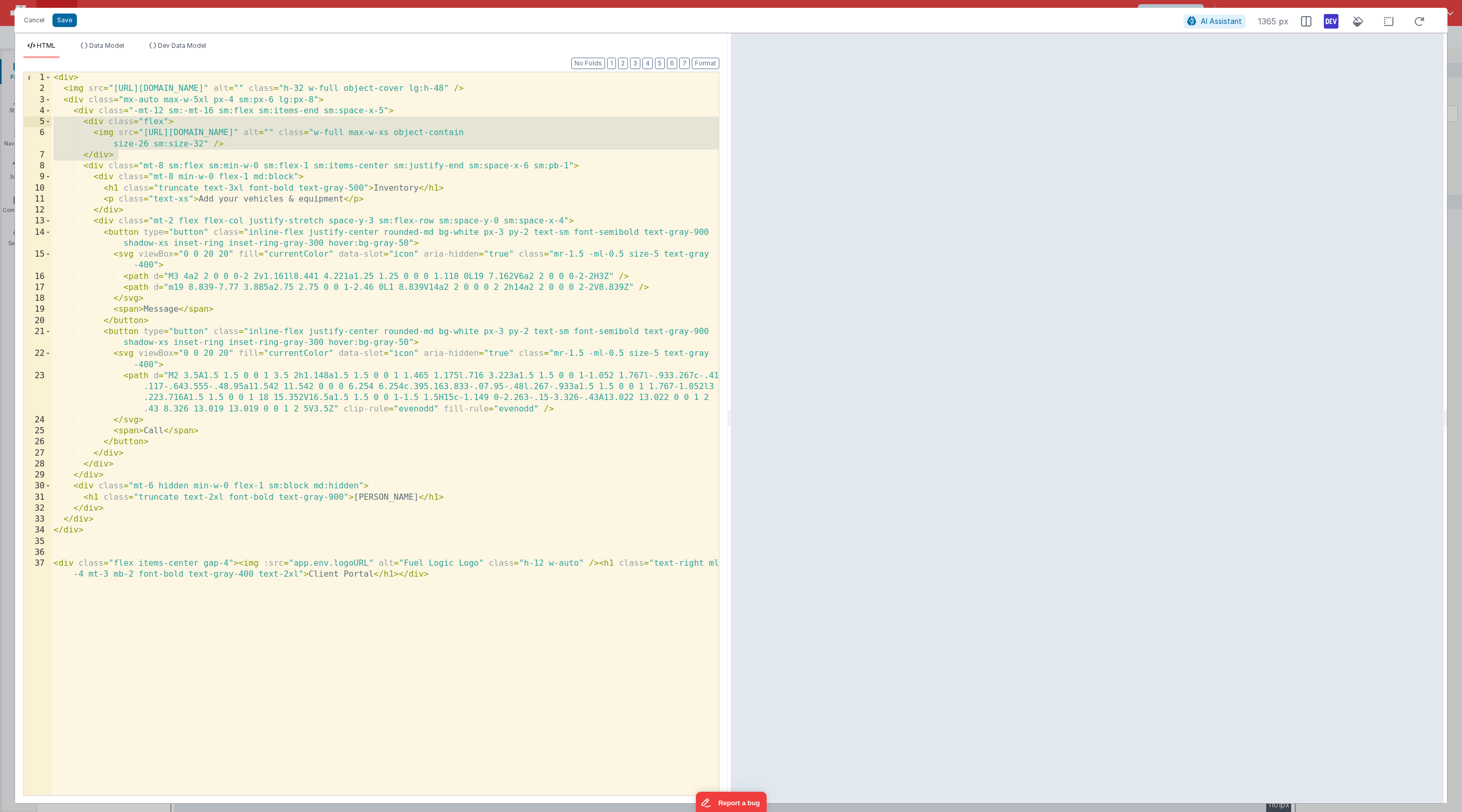
drag, startPoint x: 122, startPoint y: 156, endPoint x: 36, endPoint y: 125, distance: 91.4
click at [52, 125] on div "< div > < img src = "[URL][DOMAIN_NAME]" alt = "" class = "h-32 w-full object-c…" at bounding box center [386, 433] width 668 height 723
click at [56, 24] on button "Save" at bounding box center [65, 20] width 25 height 13
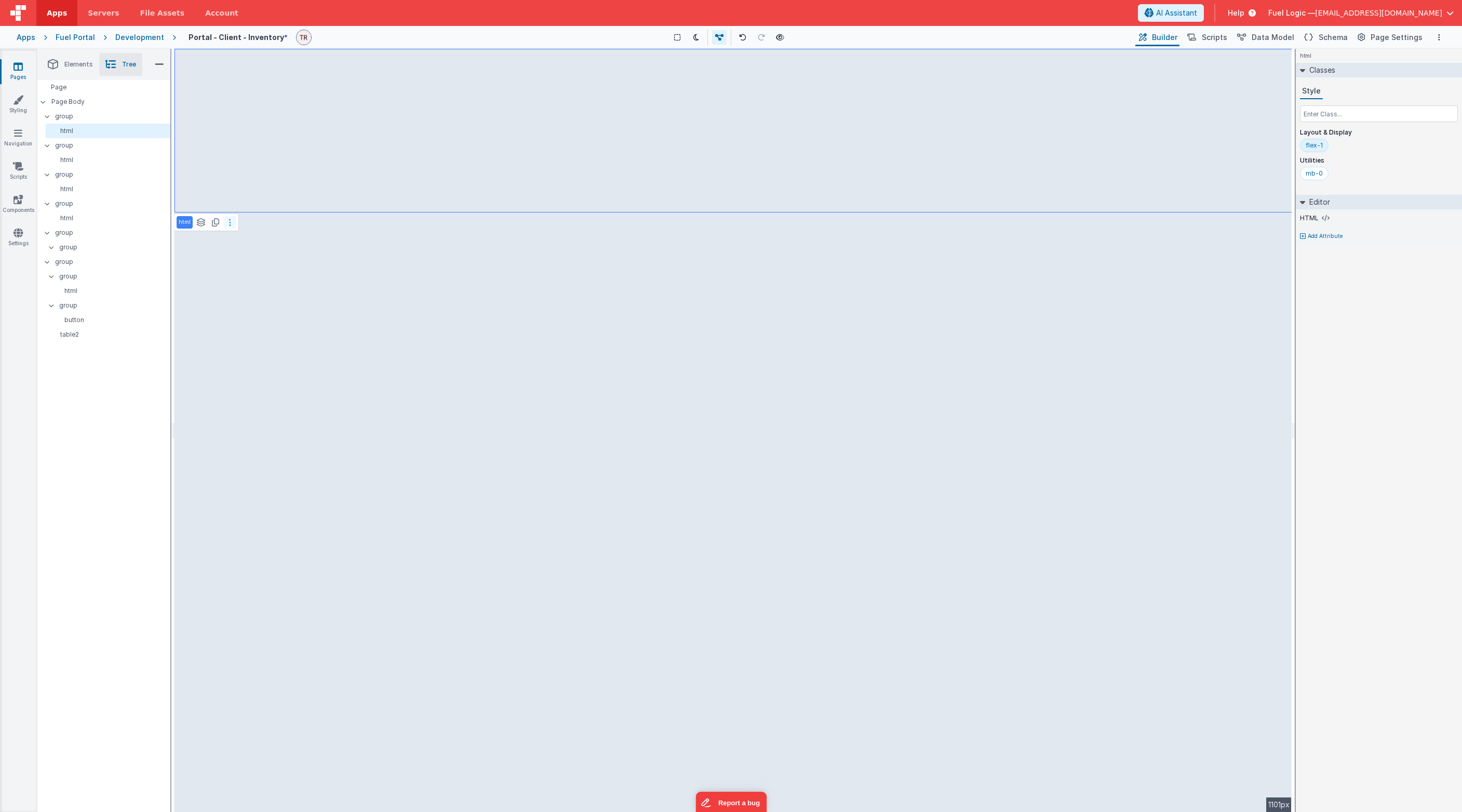
click at [231, 222] on button at bounding box center [230, 221] width 12 height 12
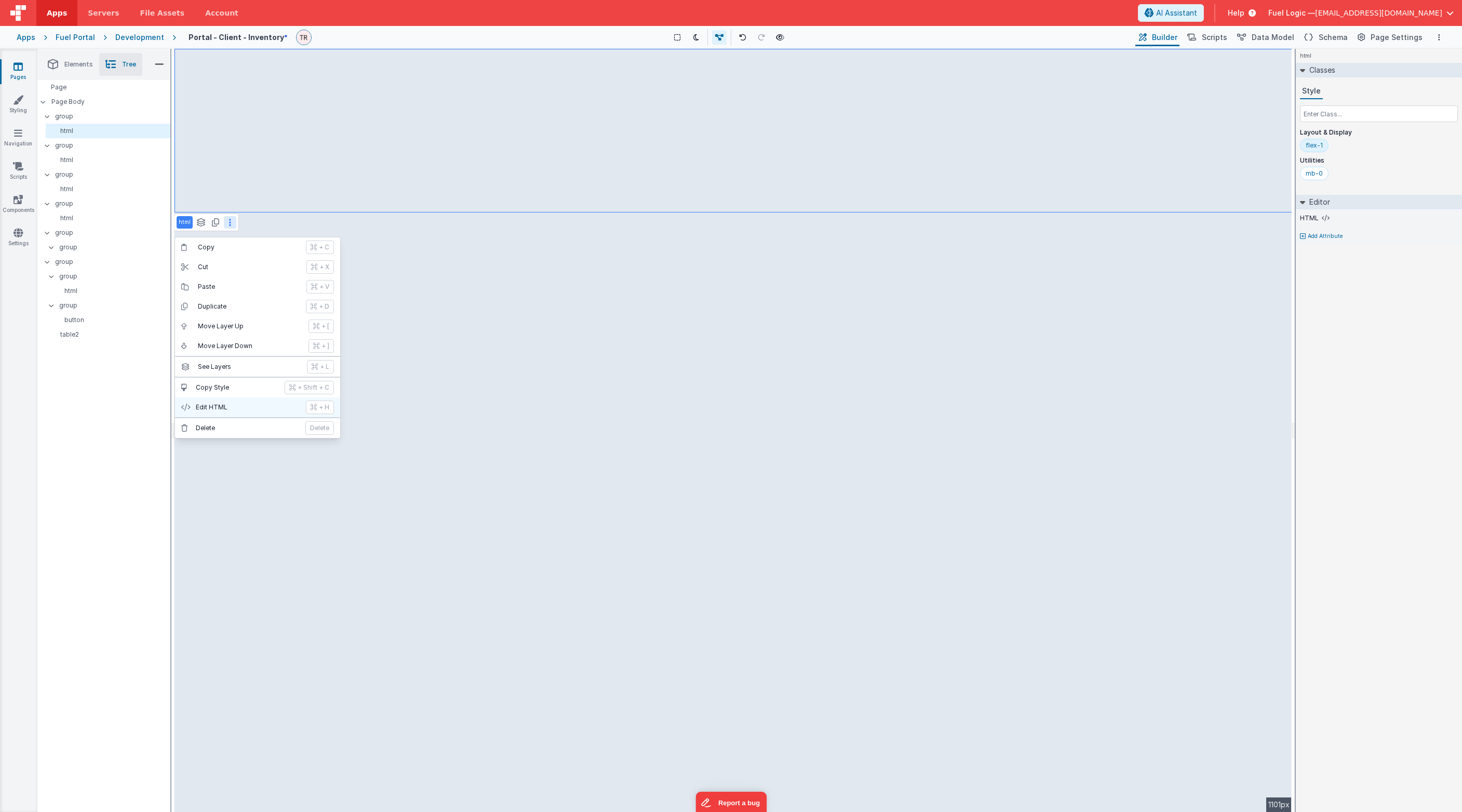
click at [231, 404] on button "Edit HTML + H" at bounding box center [257, 407] width 165 height 20
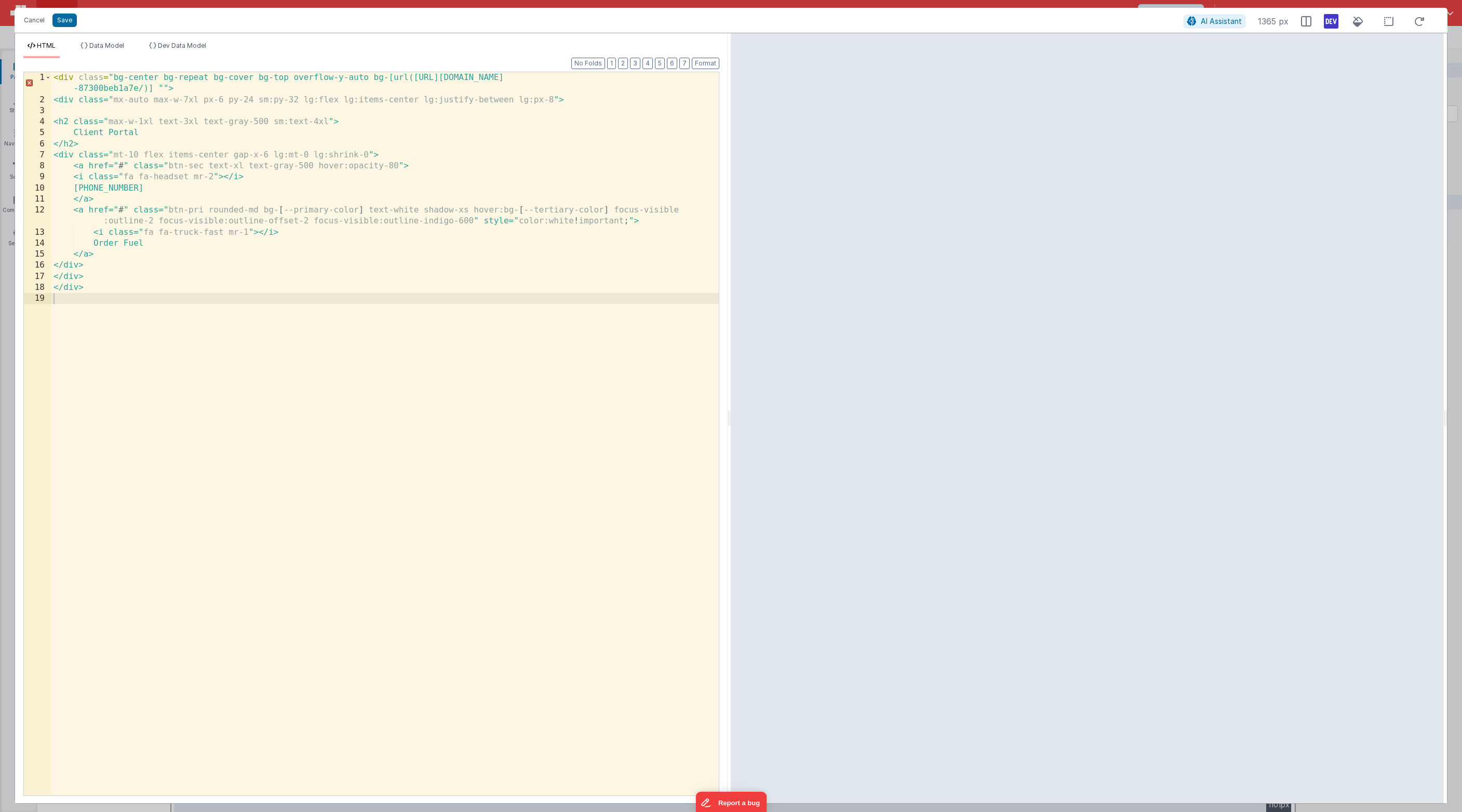
click at [132, 110] on div "< div class = "bg-center bg-repeat bg-cover bg-top overflow-y-auto bg-[url([URL…" at bounding box center [386, 449] width 668 height 755
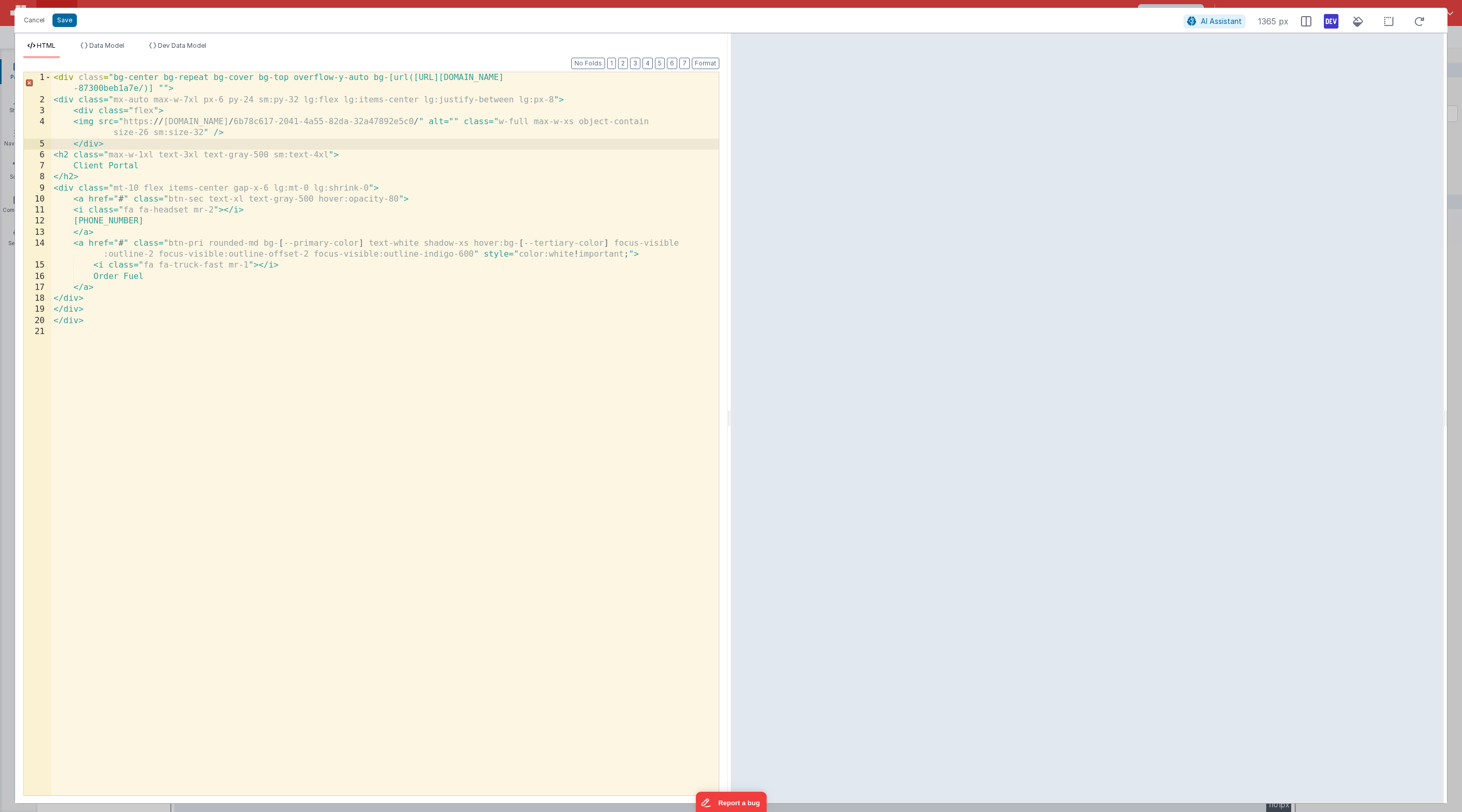
click at [101, 119] on div "< div class = "bg-center bg-repeat bg-cover bg-top overflow-y-auto bg-[url([URL…" at bounding box center [386, 449] width 668 height 755
drag, startPoint x: 108, startPoint y: 179, endPoint x: 30, endPoint y: 156, distance: 81.3
click at [52, 156] on div "< div class = "bg-center bg-repeat bg-cover bg-top overflow-y-auto bg-[url([URL…" at bounding box center [386, 433] width 668 height 723
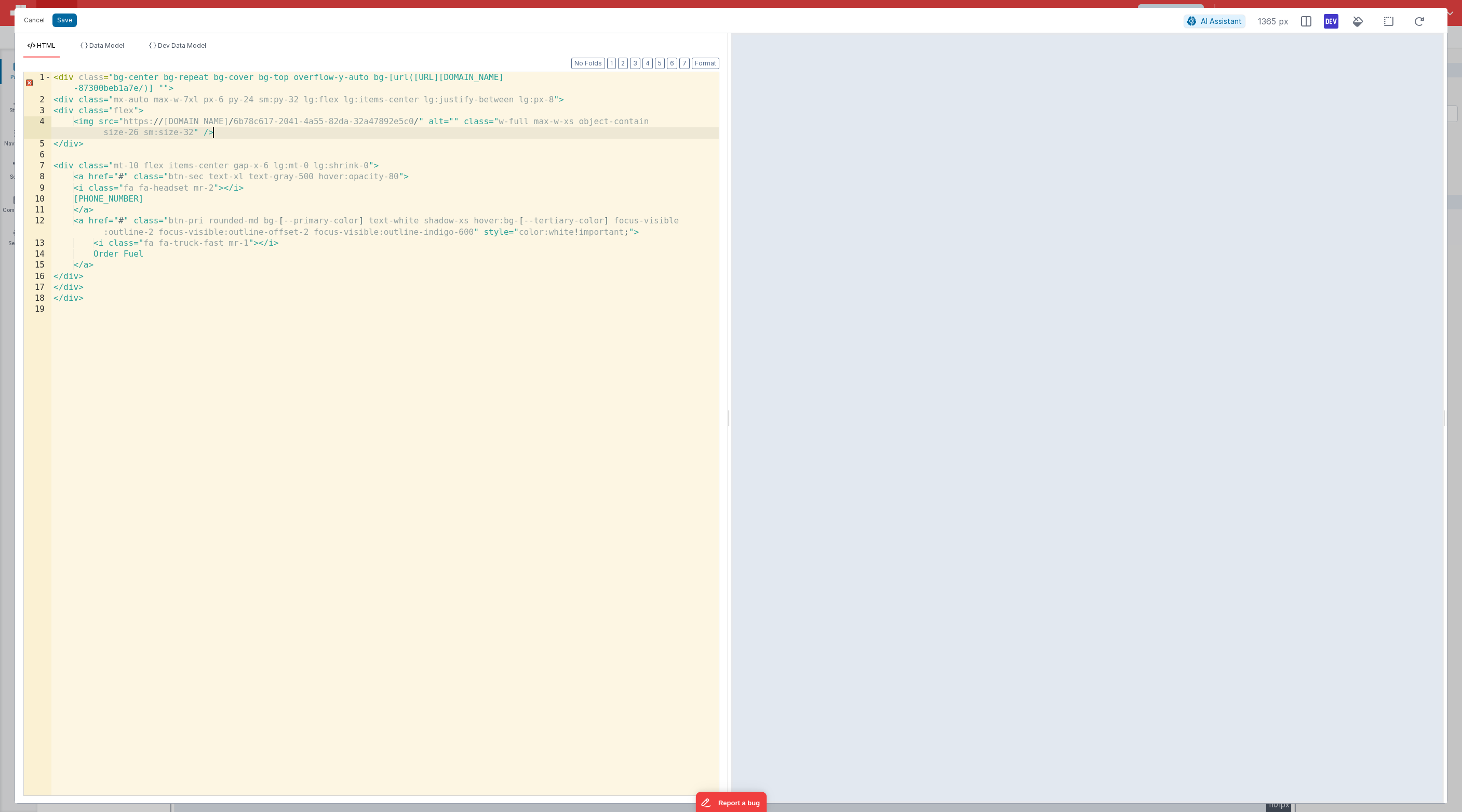
click at [229, 131] on div "< div class = "bg-center bg-repeat bg-cover bg-top overflow-y-auto bg-[url([URL…" at bounding box center [386, 449] width 668 height 755
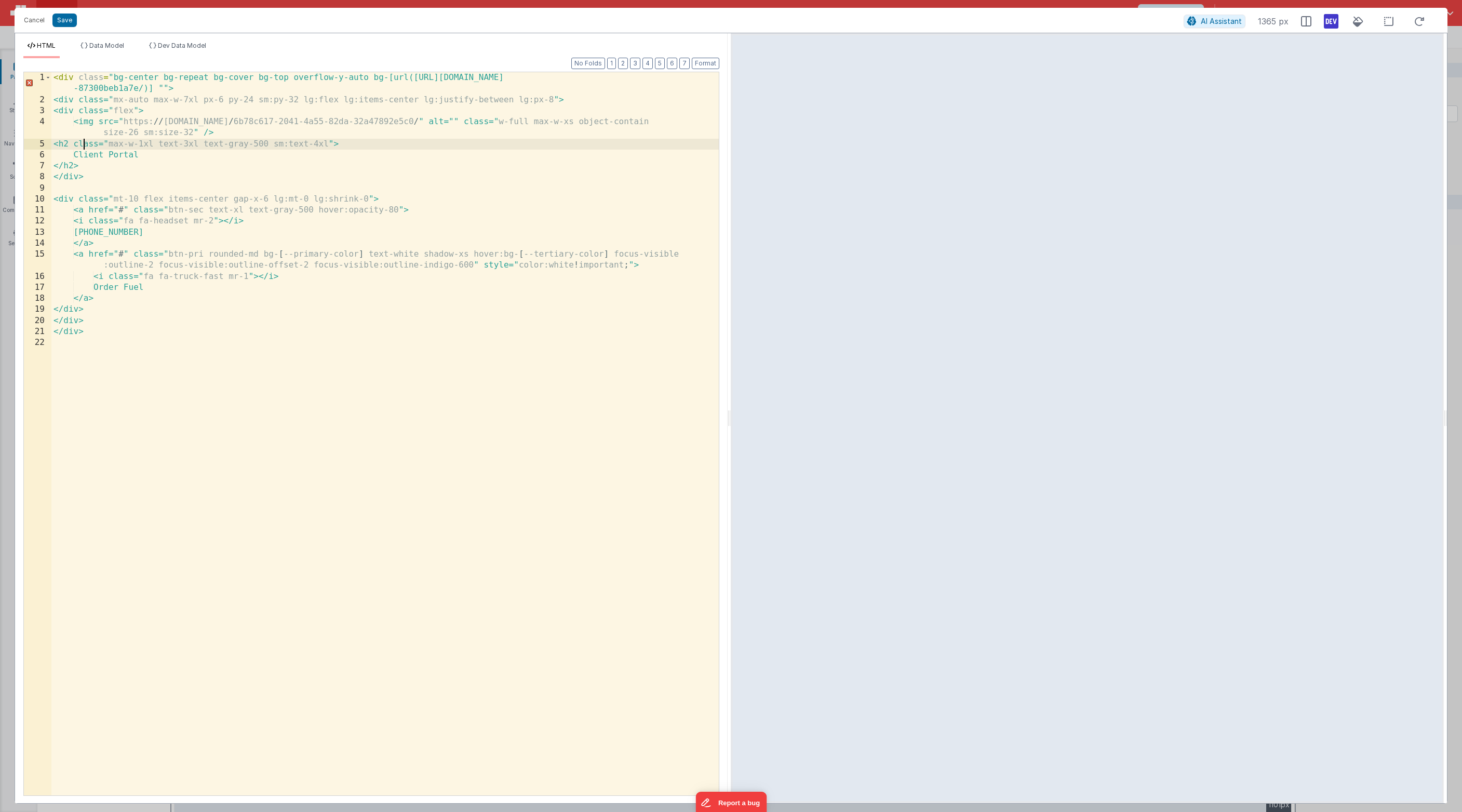
click at [85, 148] on div "< div class = "bg-center bg-repeat bg-cover bg-top overflow-y-auto bg-[url([URL…" at bounding box center [386, 449] width 668 height 755
click at [53, 21] on button "Save" at bounding box center [65, 20] width 25 height 13
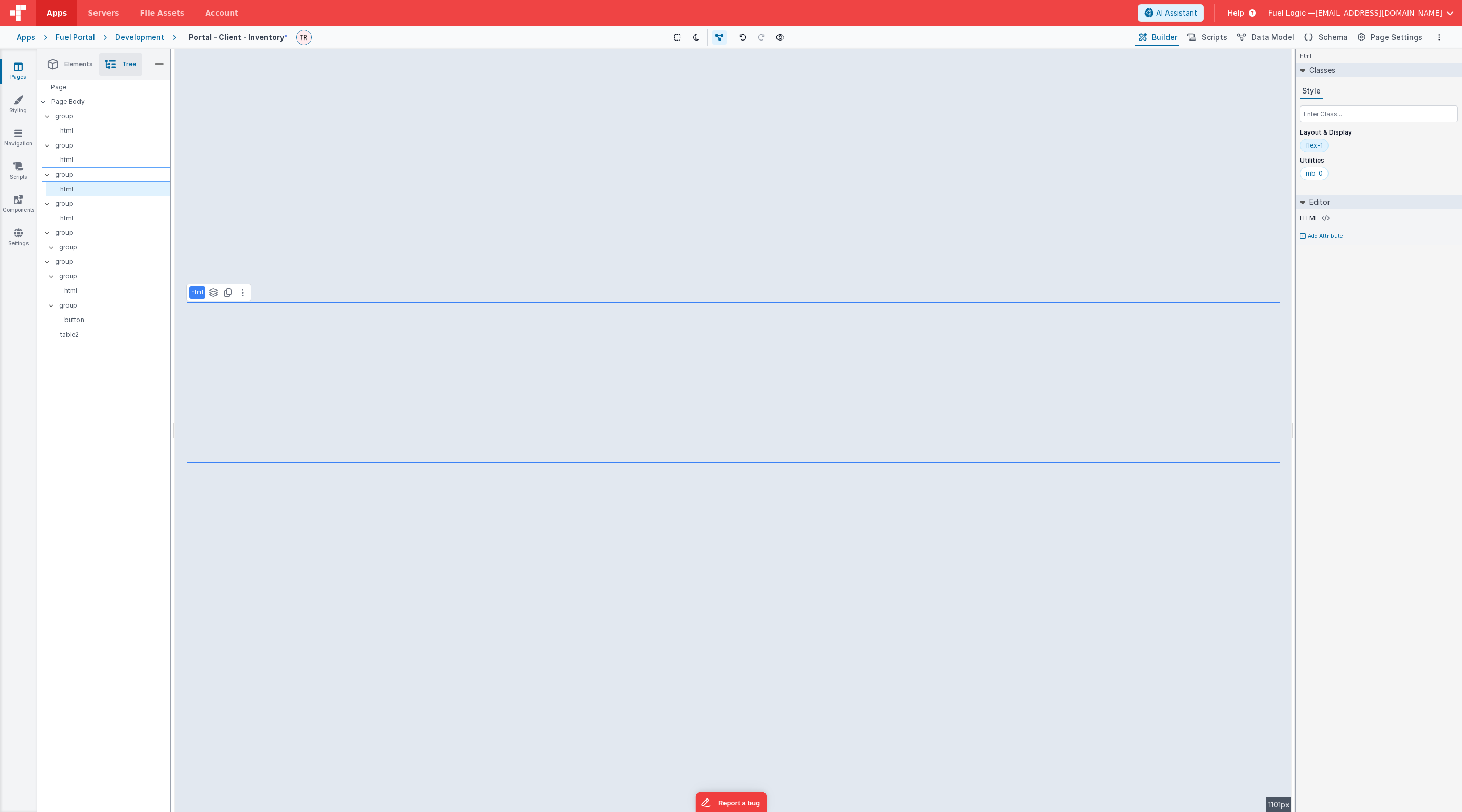
click at [79, 169] on p "group" at bounding box center [112, 175] width 115 height 11
click at [241, 295] on button at bounding box center [246, 292] width 12 height 12
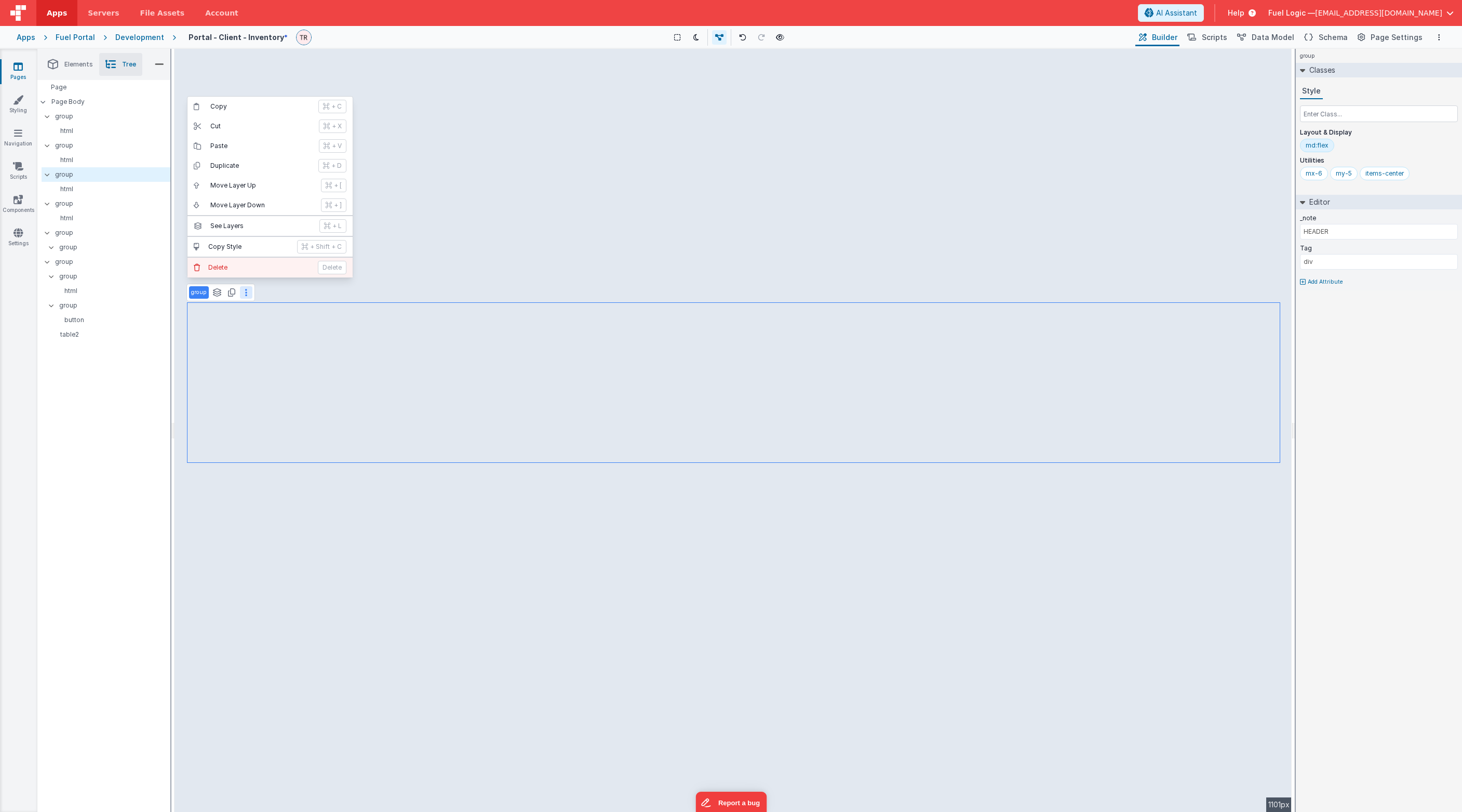
click at [238, 266] on p "Delete" at bounding box center [260, 267] width 103 height 8
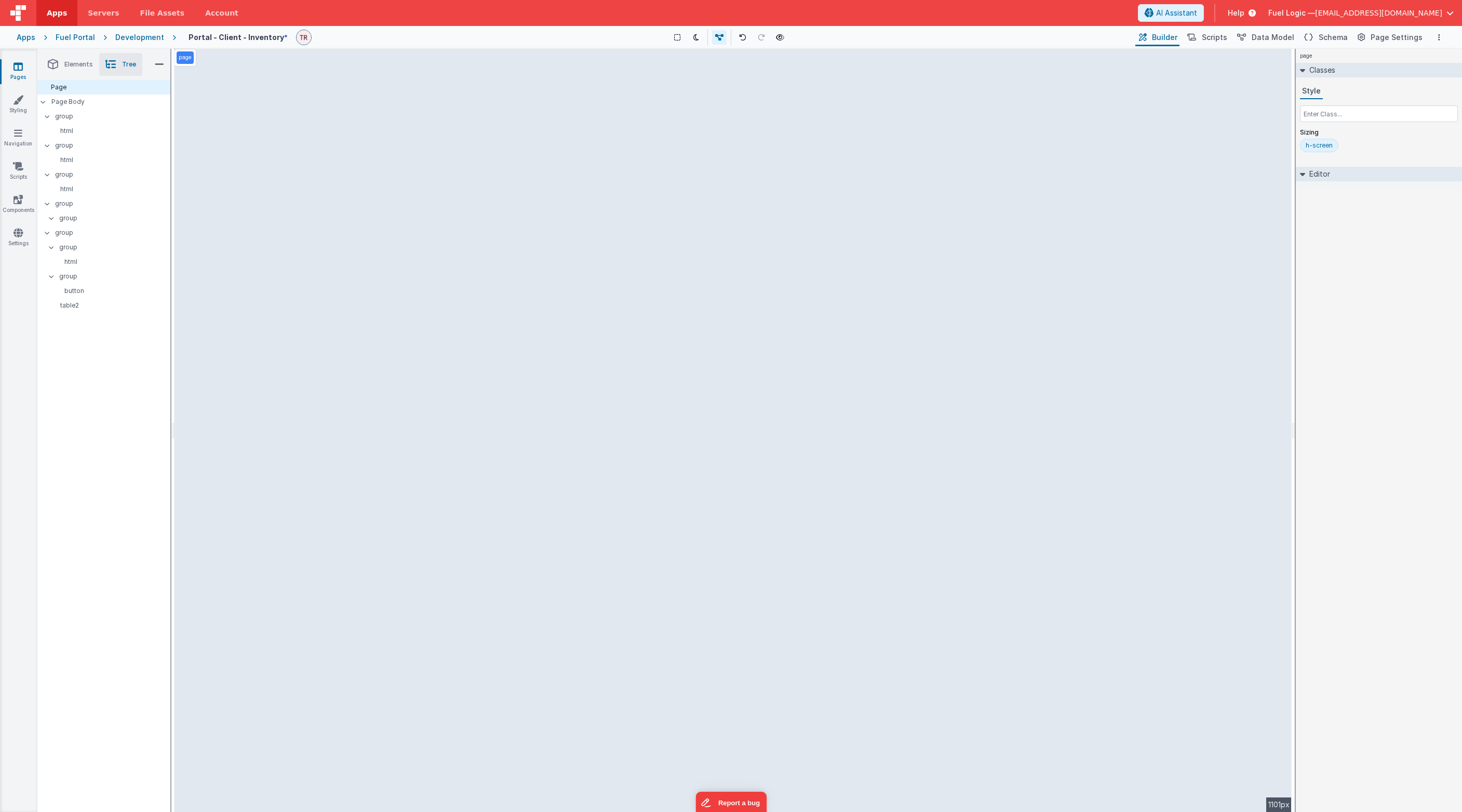
select select "editNew"
click at [248, 331] on icon at bounding box center [249, 327] width 2 height 8
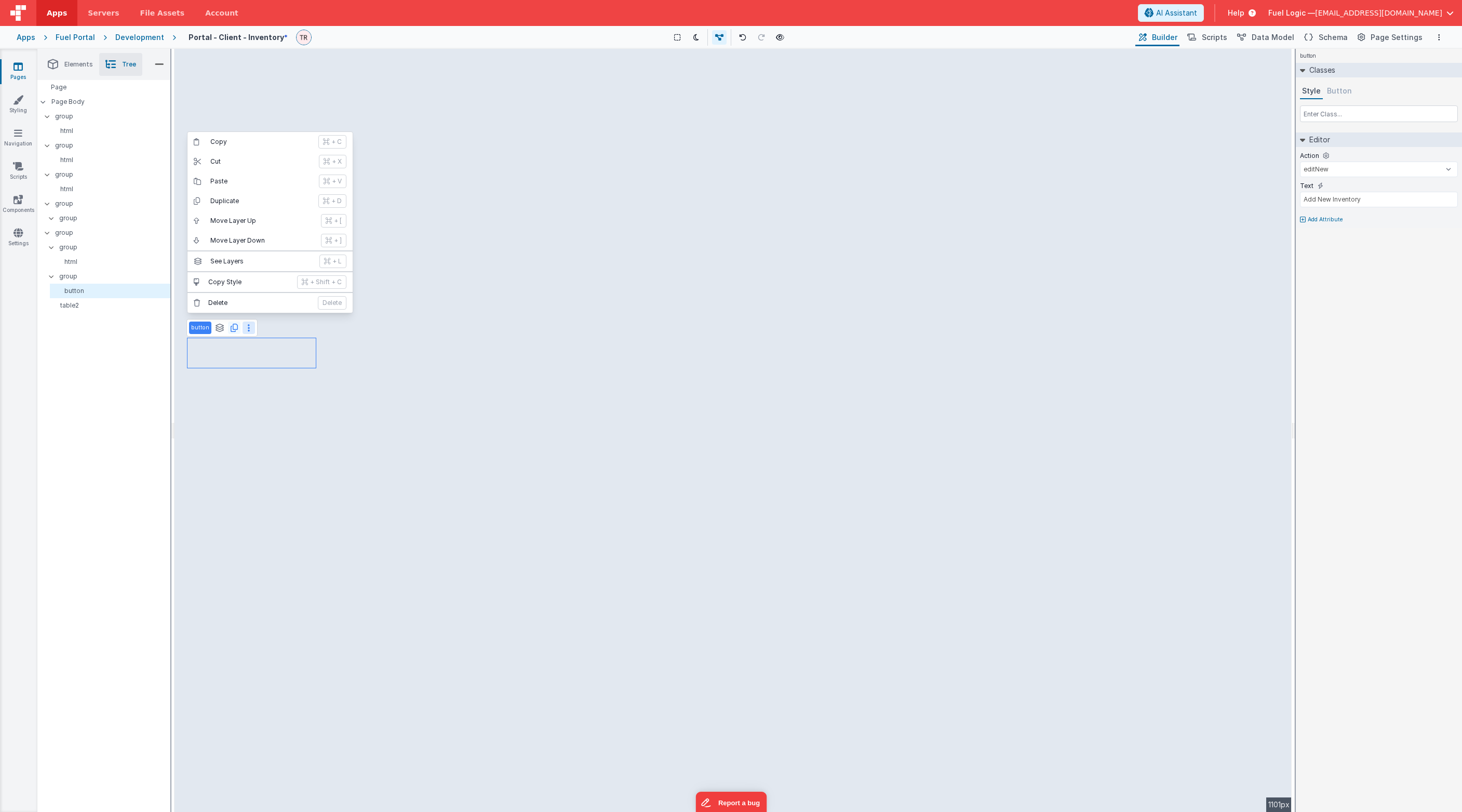
click at [231, 327] on icon at bounding box center [234, 327] width 7 height 8
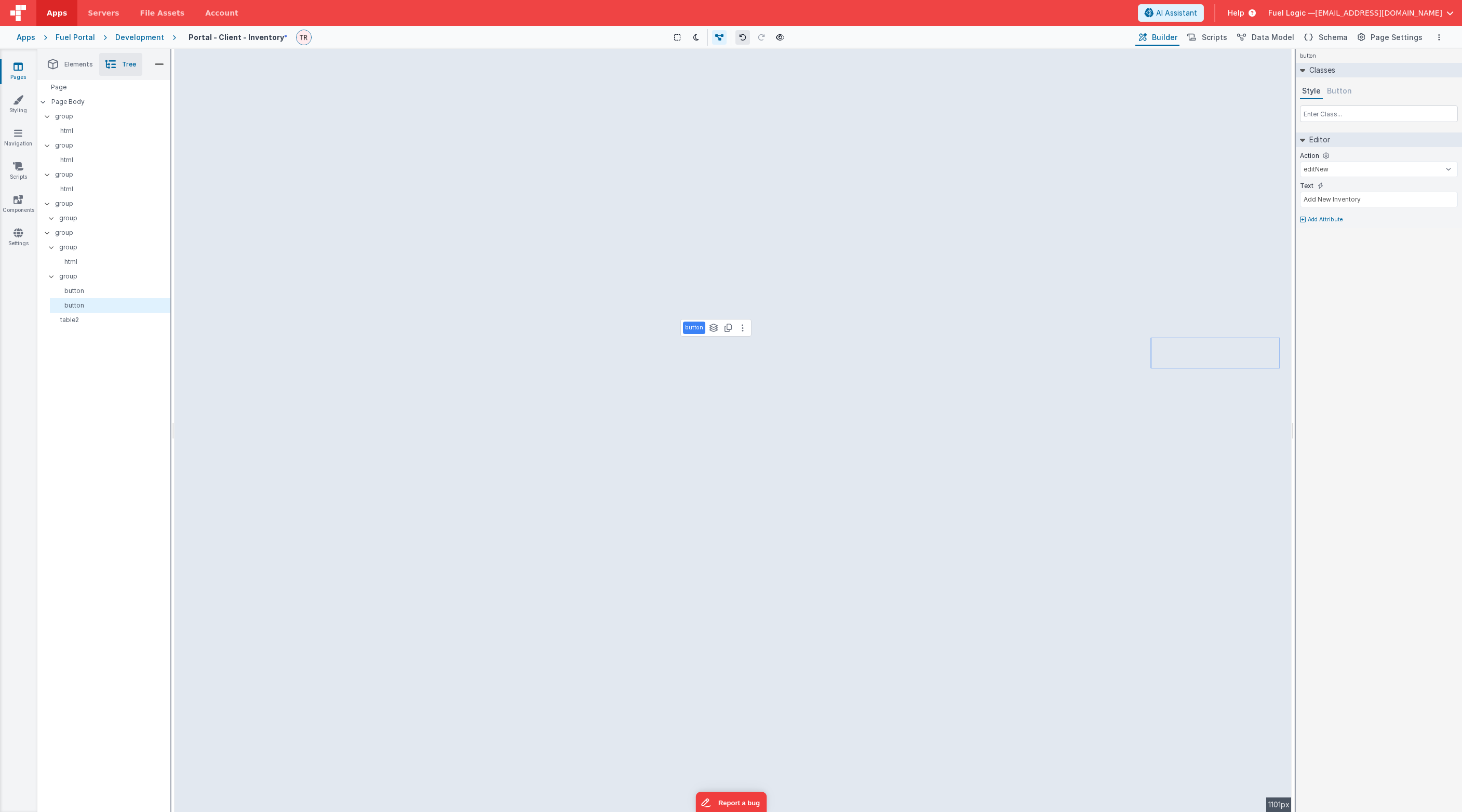
click at [744, 32] on button at bounding box center [743, 38] width 15 height 15
click at [87, 290] on p "button" at bounding box center [112, 291] width 116 height 8
select select "editNew"
click at [916, 112] on input "text" at bounding box center [1379, 114] width 158 height 16
type input "sr-only"
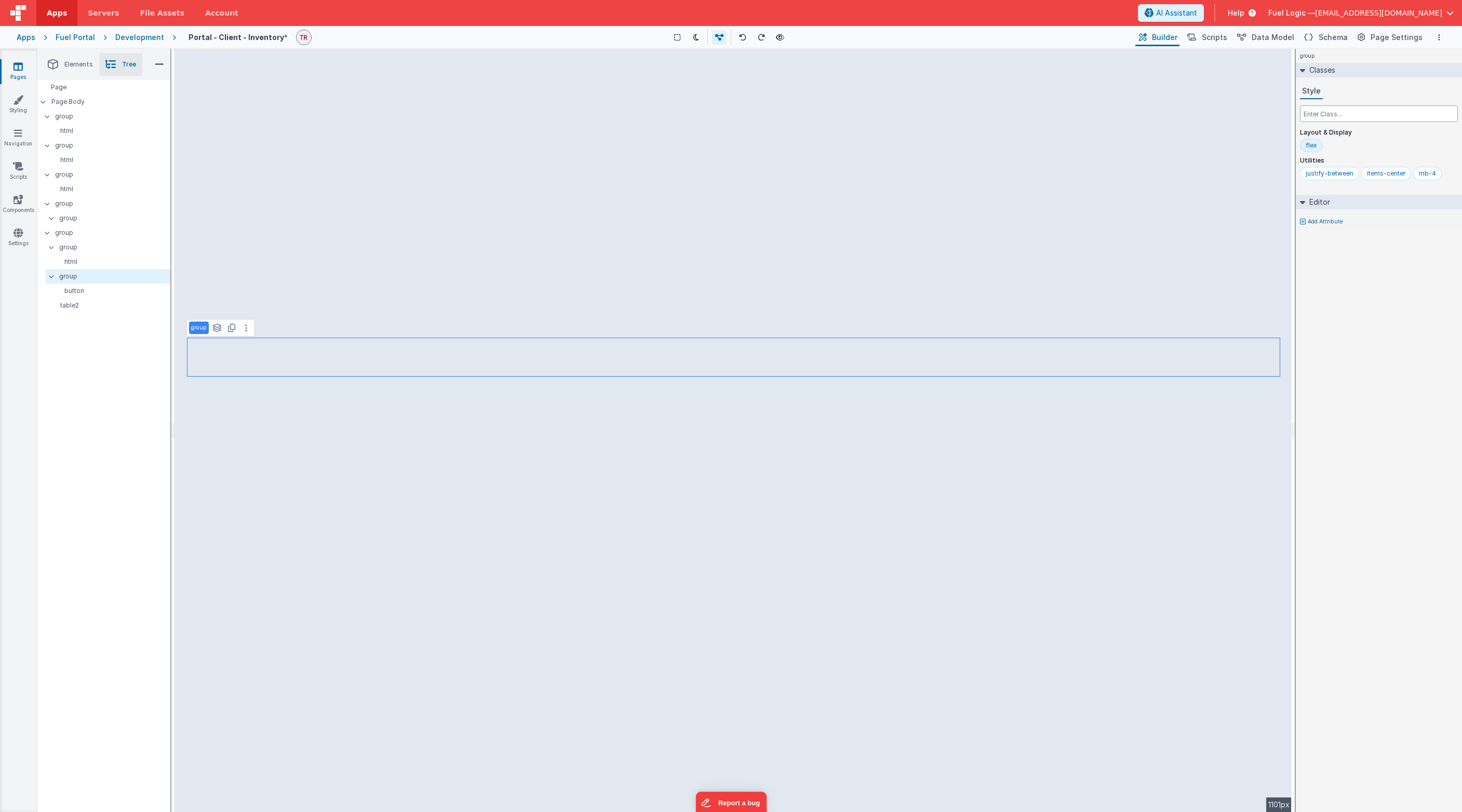
click at [916, 110] on input "text" at bounding box center [1379, 114] width 158 height 16
type input "sr-only"
select select "action"
select select "currentLocation"
select select "capacity"
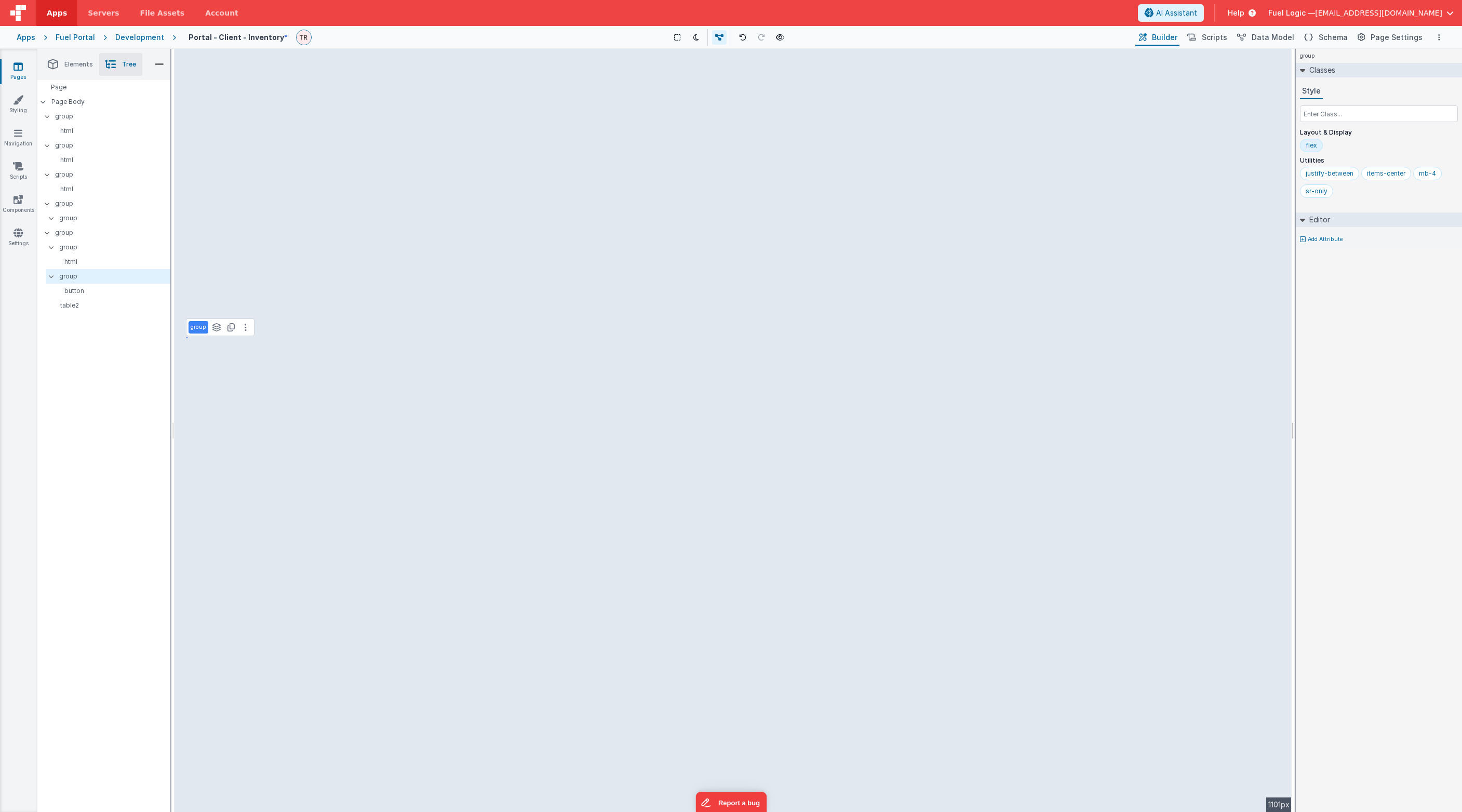
select select
select select "lastDelivery"
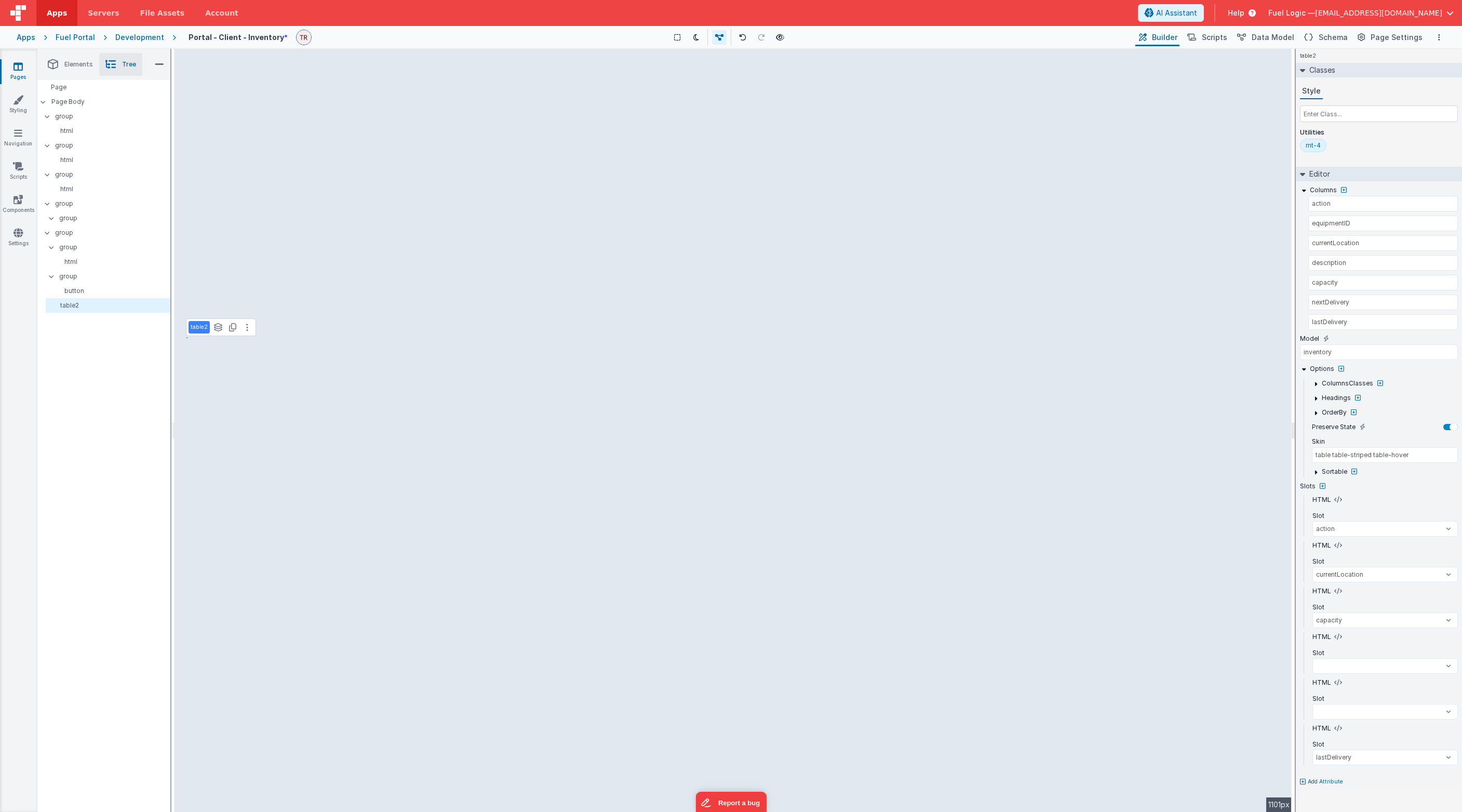
select select
click at [98, 278] on p "group" at bounding box center [114, 276] width 111 height 11
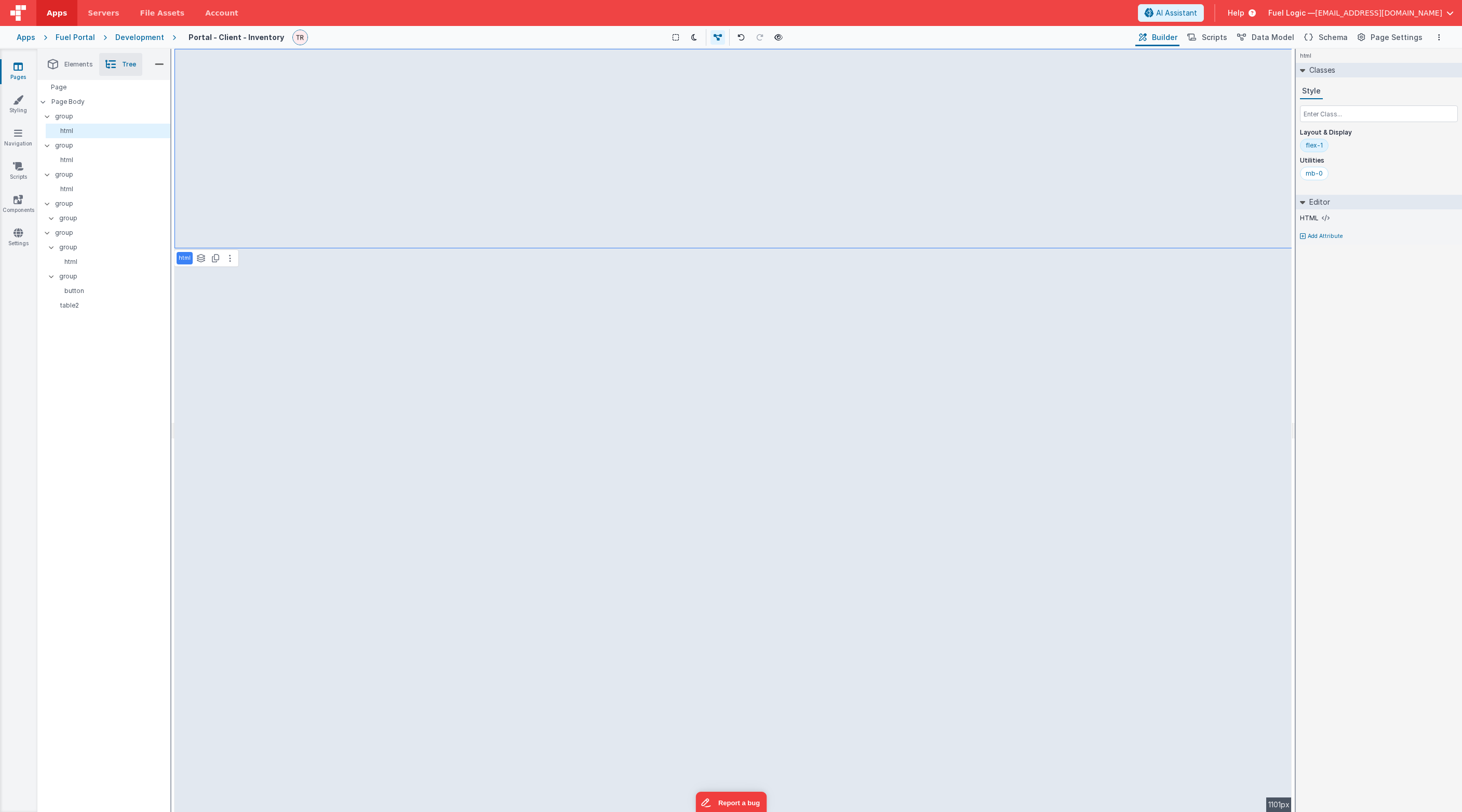
click at [233, 252] on div "html See layers + L Duplicate + D" at bounding box center [206, 258] width 65 height 18
click at [224, 258] on button at bounding box center [230, 258] width 12 height 12
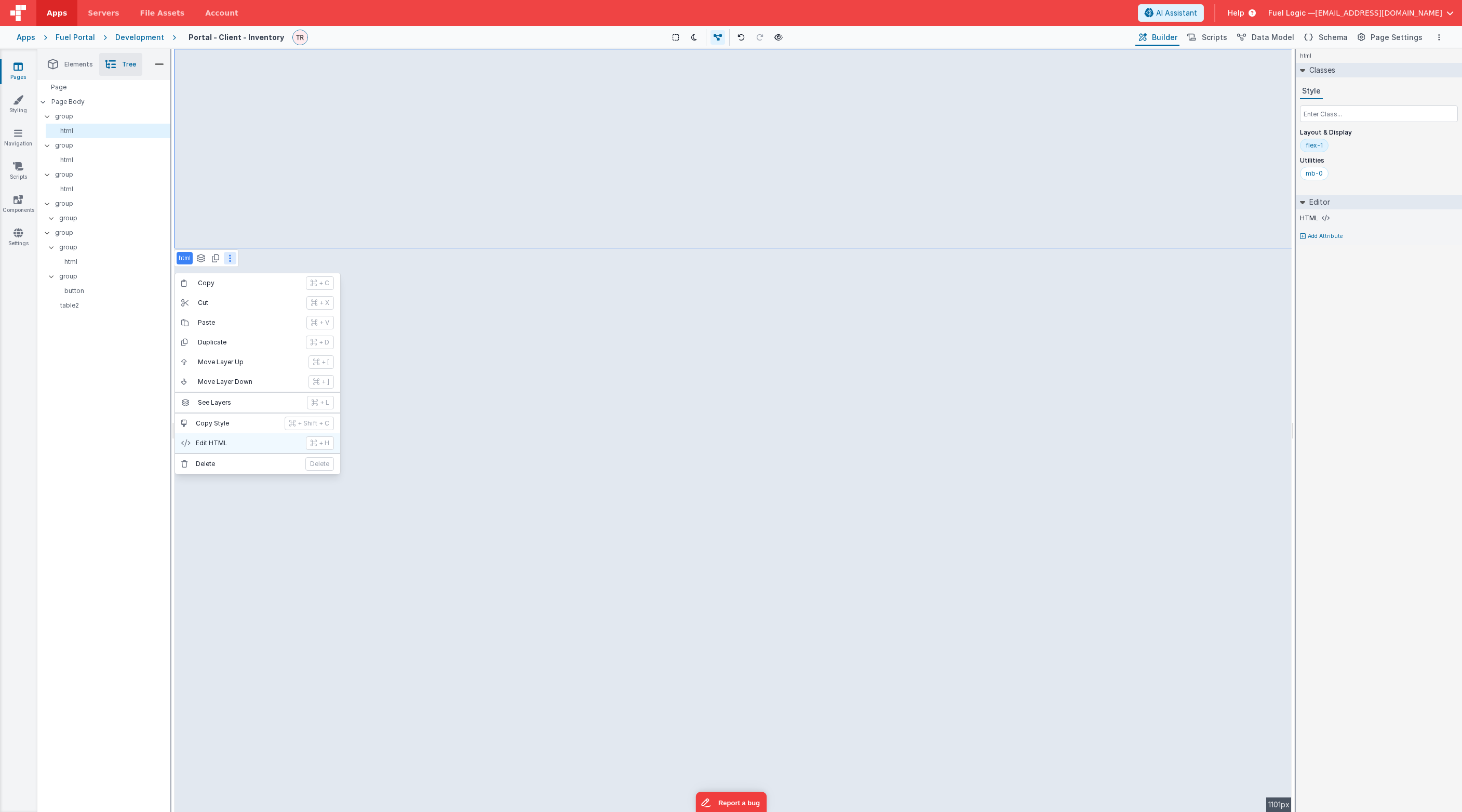
click at [235, 441] on button "Edit HTML + H" at bounding box center [257, 443] width 165 height 20
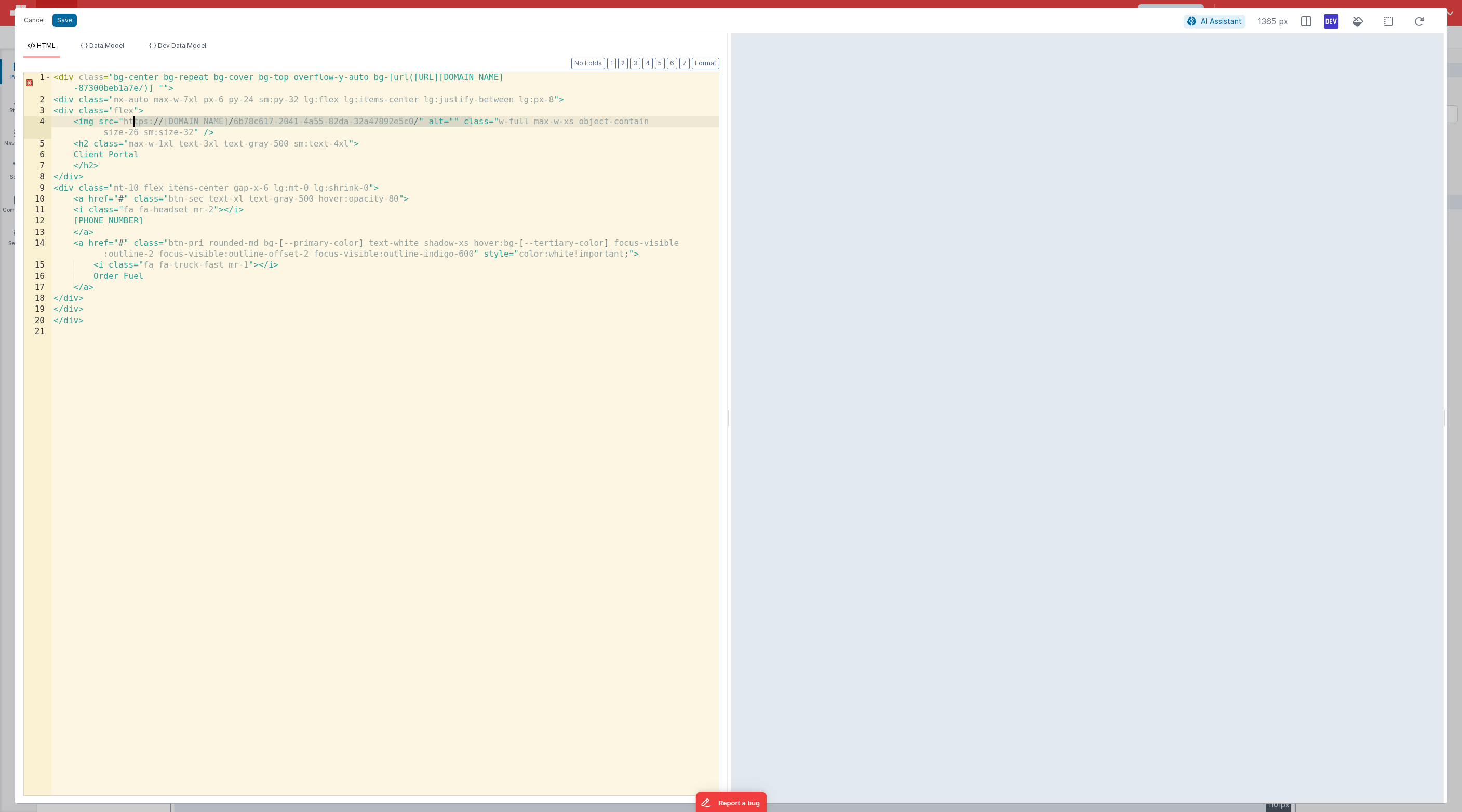
drag, startPoint x: 473, startPoint y: 117, endPoint x: 135, endPoint y: 124, distance: 338.1
click at [135, 124] on div "< div class = "bg-center bg-repeat bg-cover bg-top overflow-y-auto bg-[url(http…" at bounding box center [386, 449] width 668 height 755
click at [144, 135] on div "< div class = "bg-center bg-repeat bg-cover bg-top overflow-y-auto bg-[url(http…" at bounding box center [386, 449] width 668 height 755
click at [64, 21] on button "Save" at bounding box center [65, 20] width 25 height 13
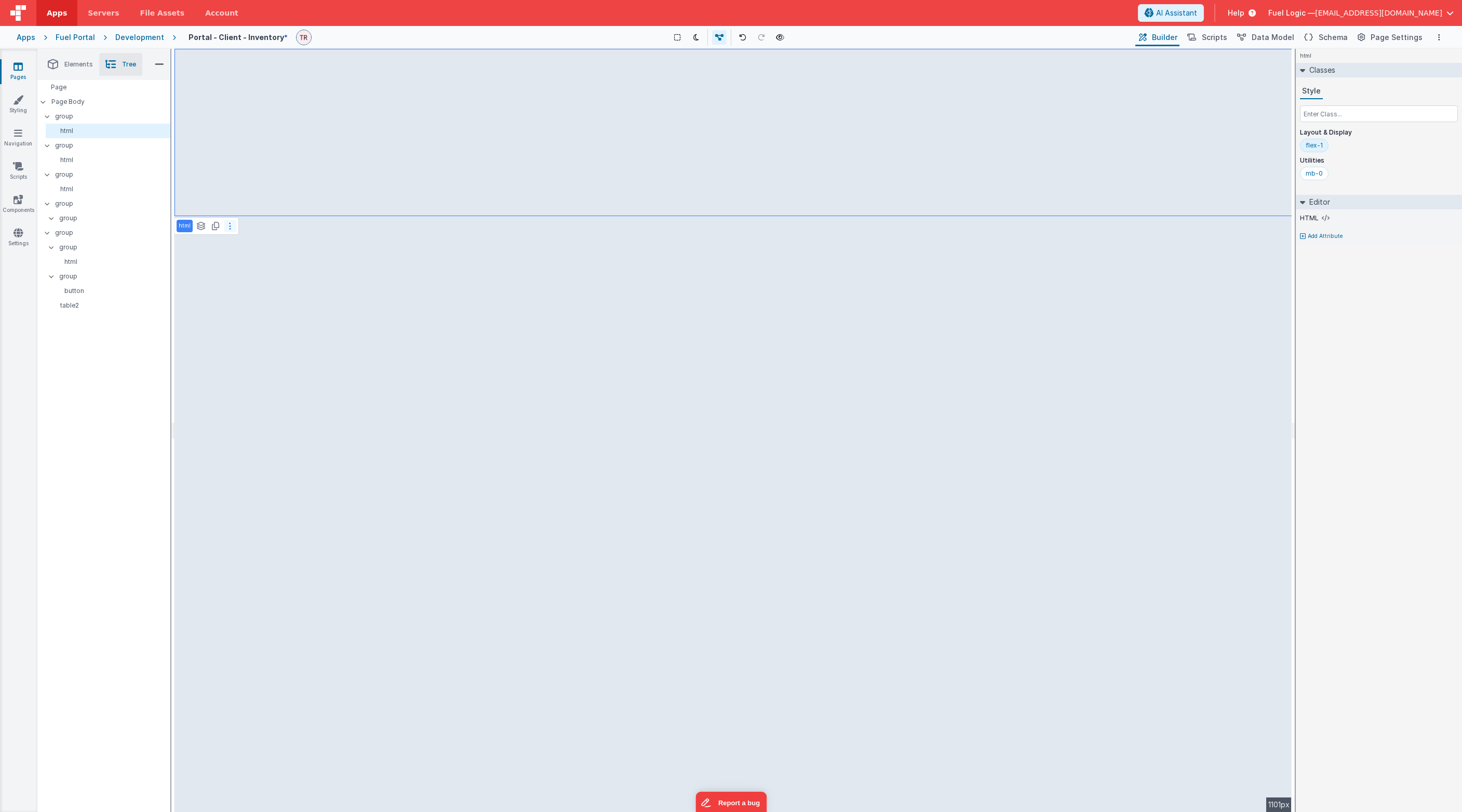
click at [229, 225] on icon at bounding box center [230, 226] width 2 height 8
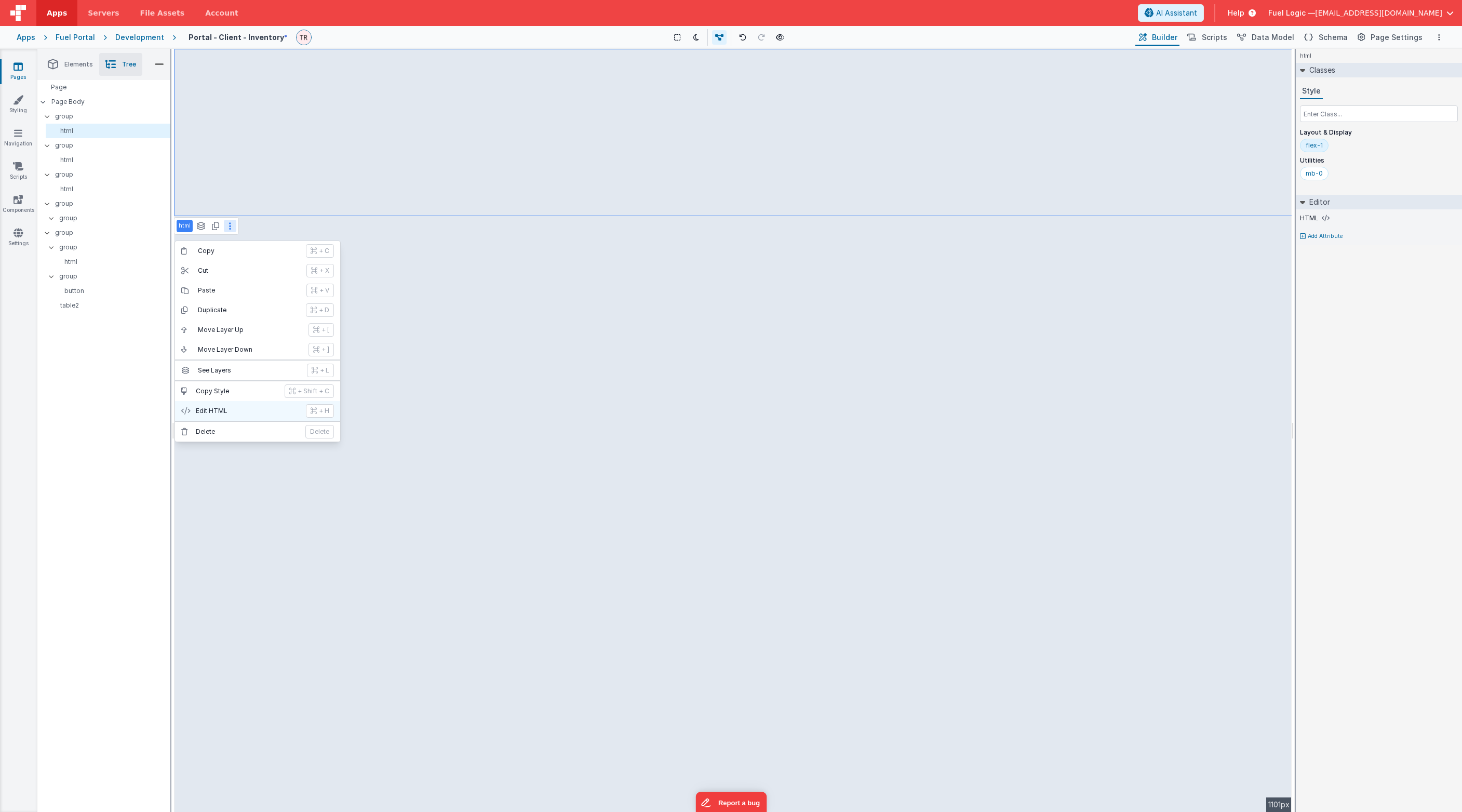
click at [257, 410] on p "Edit HTML" at bounding box center [248, 411] width 104 height 8
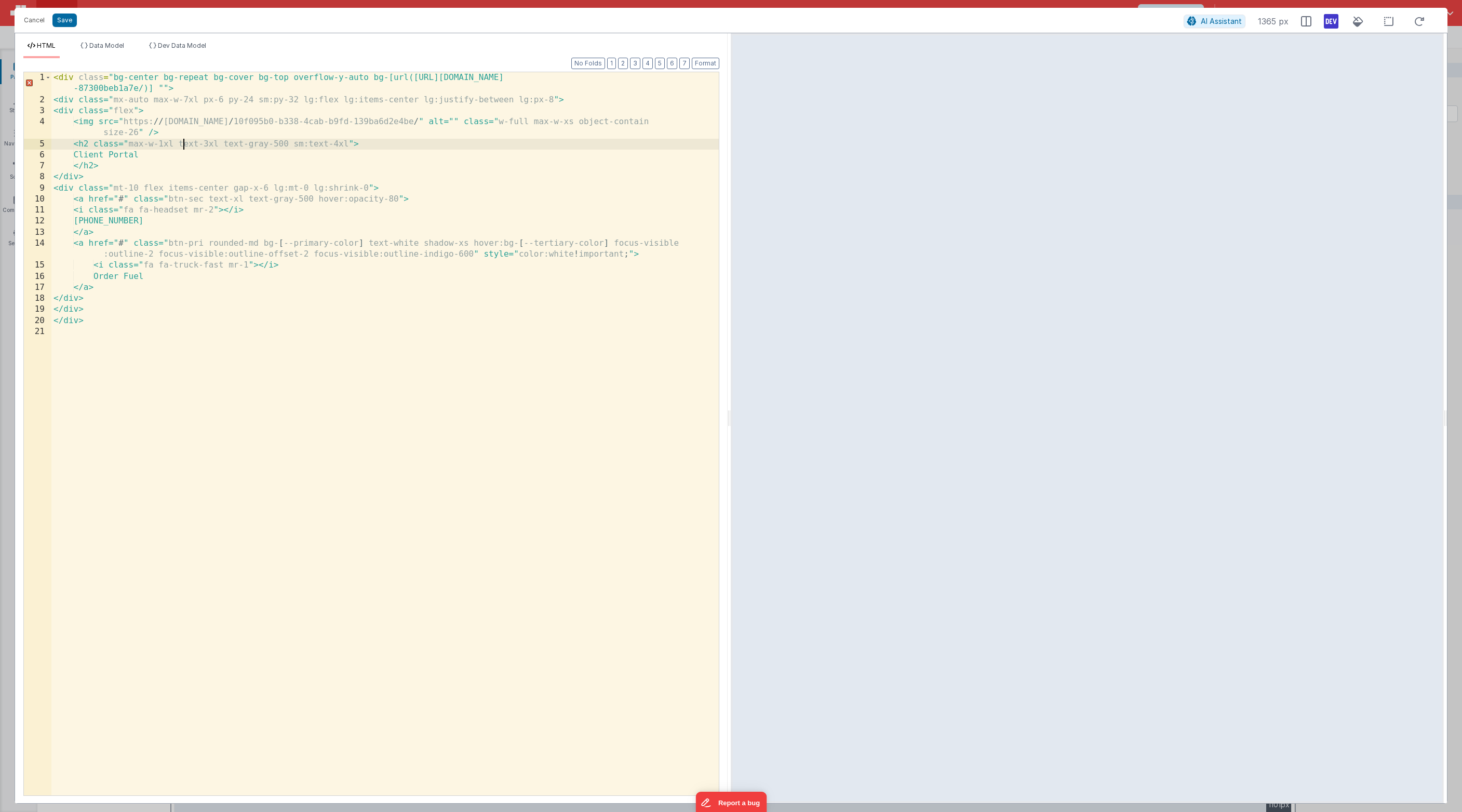
click at [185, 147] on div "< div class = "bg-center bg-repeat bg-cover bg-top overflow-y-auto bg-[url(http…" at bounding box center [386, 449] width 668 height 755
click at [57, 23] on button "Save" at bounding box center [65, 20] width 25 height 13
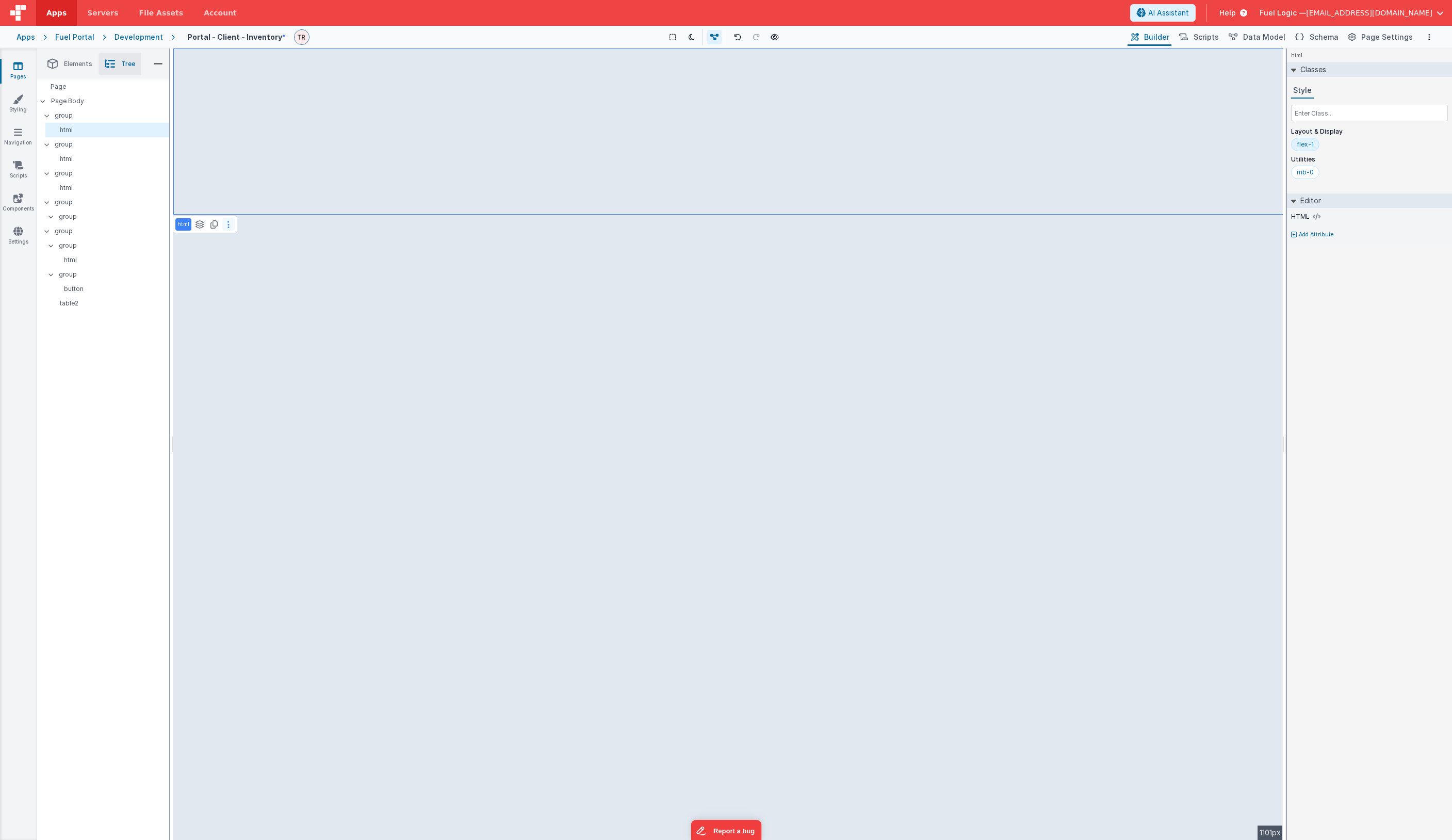
click at [223, 222] on button at bounding box center [228, 224] width 12 height 12
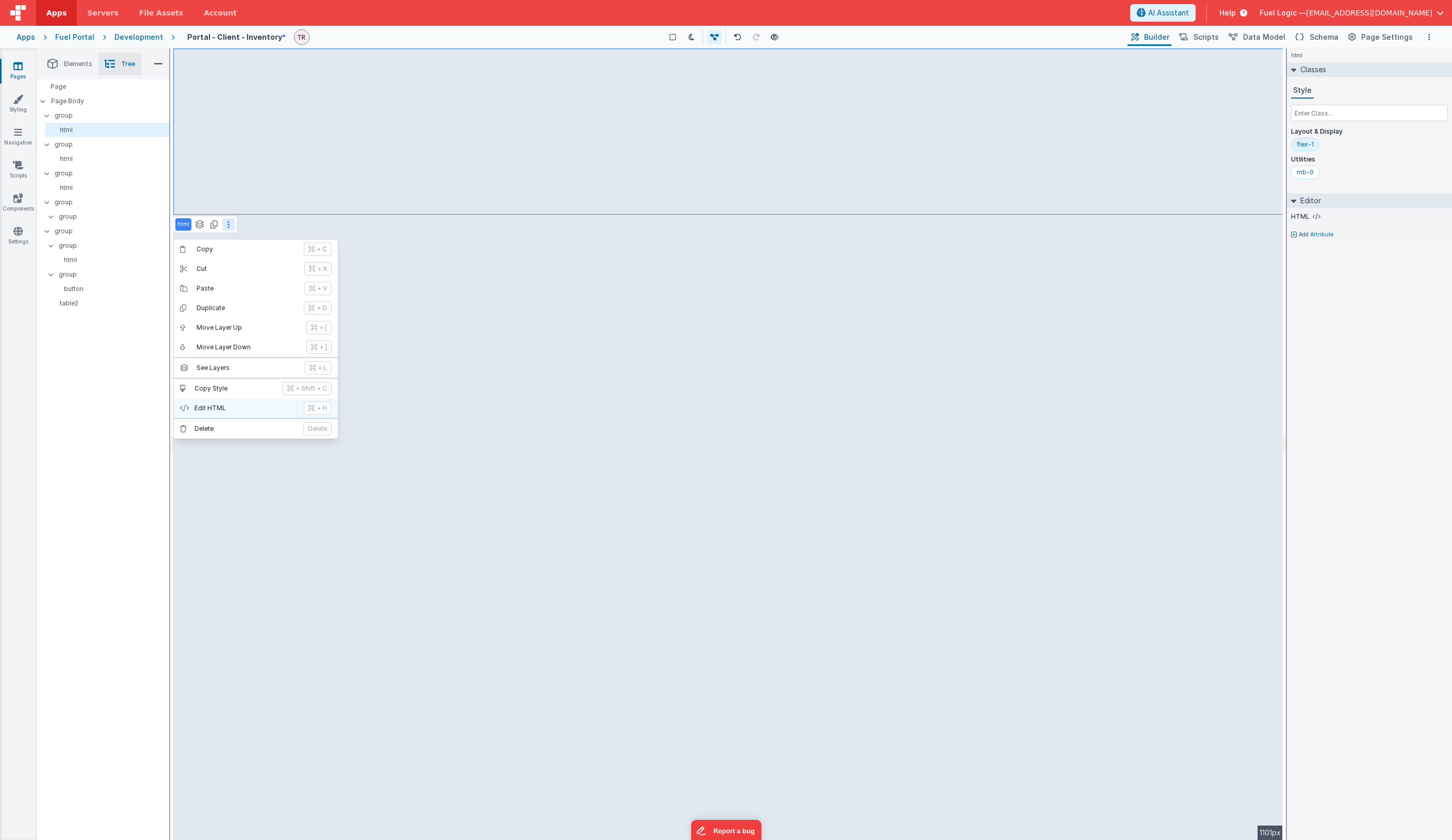
click at [242, 412] on p "Edit HTML" at bounding box center [246, 408] width 103 height 8
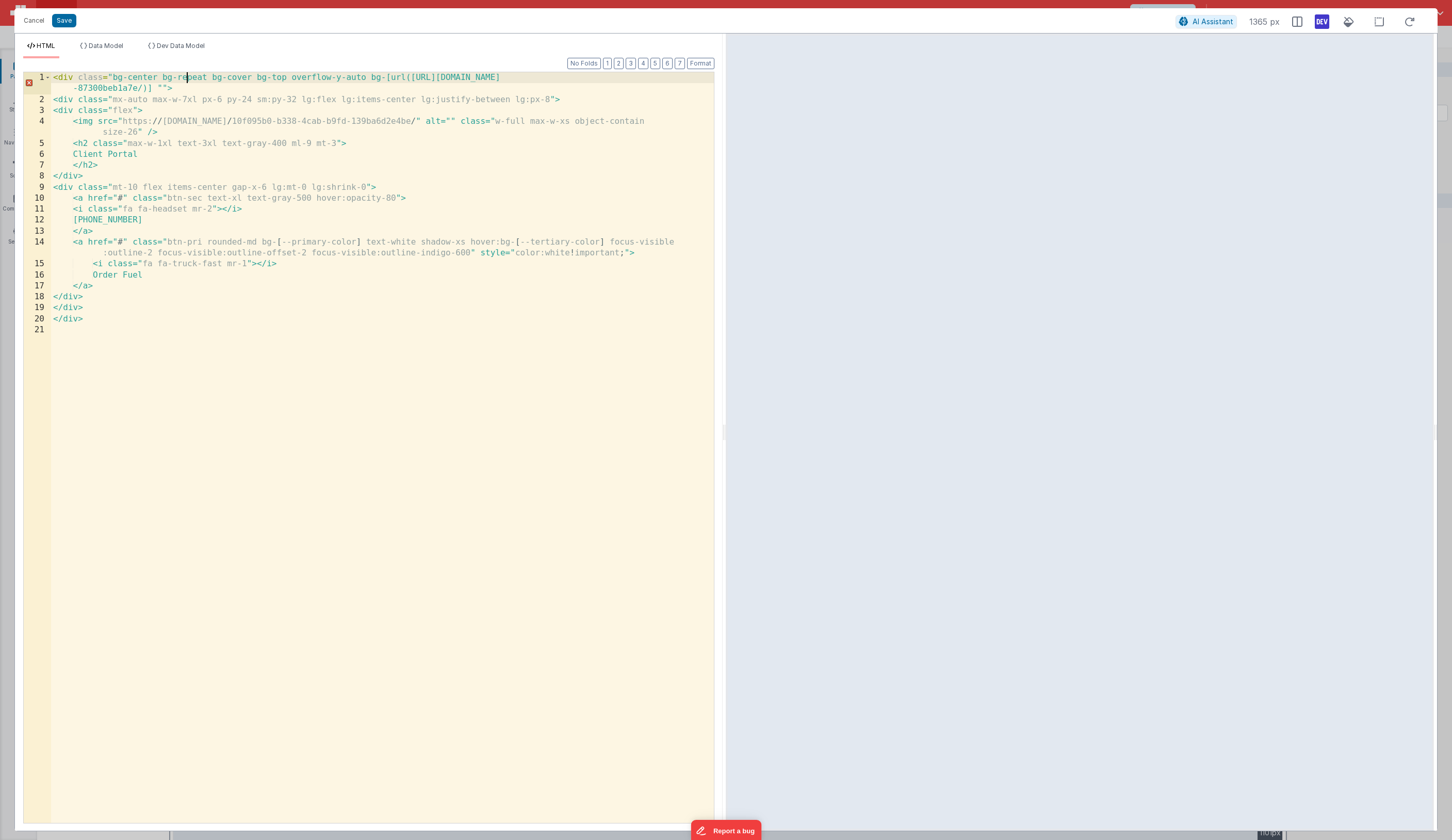
click at [189, 78] on div "< div class = "bg-center bg-repeat bg-cover bg-top overflow-y-auto bg-[url(http…" at bounding box center [383, 464] width 663 height 783
click at [164, 95] on div "< div class = "bg-center bg-repeat bg-cover bg-top overflow-y-auto bg-[url(http…" at bounding box center [383, 464] width 663 height 783
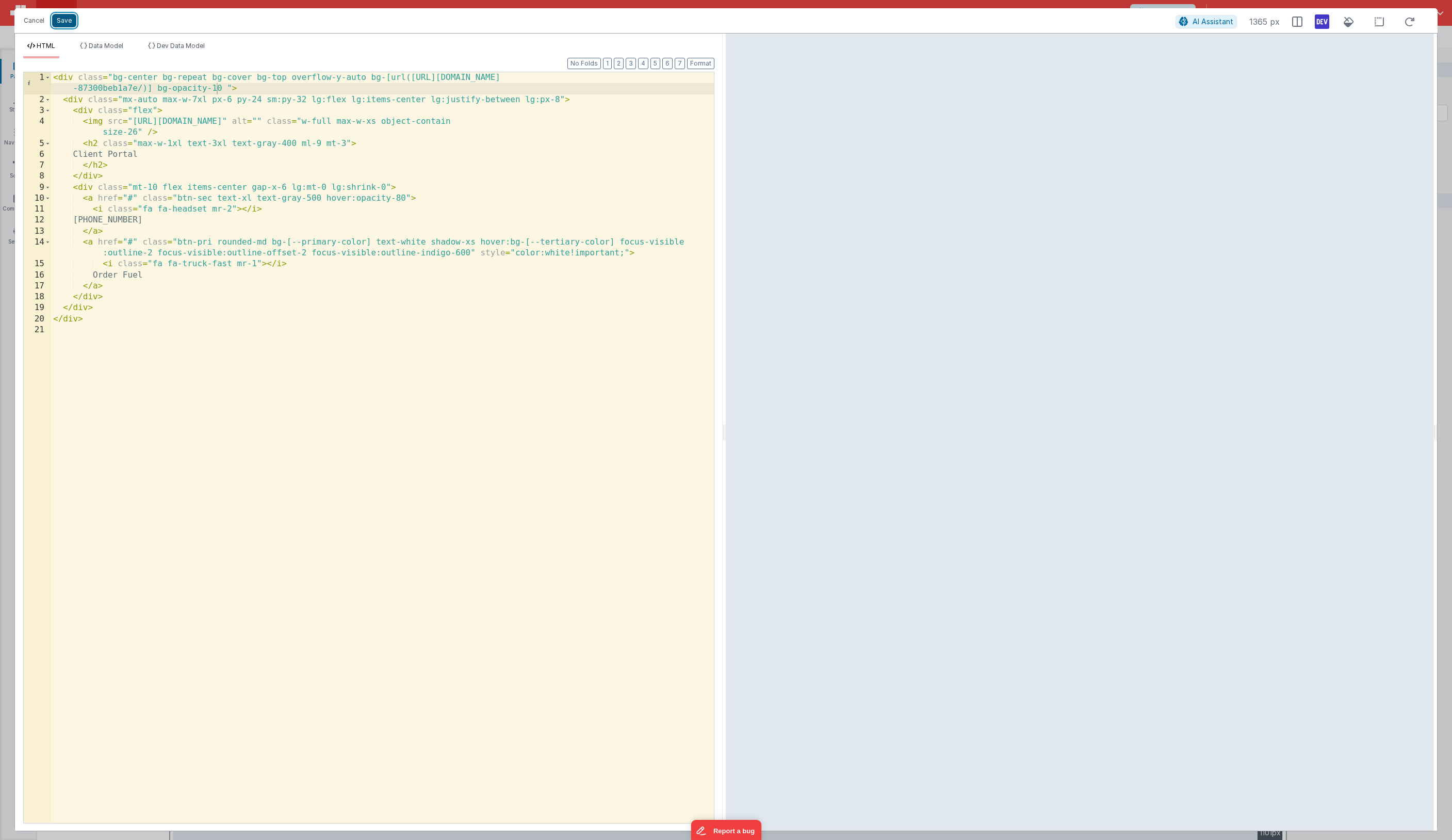
click at [65, 21] on button "Save" at bounding box center [64, 20] width 24 height 13
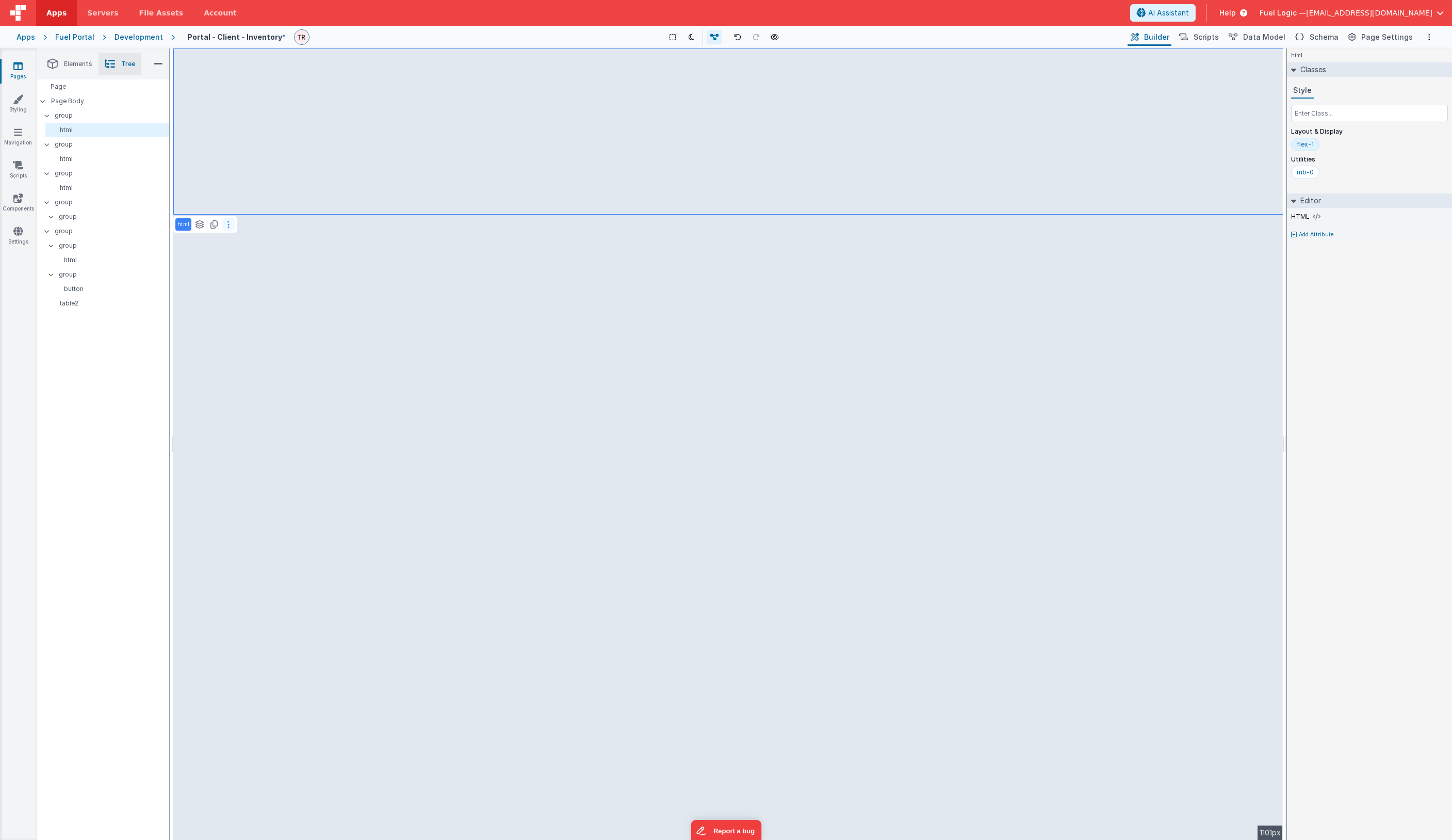
click at [227, 222] on button at bounding box center [228, 224] width 12 height 12
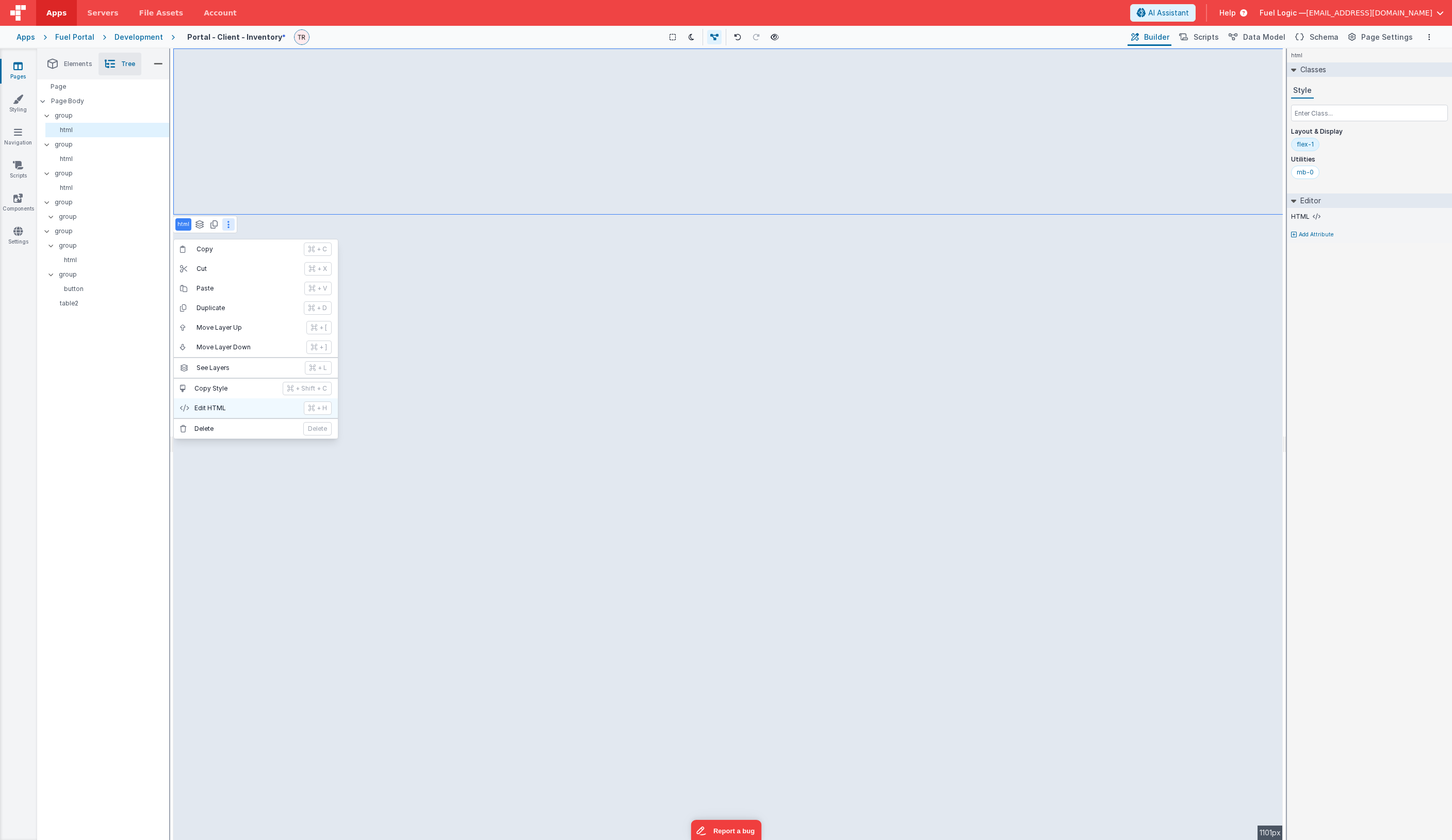
click at [218, 406] on button "Edit HTML + H" at bounding box center [255, 408] width 164 height 20
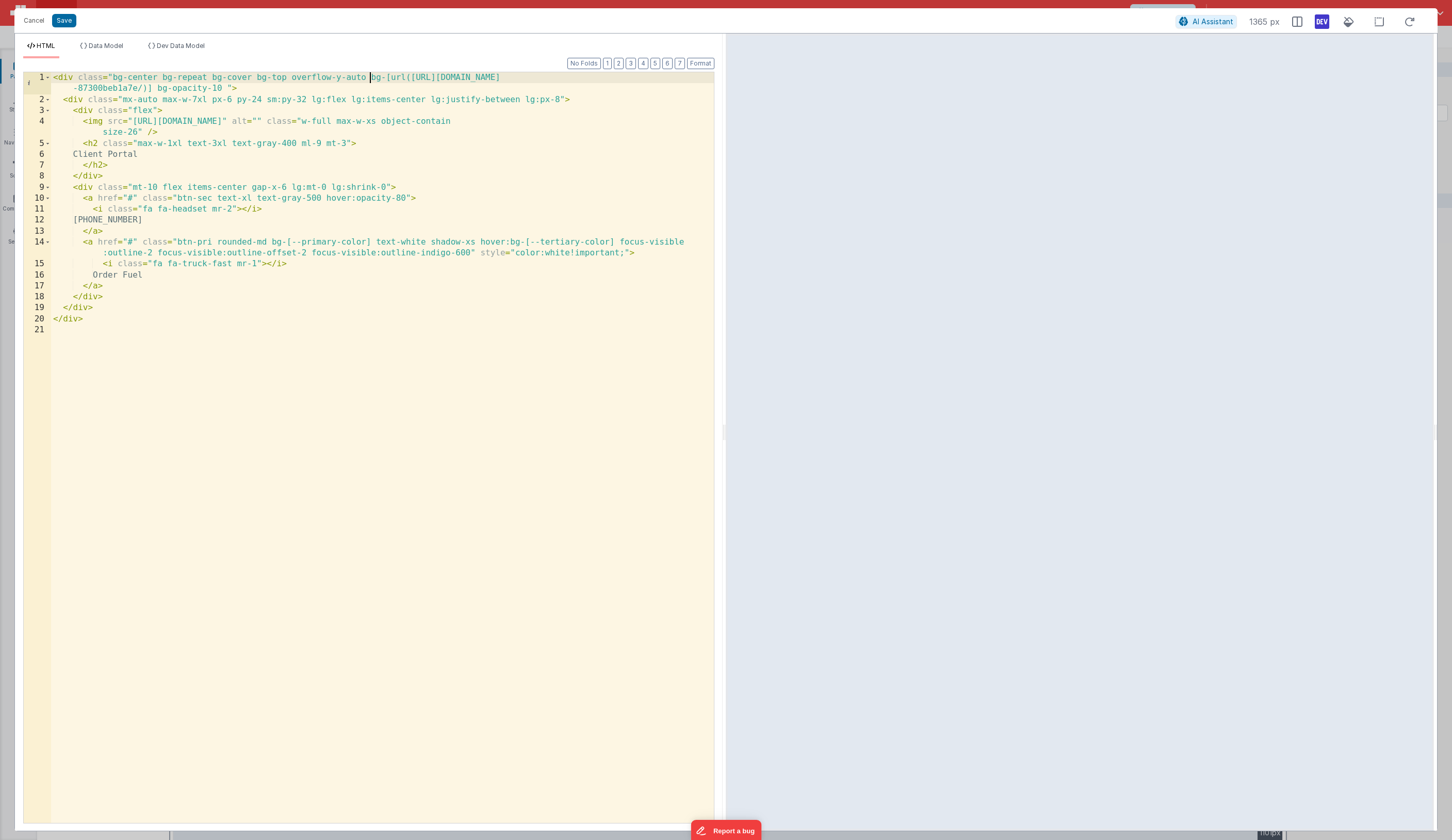
click at [368, 82] on div "< div class = "bg-center bg-repeat bg-cover bg-top overflow-y-auto bg-[url(http…" at bounding box center [383, 464] width 663 height 783
click at [453, 178] on div "< div class = "bg-center bg-repeat bg-cover bg-top overflow-y-auto bg-[url(http…" at bounding box center [383, 464] width 663 height 783
click at [253, 105] on div "< div class = "bg-center bg-repeat bg-cover bg-top overflow-y-auto bg-[url(http…" at bounding box center [383, 464] width 663 height 783
click at [211, 101] on div "< div class = "bg-center bg-repeat bg-cover bg-top overflow-y-auto bg-[url(http…" at bounding box center [383, 464] width 663 height 783
click at [513, 95] on div "< div class = "bg-center bg-repeat bg-cover bg-top overflow-y-auto bg-[url(http…" at bounding box center [383, 464] width 663 height 783
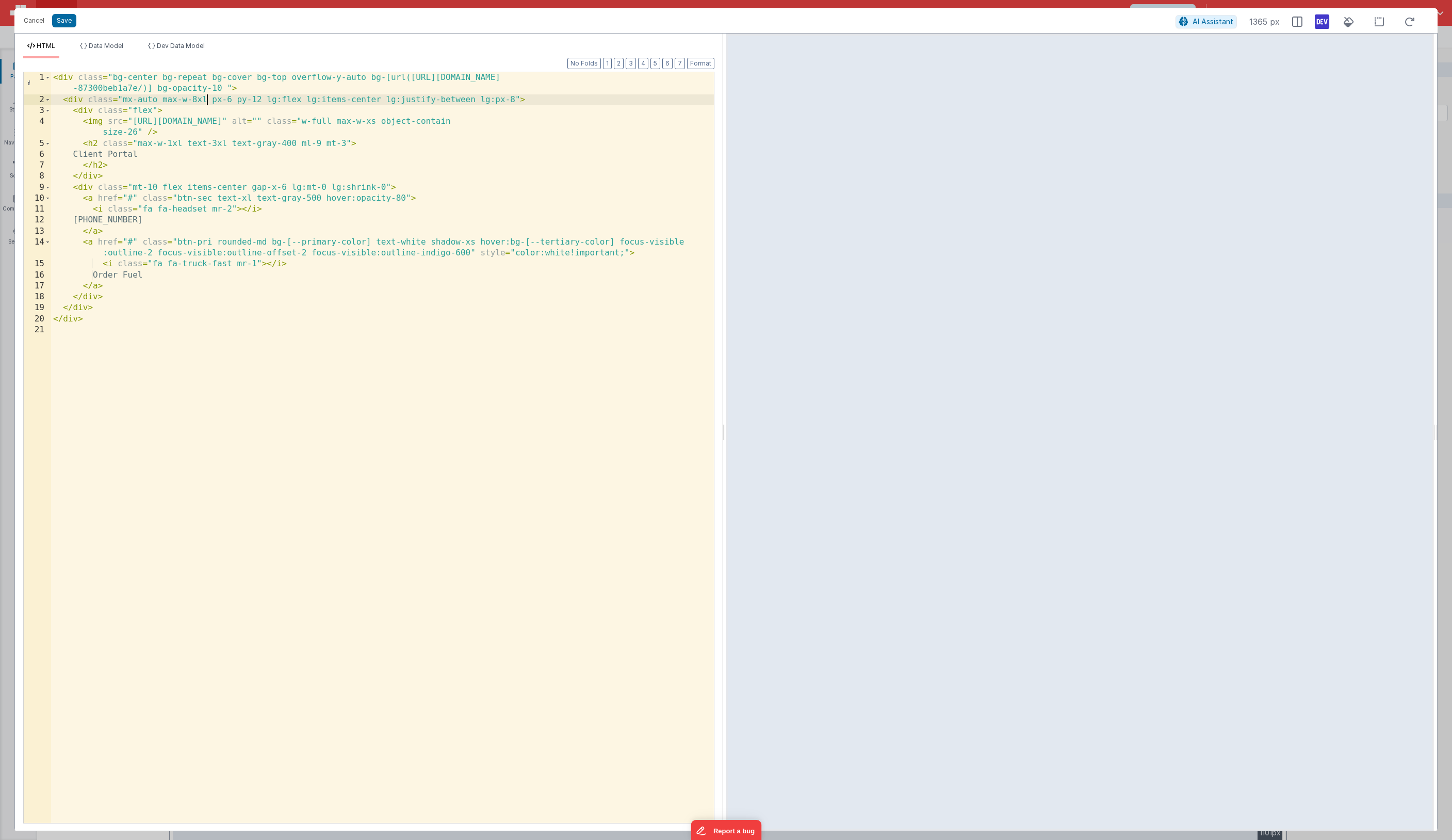
click at [208, 98] on div "< div class = "bg-center bg-repeat bg-cover bg-top overflow-y-auto bg-[url(http…" at bounding box center [383, 464] width 663 height 783
click at [456, 95] on div "< div class = "bg-center bg-repeat bg-cover bg-top overflow-y-auto bg-[url(http…" at bounding box center [383, 464] width 663 height 783
click at [64, 20] on button "Save" at bounding box center [64, 20] width 24 height 13
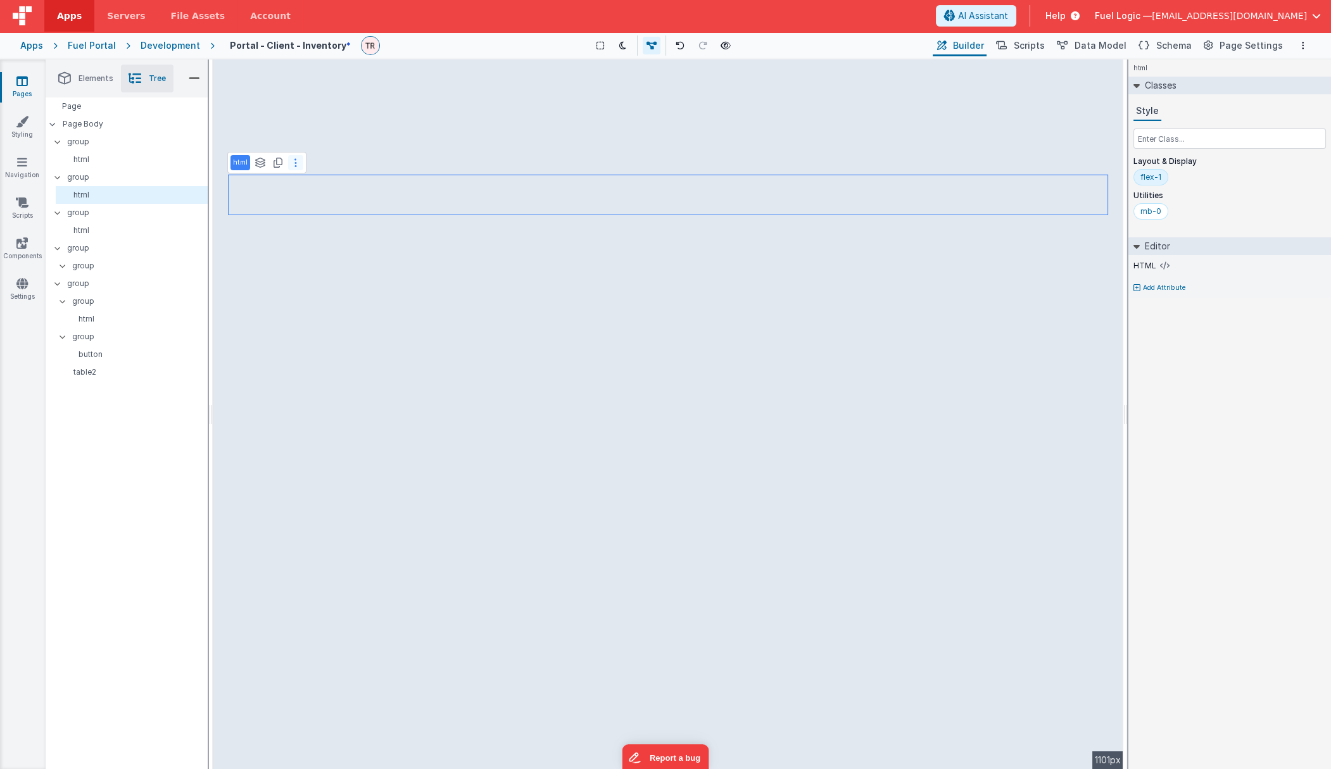
click at [288, 157] on button at bounding box center [295, 162] width 15 height 15
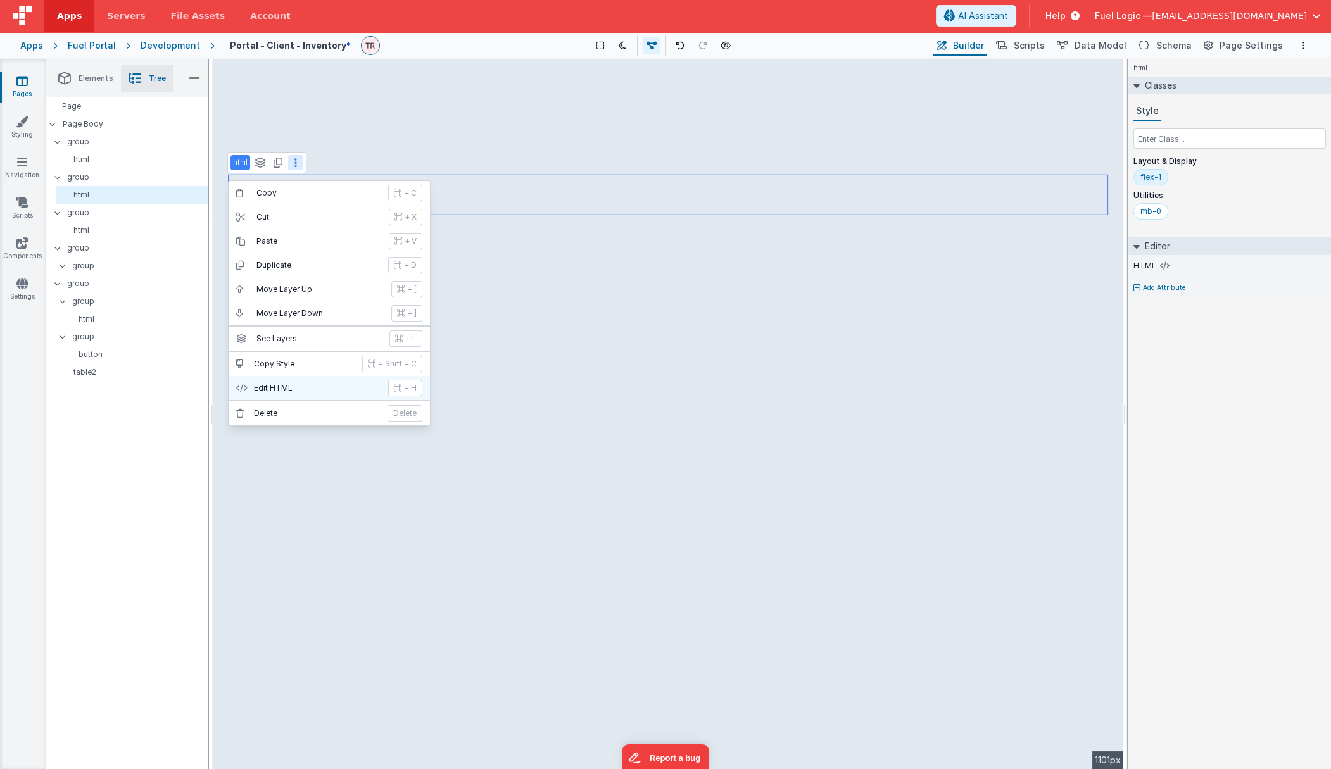
click at [282, 390] on p "Edit HTML" at bounding box center [317, 388] width 127 height 10
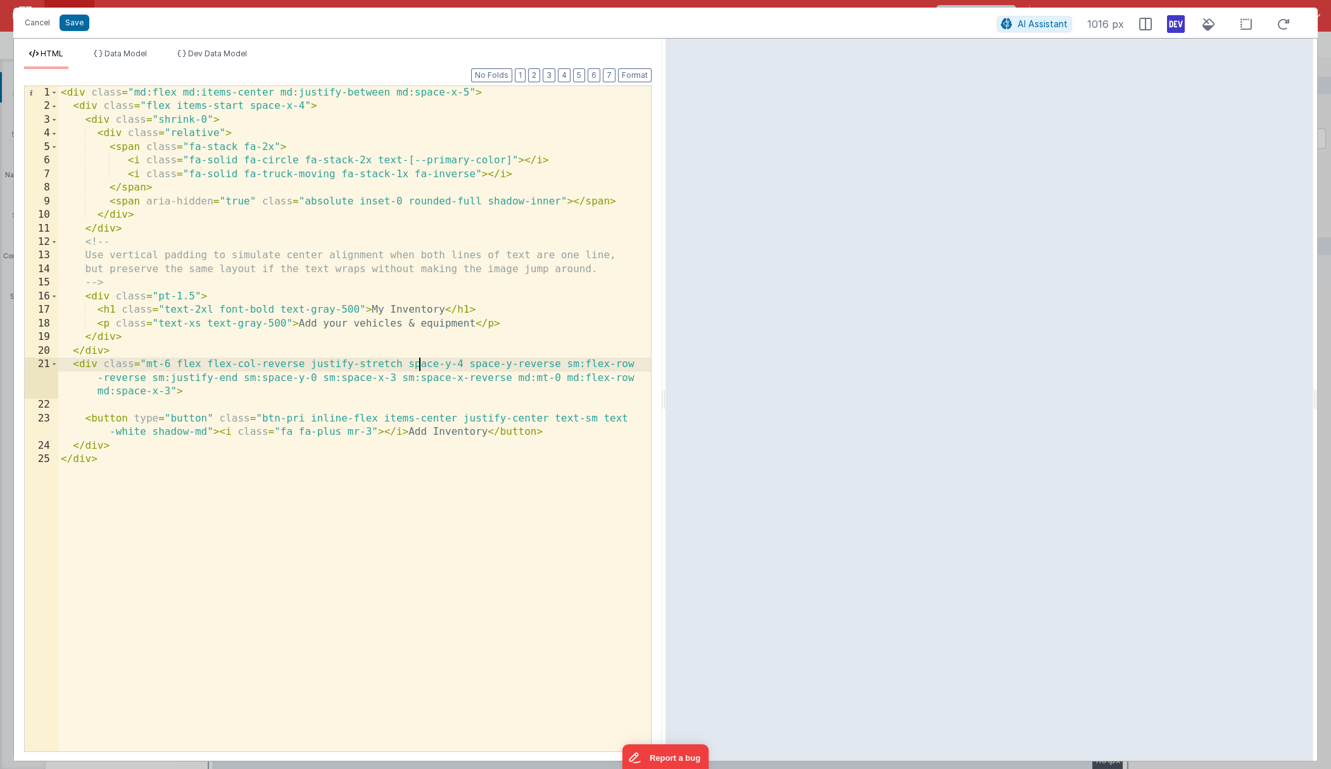
click at [417, 369] on div "< div class = "md:flex md:items-center md:justify-between md:space-x-5" > < div…" at bounding box center [354, 432] width 593 height 693
click at [207, 315] on div "< div class = "md:flex md:items-center md:justify-between md:space-x-5" > < div…" at bounding box center [354, 432] width 593 height 693
click at [69, 22] on button "Save" at bounding box center [75, 23] width 30 height 16
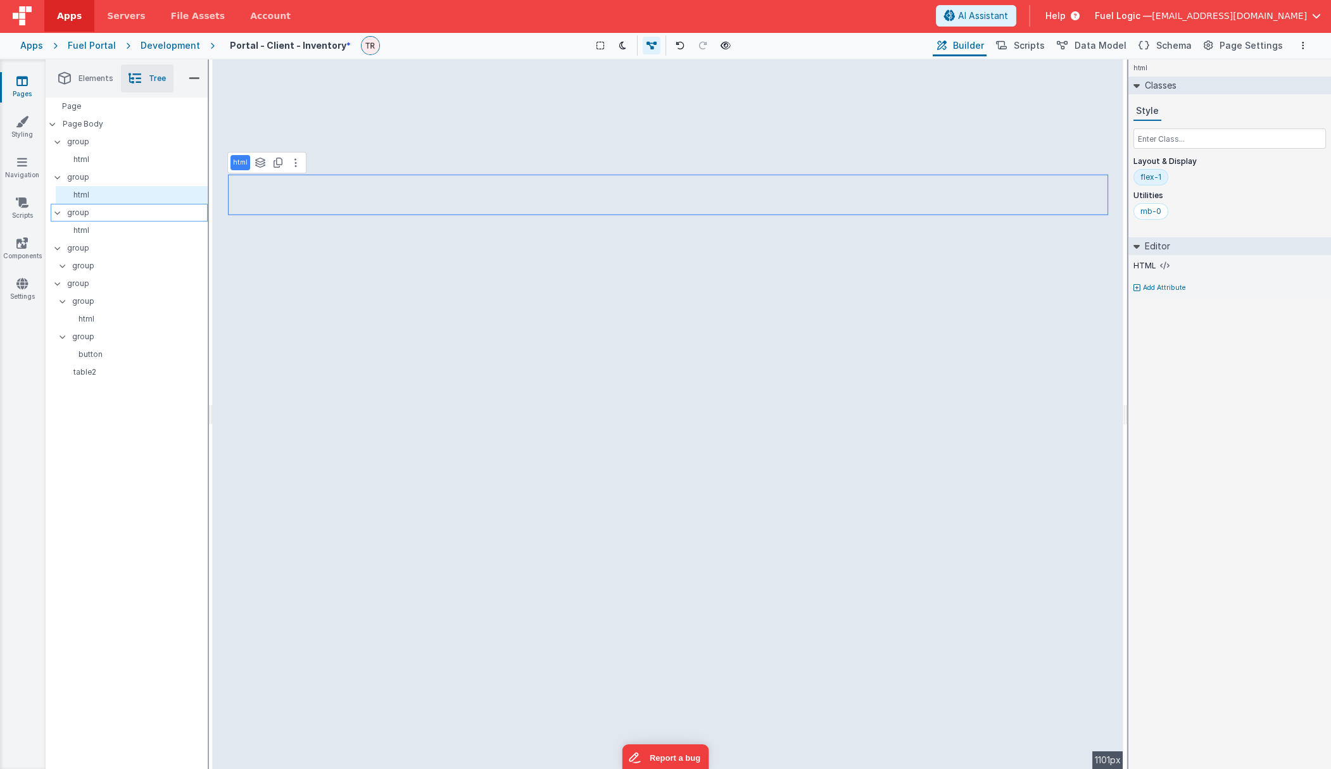
click at [94, 217] on p "group" at bounding box center [137, 213] width 140 height 14
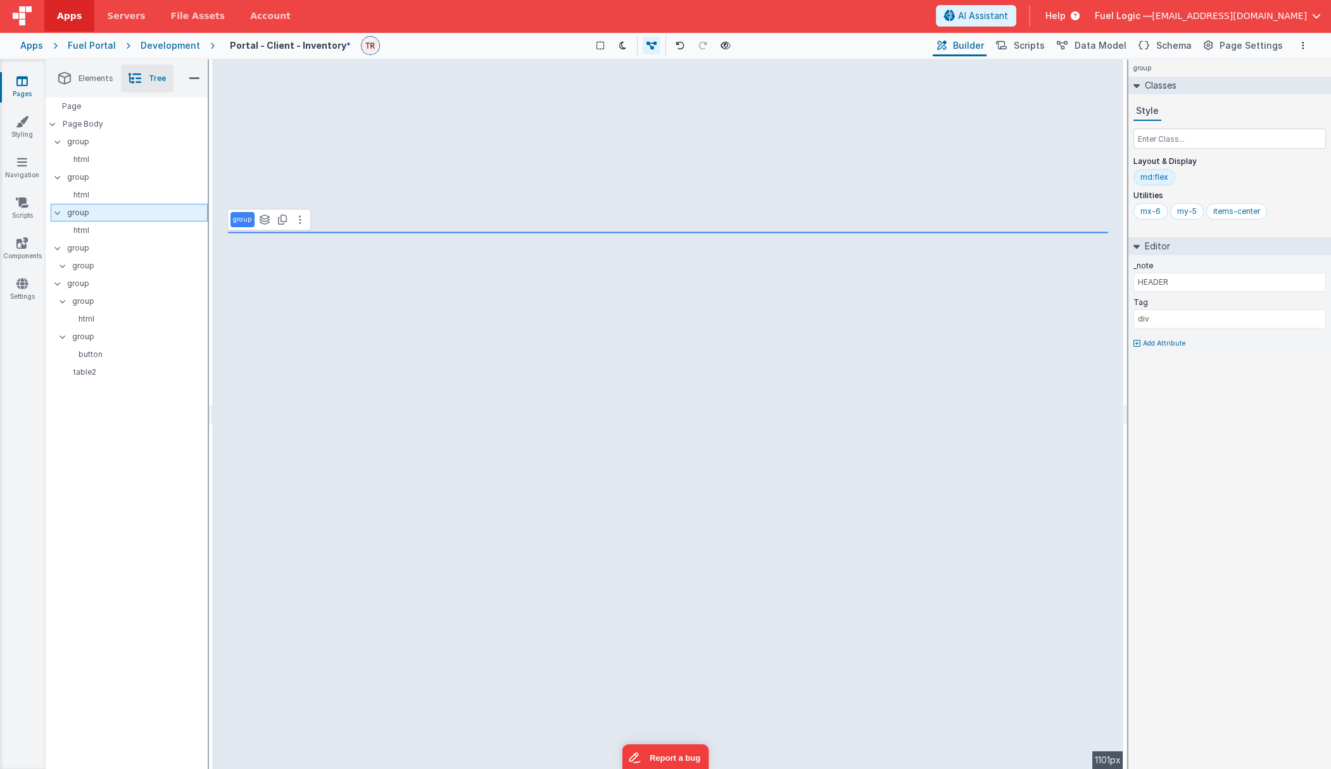
click at [98, 208] on p "group" at bounding box center [137, 213] width 140 height 14
click at [94, 210] on p "group" at bounding box center [137, 213] width 140 height 14
click at [301, 216] on button at bounding box center [300, 219] width 15 height 15
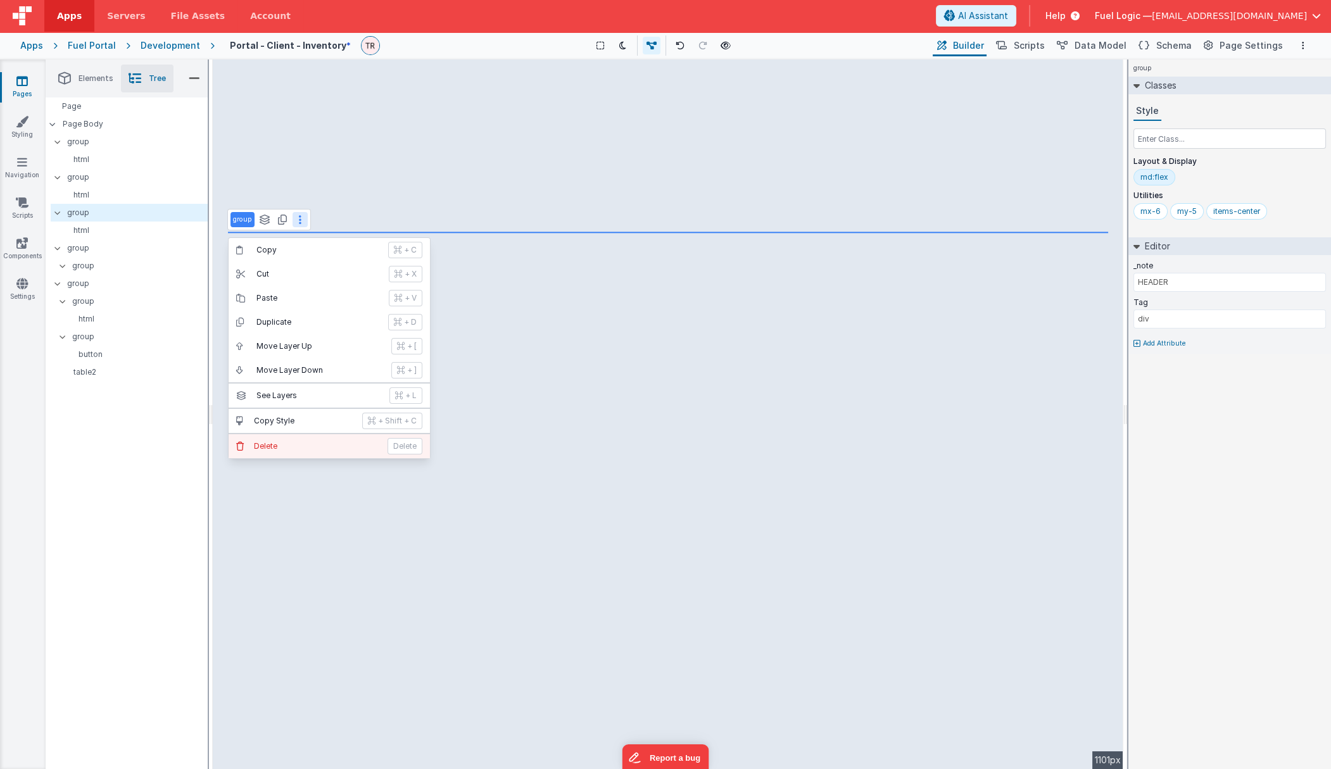
click at [270, 438] on button "Delete Delete" at bounding box center [329, 446] width 201 height 24
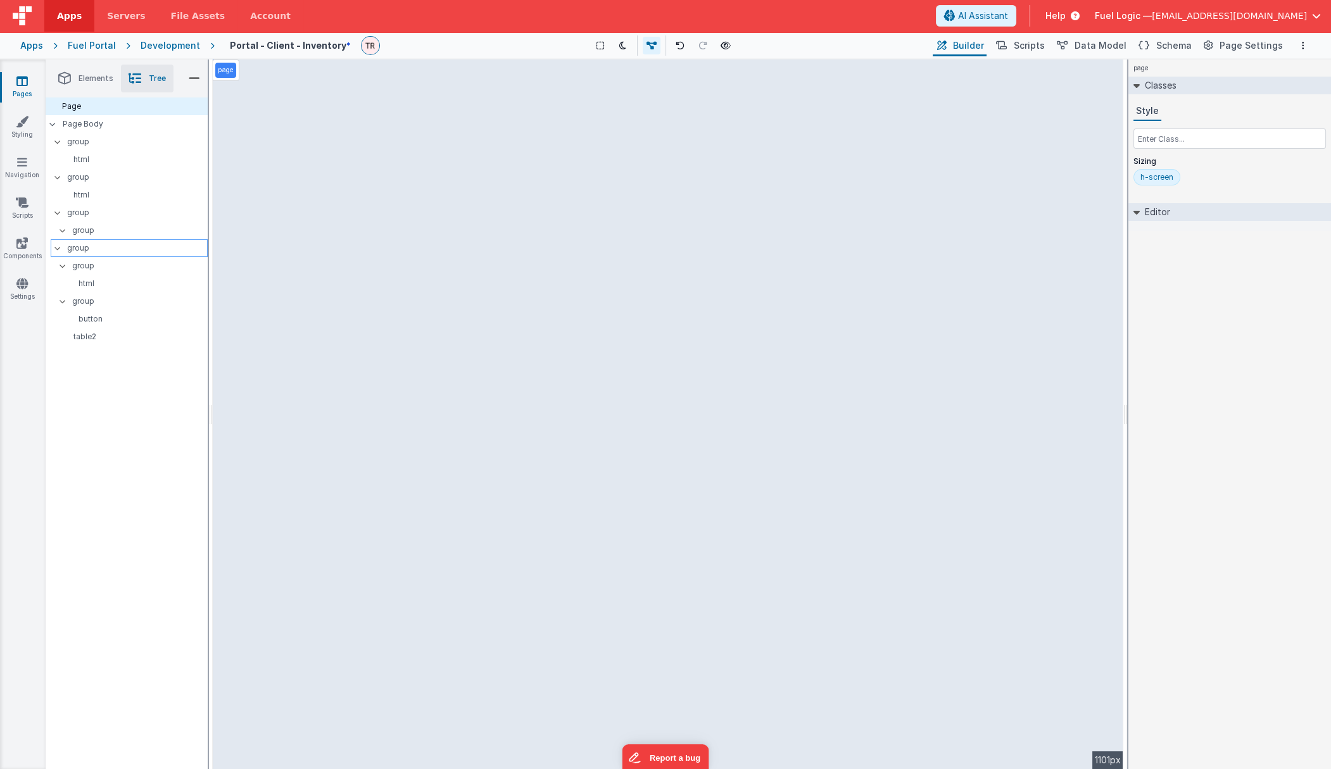
click at [90, 253] on p "group" at bounding box center [137, 248] width 140 height 14
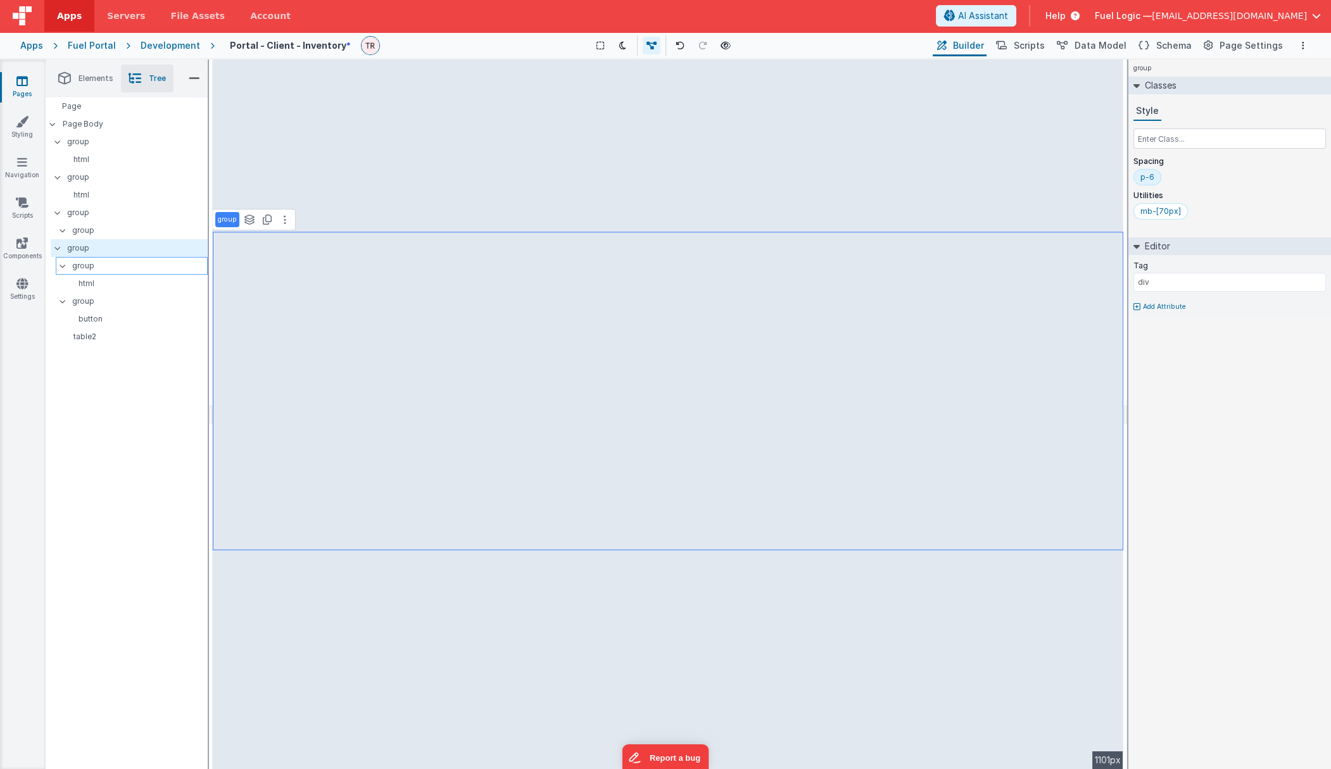
click at [130, 261] on p "group" at bounding box center [139, 266] width 135 height 14
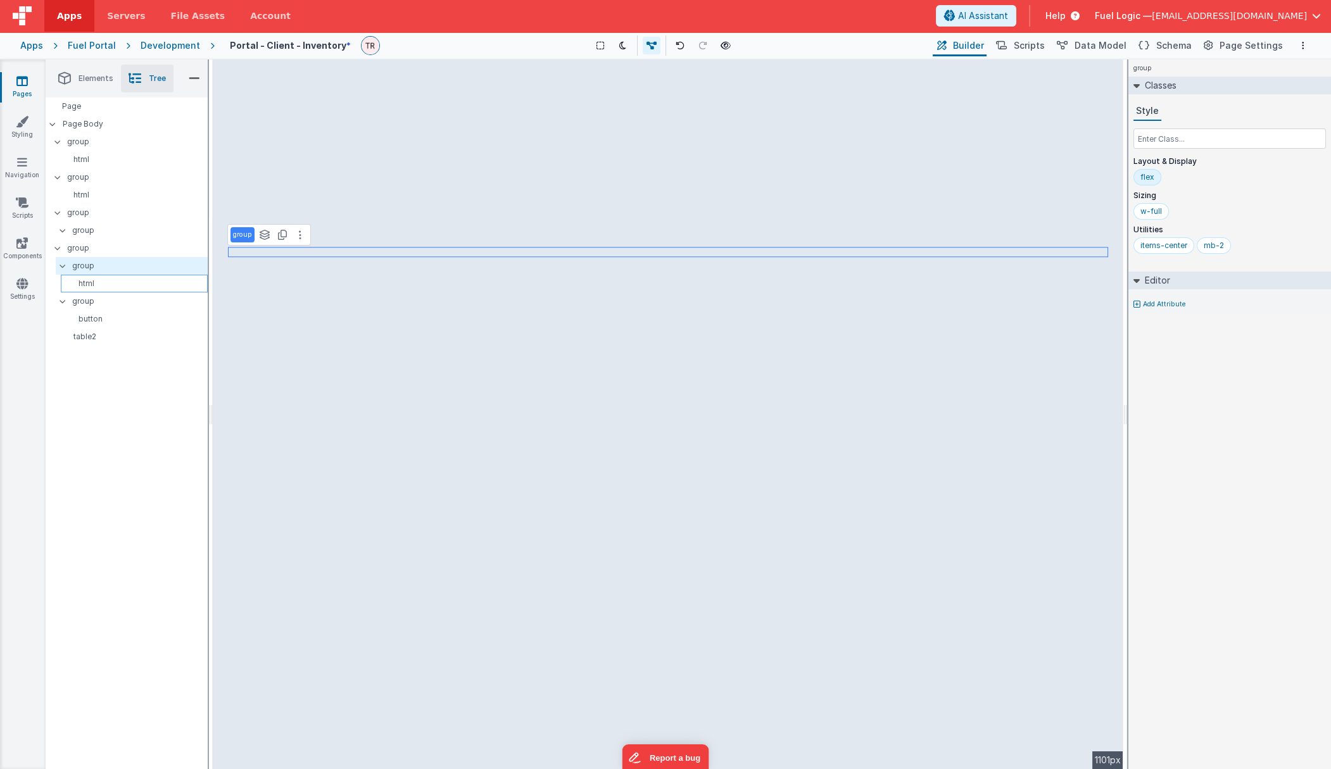
click at [85, 289] on div "html" at bounding box center [134, 284] width 147 height 18
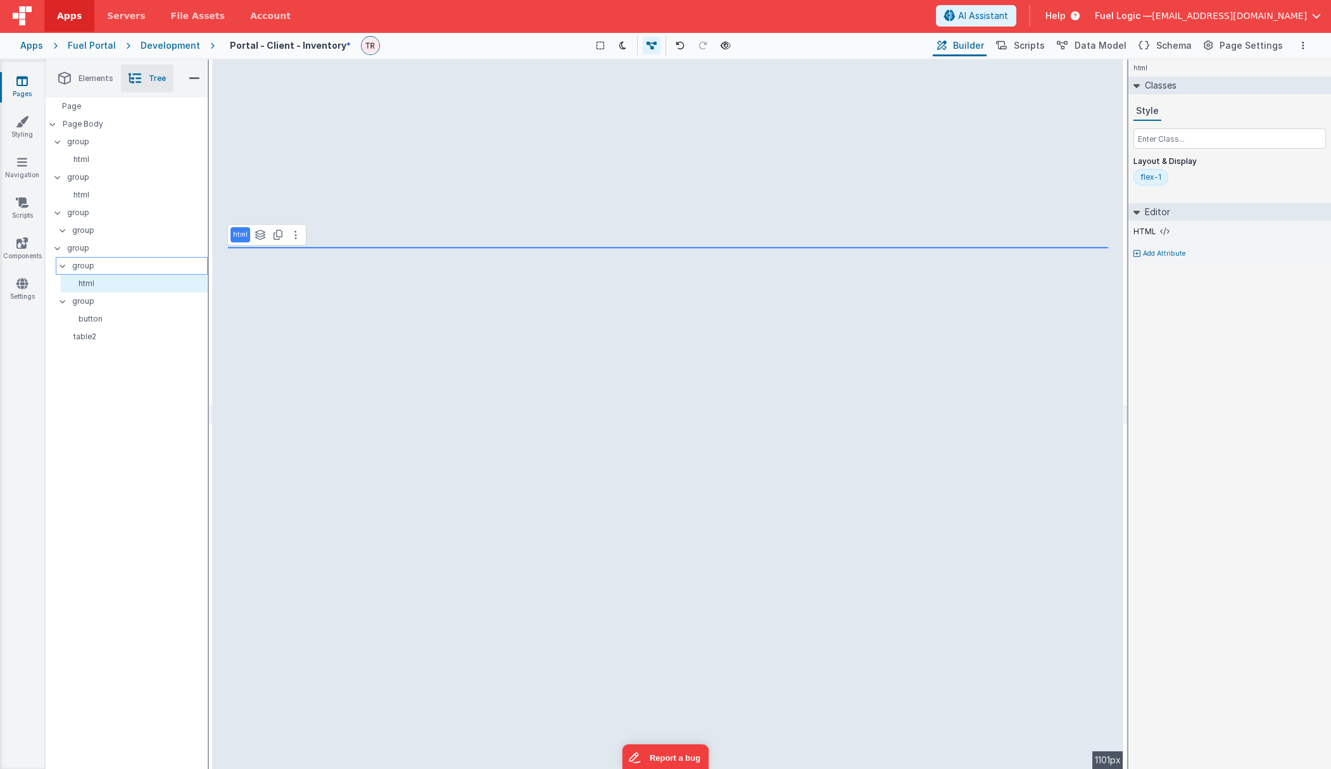
click at [102, 266] on p "group" at bounding box center [139, 266] width 135 height 14
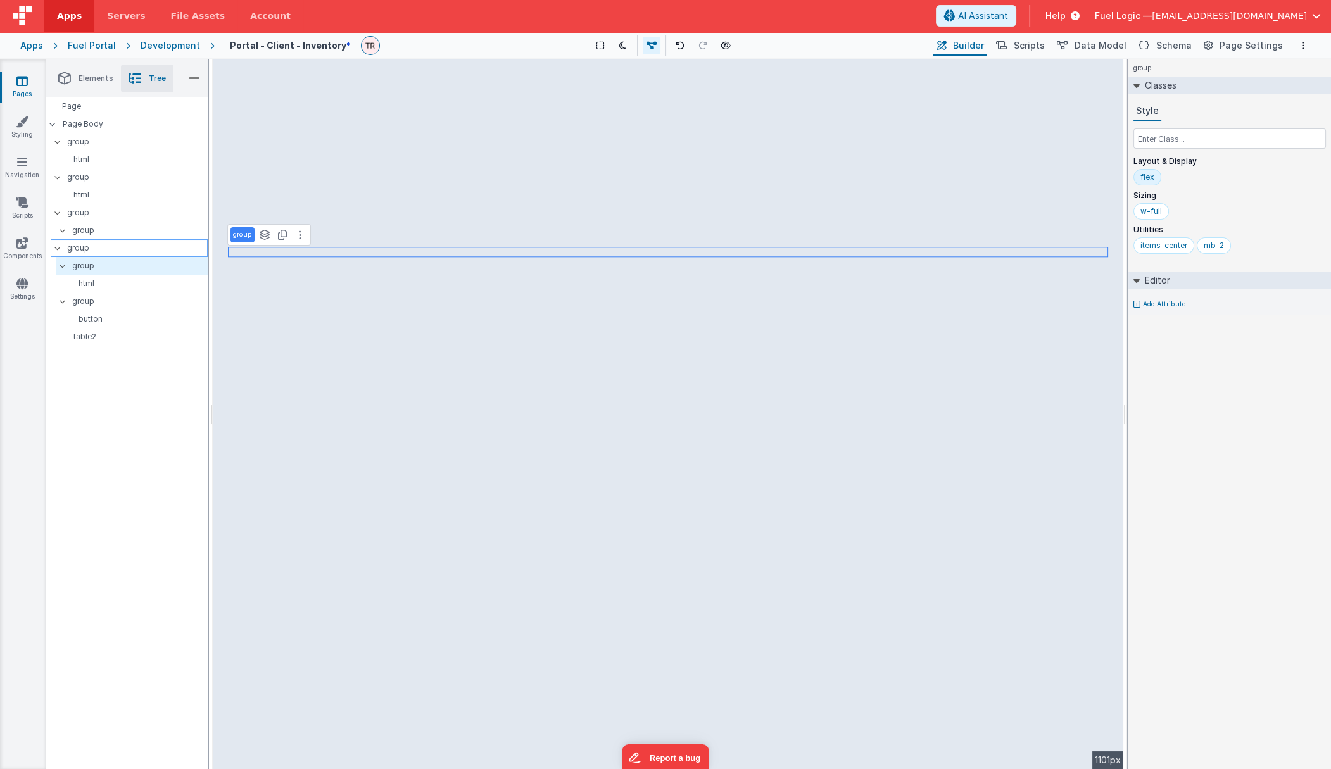
click at [92, 245] on p "group" at bounding box center [137, 248] width 140 height 14
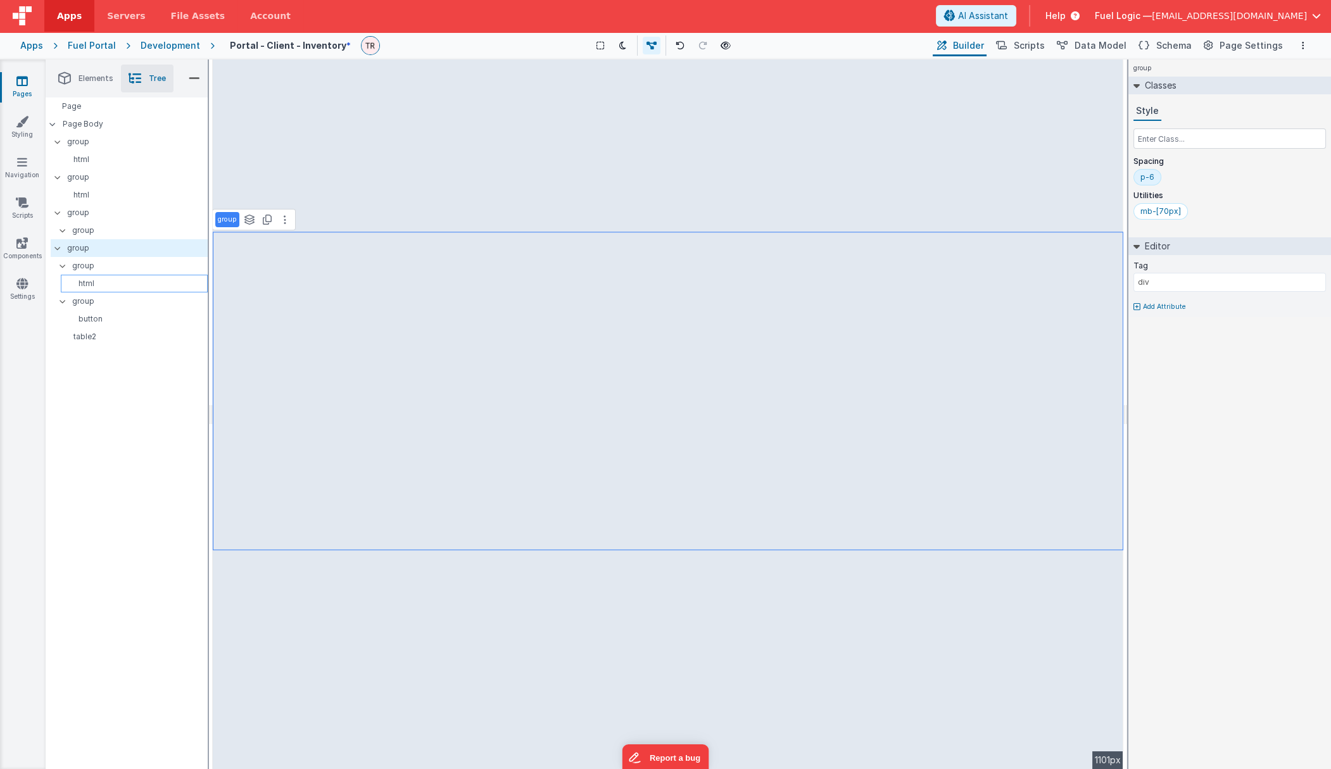
click at [88, 284] on p "html" at bounding box center [136, 284] width 141 height 10
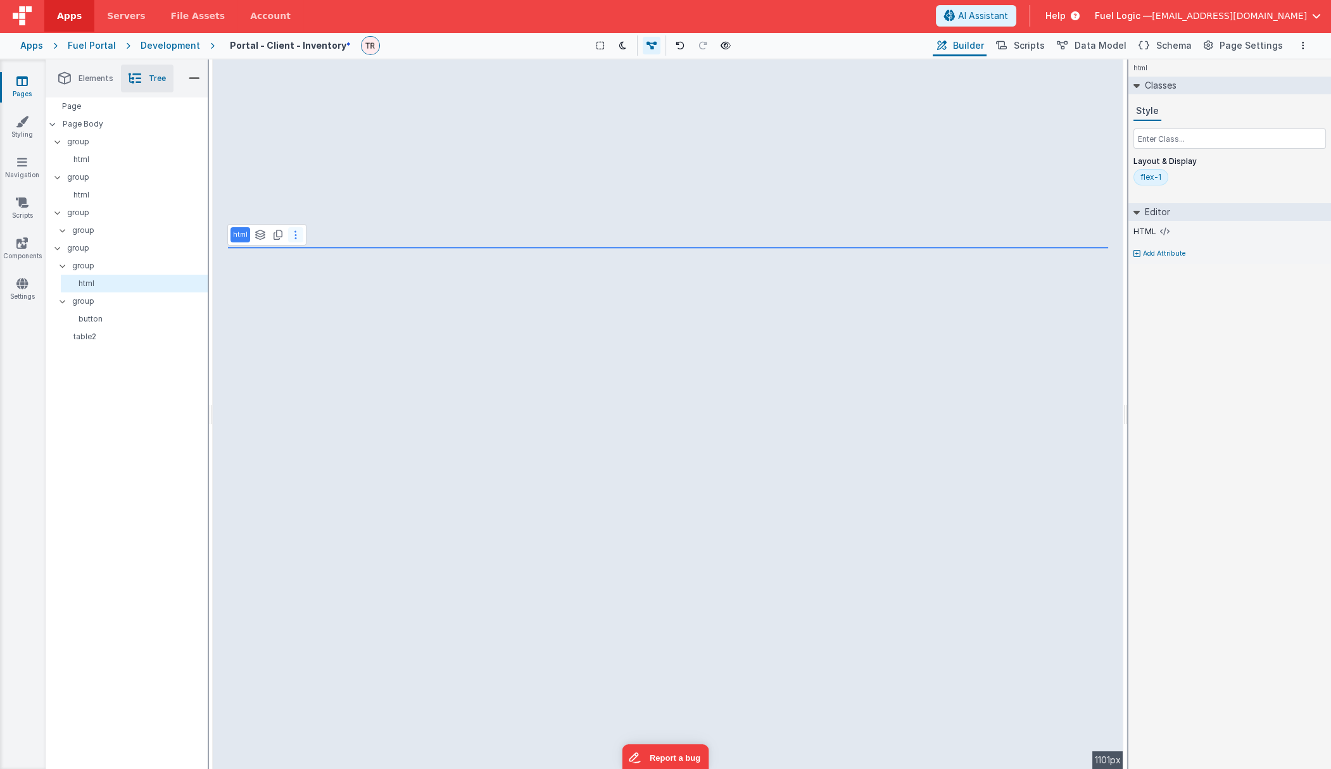
click at [288, 237] on button at bounding box center [295, 234] width 15 height 15
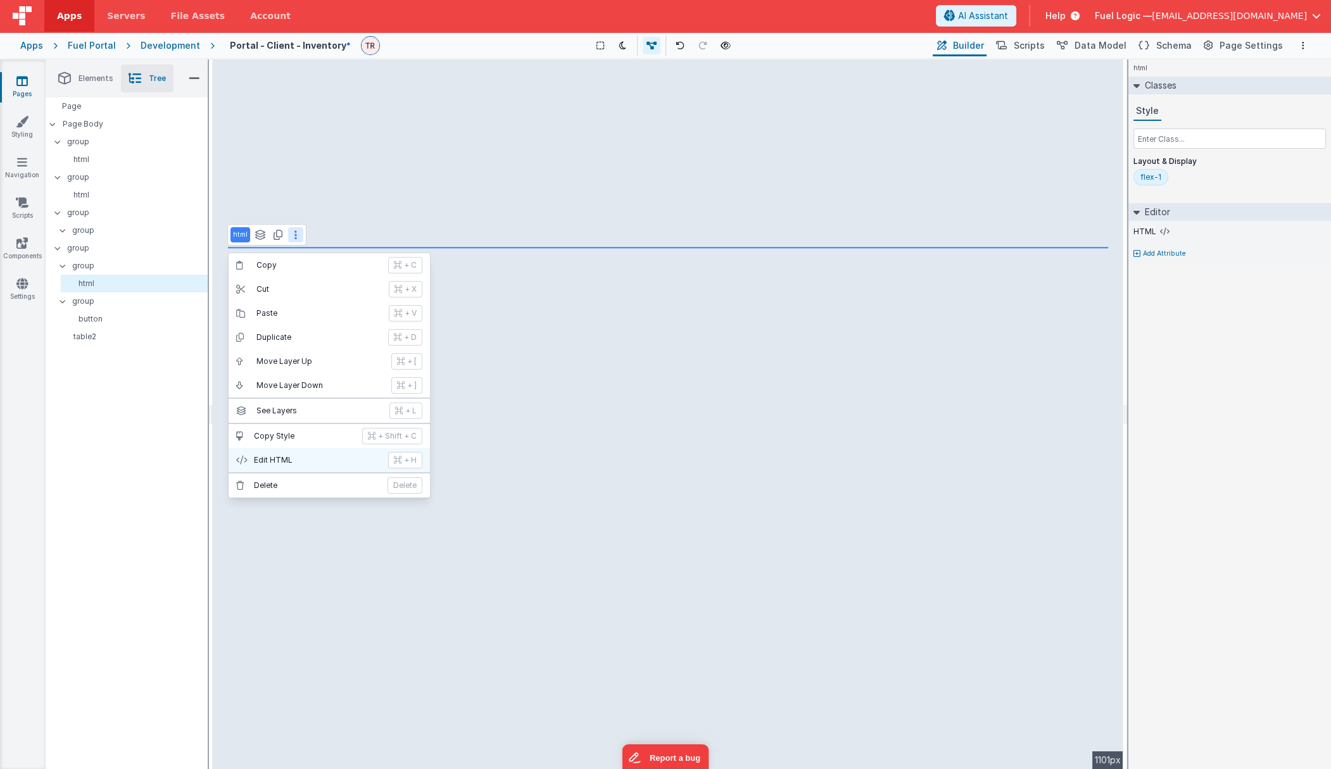
click at [284, 453] on button "Edit HTML + H" at bounding box center [329, 460] width 201 height 24
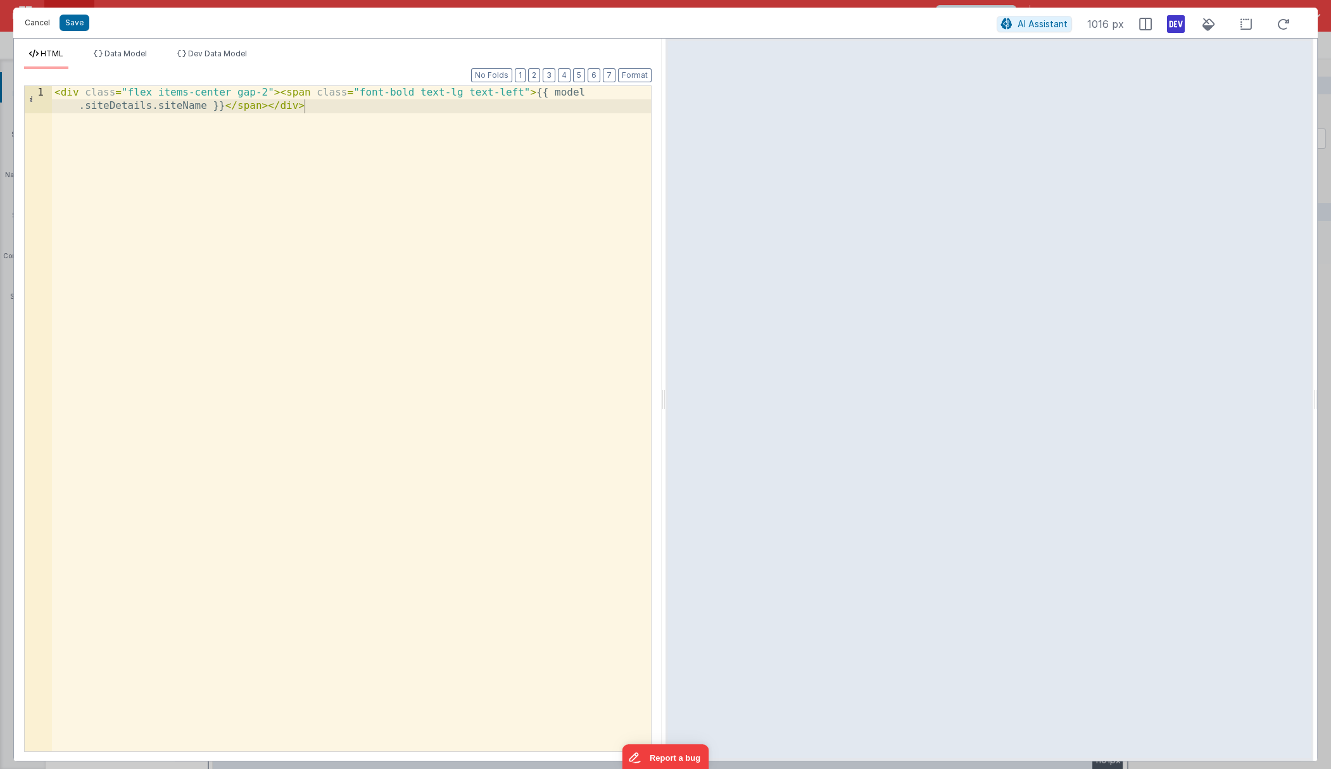
click at [28, 25] on button "Cancel" at bounding box center [37, 23] width 38 height 18
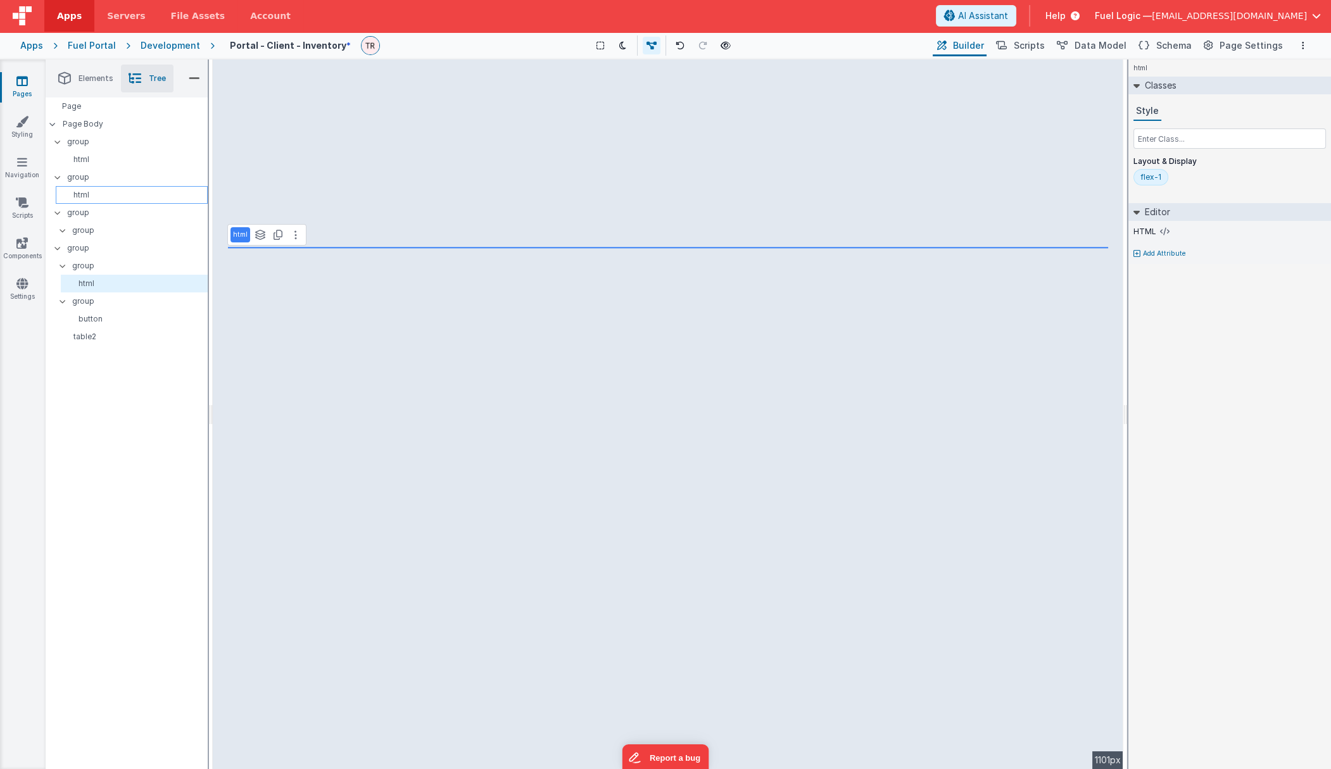
click at [92, 189] on div "html" at bounding box center [132, 195] width 152 height 18
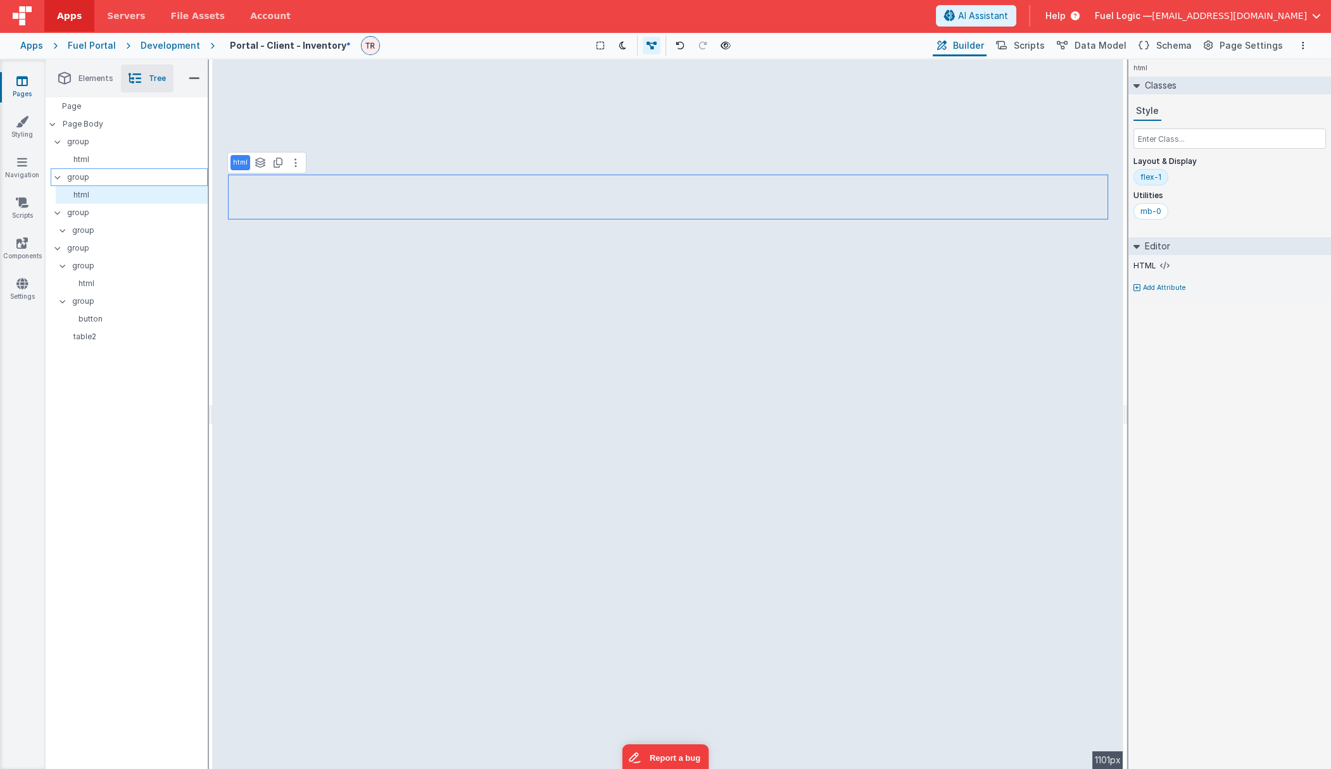
click at [92, 182] on p "group" at bounding box center [137, 177] width 140 height 14
click at [1116, 144] on input "text" at bounding box center [1229, 139] width 192 height 20
click at [1116, 217] on div "my-5" at bounding box center [1187, 211] width 34 height 16
click at [1116, 217] on div "mx-6" at bounding box center [1150, 211] width 34 height 16
click at [1116, 139] on input "text" at bounding box center [1229, 139] width 192 height 20
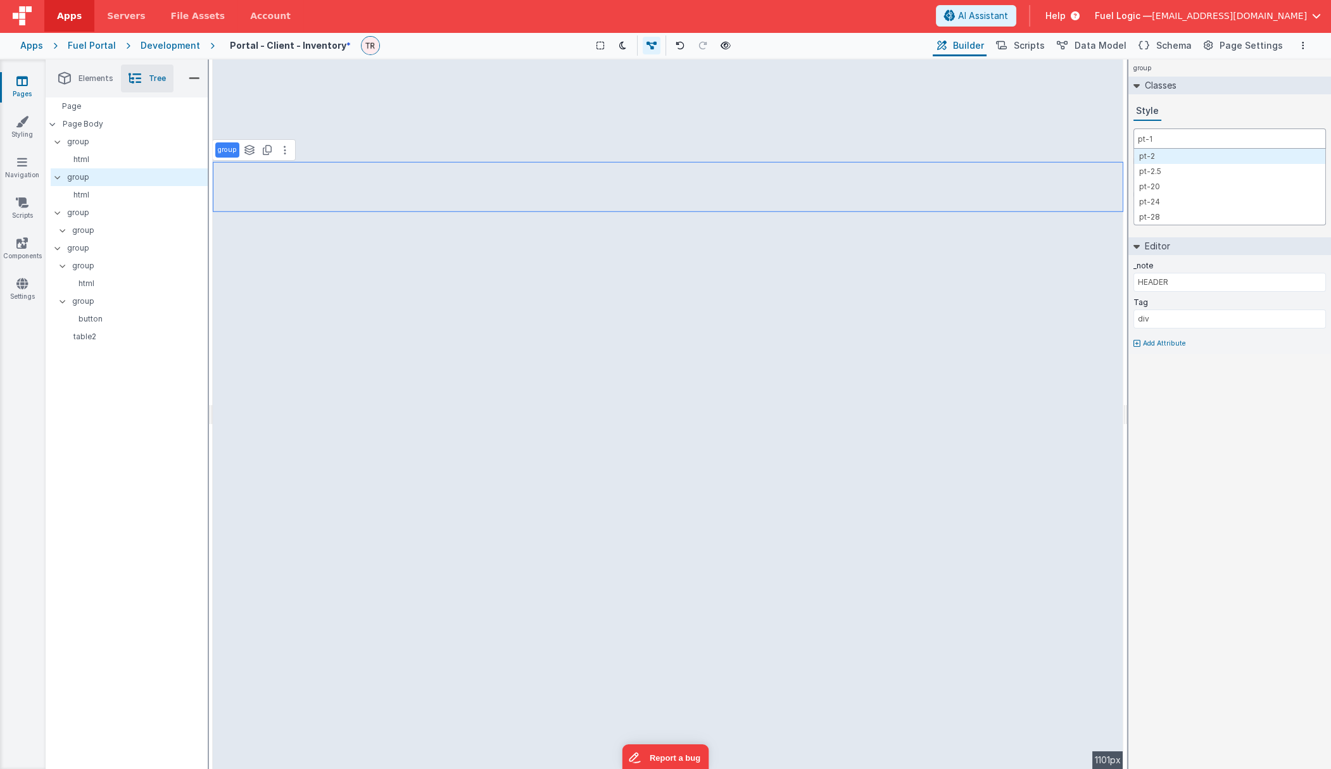
type input "pt-15"
click at [1116, 213] on div "pt-15" at bounding box center [1213, 211] width 19 height 10
click at [1116, 138] on input "text" at bounding box center [1229, 139] width 192 height 20
type input "pt-16"
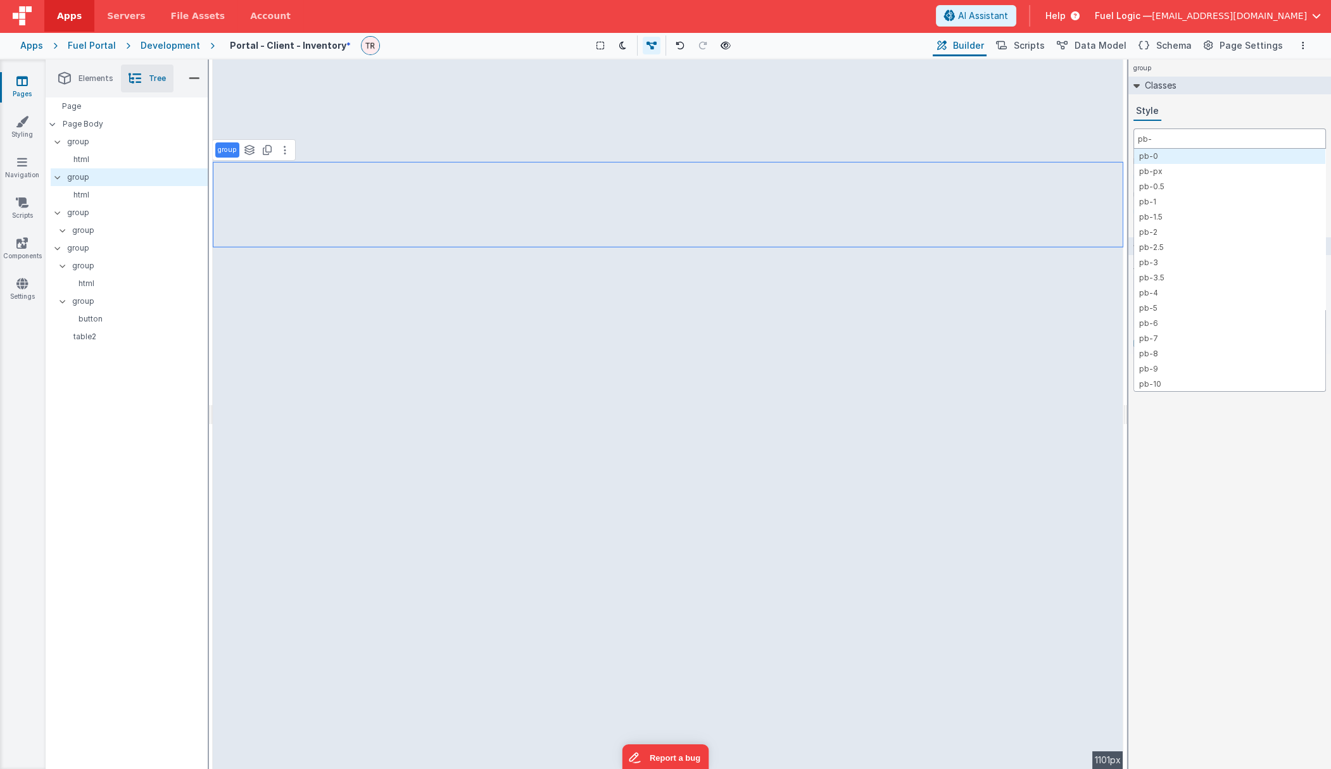
type input "pb-0"
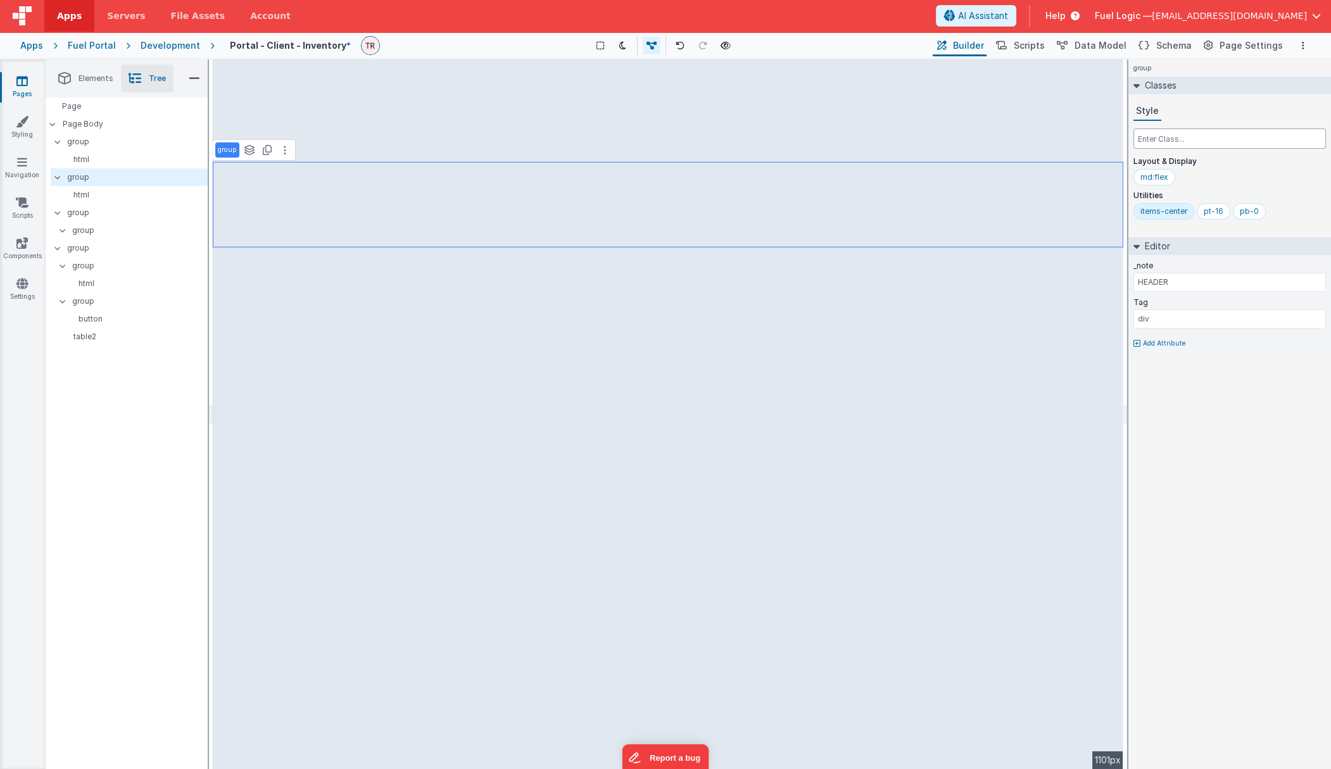
click at [1116, 137] on input "text" at bounding box center [1229, 139] width 192 height 20
type input "px-6"
select select "action"
select select "currentLocation"
select select "capacity"
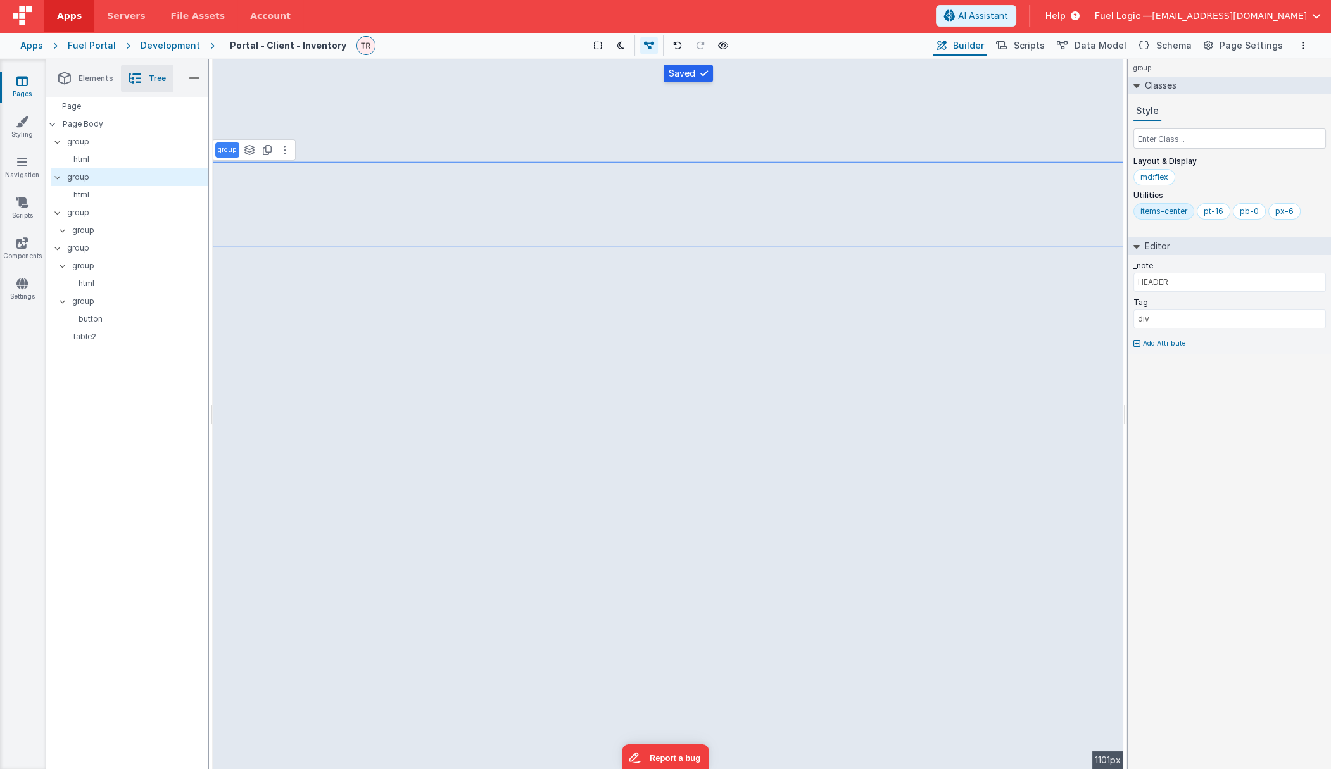
select select
select select "lastDelivery"
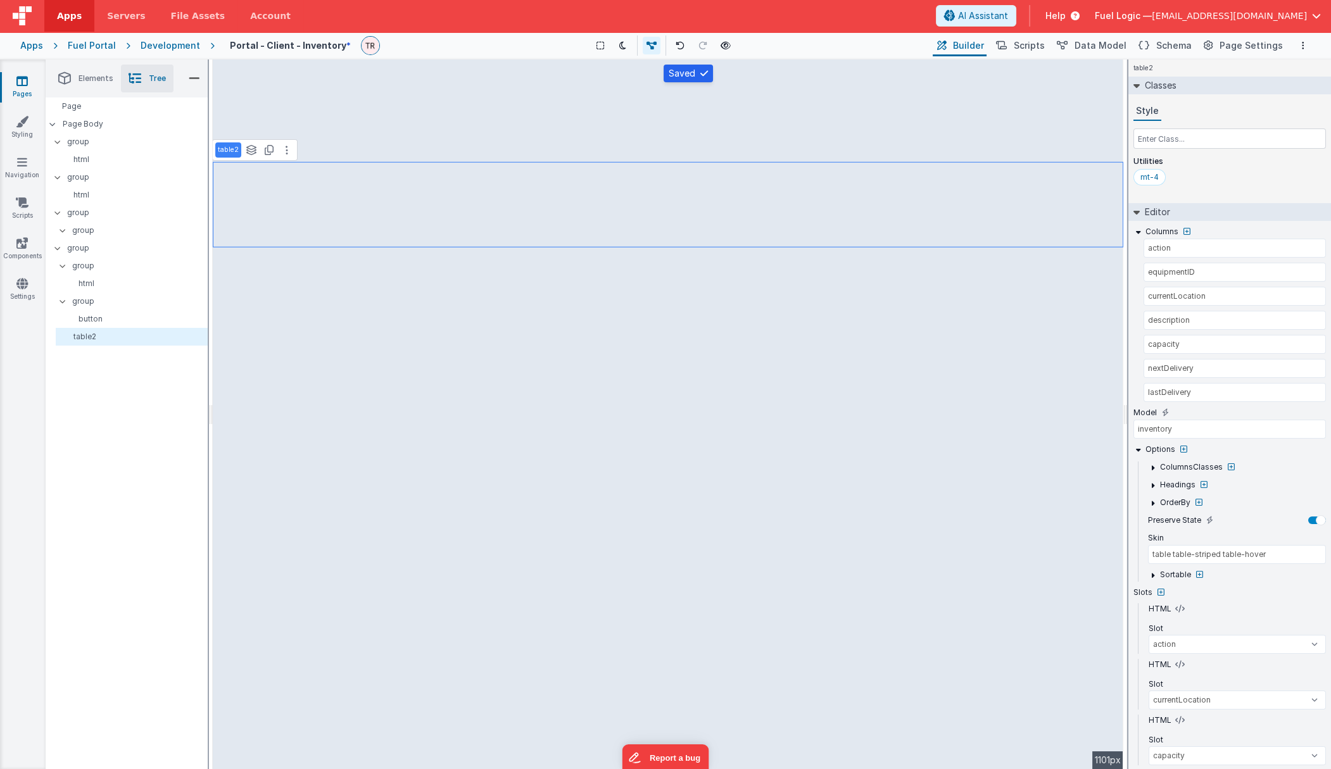
select select
click at [298, 276] on button at bounding box center [301, 270] width 15 height 15
select select
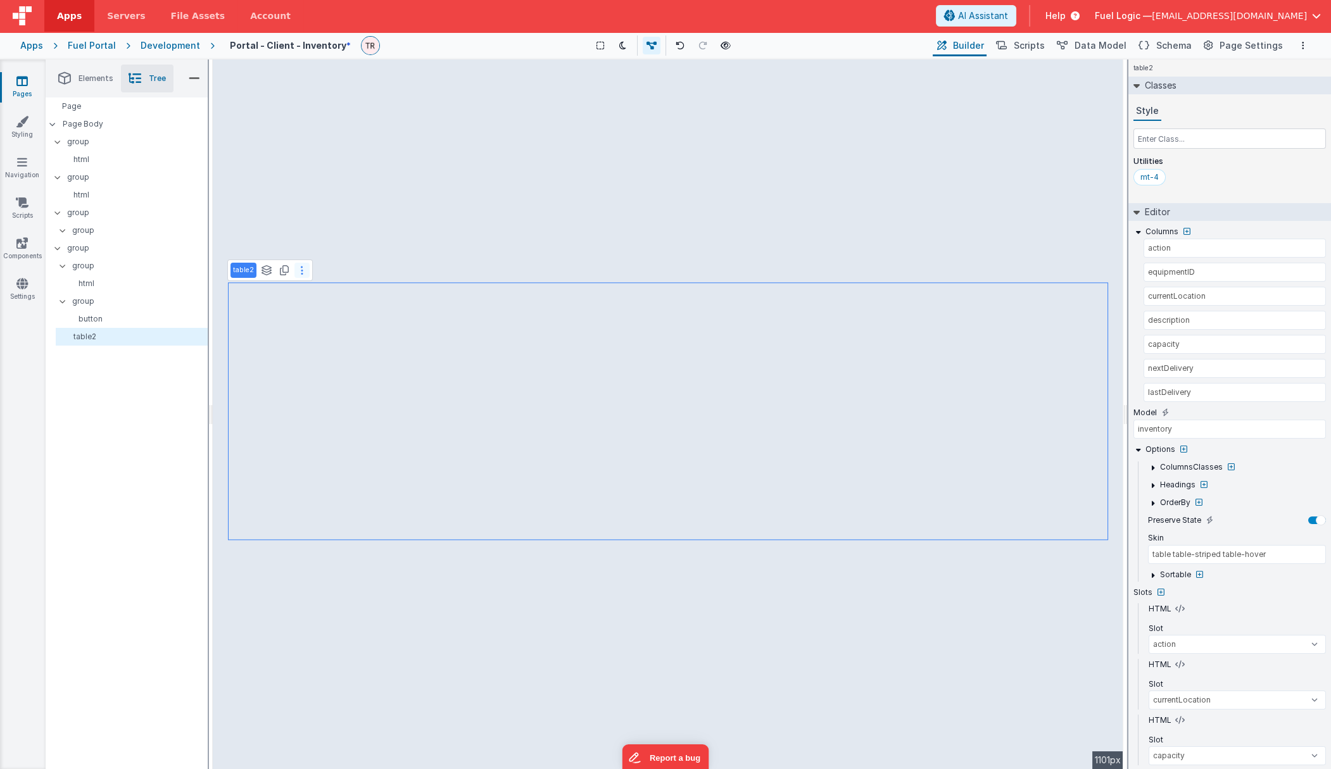
select select
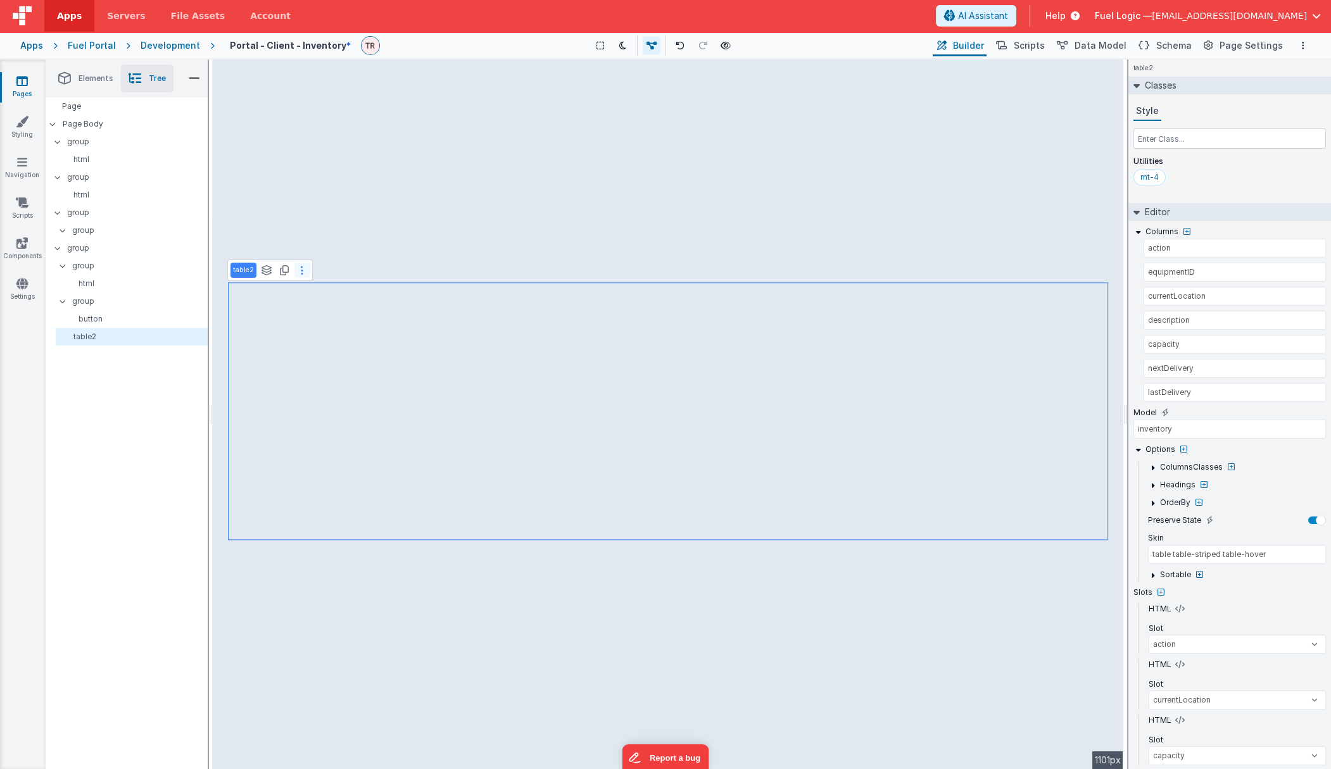
select select
click at [262, 270] on icon at bounding box center [266, 270] width 11 height 10
select select
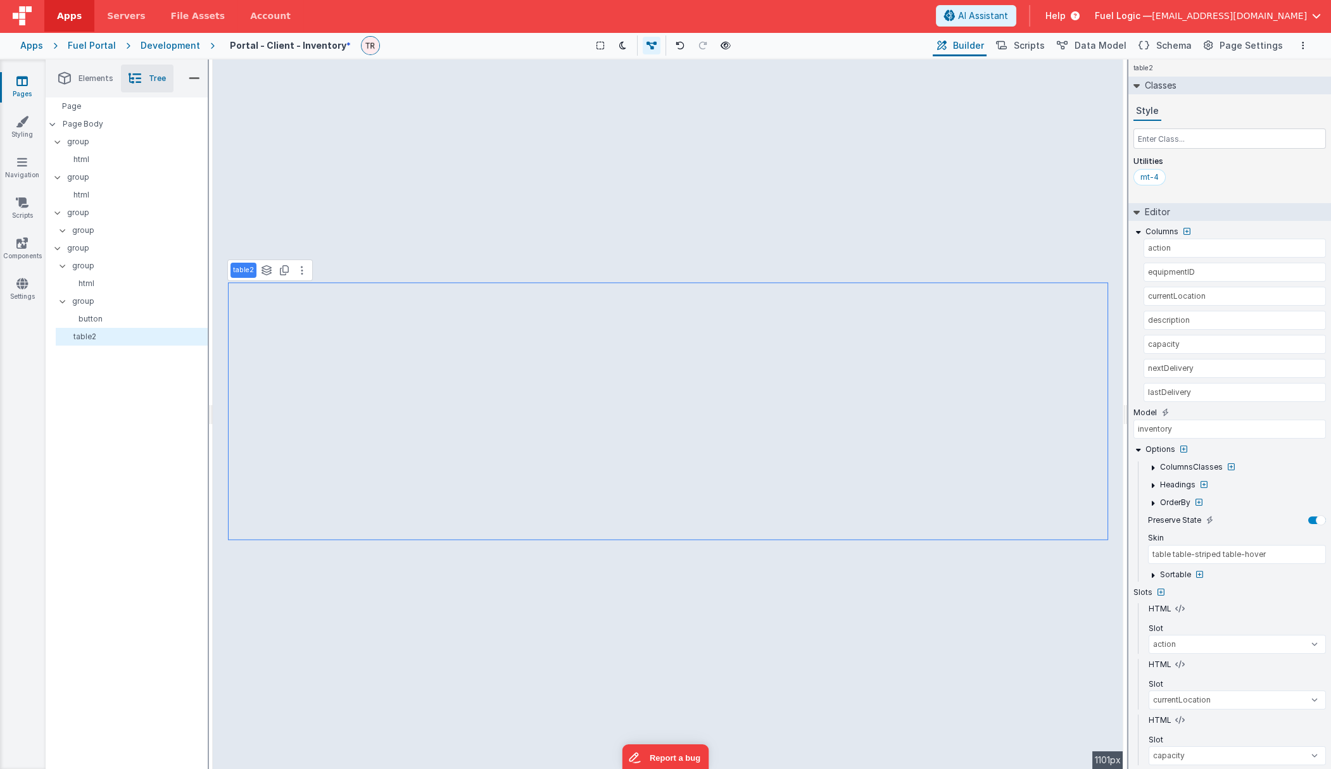
select select
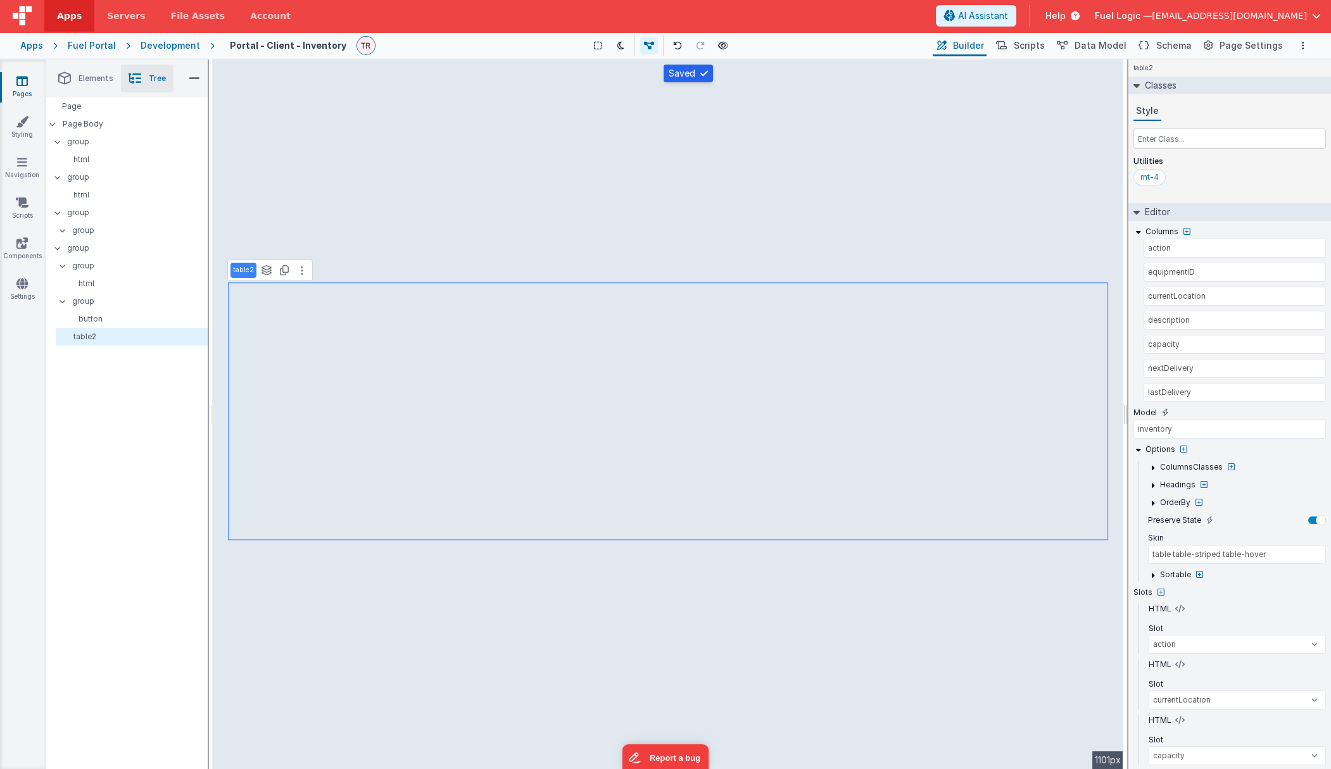
select select
click at [108, 102] on div "Page" at bounding box center [127, 107] width 162 height 18
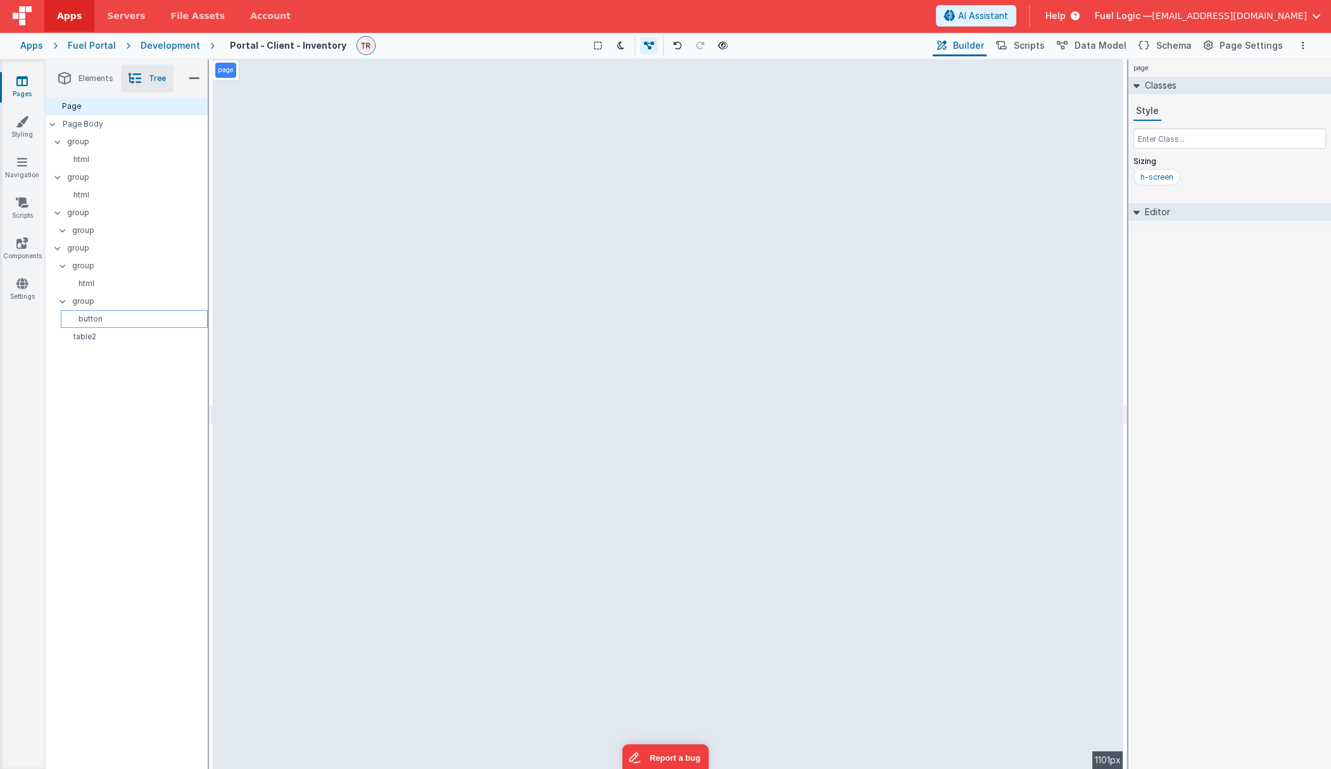
click at [111, 317] on p "button" at bounding box center [136, 319] width 141 height 10
select select "editNew"
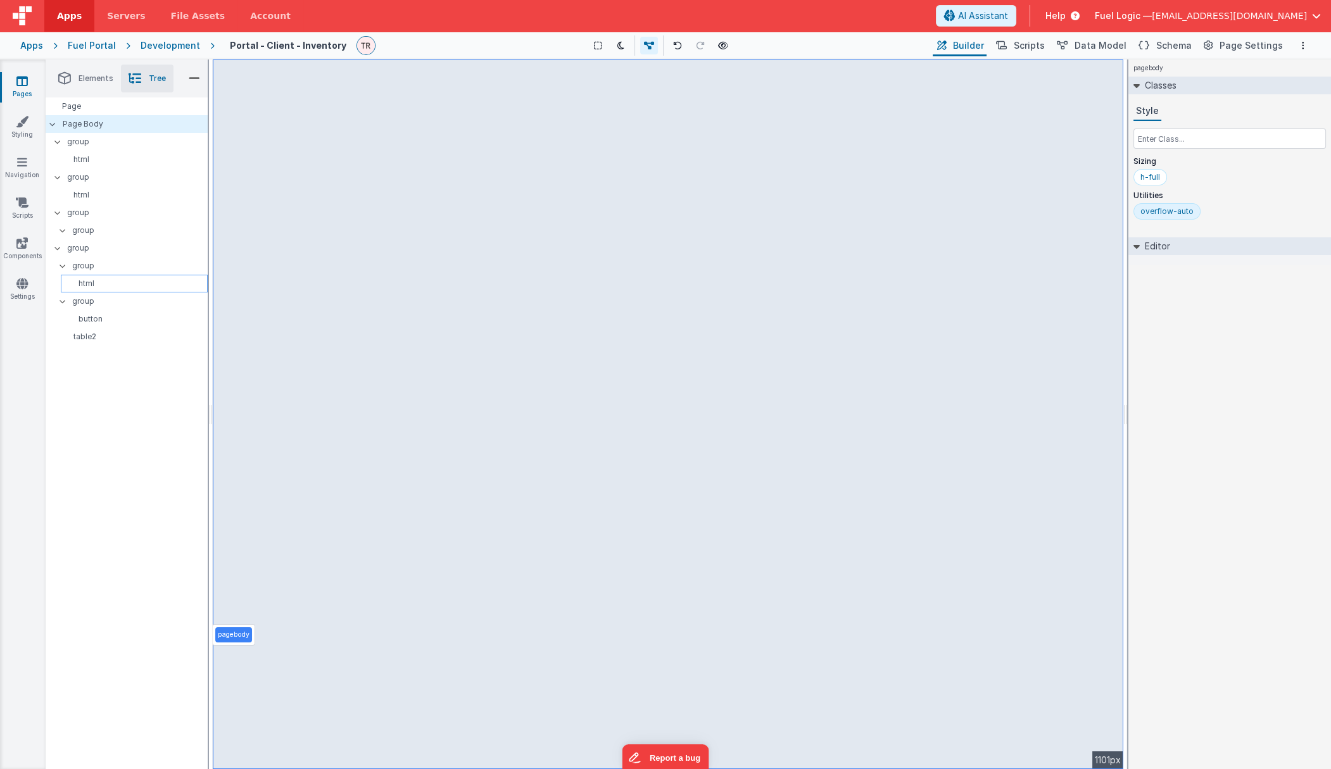
click at [120, 285] on p "html" at bounding box center [136, 284] width 141 height 10
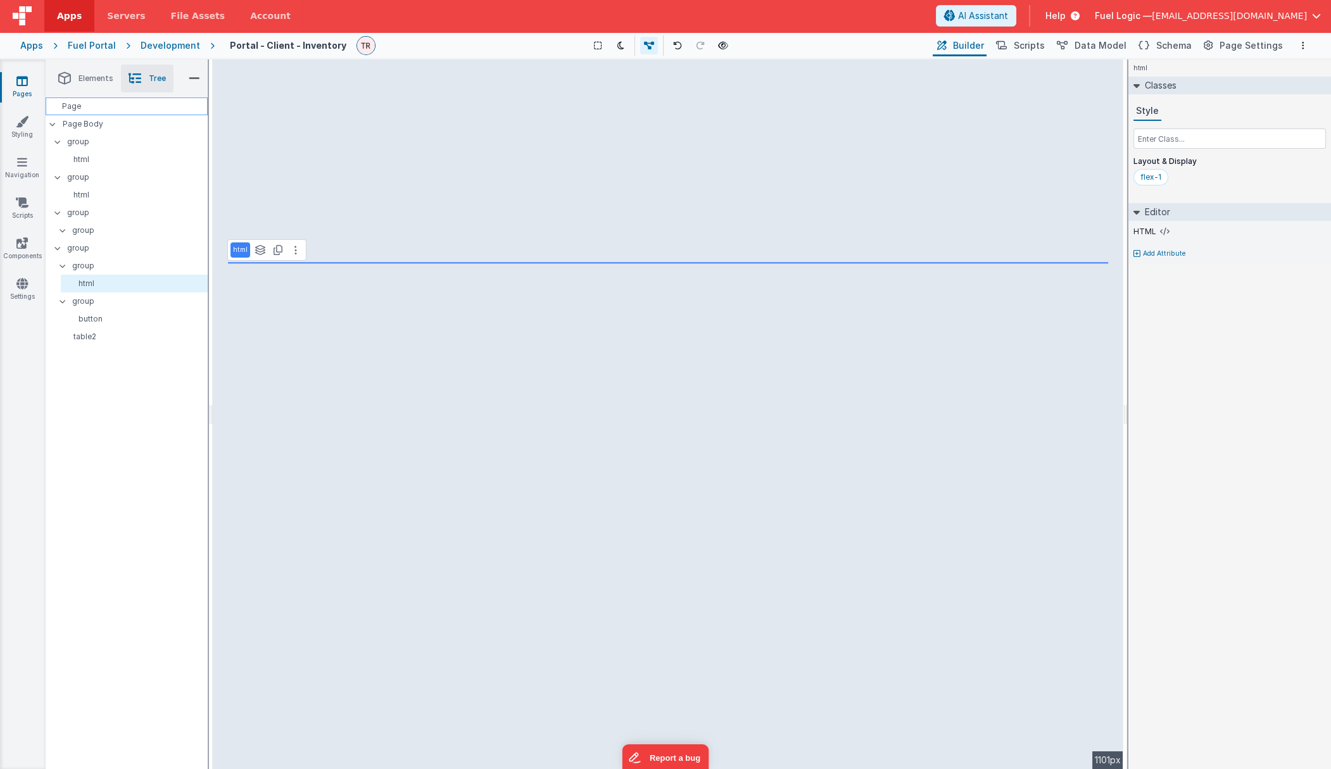
click at [92, 106] on div "Page" at bounding box center [127, 107] width 162 height 18
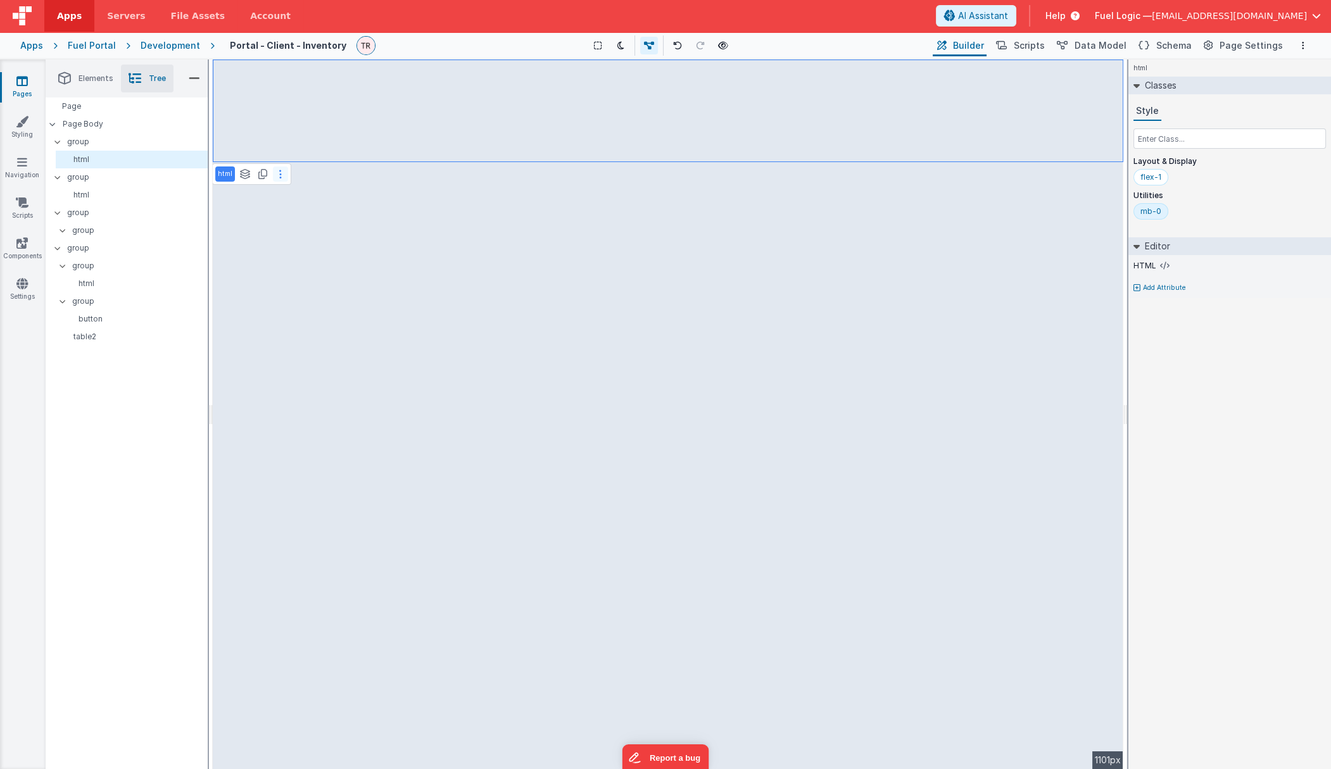
click at [277, 172] on button at bounding box center [280, 174] width 15 height 15
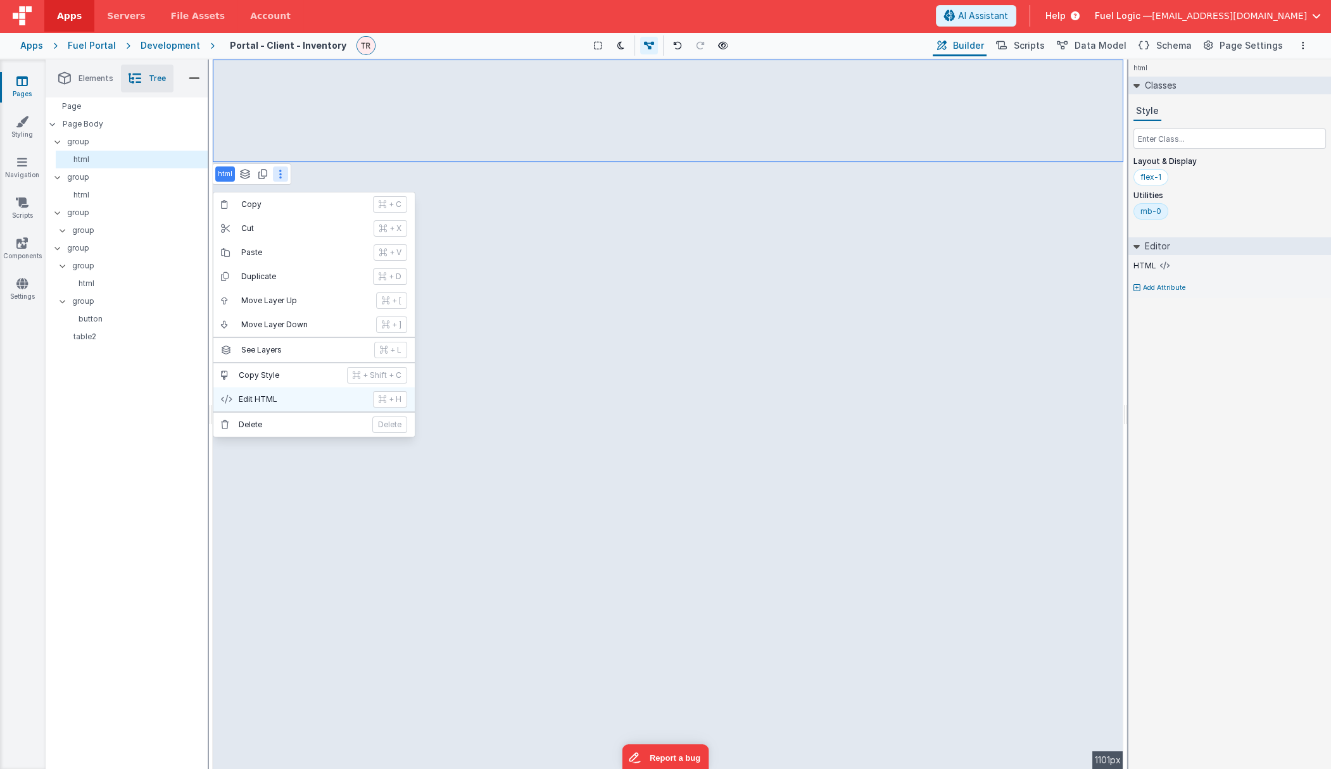
click at [294, 403] on p "Edit HTML" at bounding box center [302, 399] width 127 height 10
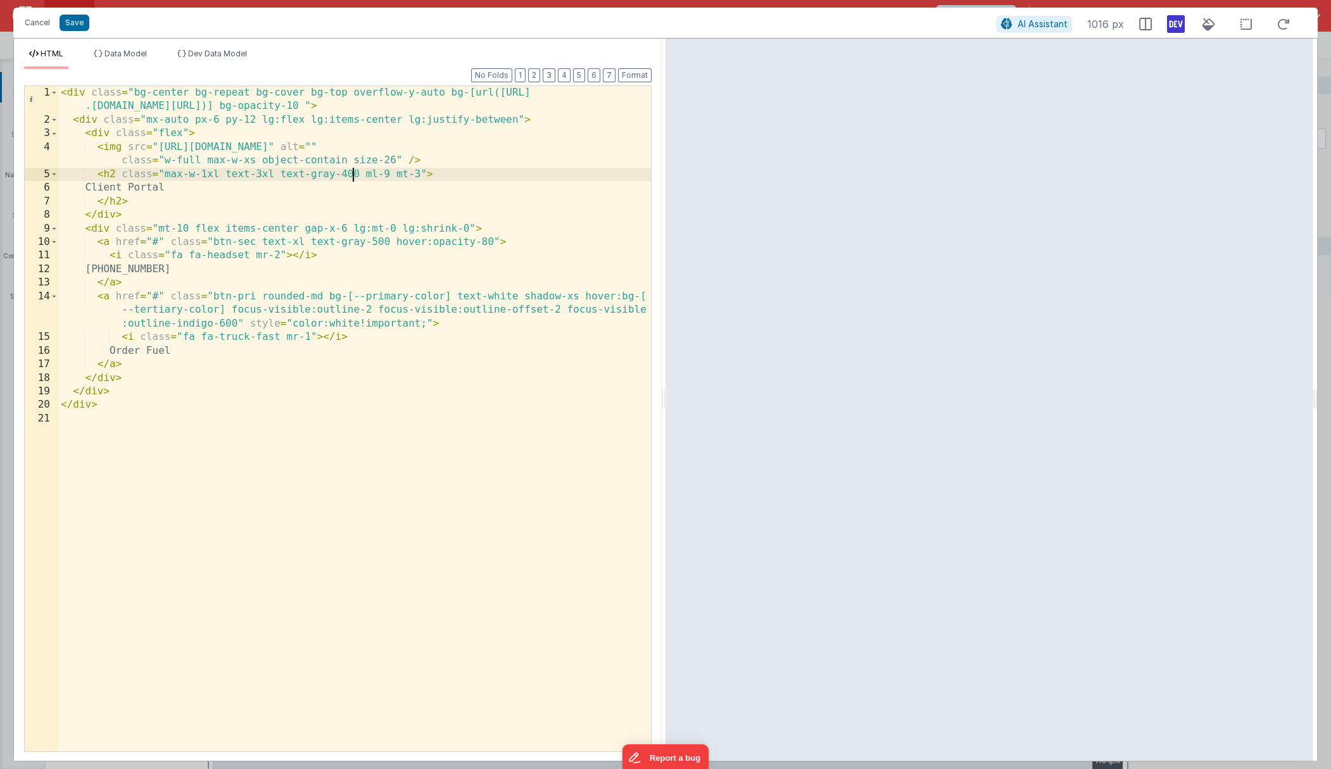
click at [354, 173] on div "< div class = "bg-center bg-repeat bg-cover bg-top overflow-y-auto bg-[url(http…" at bounding box center [354, 439] width 593 height 706
click at [67, 22] on button "Save" at bounding box center [75, 23] width 30 height 16
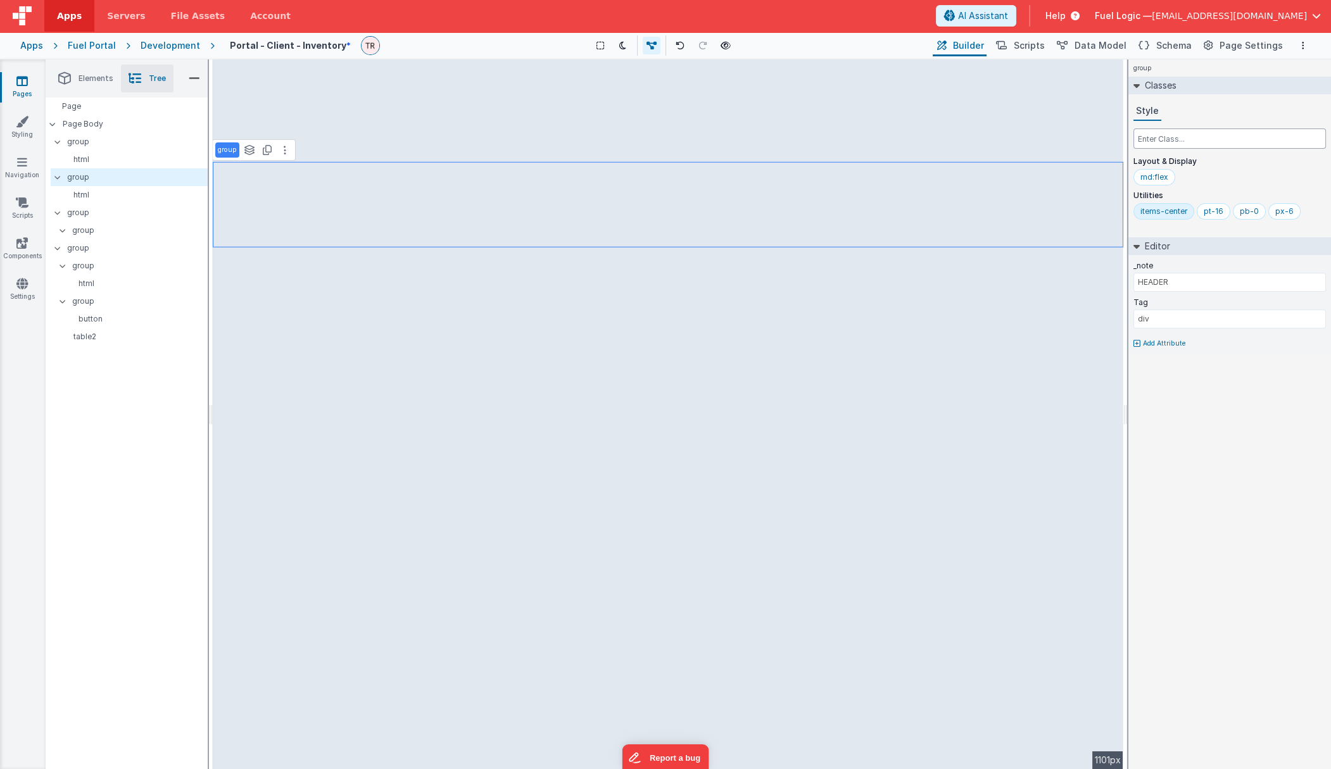
click at [1116, 131] on input "text" at bounding box center [1229, 139] width 192 height 20
type input "bg-gray-100"
click at [1116, 135] on input "text" at bounding box center [1229, 139] width 192 height 20
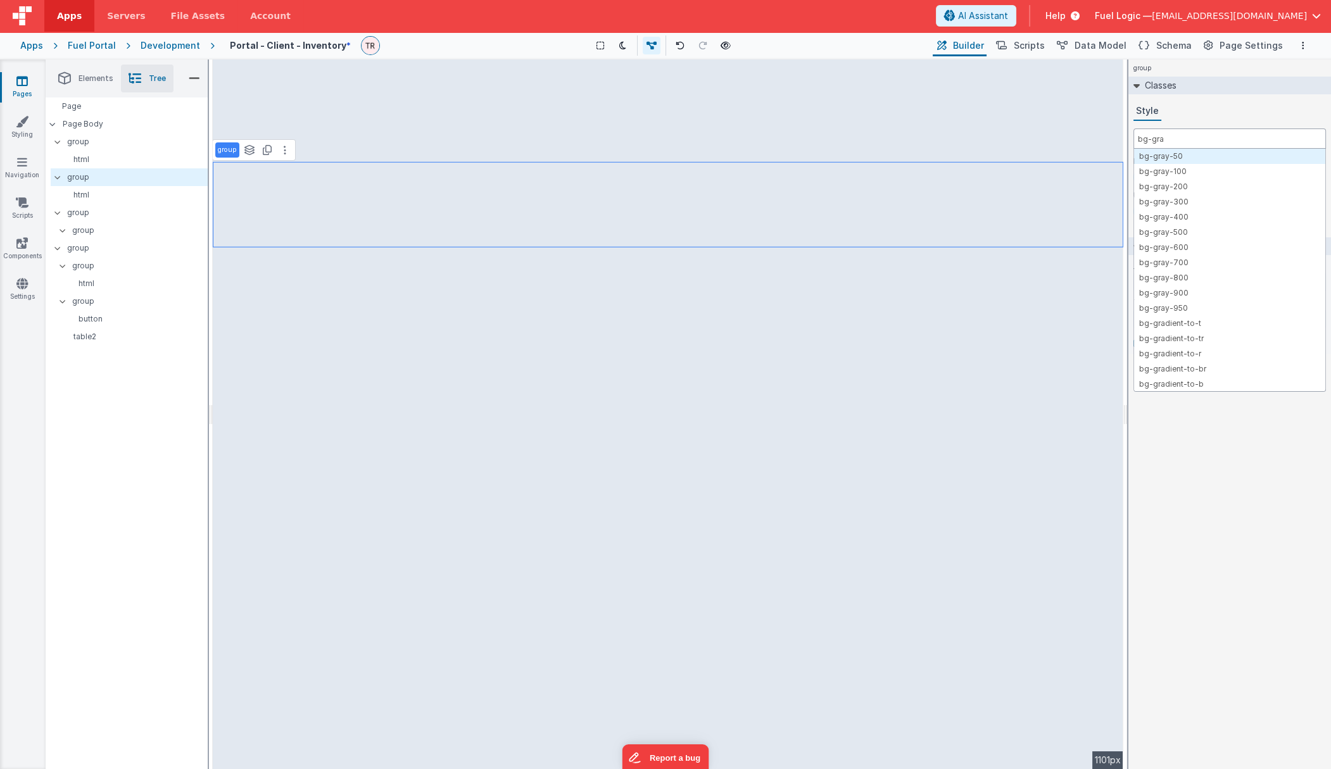
type input "bg-gray"
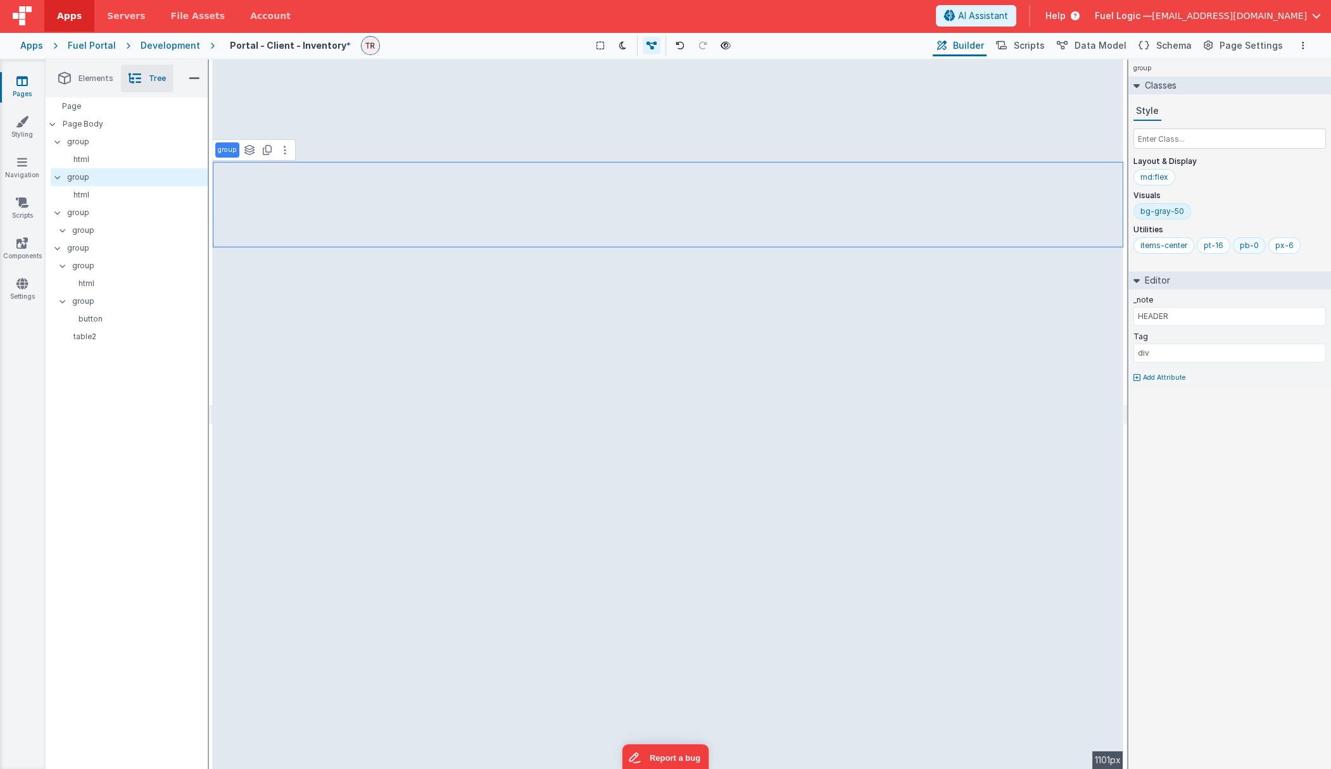
click at [1116, 245] on div "pb-0" at bounding box center [1249, 246] width 19 height 10
click at [1116, 137] on input "text" at bounding box center [1229, 139] width 192 height 20
type input "pb-0"
click at [1116, 217] on div "bg-gray-50" at bounding box center [1162, 211] width 44 height 10
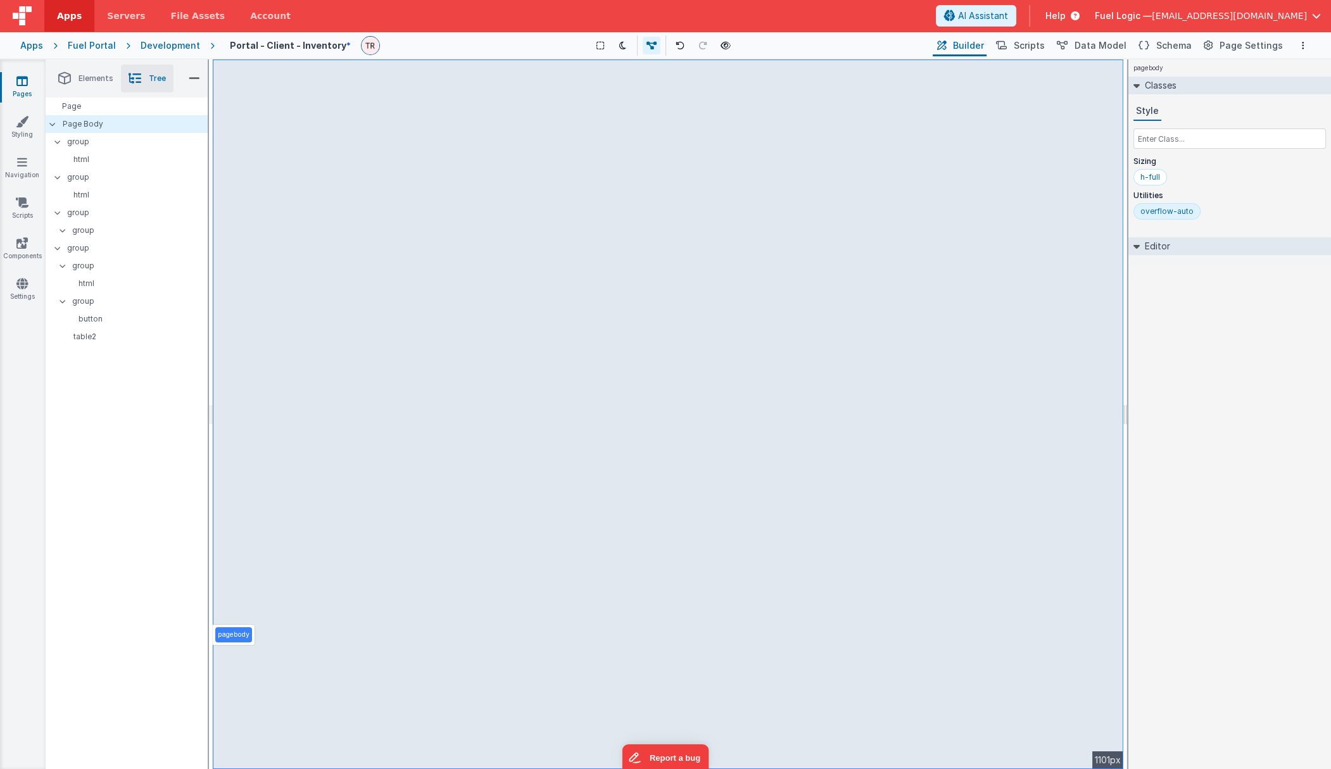
select select "action"
select select "currentLocation"
select select "capacity"
select select
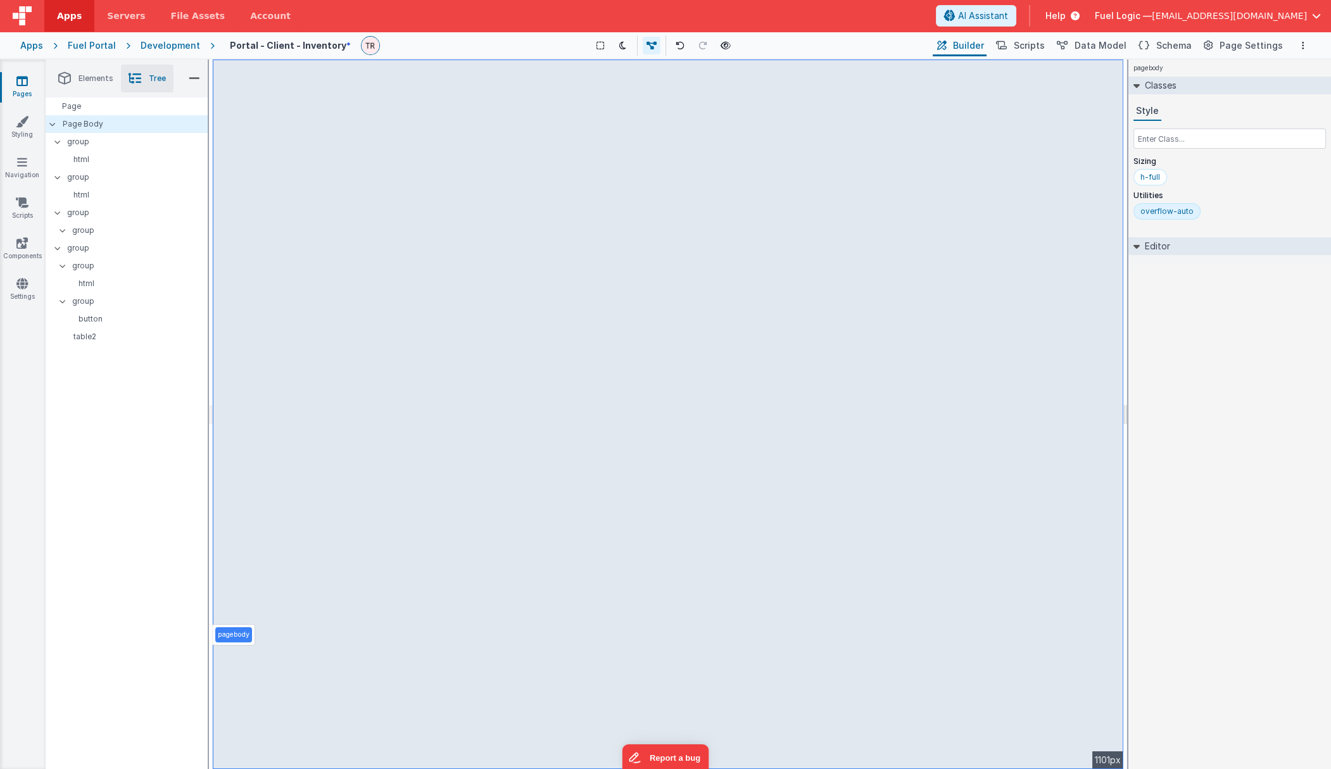
select select "lastDelivery"
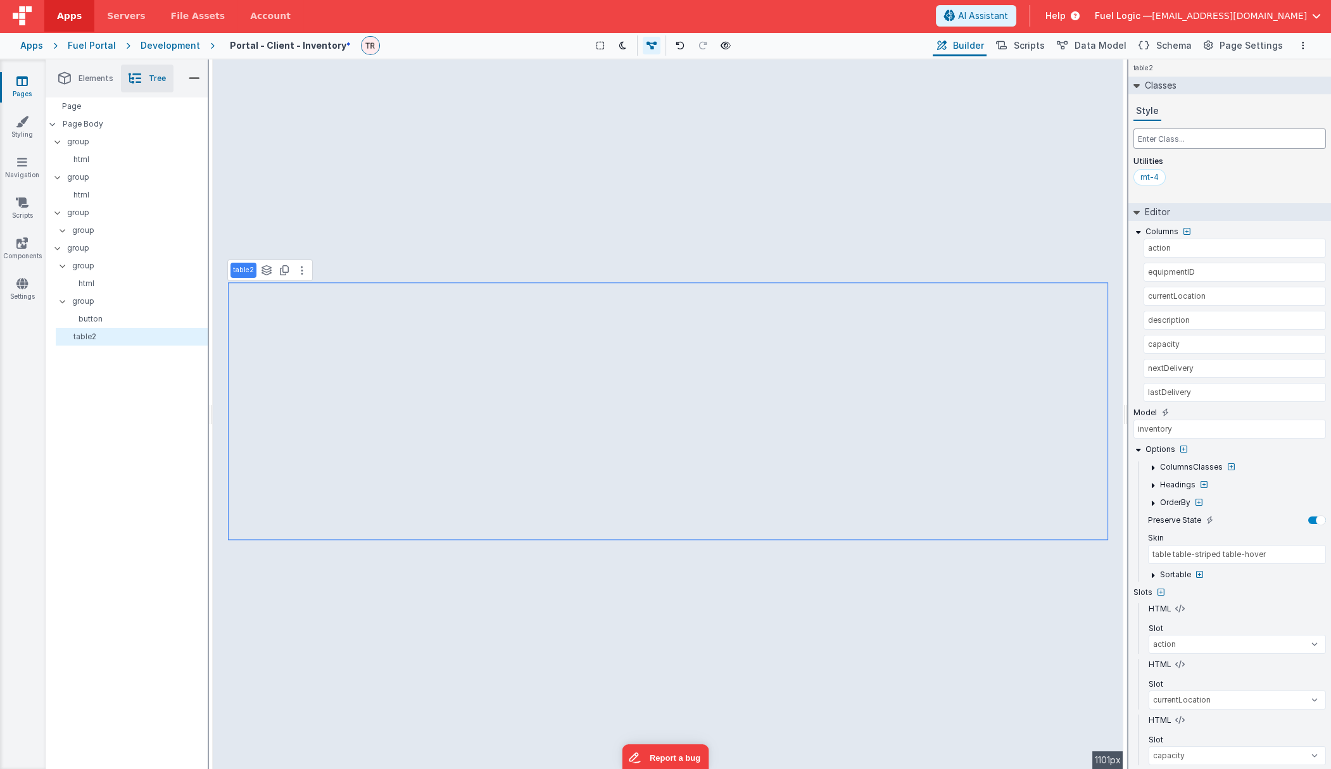
click at [1116, 142] on input "text" at bounding box center [1229, 139] width 192 height 20
type input "b"
select select
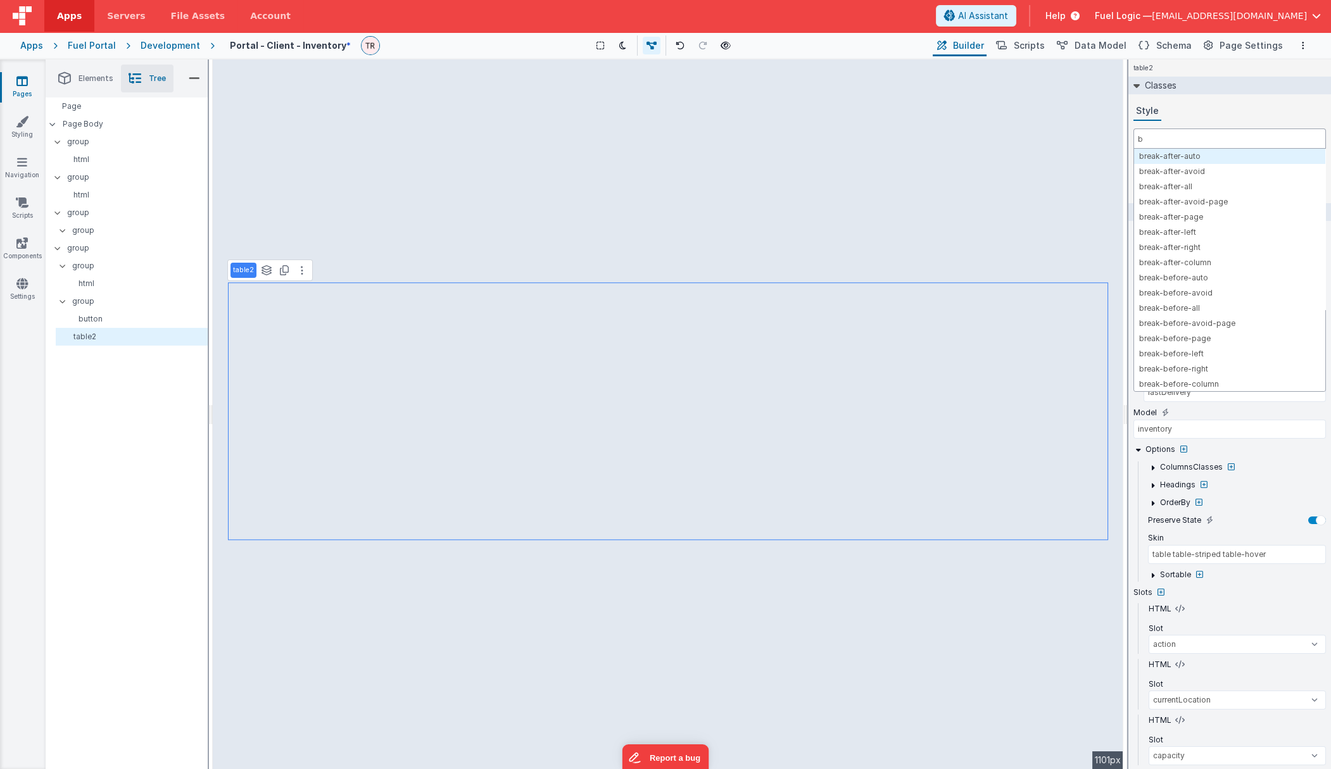
type input "bg"
select select
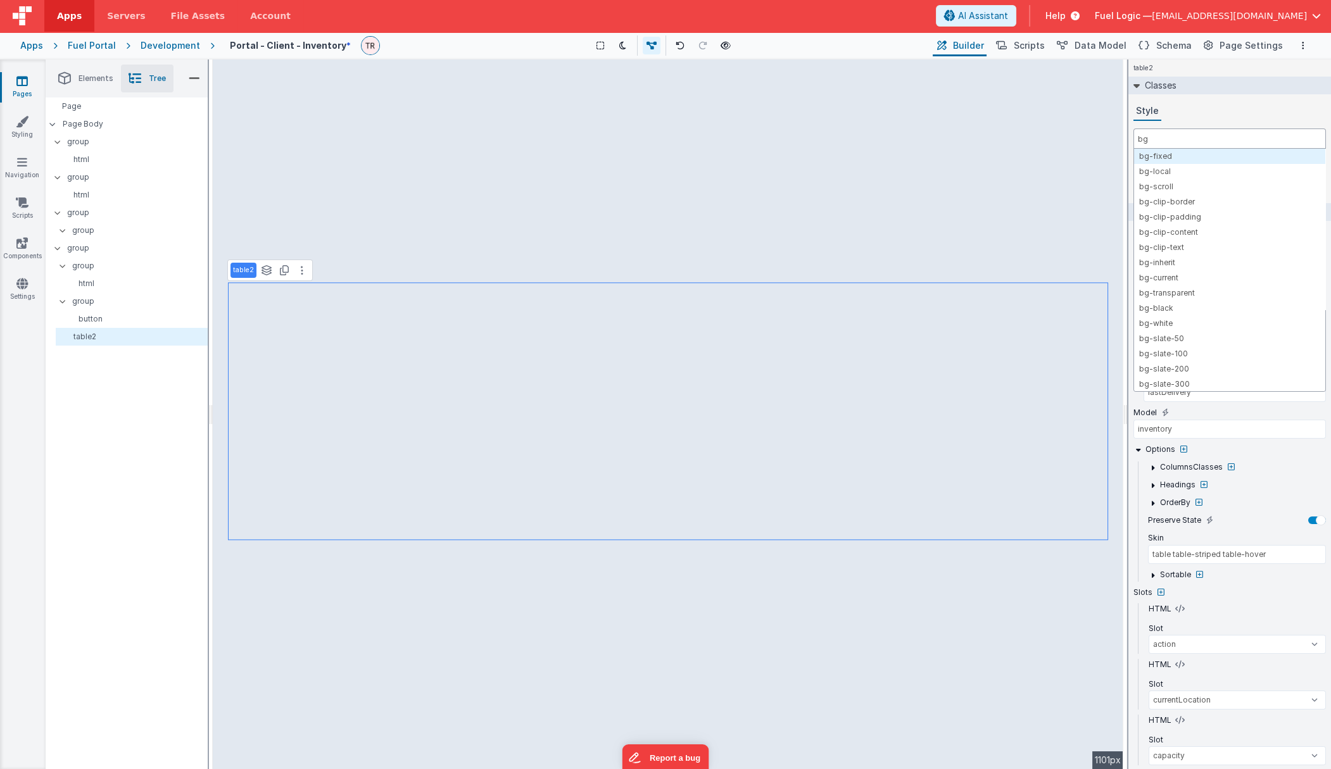
select select
type input "bg-"
select select
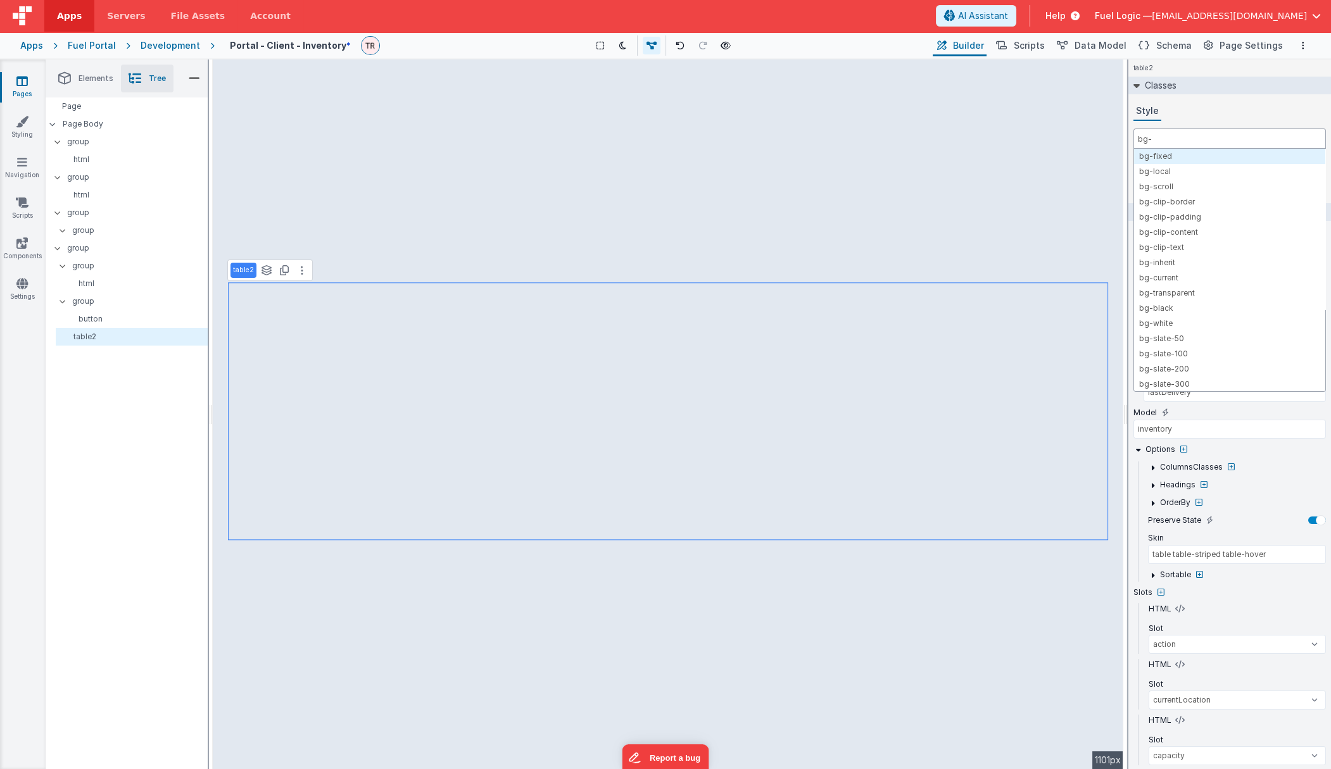
type input "bg-g"
select select
type input "bg-gra"
select select
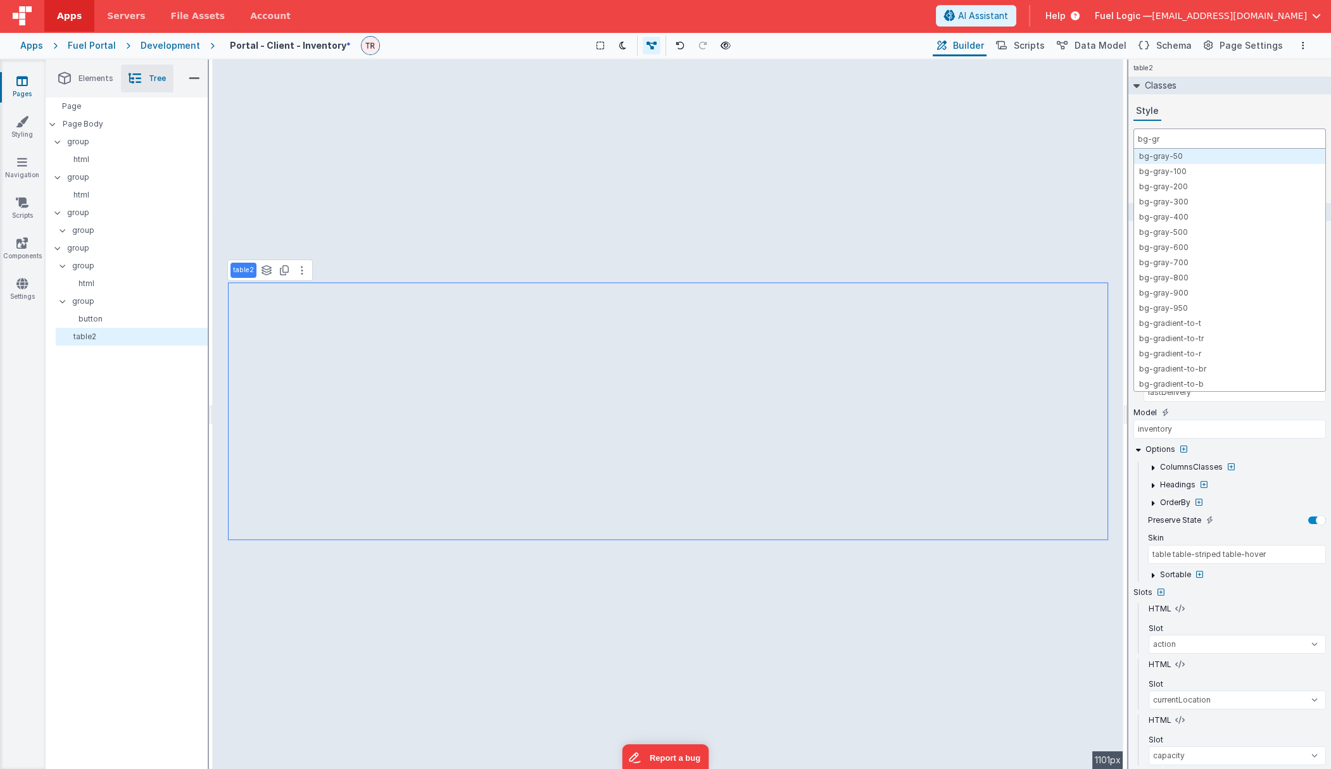
select select
type input "bg-gray"
select select
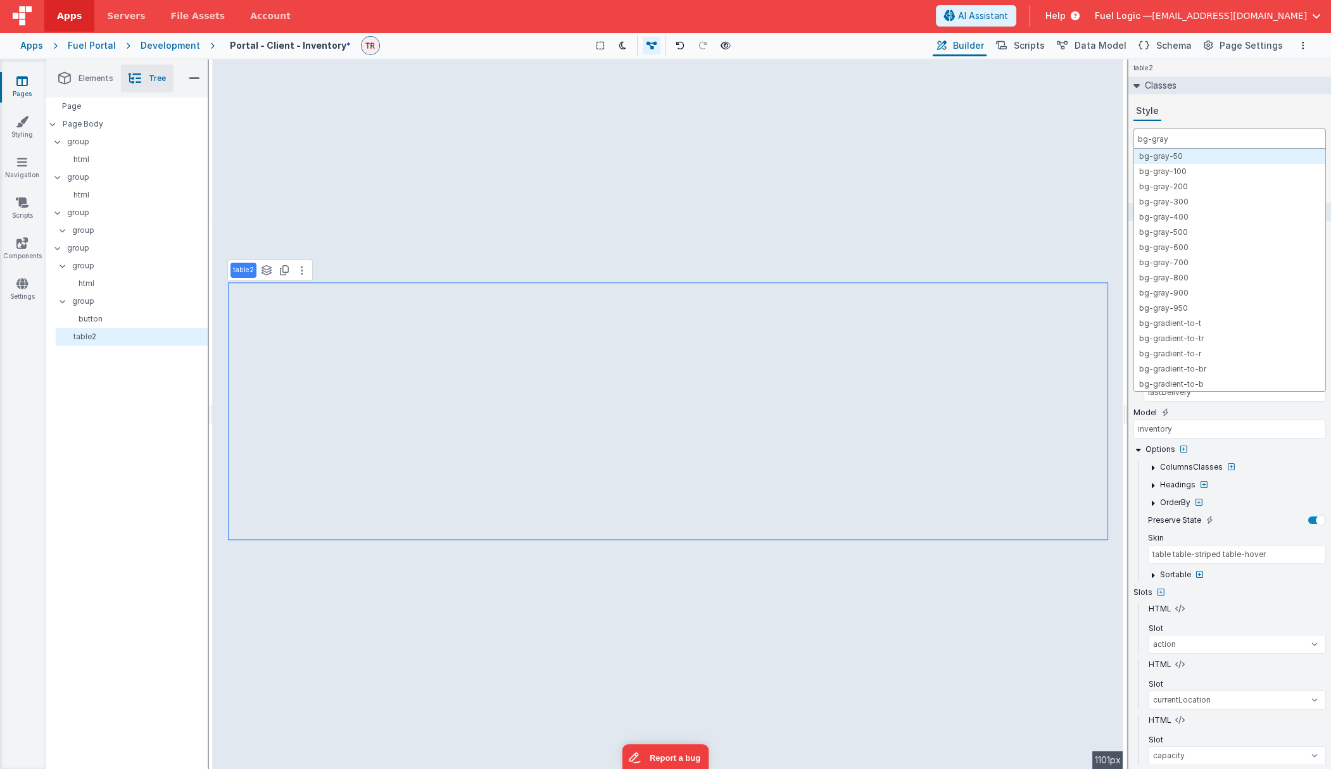
select select
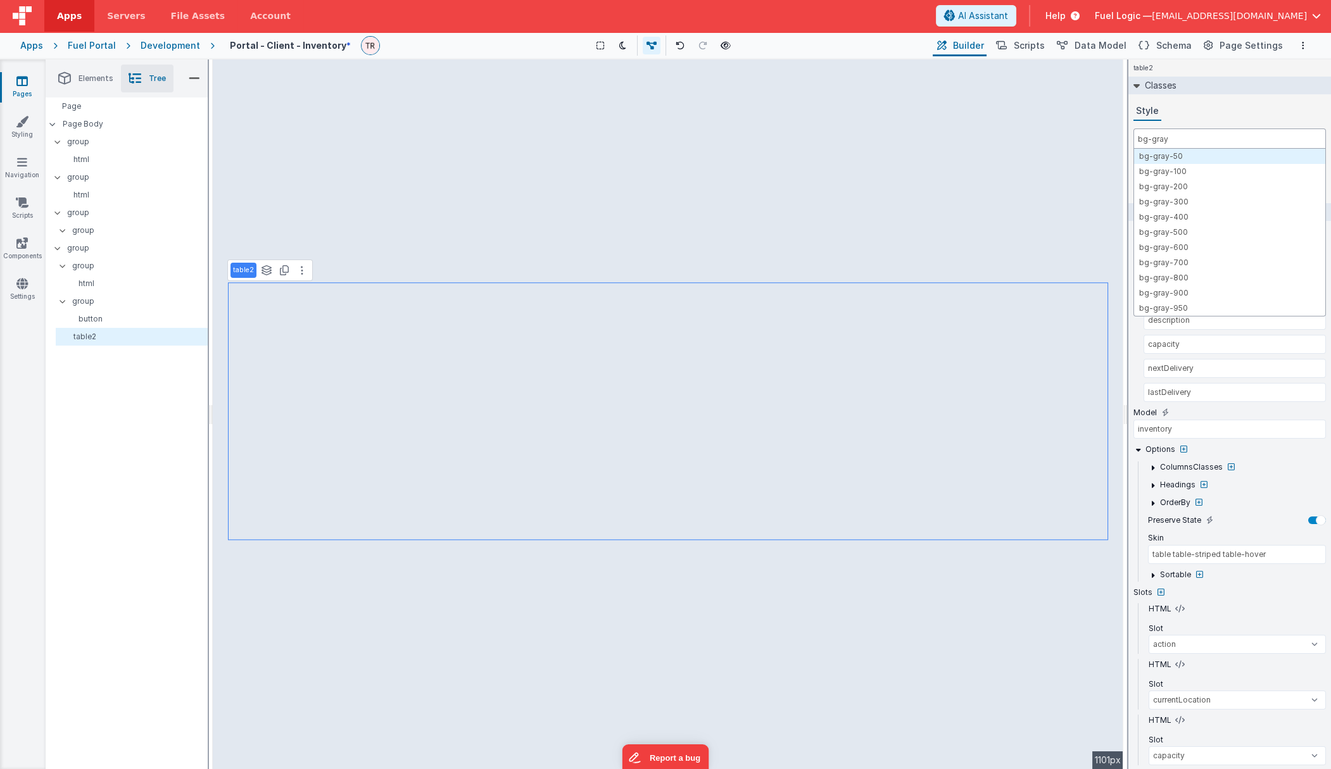
type input "bg-gray-"
select select
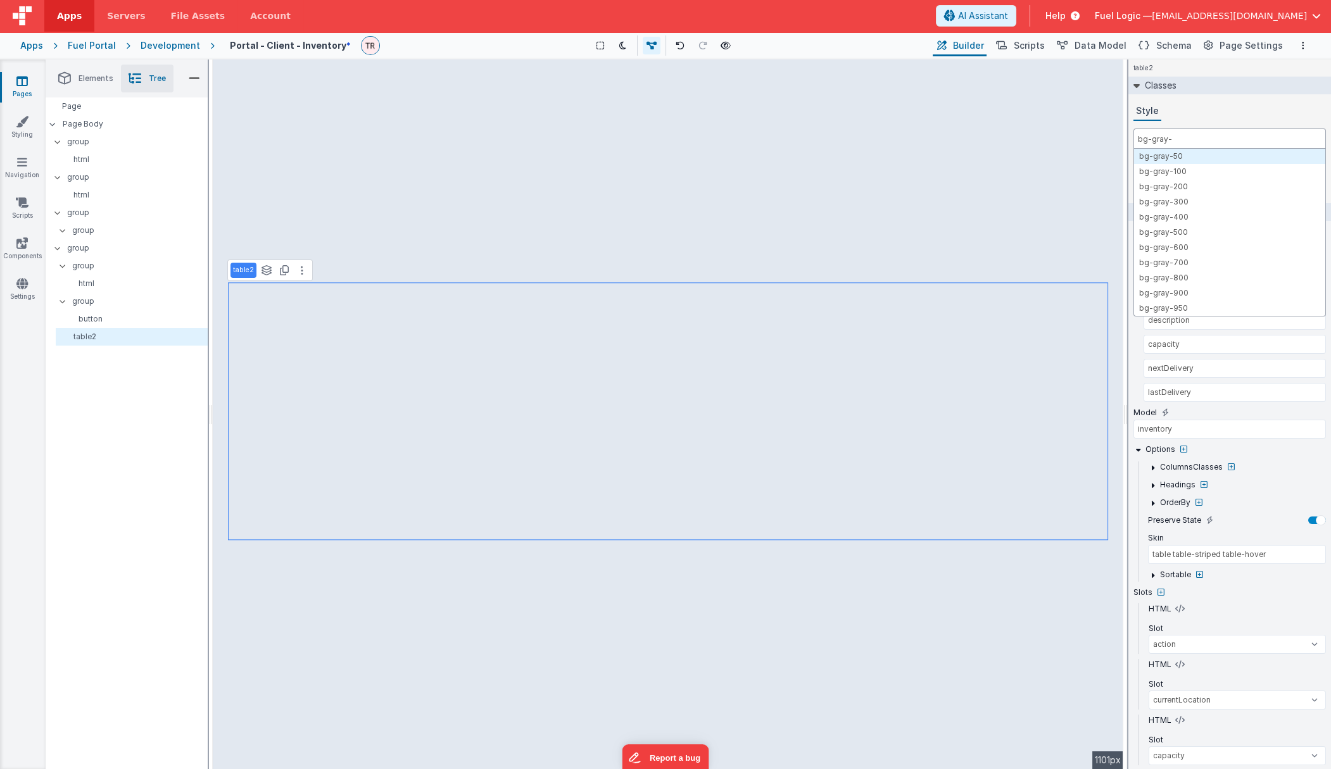
select select
type input "bg-gray-5"
select select
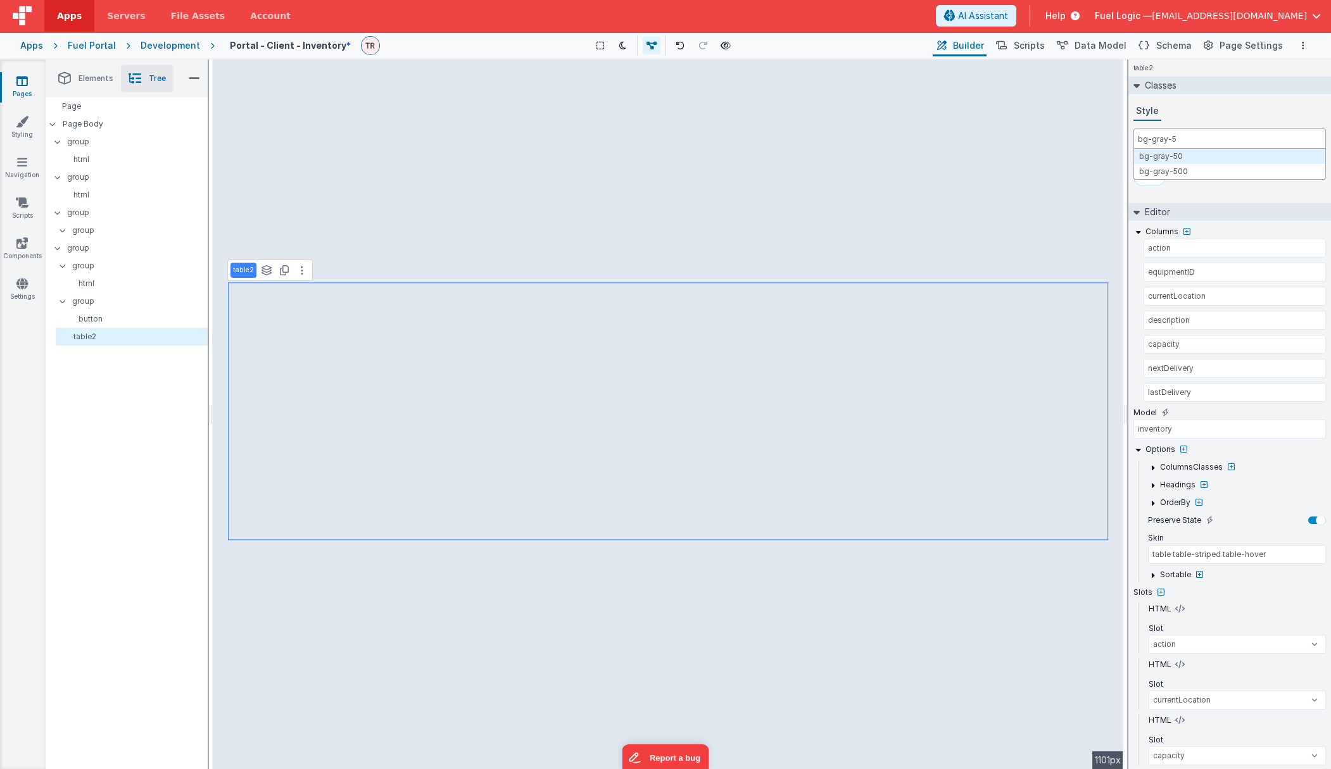
type input "bg-gray-50"
select select
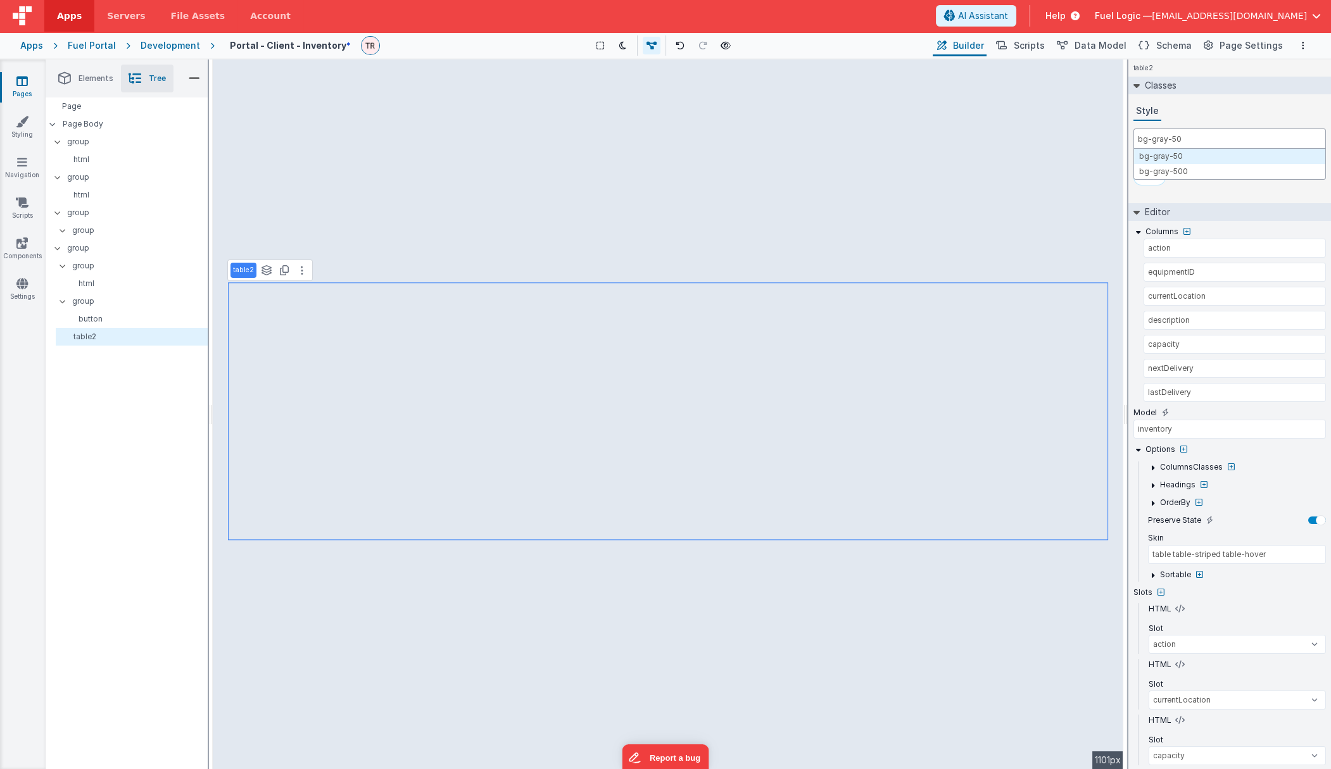
select select
type input "bg-gray-5"
select select
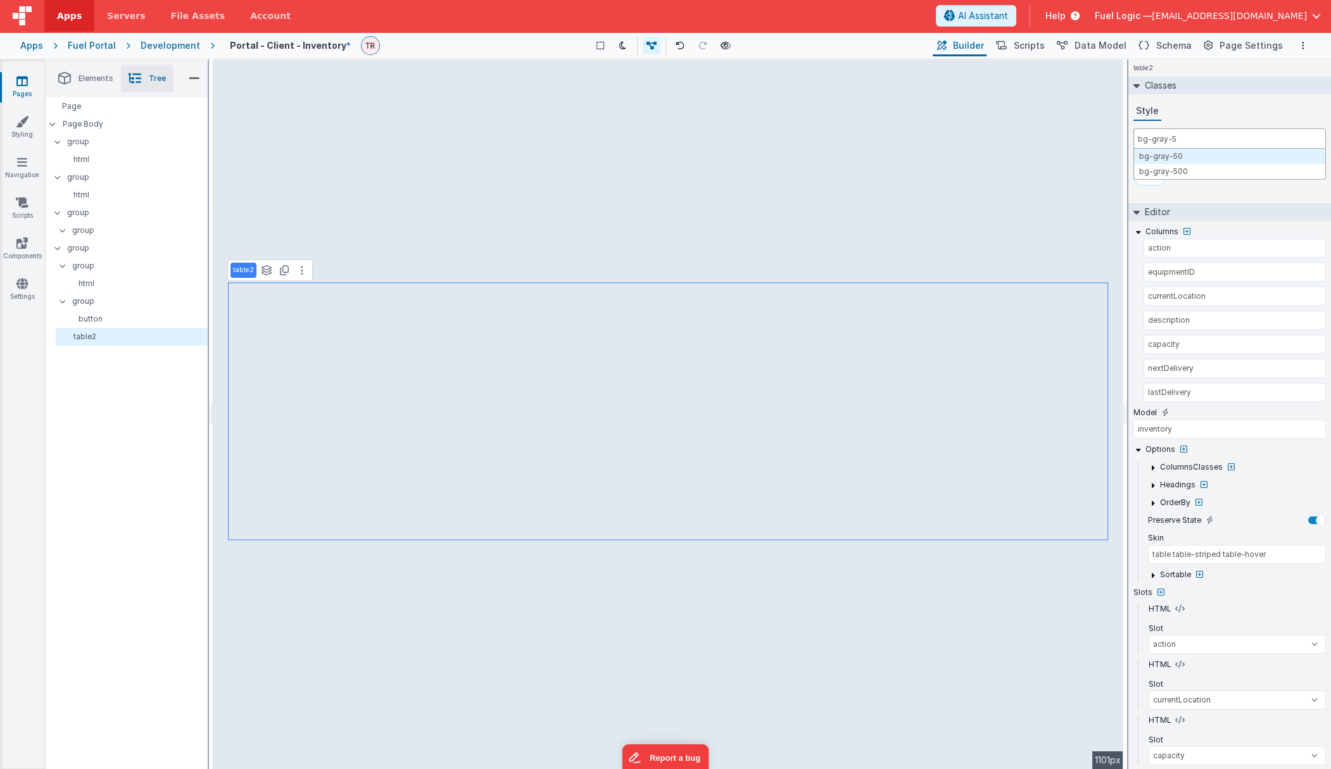
type input "bg-gray-"
select select
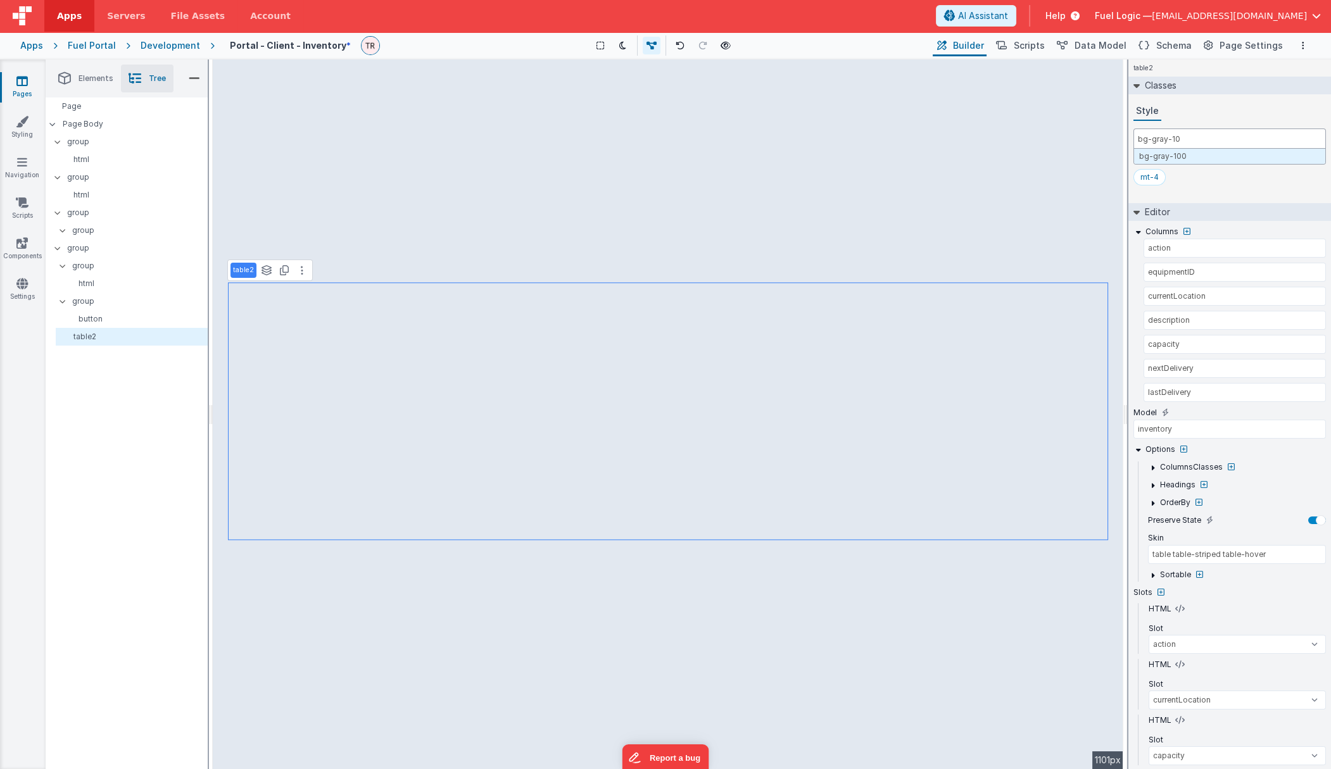
type input "bg-gray-100"
select select
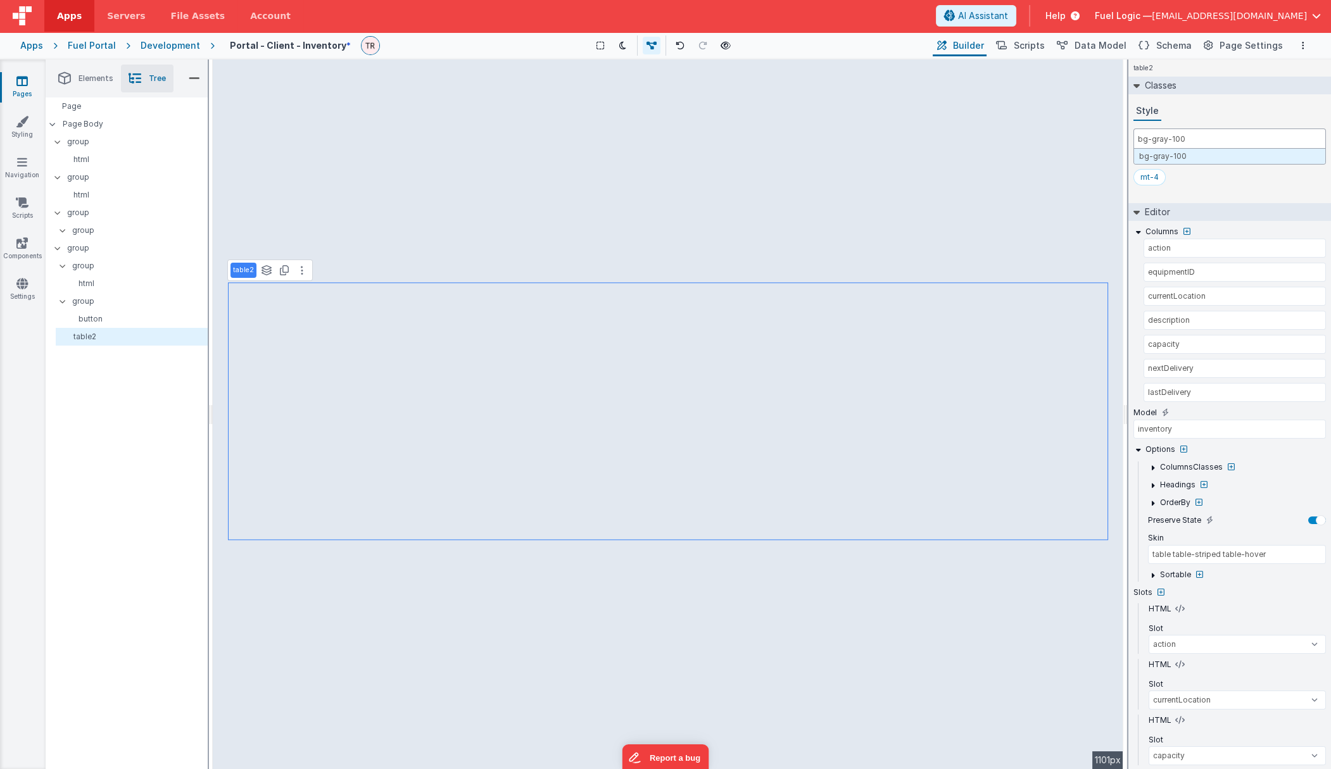
select select
type input "bg-gray-10"
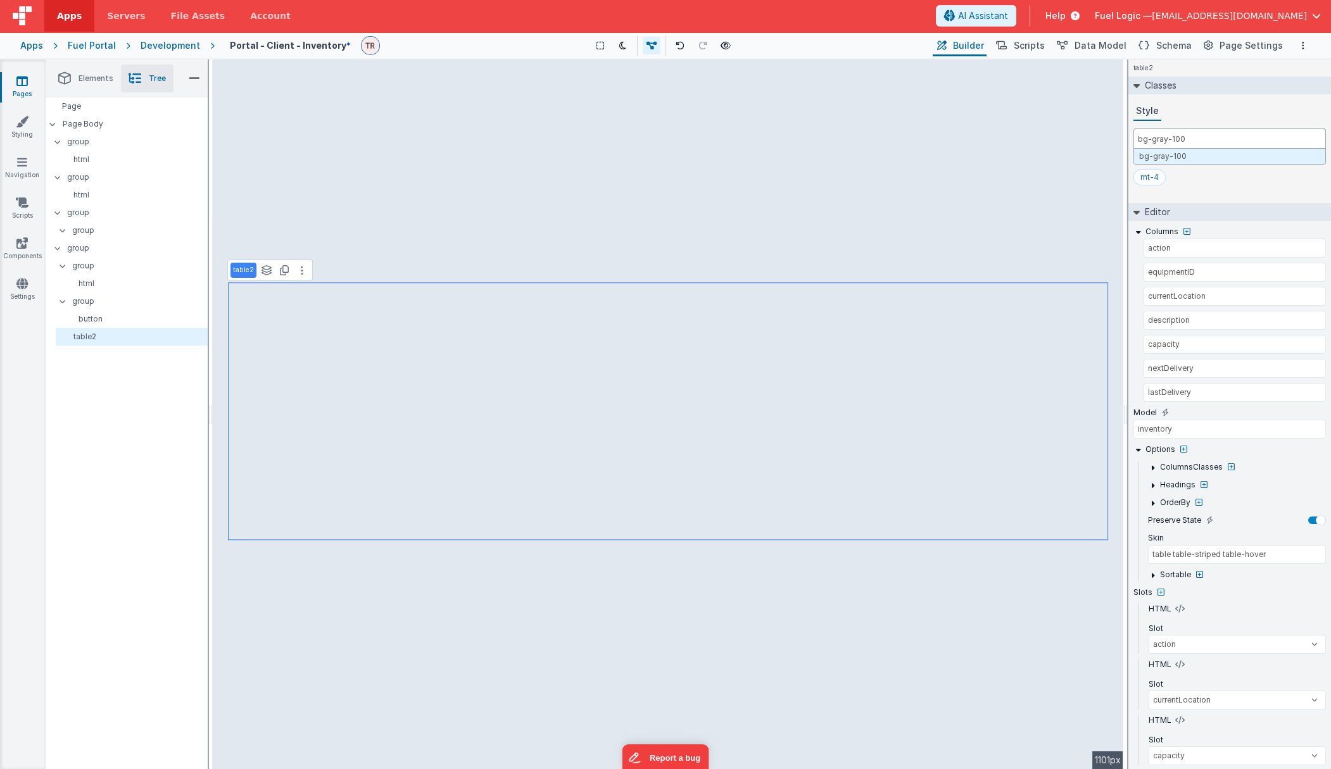
select select
type input "bg-gray-1"
select select
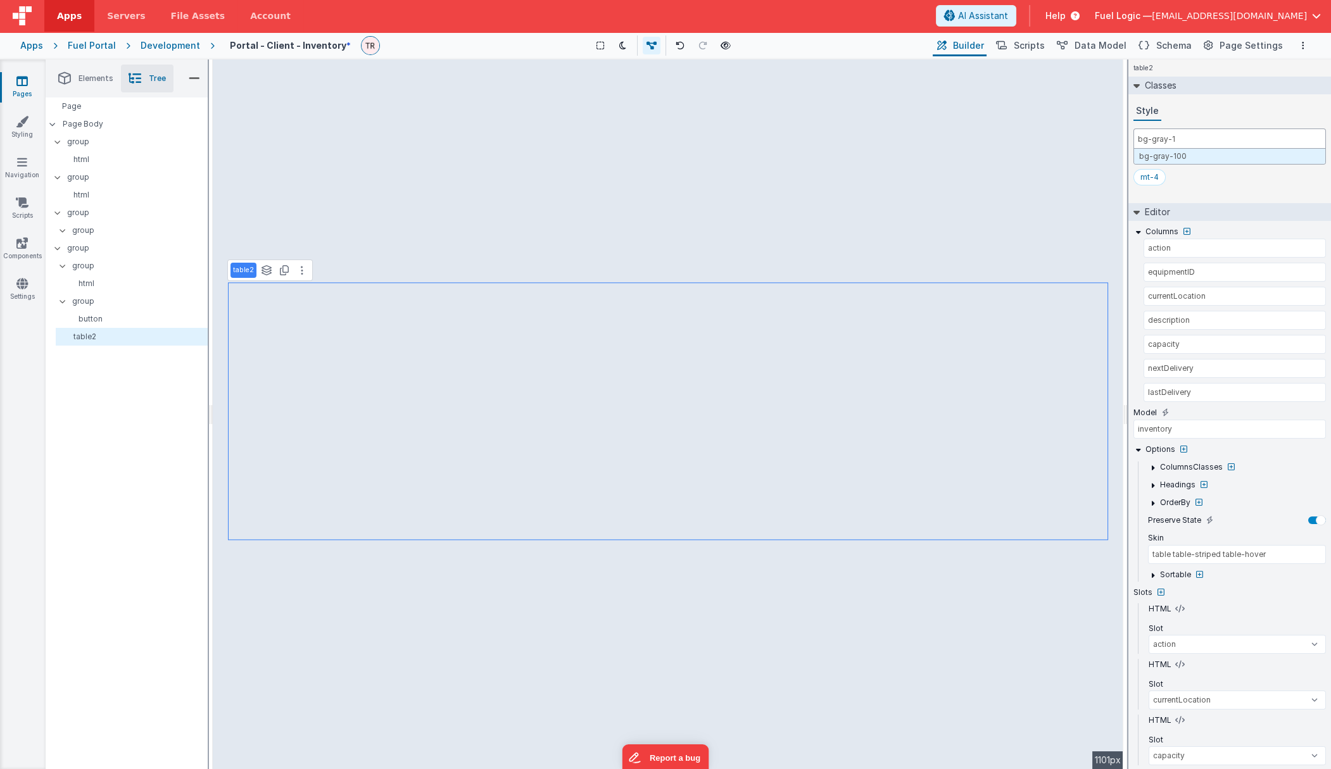
select select
type input "bg-gray-"
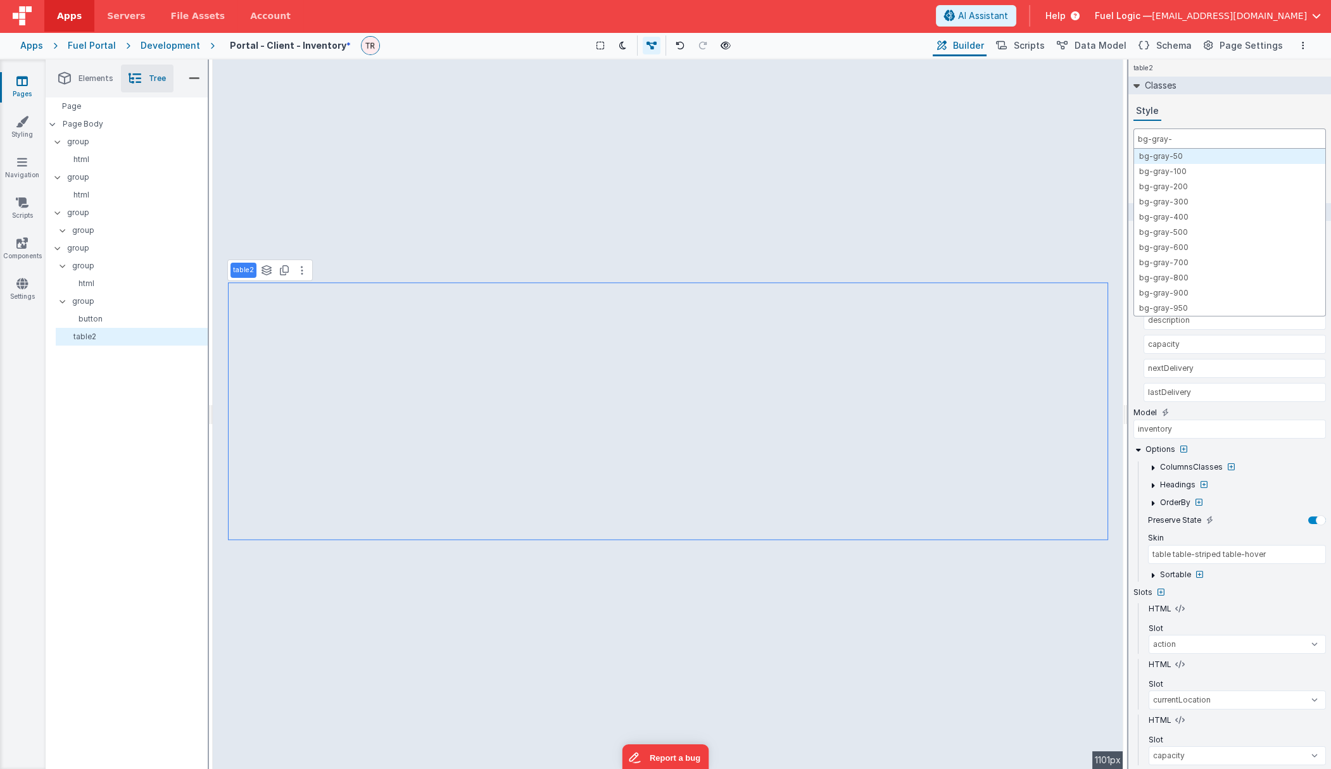
select select
type input "bg-gray-50"
select select
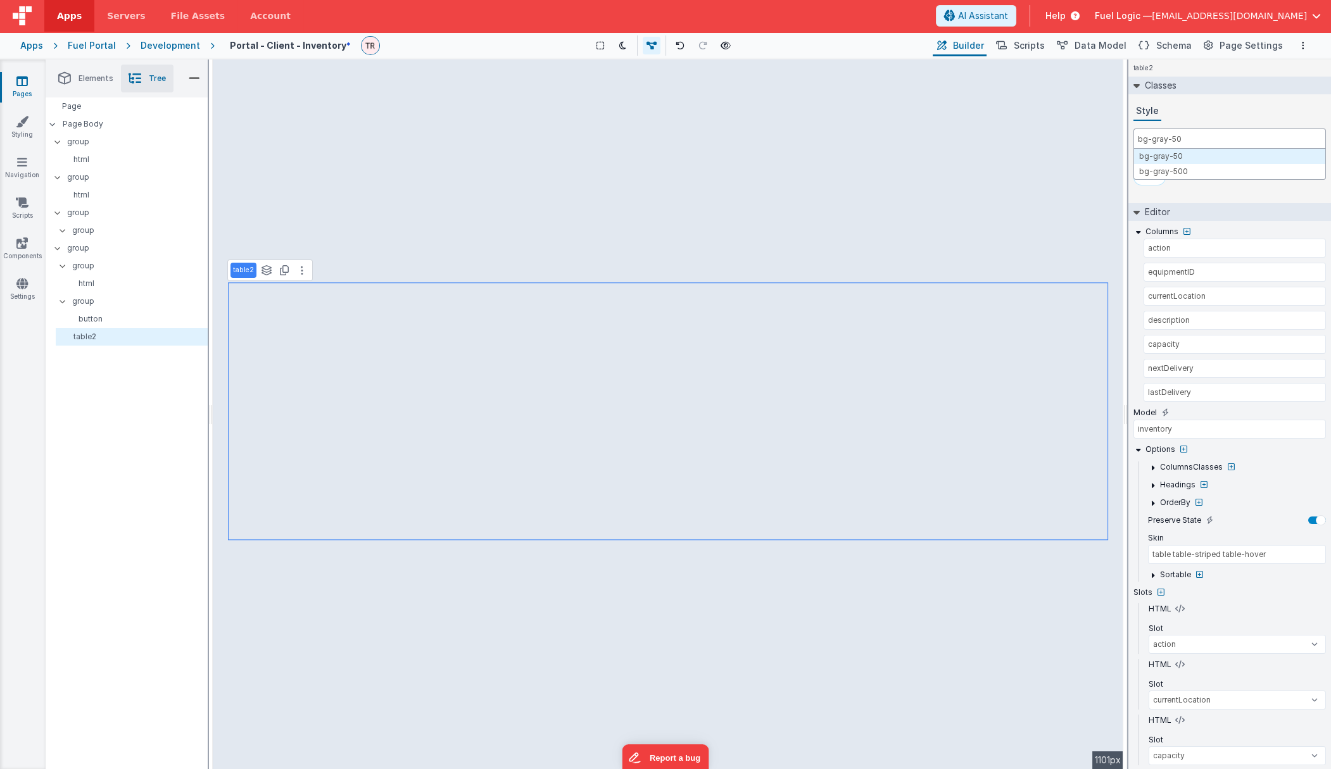
select select
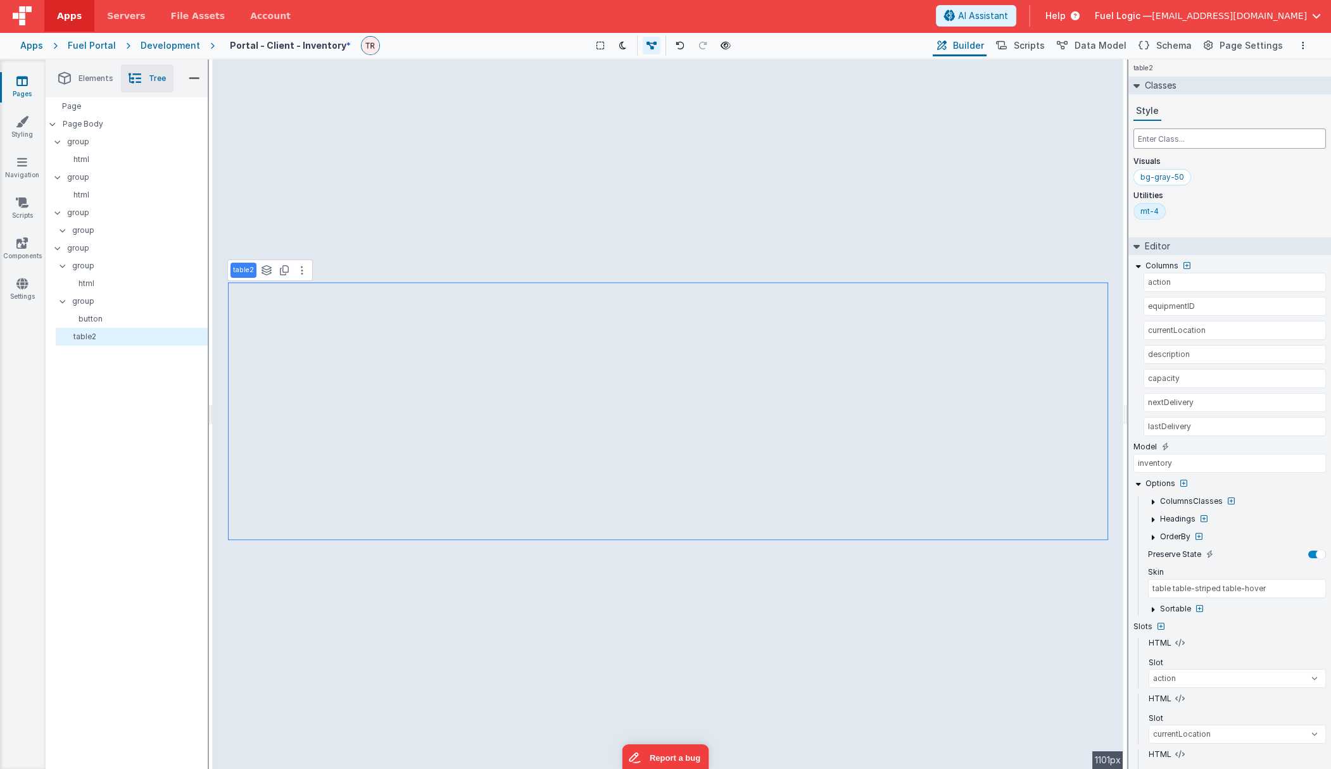
select select
type input "p"
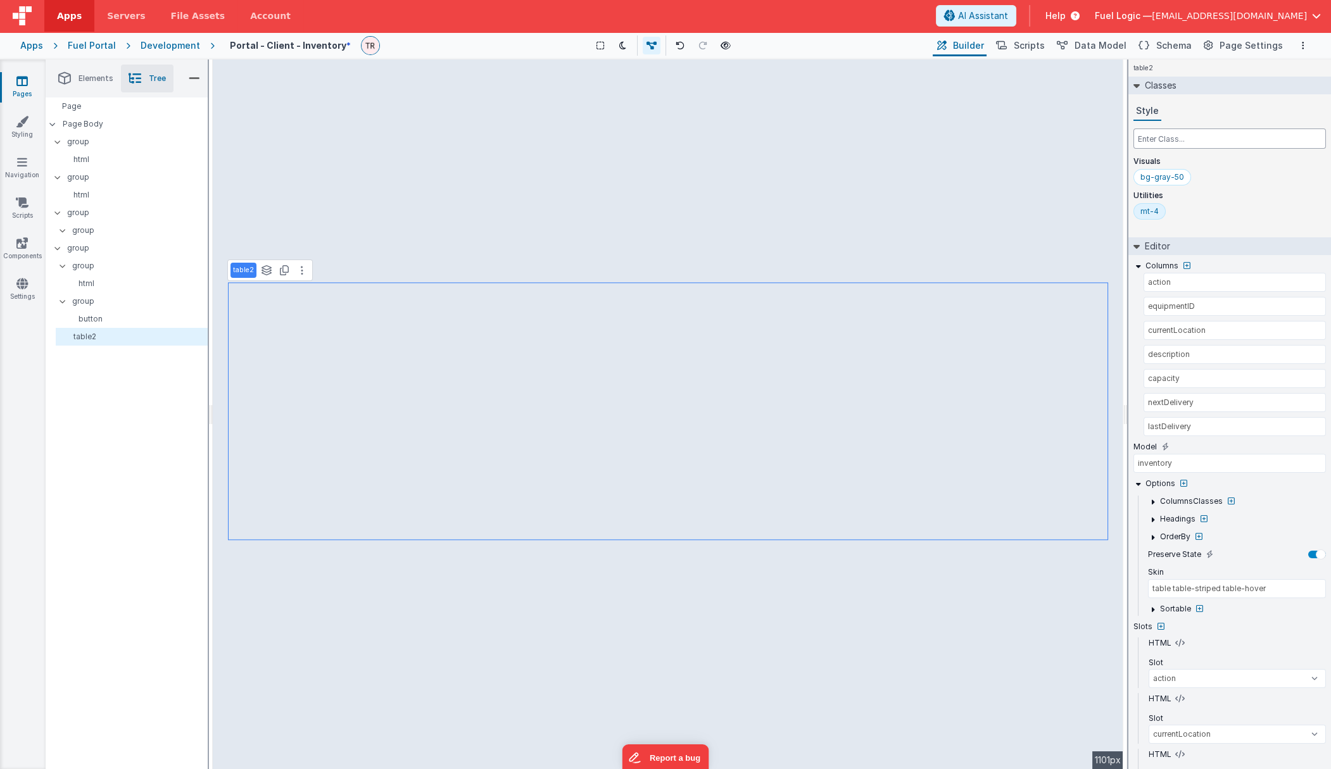
select select
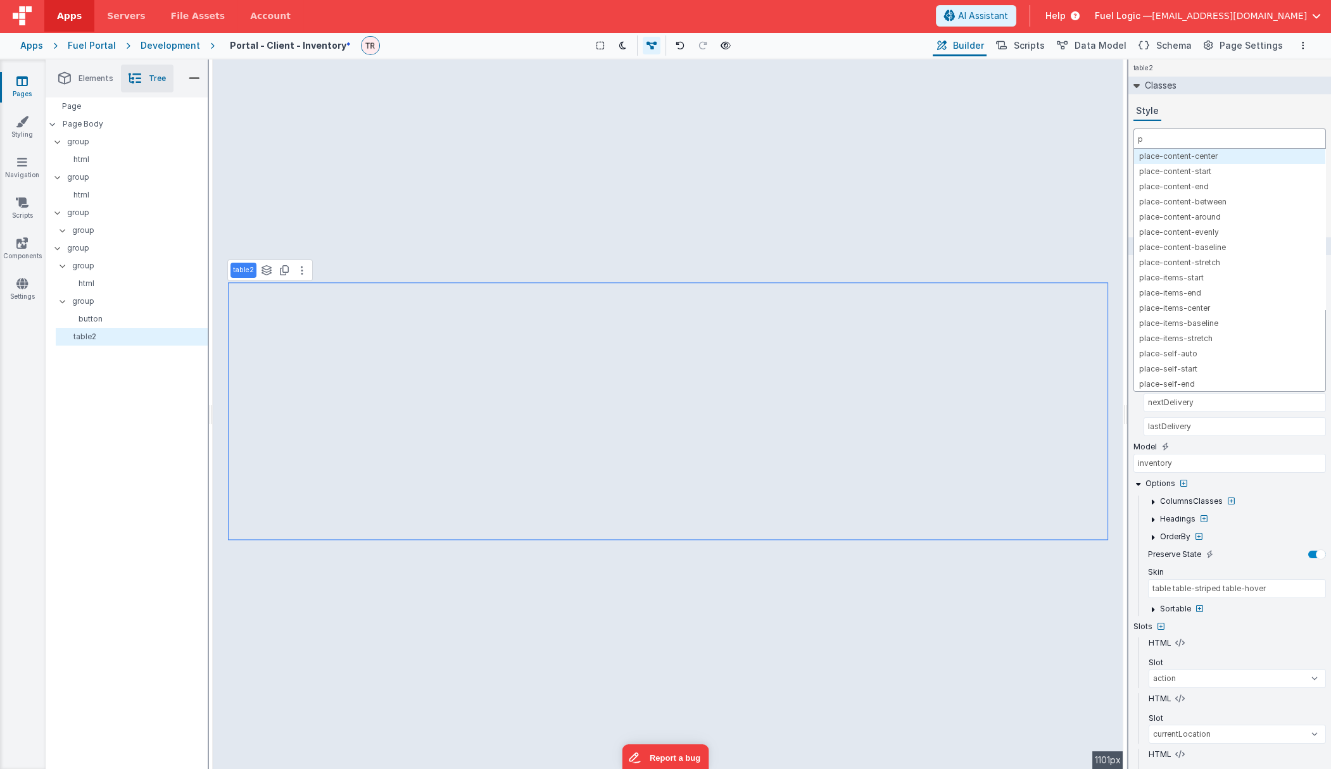
select select
type input "p-"
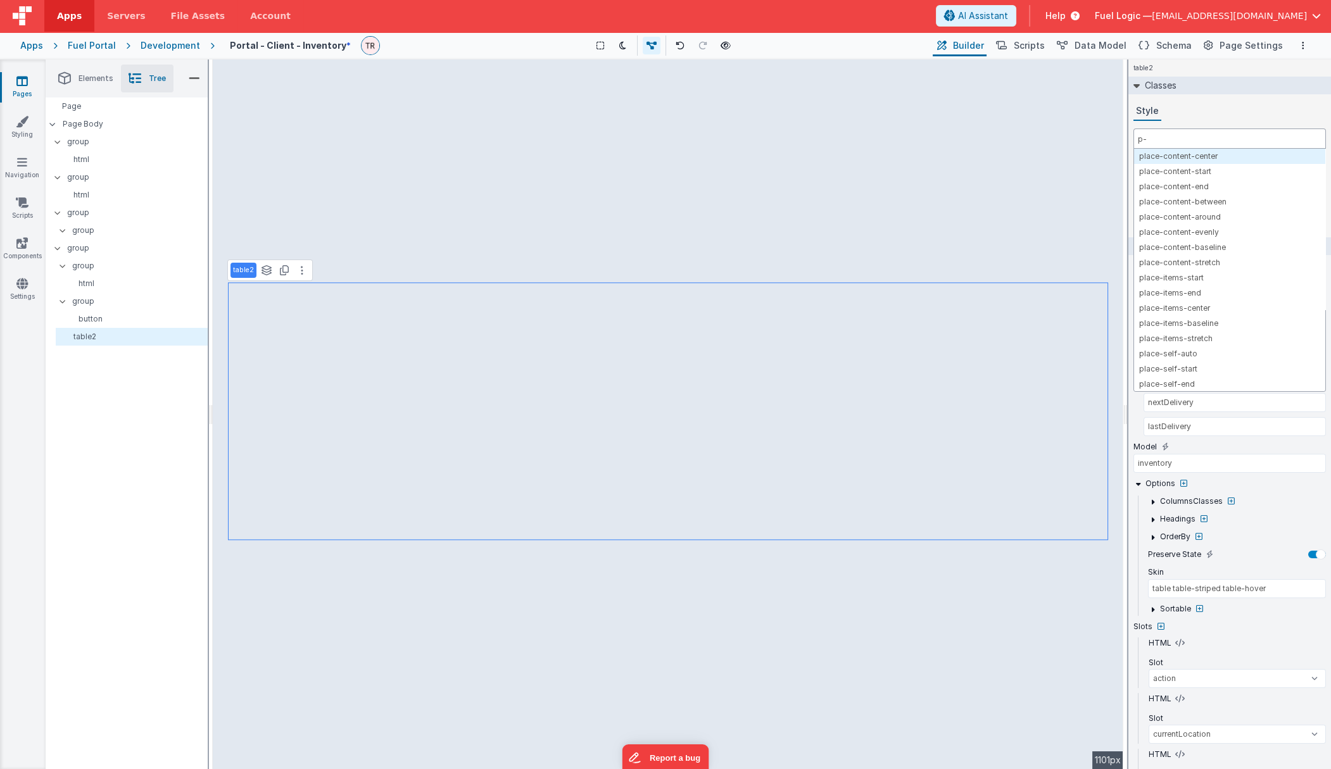
select select
type input "p-6"
select select
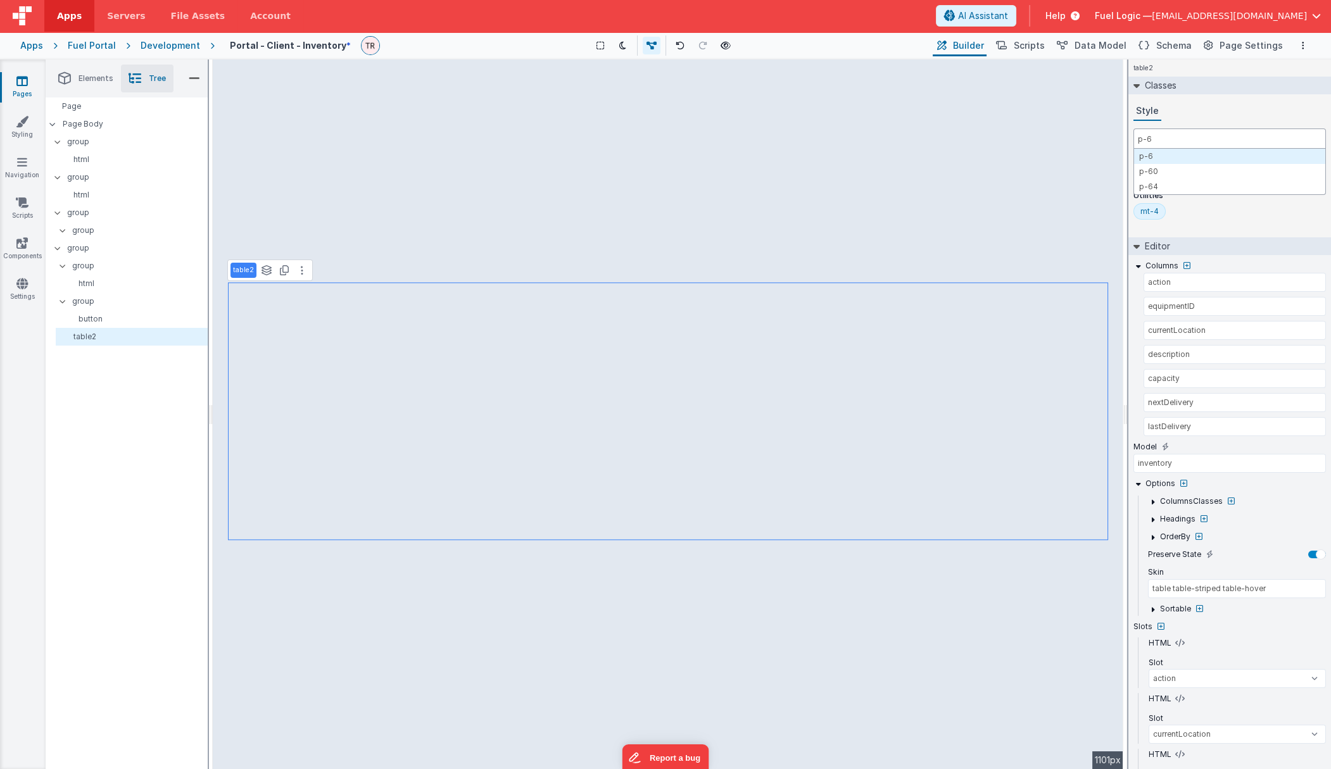
select select
type input "p-"
select select
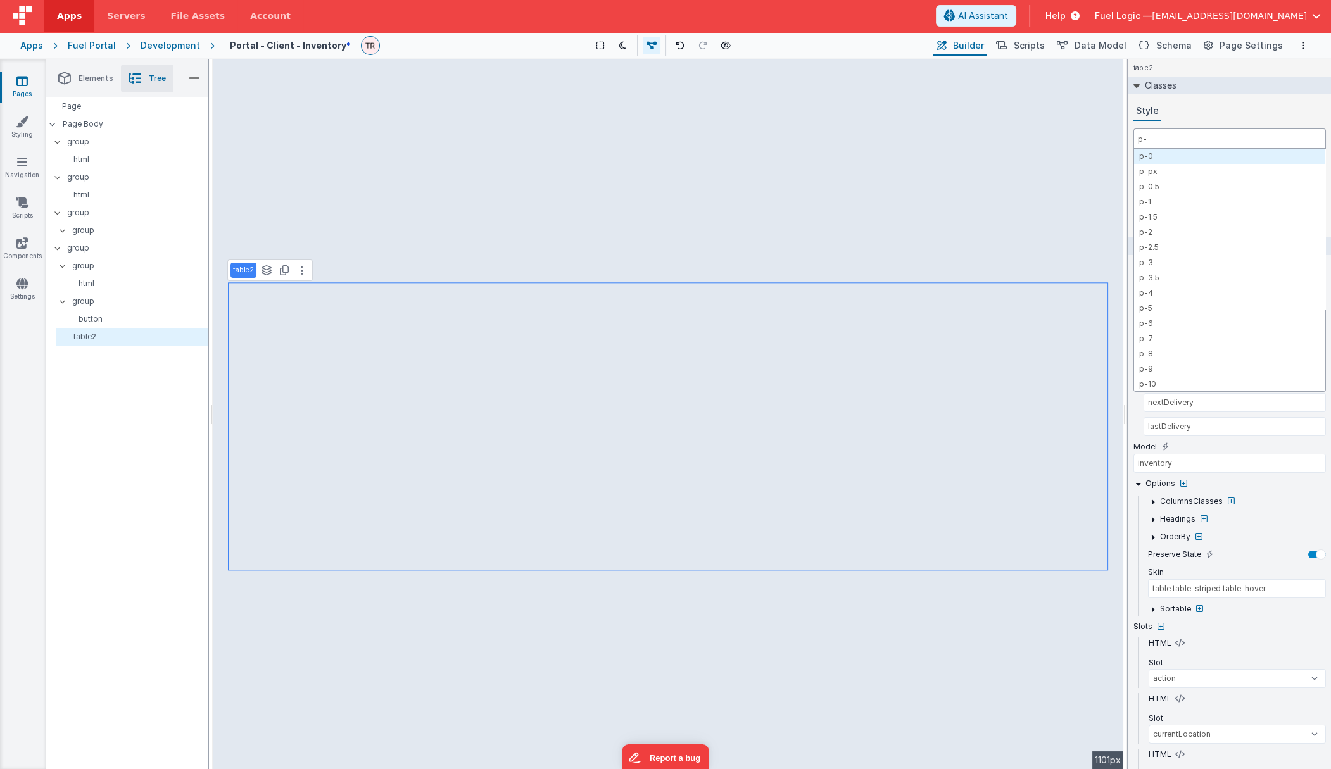
select select
type input "p-8"
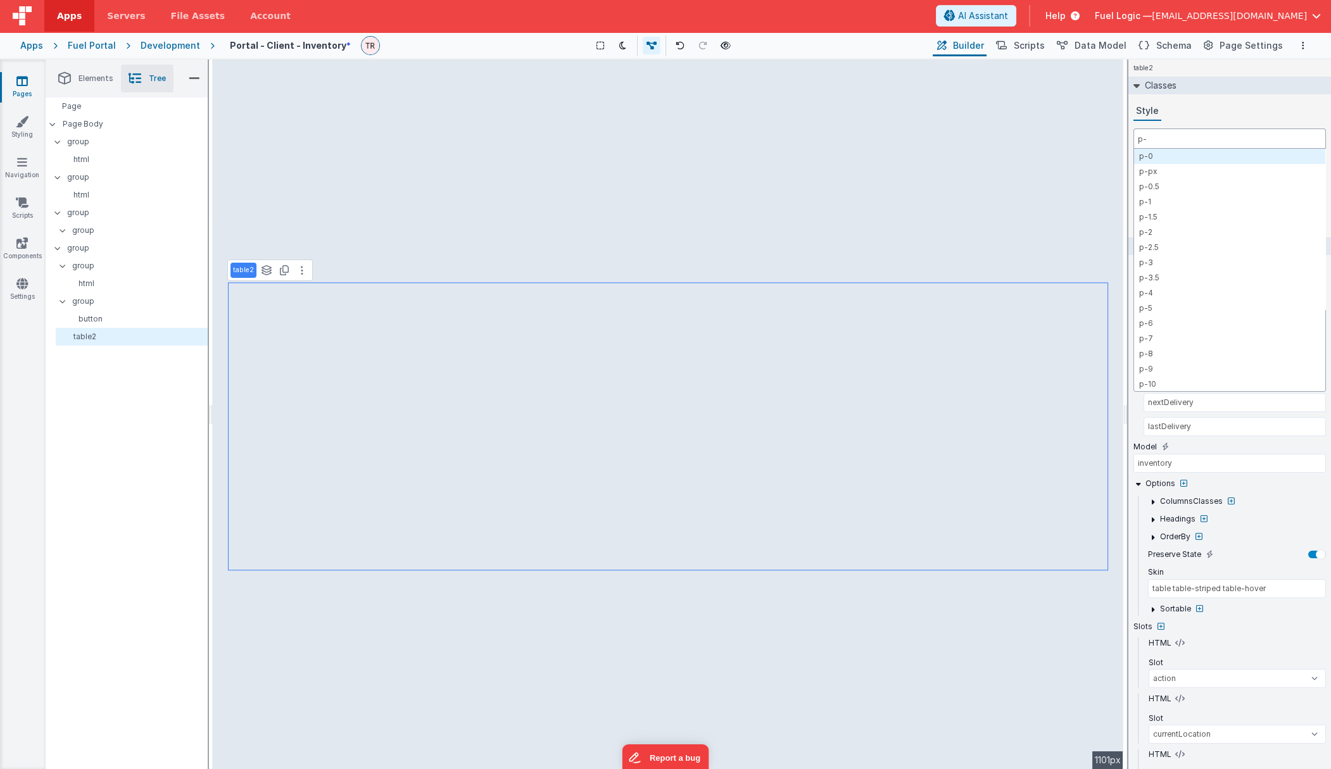
select select
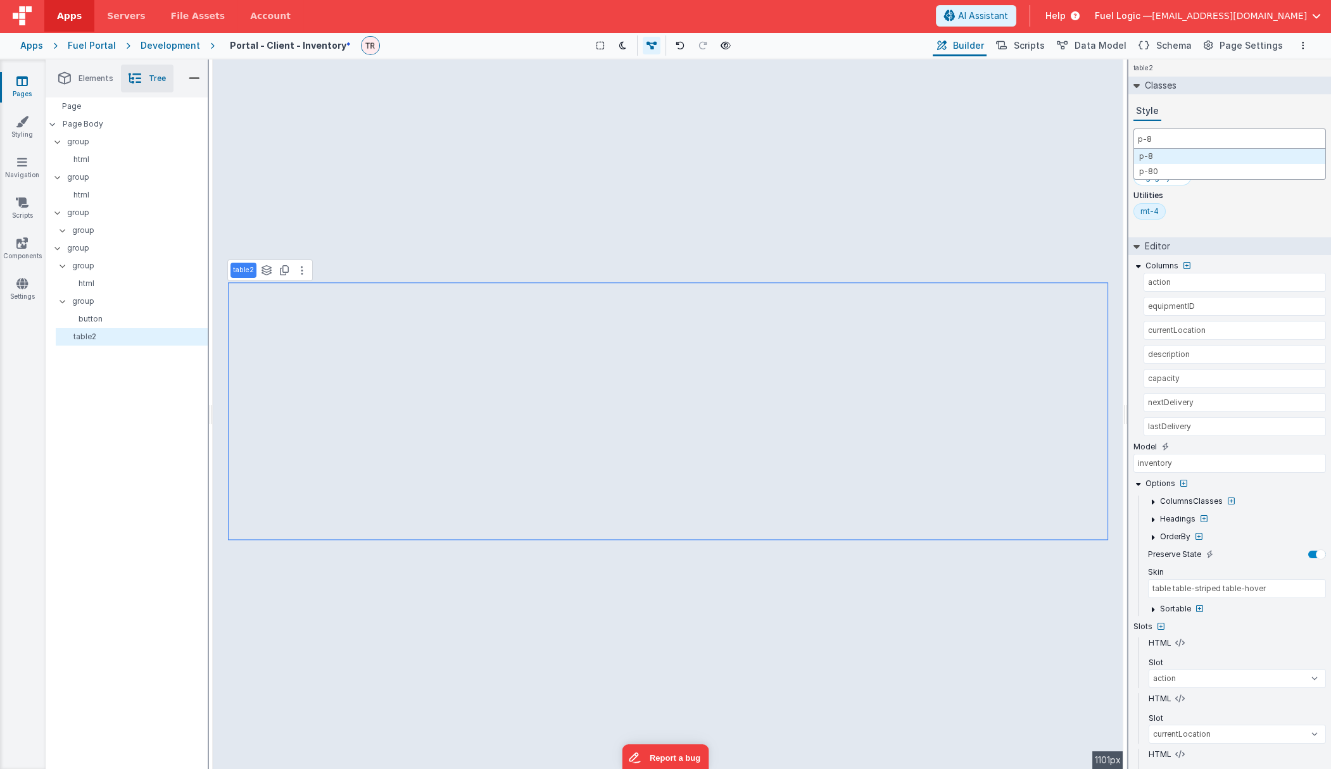
select select
type input "p-"
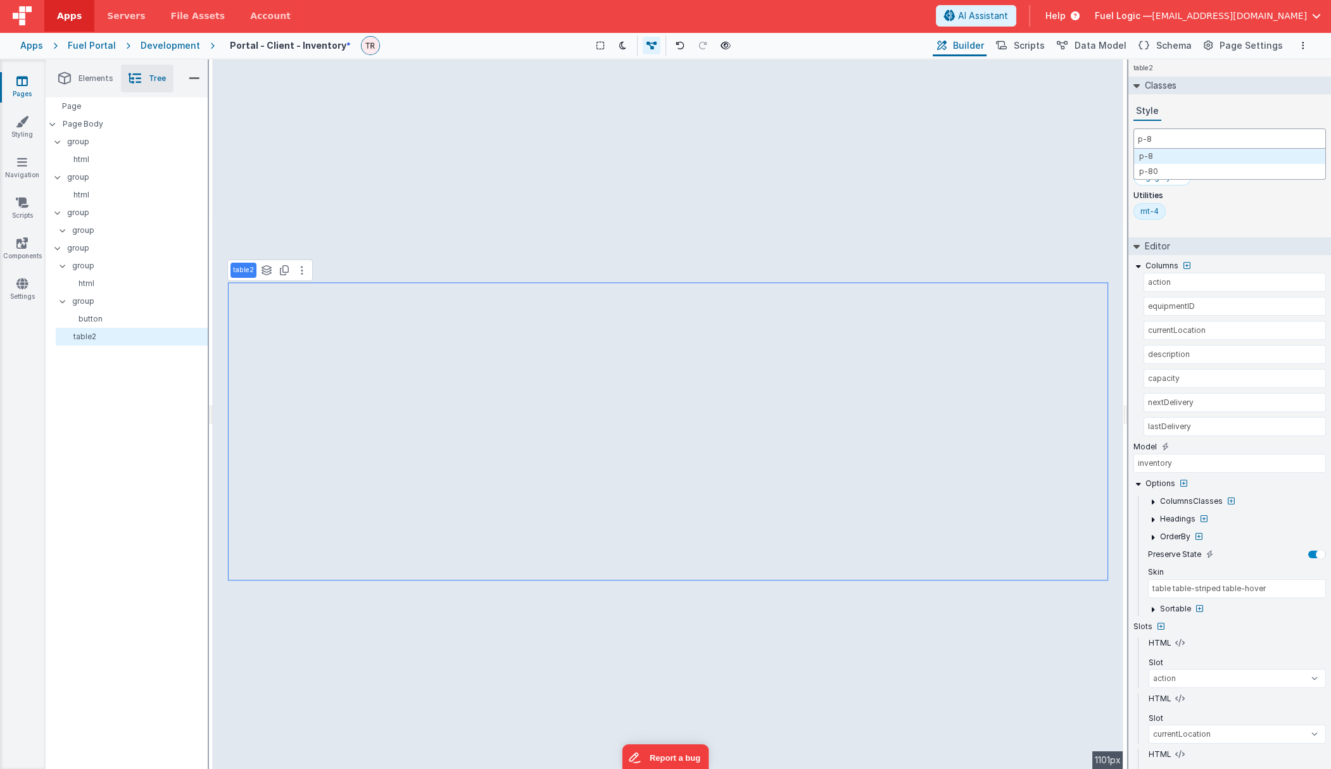
select select
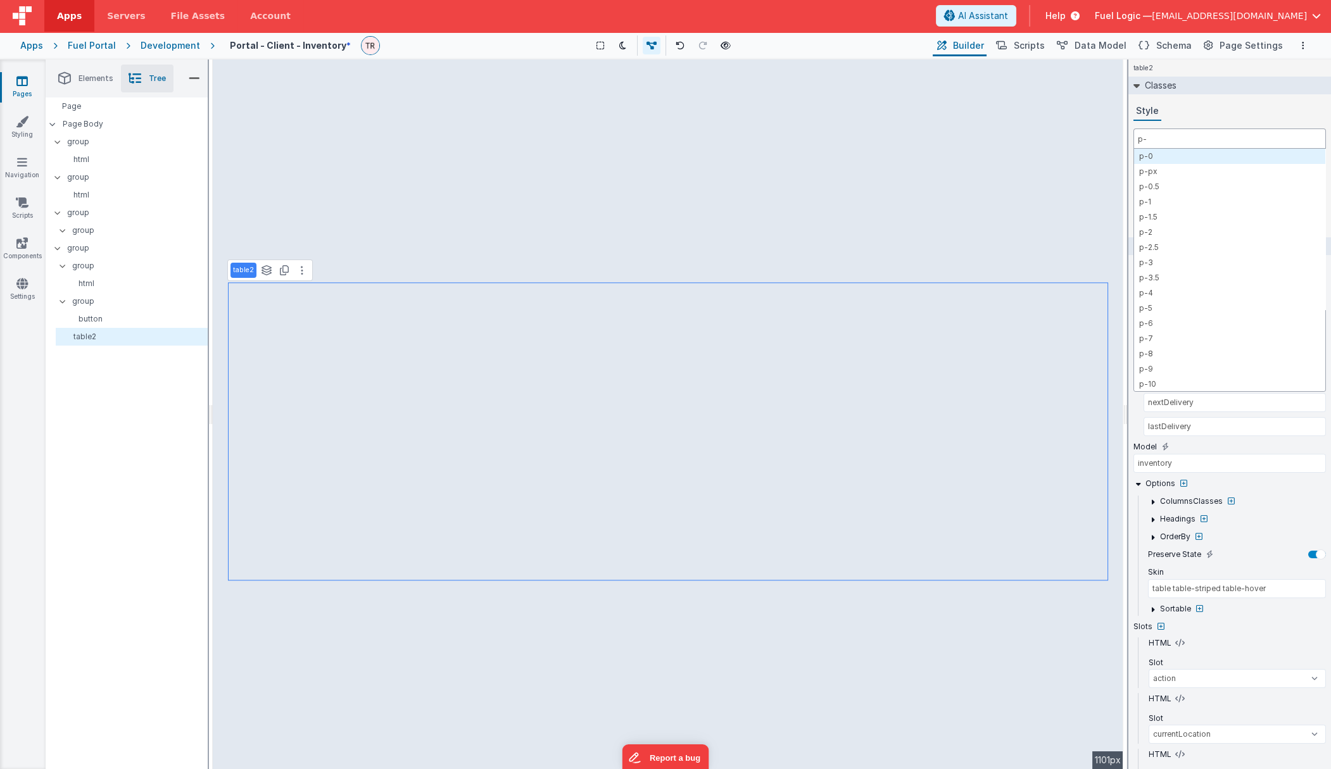
type input "p"
select select
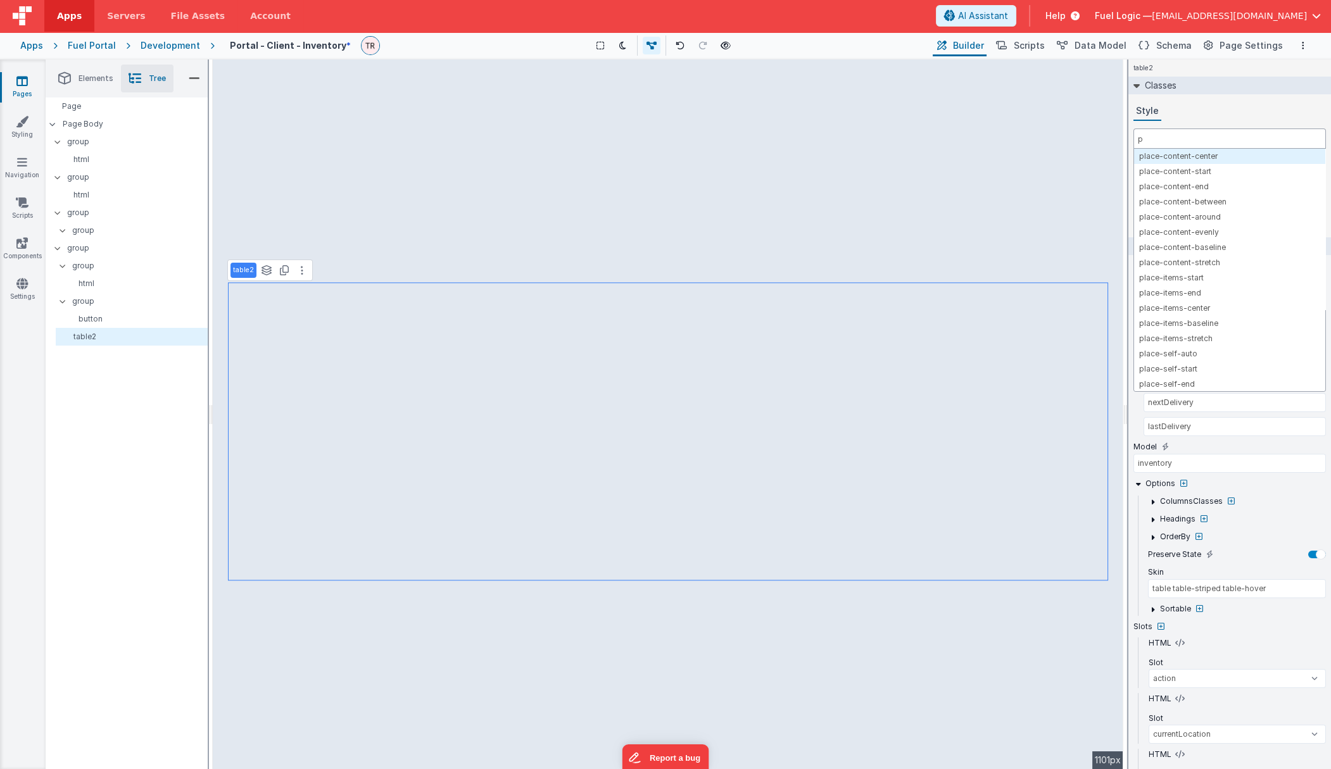
select select
type input "px"
select select
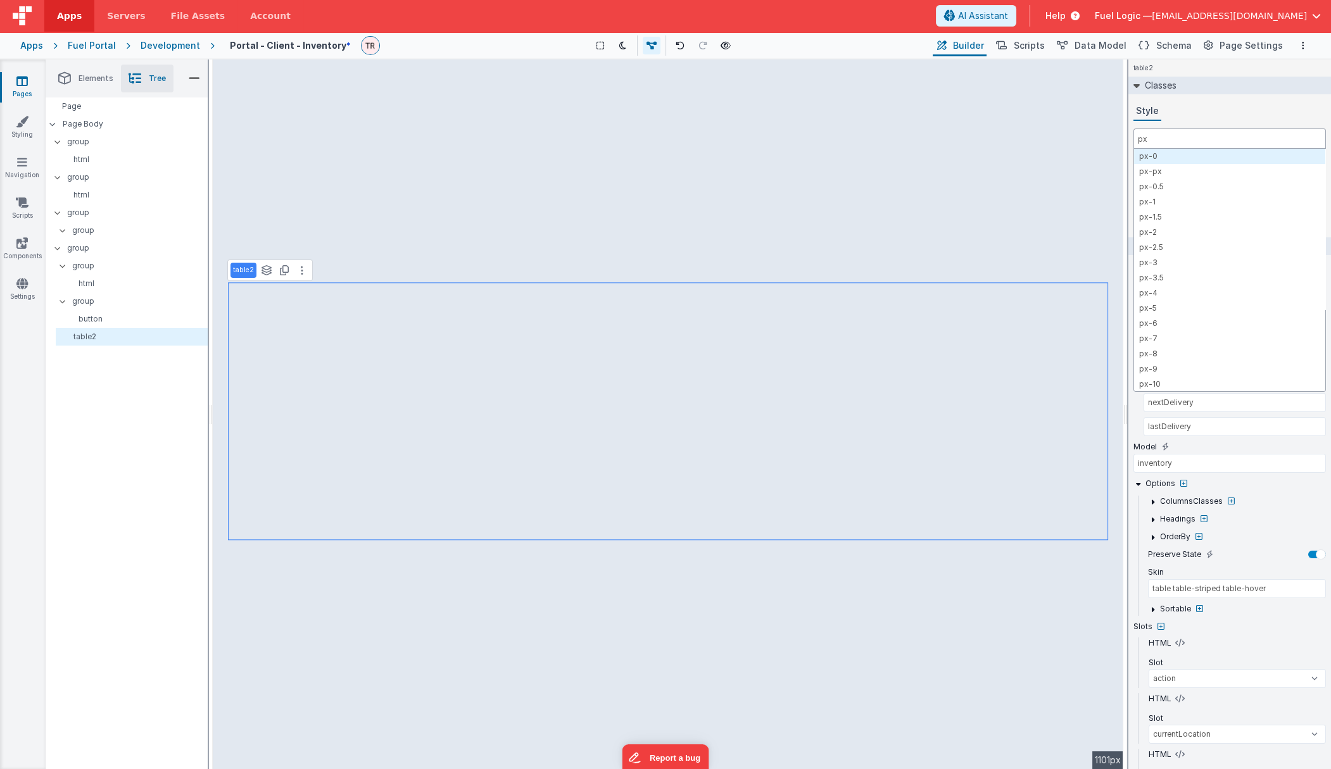
select select
type input "px-"
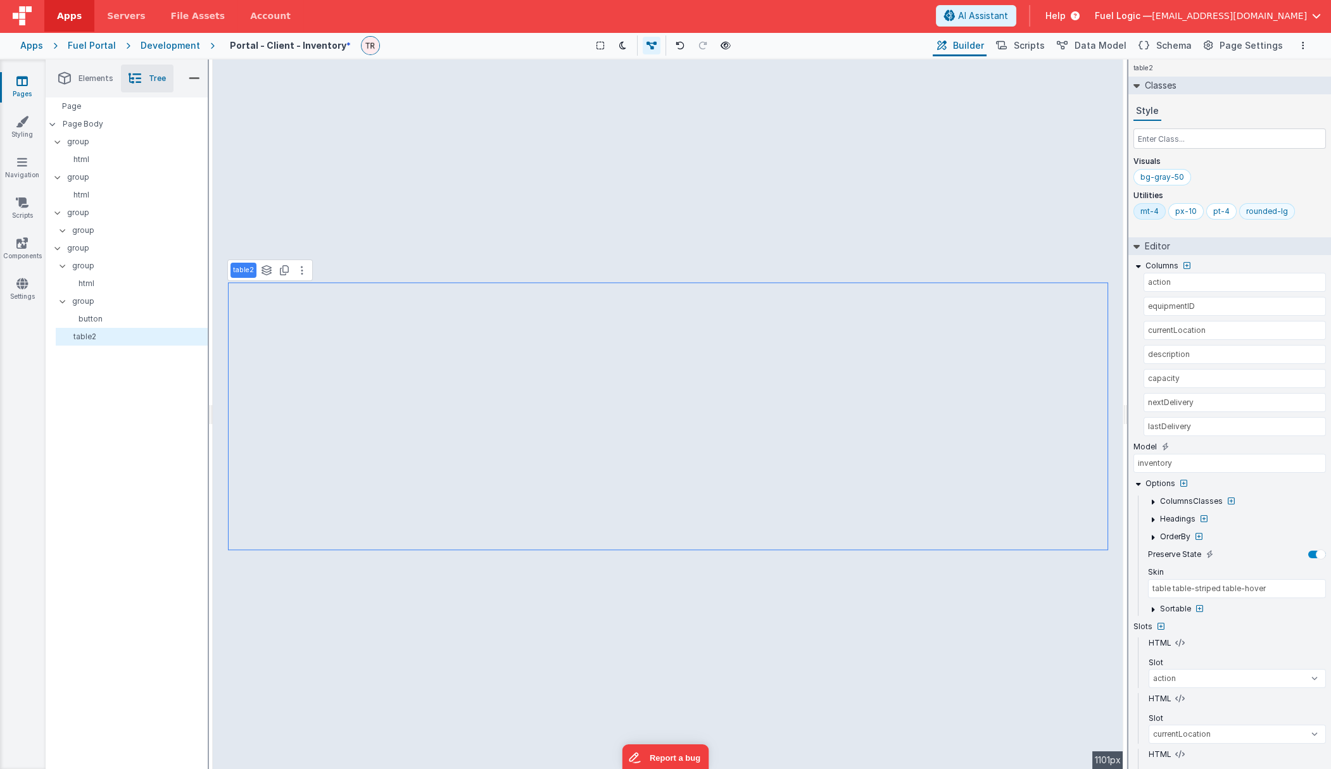
click at [1116, 213] on div "rounded-lg" at bounding box center [1267, 211] width 42 height 10
click at [1116, 136] on input "text" at bounding box center [1229, 139] width 192 height 20
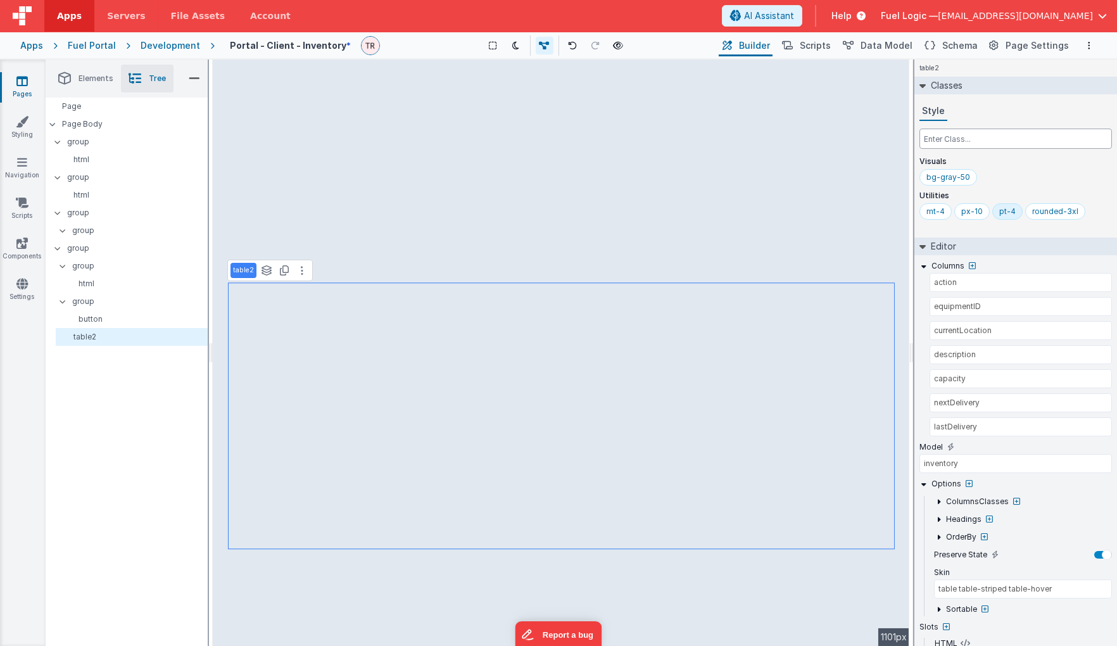
click at [957, 140] on input "text" at bounding box center [1015, 139] width 192 height 20
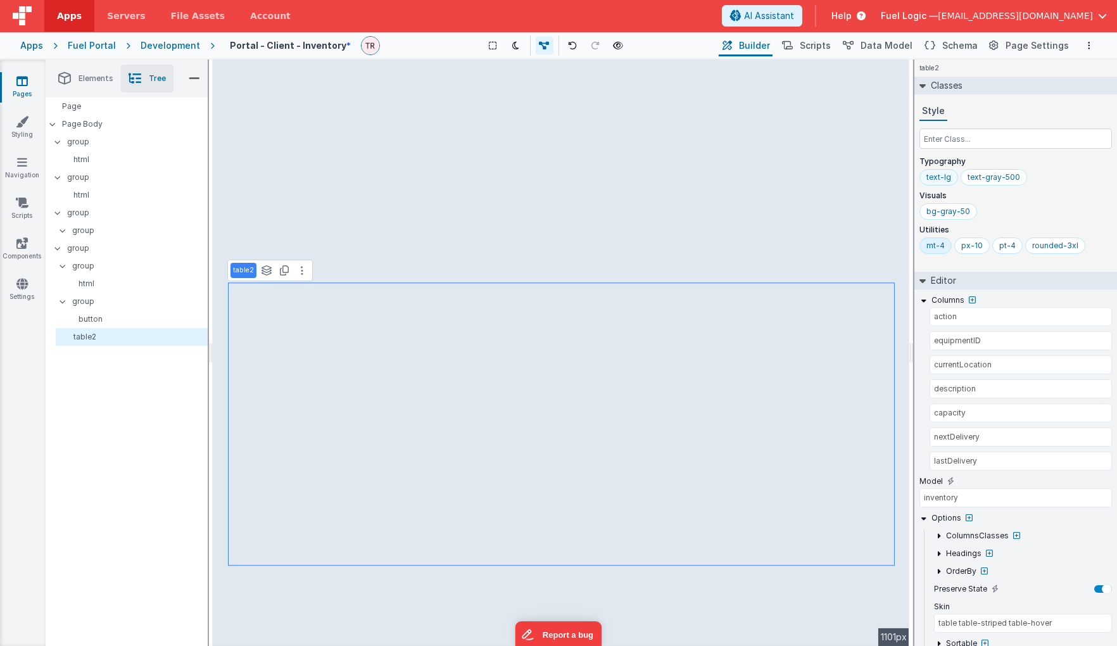
click at [945, 182] on div "text-lg" at bounding box center [938, 177] width 25 height 10
click at [939, 144] on input "text" at bounding box center [1015, 139] width 192 height 20
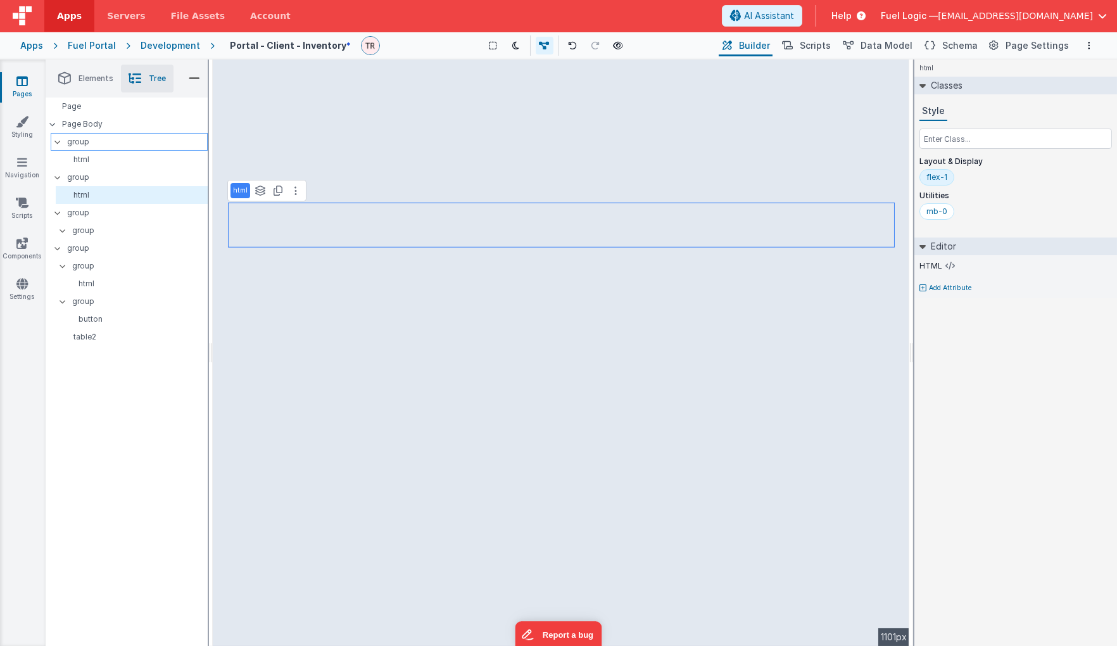
click at [110, 143] on p "group" at bounding box center [137, 142] width 140 height 14
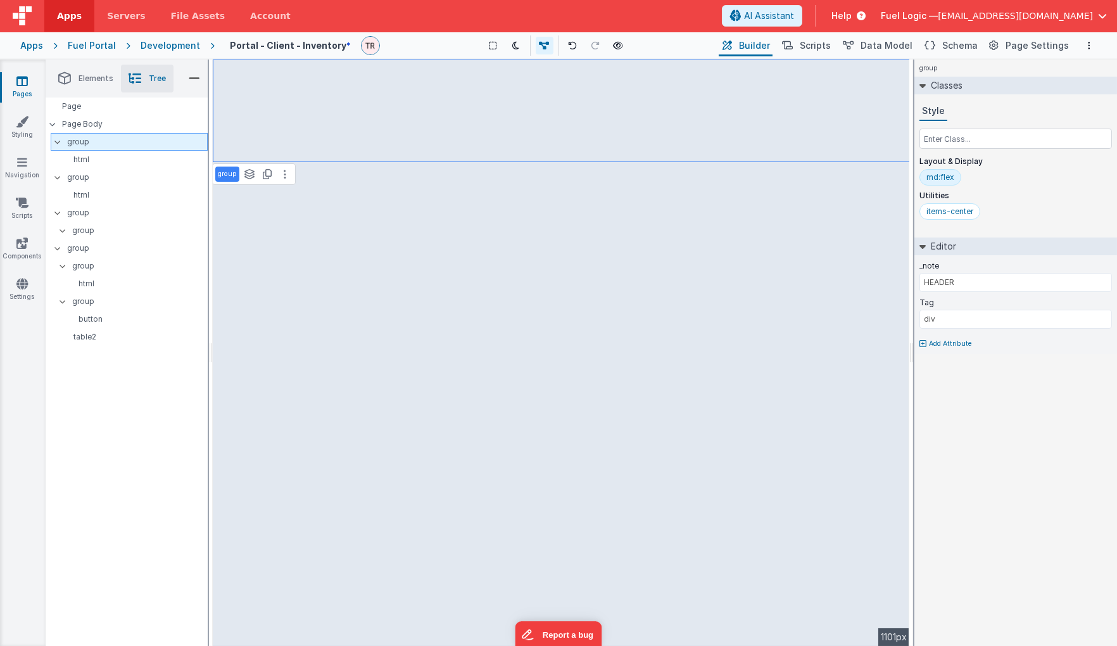
click at [110, 143] on p "group" at bounding box center [137, 142] width 140 height 14
click at [285, 175] on icon at bounding box center [285, 174] width 3 height 10
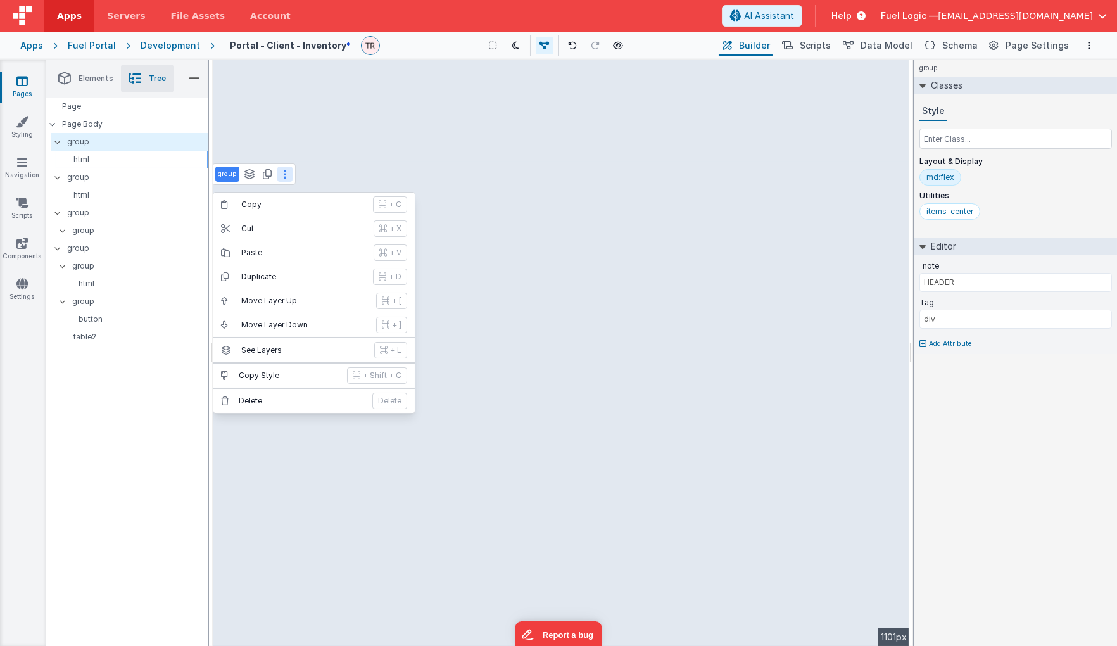
click at [143, 156] on p "html" at bounding box center [134, 159] width 146 height 10
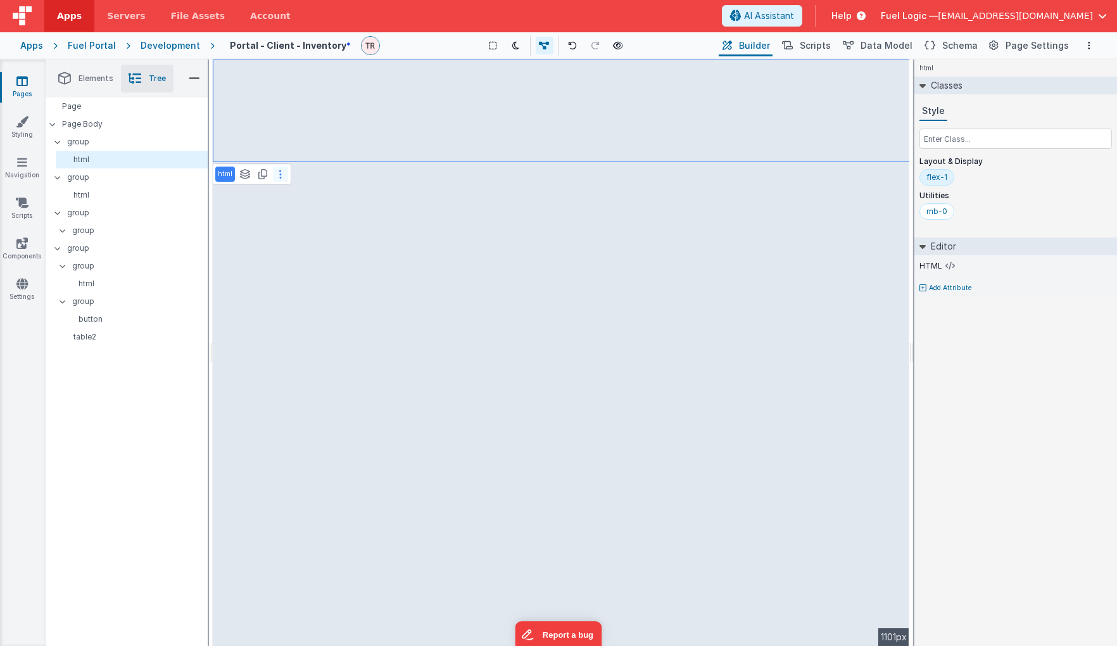
click at [281, 180] on button at bounding box center [280, 174] width 15 height 15
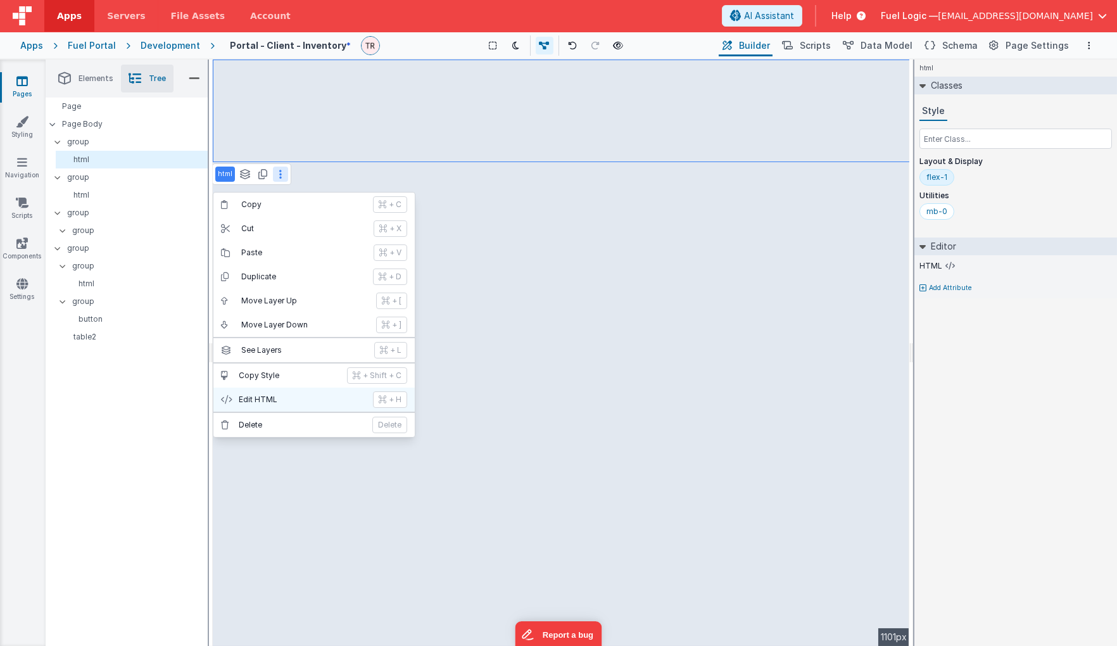
click at [271, 394] on p "Edit HTML" at bounding box center [302, 399] width 127 height 10
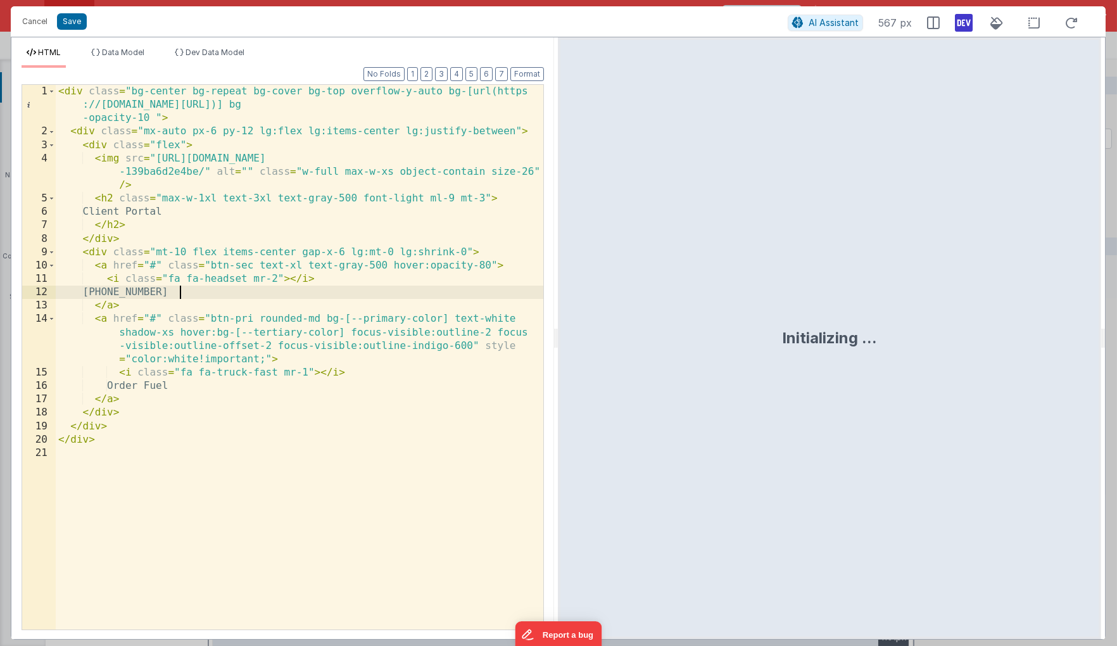
click at [367, 294] on div "< div class = "bg-center bg-repeat bg-cover bg-top overflow-y-auto bg-[url(http…" at bounding box center [300, 384] width 488 height 598
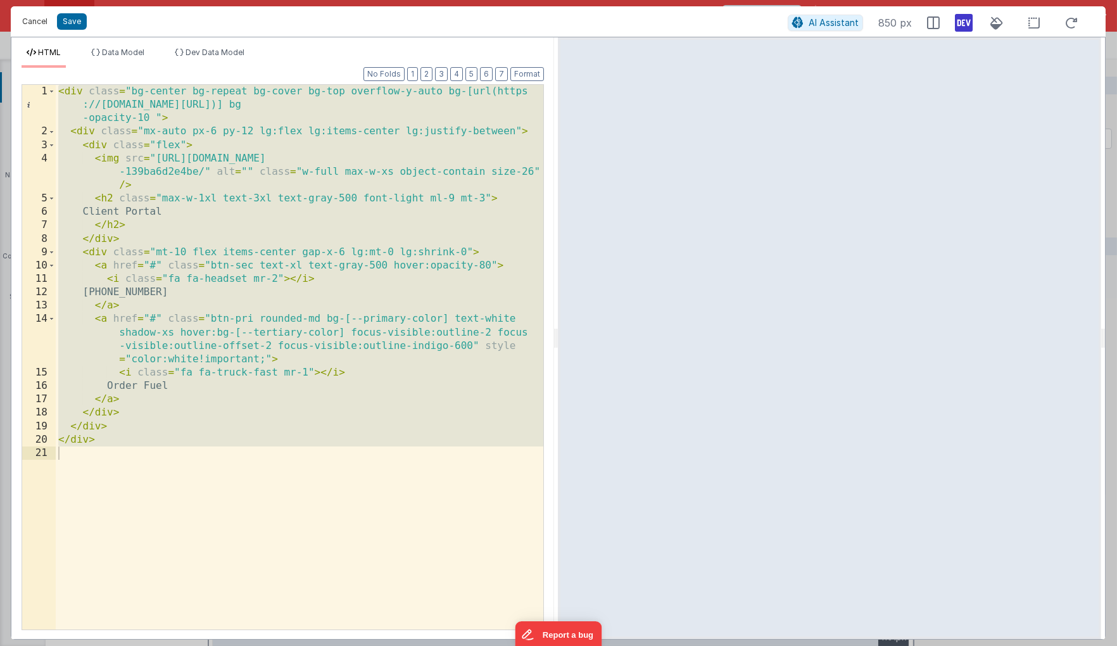
click at [32, 26] on button "Cancel" at bounding box center [35, 22] width 38 height 18
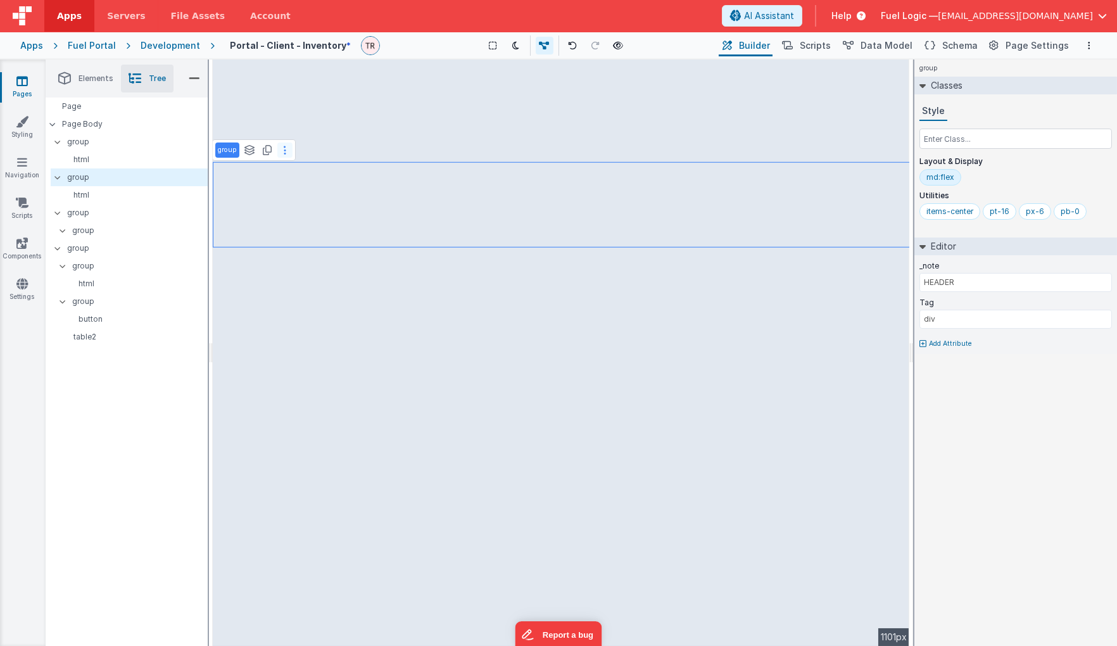
click at [284, 149] on icon at bounding box center [285, 150] width 3 height 10
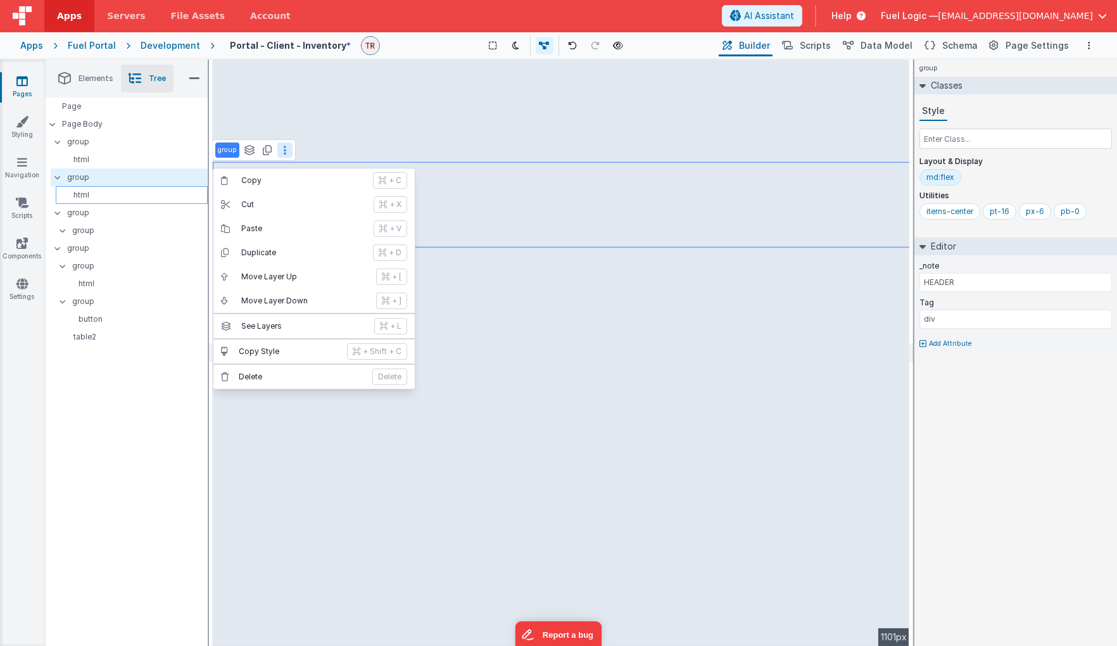
click at [139, 194] on p "html" at bounding box center [134, 195] width 146 height 10
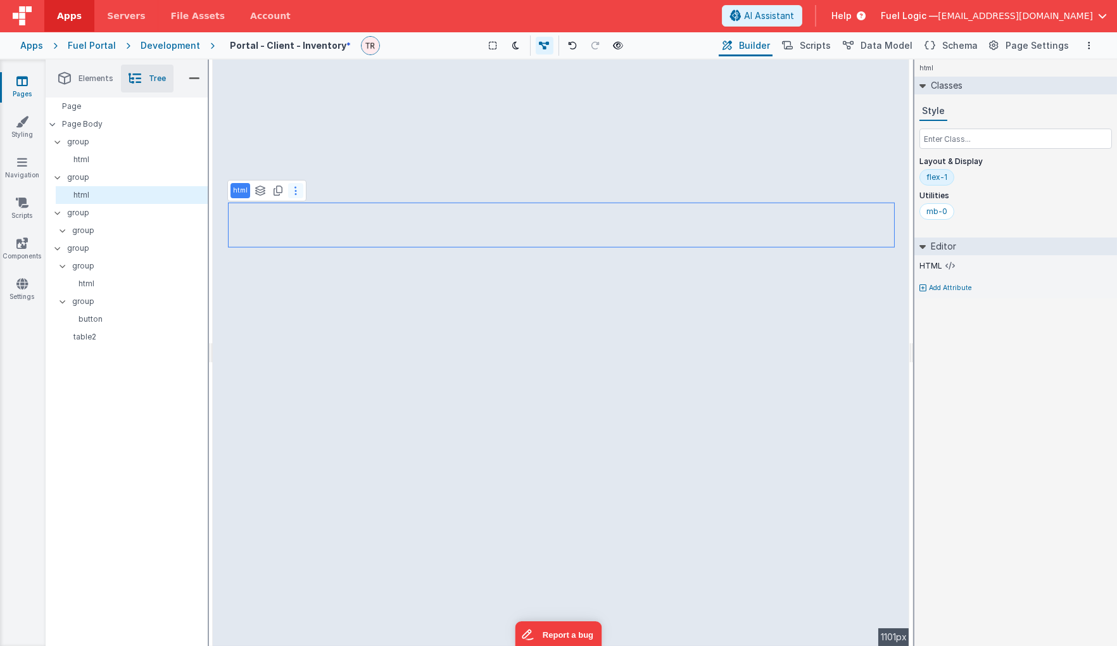
click at [294, 195] on icon at bounding box center [295, 191] width 3 height 10
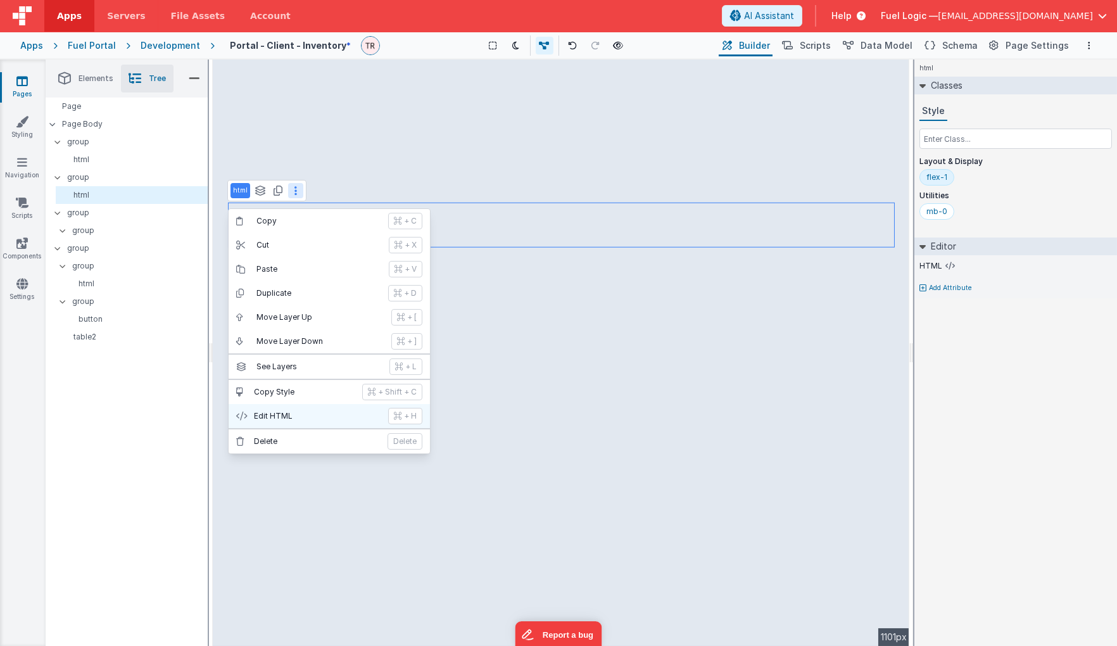
click at [294, 411] on p "Edit HTML" at bounding box center [317, 416] width 127 height 10
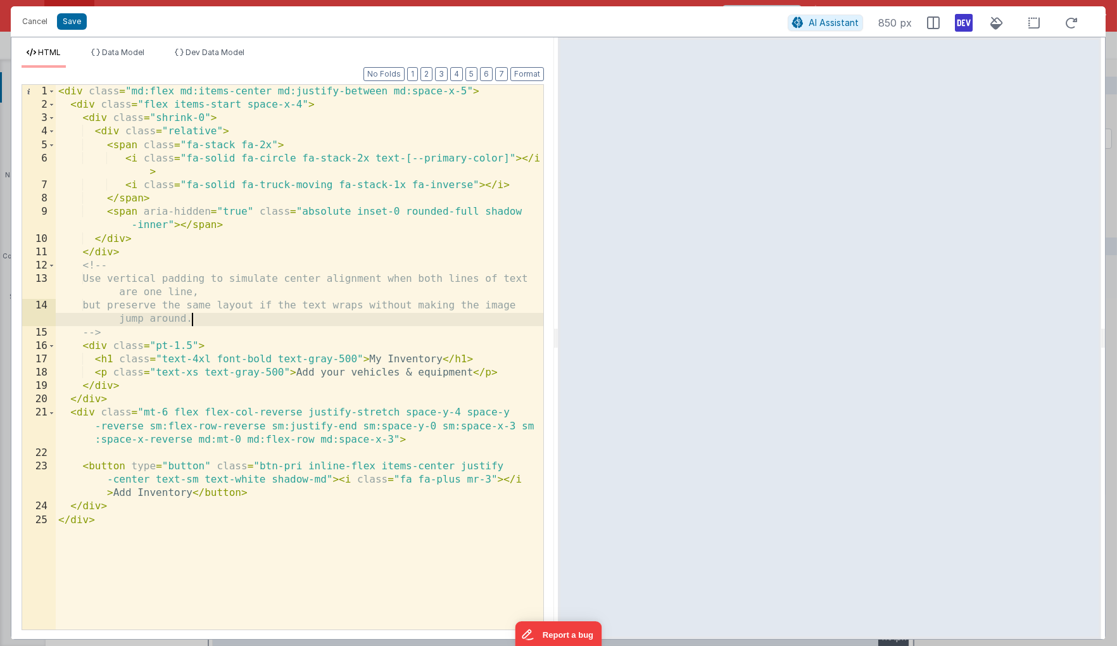
click at [329, 324] on div "< div class = "md:flex md:items-center md:justify-between md:space-x-5" > < div…" at bounding box center [300, 370] width 488 height 571
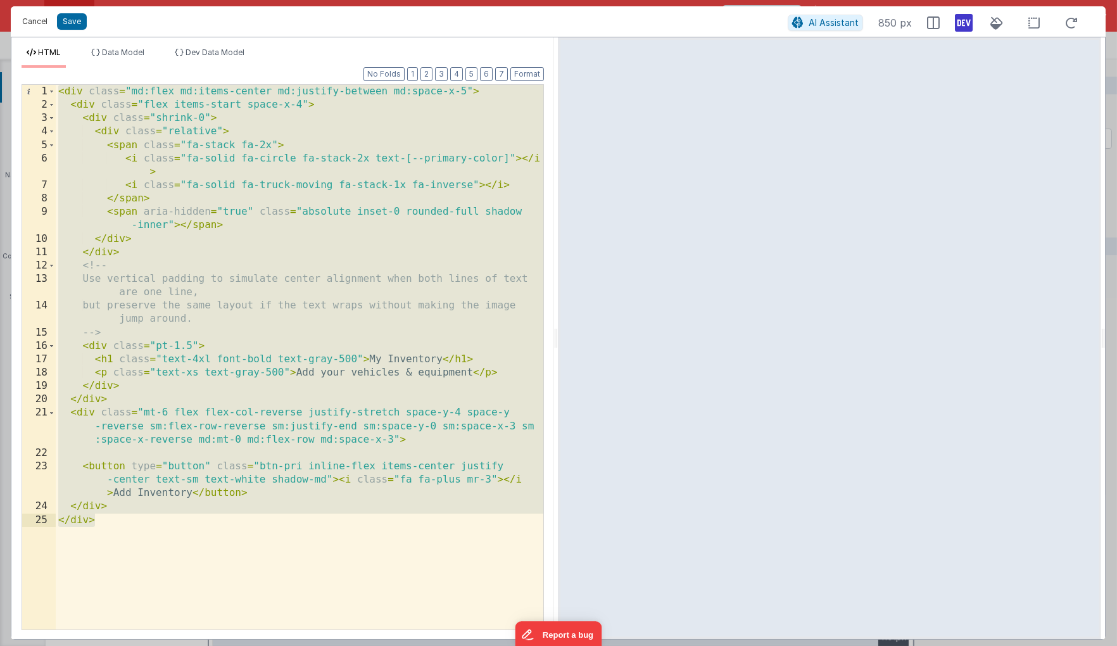
click at [31, 27] on button "Cancel" at bounding box center [35, 22] width 38 height 18
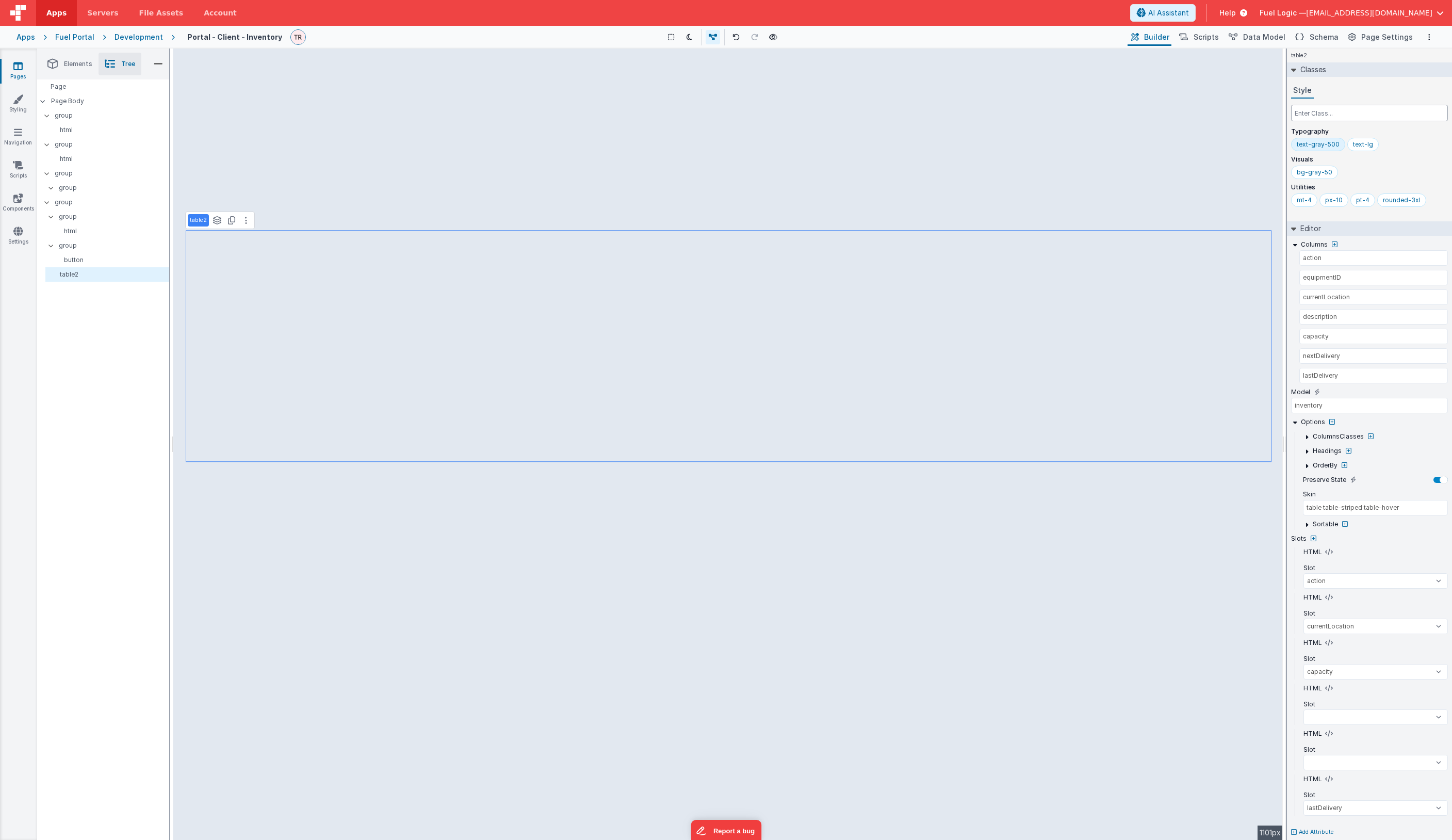
click at [909, 116] on input "text" at bounding box center [1370, 113] width 156 height 16
click at [909, 244] on div "justify-center" at bounding box center [1317, 245] width 40 height 8
click at [909, 146] on div "max-w-7xl" at bounding box center [1313, 144] width 33 height 8
click at [909, 112] on input "text" at bounding box center [1370, 113] width 156 height 16
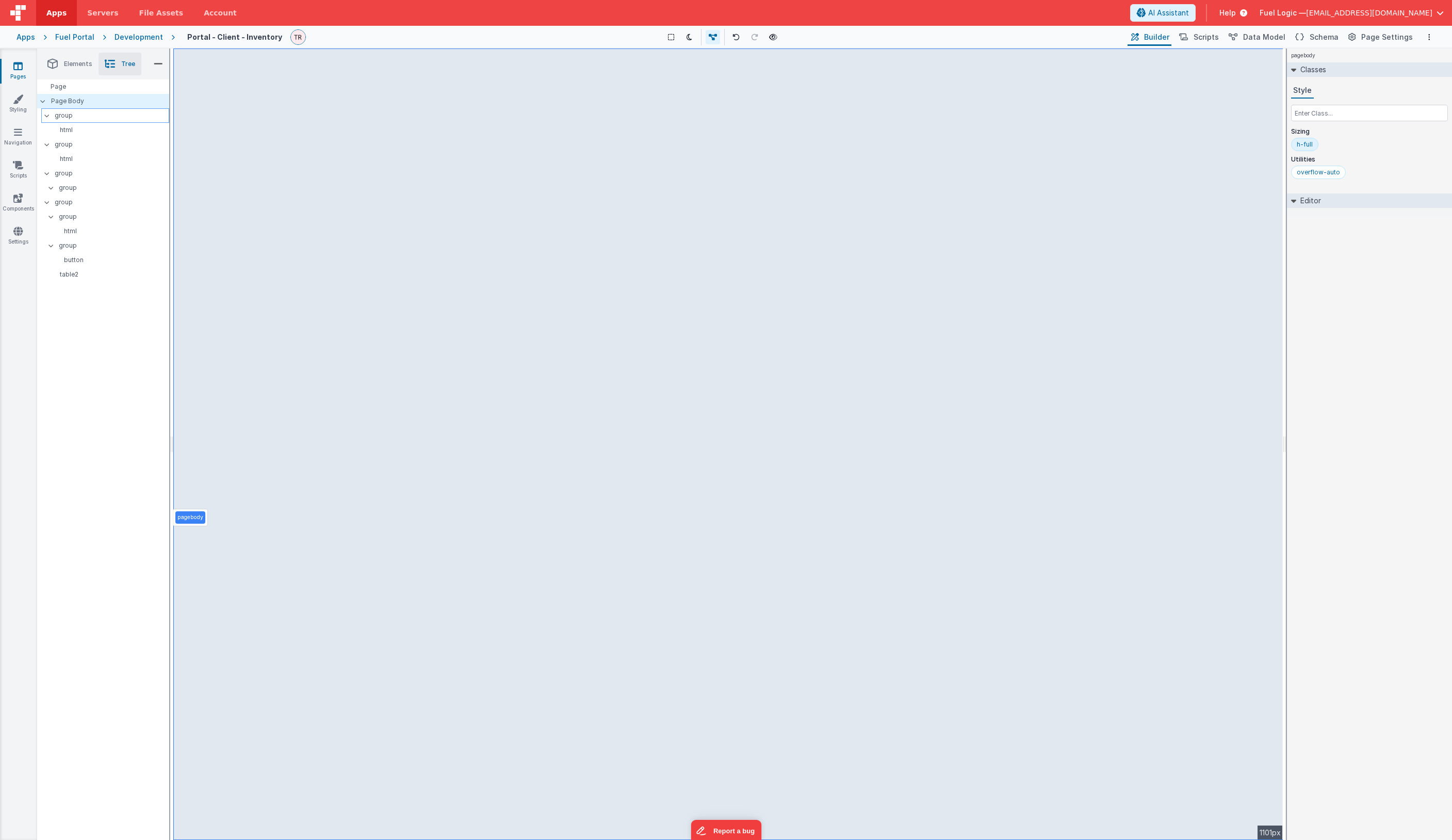
click at [109, 116] on p "group" at bounding box center [112, 116] width 114 height 11
click at [234, 143] on button at bounding box center [231, 142] width 12 height 12
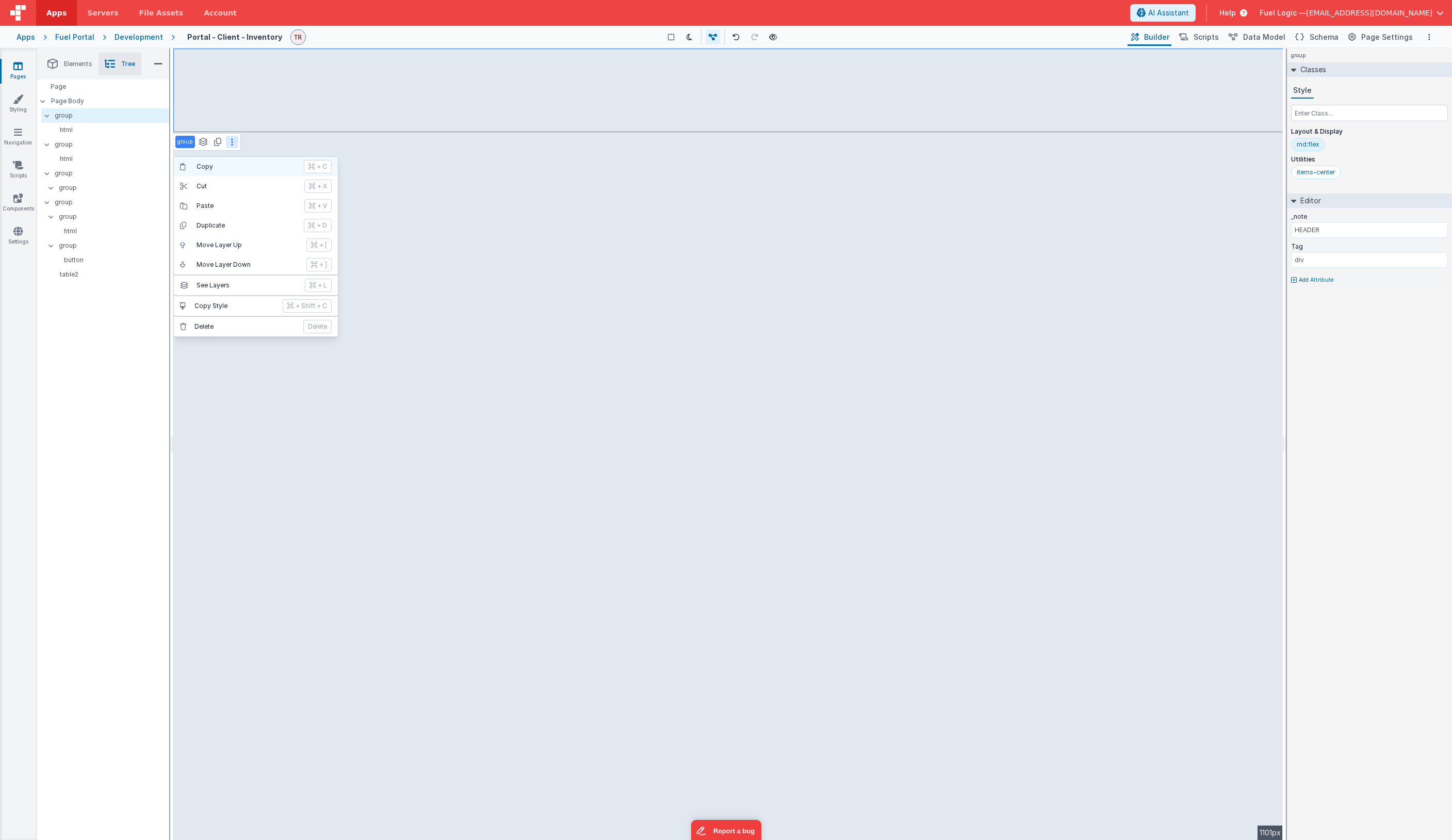
click at [227, 165] on p "Copy" at bounding box center [247, 166] width 101 height 8
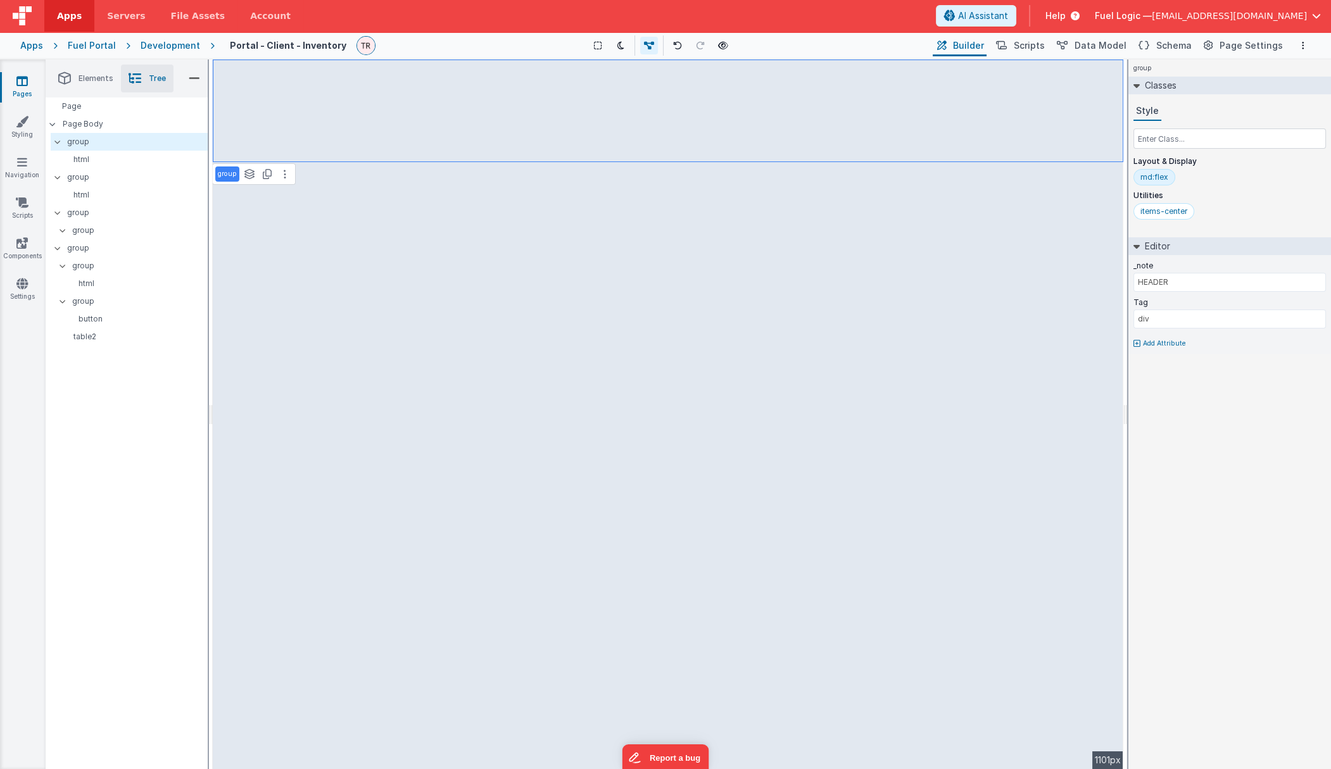
click at [27, 82] on icon at bounding box center [21, 81] width 11 height 13
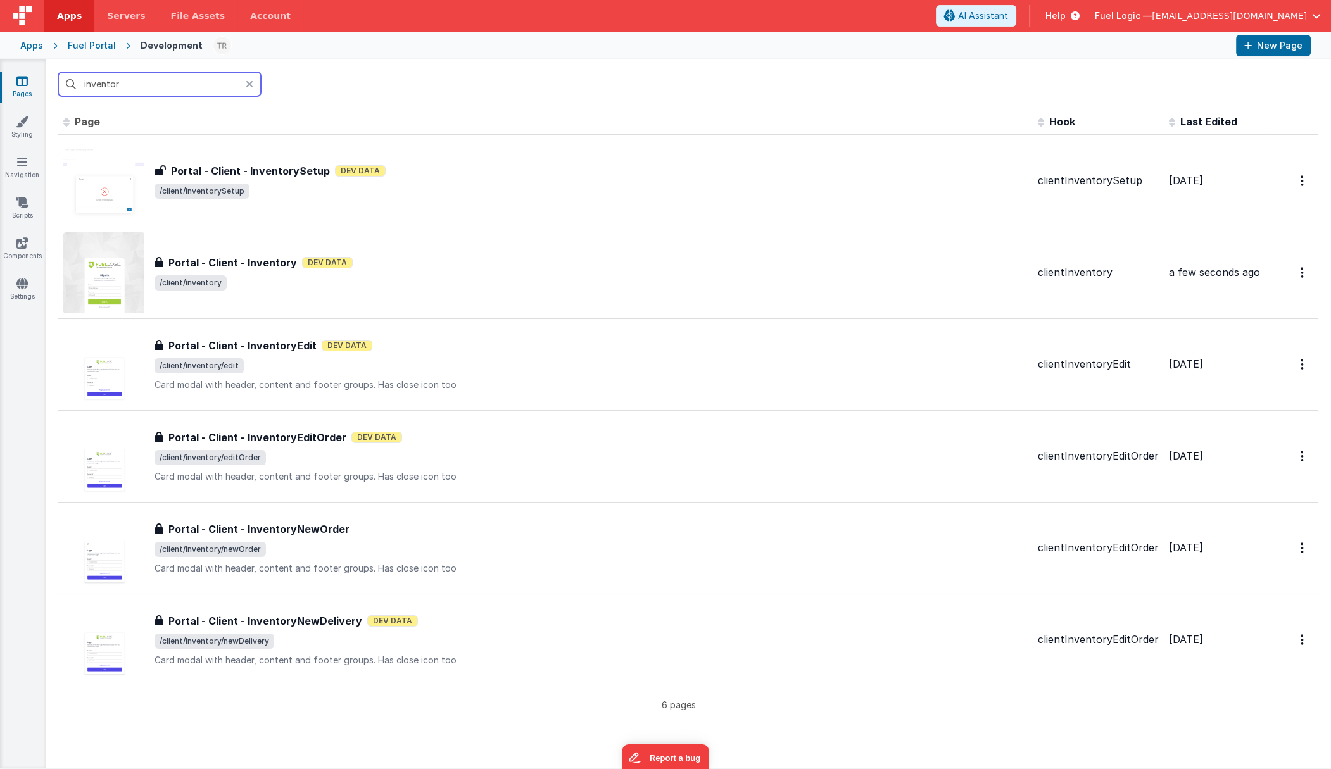
click at [171, 89] on input "inventor" at bounding box center [159, 84] width 203 height 24
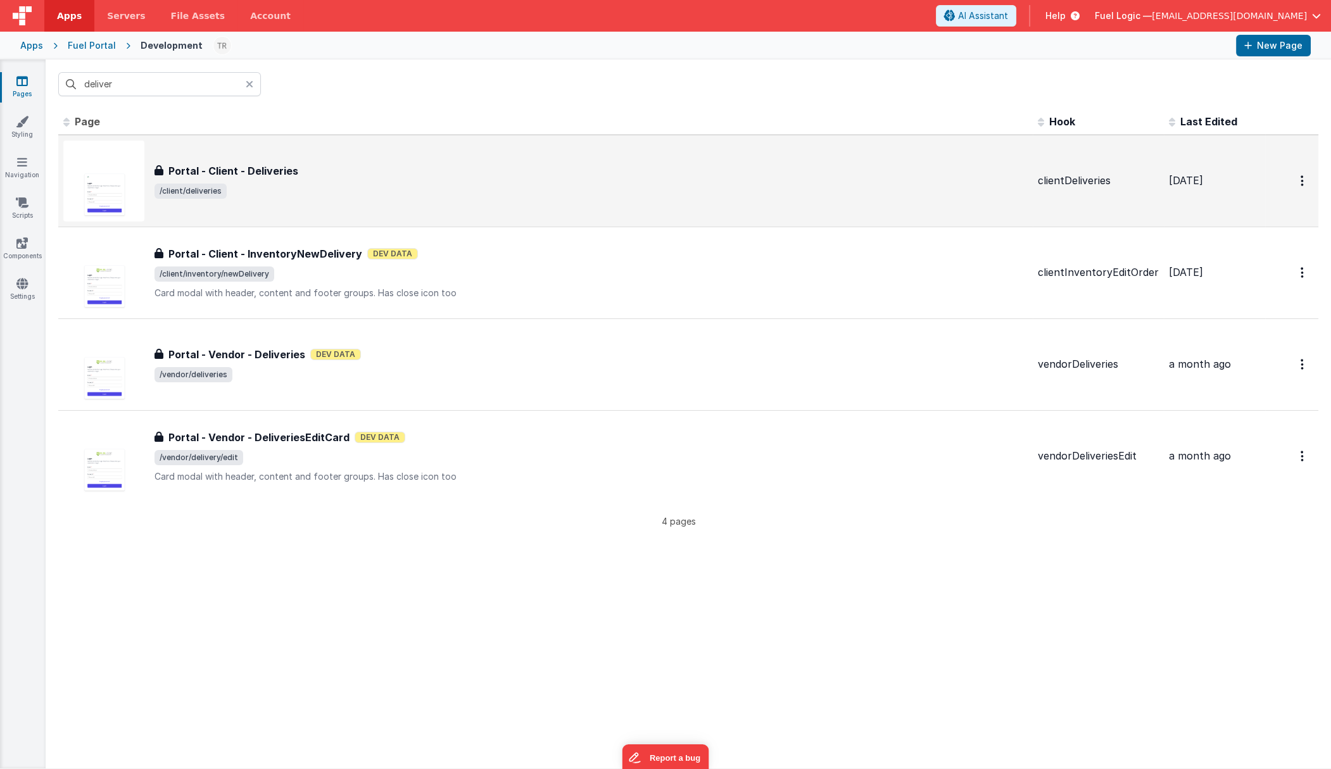
click at [259, 170] on h3 "Portal - Client - Deliveries" at bounding box center [233, 170] width 130 height 15
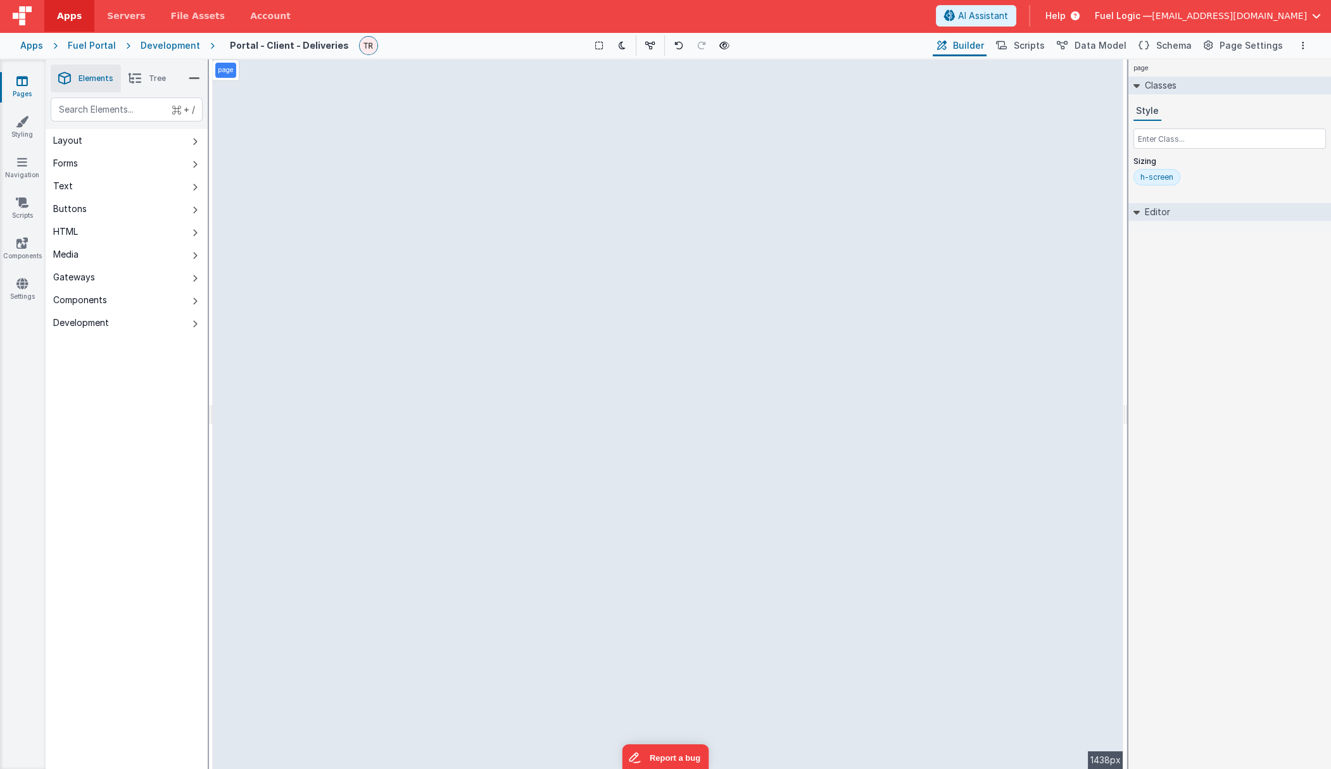
click at [651, 91] on div "page --> 1438px" at bounding box center [668, 415] width 911 height 710
click at [135, 70] on icon at bounding box center [135, 79] width 13 height 18
click at [93, 164] on p "html" at bounding box center [134, 159] width 146 height 10
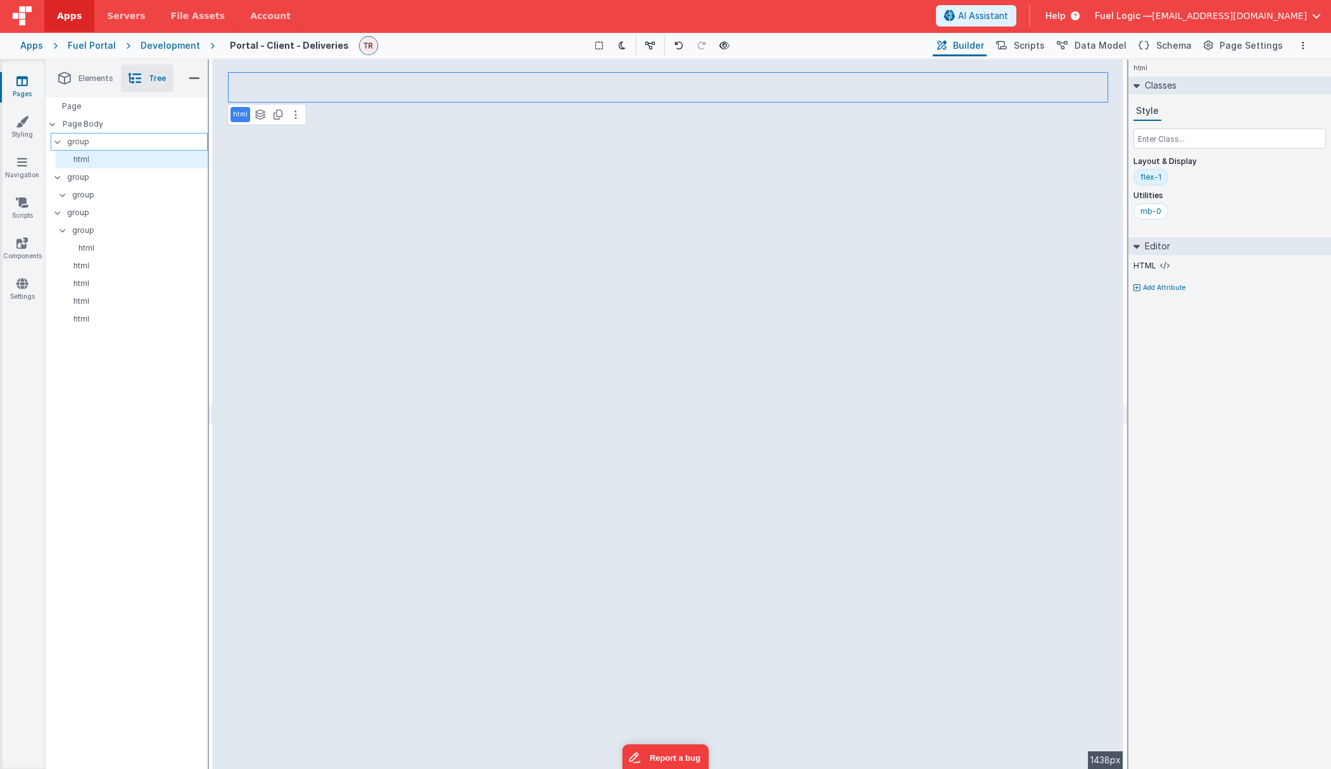
click at [87, 138] on p "group" at bounding box center [137, 142] width 140 height 14
click at [1116, 237] on div "shimmer-wrapper" at bounding box center [1173, 233] width 66 height 10
click at [282, 112] on icon at bounding box center [282, 115] width 9 height 10
click at [91, 142] on p "group" at bounding box center [137, 142] width 140 height 14
click at [89, 158] on p "html" at bounding box center [134, 159] width 146 height 10
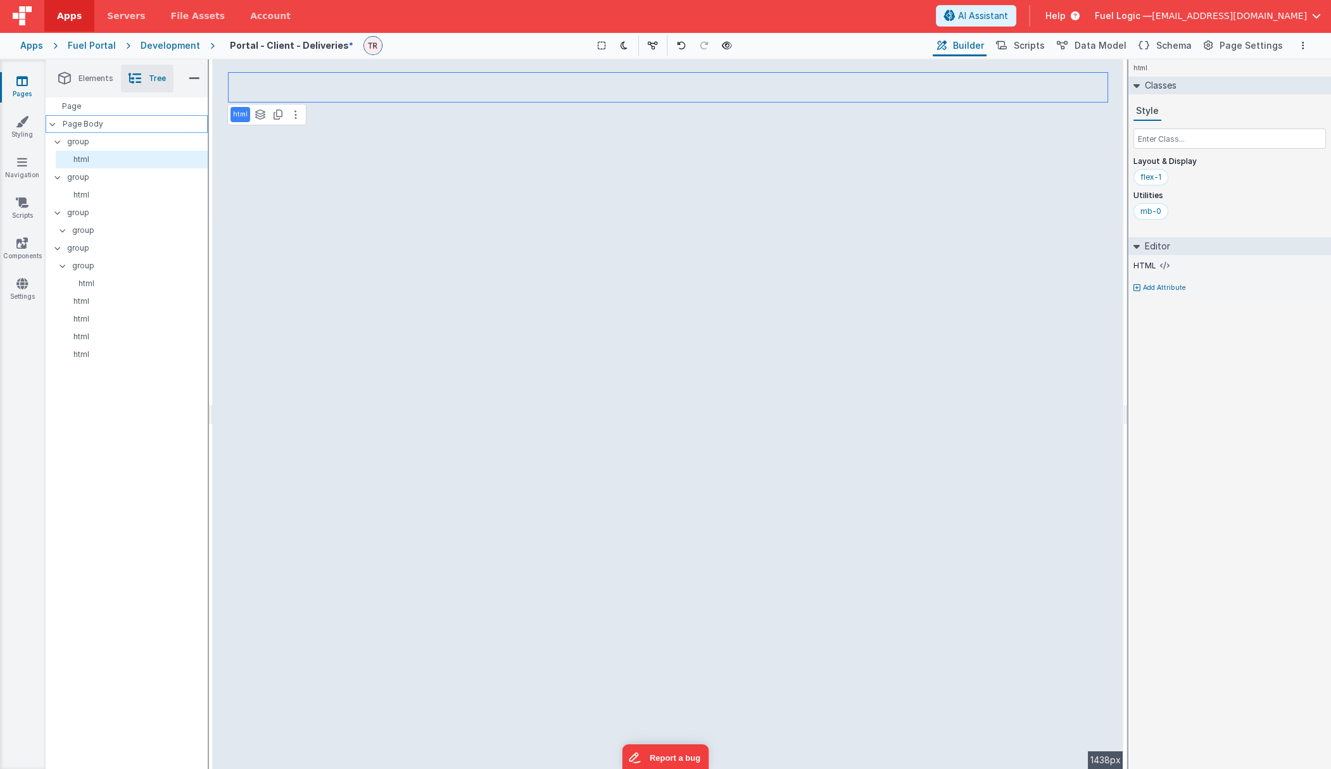
click at [79, 117] on div "Page Body" at bounding box center [127, 124] width 162 height 18
click at [83, 132] on div "Page Body" at bounding box center [127, 124] width 162 height 18
click at [93, 123] on p "Page Body" at bounding box center [135, 124] width 145 height 10
click at [119, 142] on p "group" at bounding box center [137, 142] width 140 height 14
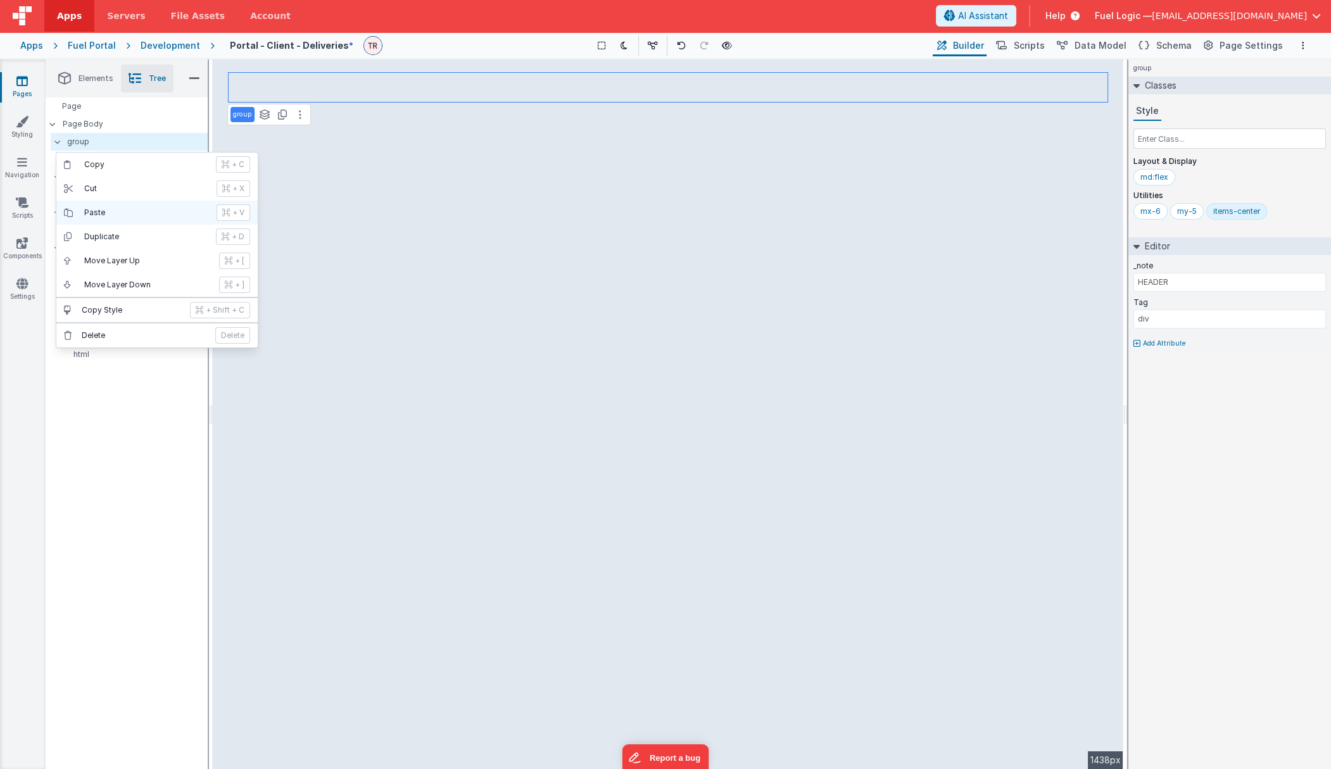
click at [122, 210] on p "Paste" at bounding box center [146, 213] width 125 height 10
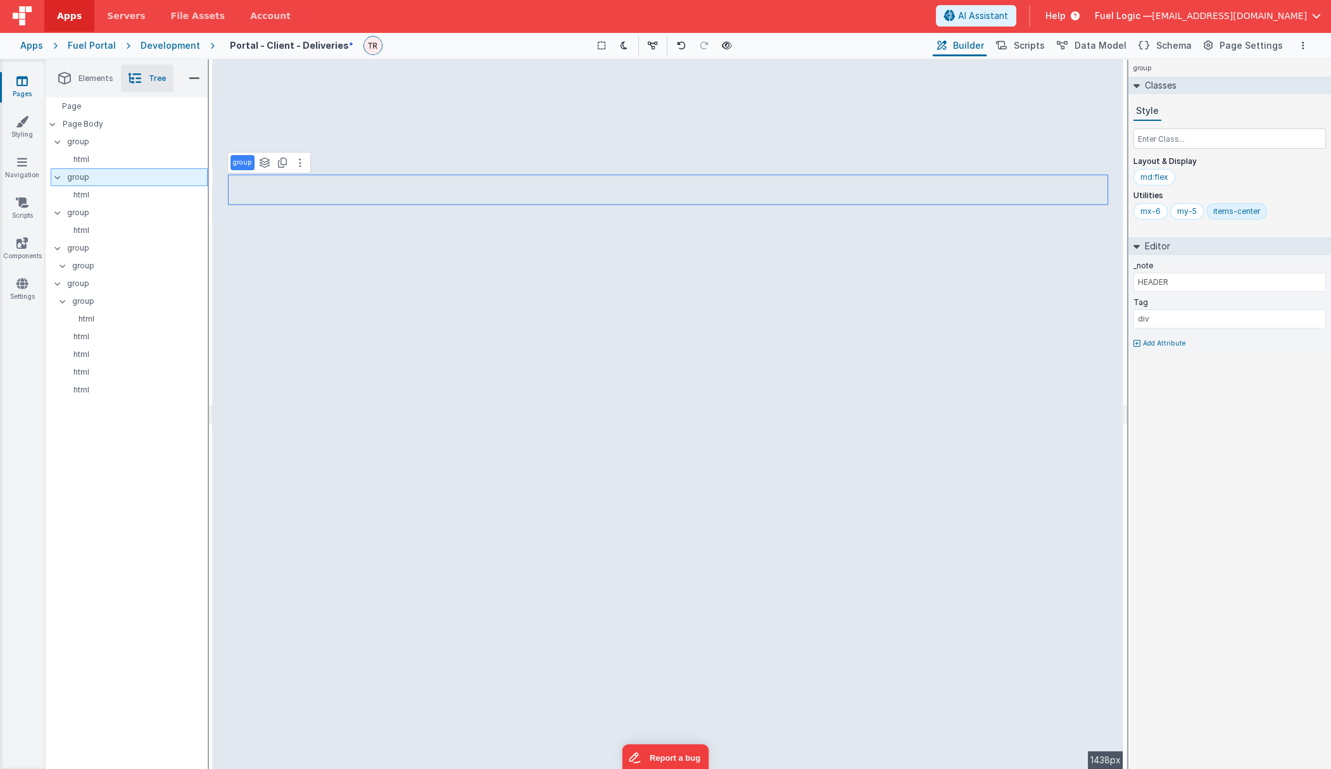
click at [103, 180] on p "group" at bounding box center [137, 177] width 140 height 14
click at [297, 167] on button at bounding box center [300, 162] width 15 height 15
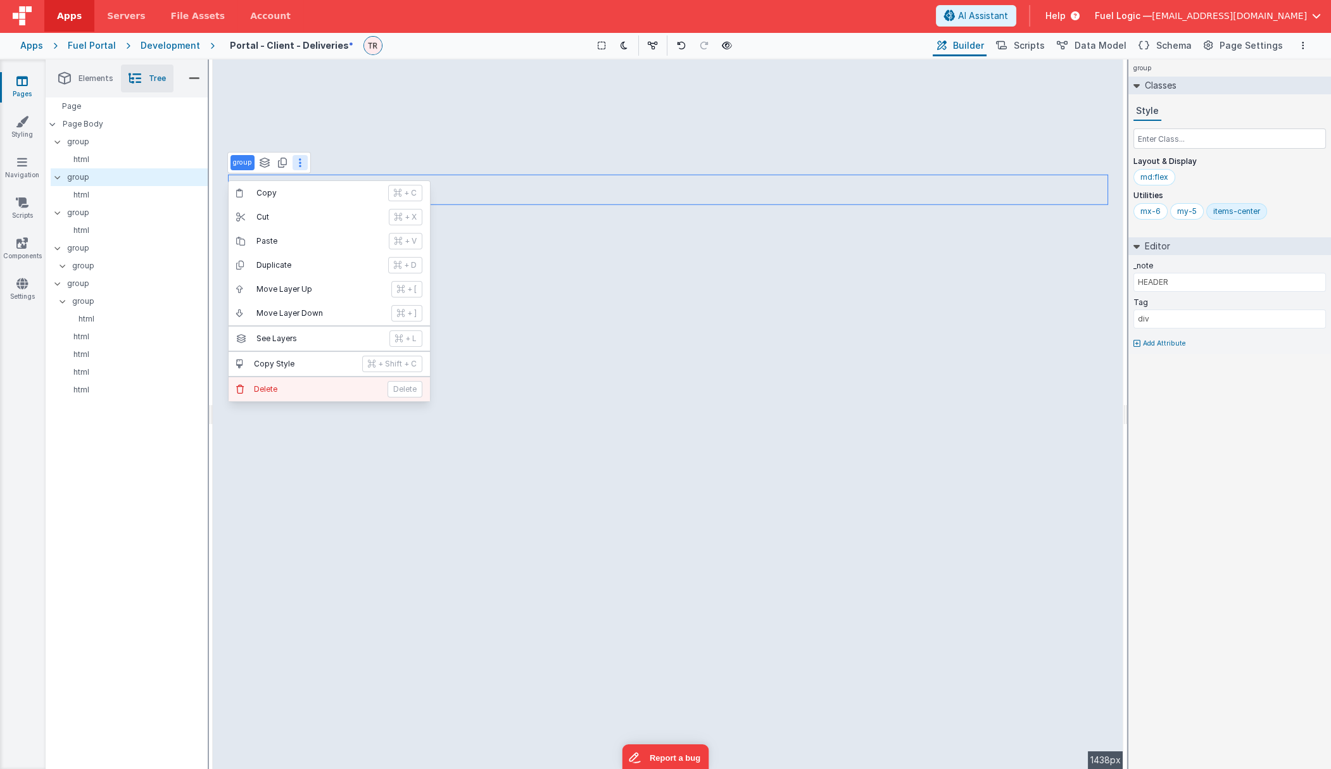
click at [262, 382] on button "Delete Delete" at bounding box center [329, 389] width 201 height 24
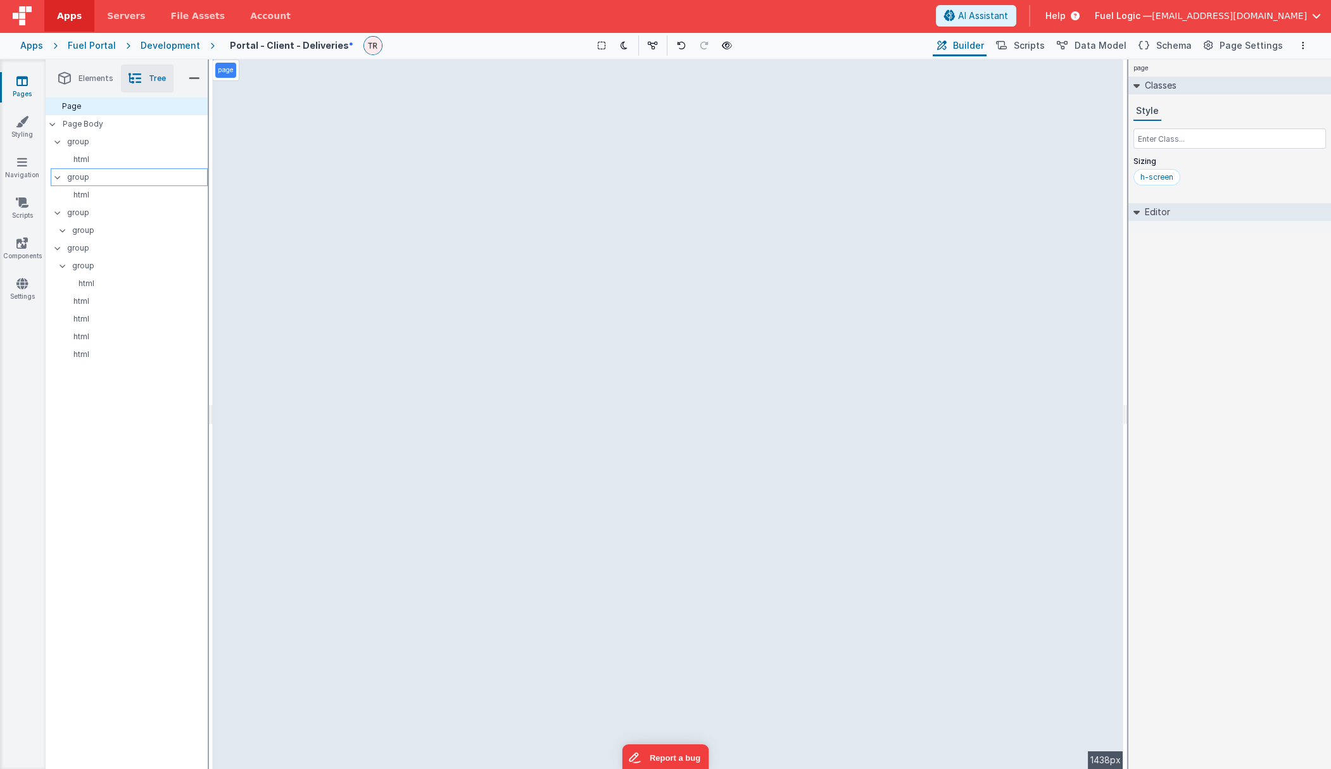
click at [92, 182] on p "group" at bounding box center [137, 177] width 140 height 14
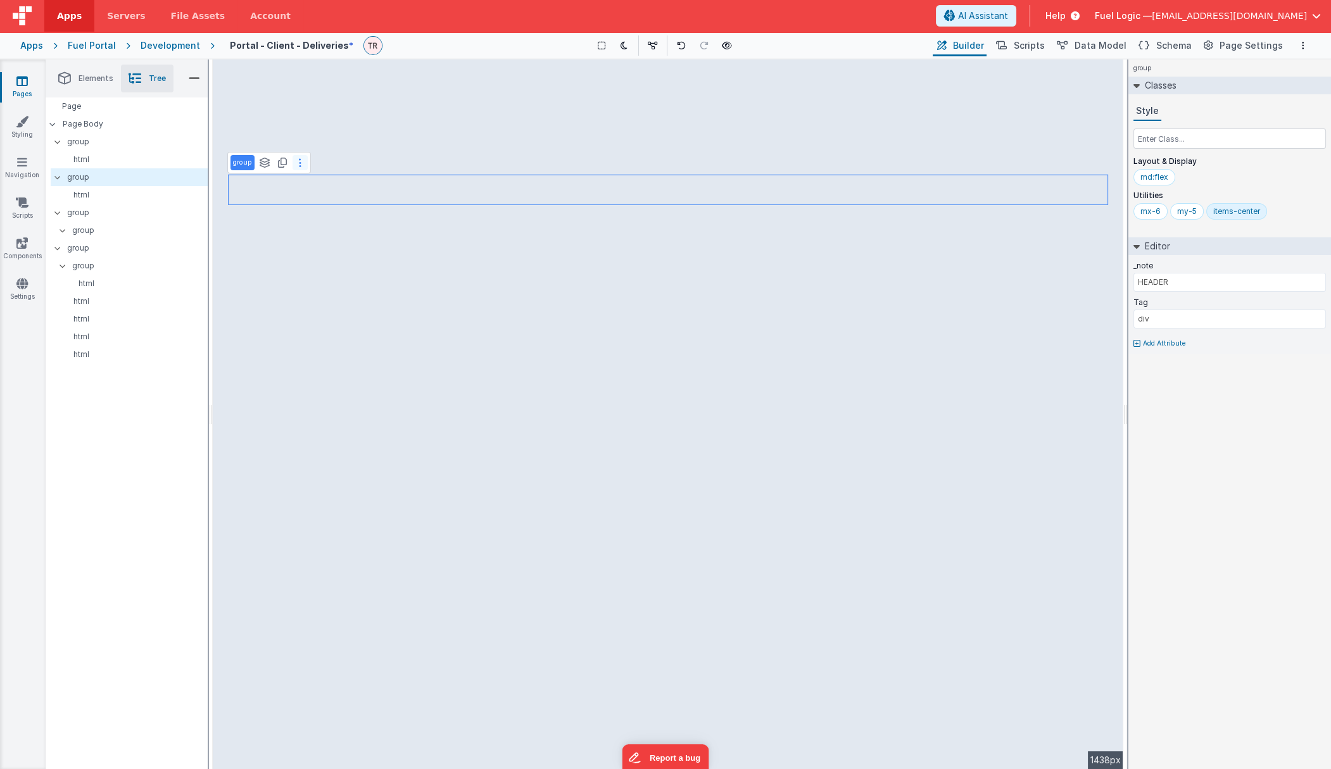
click at [296, 165] on button at bounding box center [300, 162] width 15 height 15
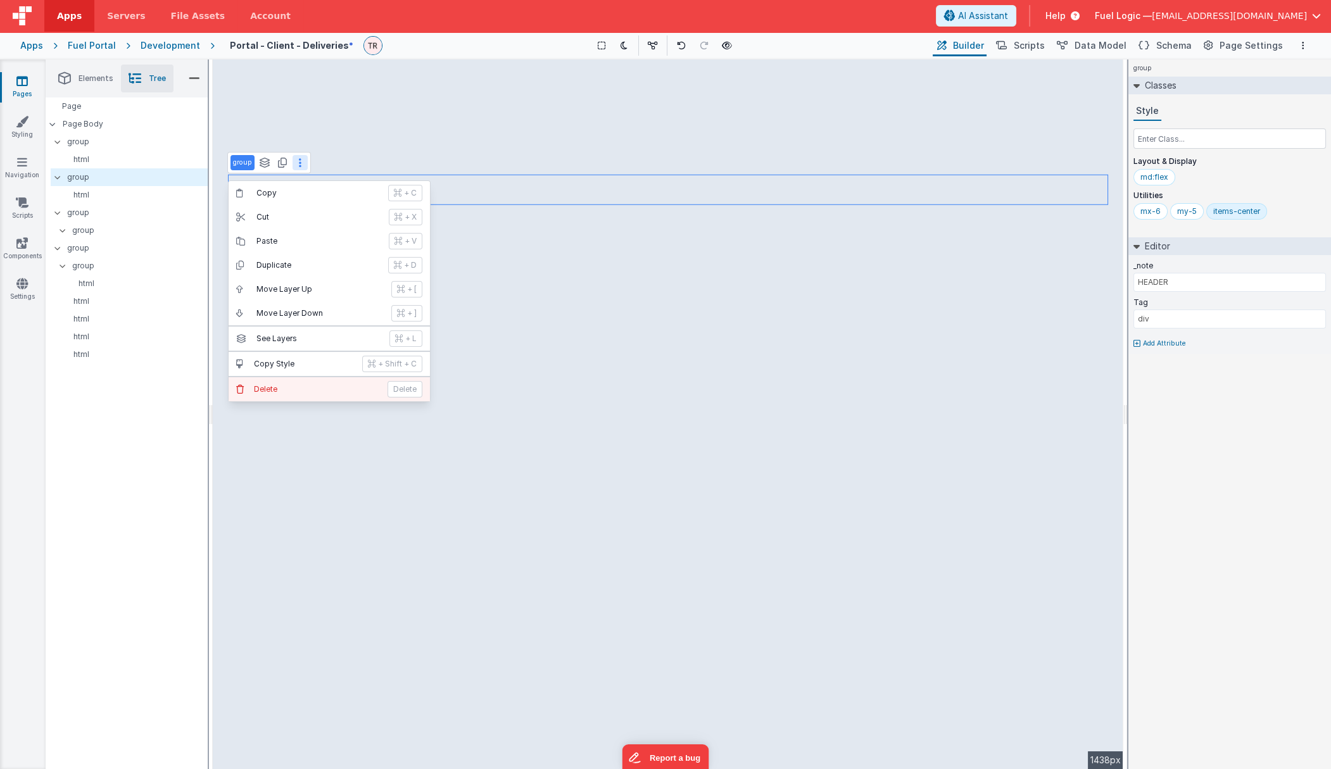
click at [284, 386] on p "Delete" at bounding box center [317, 389] width 126 height 10
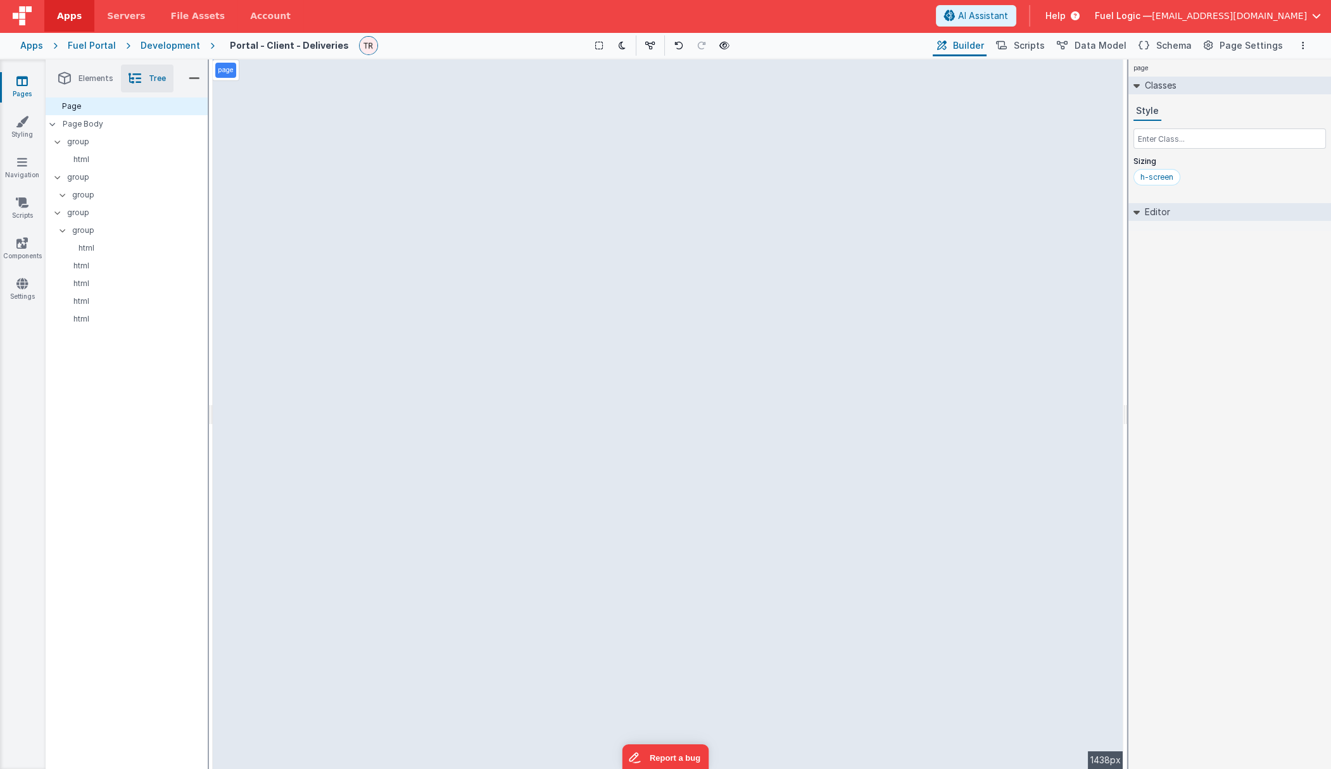
click at [22, 87] on icon at bounding box center [21, 81] width 11 height 13
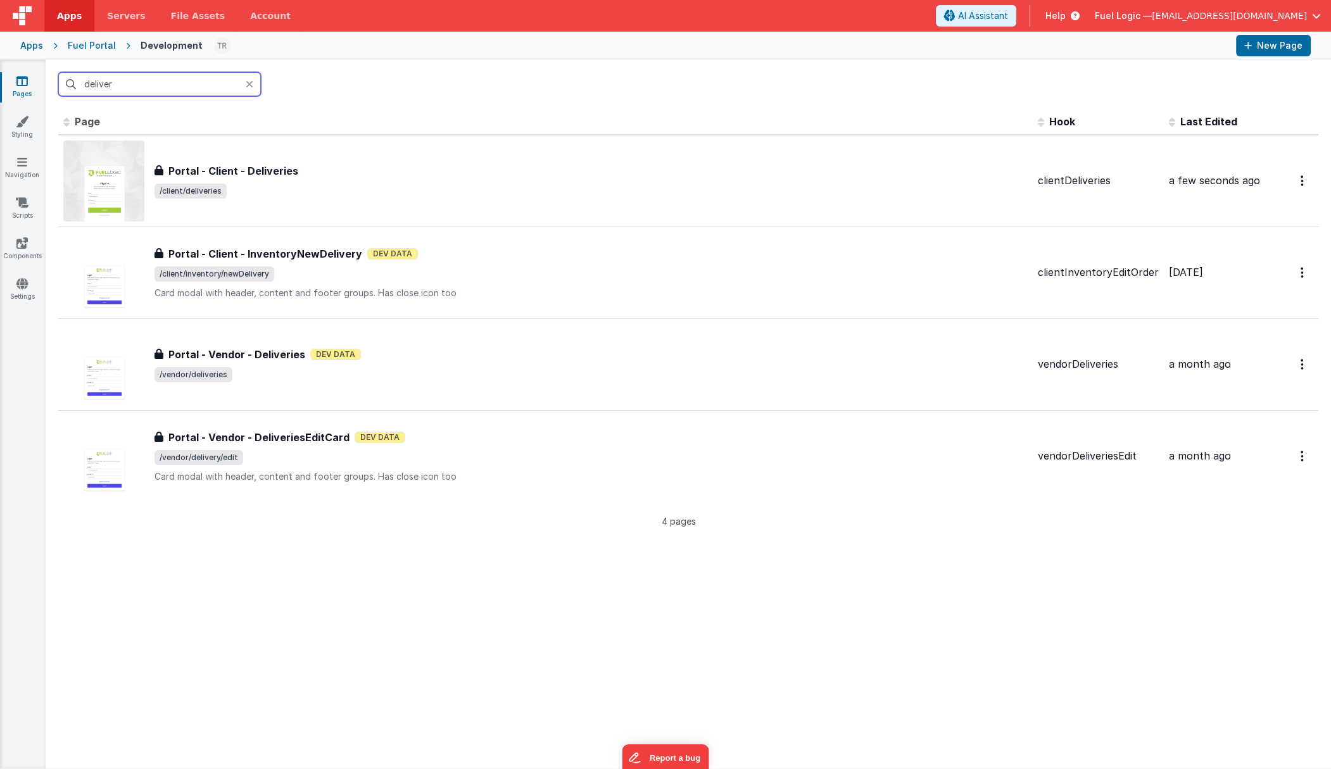
click at [176, 82] on input "deliver" at bounding box center [159, 84] width 203 height 24
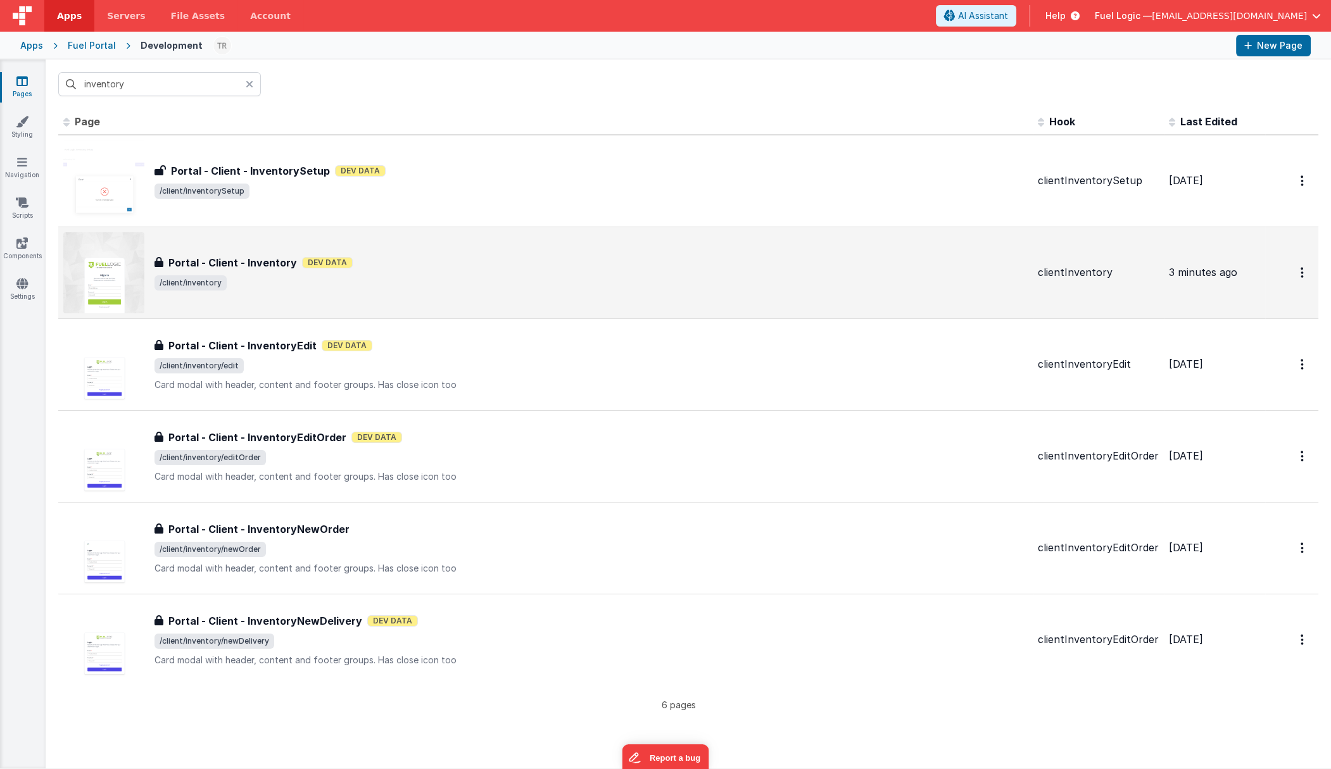
click at [266, 262] on h3 "Portal - Client - Inventory" at bounding box center [232, 262] width 129 height 15
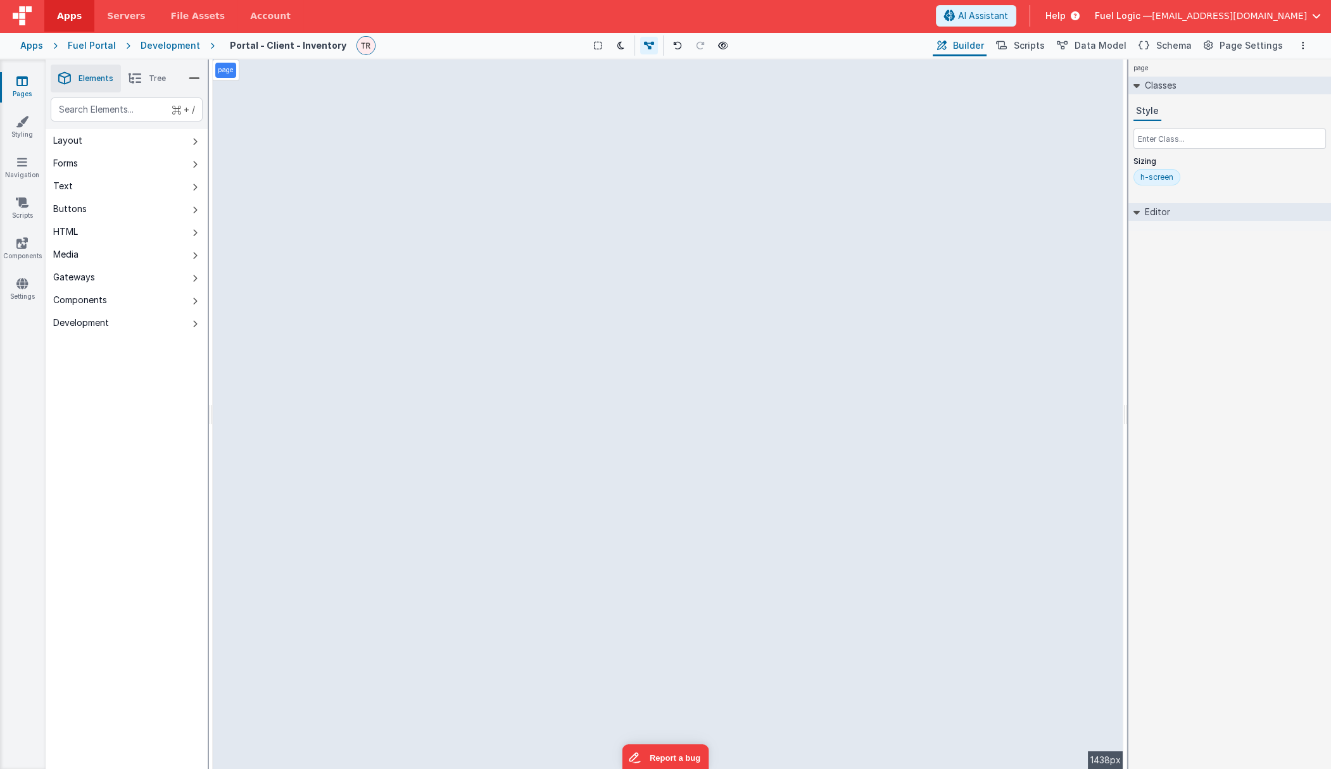
click at [666, 182] on div "page --> 1438px" at bounding box center [668, 415] width 911 height 710
click at [569, 226] on div "page --> 1438px" at bounding box center [668, 415] width 911 height 710
click at [146, 75] on li "Tree" at bounding box center [147, 79] width 53 height 28
click at [90, 180] on p "group" at bounding box center [137, 177] width 140 height 14
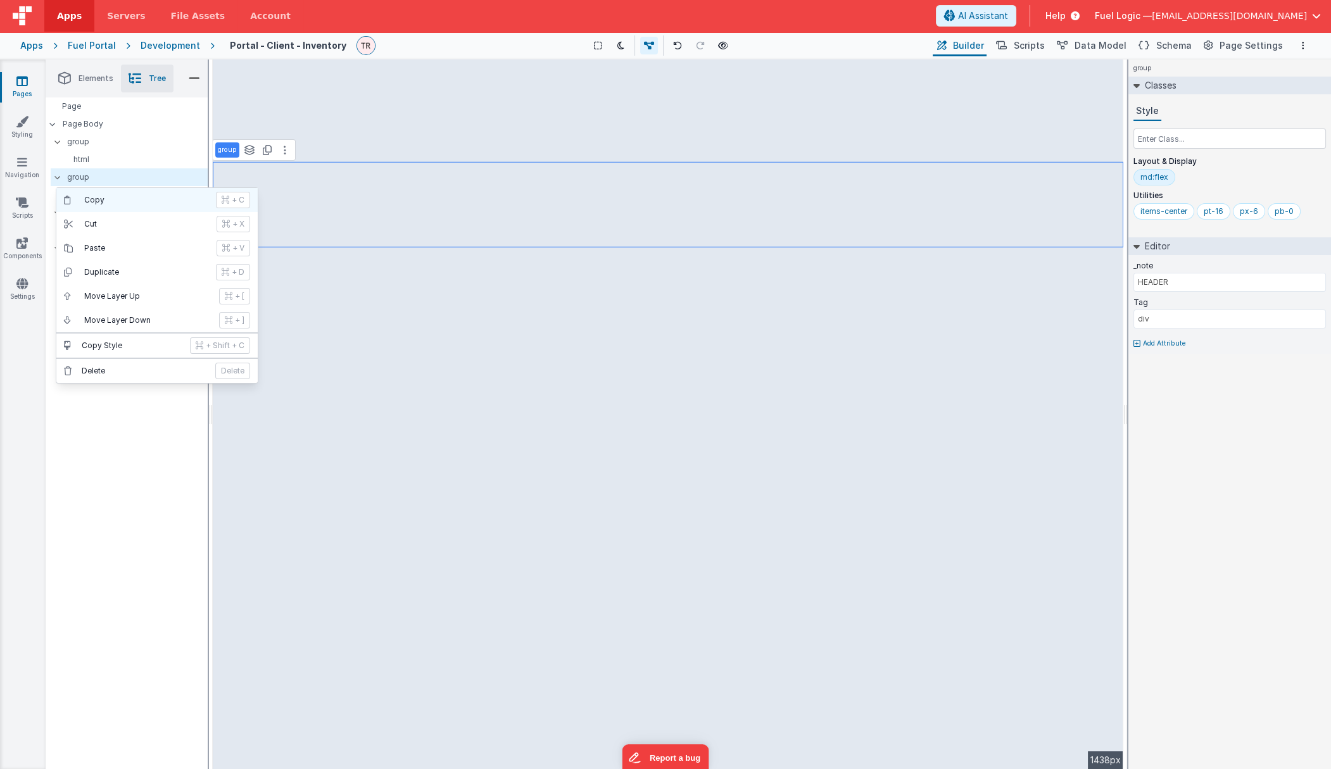
click at [129, 202] on p "Copy" at bounding box center [146, 200] width 124 height 10
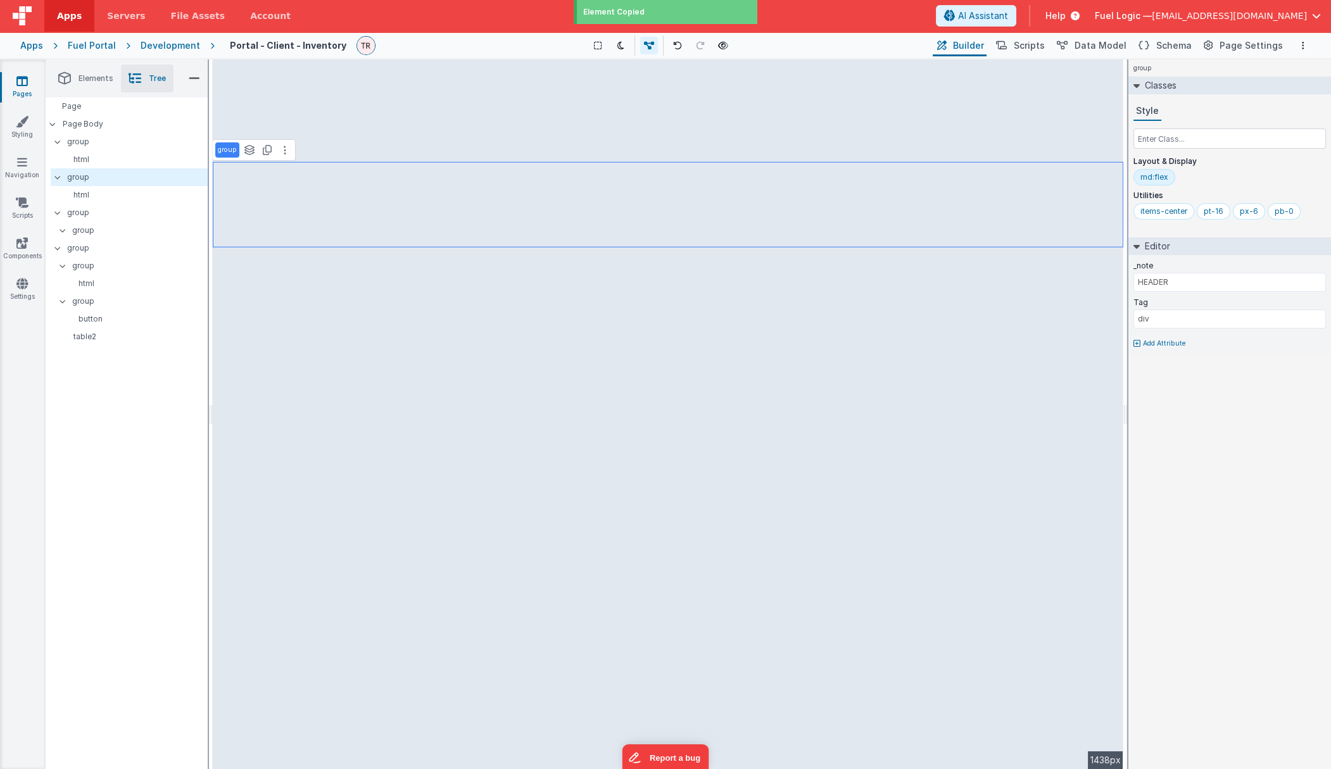
click at [23, 83] on icon at bounding box center [21, 81] width 11 height 13
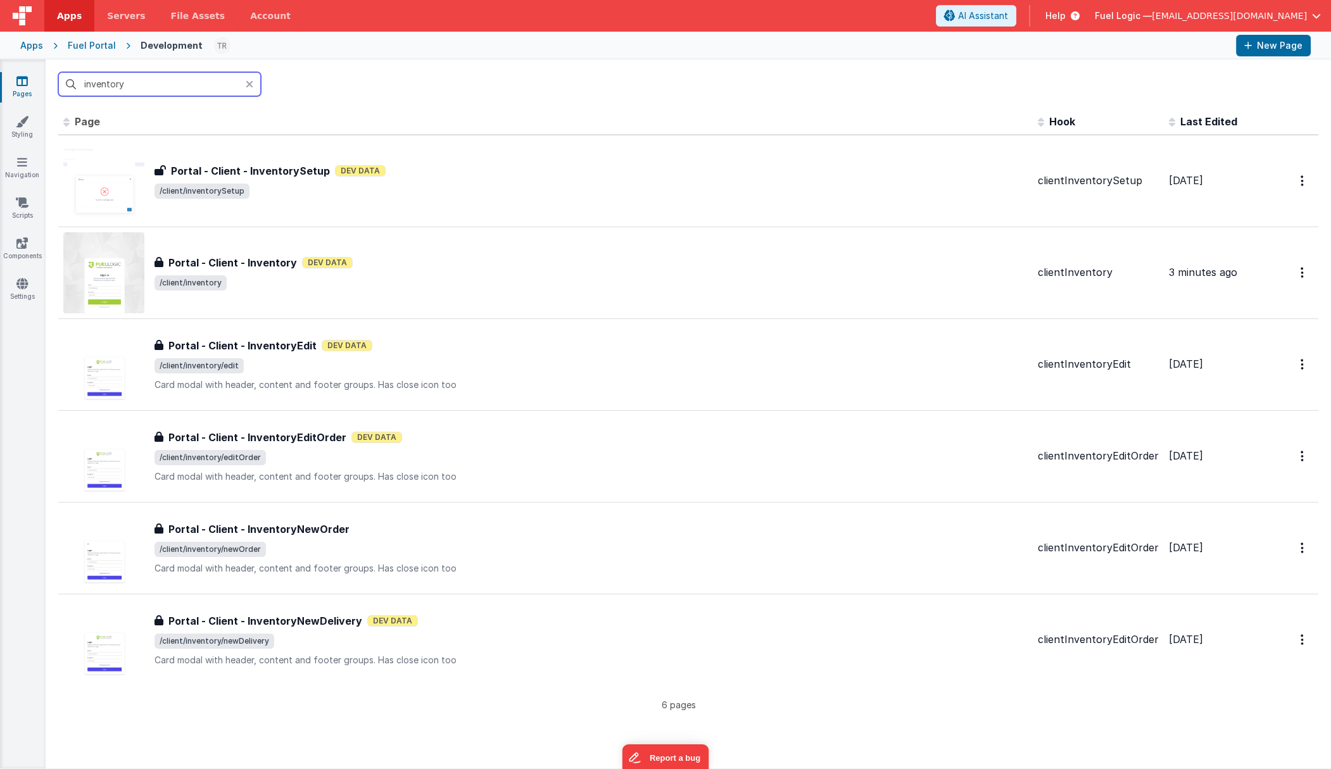
click at [170, 83] on input "inventory" at bounding box center [159, 84] width 203 height 24
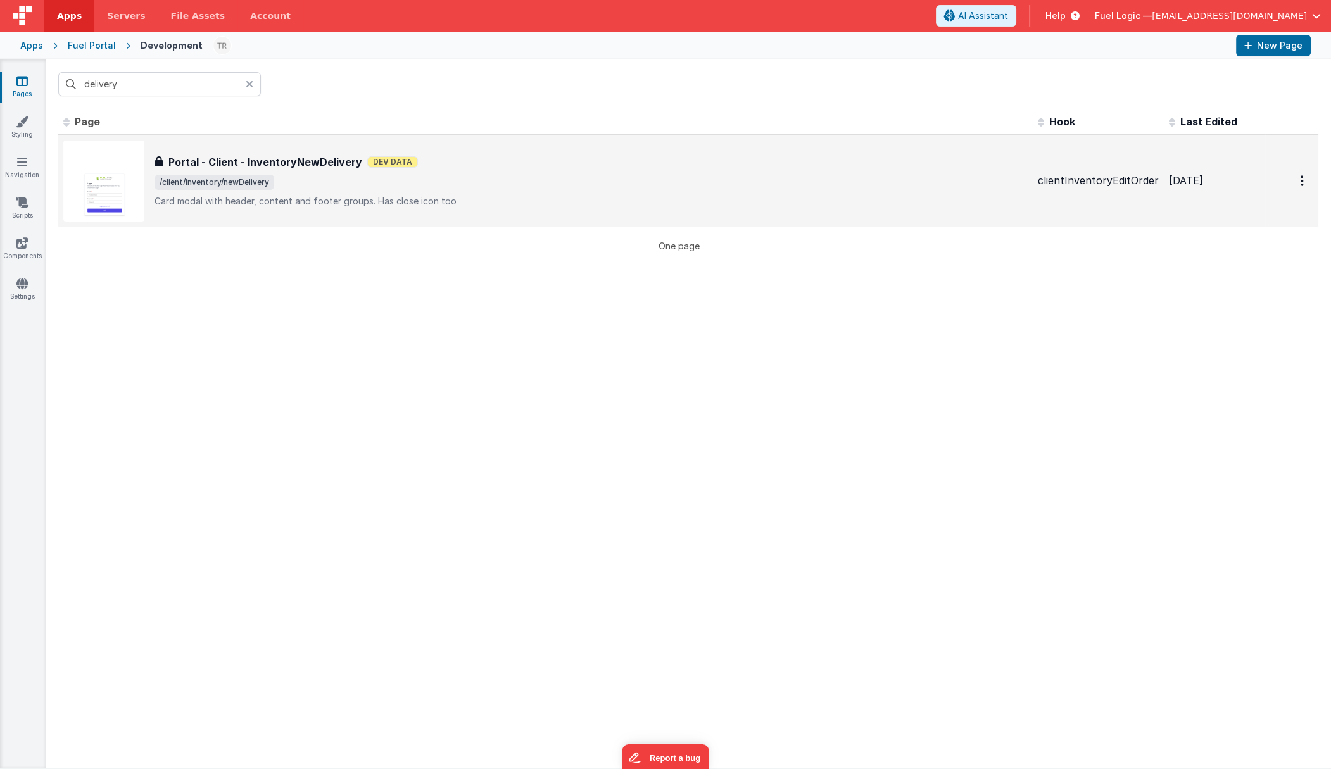
click at [308, 169] on h3 "Portal - Client - InventoryNewDelivery" at bounding box center [265, 161] width 194 height 15
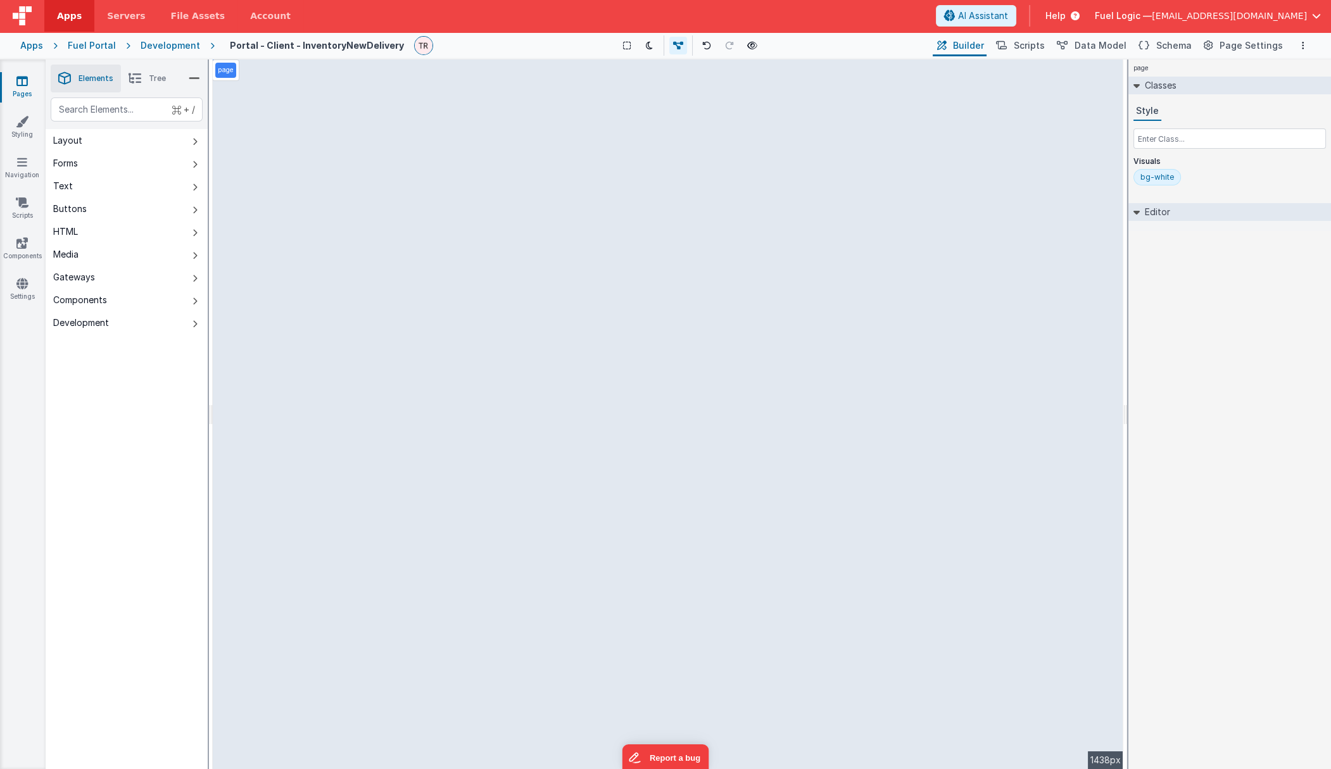
click at [149, 80] on span "Tree" at bounding box center [157, 78] width 17 height 10
click at [22, 86] on icon at bounding box center [21, 81] width 11 height 13
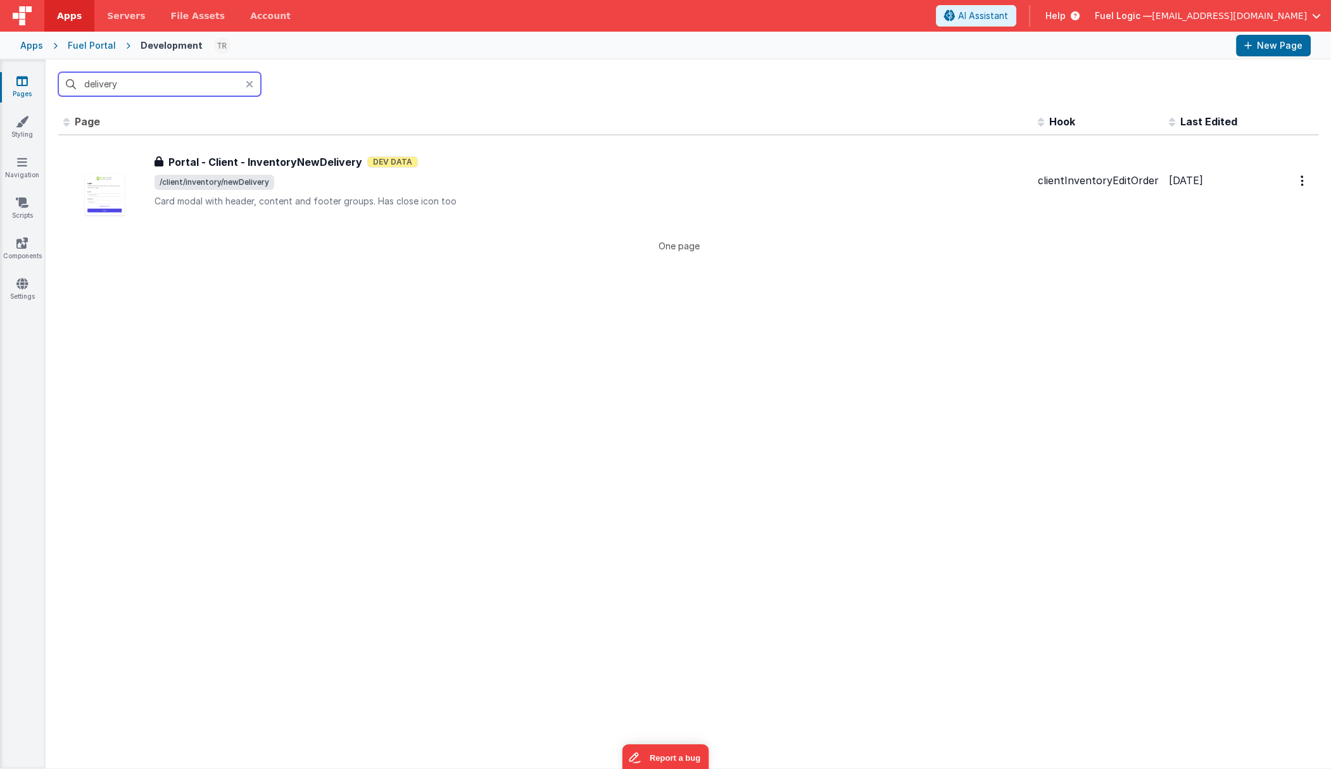
click at [156, 87] on input "delivery" at bounding box center [159, 84] width 203 height 24
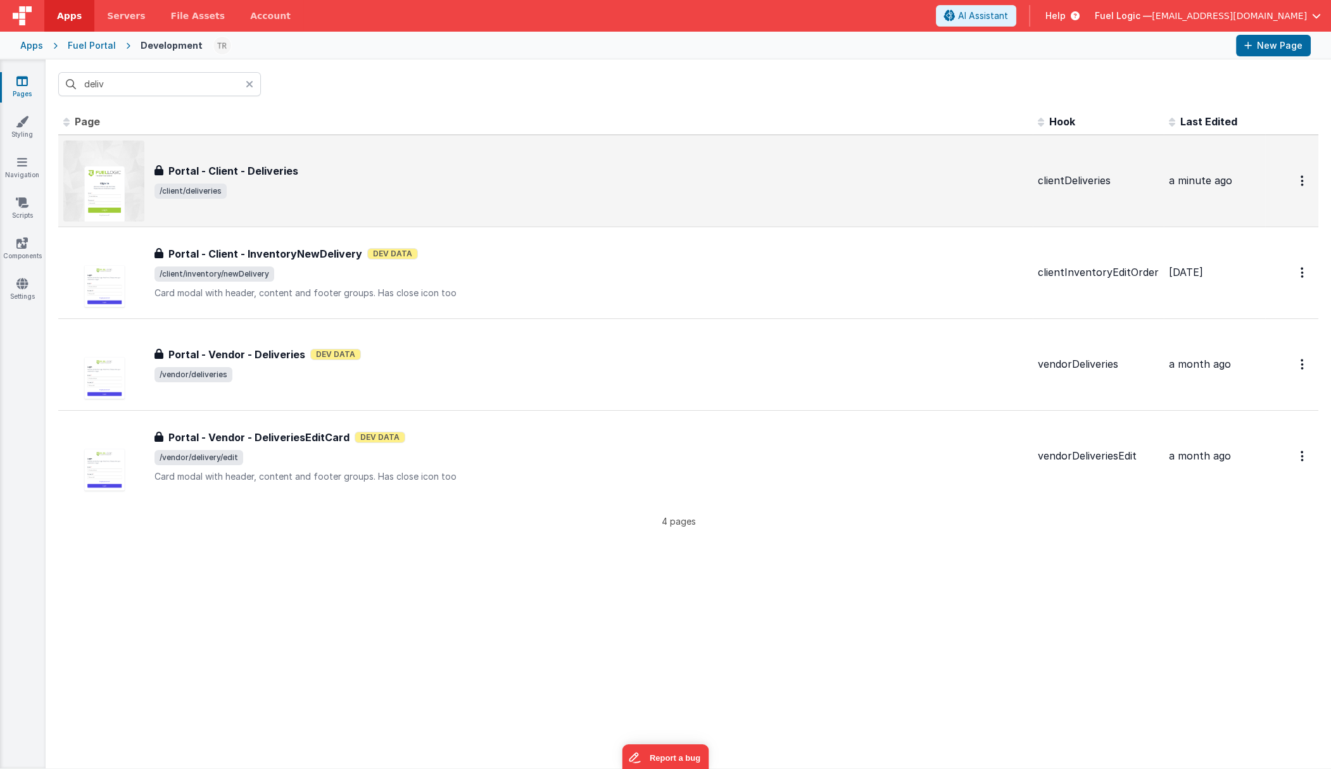
click at [244, 170] on h3 "Portal - Client - Deliveries" at bounding box center [233, 170] width 130 height 15
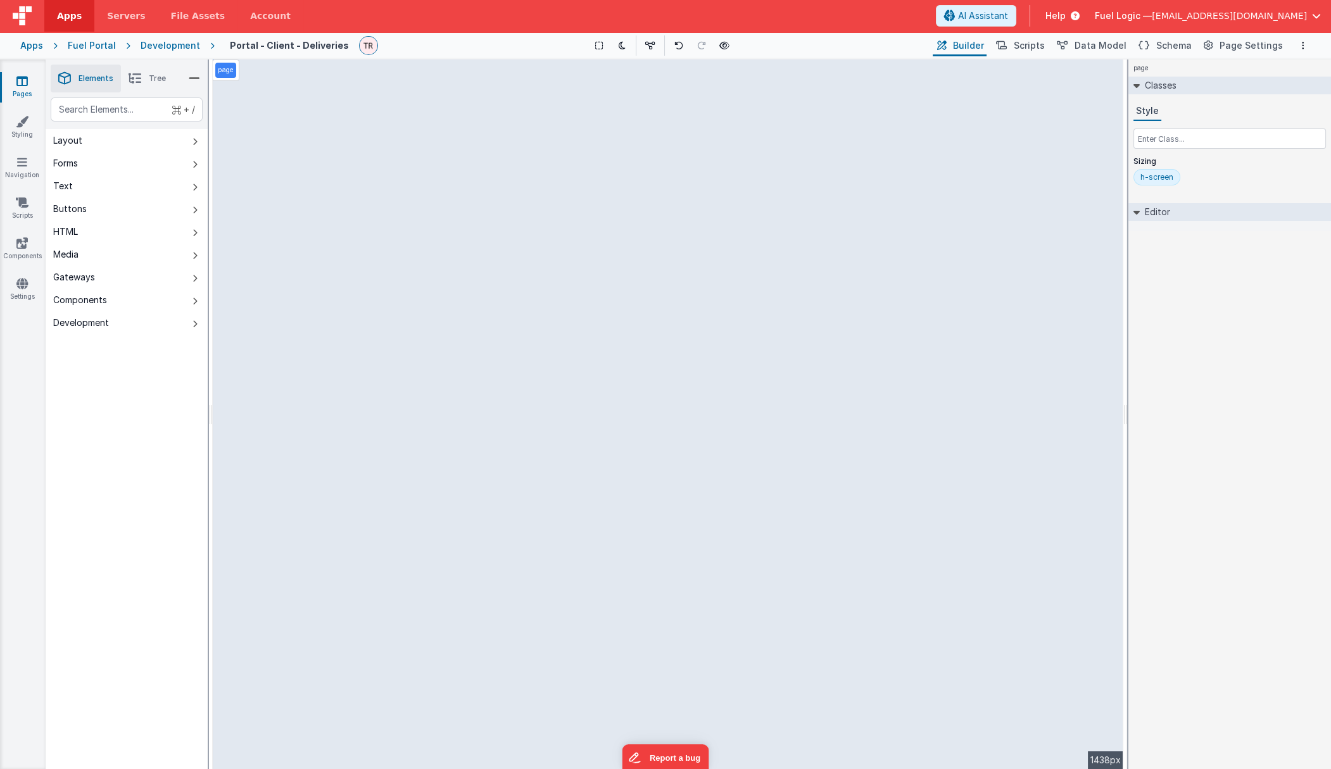
click at [149, 79] on span "Tree" at bounding box center [157, 78] width 17 height 10
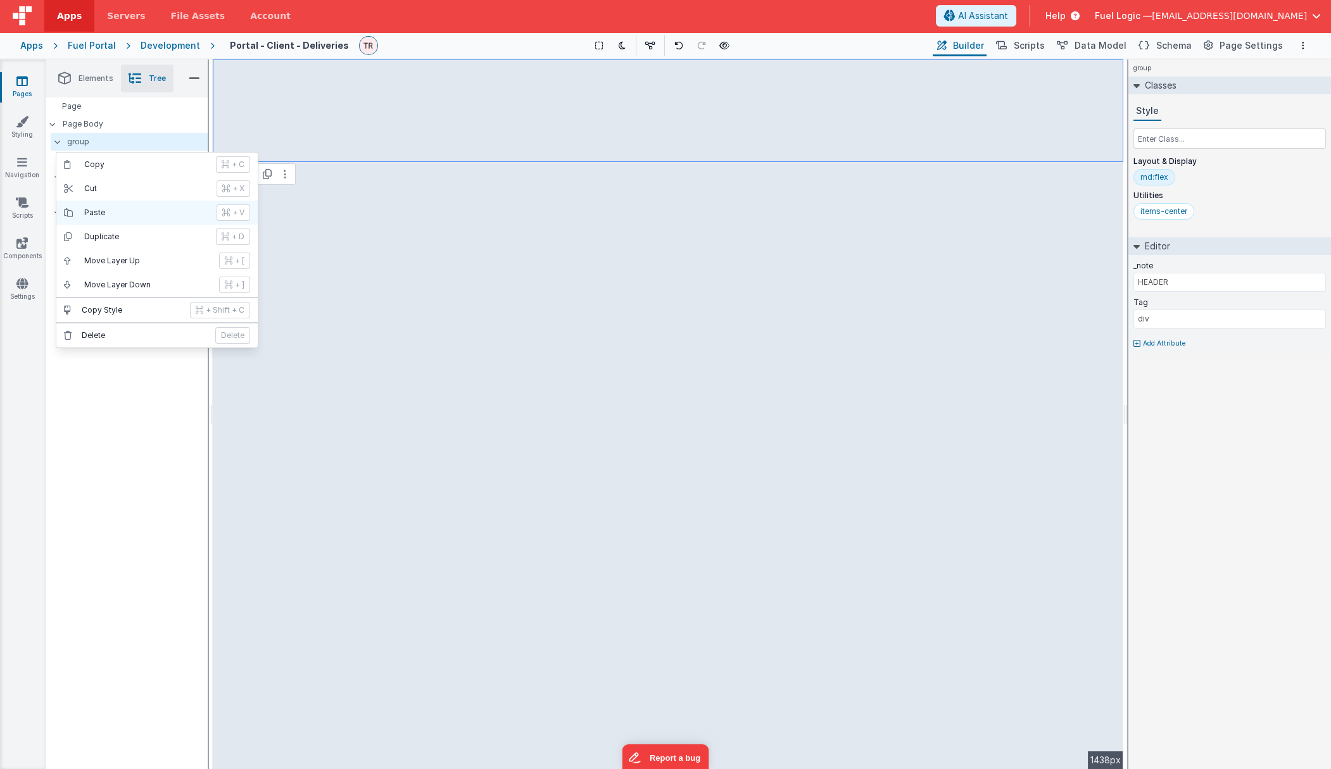
click at [112, 210] on p "Paste" at bounding box center [146, 213] width 125 height 10
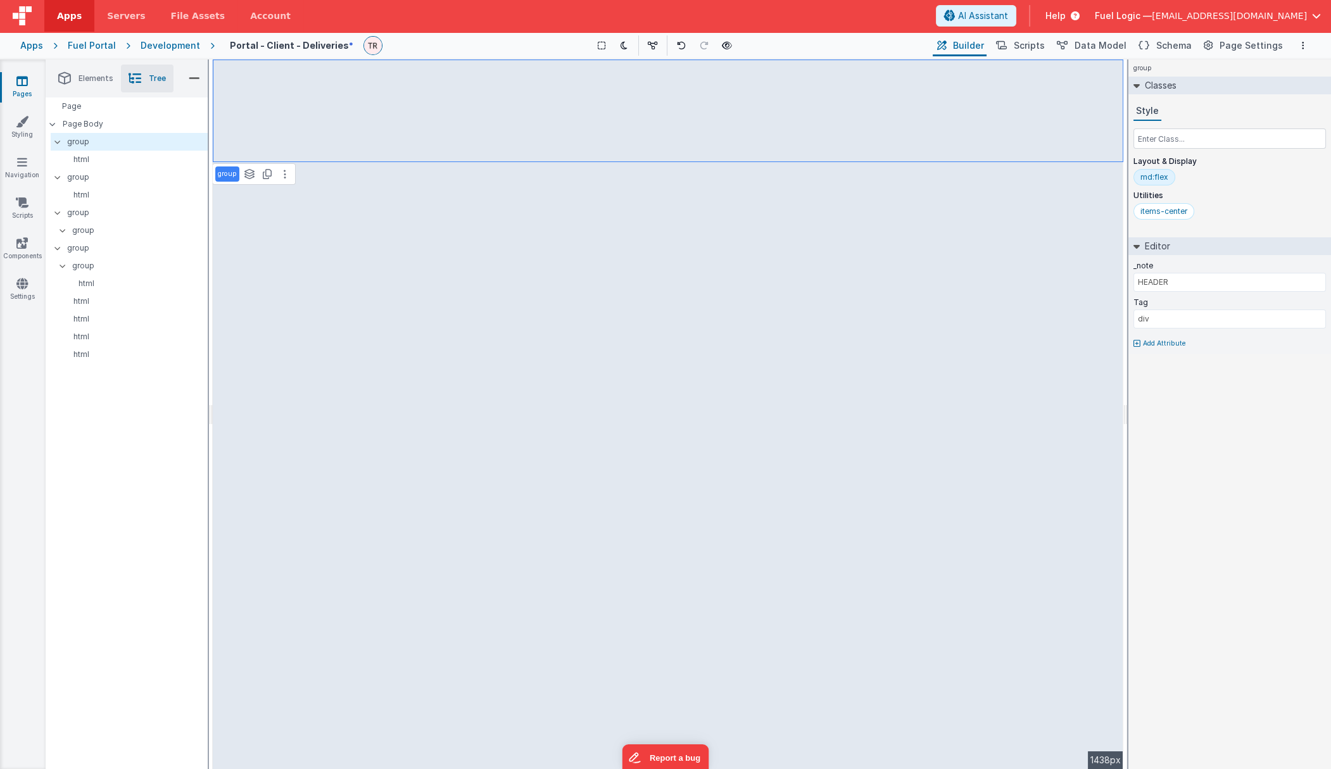
click at [389, 217] on div "group See layers + L Duplicate + D --> 1438px" at bounding box center [668, 415] width 911 height 710
click at [382, 218] on div "group See layers + L Duplicate + D --> 1438px" at bounding box center [668, 415] width 911 height 710
click at [278, 175] on button at bounding box center [284, 174] width 15 height 15
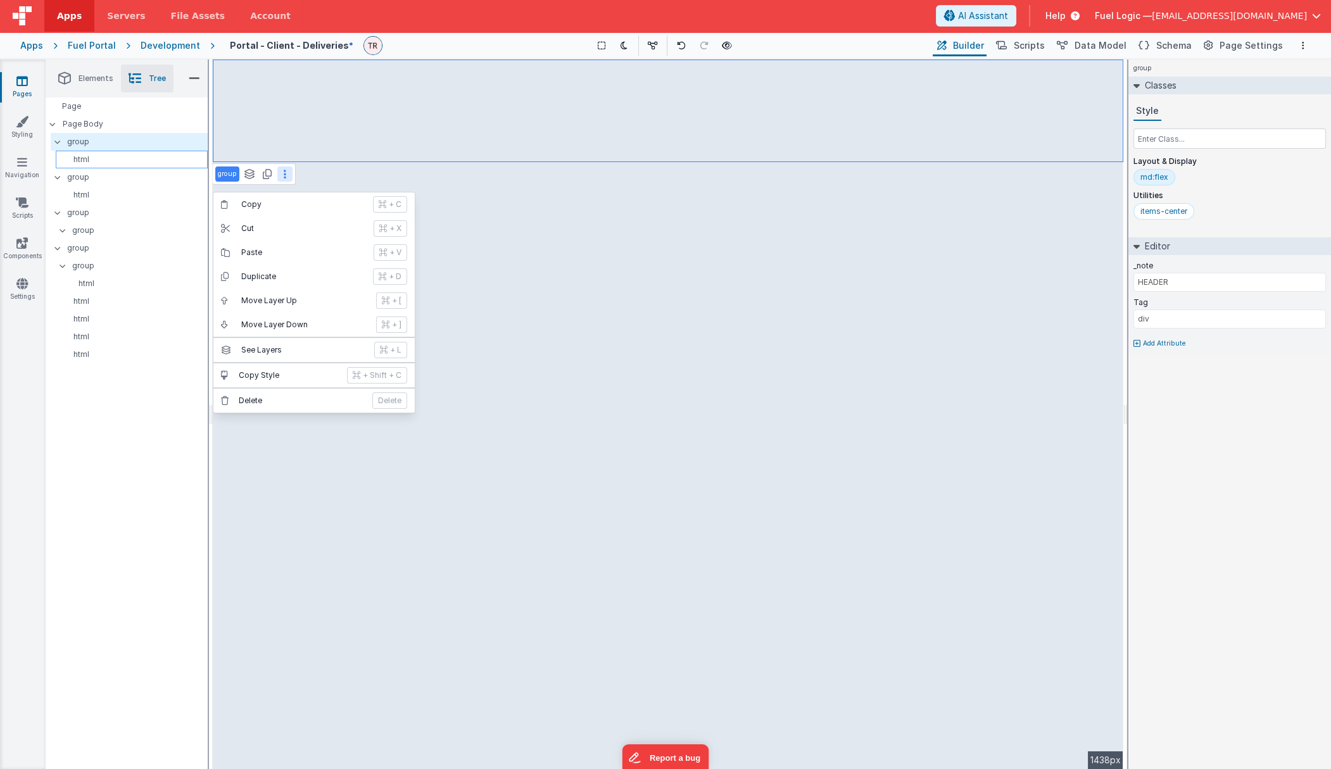
click at [99, 153] on div "html" at bounding box center [132, 160] width 152 height 18
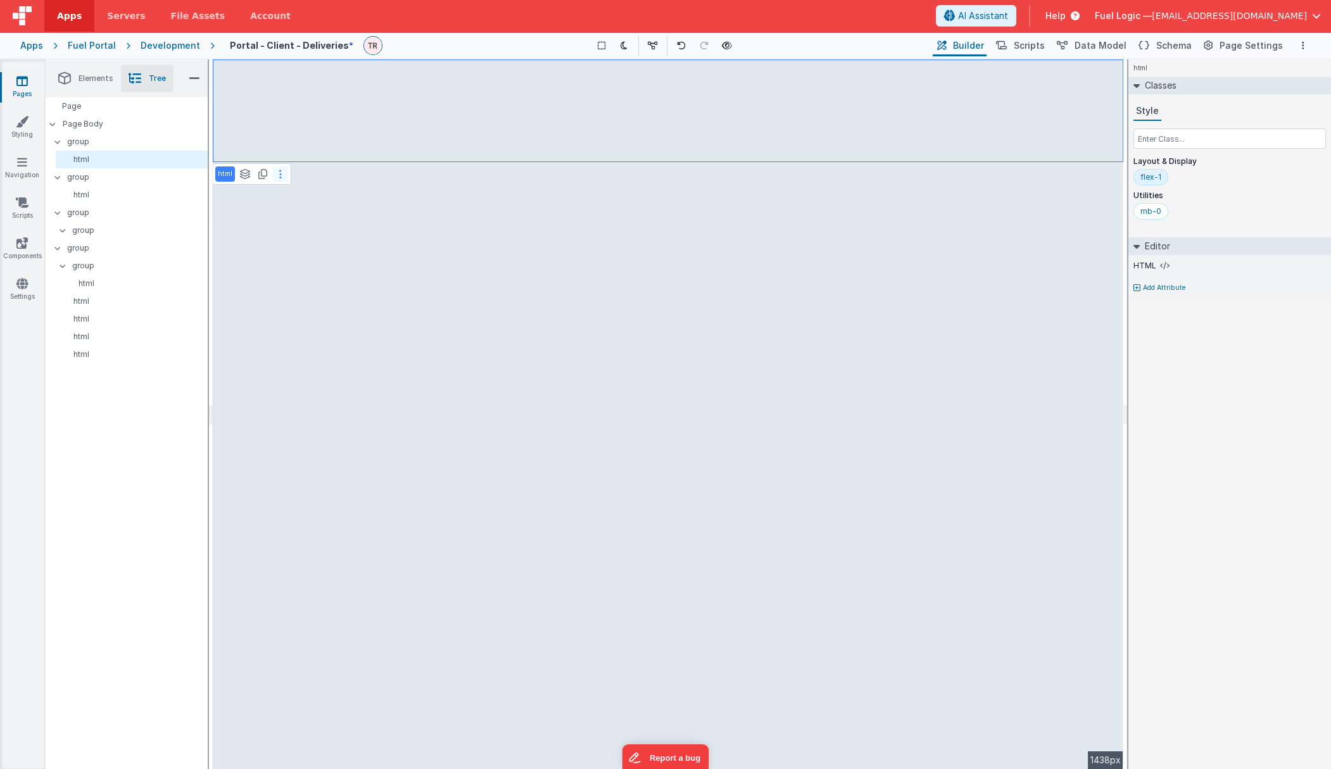
click at [279, 174] on icon at bounding box center [280, 174] width 3 height 10
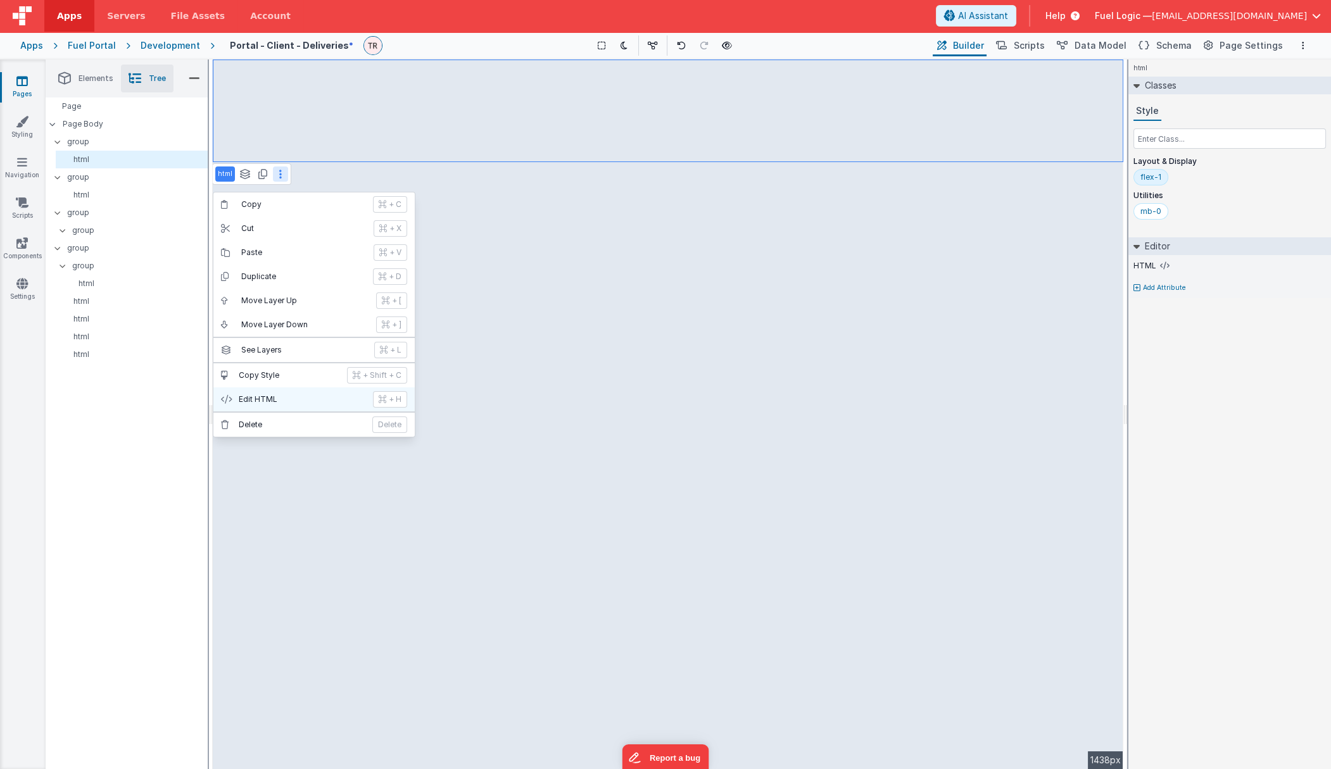
click at [277, 393] on button "Edit HTML + H" at bounding box center [313, 400] width 201 height 24
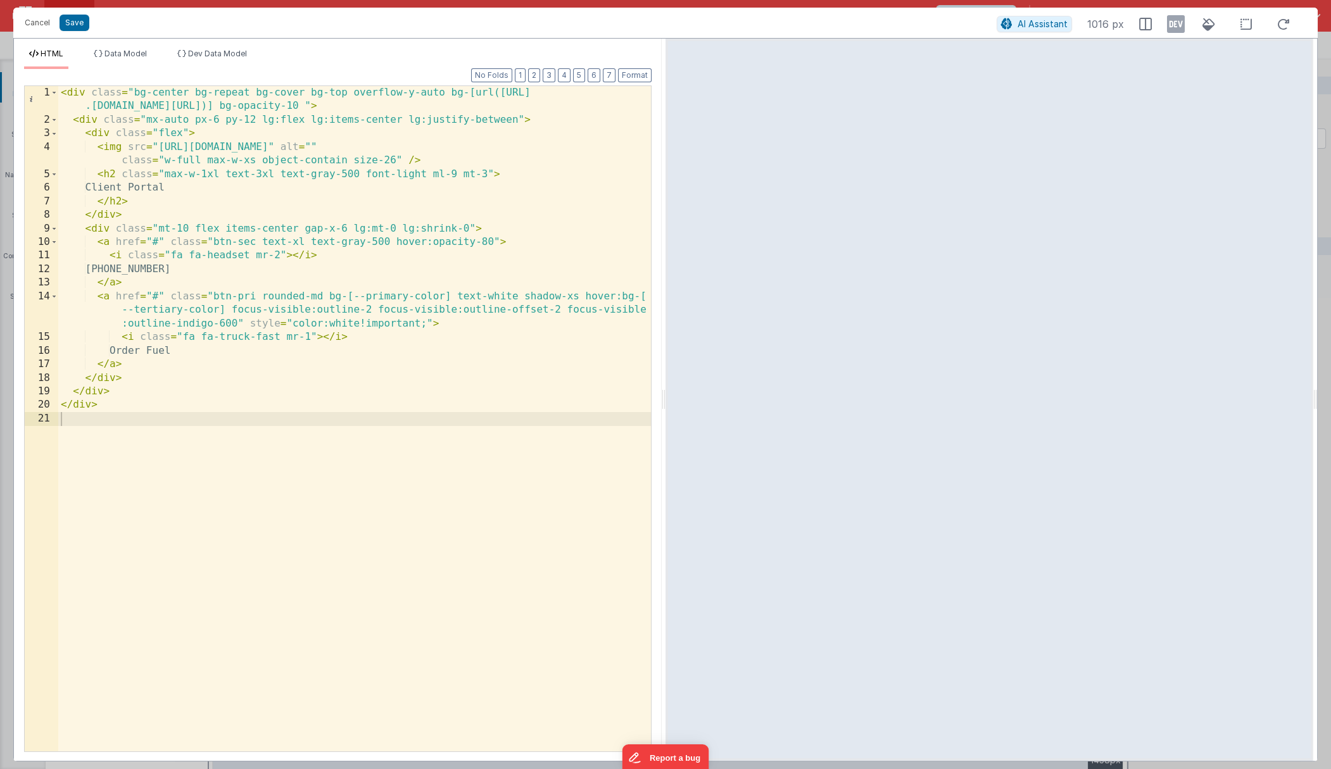
click at [205, 186] on div "< div class = "bg-center bg-repeat bg-cover bg-top overflow-y-auto bg-[url(http…" at bounding box center [354, 439] width 593 height 706
click at [39, 27] on button "Cancel" at bounding box center [37, 23] width 38 height 18
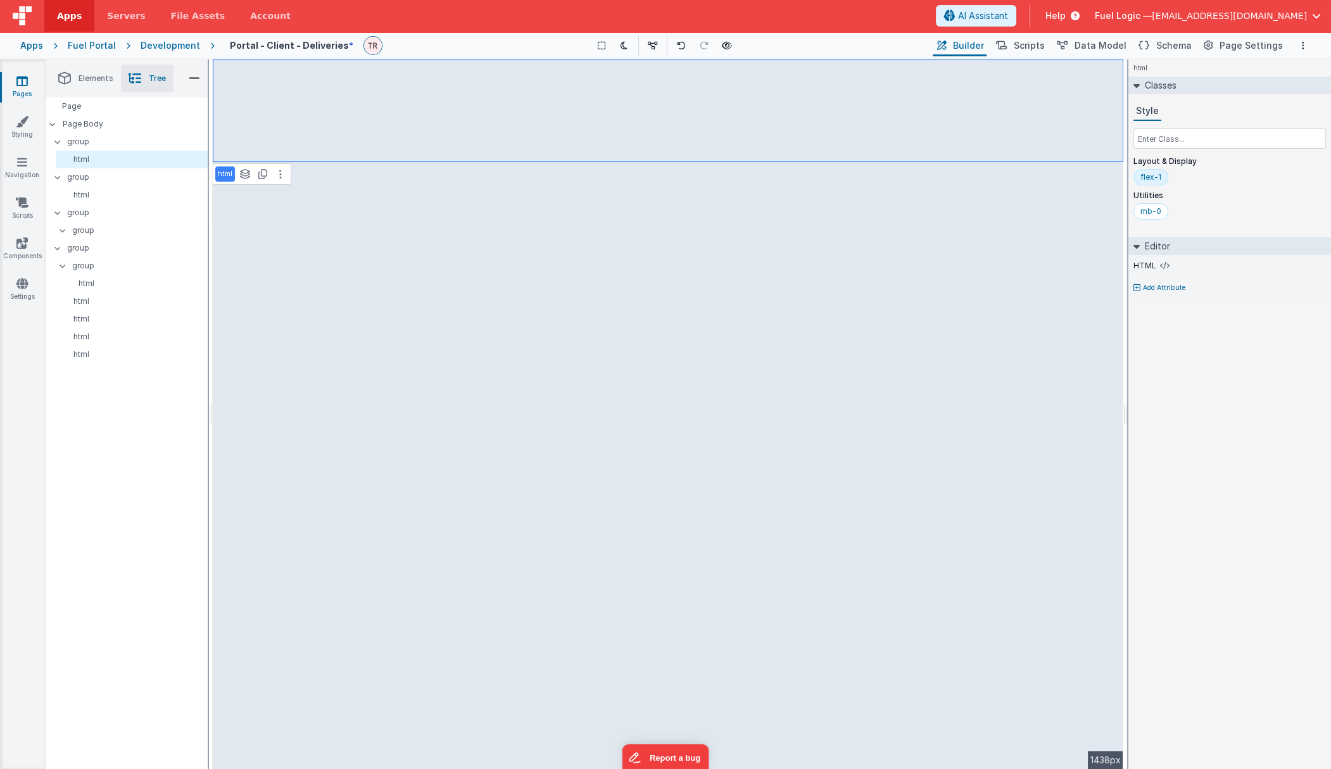
click at [305, 213] on div "html See layers + L Duplicate + D --> 1438px" at bounding box center [668, 415] width 911 height 710
click at [94, 197] on p "html" at bounding box center [134, 195] width 146 height 10
click at [296, 187] on button at bounding box center [295, 190] width 15 height 15
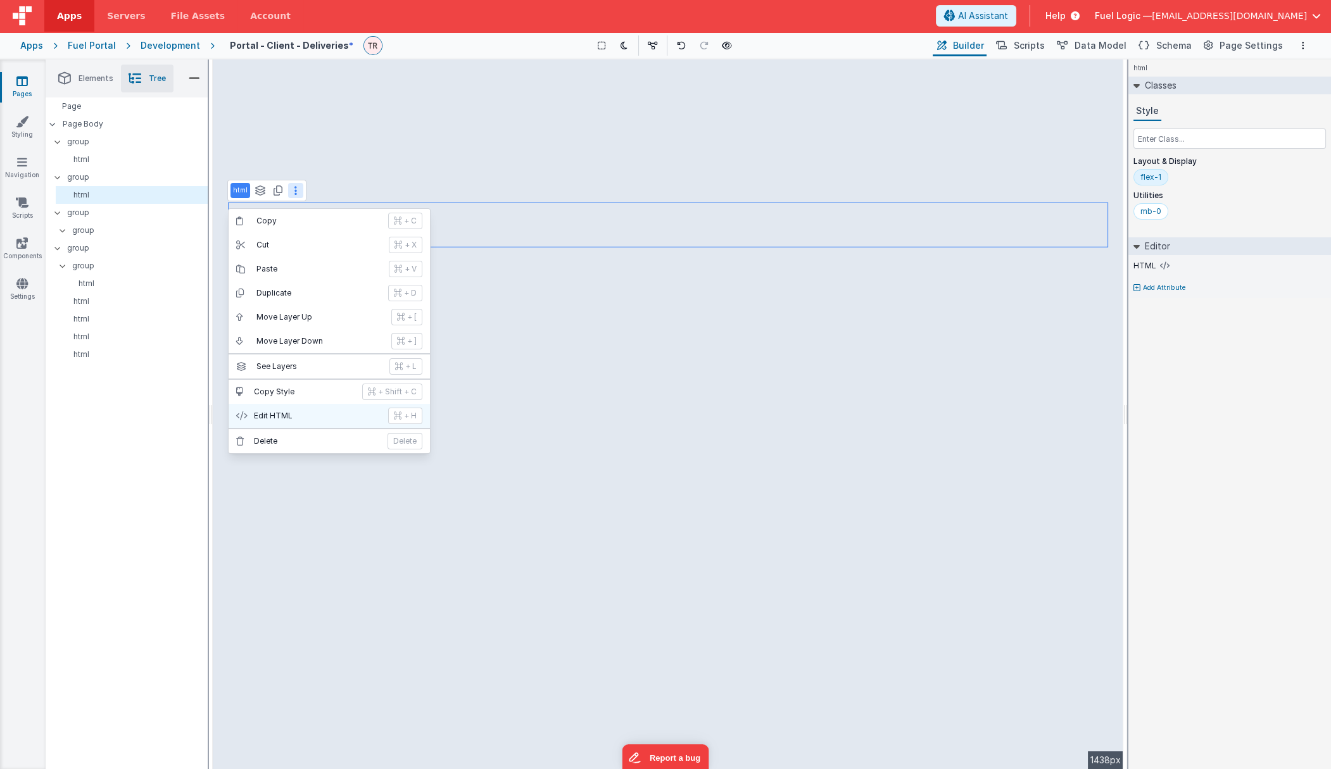
click at [284, 418] on p "Edit HTML" at bounding box center [317, 416] width 127 height 10
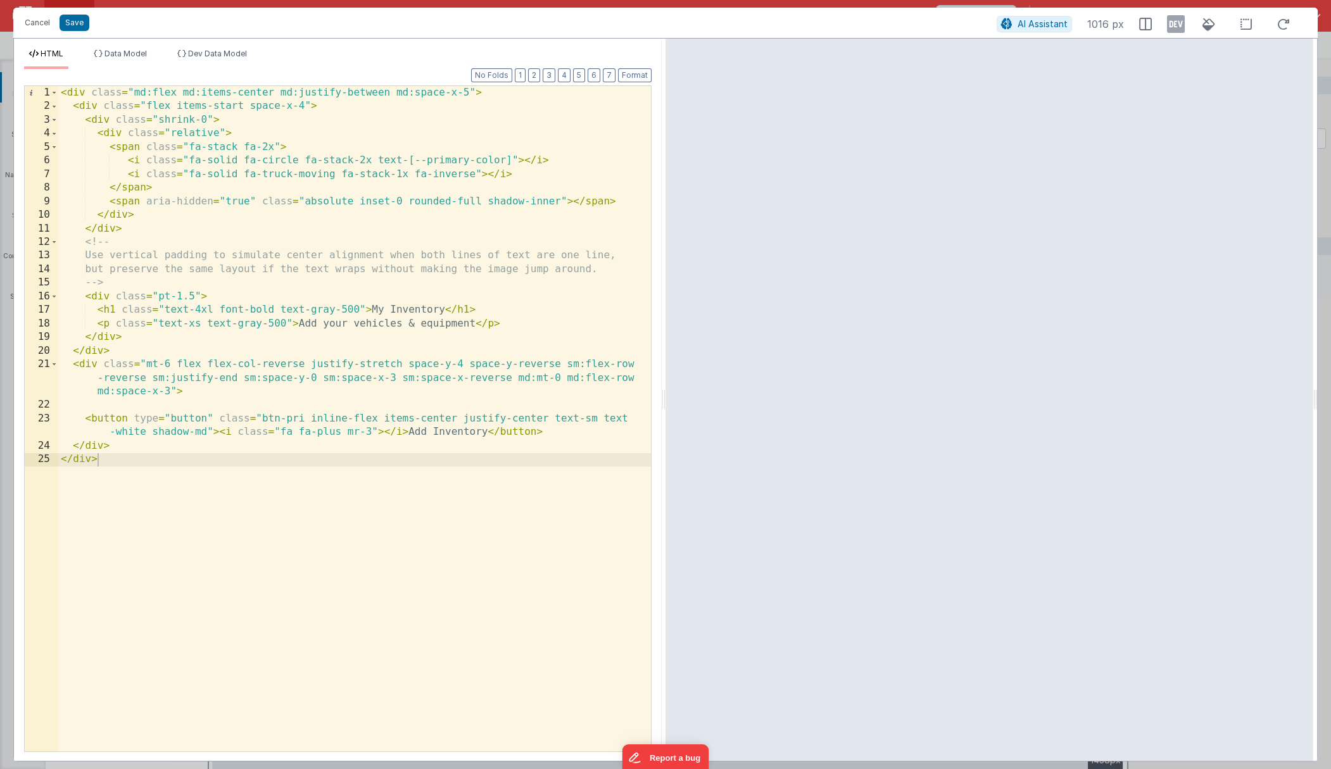
click at [459, 310] on div "< div class = "md:flex md:items-center md:justify-between md:space-x-5" > < div…" at bounding box center [354, 432] width 593 height 693
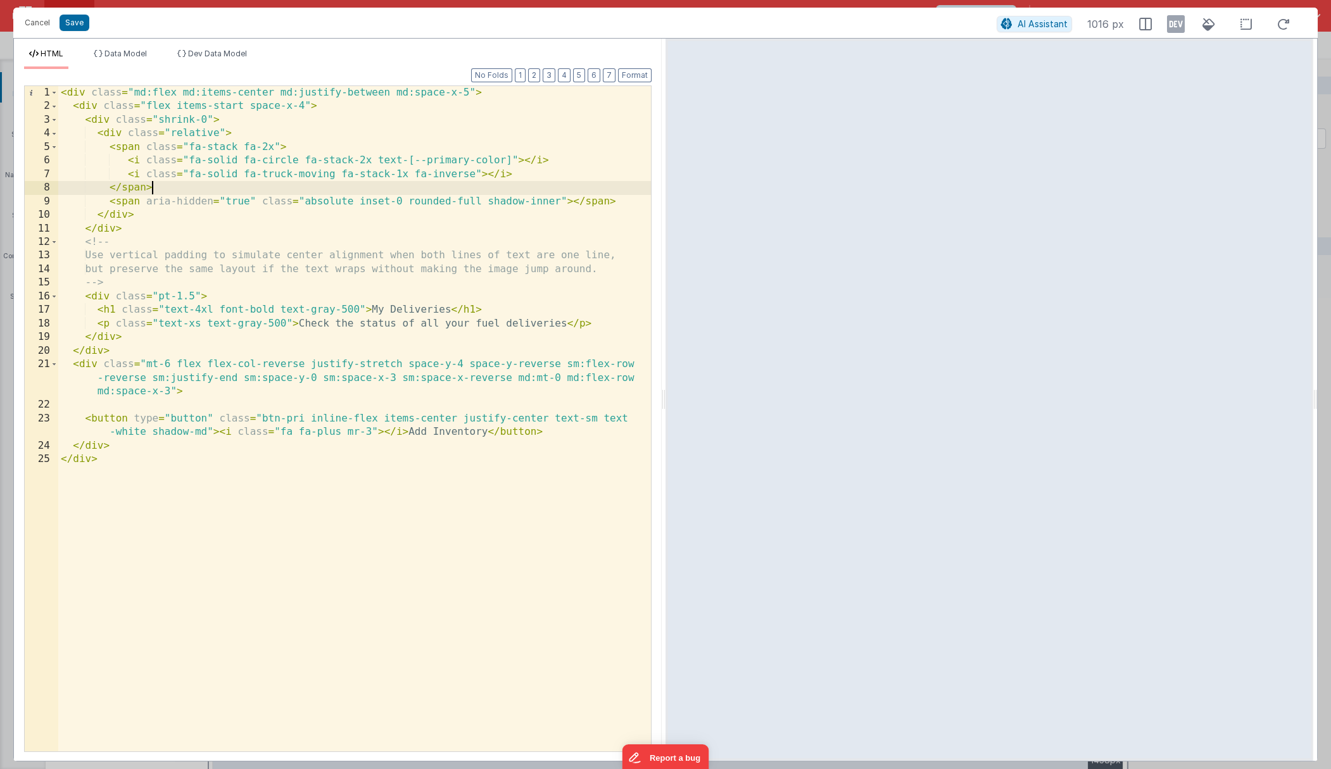
click at [387, 183] on div "< div class = "md:flex md:items-center md:justify-between md:space-x-5" > < div…" at bounding box center [354, 432] width 593 height 693
click at [339, 177] on div "< div class = "md:flex md:items-center md:justify-between md:space-x-5" > < div…" at bounding box center [354, 432] width 593 height 693
click at [483, 427] on div "< div class = "md:flex md:items-center md:justify-between md:space-x-5" > < div…" at bounding box center [354, 432] width 593 height 693
click at [71, 20] on button "Save" at bounding box center [75, 23] width 30 height 16
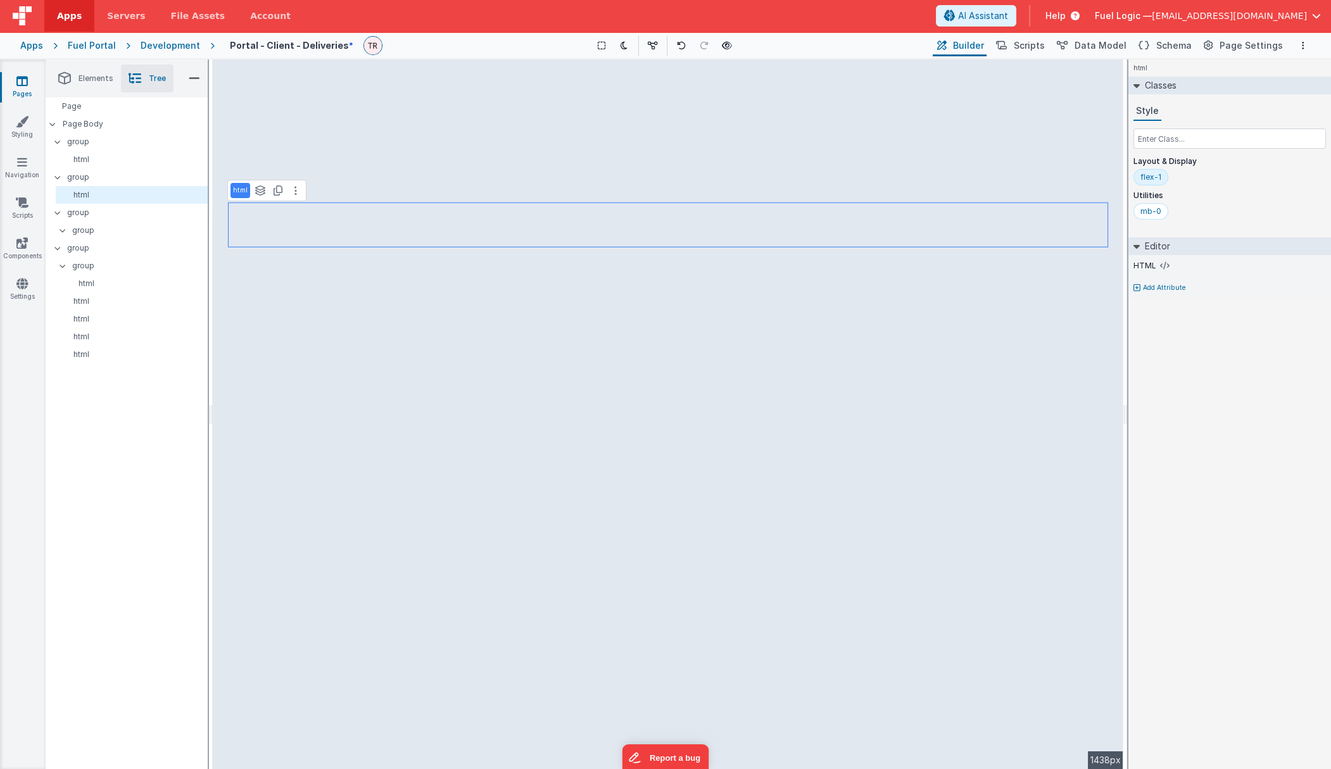
click at [493, 276] on div "html See layers + L Duplicate + D --> 1438px" at bounding box center [668, 415] width 911 height 710
click at [262, 275] on div "html See layers + L Duplicate + D --> 1438px" at bounding box center [668, 415] width 911 height 710
click at [109, 234] on p "group" at bounding box center [139, 231] width 135 height 14
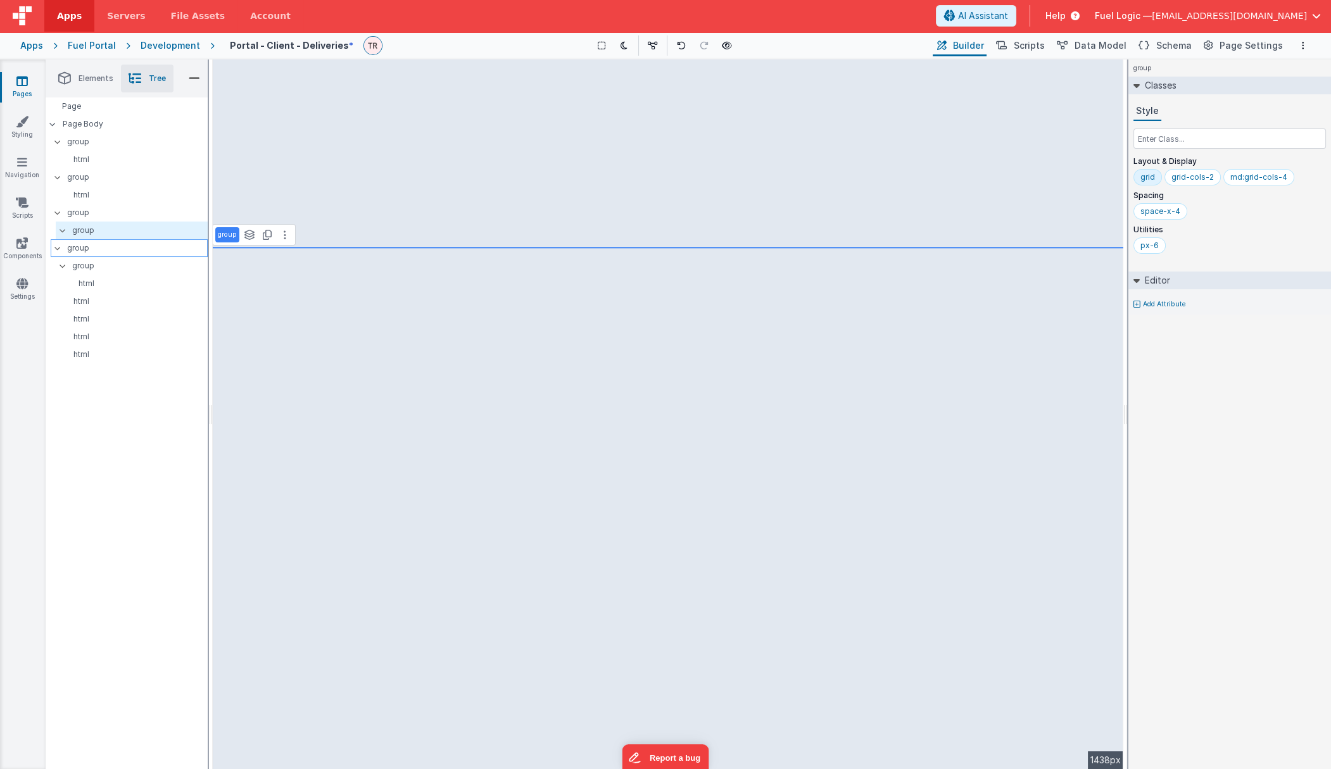
click at [105, 251] on p "group" at bounding box center [137, 248] width 140 height 14
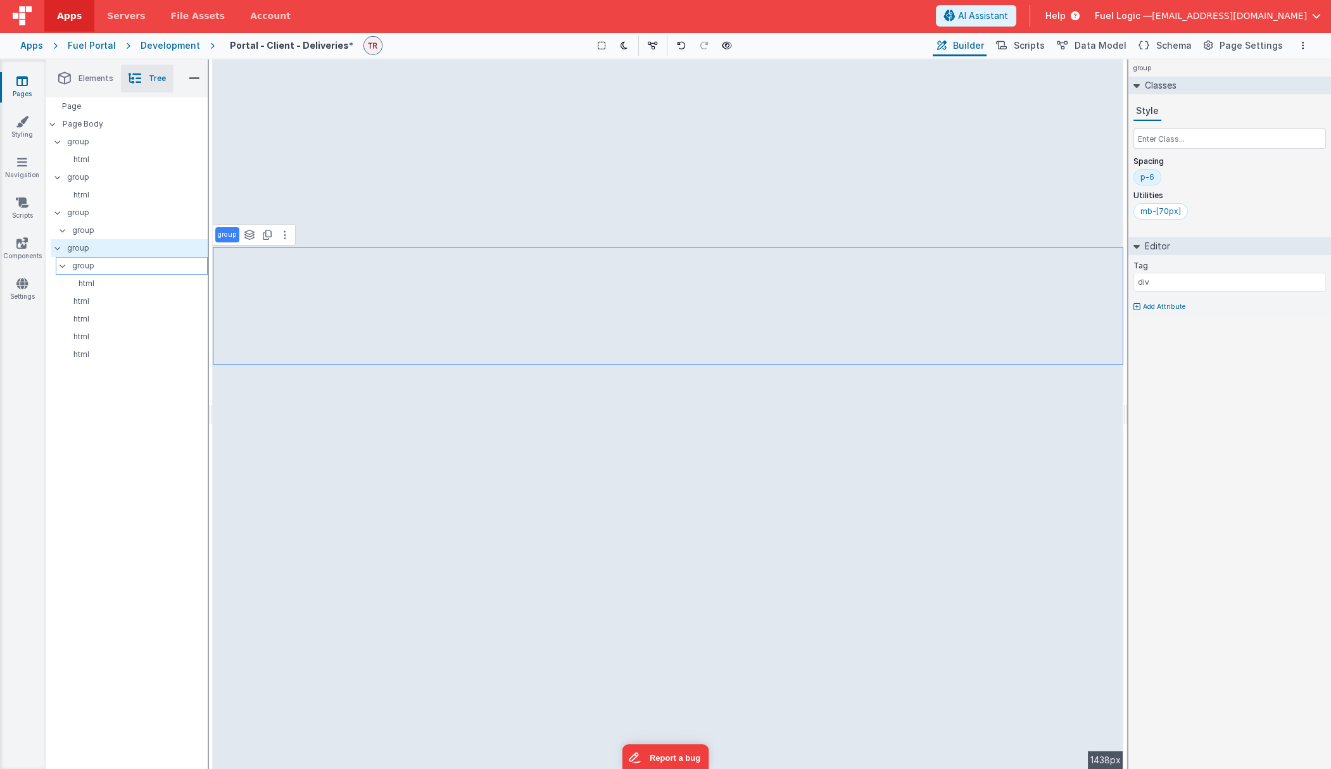
click at [104, 267] on p "group" at bounding box center [139, 266] width 135 height 14
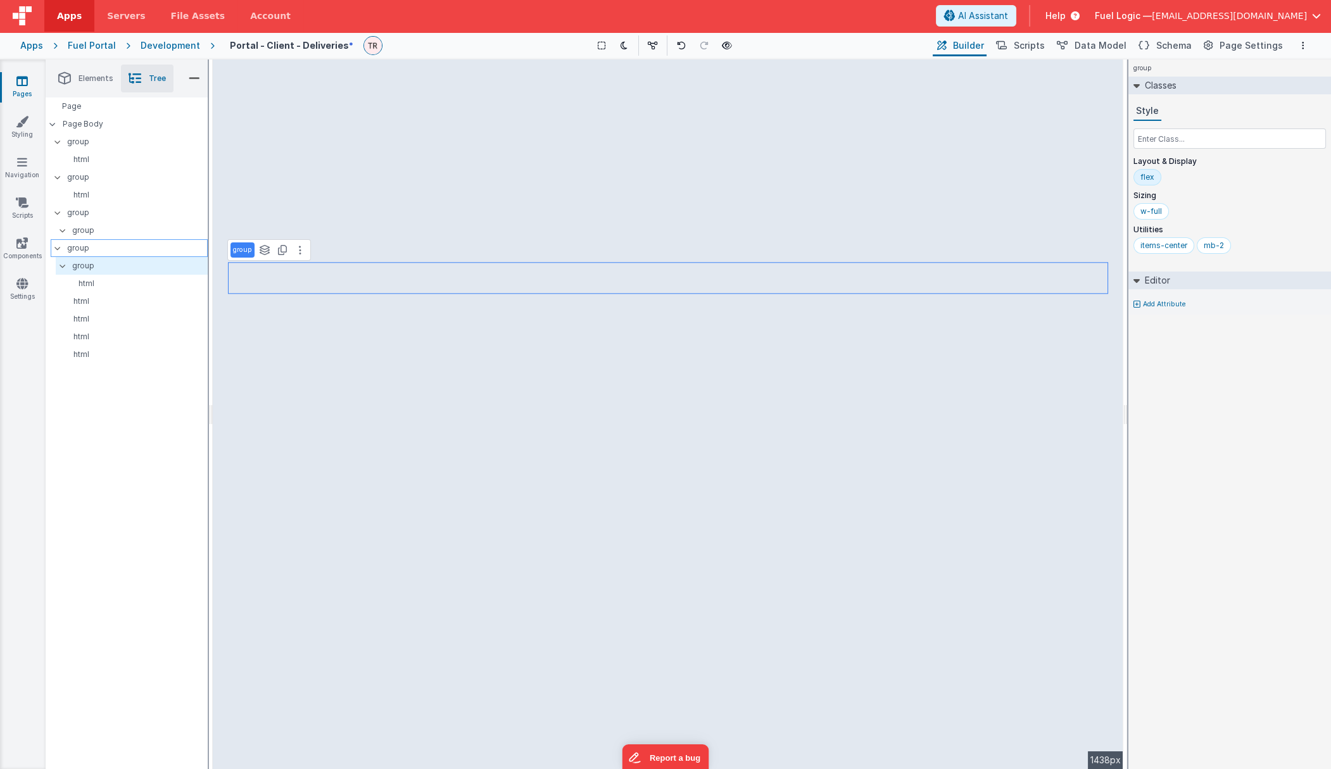
click at [101, 252] on p "group" at bounding box center [137, 248] width 140 height 14
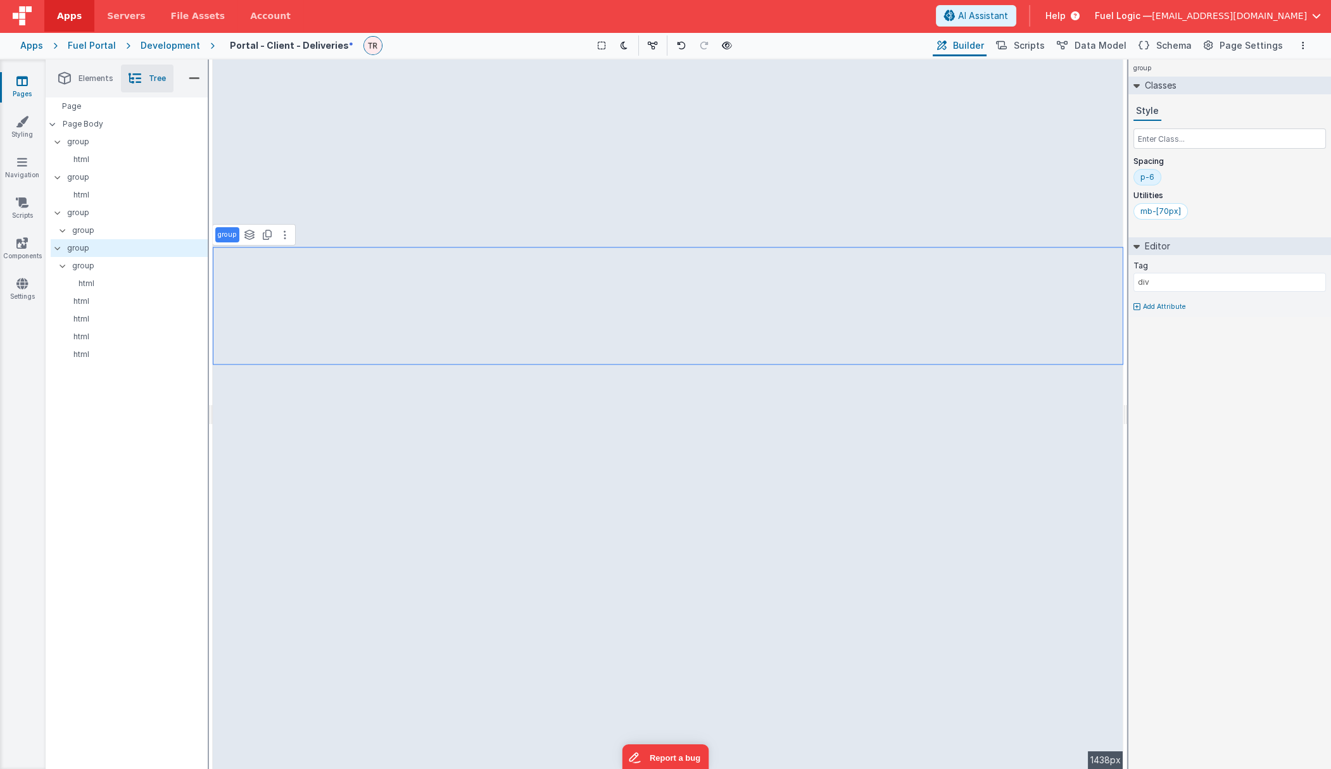
click at [458, 214] on div "group See layers + L Duplicate + D --> 1438px" at bounding box center [668, 415] width 911 height 710
click at [96, 219] on p "group" at bounding box center [137, 213] width 140 height 14
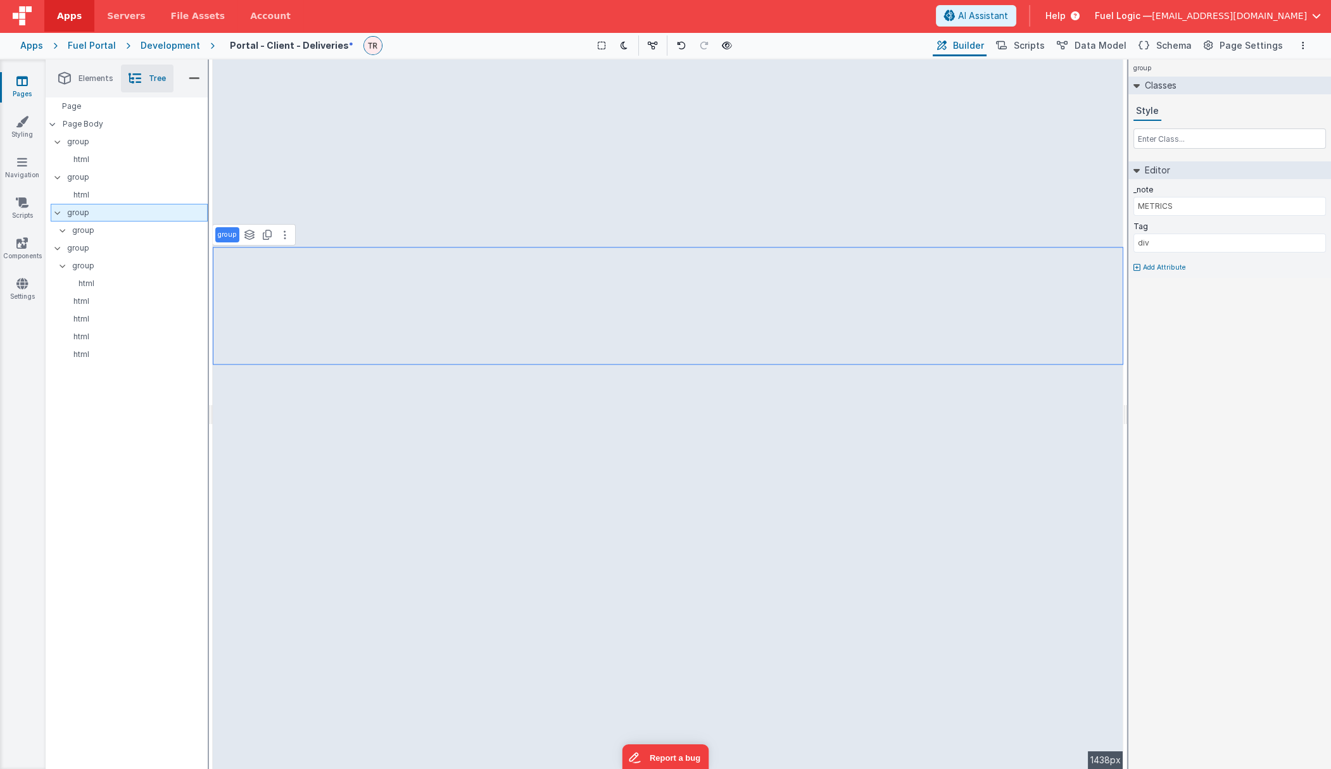
click at [96, 219] on p "group" at bounding box center [137, 213] width 140 height 14
click at [97, 180] on p "group" at bounding box center [137, 177] width 140 height 14
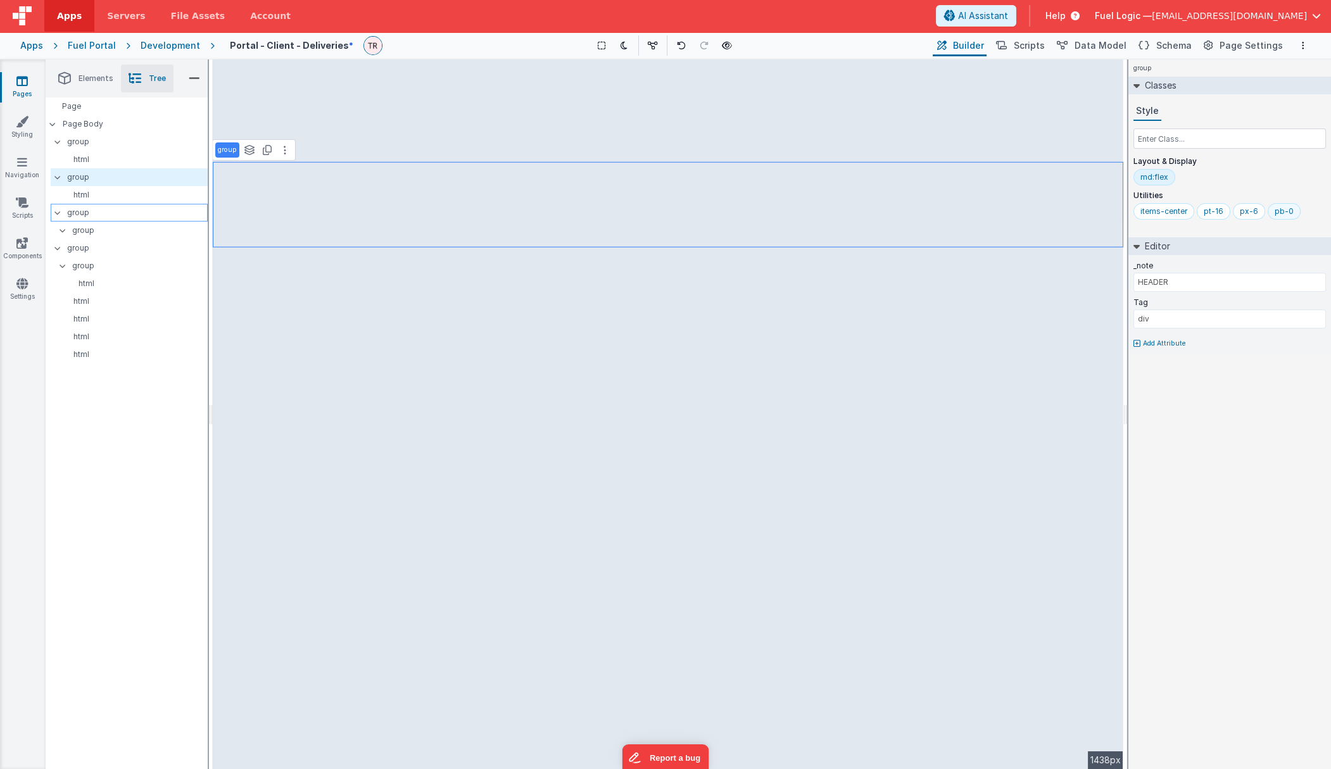
click at [1116, 217] on div "pb-0" at bounding box center [1284, 211] width 33 height 16
click at [1116, 131] on input "text" at bounding box center [1229, 139] width 192 height 20
click at [1116, 211] on div "bg-5" at bounding box center [1284, 211] width 18 height 10
click at [1116, 137] on input "text" at bounding box center [1229, 139] width 192 height 20
click at [874, 448] on div "group See layers + L Duplicate + D --> 1438px" at bounding box center [668, 415] width 911 height 710
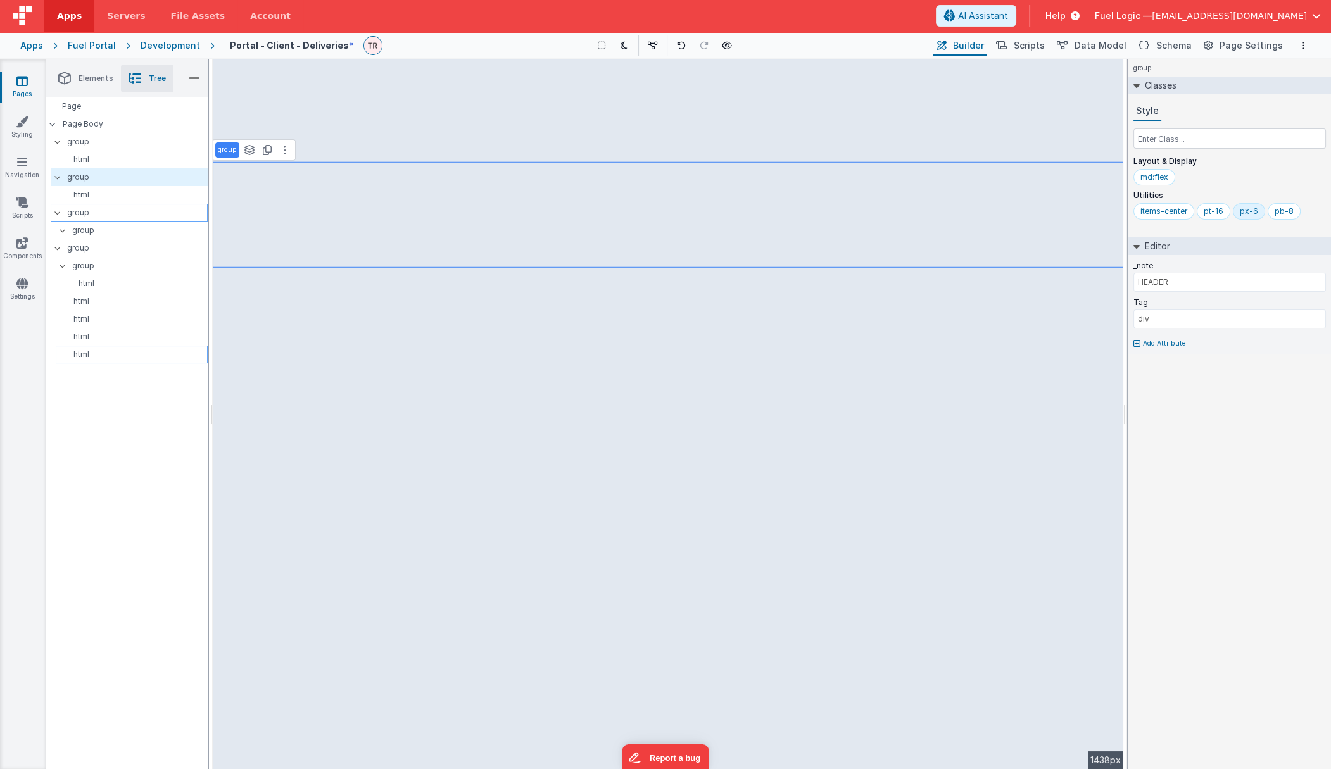
click at [116, 353] on p "html" at bounding box center [134, 355] width 146 height 10
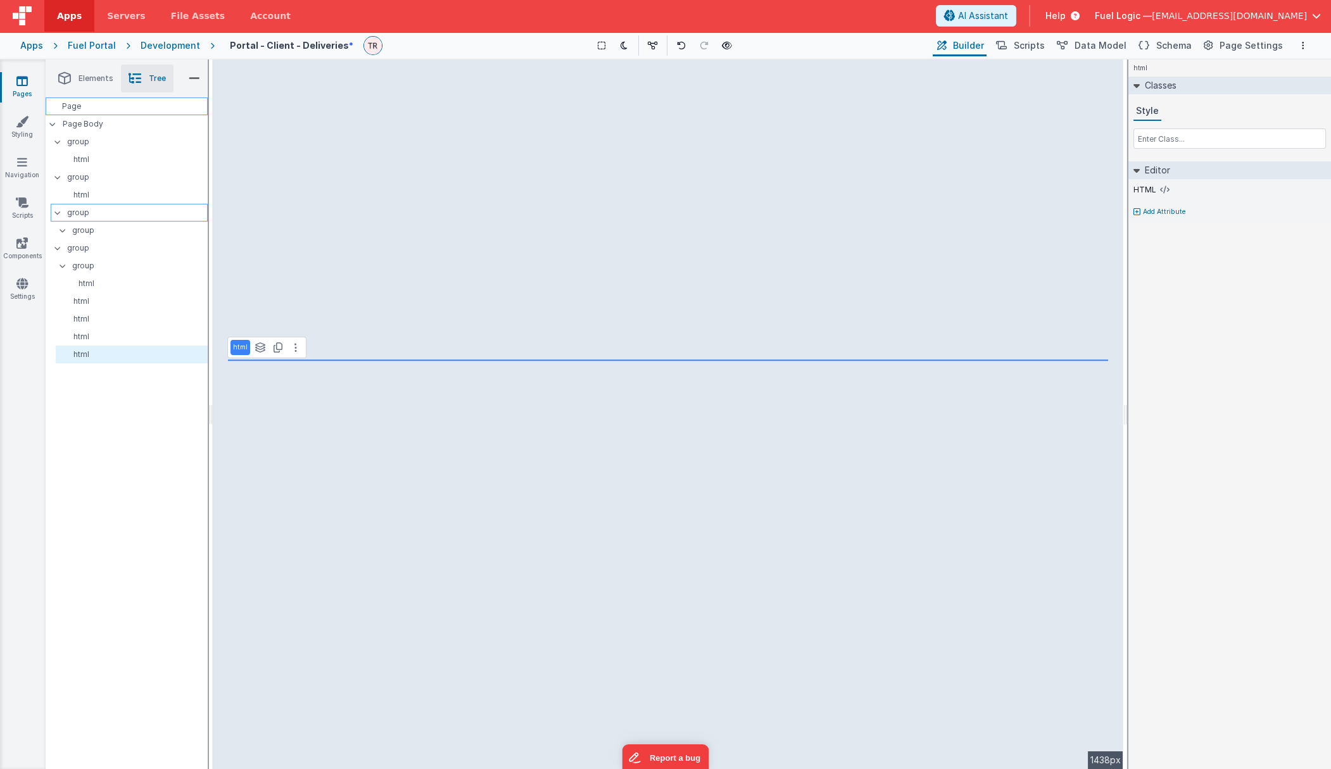
click at [82, 102] on div "Page" at bounding box center [127, 107] width 162 height 18
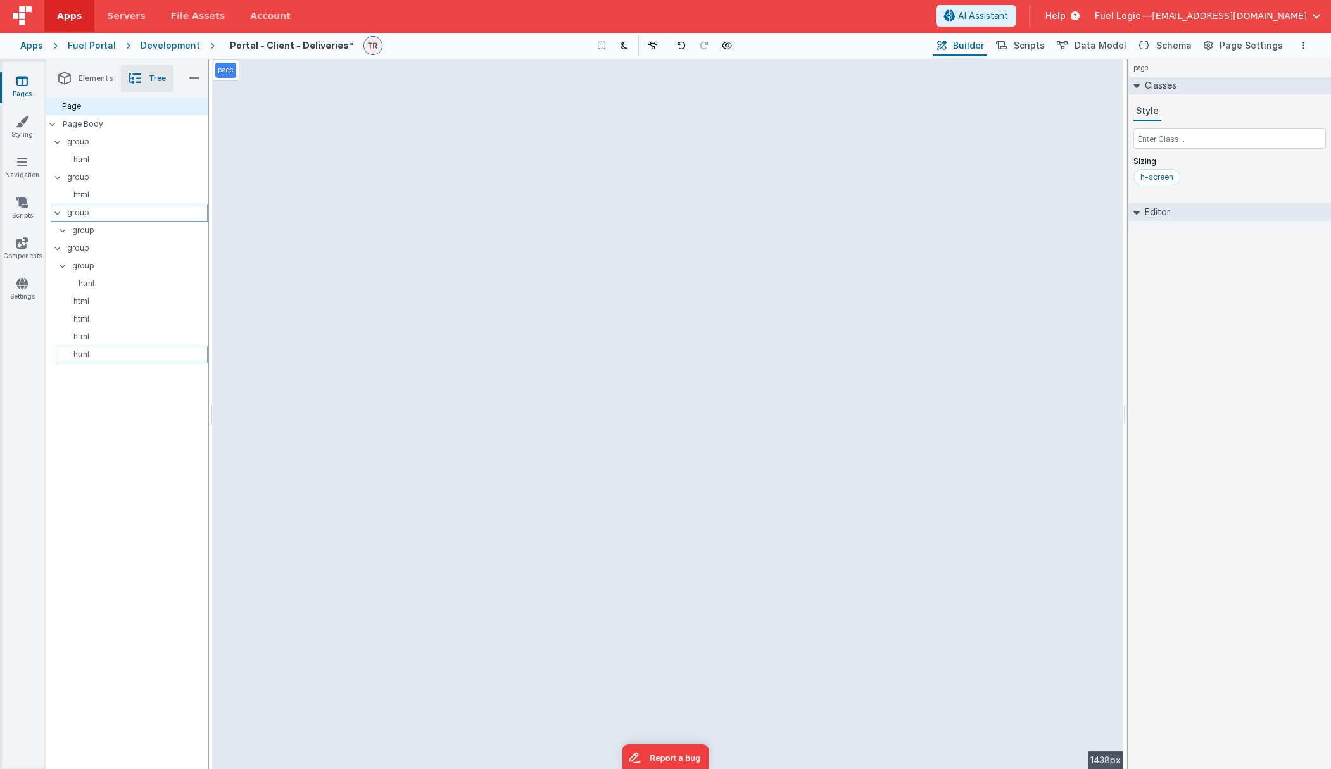
click at [104, 360] on div "html" at bounding box center [132, 355] width 152 height 18
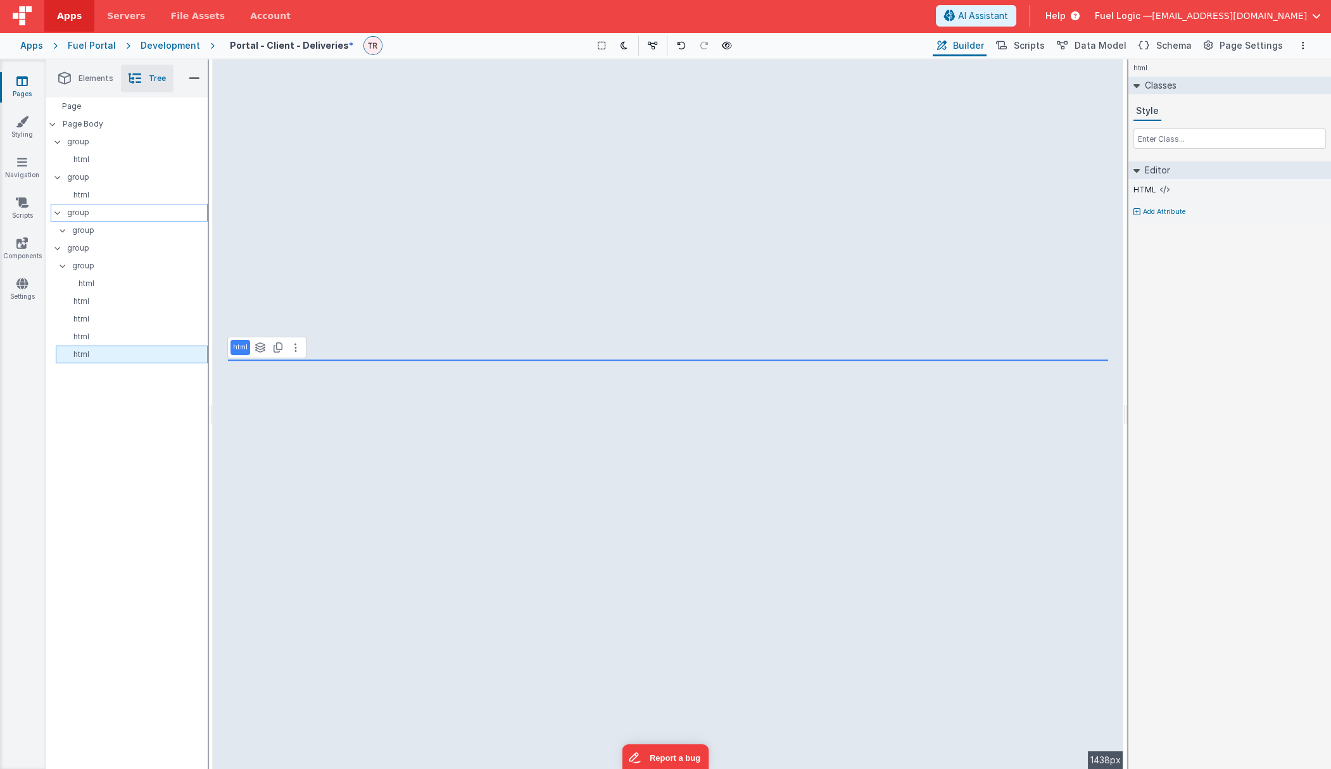
click at [104, 360] on div "html" at bounding box center [132, 355] width 152 height 18
click at [104, 404] on div "Page Page Body group html group html group group group group html html html htm…" at bounding box center [127, 434] width 162 height 672
click at [18, 85] on icon at bounding box center [21, 81] width 11 height 13
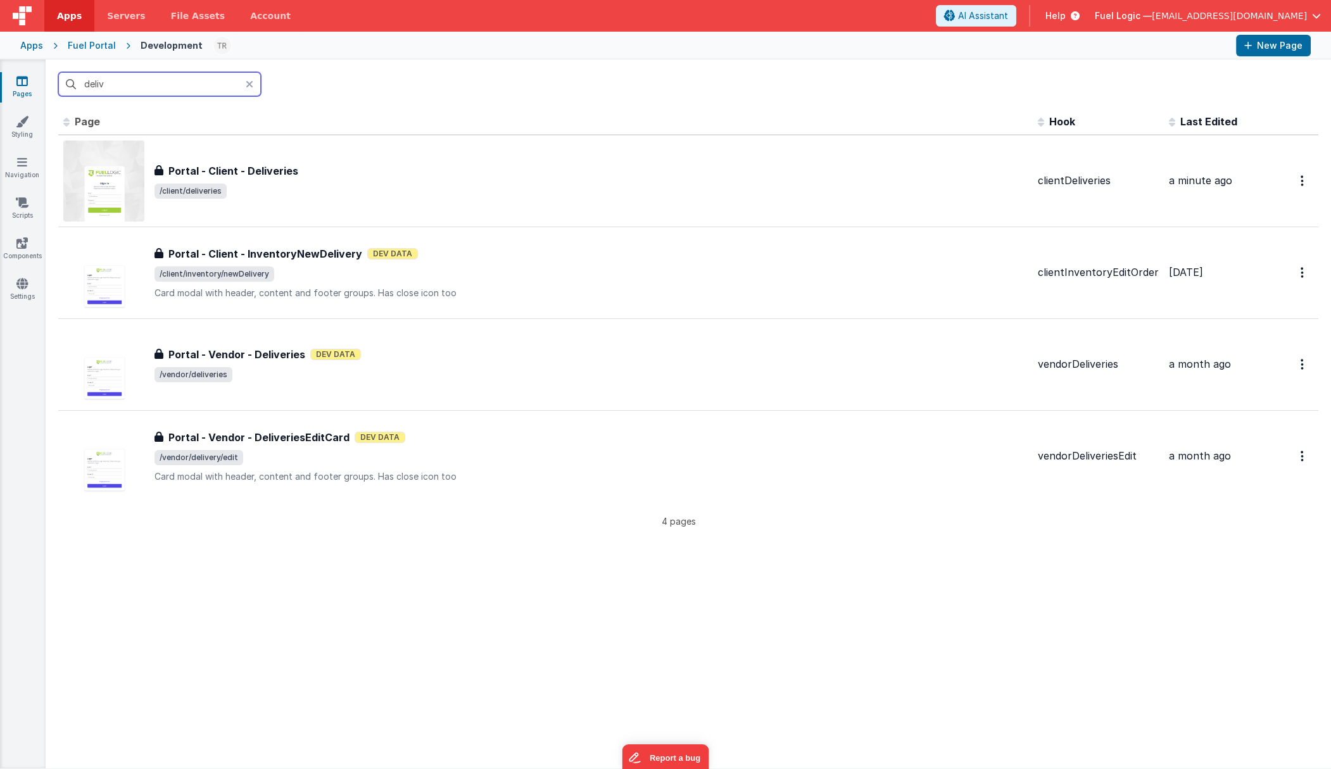
click at [144, 89] on input "deliv" at bounding box center [159, 84] width 203 height 24
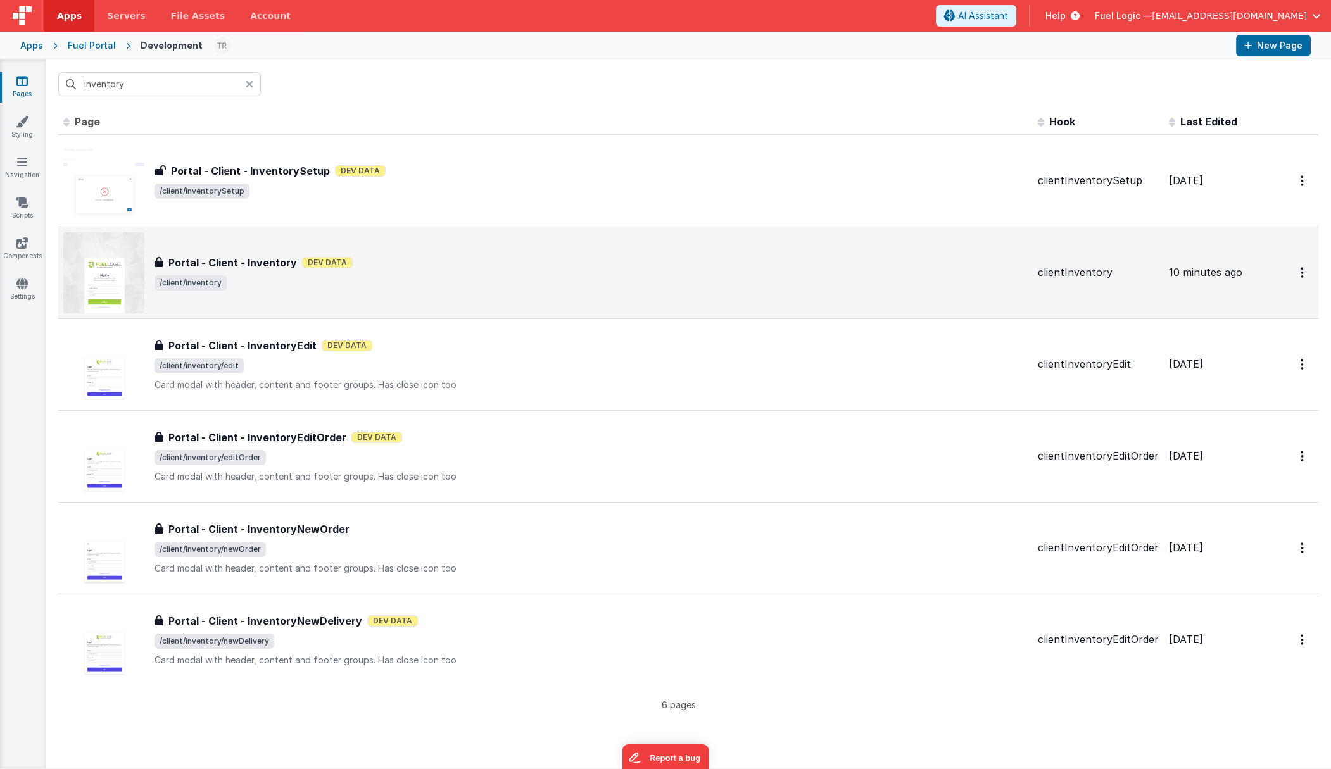
click at [214, 259] on h3 "Portal - Client - Inventory" at bounding box center [232, 262] width 129 height 15
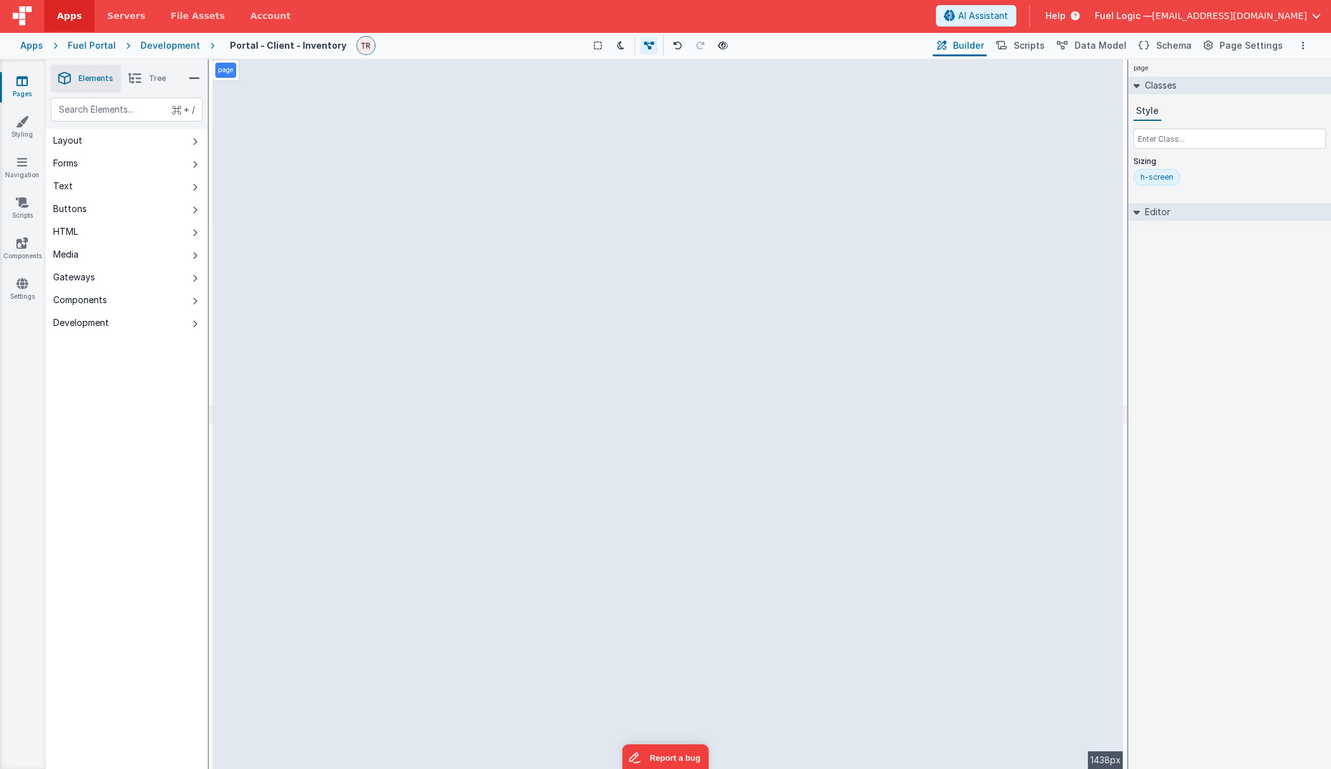
click at [142, 87] on li "Tree" at bounding box center [147, 79] width 53 height 28
click at [111, 337] on p "table2" at bounding box center [134, 337] width 146 height 10
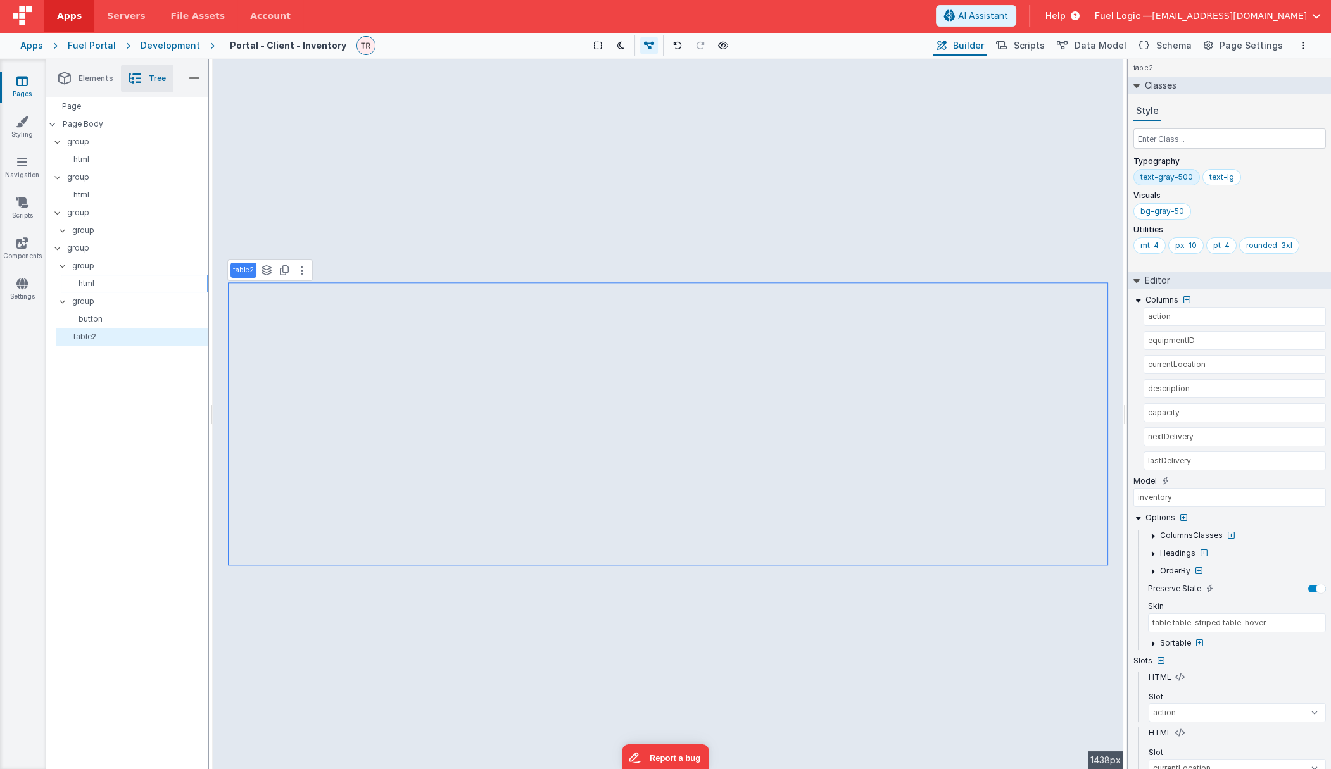
click at [102, 286] on p "html" at bounding box center [136, 284] width 141 height 10
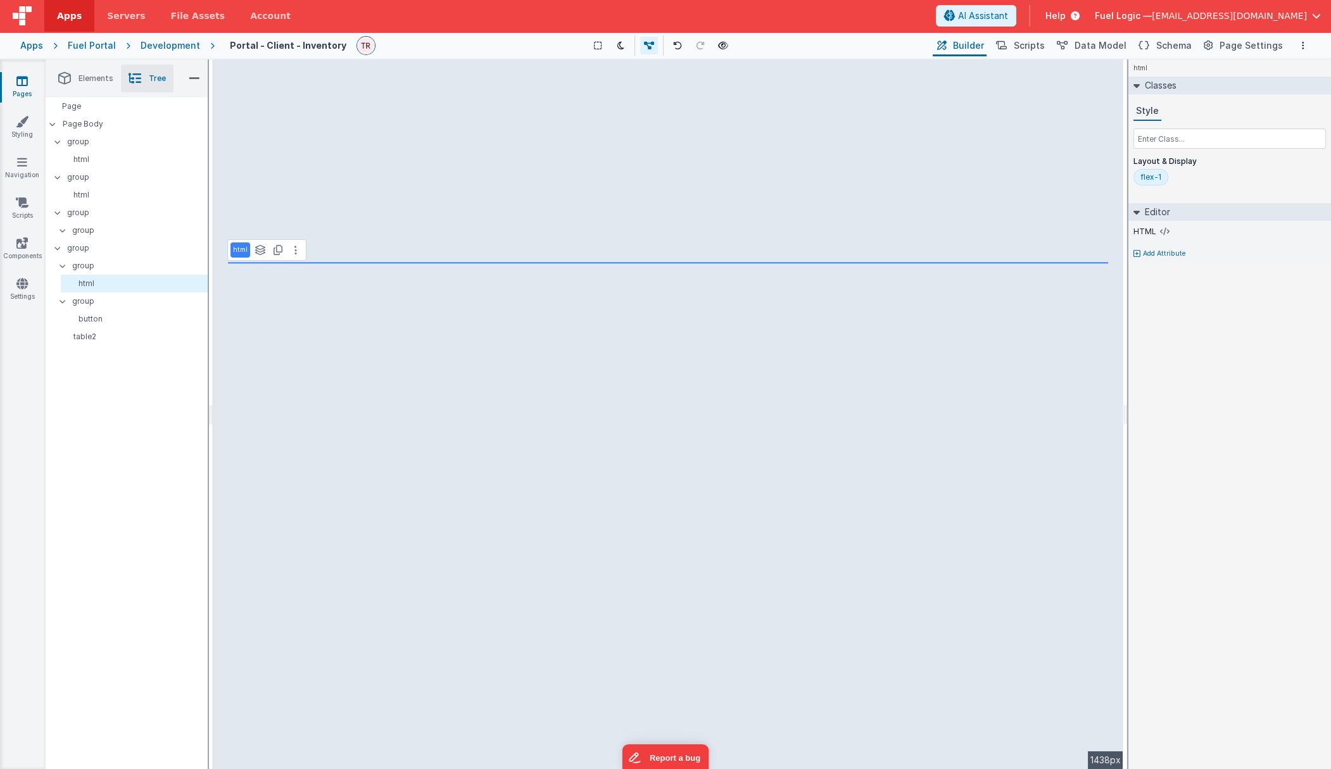
click at [106, 389] on div "Page Page Body group html group html group group group group html group button …" at bounding box center [127, 434] width 162 height 672
click at [88, 111] on div "Page" at bounding box center [127, 107] width 162 height 18
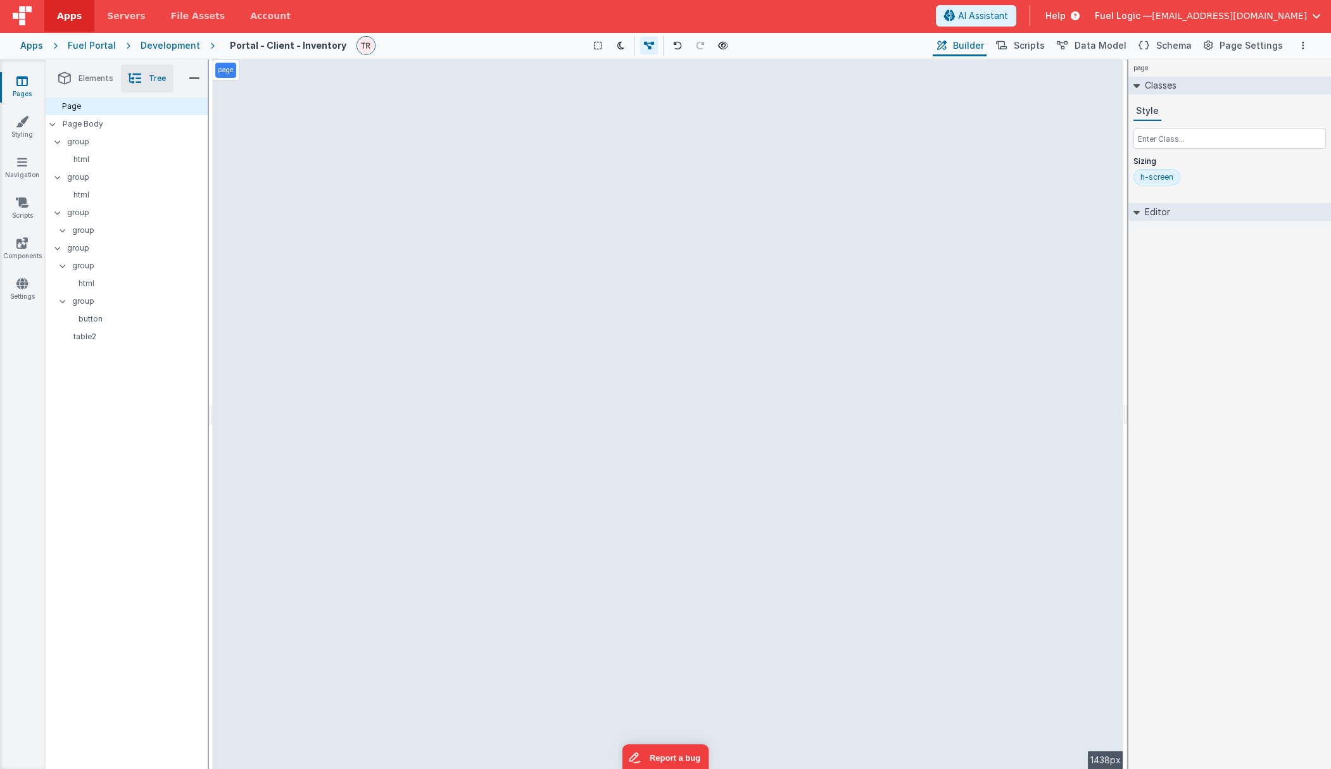
click at [15, 85] on link "Pages" at bounding box center [22, 87] width 46 height 25
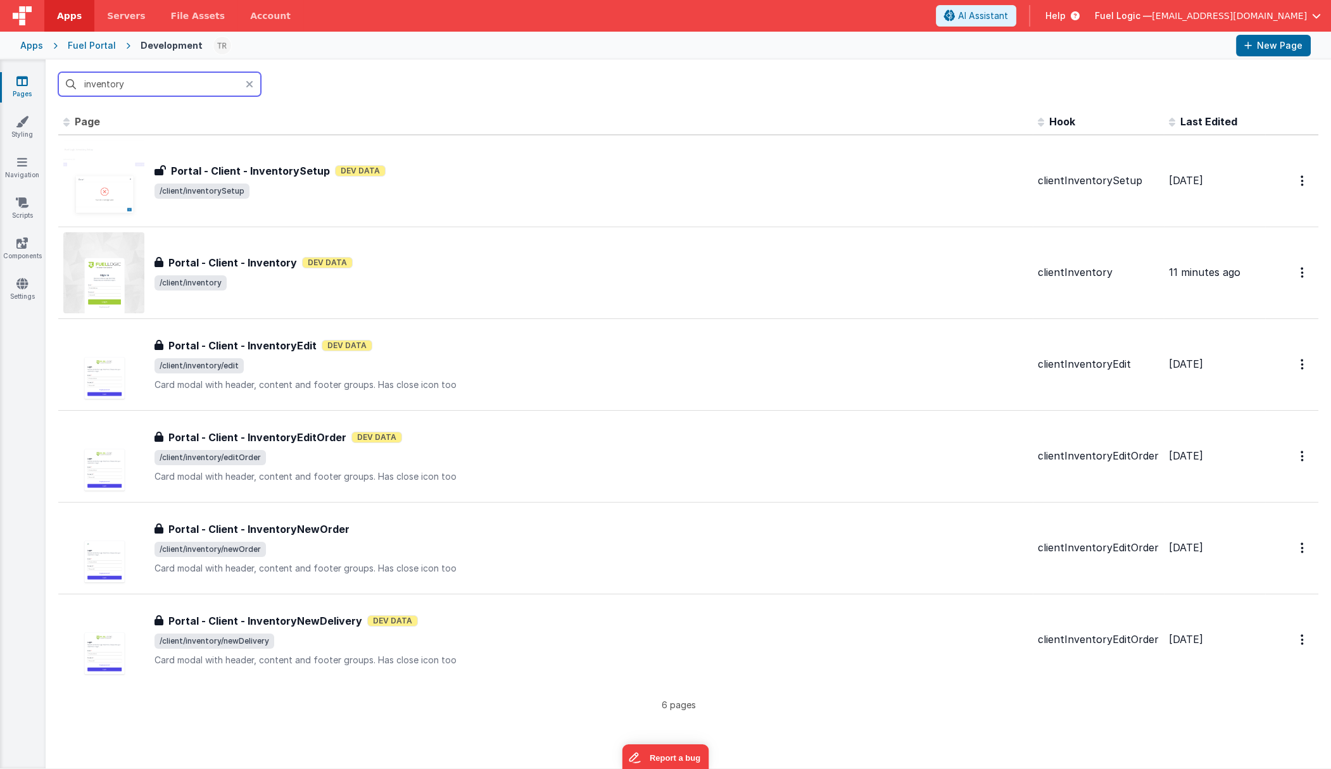
click at [132, 84] on input "inventory" at bounding box center [159, 84] width 203 height 24
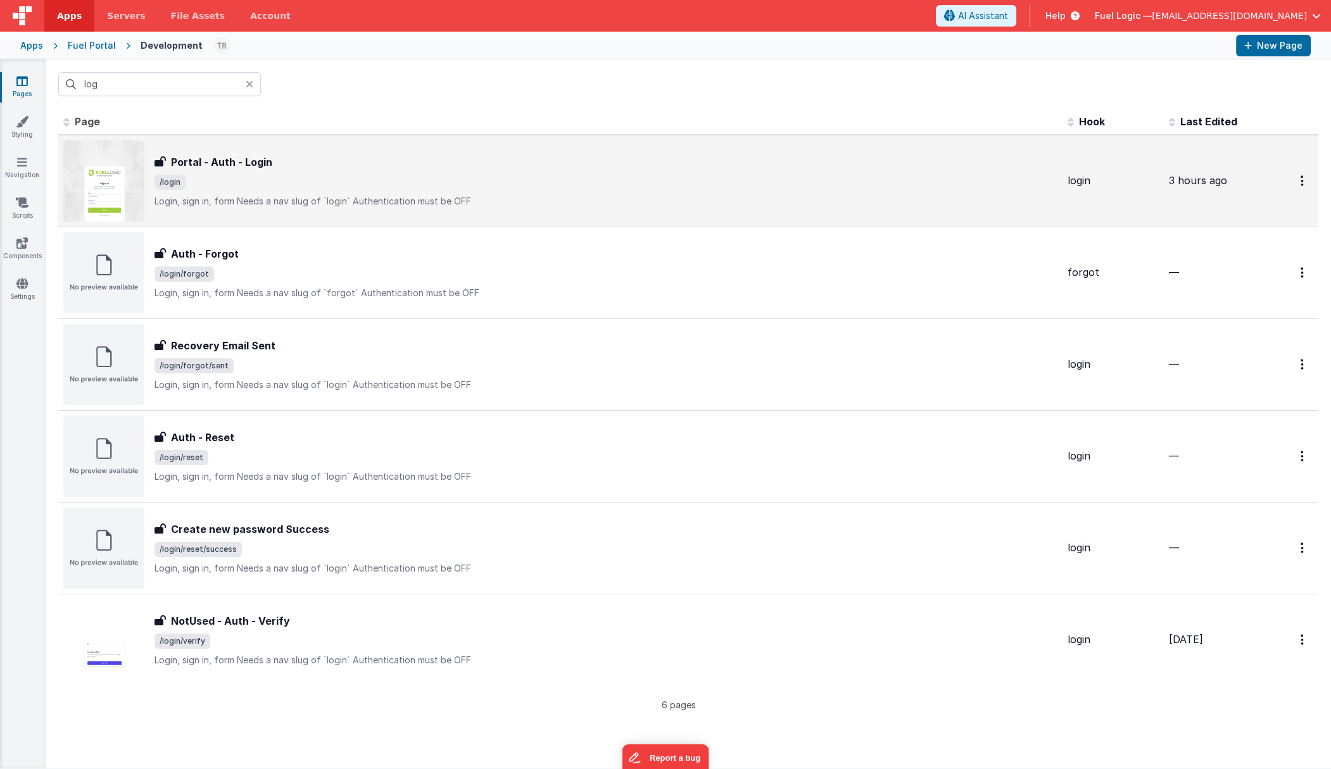
click at [235, 160] on h3 "Portal - Auth - Login" at bounding box center [221, 161] width 101 height 15
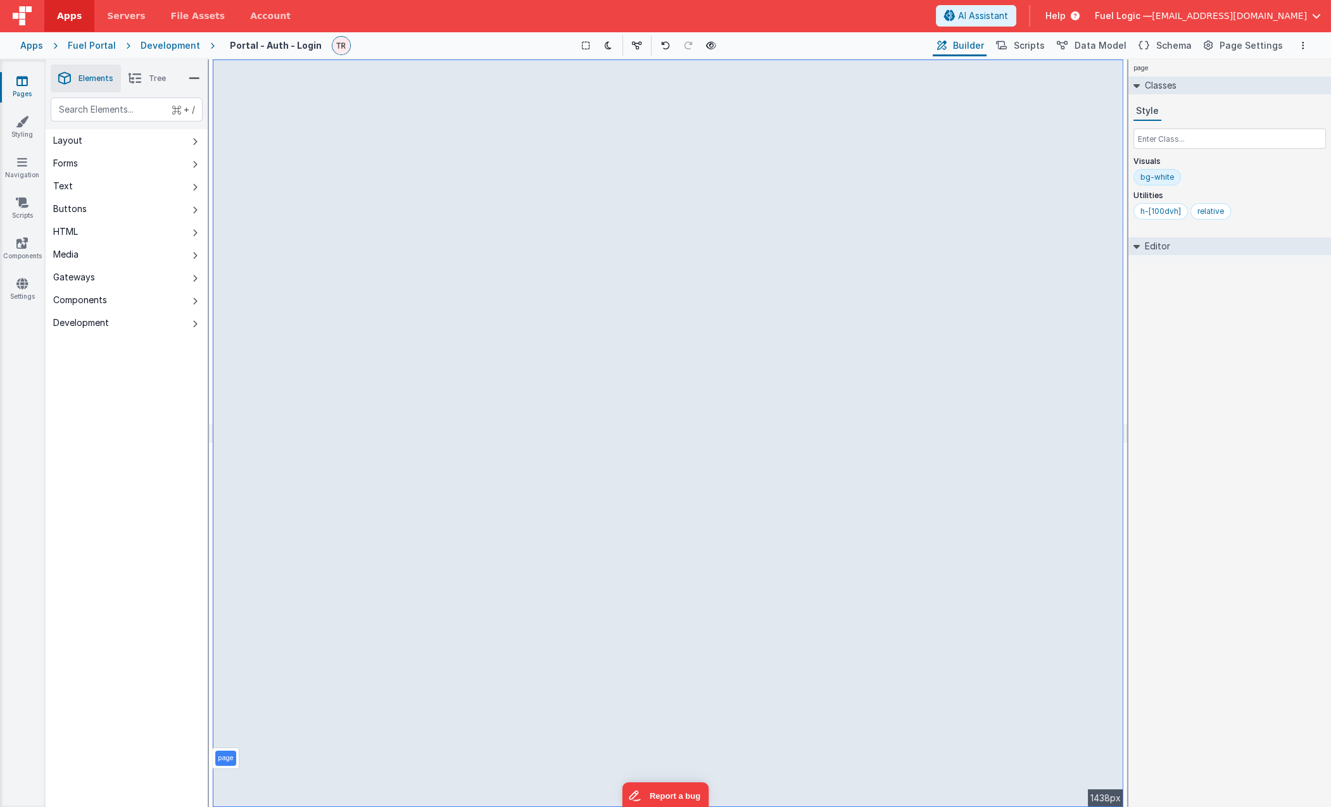
click at [22, 77] on icon at bounding box center [21, 81] width 11 height 13
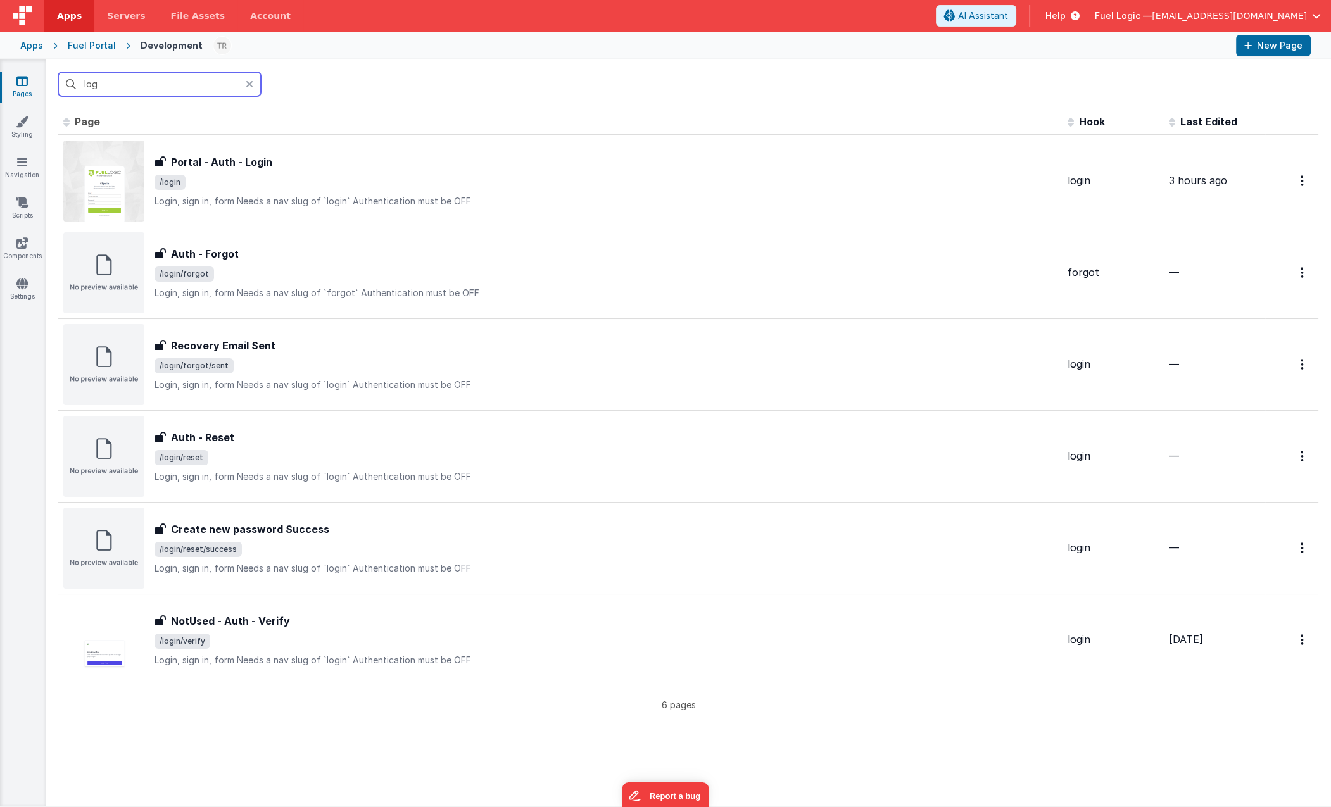
click at [144, 80] on input "log" at bounding box center [159, 84] width 203 height 24
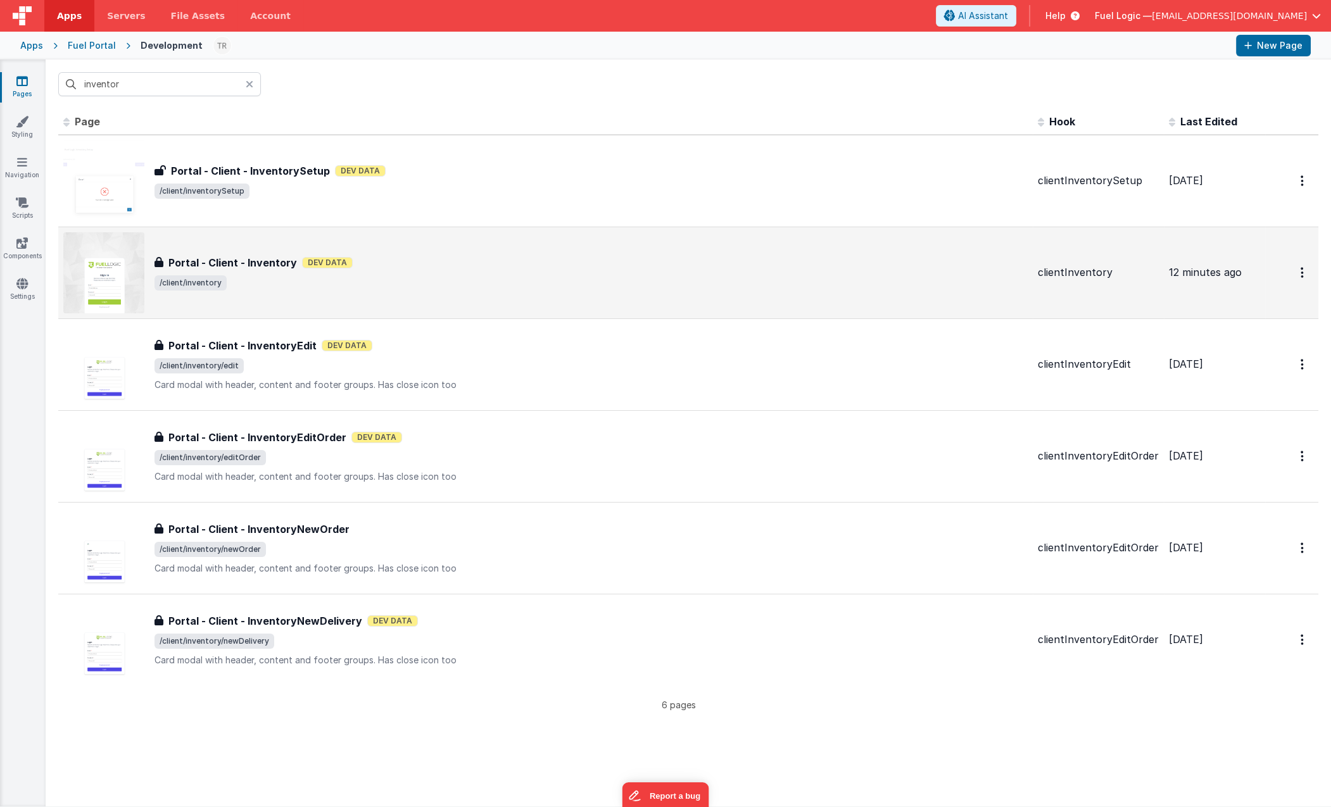
click at [253, 265] on h3 "Portal - Client - Inventory" at bounding box center [232, 262] width 129 height 15
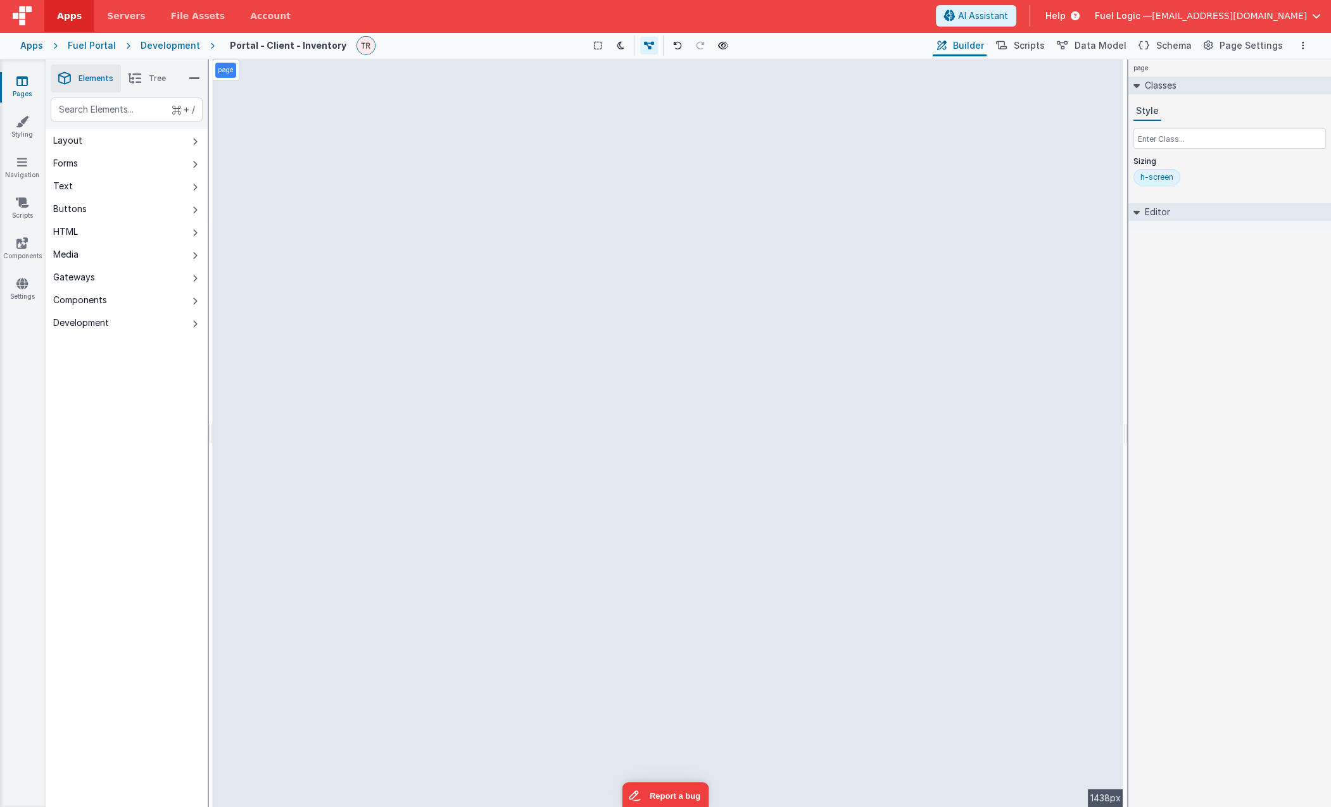
click at [141, 76] on icon at bounding box center [135, 79] width 13 height 18
click at [87, 141] on p "group" at bounding box center [137, 142] width 140 height 14
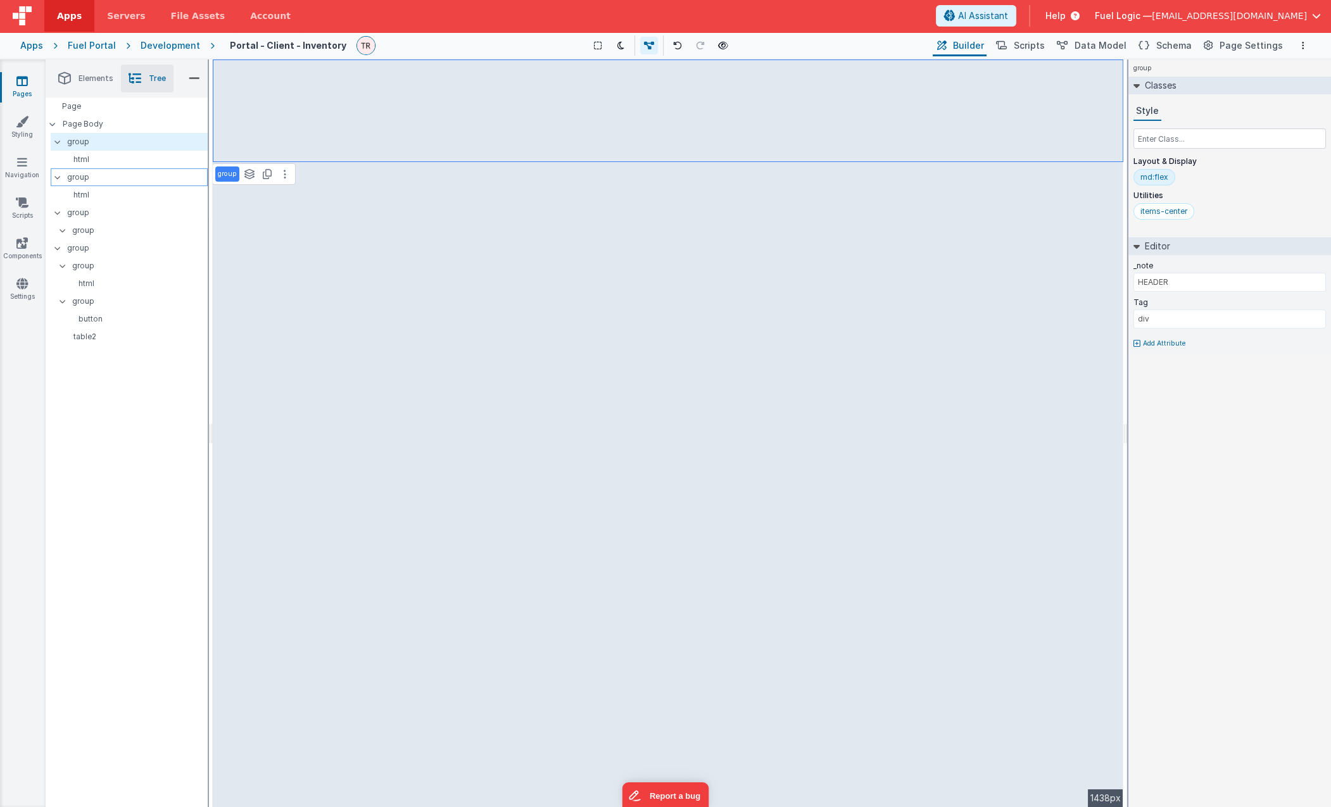
click at [80, 179] on p "group" at bounding box center [137, 177] width 140 height 14
click at [80, 142] on p "group" at bounding box center [137, 142] width 140 height 14
click at [281, 168] on button at bounding box center [284, 174] width 15 height 15
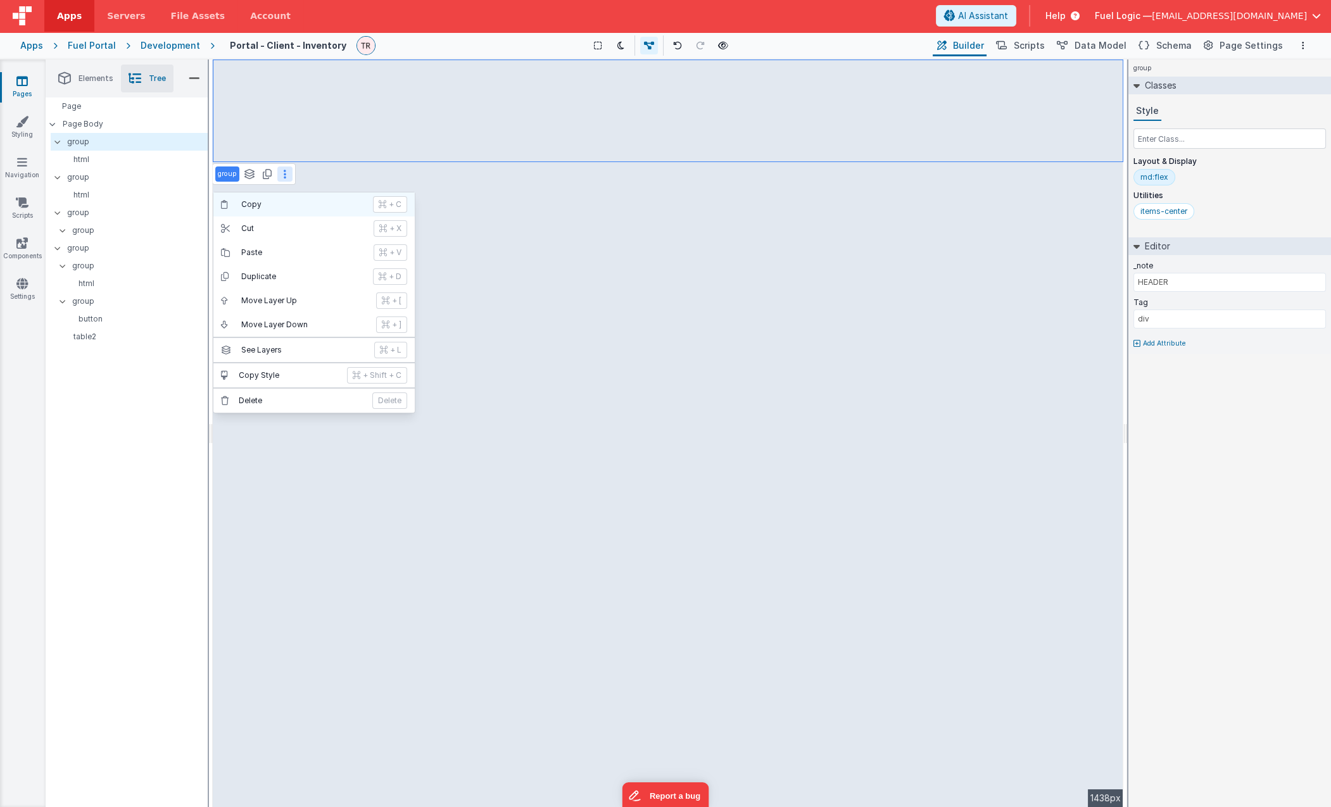
click at [281, 206] on p "Copy" at bounding box center [303, 204] width 124 height 10
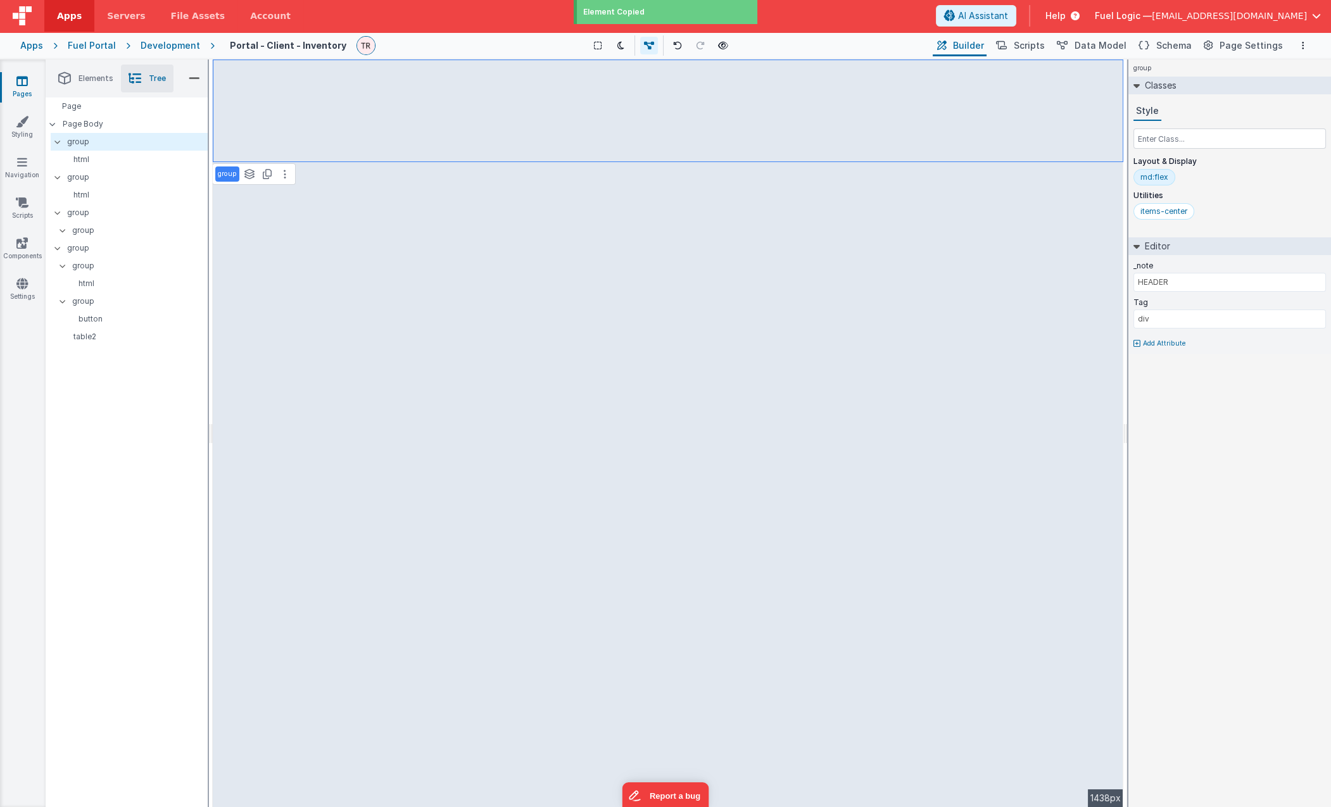
click at [31, 84] on link "Pages" at bounding box center [22, 87] width 46 height 25
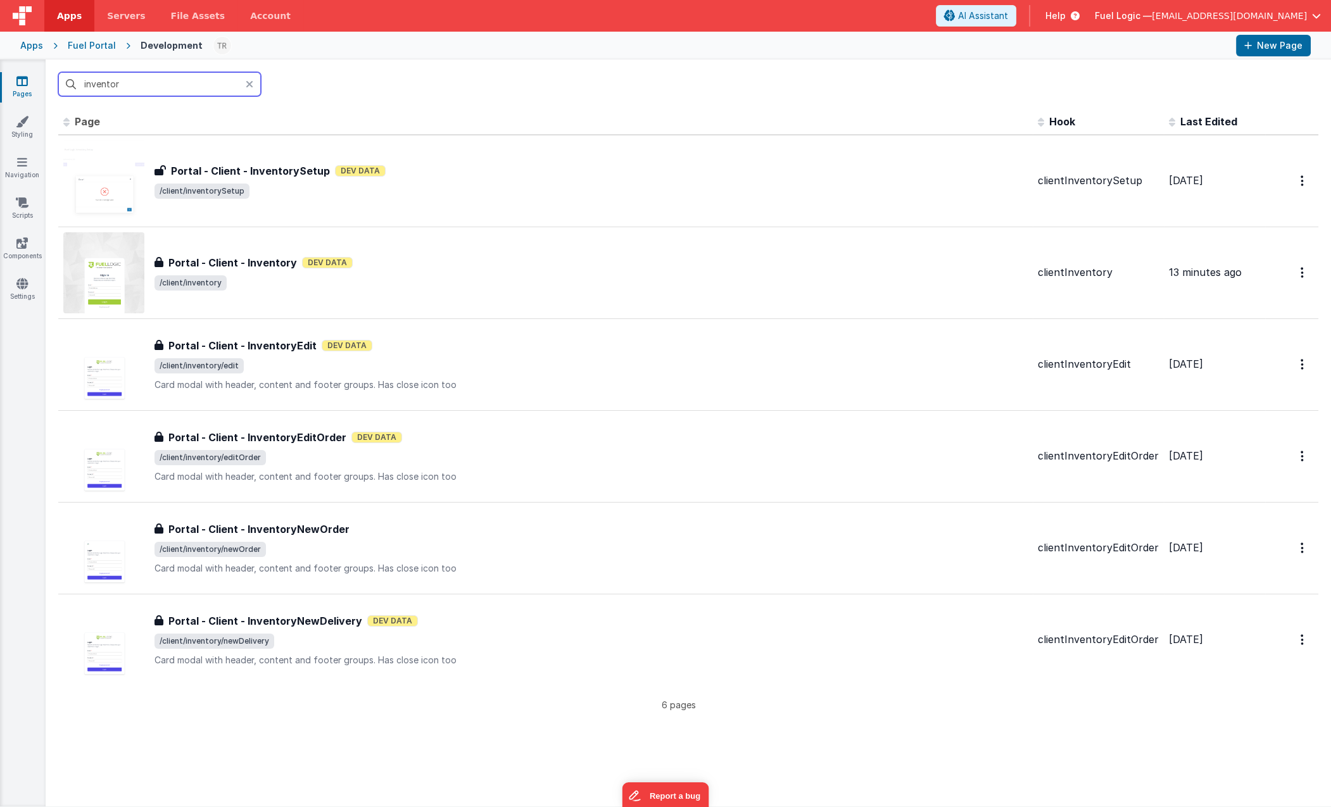
click at [179, 79] on input "inventor" at bounding box center [159, 84] width 203 height 24
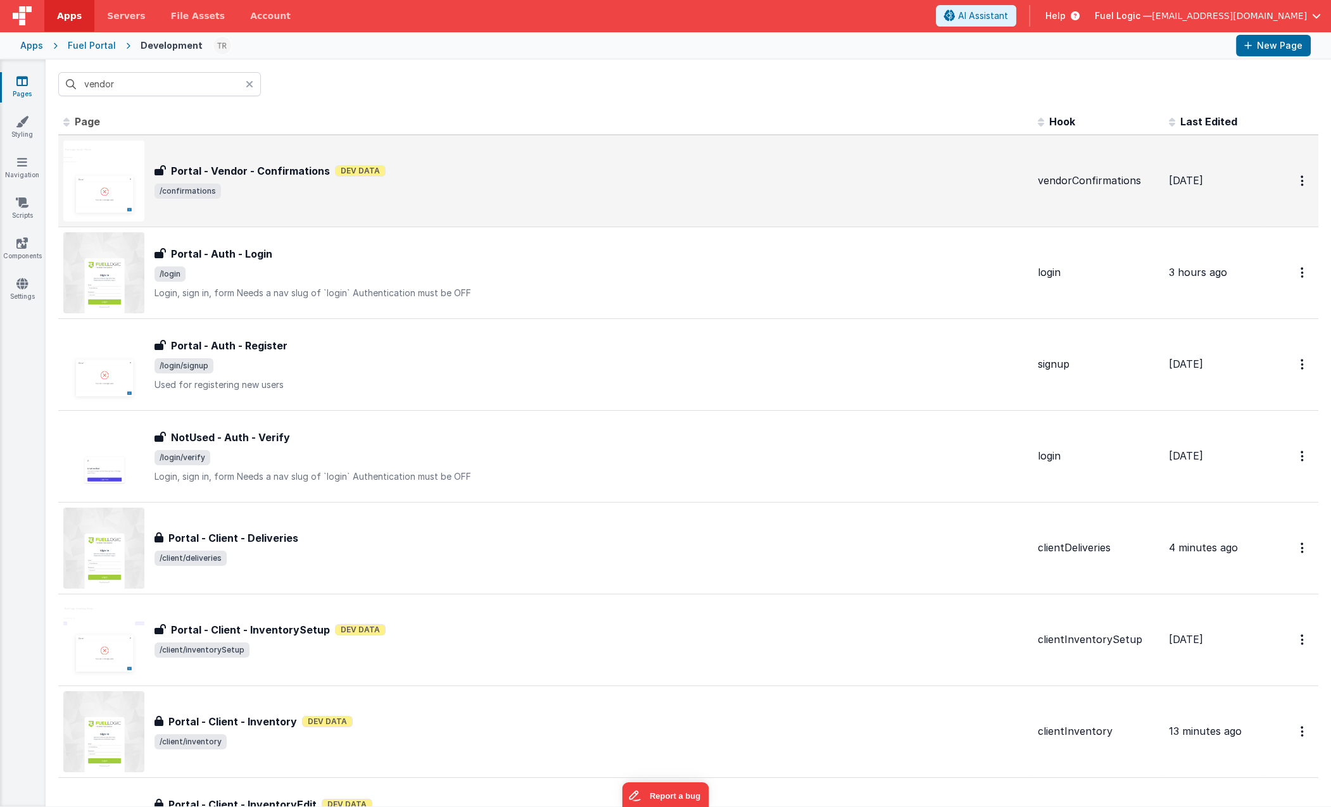
click at [274, 175] on h3 "Portal - Vendor - Confirmations" at bounding box center [250, 170] width 159 height 15
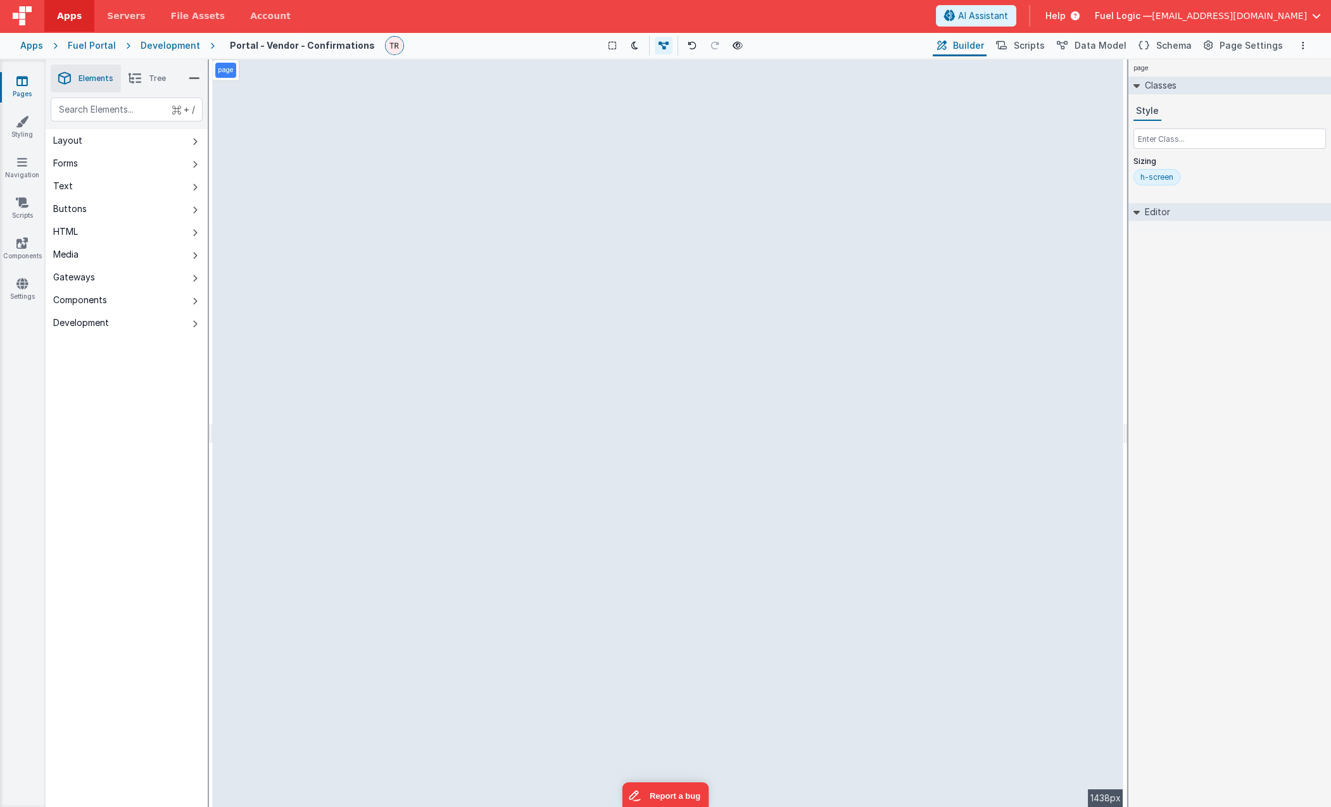
click at [702, 84] on div "page --> 1438px" at bounding box center [668, 434] width 911 height 748
click at [132, 79] on icon at bounding box center [135, 79] width 13 height 18
click at [412, 82] on div "page --> 1438px" at bounding box center [668, 434] width 911 height 748
click at [88, 145] on p "group" at bounding box center [137, 142] width 140 height 14
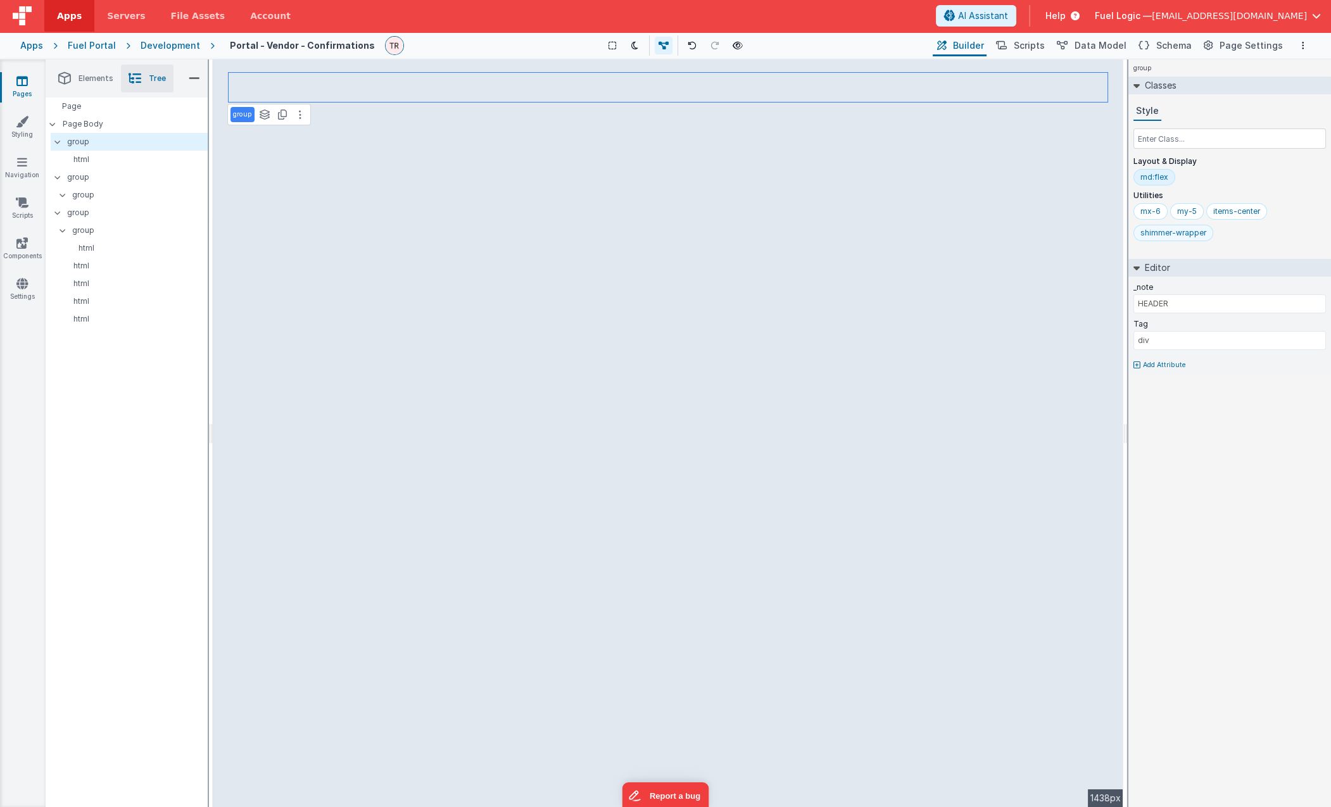
click at [1116, 226] on div "shimmer-wrapper" at bounding box center [1173, 233] width 80 height 16
click at [833, 85] on div "group See layers + L Duplicate + D --> 1438px" at bounding box center [668, 434] width 911 height 748
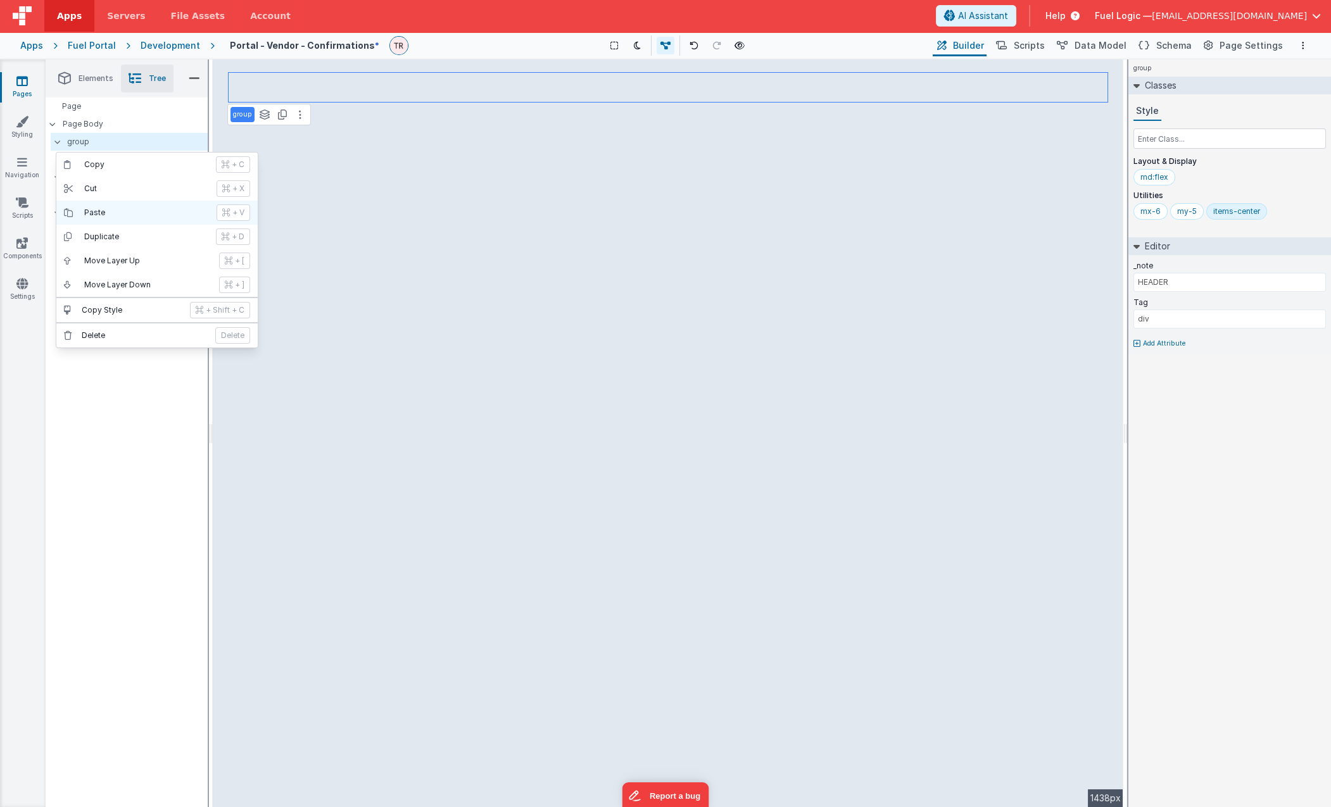
click at [118, 220] on button "Paste + V" at bounding box center [156, 213] width 201 height 24
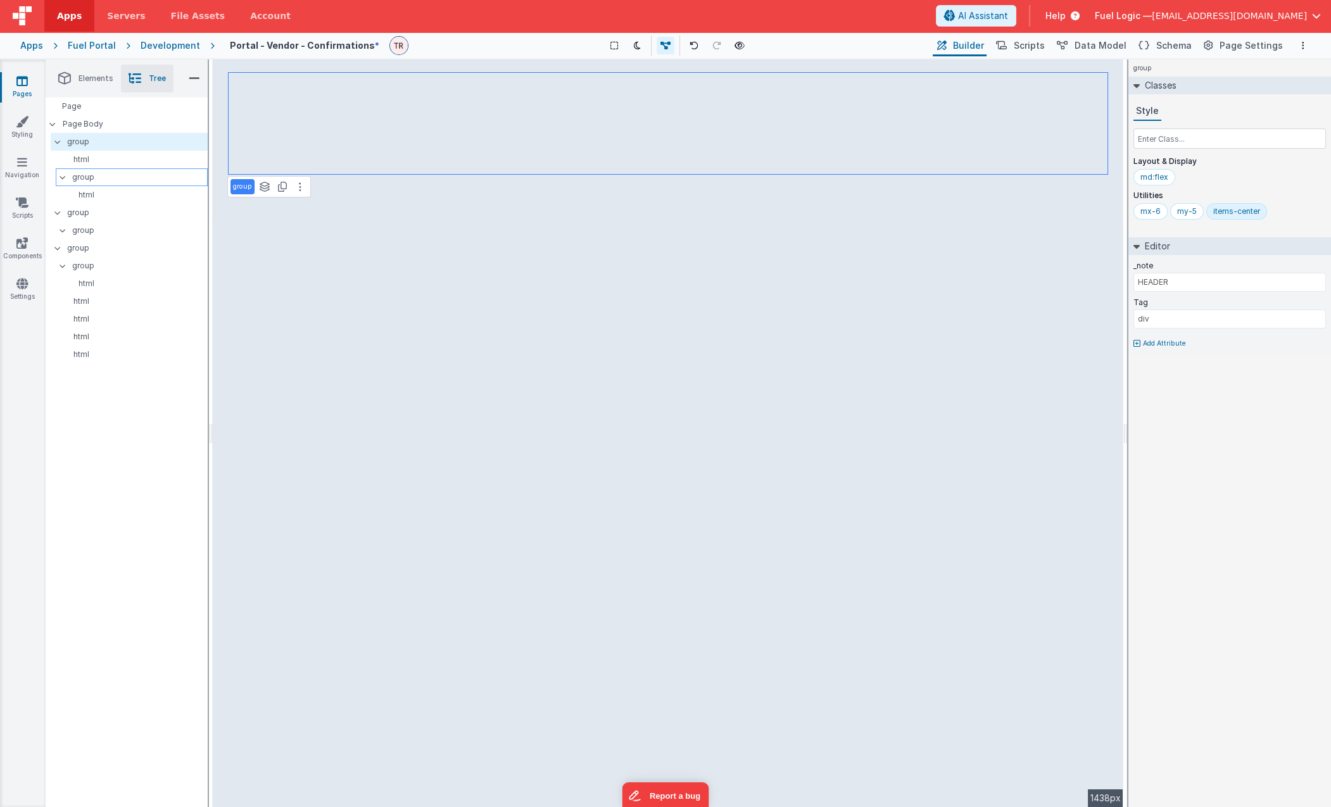
click at [109, 181] on p "group" at bounding box center [139, 177] width 135 height 14
click at [94, 175] on p "group" at bounding box center [137, 177] width 140 height 14
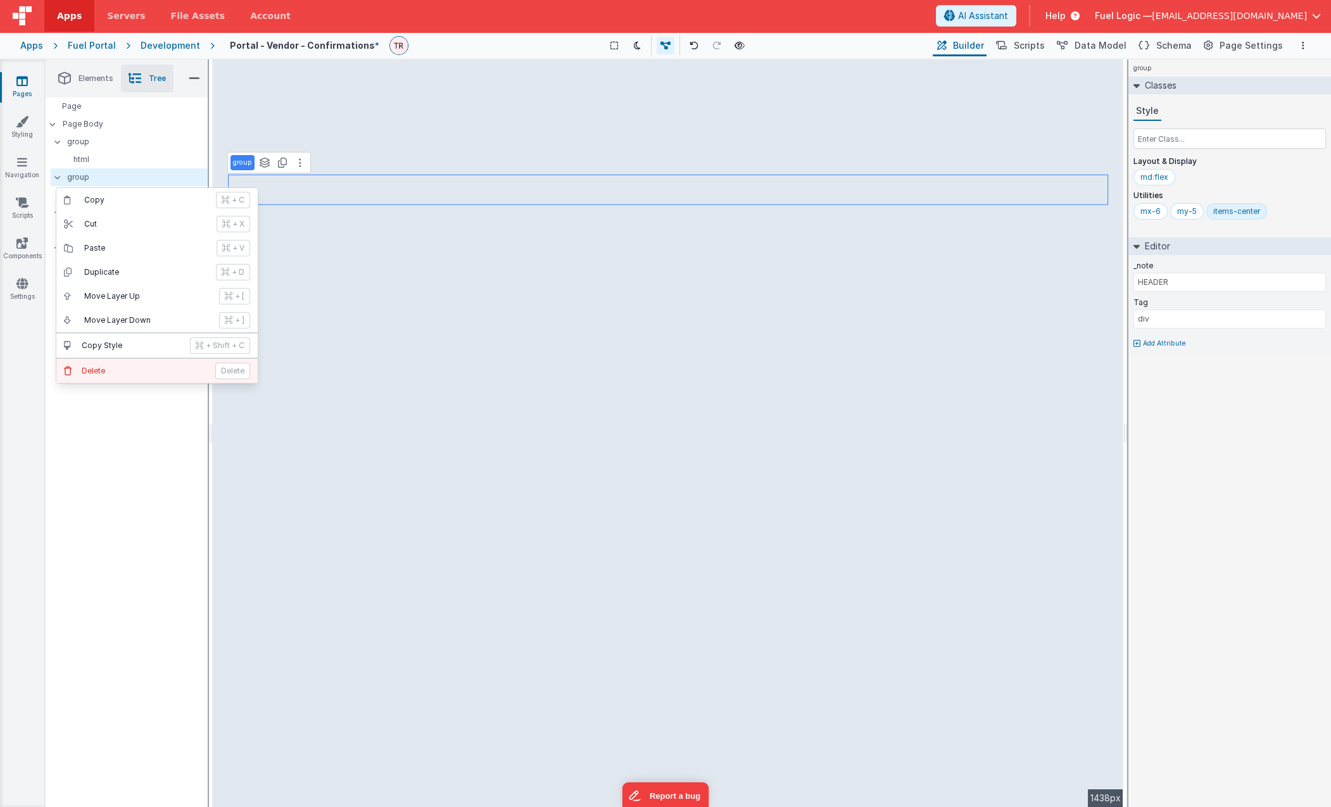
click at [115, 368] on p "Delete" at bounding box center [145, 371] width 126 height 10
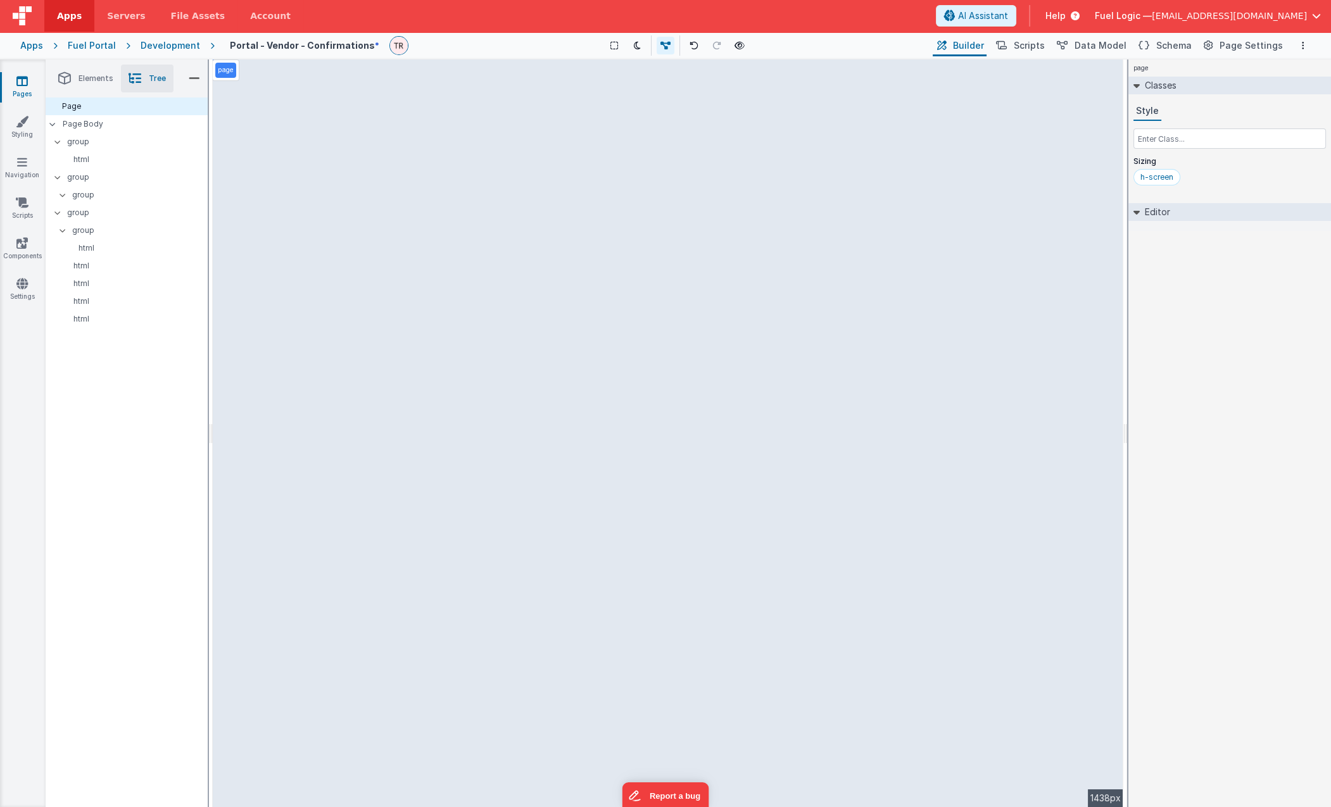
click at [474, 104] on div "page --> 1438px" at bounding box center [668, 434] width 911 height 748
click at [513, 106] on div "page --> 1438px" at bounding box center [668, 434] width 911 height 748
drag, startPoint x: 513, startPoint y: 106, endPoint x: 457, endPoint y: 96, distance: 56.6
click at [137, 162] on p "html" at bounding box center [134, 159] width 146 height 10
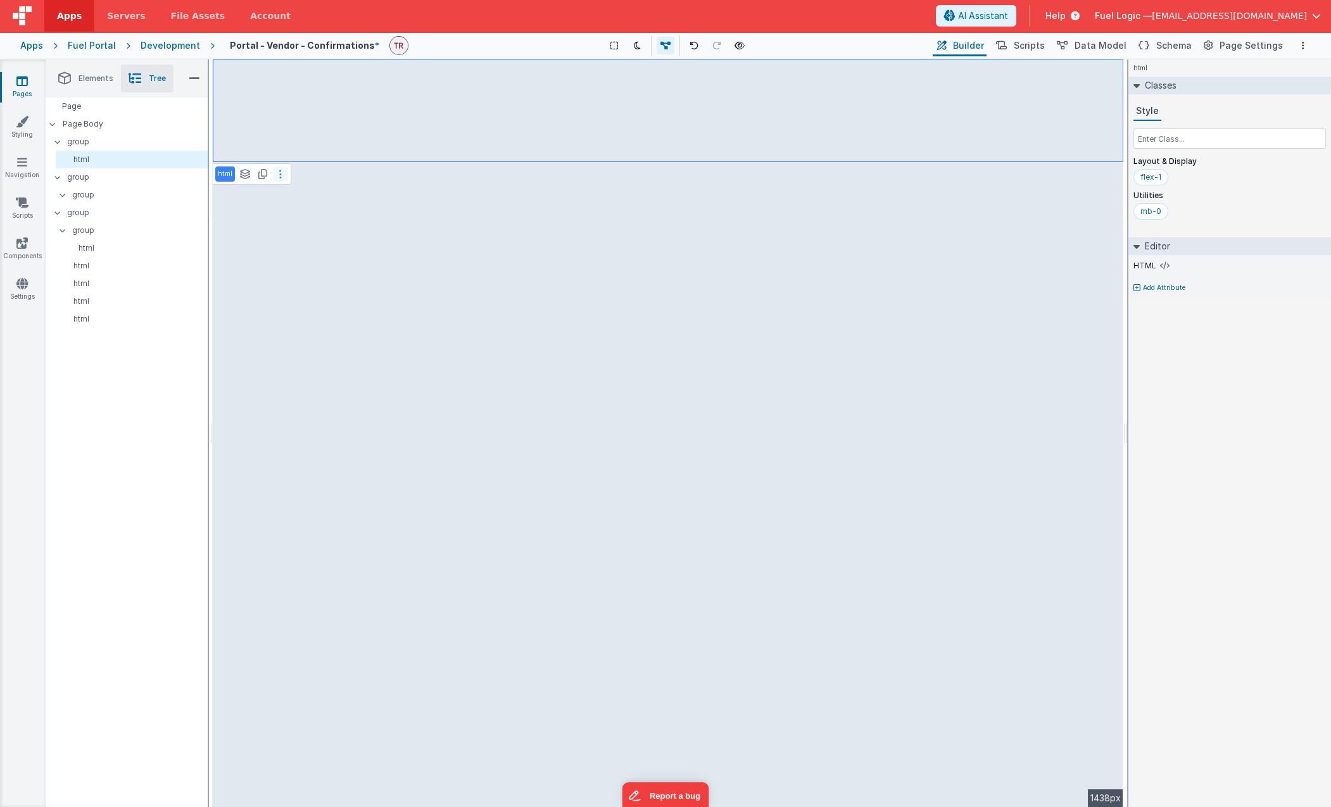
click at [274, 175] on button at bounding box center [280, 174] width 15 height 15
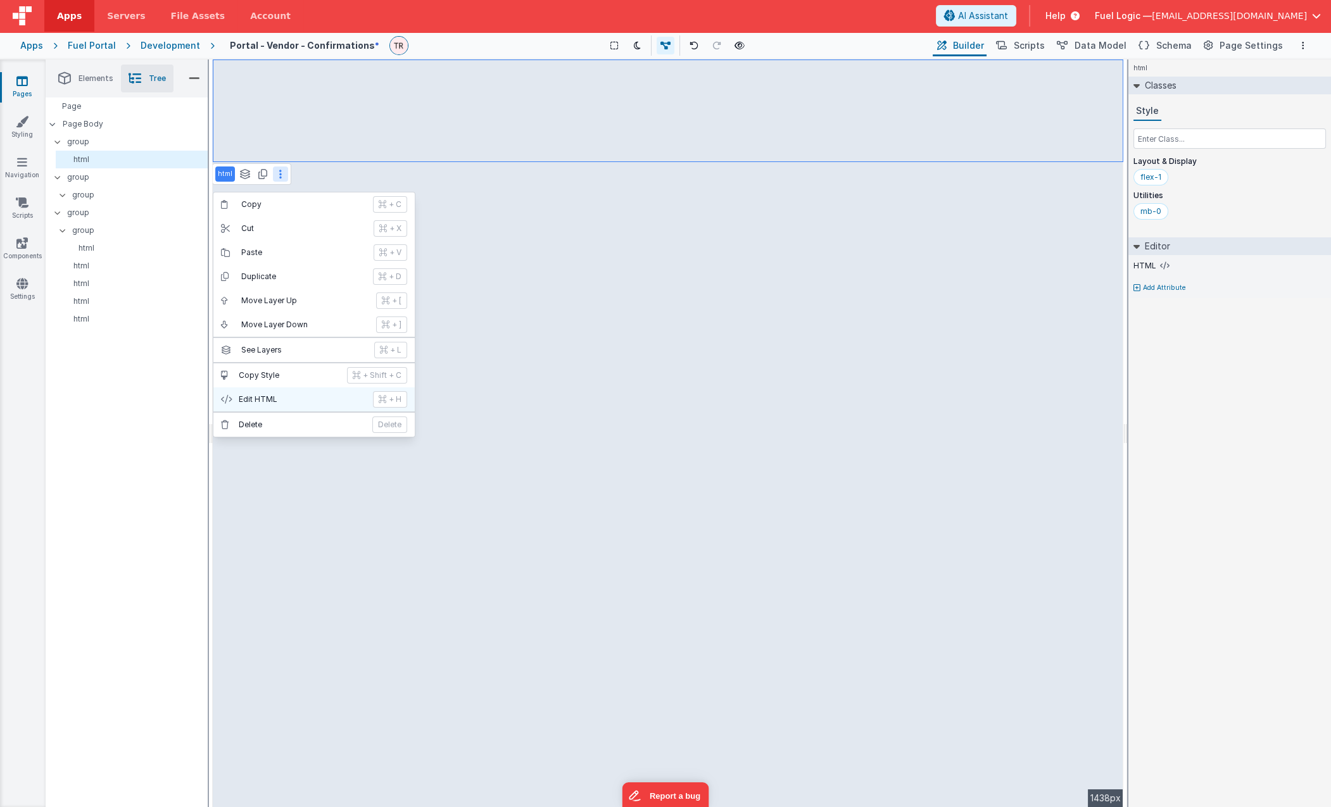
click at [288, 400] on p "Edit HTML" at bounding box center [302, 399] width 127 height 10
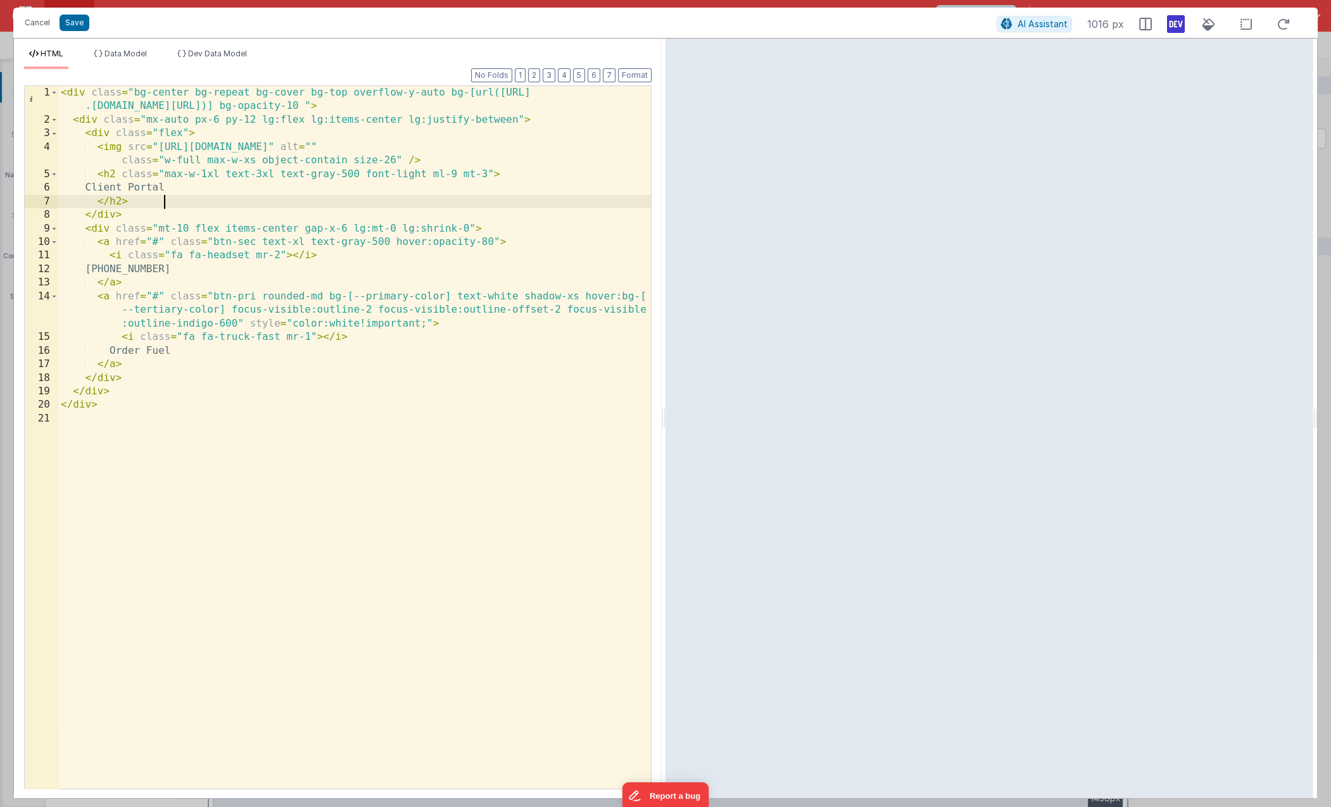
click at [211, 199] on div "< div class = "bg-center bg-repeat bg-cover bg-top overflow-y-auto bg-[url(http…" at bounding box center [354, 457] width 593 height 743
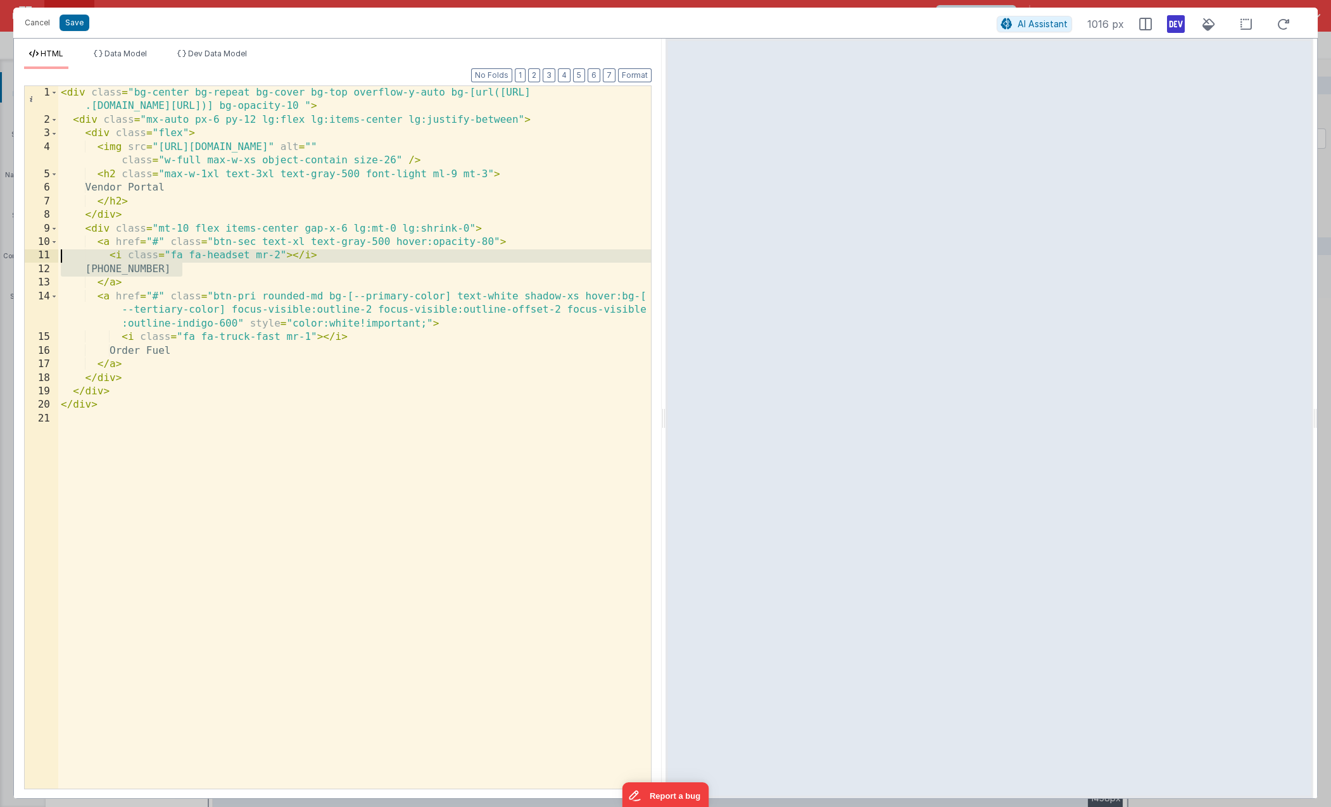
drag, startPoint x: 205, startPoint y: 274, endPoint x: 43, endPoint y: 257, distance: 162.9
click at [58, 257] on div "< div class = "bg-center bg-repeat bg-cover bg-top overflow-y-auto bg-[url(http…" at bounding box center [354, 437] width 593 height 703
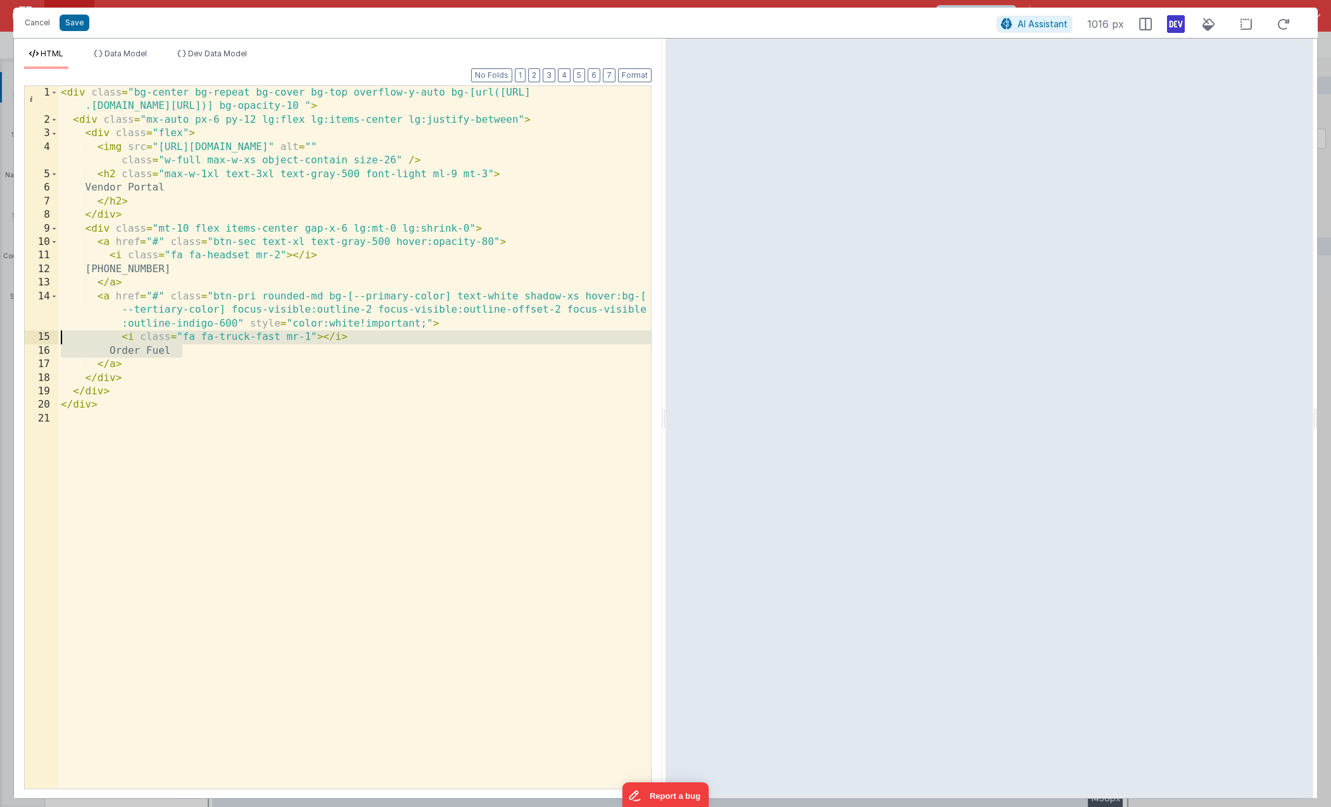
drag, startPoint x: 205, startPoint y: 349, endPoint x: 47, endPoint y: 334, distance: 157.8
click at [58, 334] on div "< div class = "bg-center bg-repeat bg-cover bg-top overflow-y-auto bg-[url(http…" at bounding box center [354, 437] width 593 height 703
click at [249, 236] on div "< div class = "bg-center bg-repeat bg-cover bg-top overflow-y-auto bg-[url(http…" at bounding box center [354, 457] width 593 height 743
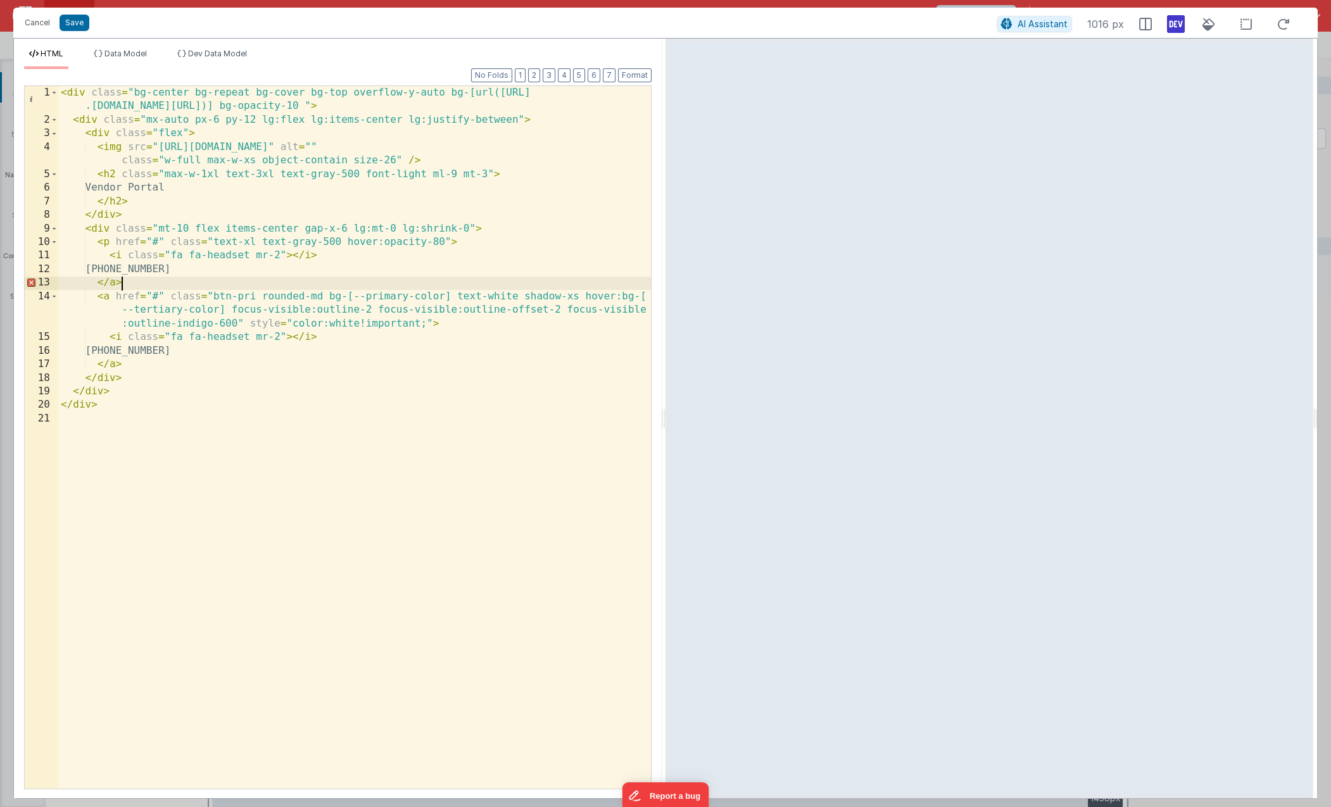
click at [127, 279] on div "< div class = "bg-center bg-repeat bg-cover bg-top overflow-y-auto bg-[url(http…" at bounding box center [354, 457] width 593 height 743
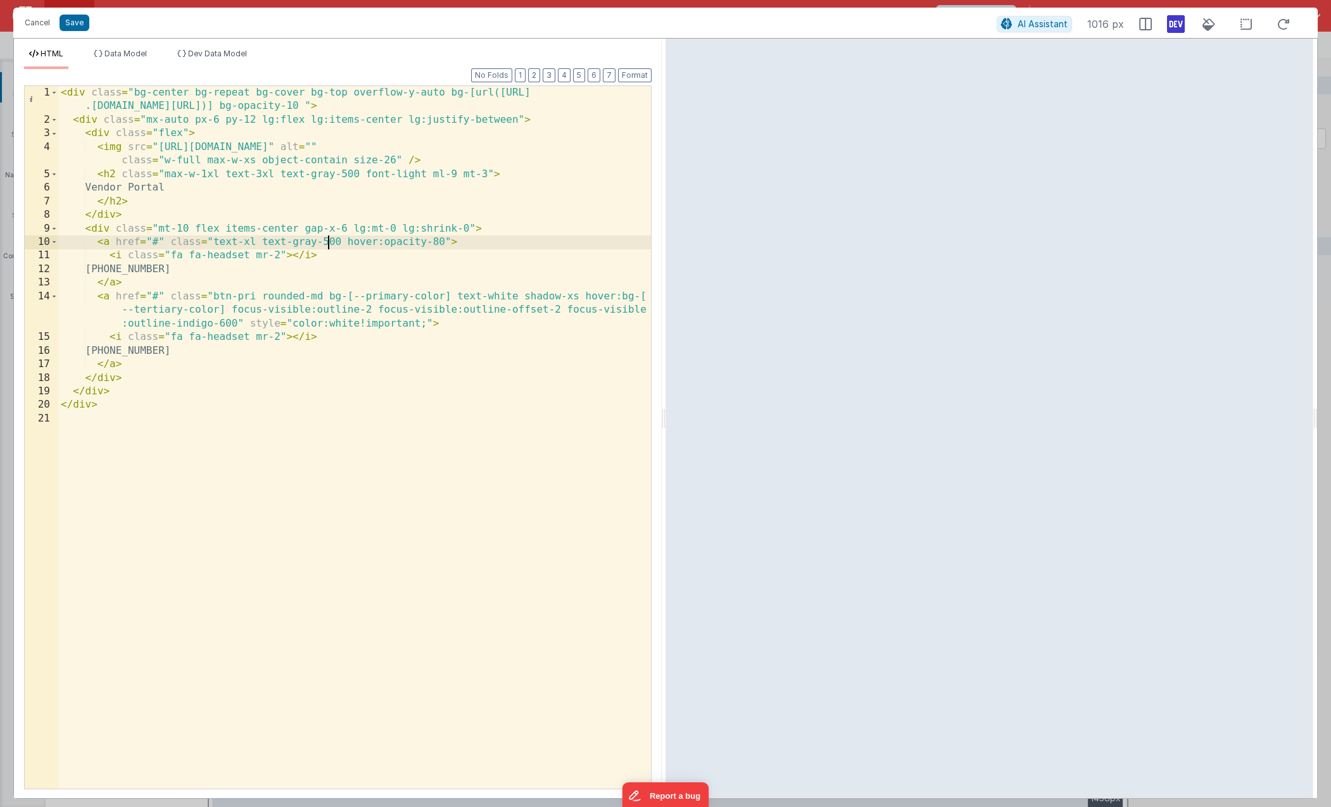
click at [329, 253] on div "< div class = "bg-center bg-repeat bg-cover bg-top overflow-y-auto bg-[url(http…" at bounding box center [354, 457] width 593 height 743
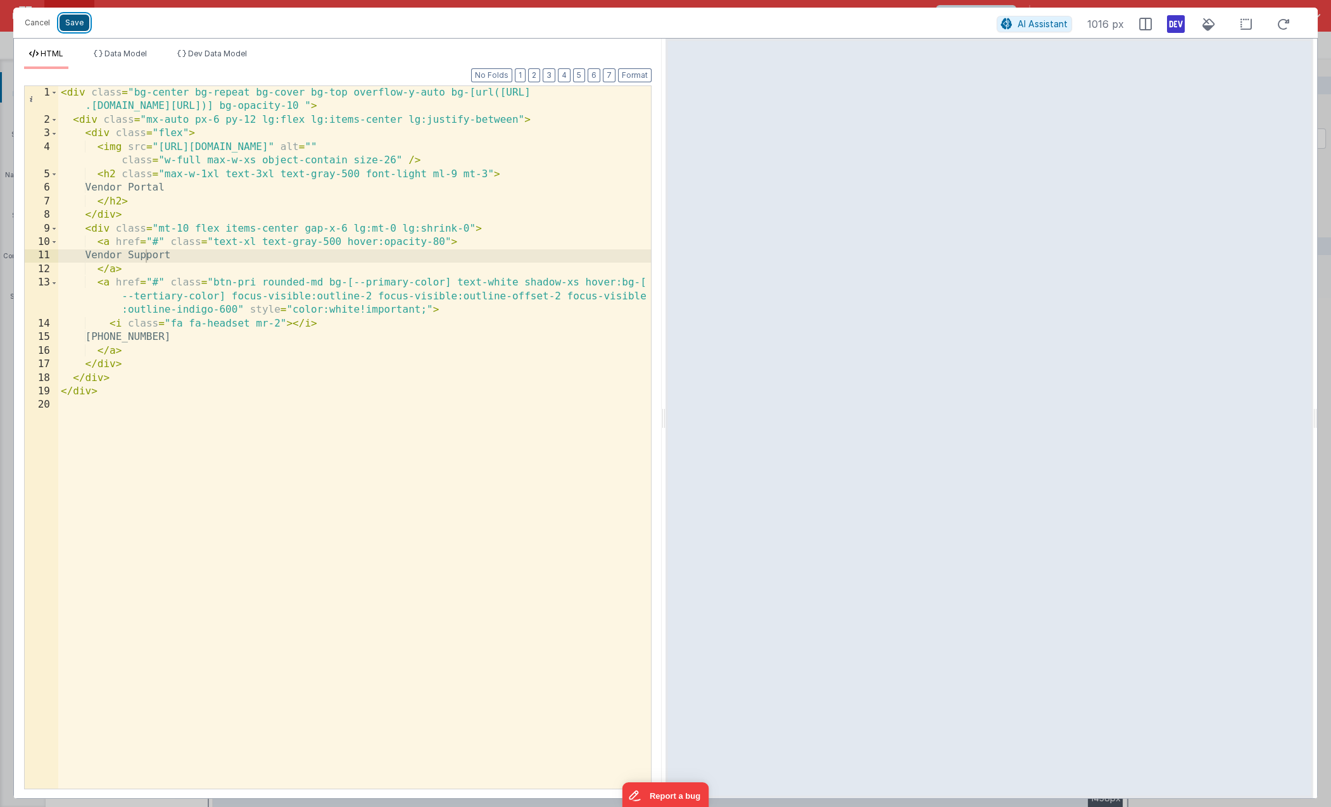
click at [69, 18] on button "Save" at bounding box center [75, 23] width 30 height 16
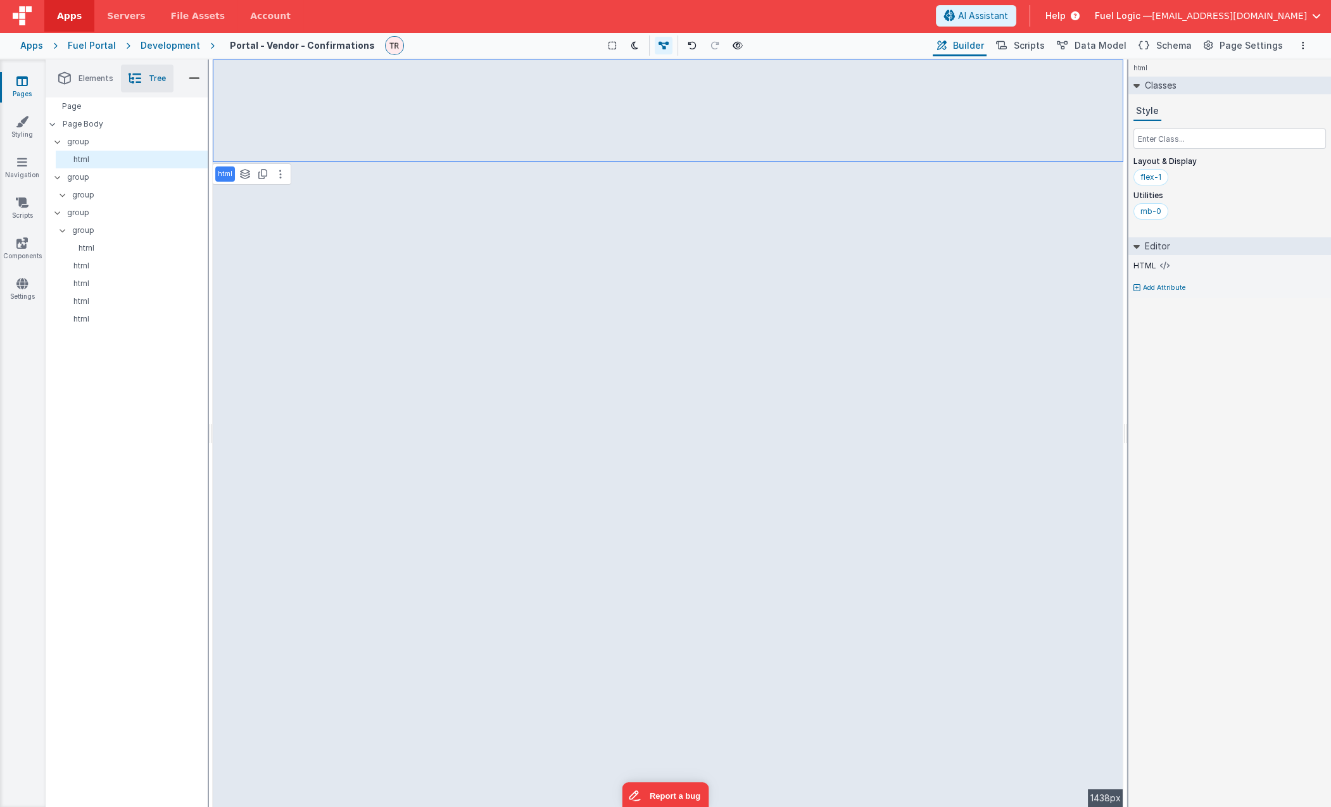
click at [20, 91] on link "Pages" at bounding box center [22, 87] width 46 height 25
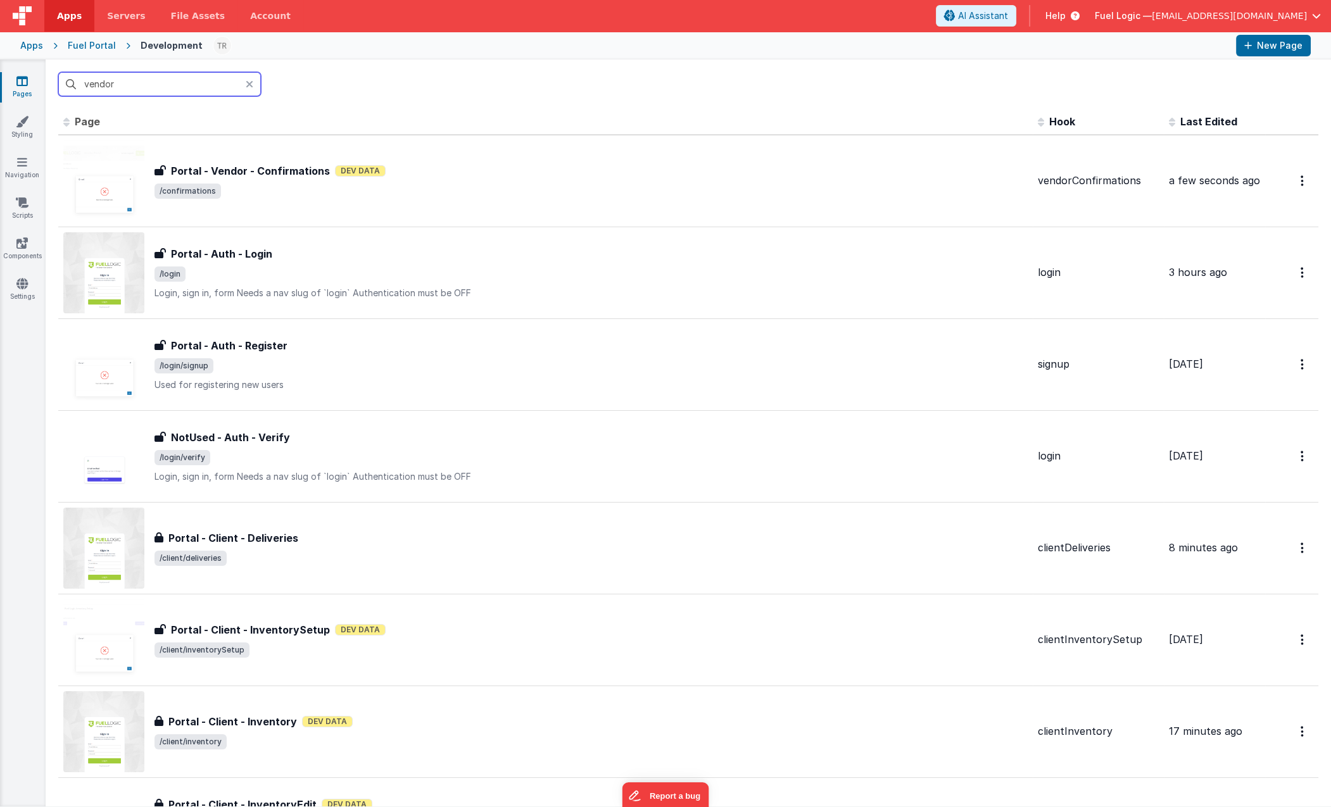
click at [147, 84] on input "vendor" at bounding box center [159, 84] width 203 height 24
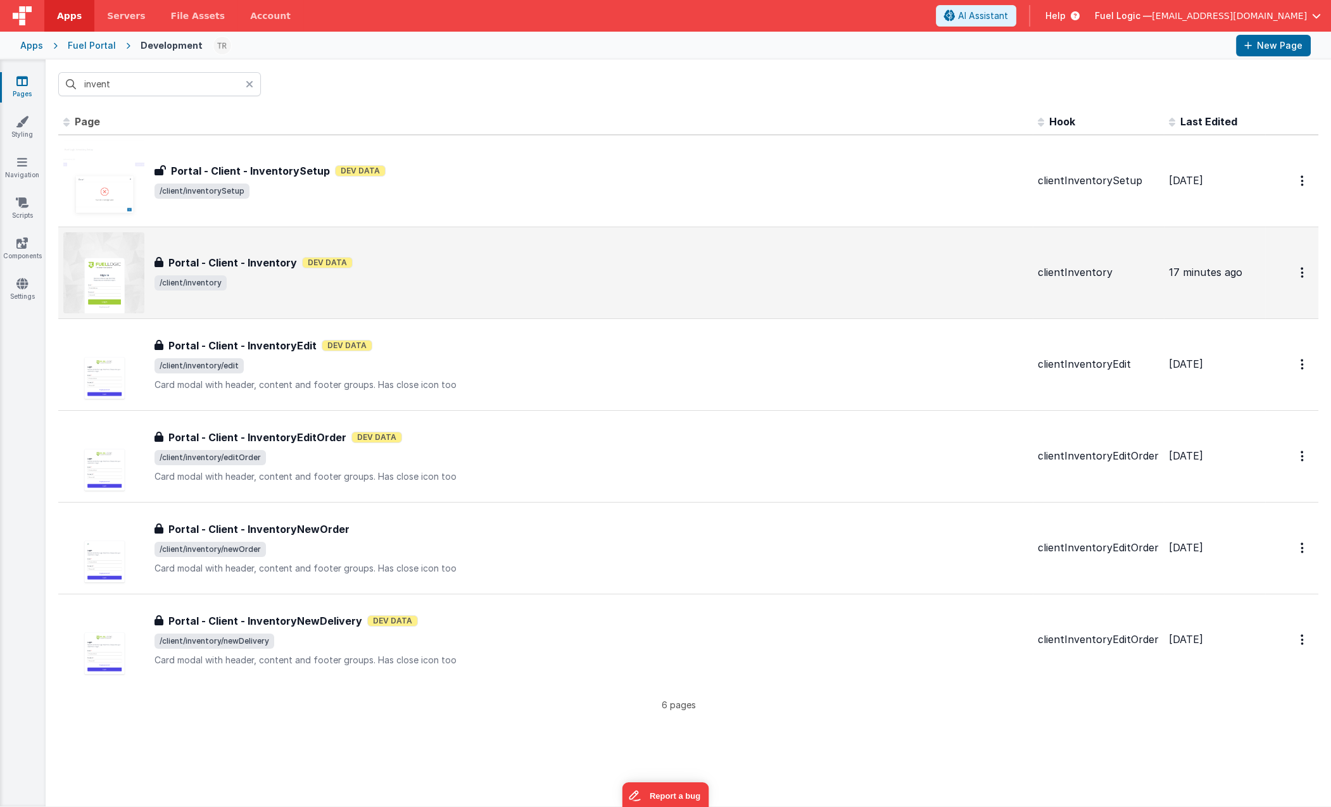
click at [240, 260] on h3 "Portal - Client - Inventory" at bounding box center [232, 262] width 129 height 15
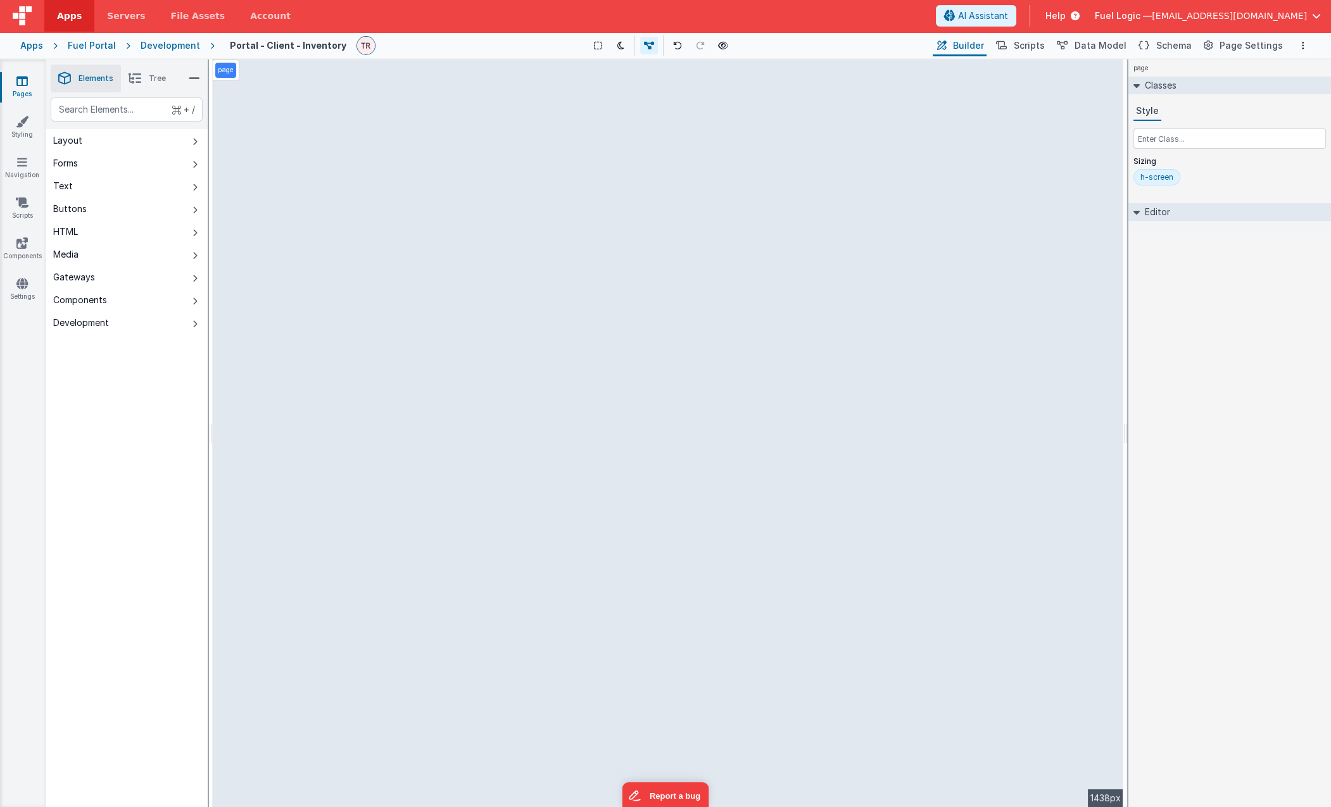
click at [486, 206] on div "page --> 1438px" at bounding box center [668, 434] width 911 height 748
click at [381, 224] on div "page --> 1438px" at bounding box center [668, 434] width 911 height 748
click at [156, 77] on span "Tree" at bounding box center [157, 78] width 17 height 10
click at [155, 84] on li "Tree" at bounding box center [147, 79] width 53 height 28
click at [101, 180] on p "group" at bounding box center [137, 177] width 140 height 14
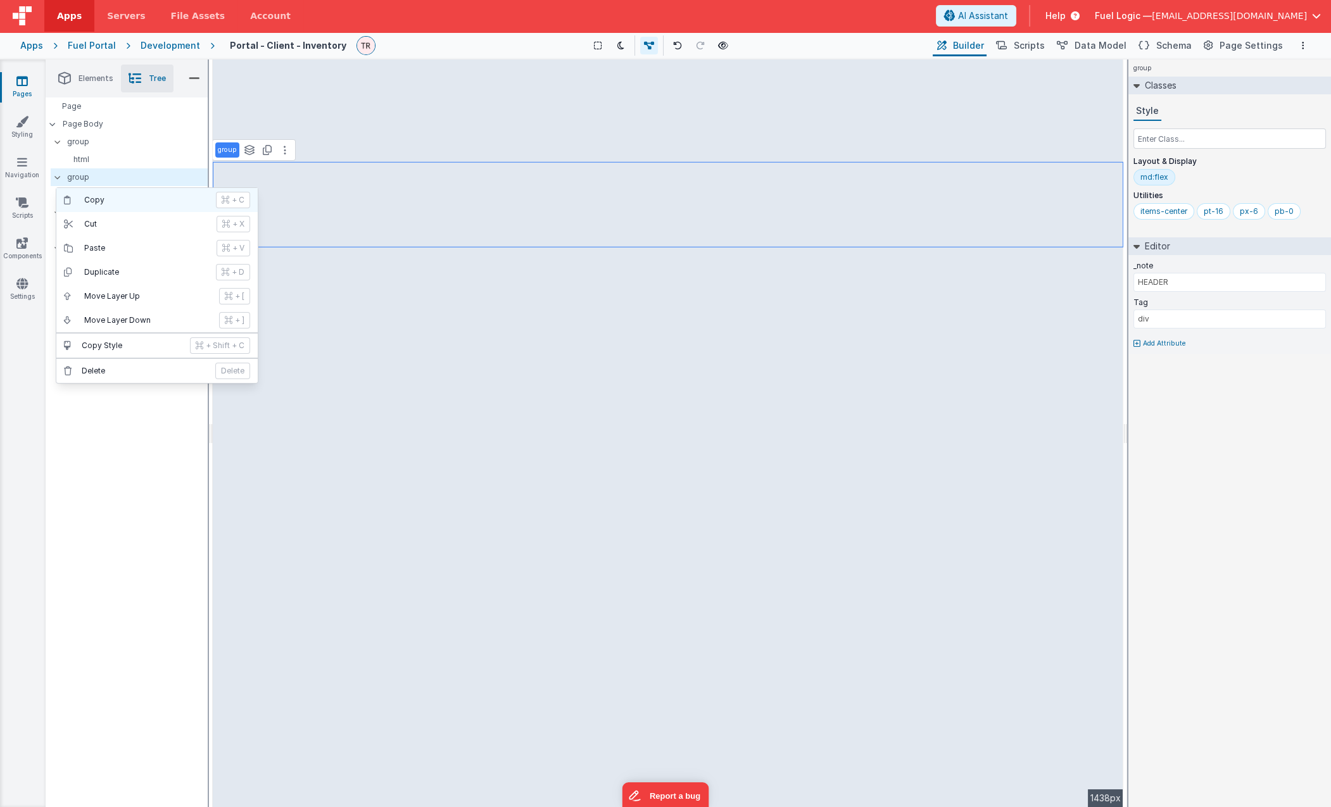
click at [139, 204] on p "Copy" at bounding box center [146, 200] width 124 height 10
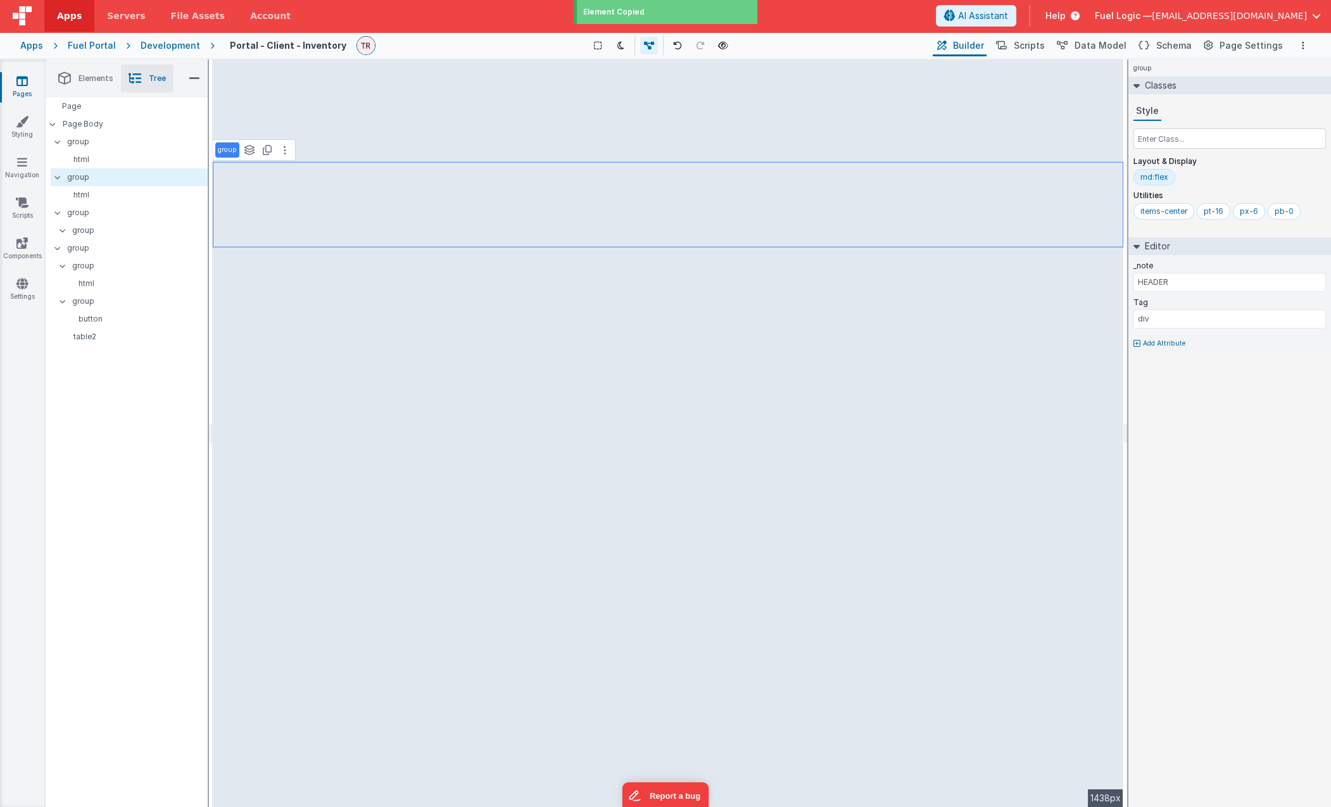
click at [20, 78] on icon at bounding box center [21, 81] width 11 height 13
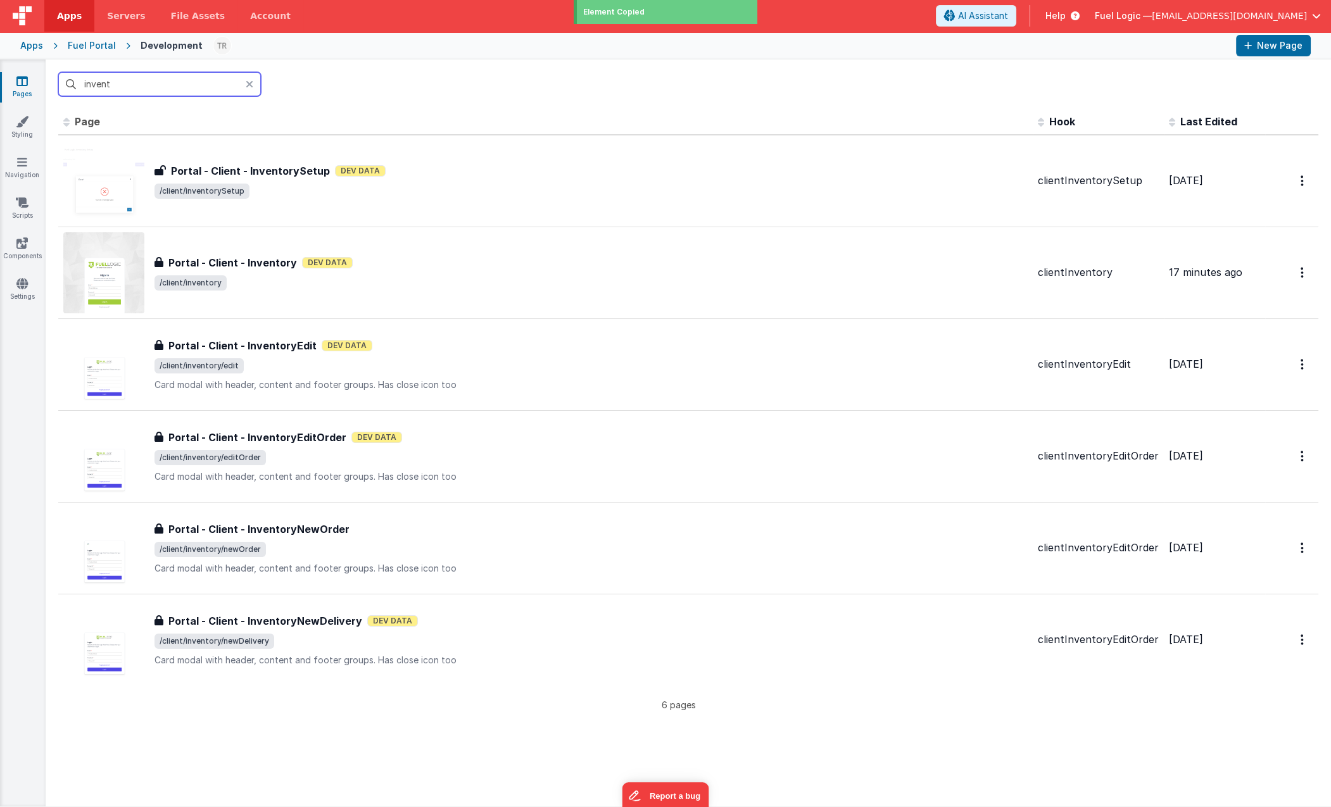
click at [146, 86] on input "invent" at bounding box center [159, 84] width 203 height 24
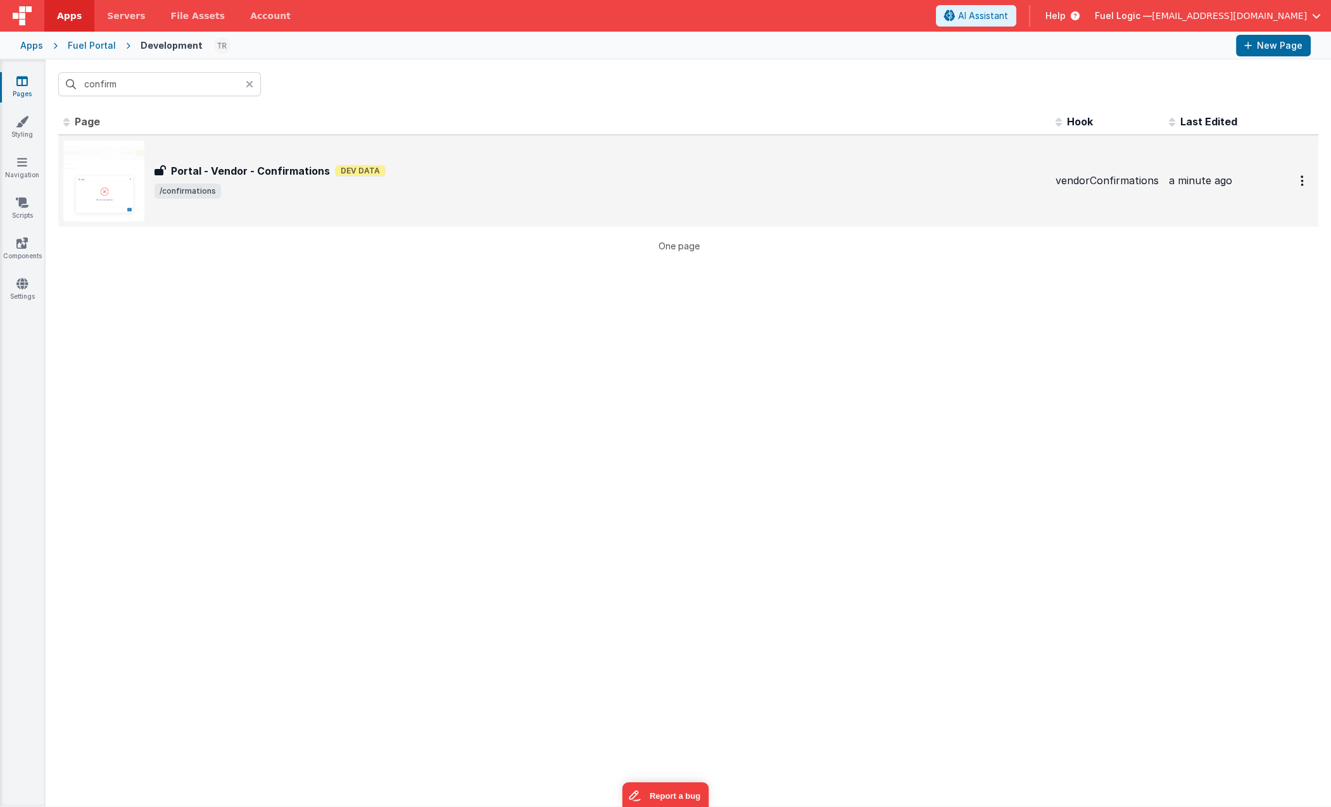
click at [270, 169] on h3 "Portal - Vendor - Confirmations" at bounding box center [250, 170] width 159 height 15
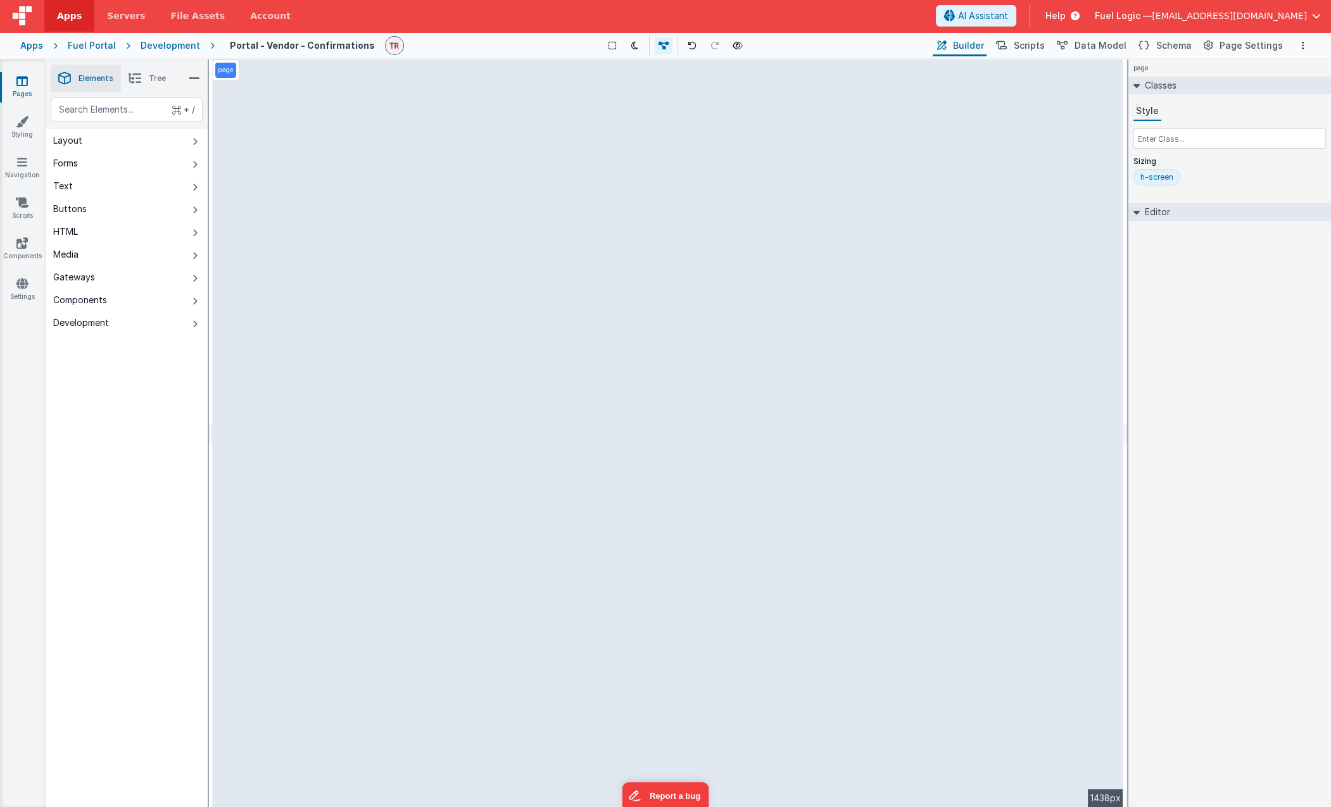
click at [136, 77] on icon at bounding box center [135, 79] width 13 height 18
click at [84, 123] on p "Page Body" at bounding box center [135, 124] width 145 height 10
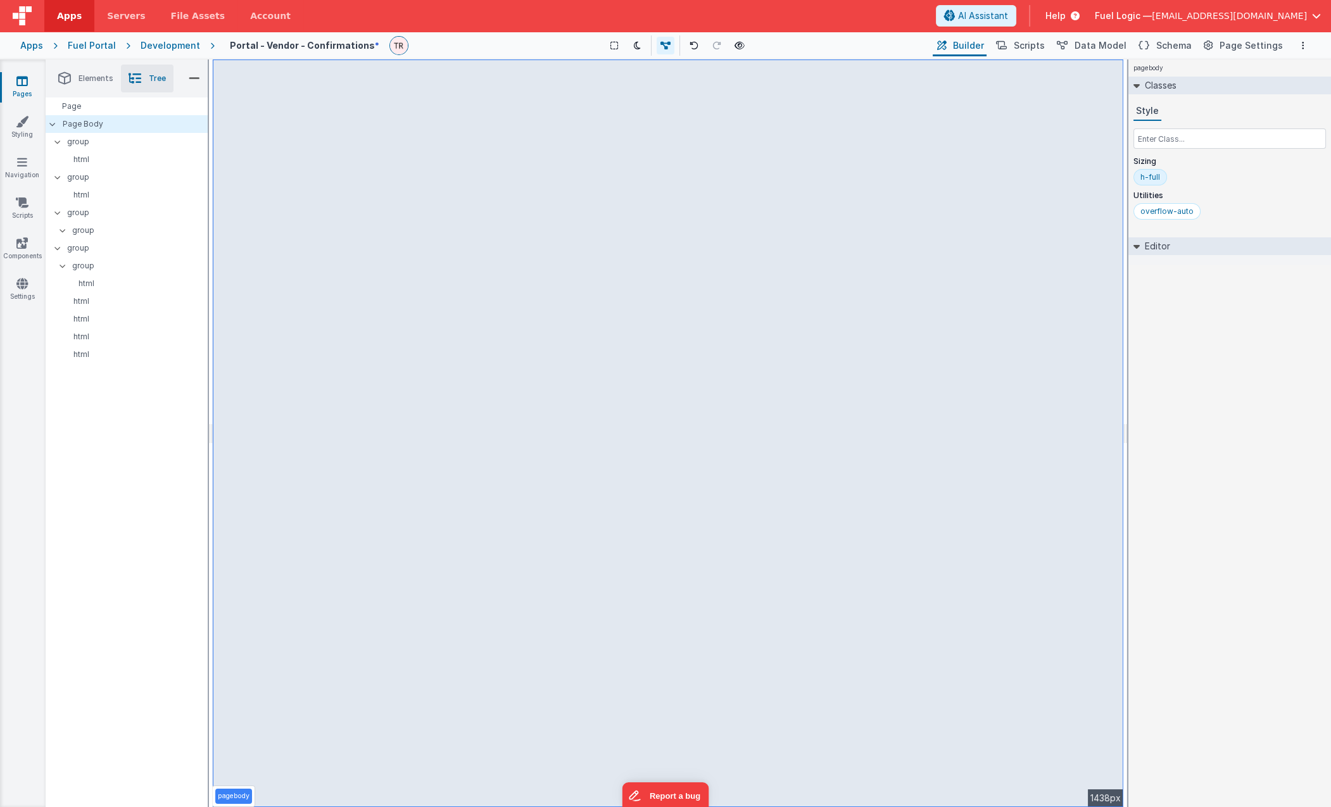
click at [351, 218] on div "pagebody --> 1438px" at bounding box center [668, 434] width 911 height 748
click at [102, 159] on p "html" at bounding box center [134, 159] width 146 height 10
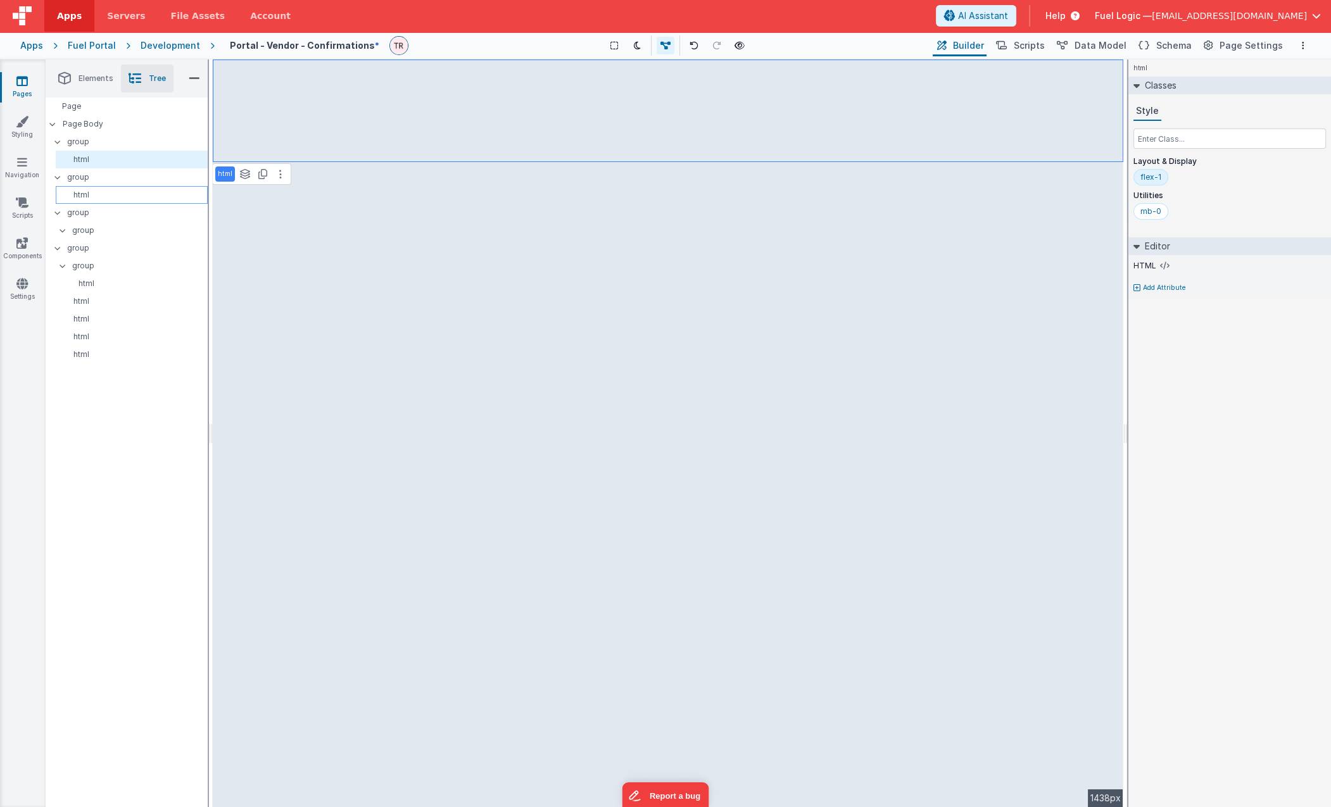
click at [96, 192] on p "html" at bounding box center [134, 195] width 146 height 10
click at [293, 192] on button at bounding box center [295, 190] width 15 height 15
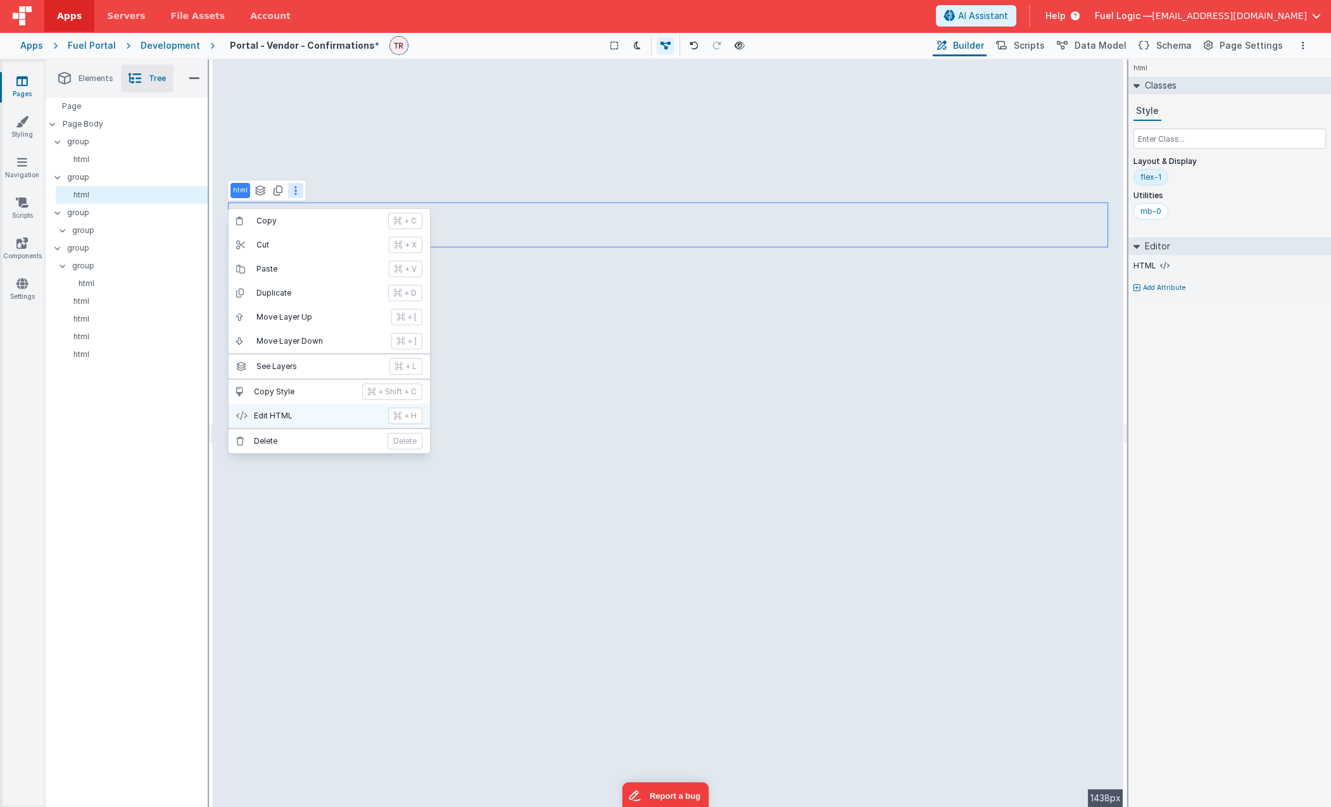
click at [291, 412] on p "Edit HTML" at bounding box center [317, 416] width 127 height 10
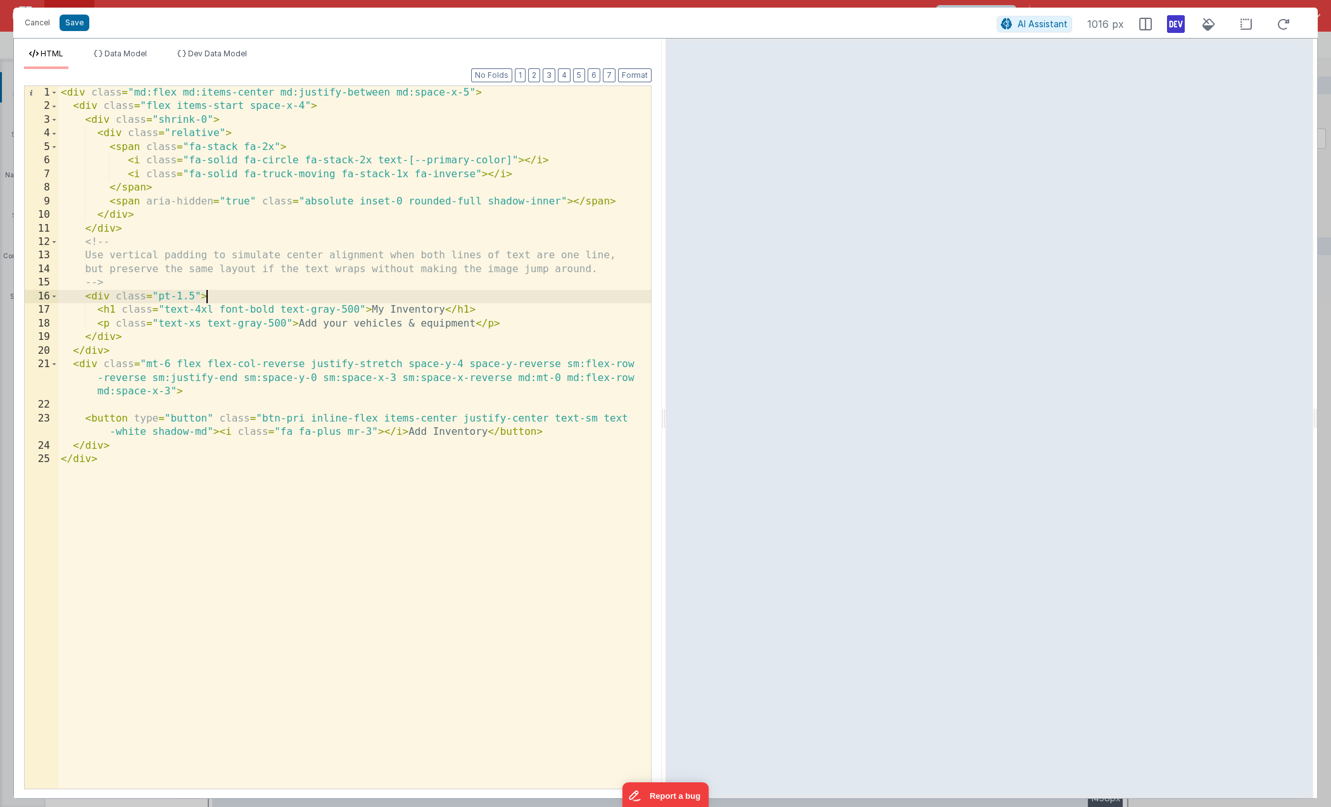
click at [424, 299] on div "< div class = "md:flex md:items-center md:justify-between md:space-x-5" > < div…" at bounding box center [354, 451] width 593 height 730
click at [434, 311] on div "< div class = "md:flex md:items-center md:justify-between md:space-x-5" > < div…" at bounding box center [354, 451] width 593 height 730
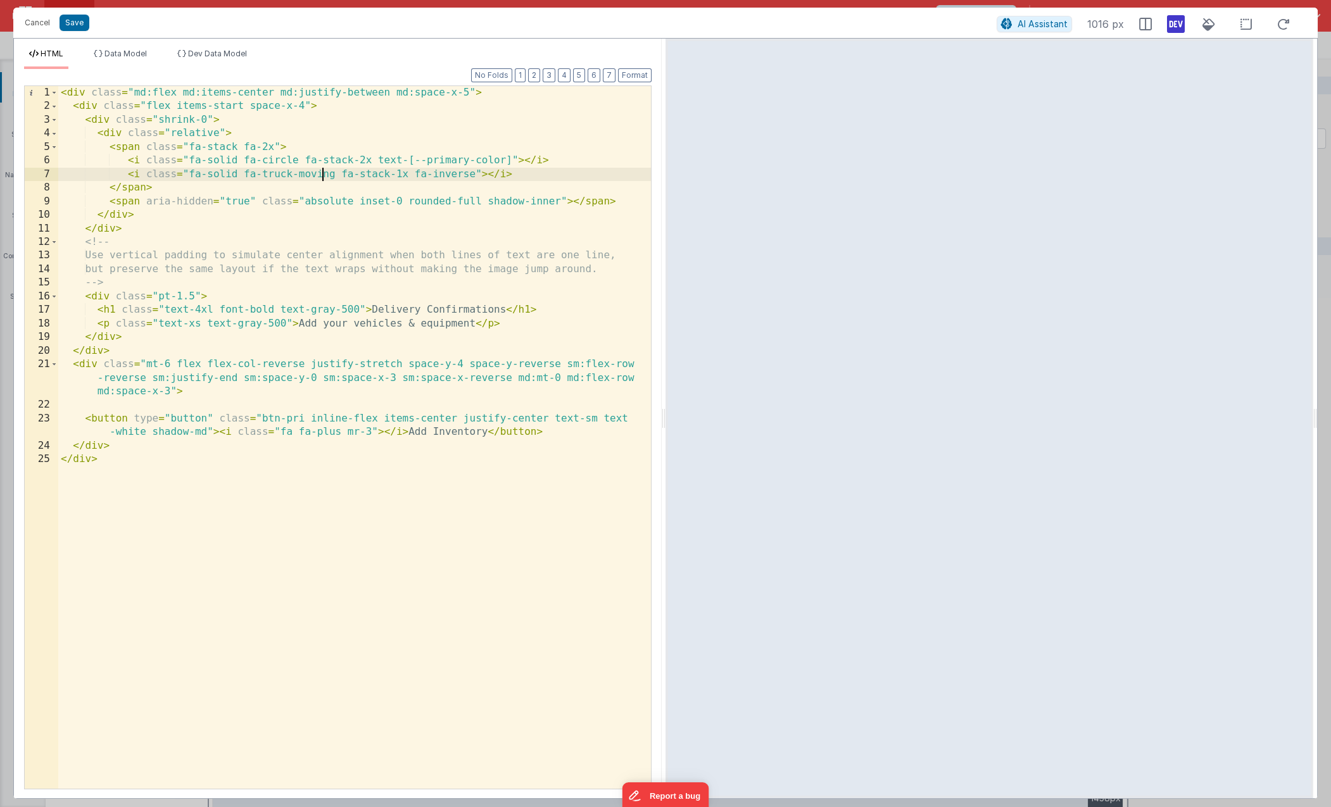
click at [320, 173] on div "< div class = "md:flex md:items-center md:justify-between md:space-x-5" > < div…" at bounding box center [354, 451] width 593 height 730
click at [486, 439] on div "< div class = "md:flex md:items-center md:justify-between md:space-x-5" > < div…" at bounding box center [354, 451] width 593 height 730
click at [486, 434] on div "< div class = "md:flex md:items-center md:justify-between md:space-x-5" > < div…" at bounding box center [354, 451] width 593 height 730
click at [71, 18] on button "Save" at bounding box center [75, 23] width 30 height 16
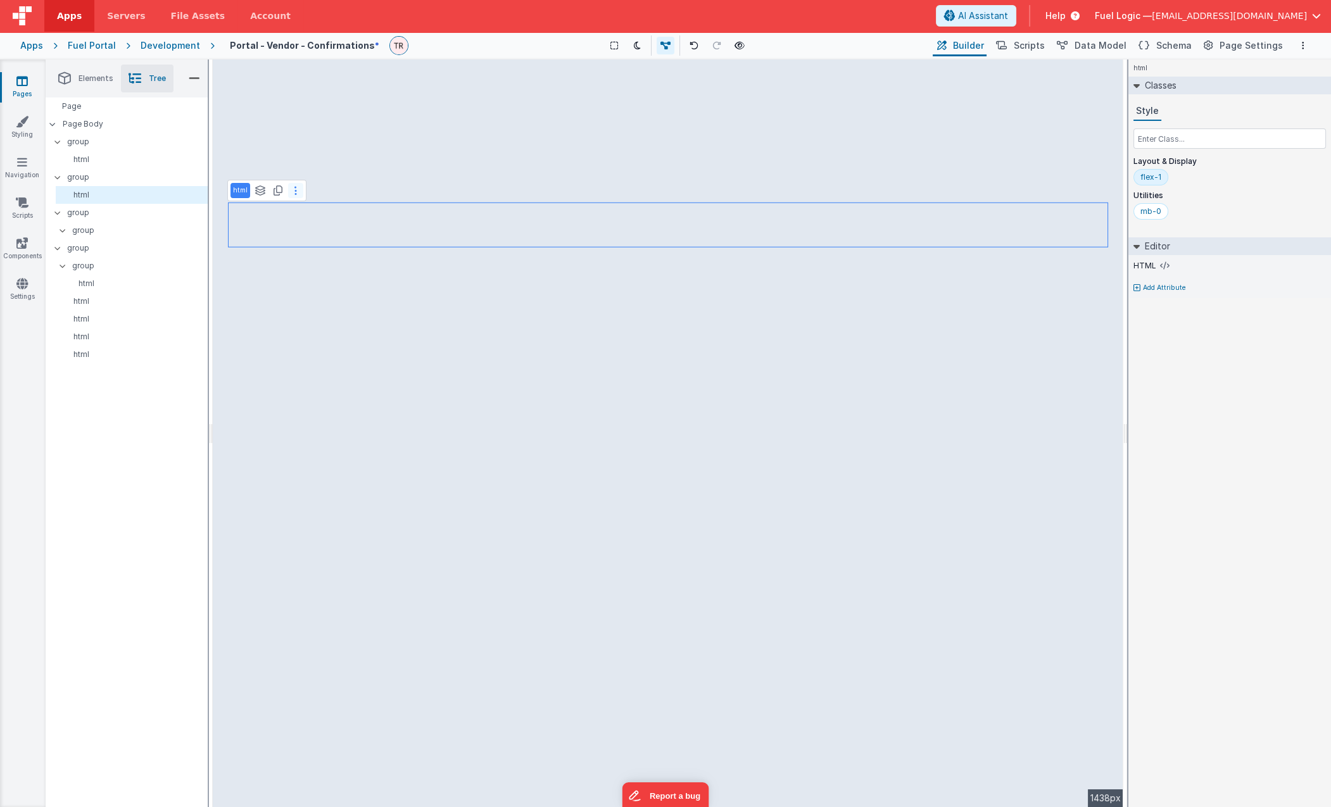
click at [291, 193] on button at bounding box center [295, 190] width 15 height 15
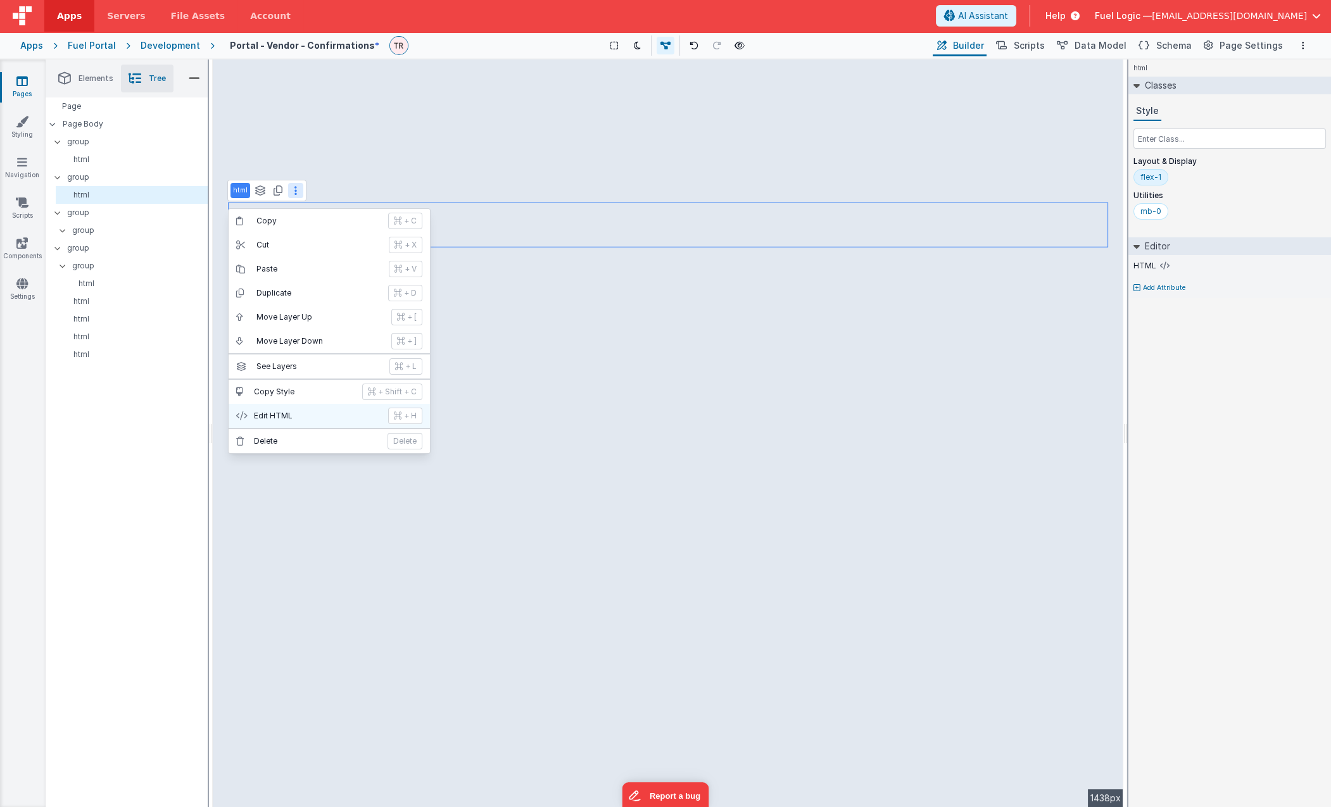
click at [286, 424] on button "Edit HTML + H" at bounding box center [329, 416] width 201 height 24
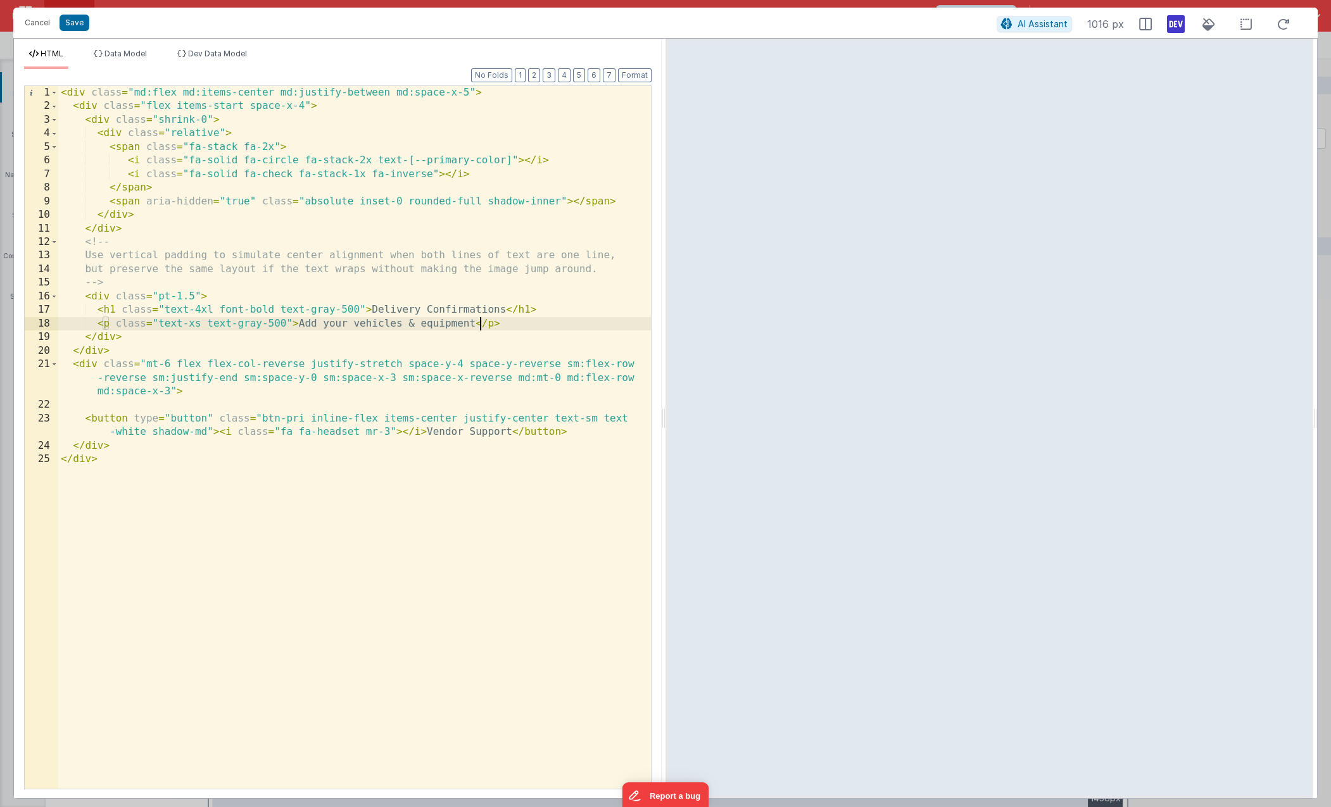
click at [479, 325] on div "< div class = "md:flex md:items-center md:justify-between md:space-x-5" > < div…" at bounding box center [354, 451] width 593 height 730
click at [64, 20] on button "Save" at bounding box center [75, 23] width 30 height 16
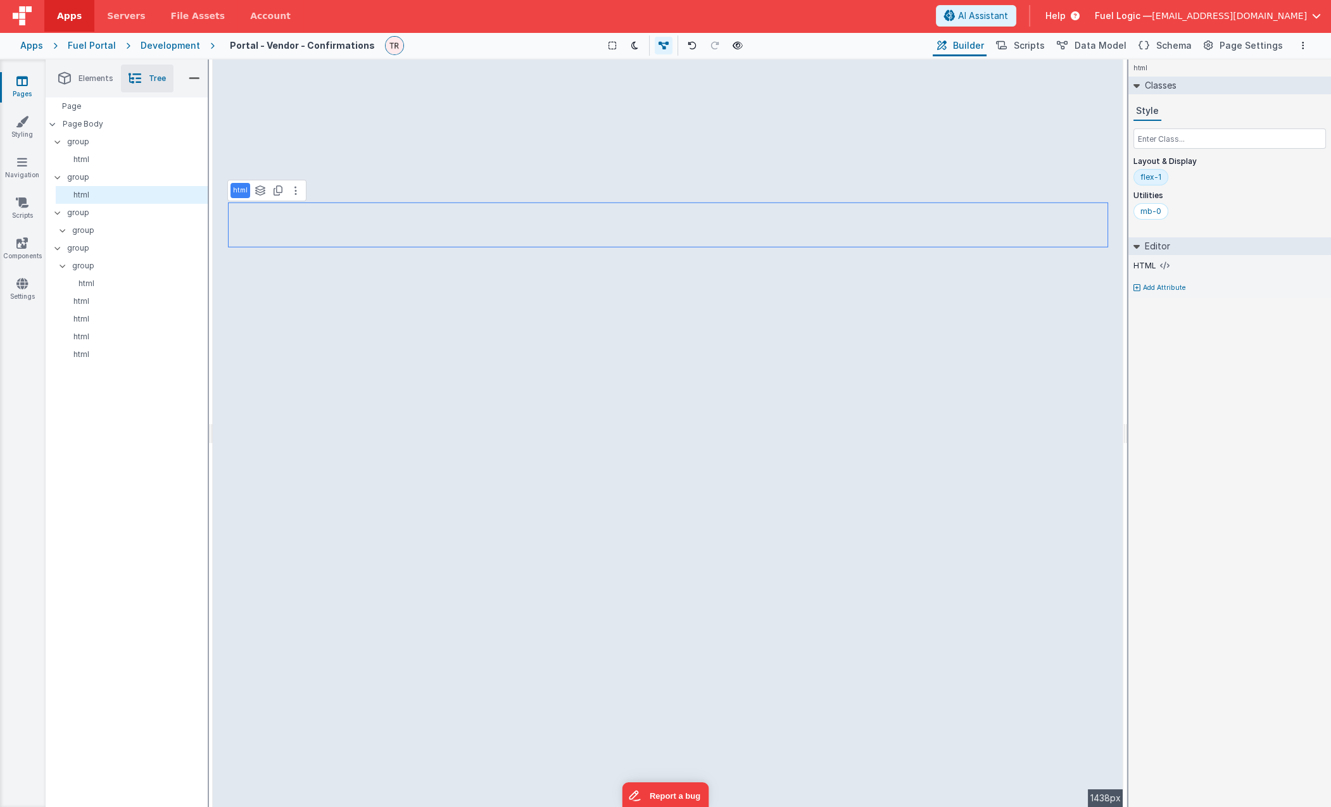
click at [355, 237] on div "html See layers + L Duplicate + D --> 1438px" at bounding box center [668, 434] width 911 height 748
click at [291, 185] on button at bounding box center [295, 190] width 15 height 15
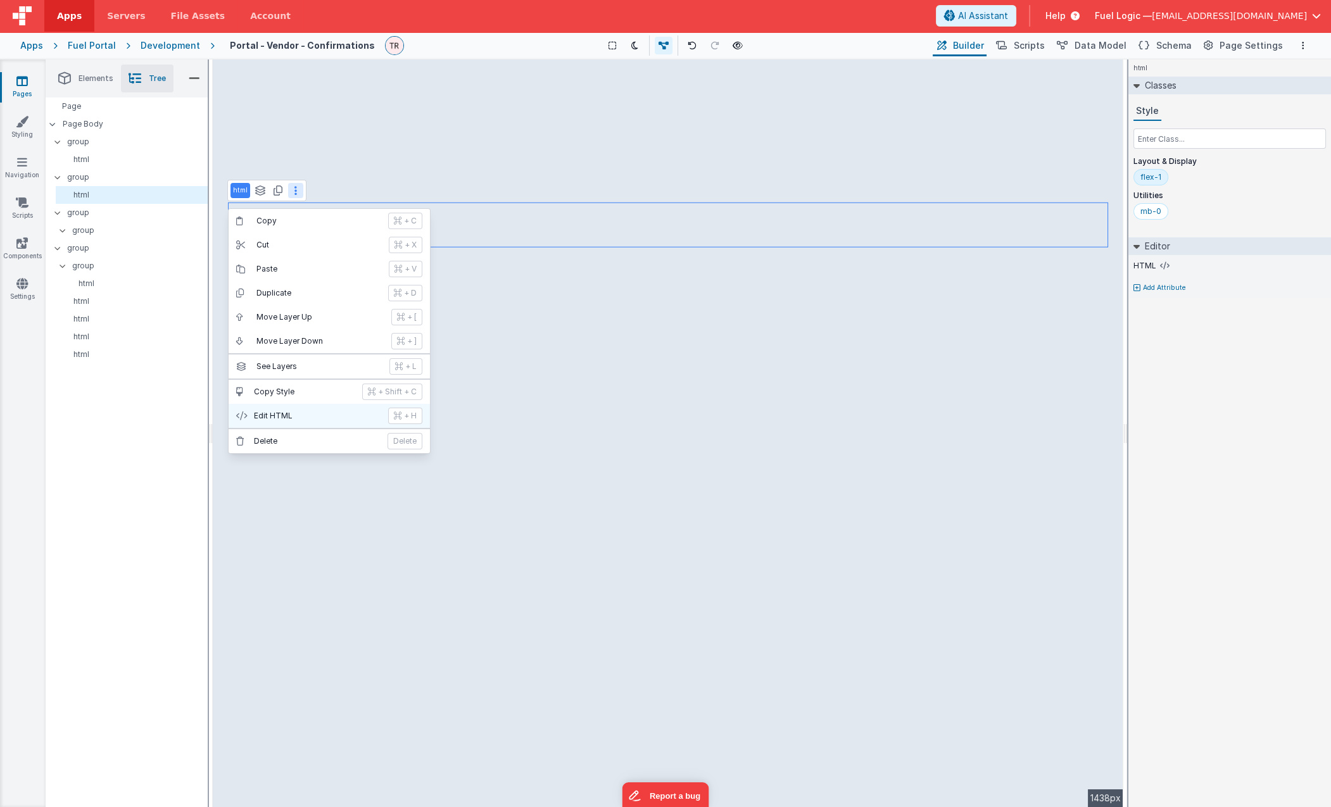
click at [315, 407] on button "Edit HTML + H" at bounding box center [329, 416] width 201 height 24
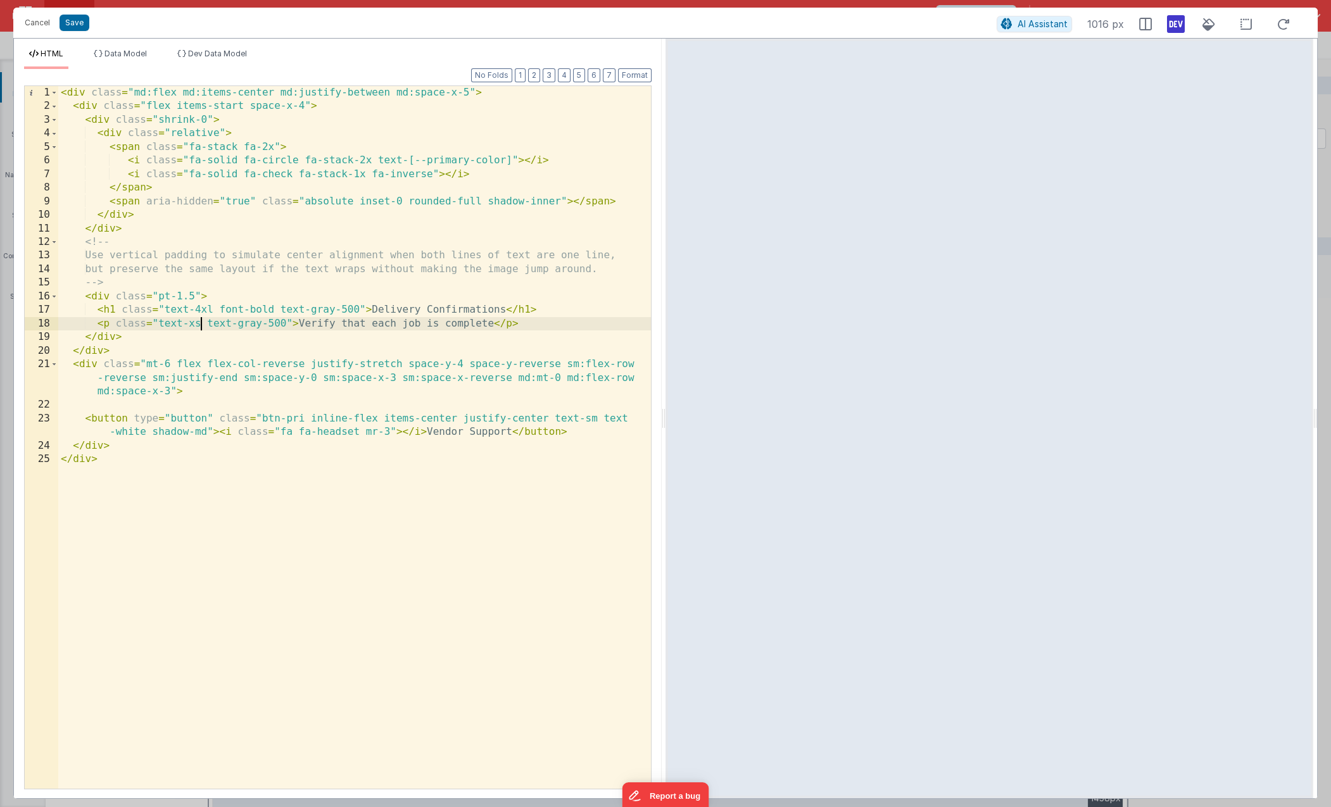
click at [199, 325] on div "< div class = "md:flex md:items-center md:justify-between md:space-x-5" > < div…" at bounding box center [354, 451] width 593 height 730
click at [75, 24] on button "Save" at bounding box center [75, 23] width 30 height 16
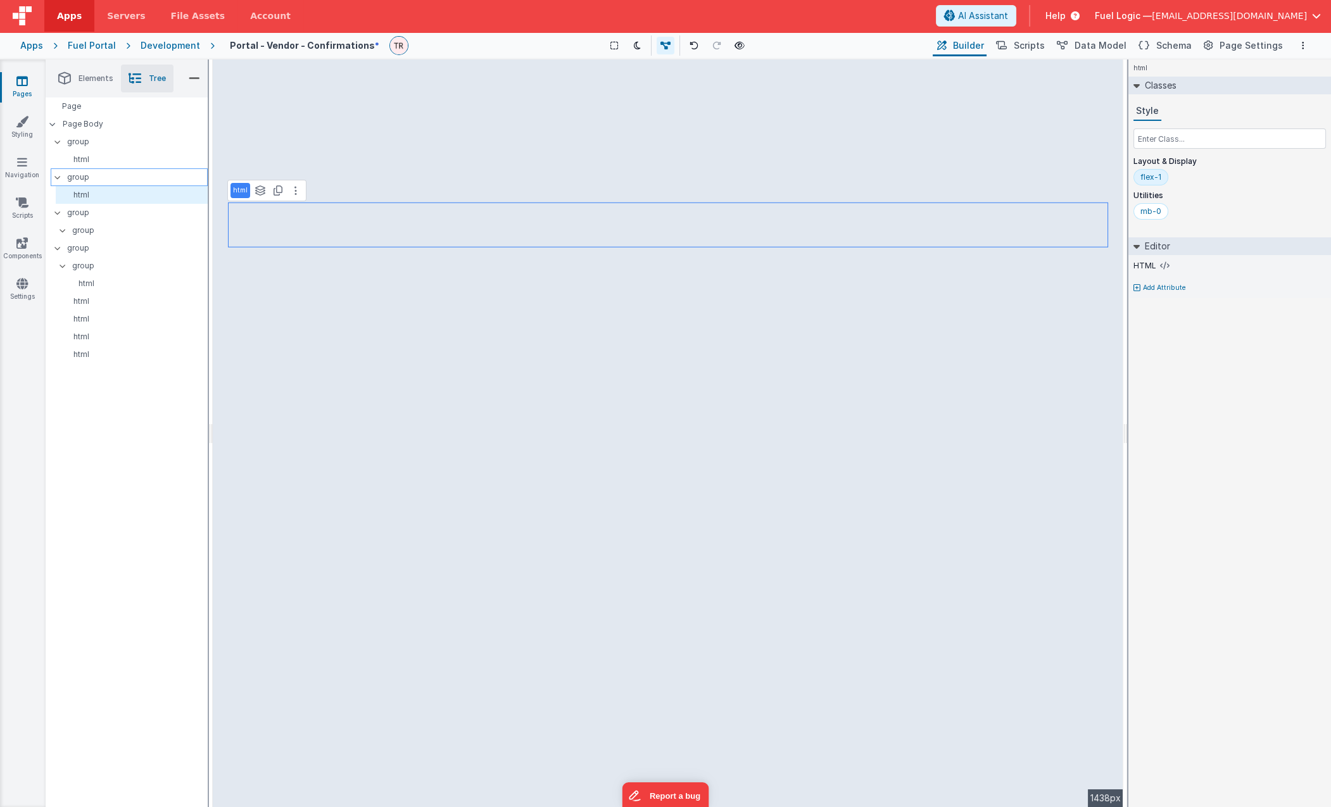
click at [106, 172] on p "group" at bounding box center [137, 177] width 140 height 14
click at [1116, 208] on div "pb-0" at bounding box center [1284, 211] width 19 height 10
click at [1116, 134] on input "text" at bounding box center [1229, 139] width 192 height 20
click at [107, 296] on div "html" at bounding box center [132, 302] width 152 height 18
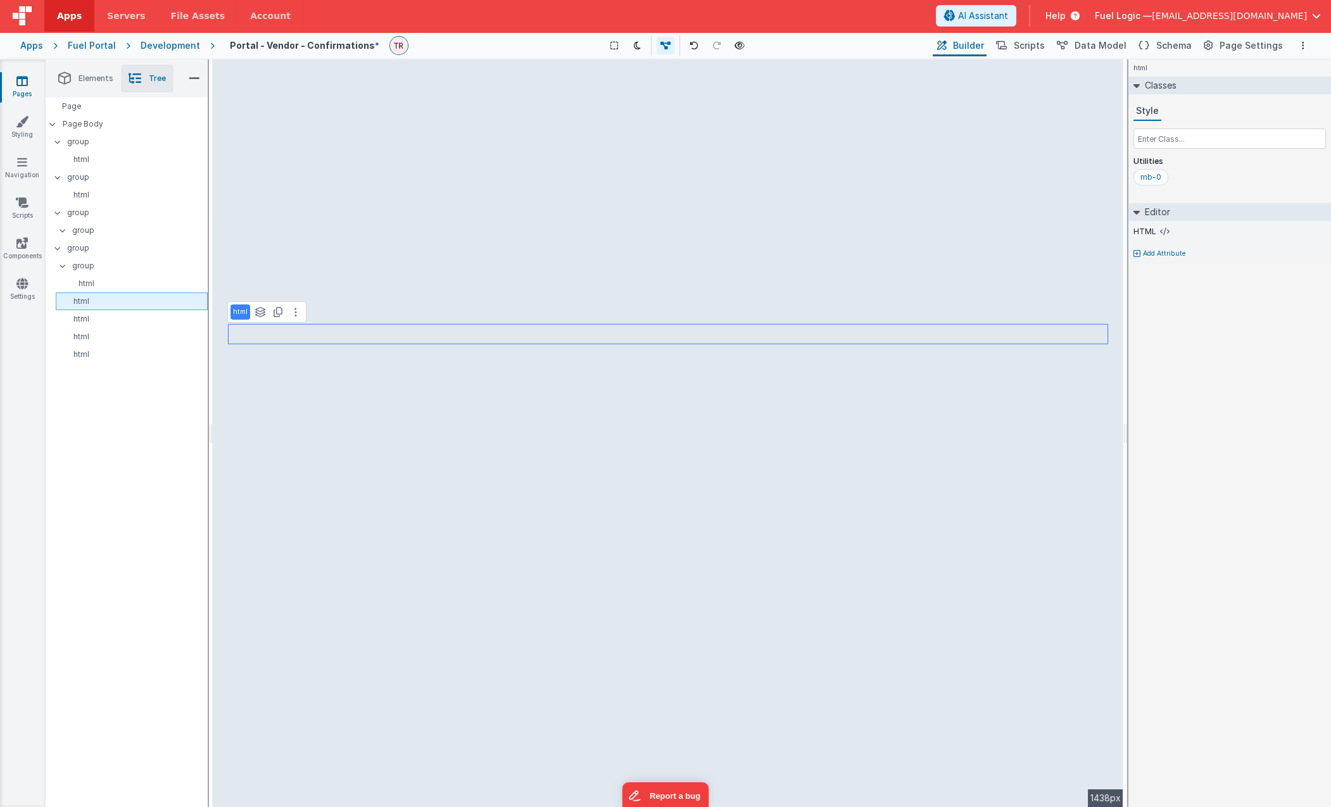
click at [103, 298] on p "html" at bounding box center [134, 301] width 146 height 10
click at [102, 279] on p "html" at bounding box center [136, 284] width 141 height 10
click at [98, 268] on p "group" at bounding box center [139, 266] width 135 height 14
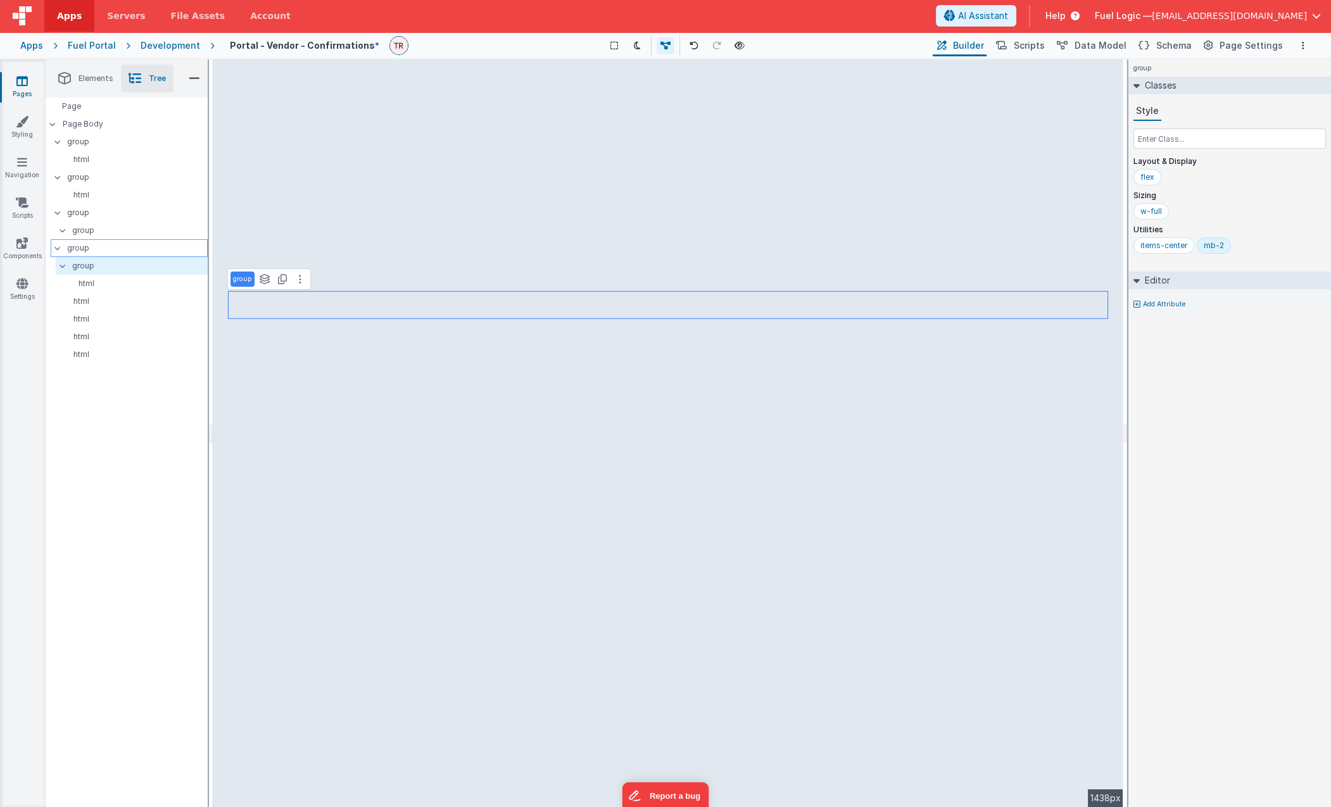
click at [91, 249] on p "group" at bounding box center [137, 248] width 140 height 14
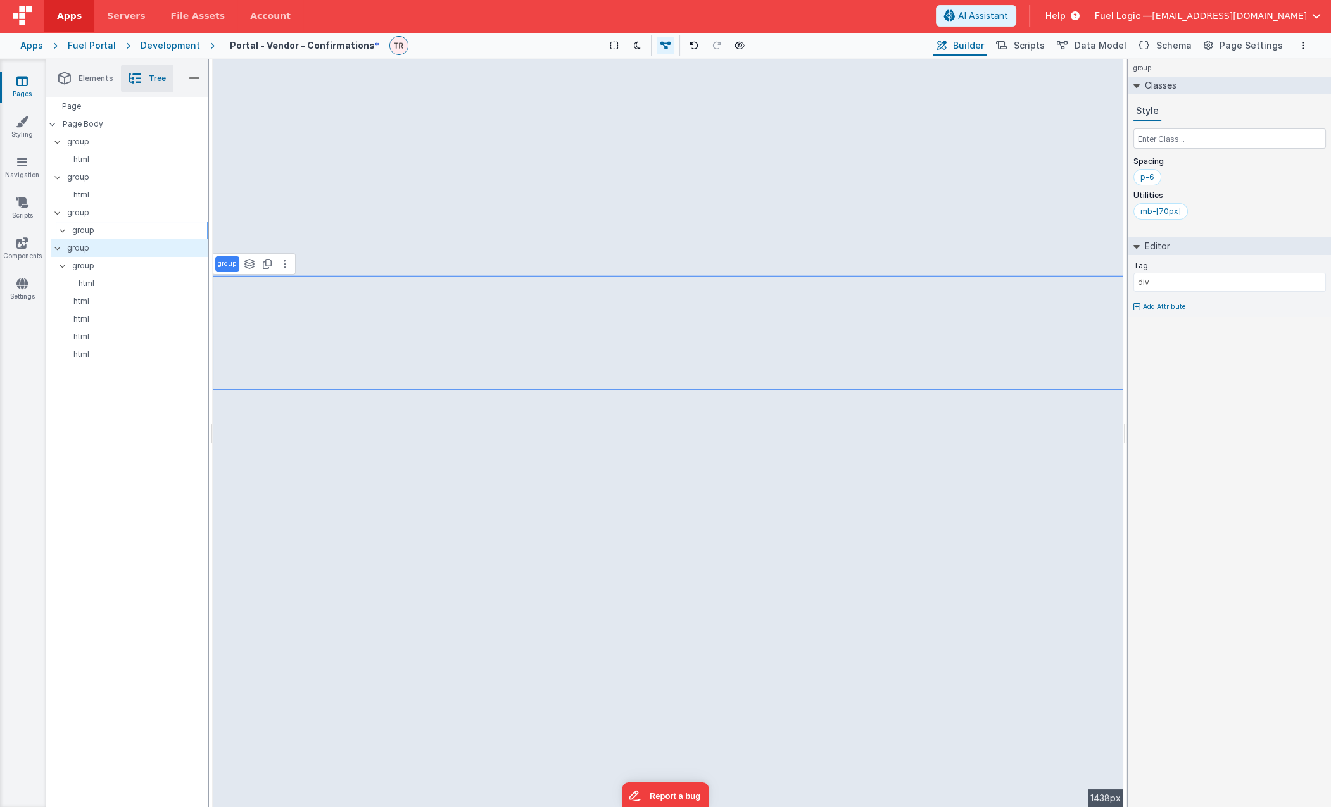
click at [91, 235] on p "group" at bounding box center [139, 231] width 135 height 14
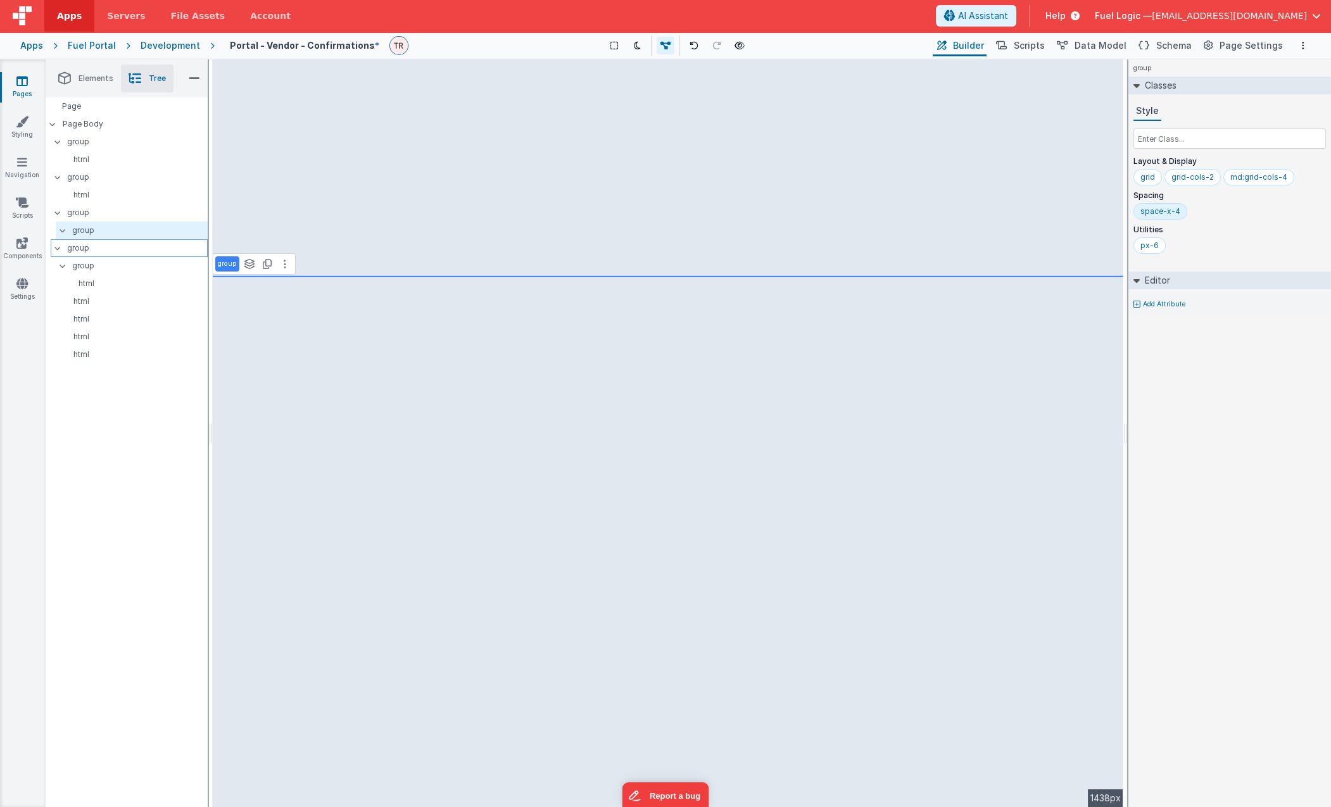
click at [88, 248] on p "group" at bounding box center [137, 248] width 140 height 14
click at [1180, 135] on input "text" at bounding box center [1229, 139] width 192 height 20
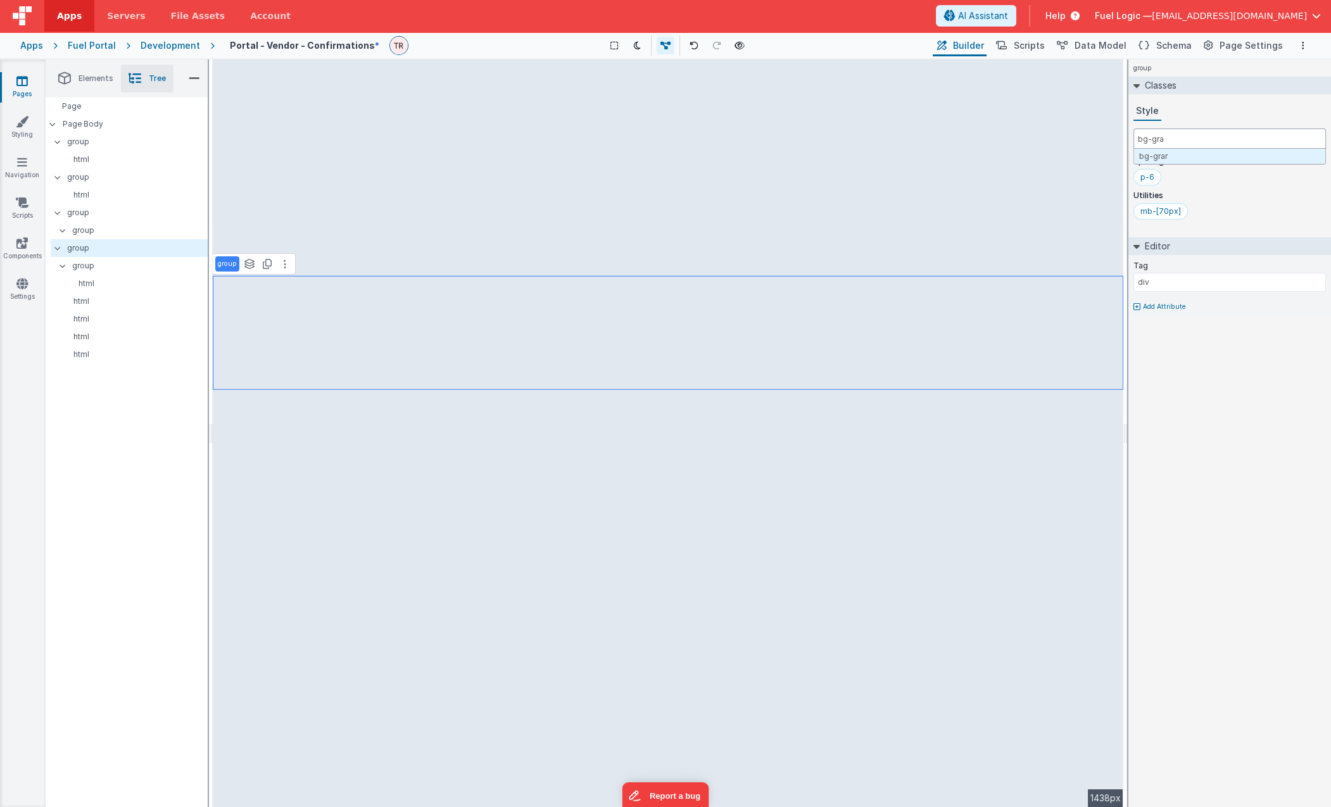
type input "bg-gray"
click at [1206, 141] on input "text" at bounding box center [1229, 139] width 192 height 20
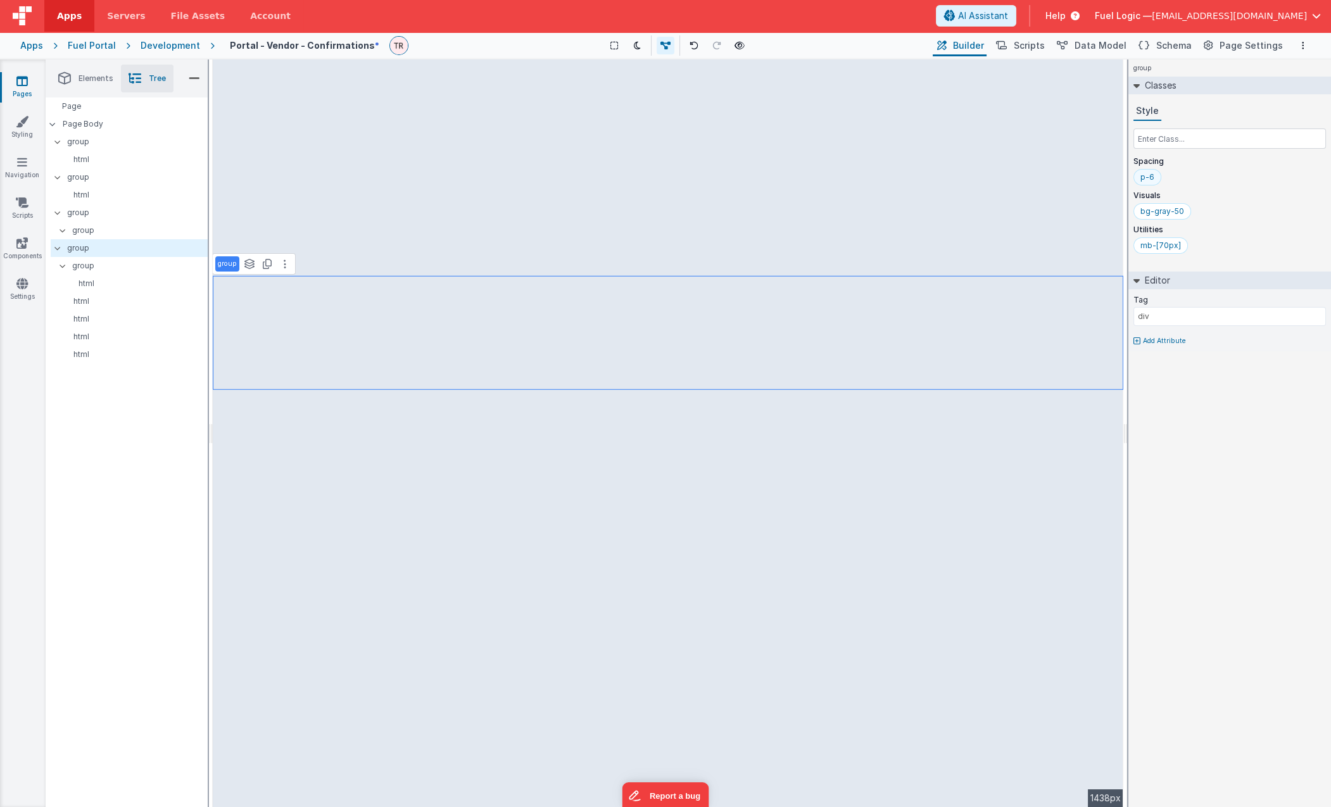
click at [1148, 179] on div "p-6" at bounding box center [1147, 177] width 14 height 10
click at [1171, 140] on input "text" at bounding box center [1229, 139] width 192 height 20
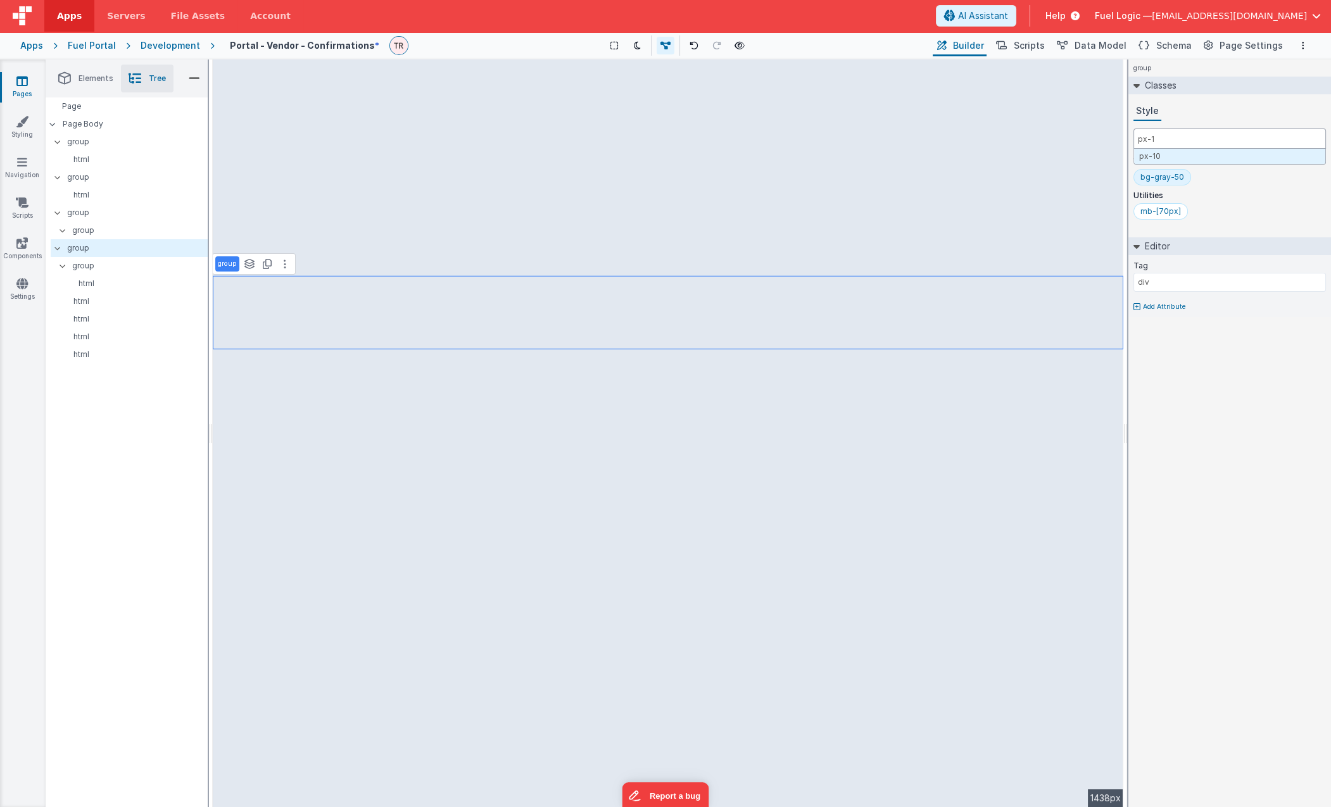
type input "px-10"
type input "py-10"
click at [1180, 139] on input "text" at bounding box center [1229, 139] width 192 height 20
type input "rounded-3xl"
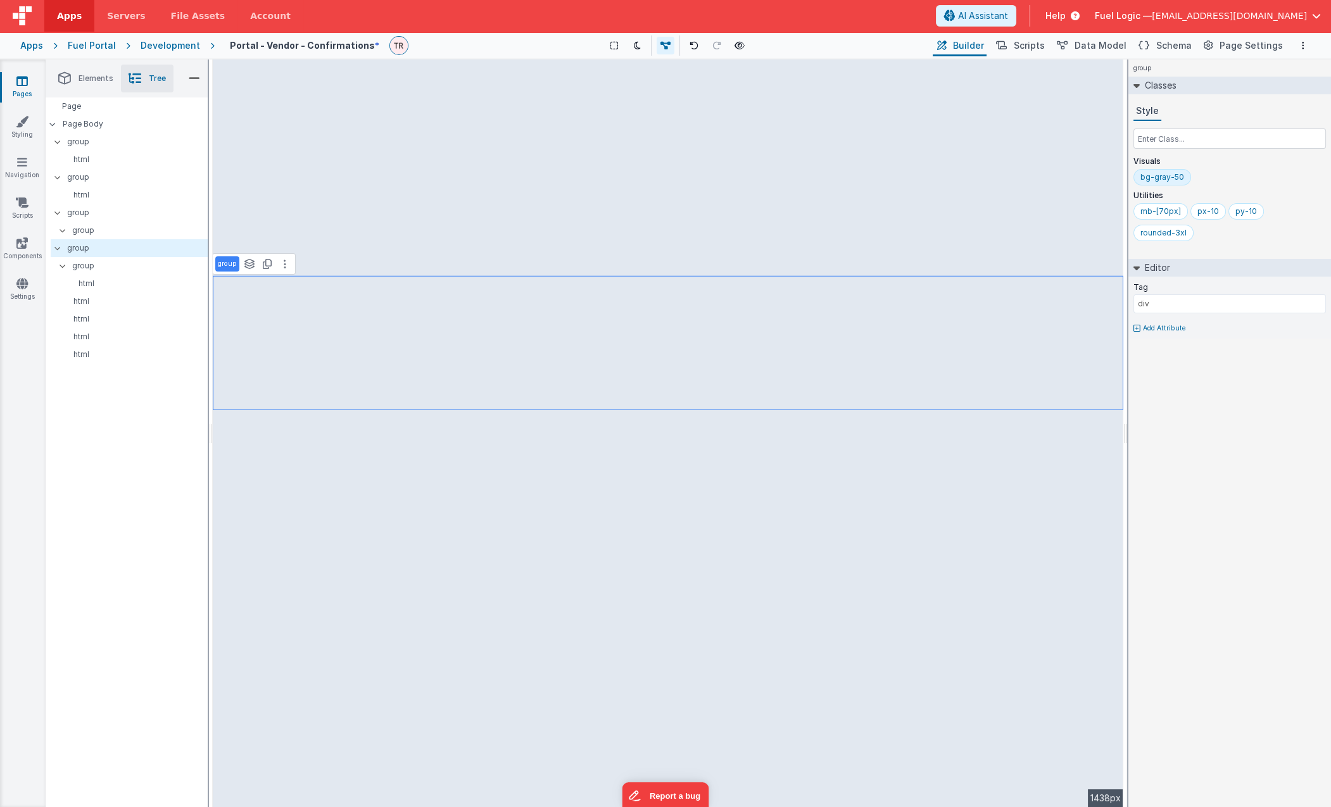
click at [1035, 498] on div "group See layers + L Duplicate + D --> 1438px" at bounding box center [668, 434] width 911 height 748
click at [933, 179] on div "group See layers + L Duplicate + D --> 1438px" at bounding box center [668, 434] width 911 height 748
click at [118, 363] on div "html" at bounding box center [132, 355] width 152 height 18
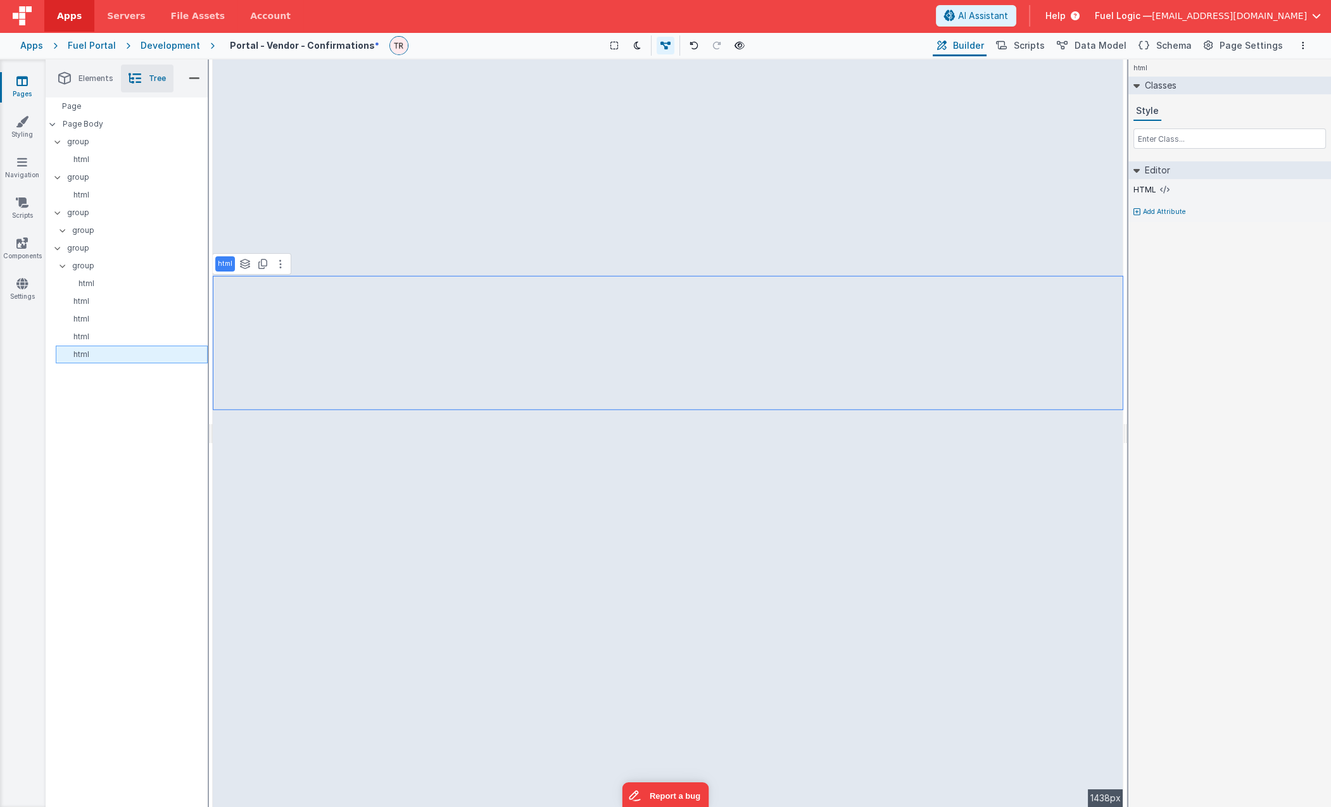
click at [118, 363] on div "html" at bounding box center [132, 355] width 152 height 18
click at [99, 270] on p "group" at bounding box center [139, 266] width 135 height 14
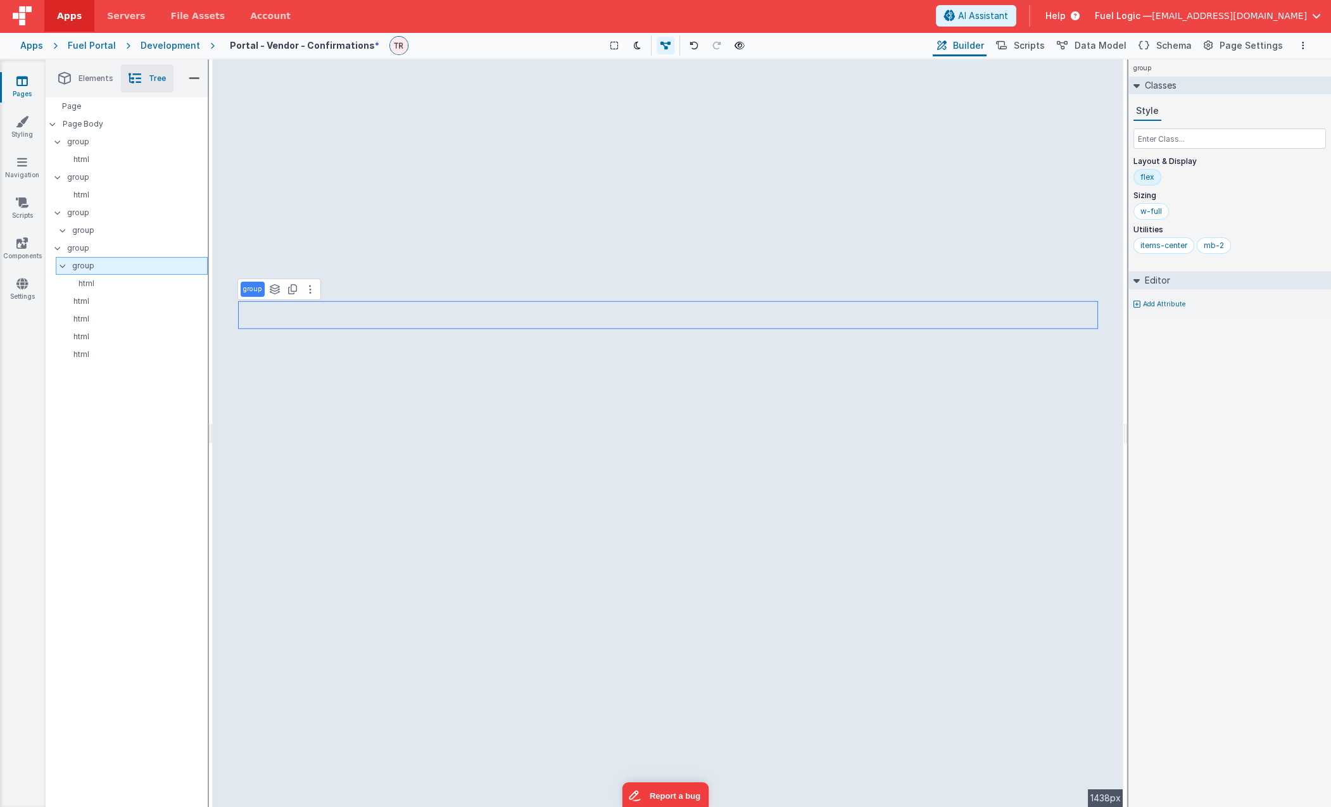
click at [80, 262] on p "group" at bounding box center [139, 266] width 135 height 14
click at [75, 248] on p "group" at bounding box center [137, 248] width 140 height 14
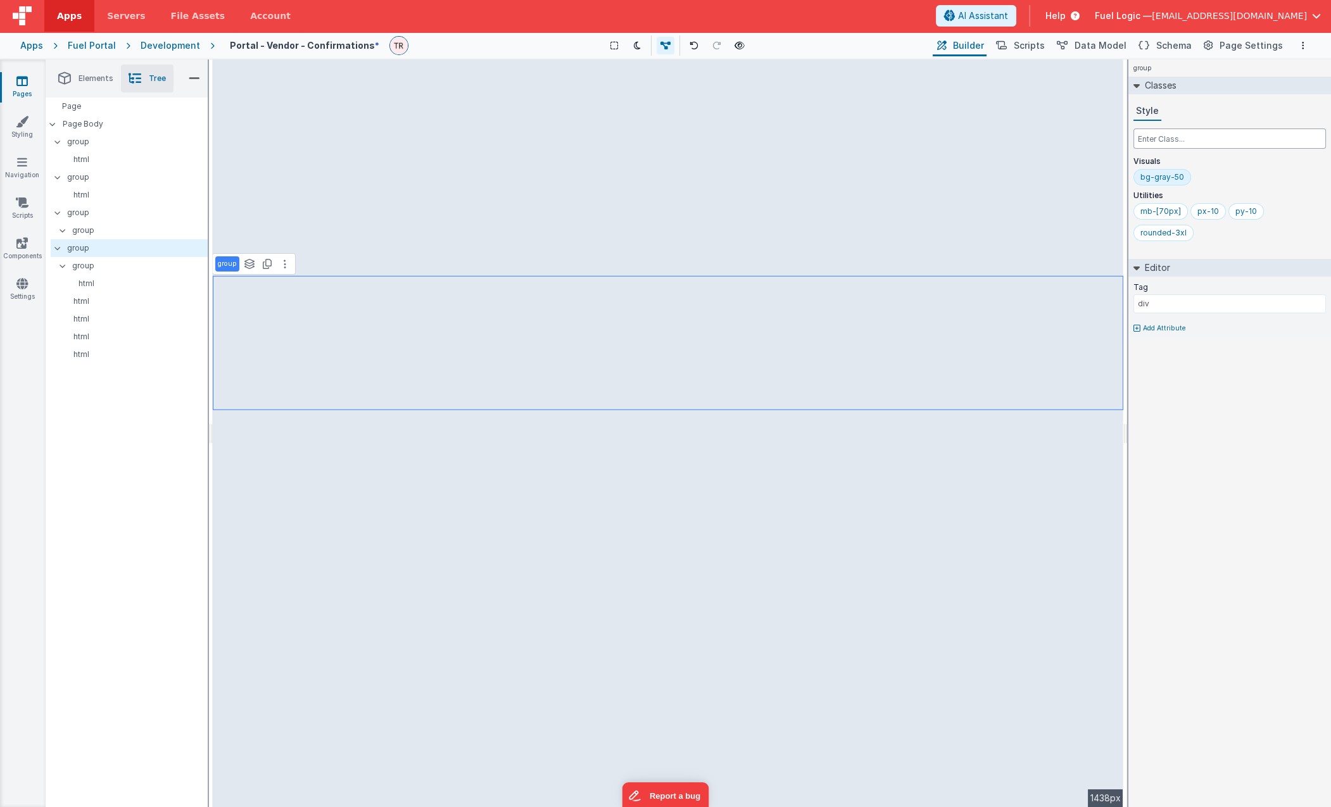
click at [1171, 140] on input "text" at bounding box center [1229, 139] width 192 height 20
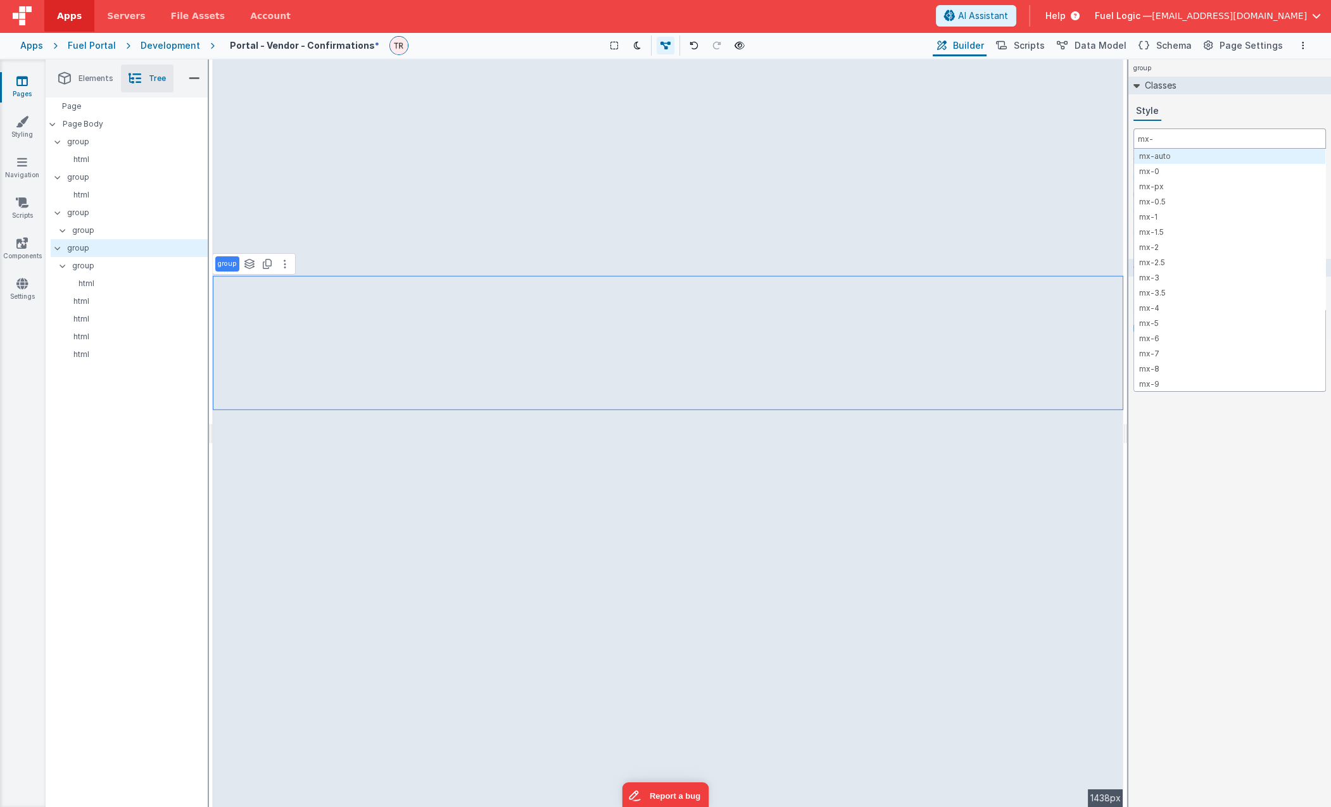
type input "mx-8"
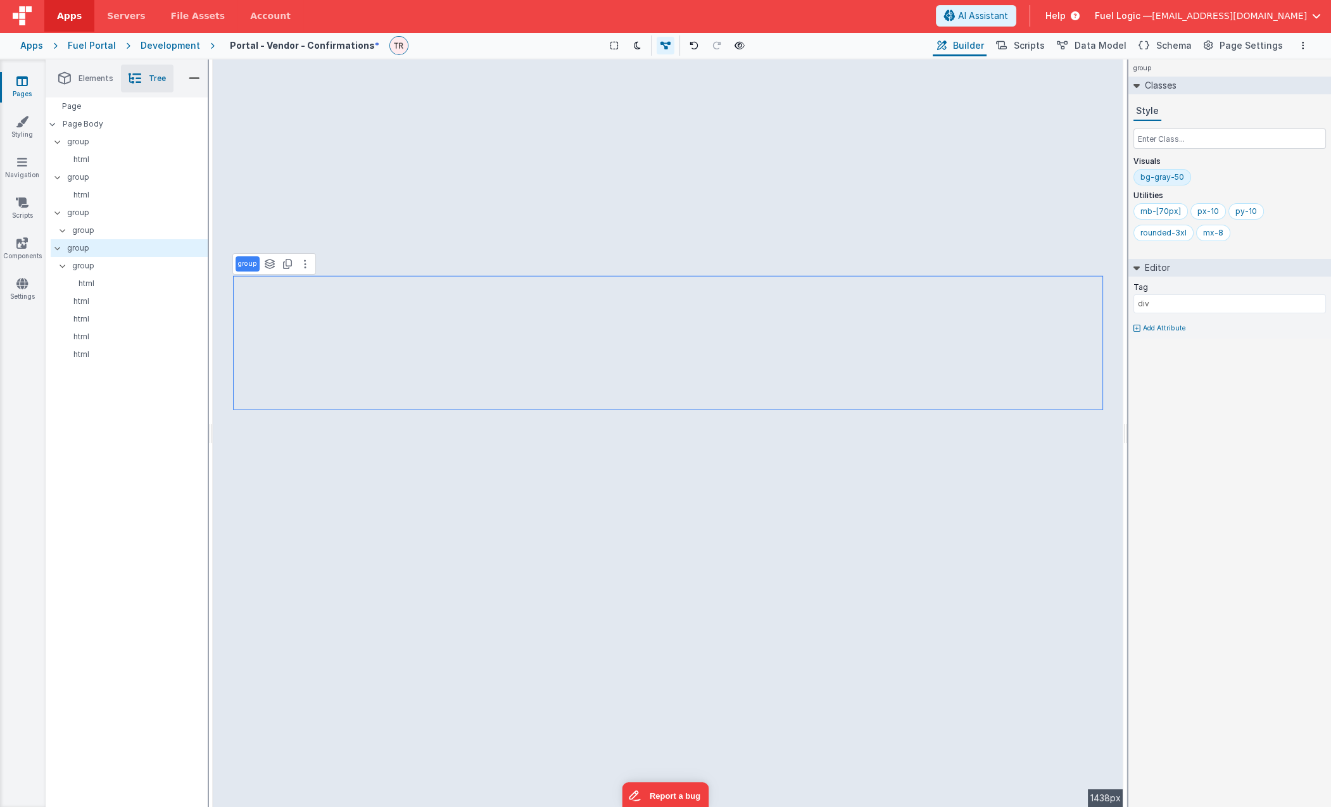
click at [1006, 546] on div "group See layers + L Duplicate + D --> 1438px" at bounding box center [668, 434] width 911 height 748
click at [97, 279] on div "html" at bounding box center [134, 284] width 147 height 18
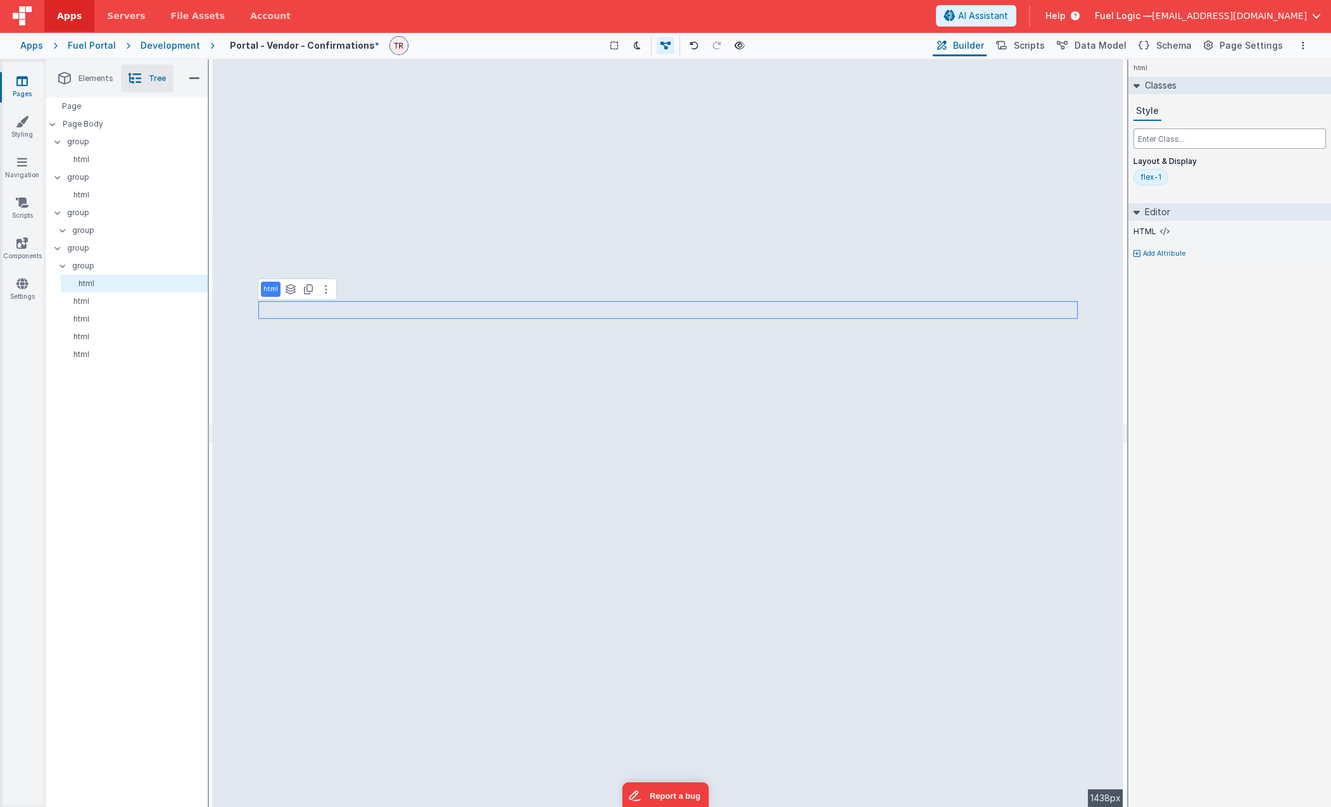
click at [1183, 144] on input "text" at bounding box center [1229, 139] width 192 height 20
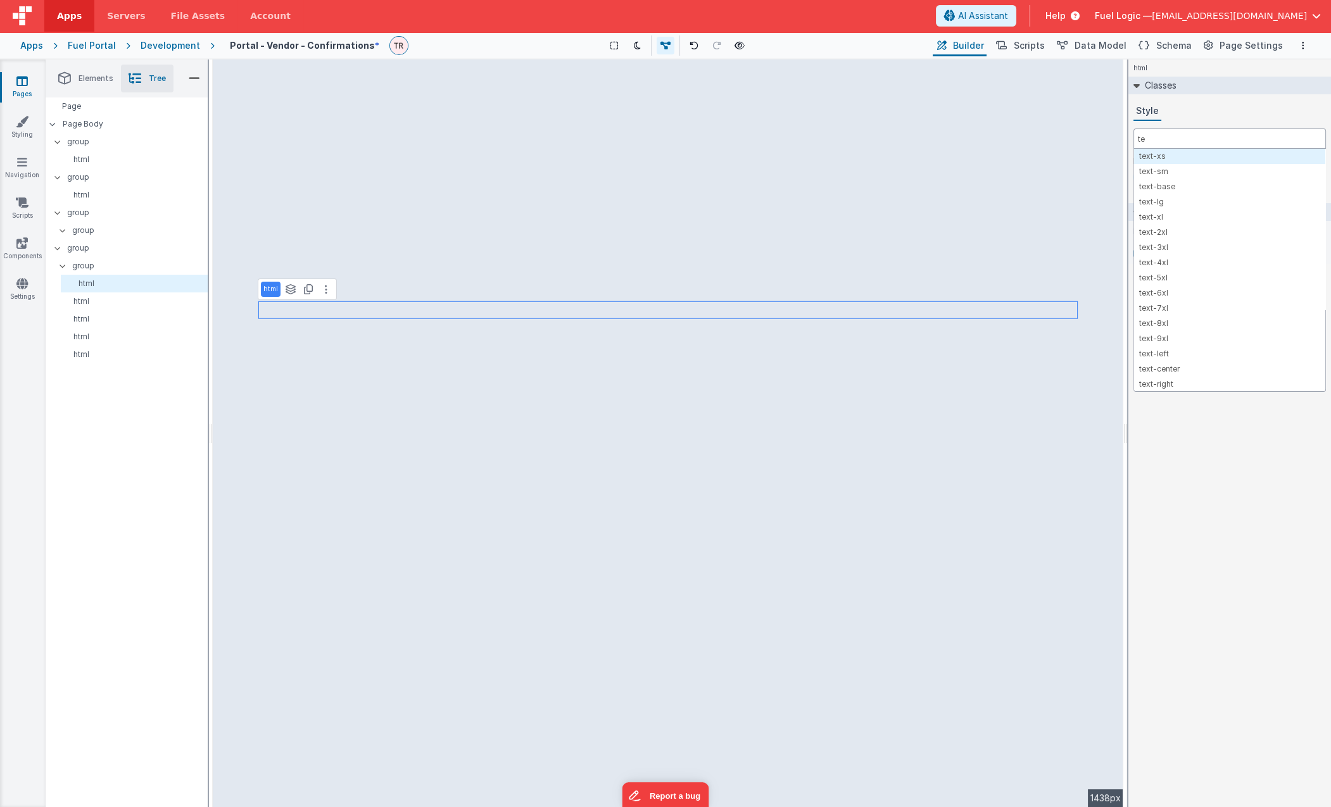
type input "t"
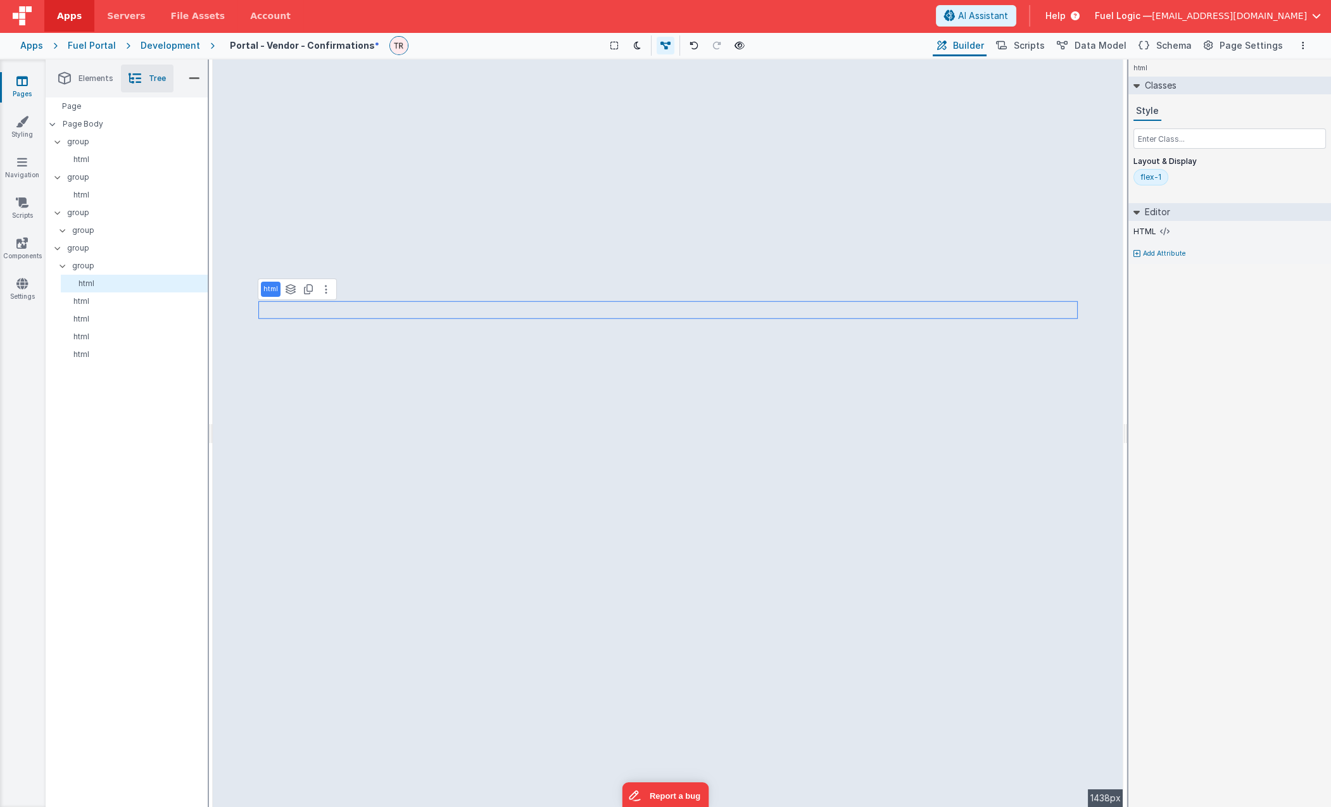
click at [788, 451] on div "html See layers + L Duplicate + D --> 1438px" at bounding box center [668, 434] width 911 height 748
click at [115, 304] on p "html" at bounding box center [134, 301] width 146 height 10
click at [115, 286] on p "html" at bounding box center [136, 284] width 141 height 10
click at [327, 293] on button at bounding box center [325, 289] width 15 height 15
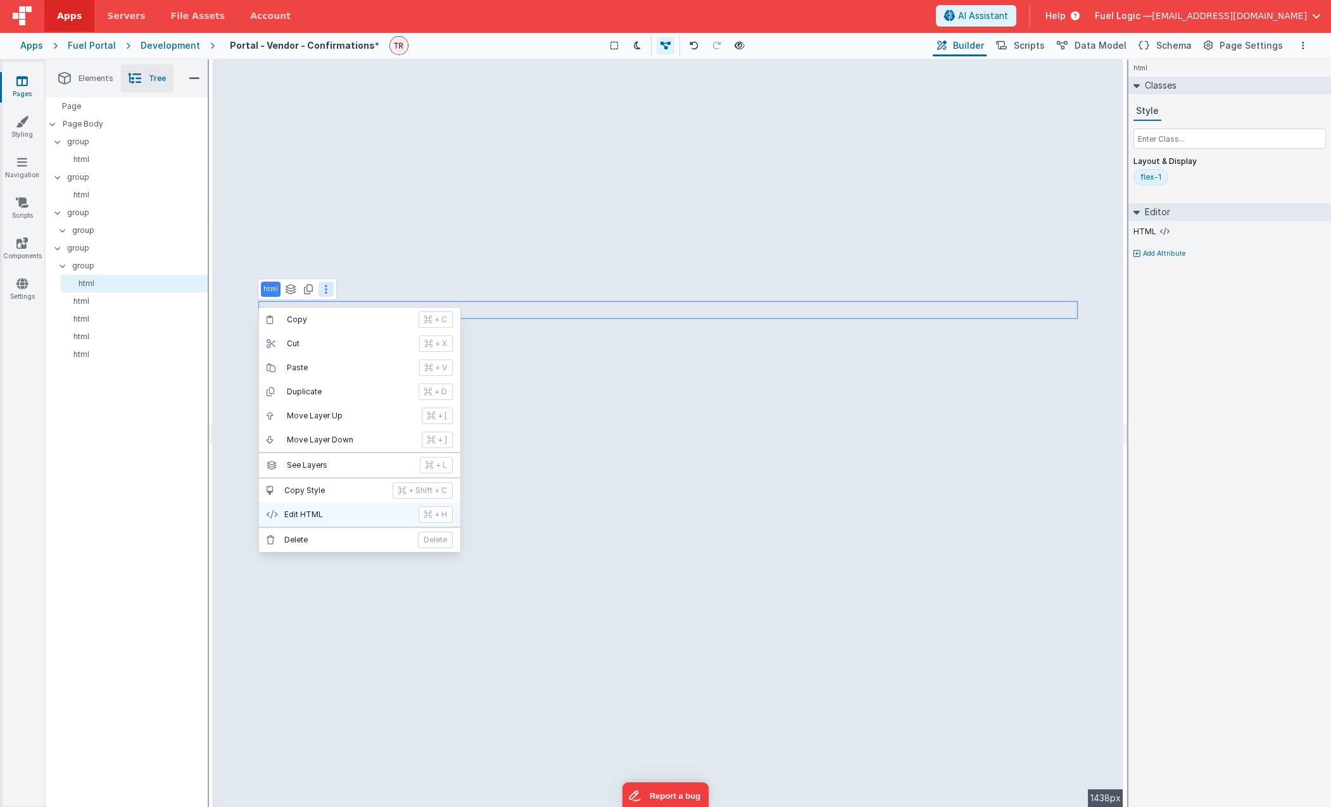
click at [327, 512] on p "Edit HTML" at bounding box center [347, 515] width 127 height 10
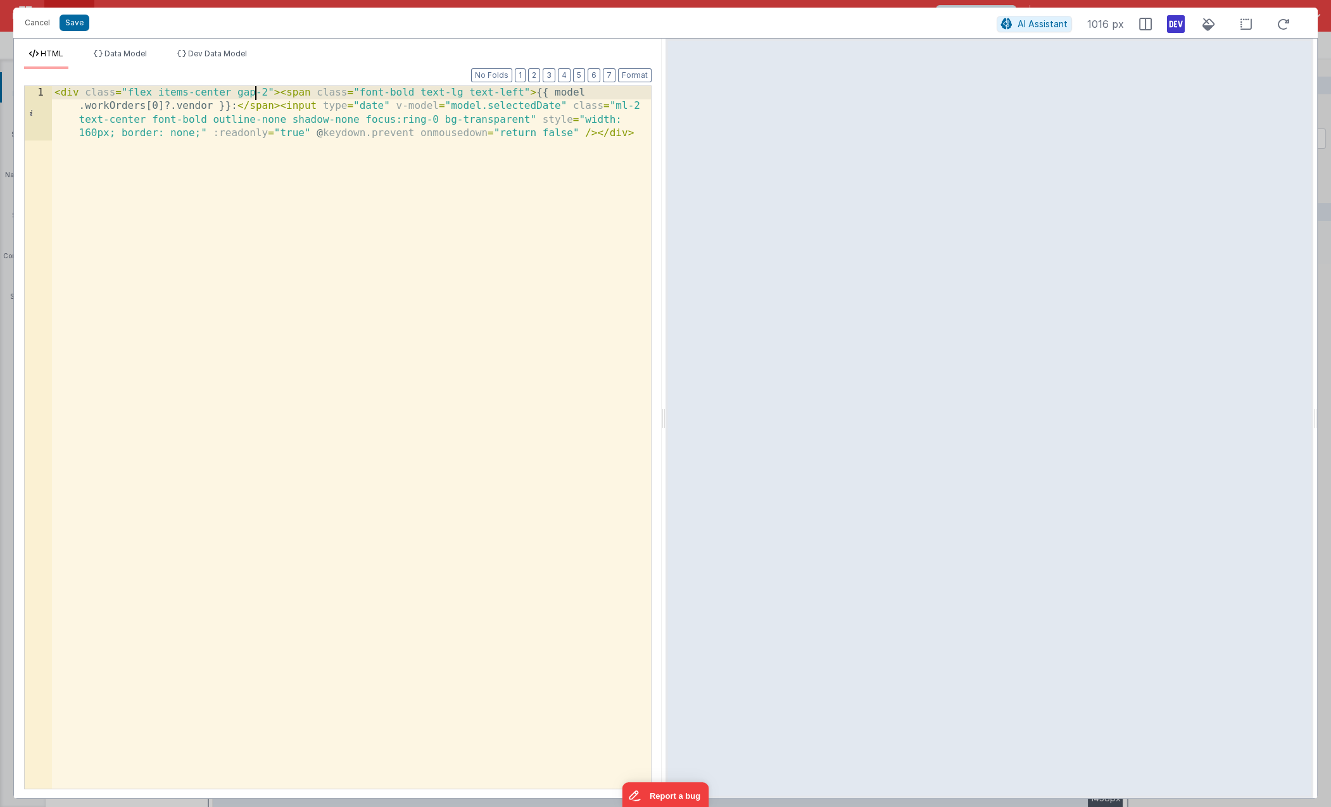
click at [256, 93] on div "< div class = "flex items-center gap-2" > < span class = "font-bold text-lg tex…" at bounding box center [351, 492] width 599 height 812
click at [313, 106] on div "< div class = "flex items-center gap-2" > < span class = "font-bold text-lg tex…" at bounding box center [351, 492] width 599 height 812
click at [308, 96] on div "< div class = "flex items-center gap-2" > < span class = "font-bold text-lg tex…" at bounding box center [351, 492] width 599 height 812
click at [266, 106] on div "< div class = "flex items-center gap-2" > < h3 class = "font-bold text-lg text-…" at bounding box center [351, 492] width 599 height 812
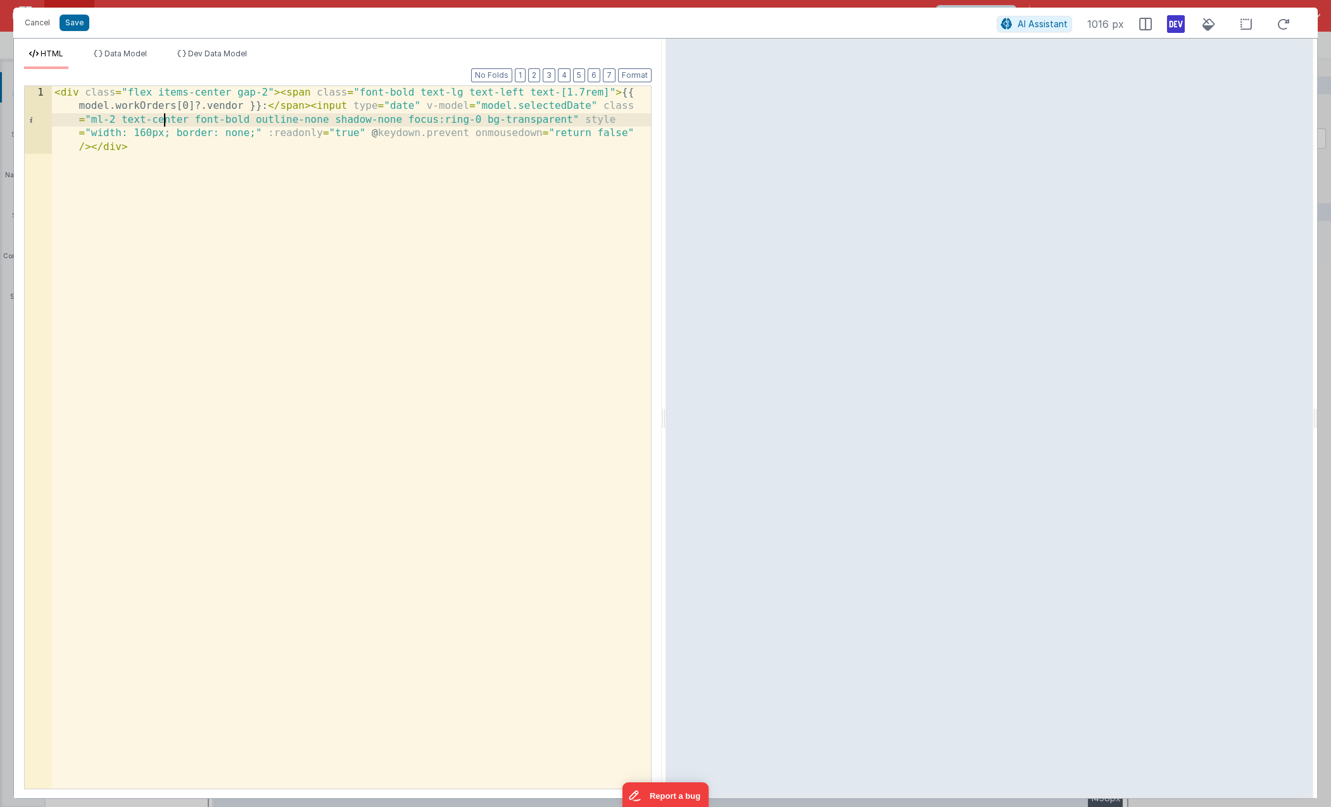
click at [161, 123] on div "< div class = "flex items-center gap-2" > < span class = "font-bold text-lg tex…" at bounding box center [351, 505] width 599 height 839
click at [266, 110] on div "< div class = "flex items-center gap-2" > < span class = "font-bold text-lg tex…" at bounding box center [351, 505] width 599 height 839
click at [116, 122] on div "< div class = "flex items-center gap-2" > < span class = "font-bold text-lg tex…" at bounding box center [351, 505] width 599 height 839
click at [419, 90] on div "< div class = "flex items-center gap-2" > < span class = "font-bold text-lg tex…" at bounding box center [351, 505] width 599 height 839
click at [315, 118] on div "< div class = "flex items-center gap-2" > < span class = "font-bold text-gray-5…" at bounding box center [351, 505] width 599 height 839
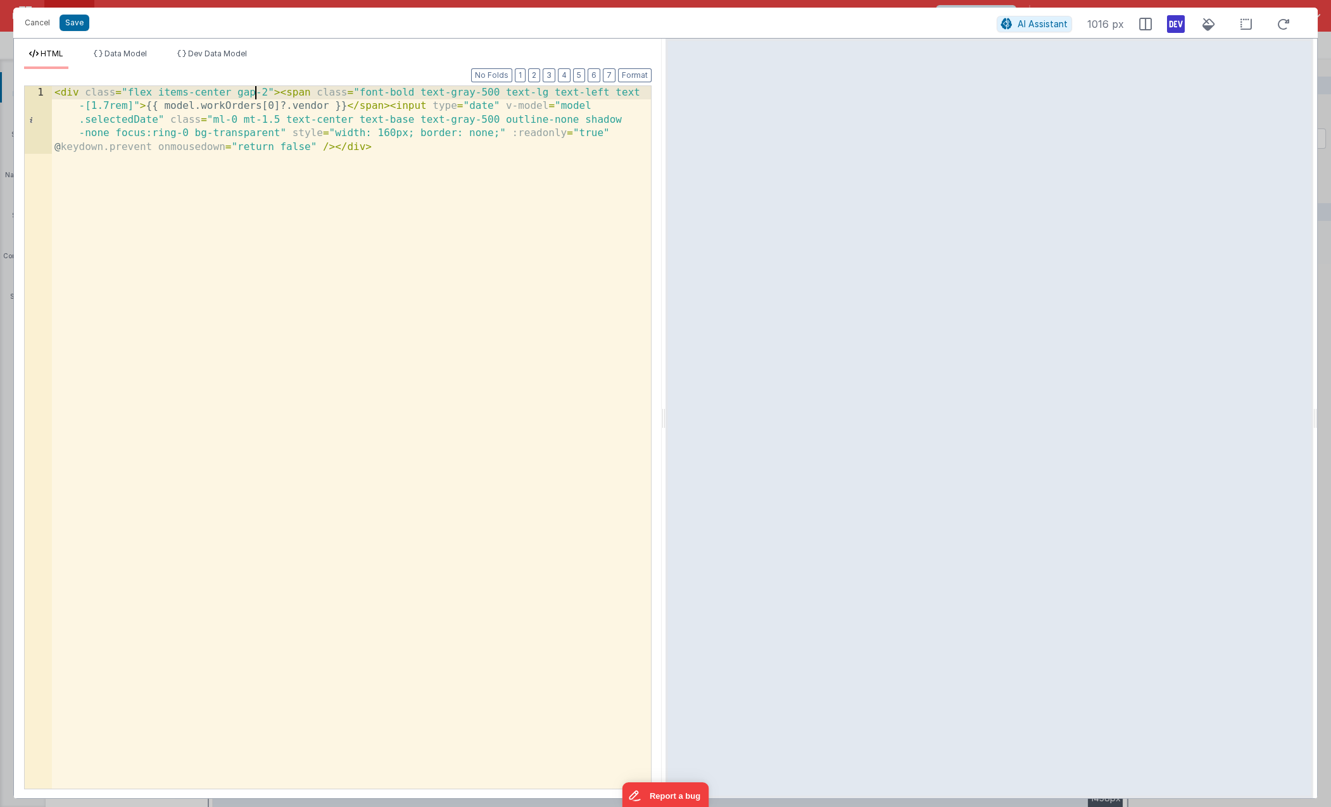
click at [253, 98] on div "< div class = "flex items-center gap-2" > < span class = "font-bold text-gray-5…" at bounding box center [351, 505] width 599 height 839
click at [78, 22] on button "Save" at bounding box center [75, 23] width 30 height 16
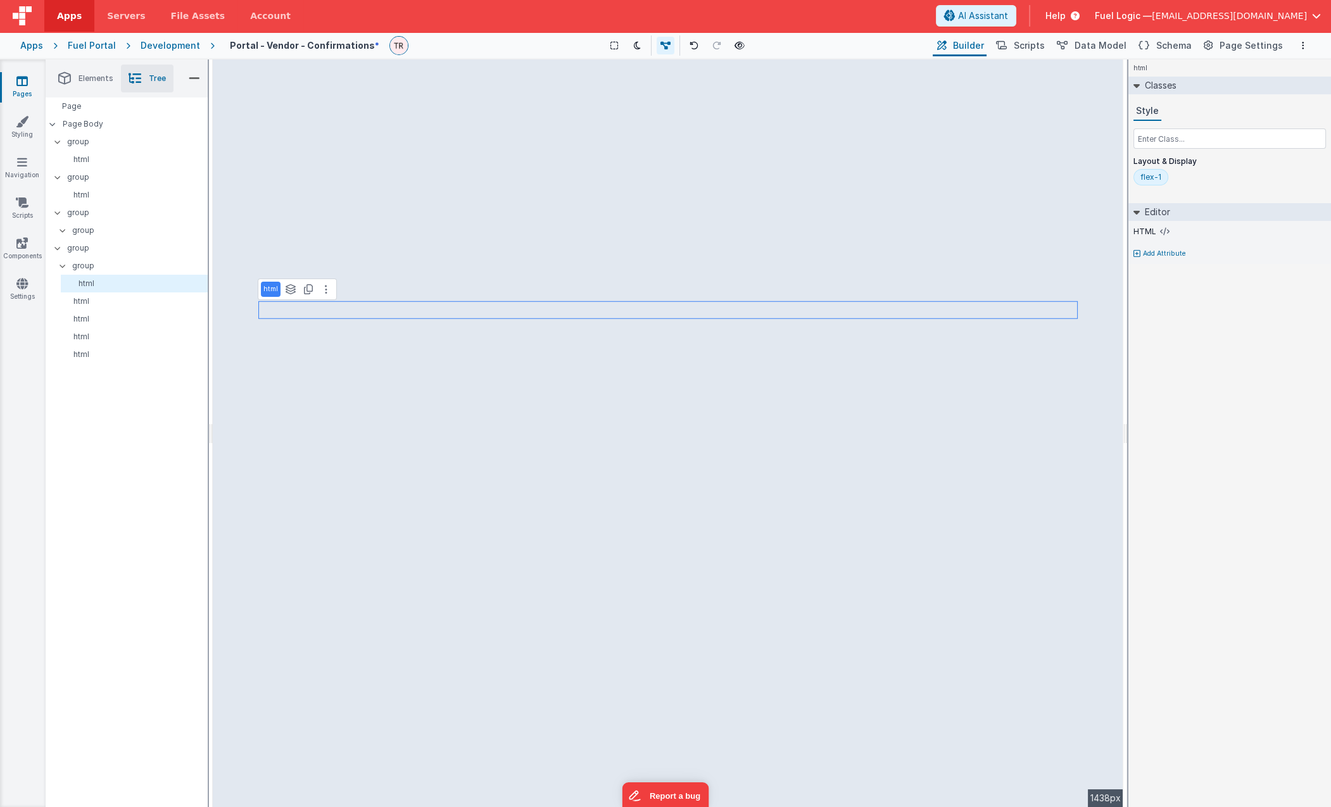
click at [498, 484] on div "html See layers + L Duplicate + D --> 1438px" at bounding box center [668, 434] width 911 height 748
click at [364, 348] on div "html See layers + L Duplicate + D --> 1438px" at bounding box center [668, 434] width 911 height 748
click at [436, 351] on div "html See layers + L Duplicate + D --> 1438px" at bounding box center [668, 434] width 911 height 748
click at [117, 303] on p "html" at bounding box center [134, 301] width 146 height 10
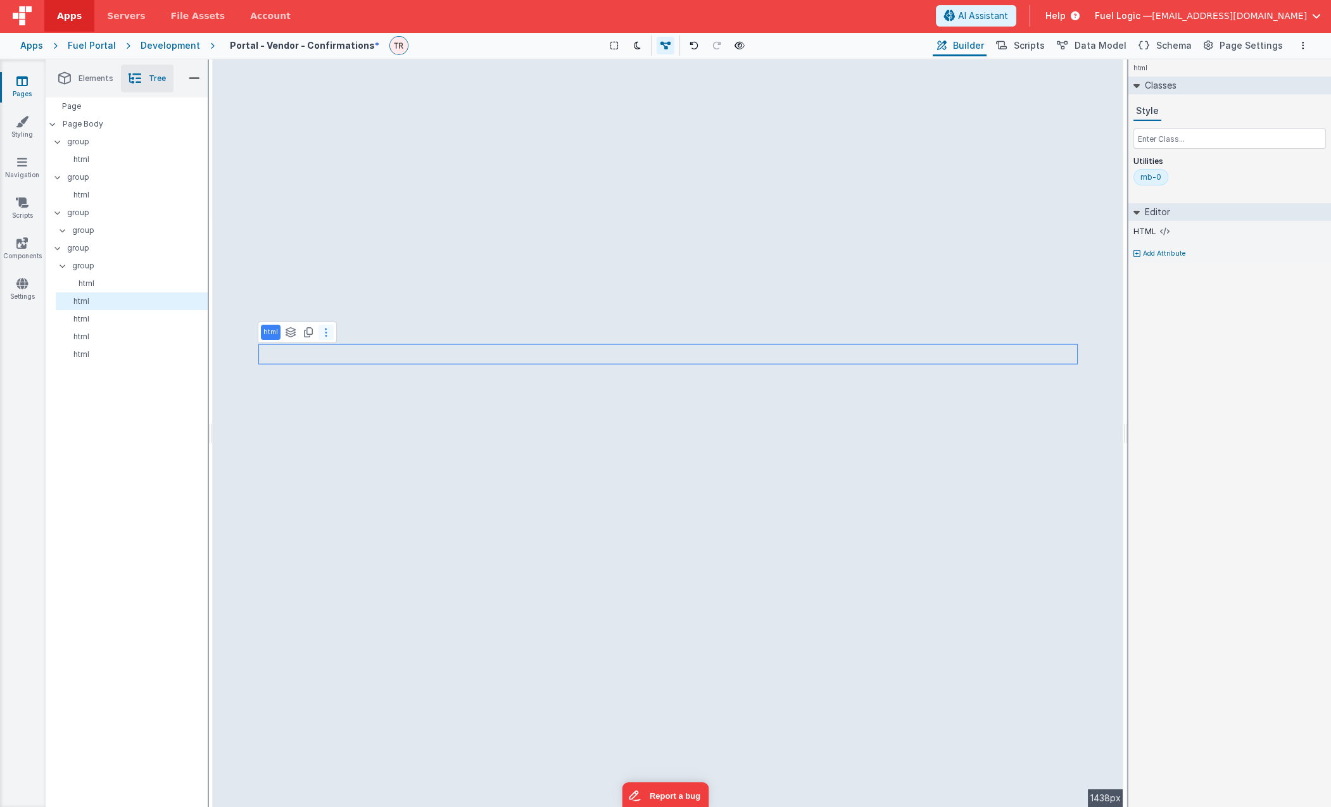
click at [329, 328] on button at bounding box center [325, 332] width 15 height 15
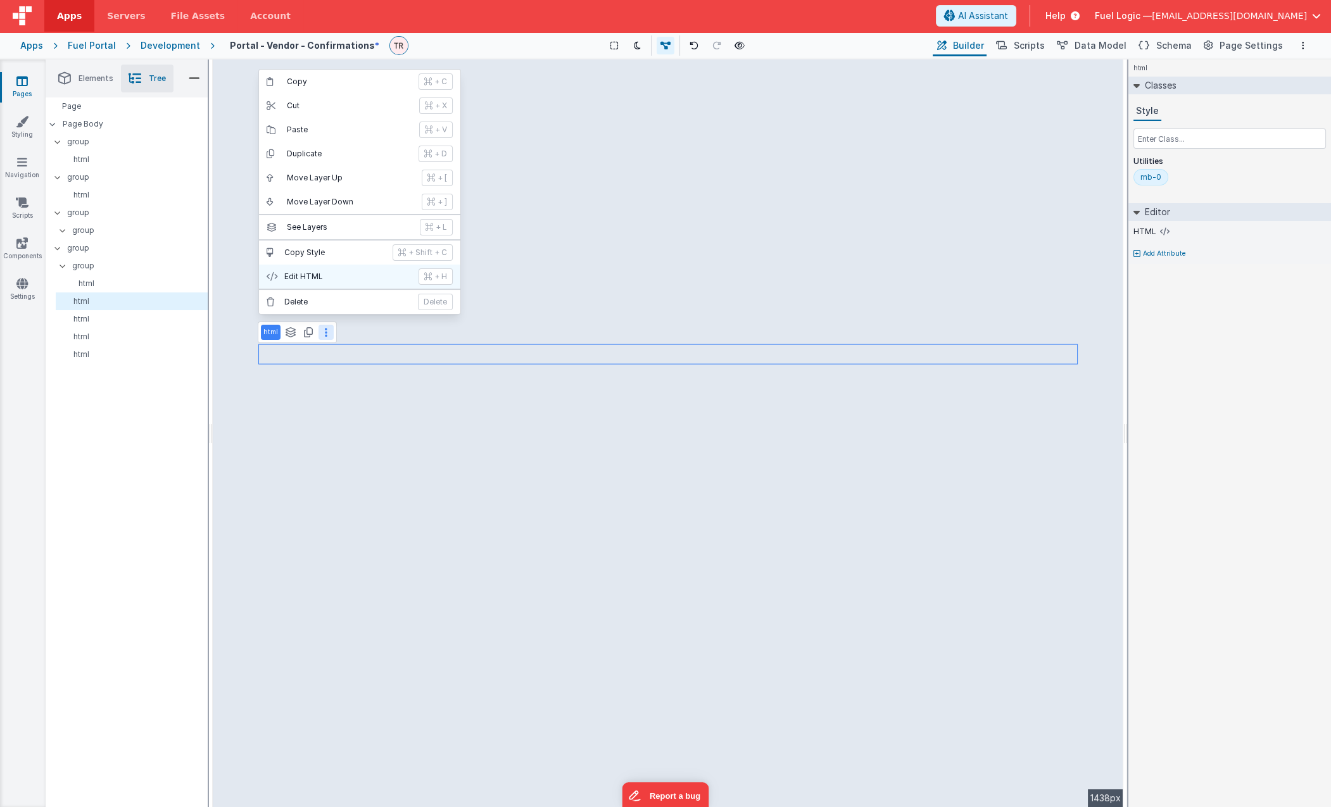
click at [332, 271] on button "Edit HTML + H" at bounding box center [359, 277] width 201 height 24
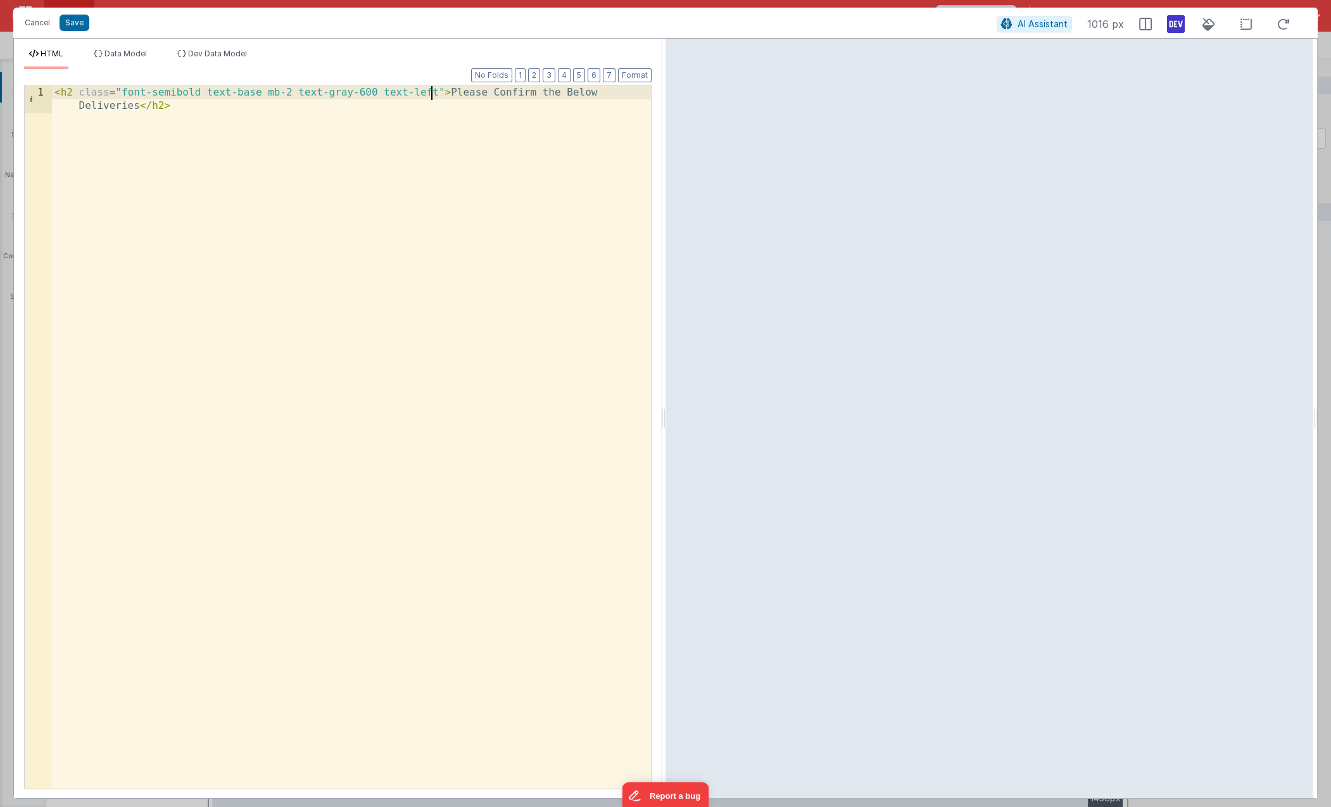
click at [434, 90] on div "< h2 class = "font-semibold text-base mb-2 text-gray-600 text-left" > Please Co…" at bounding box center [351, 464] width 599 height 757
click at [178, 96] on div "< h2 class = "text-3xl font-normal mb-2 text-gray-500 text-left" > Please Confi…" at bounding box center [351, 464] width 599 height 757
click at [251, 96] on div "< h2 class = "text-3xl font-normal mb-2 text-gray-500 text-left" > Please Confi…" at bounding box center [351, 464] width 599 height 757
click at [73, 22] on button "Save" at bounding box center [75, 23] width 30 height 16
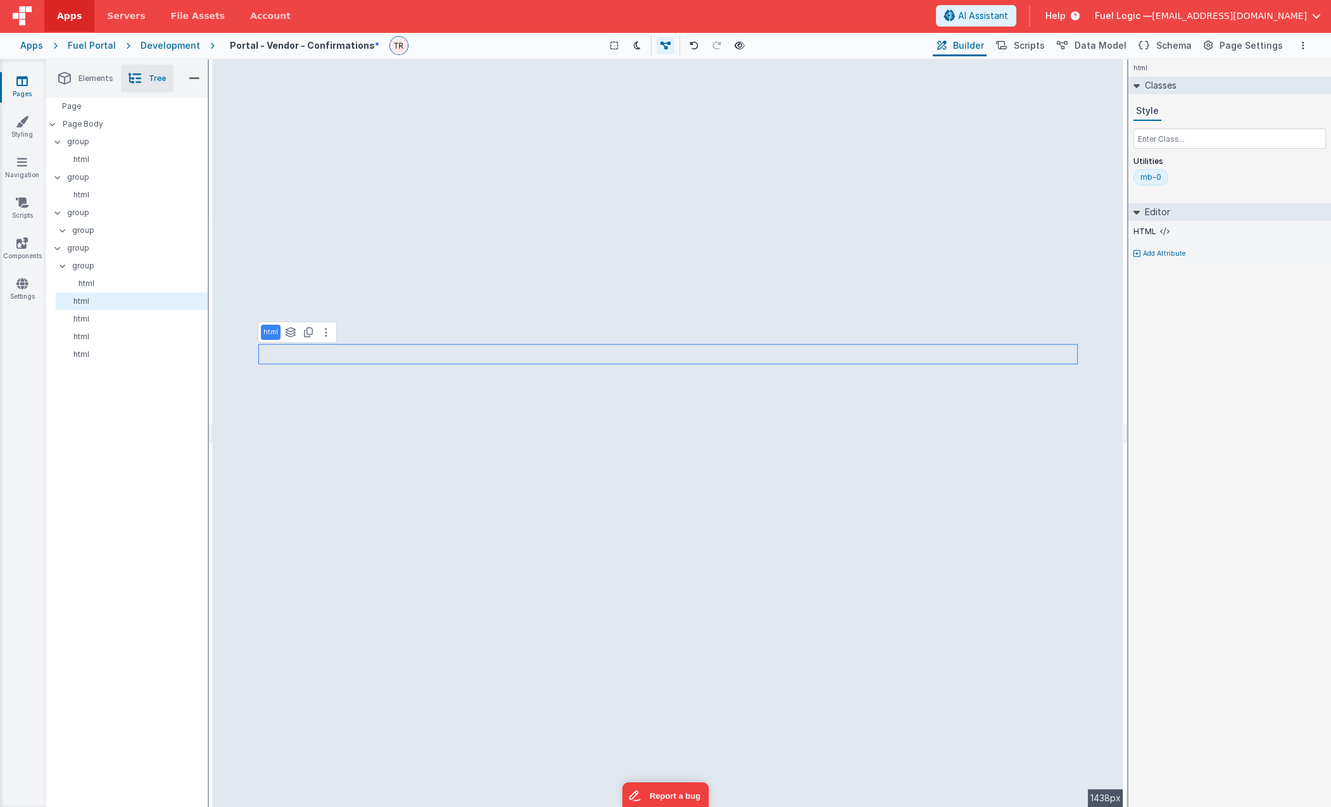
click at [605, 489] on div "html See layers + L Duplicate + D --> 1438px" at bounding box center [668, 434] width 911 height 748
click at [104, 324] on p "html" at bounding box center [134, 319] width 146 height 10
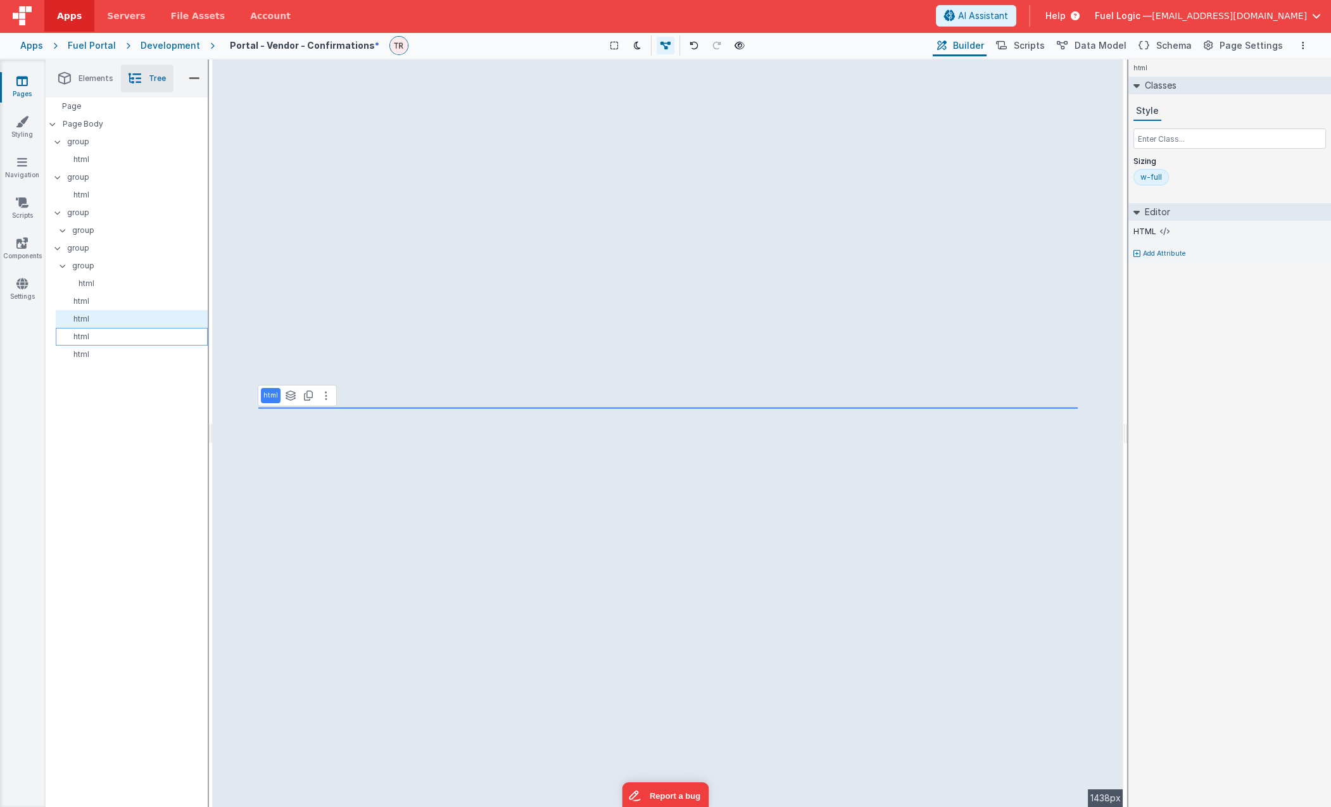
click at [99, 339] on p "html" at bounding box center [134, 337] width 146 height 10
